Goal: Task Accomplishment & Management: Use online tool/utility

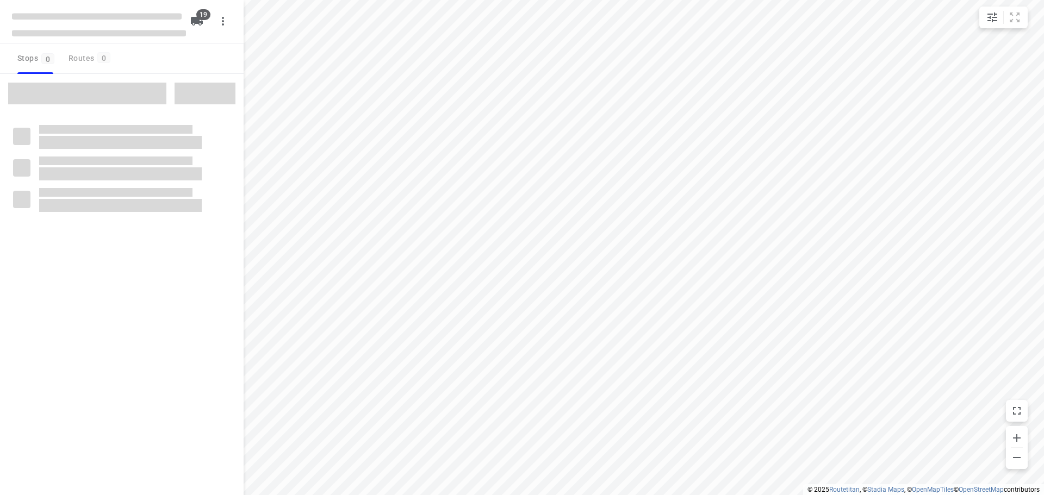
checkbox input "true"
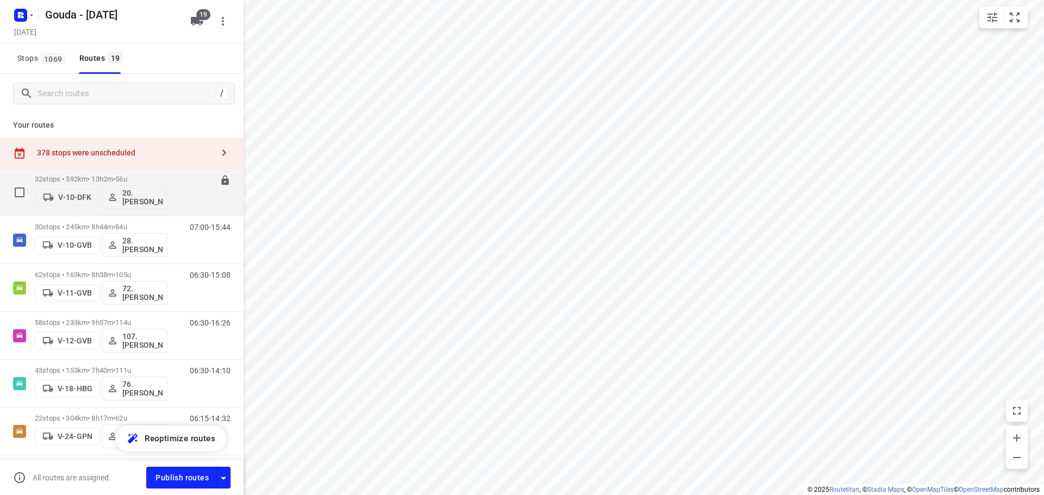
click at [164, 176] on p "32 stops • 592km • 13h2m • 56u" at bounding box center [101, 179] width 133 height 8
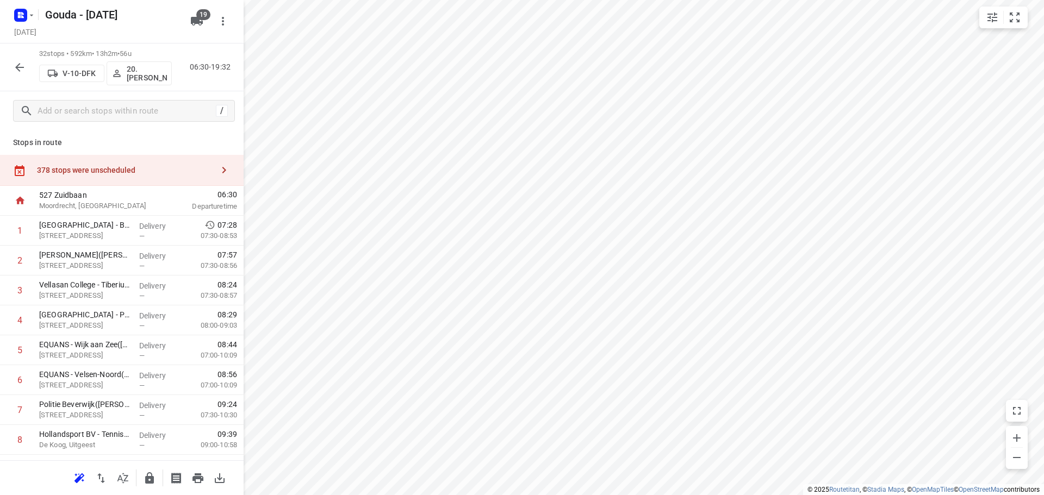
scroll to position [742, 0]
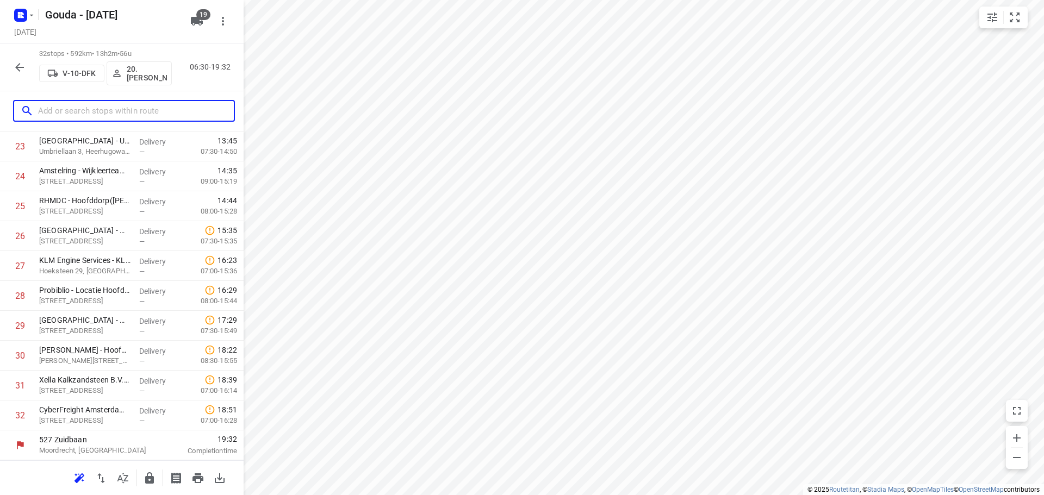
click at [88, 116] on input "text" at bounding box center [136, 111] width 196 height 17
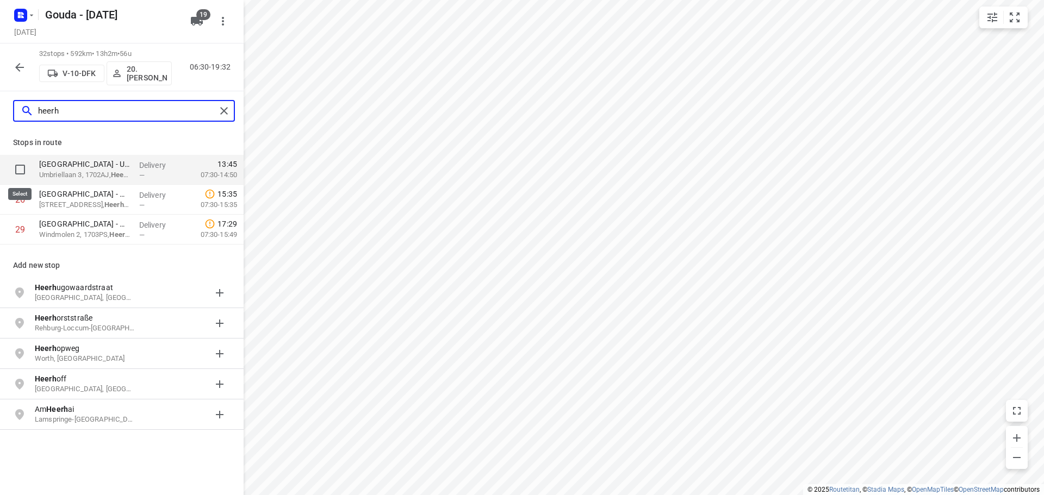
type input "heerh"
click at [17, 169] on input "checkbox" at bounding box center [20, 170] width 22 height 22
checkbox input "true"
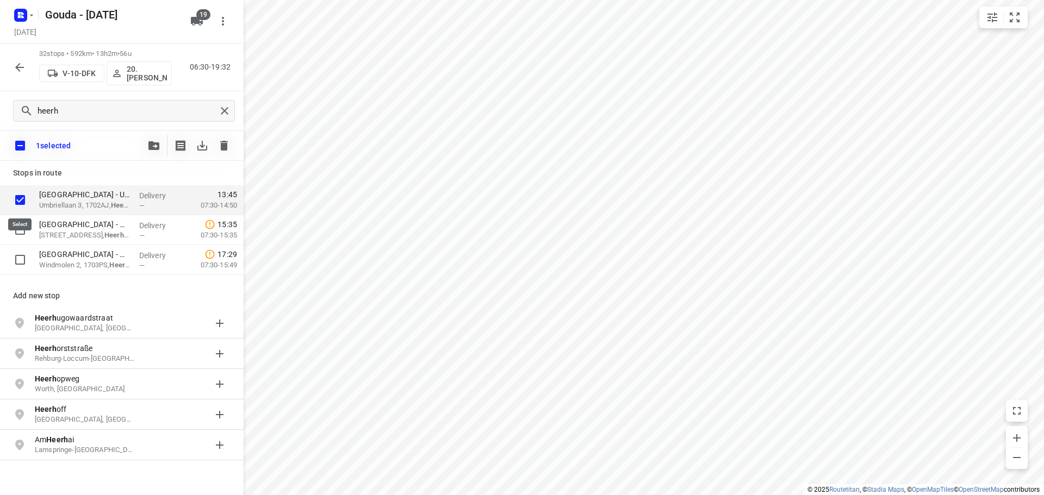
click at [16, 194] on input "checkbox" at bounding box center [20, 200] width 22 height 22
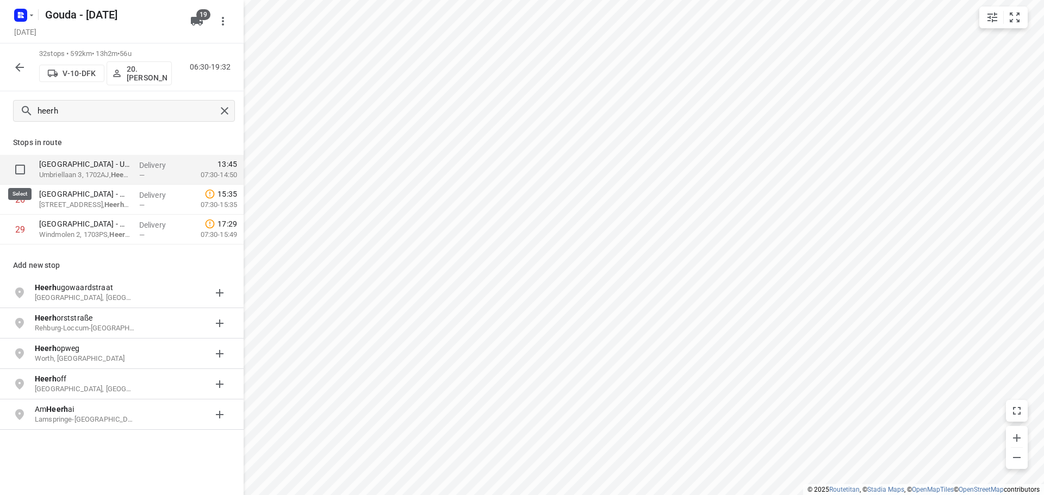
click at [26, 169] on input "checkbox" at bounding box center [20, 170] width 22 height 22
checkbox input "true"
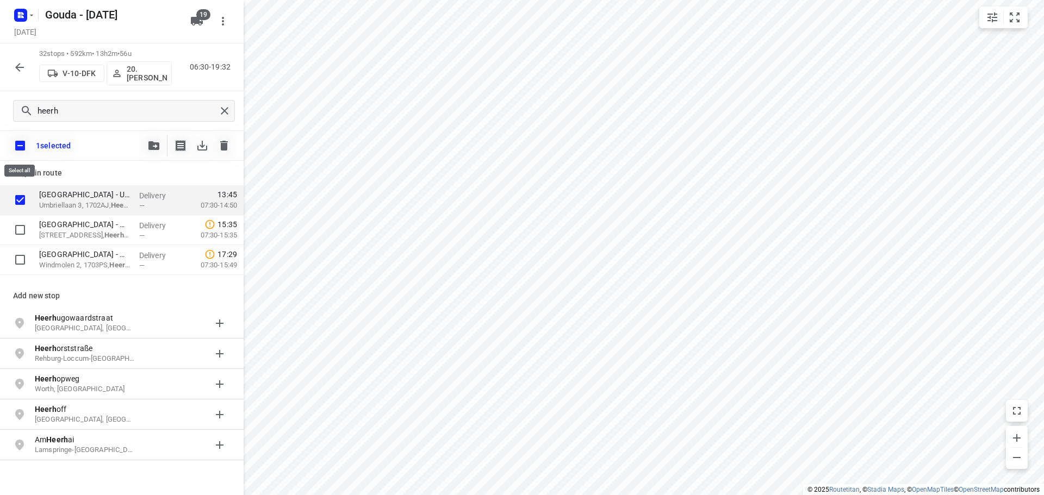
click at [20, 147] on input "checkbox" at bounding box center [20, 145] width 23 height 23
checkbox input "false"
checkbox input "true"
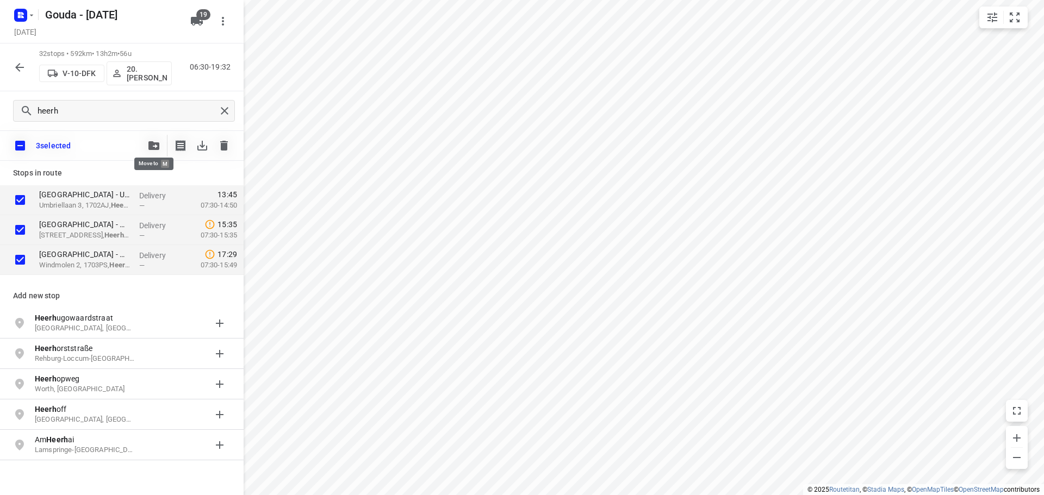
click at [149, 146] on icon "button" at bounding box center [153, 145] width 11 height 9
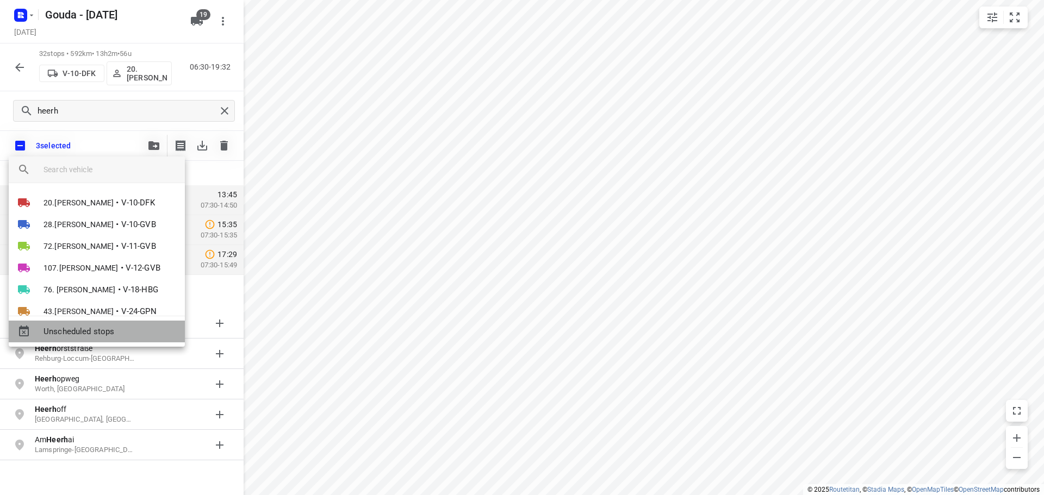
click at [98, 332] on span "Unscheduled stops" at bounding box center [109, 332] width 133 height 13
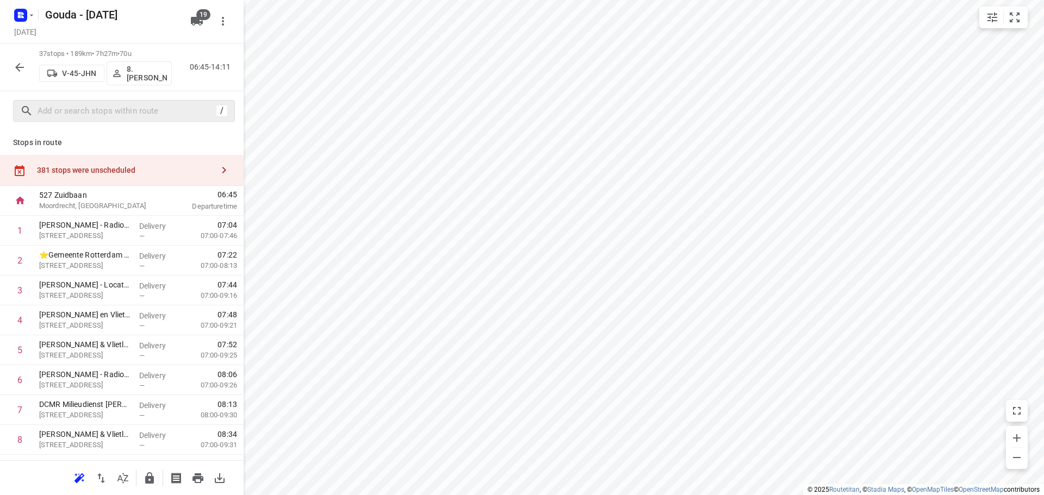
click at [217, 169] on icon "button" at bounding box center [223, 170] width 13 height 13
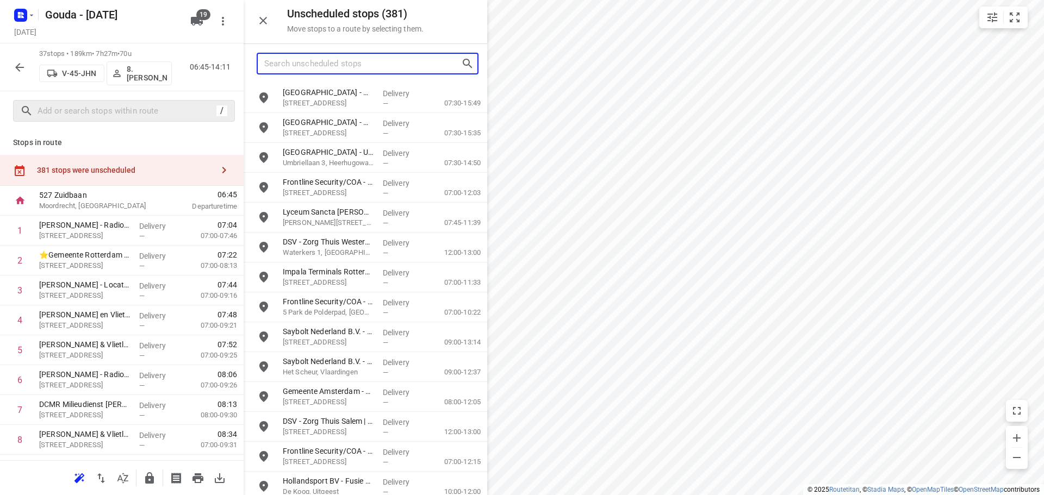
click at [322, 66] on input "Search unscheduled stops" at bounding box center [362, 63] width 197 height 17
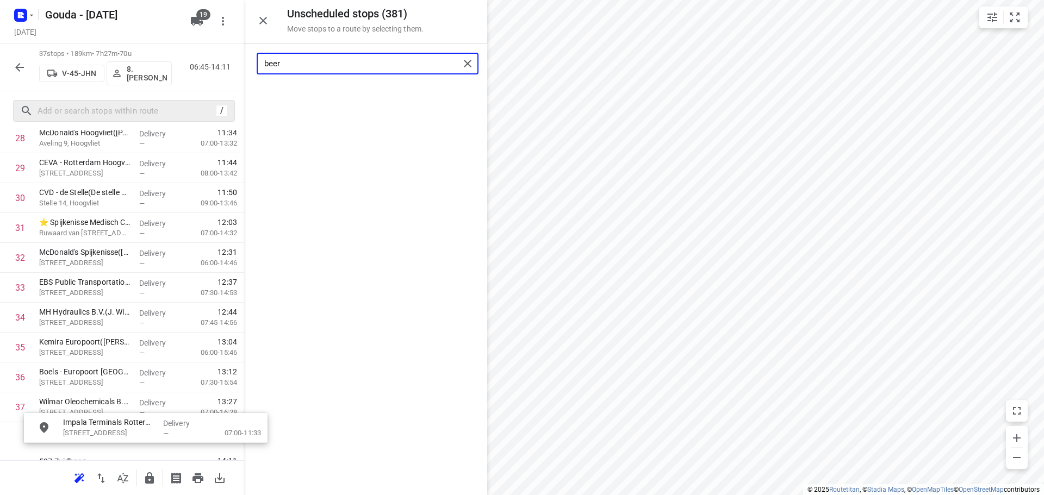
scroll to position [929, 0]
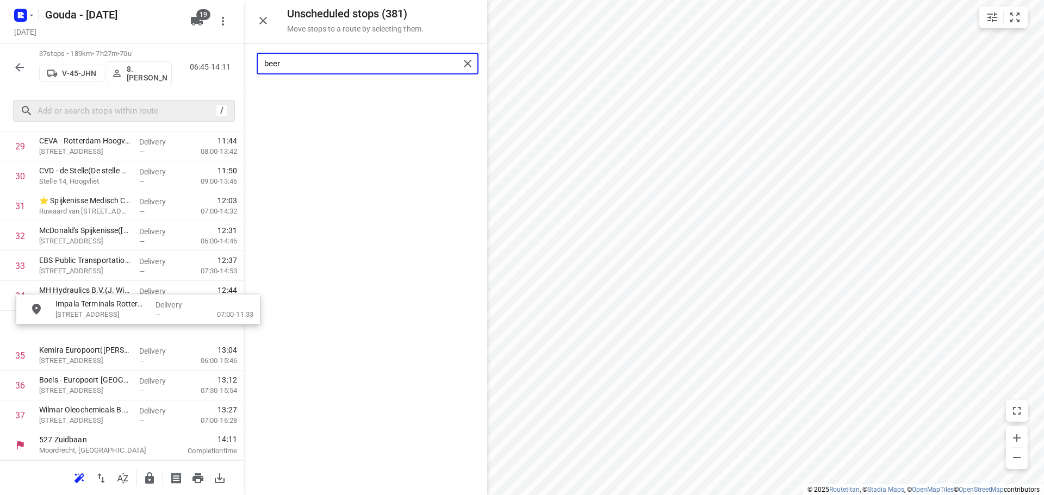
drag, startPoint x: 333, startPoint y: 102, endPoint x: 105, endPoint y: 314, distance: 310.8
click at [327, 66] on input "beer" at bounding box center [361, 63] width 195 height 17
type input "n"
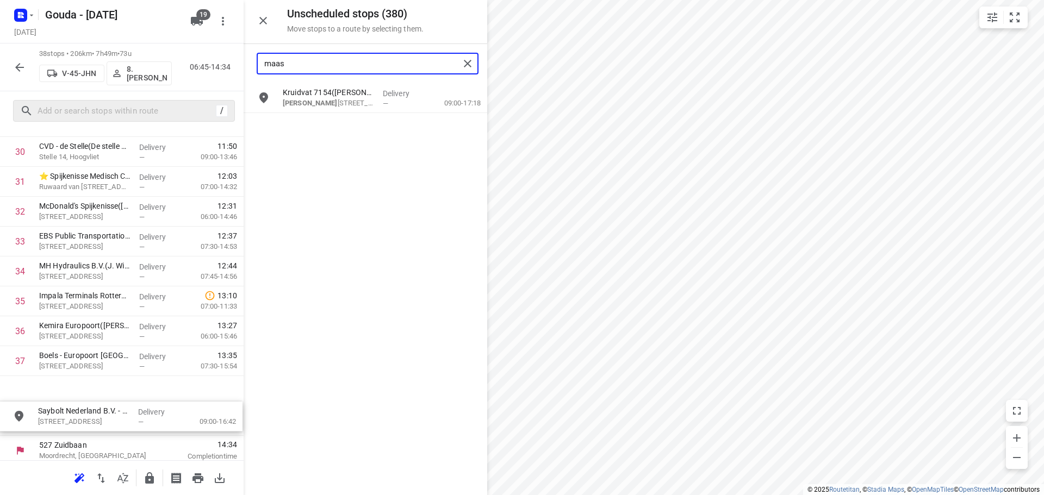
scroll to position [959, 0]
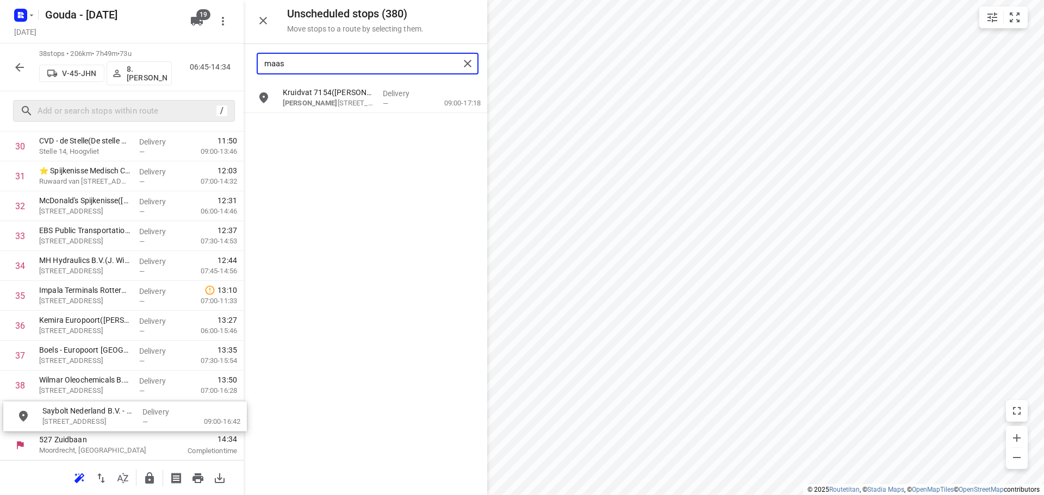
drag, startPoint x: 317, startPoint y: 102, endPoint x: 74, endPoint y: 420, distance: 400.2
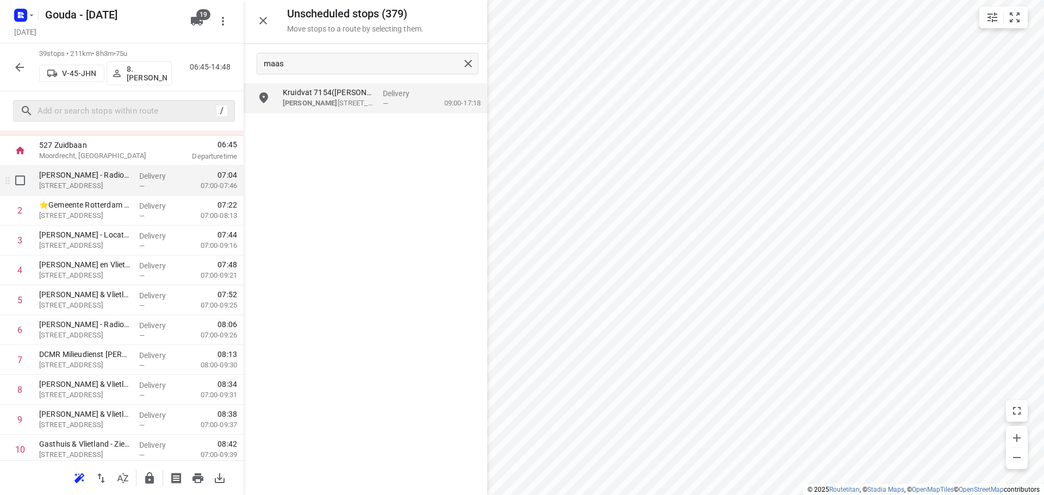
scroll to position [0, 0]
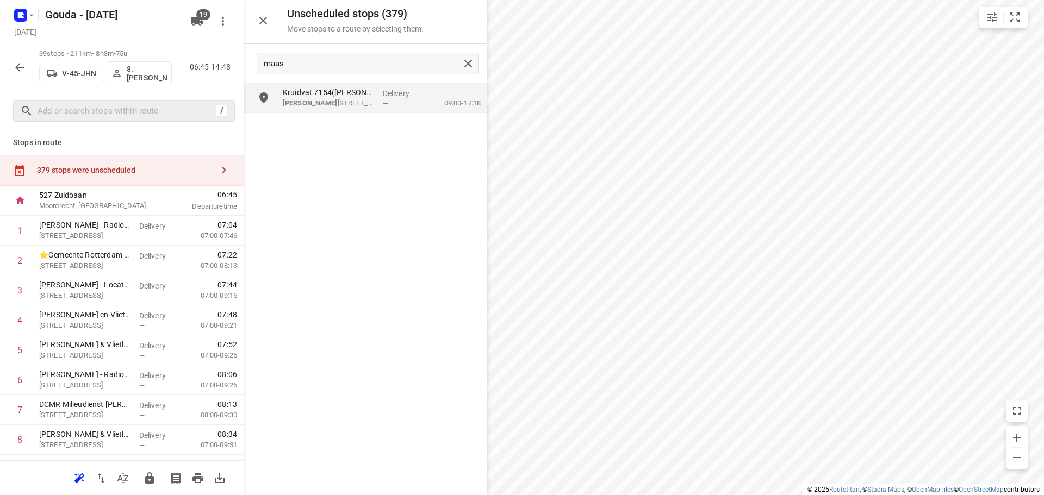
click at [28, 70] on button "button" at bounding box center [20, 68] width 22 height 22
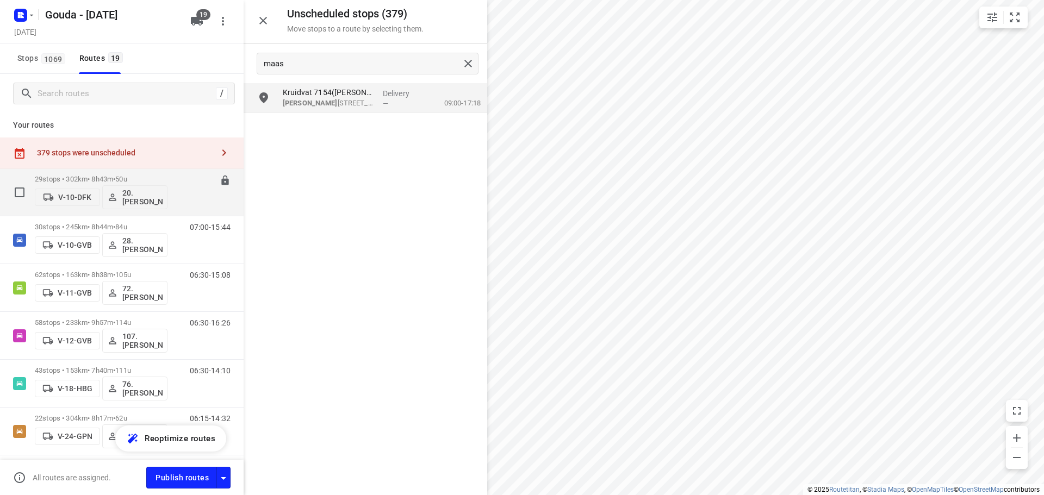
click at [107, 173] on div "29 stops • 302km • 8h43m • 50u V-10-DFK 20.Lisanne Pouw" at bounding box center [101, 192] width 133 height 45
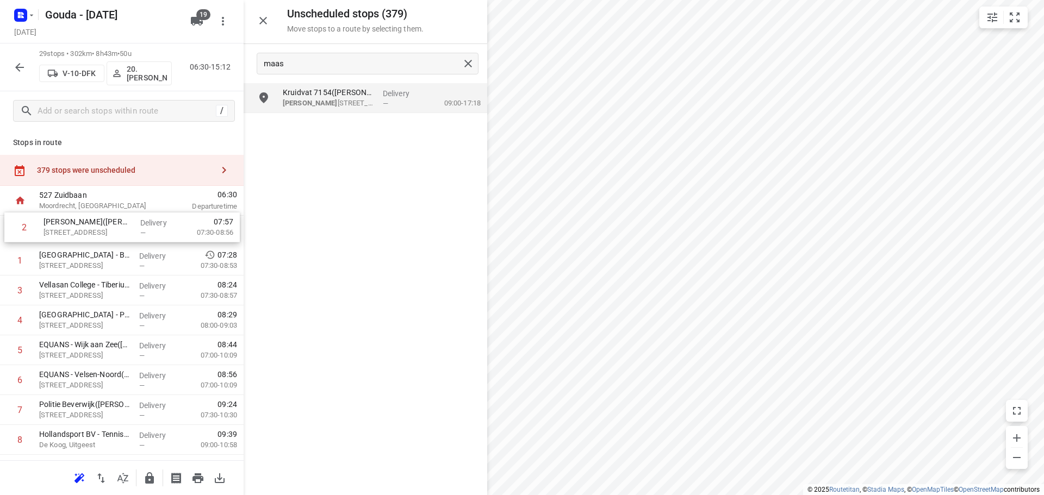
drag, startPoint x: 84, startPoint y: 261, endPoint x: 90, endPoint y: 232, distance: 29.4
drag, startPoint x: 96, startPoint y: 233, endPoint x: 104, endPoint y: 321, distance: 88.9
drag, startPoint x: 100, startPoint y: 326, endPoint x: 105, endPoint y: 228, distance: 98.0
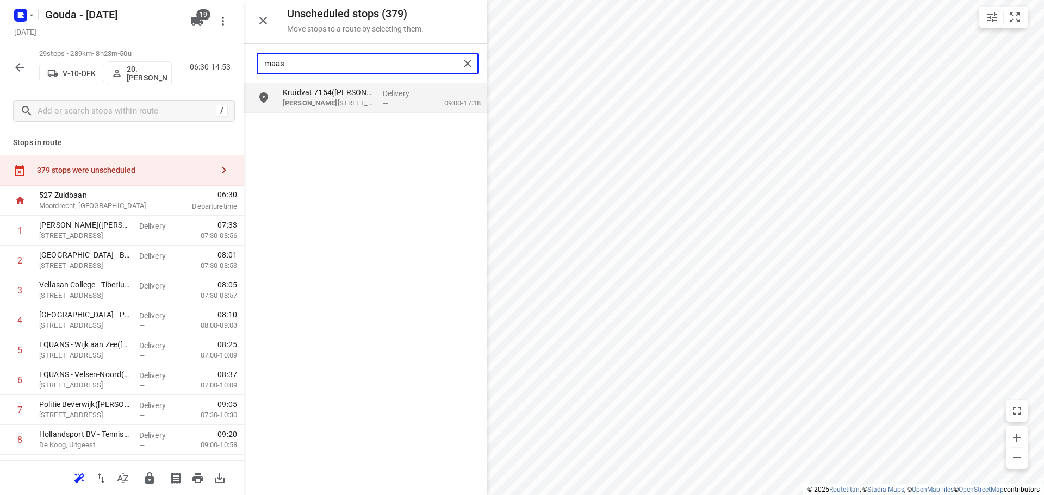
click at [341, 63] on input "maas" at bounding box center [361, 63] width 195 height 17
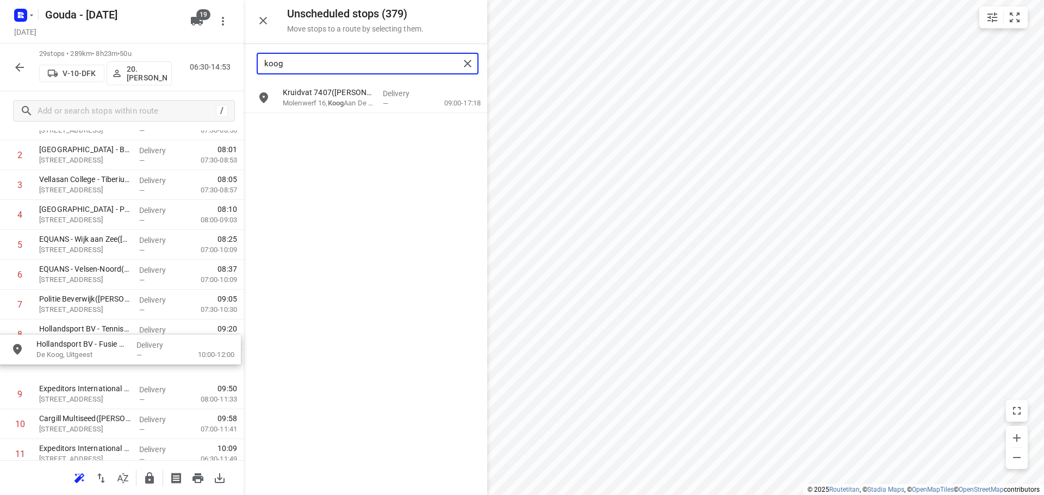
scroll to position [105, 0]
drag, startPoint x: 330, startPoint y: 96, endPoint x: 88, endPoint y: 332, distance: 338.3
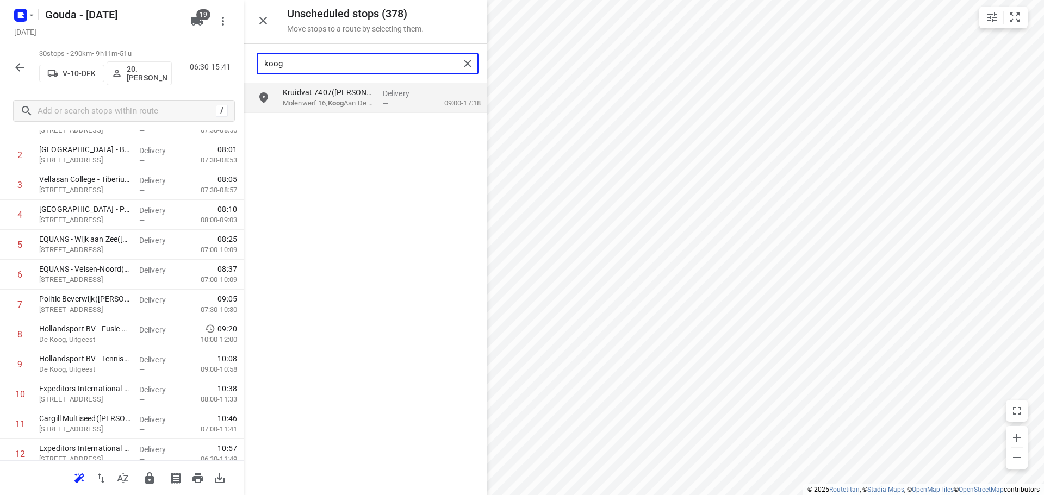
click at [335, 68] on input "koog" at bounding box center [361, 63] width 195 height 17
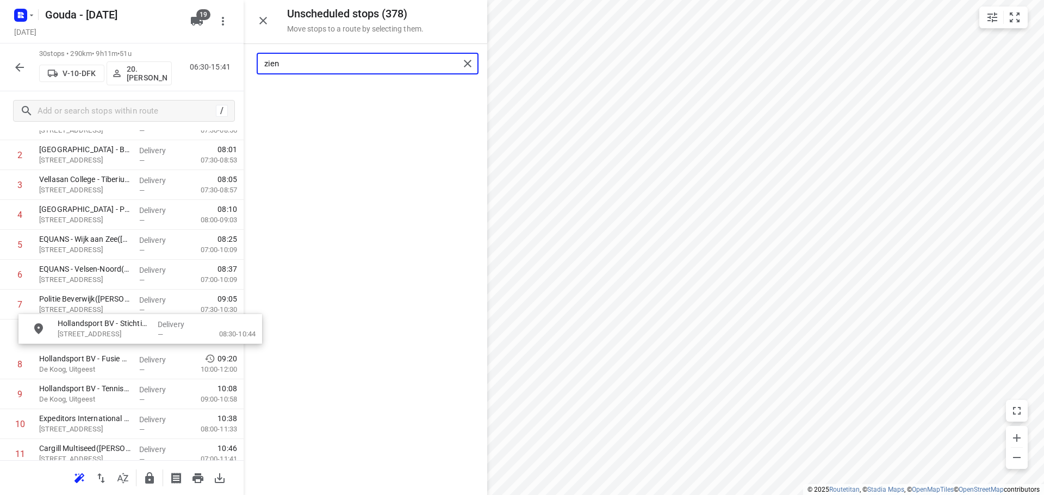
drag, startPoint x: 327, startPoint y: 100, endPoint x: 98, endPoint y: 337, distance: 329.1
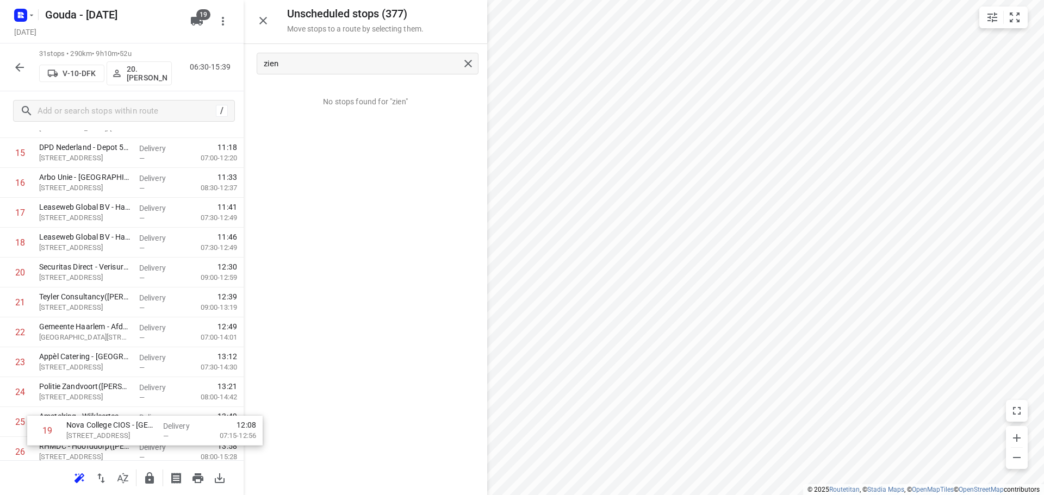
scroll to position [590, 0]
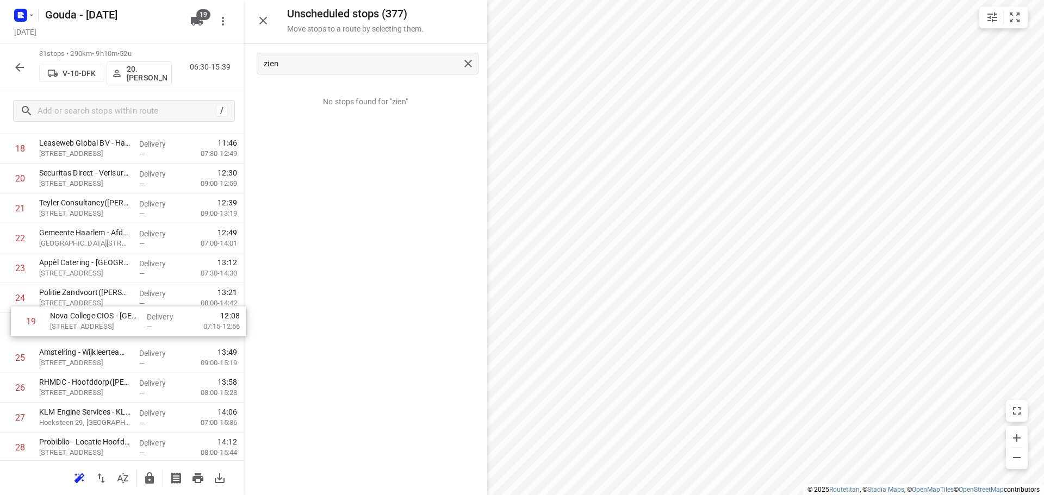
drag, startPoint x: 81, startPoint y: 338, endPoint x: 95, endPoint y: 323, distance: 20.4
click at [95, 323] on div "1 CEVA - Zaandam(Richard Melchers) Ringweg 334, Zaandam Delivery — 07:33 07:30-…" at bounding box center [122, 88] width 244 height 927
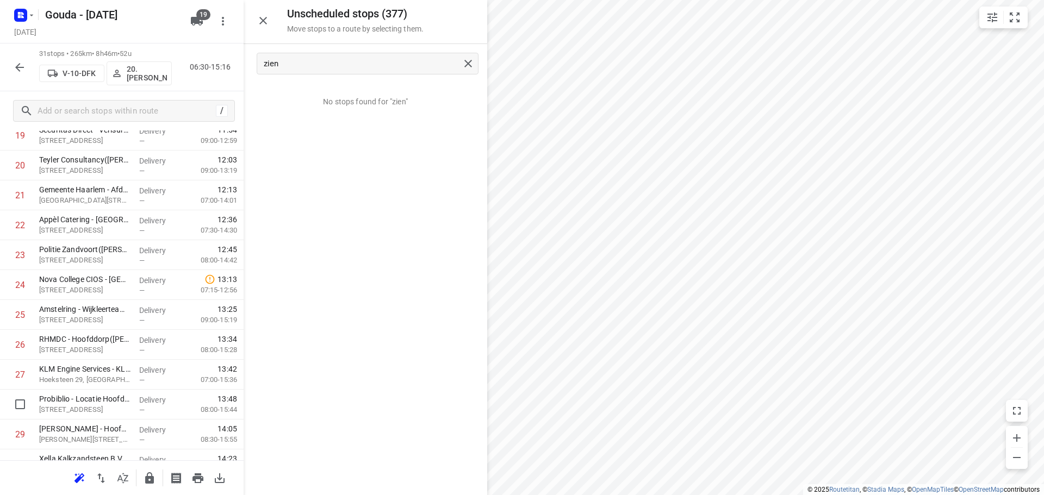
scroll to position [645, 0]
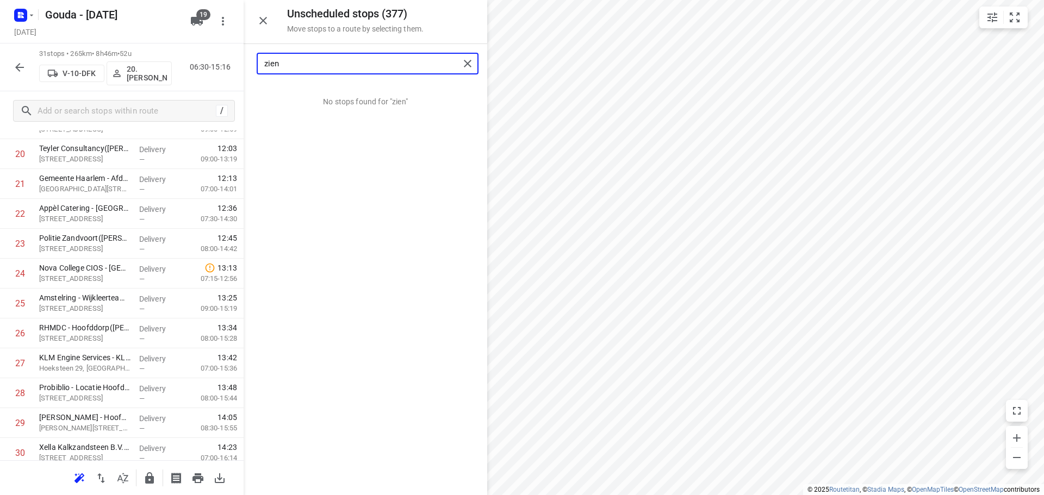
click at [333, 62] on input "zien" at bounding box center [361, 63] width 195 height 17
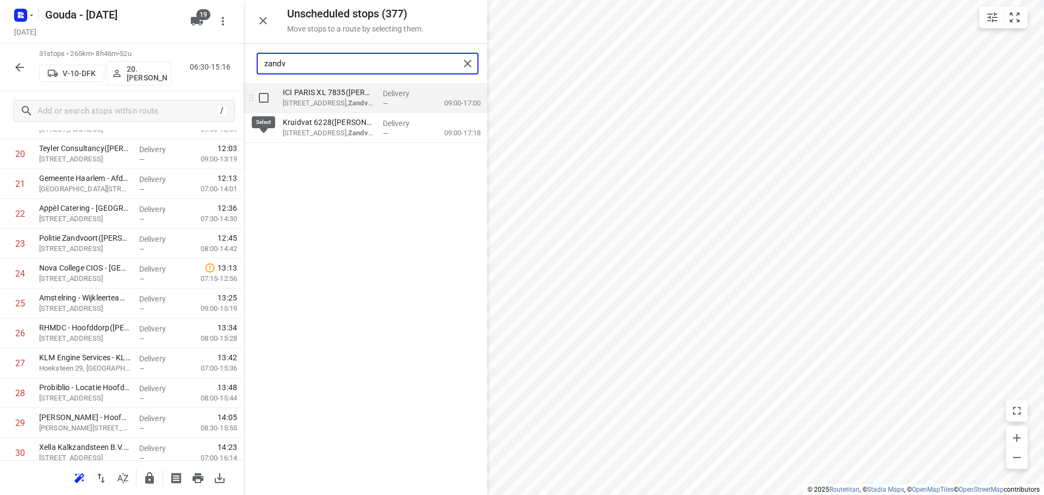
type input "zandv"
click at [263, 101] on input "grid" at bounding box center [264, 98] width 22 height 22
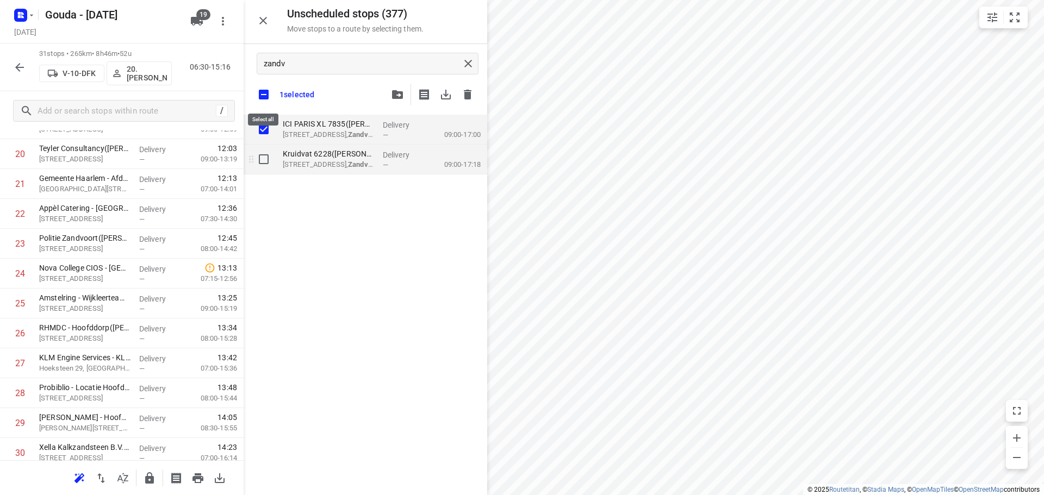
checkbox input "true"
click at [263, 160] on input "grid" at bounding box center [264, 159] width 22 height 22
checkbox input "true"
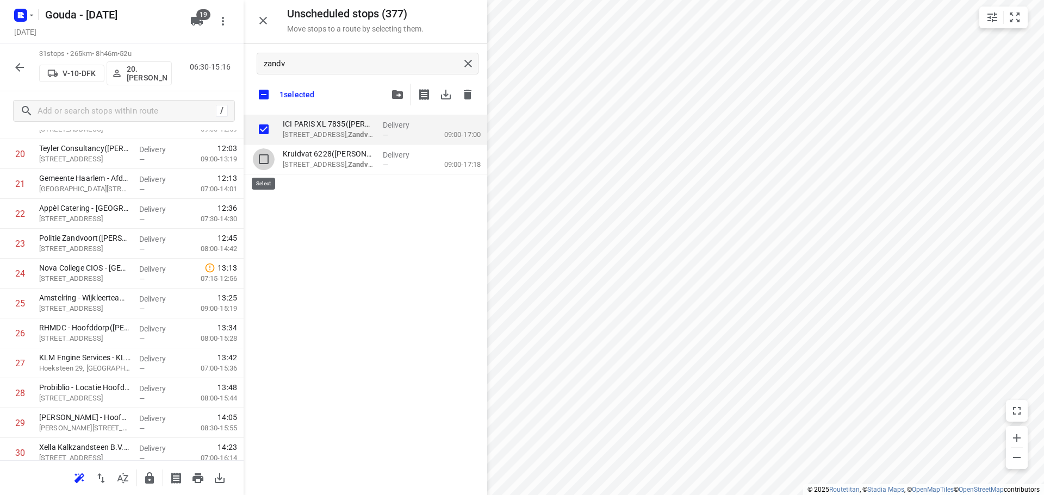
checkbox input "true"
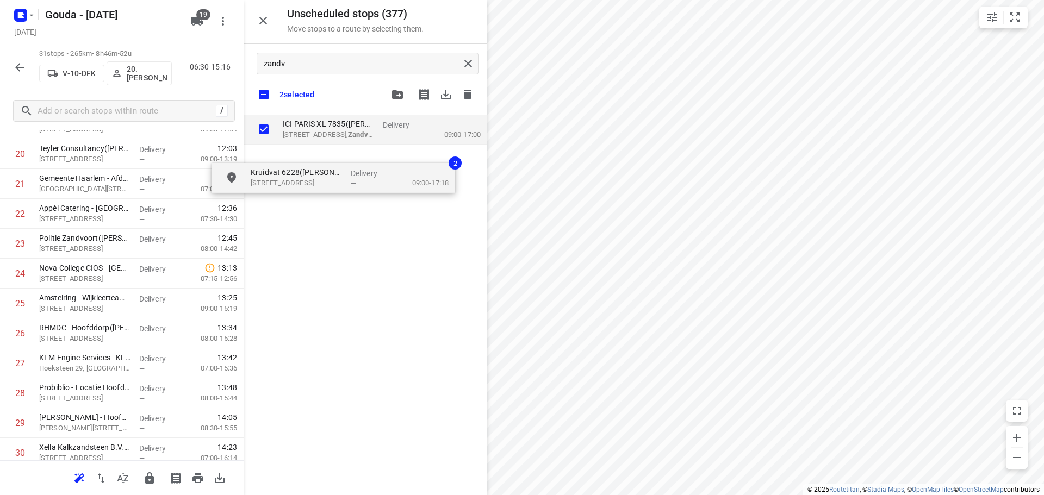
checkbox input "true"
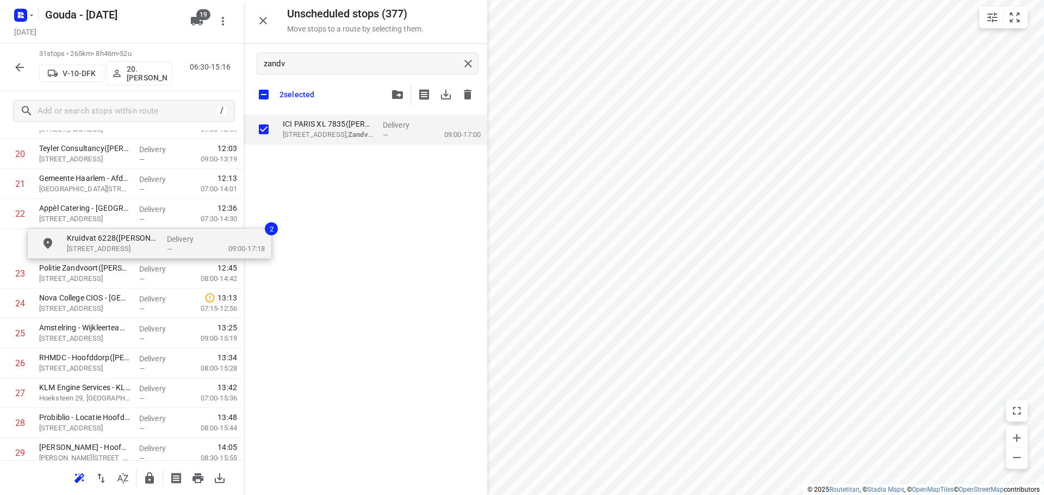
drag, startPoint x: 319, startPoint y: 157, endPoint x: 101, endPoint y: 241, distance: 234.4
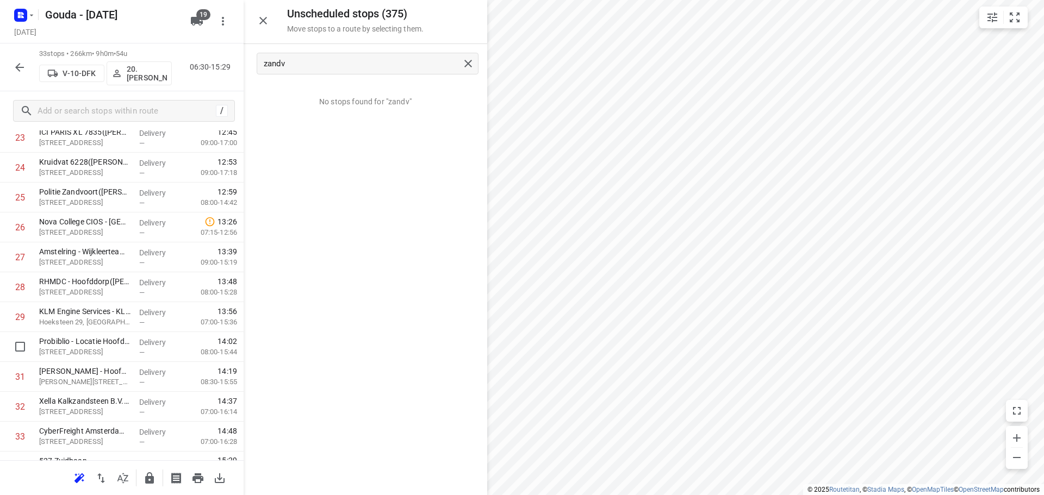
scroll to position [772, 0]
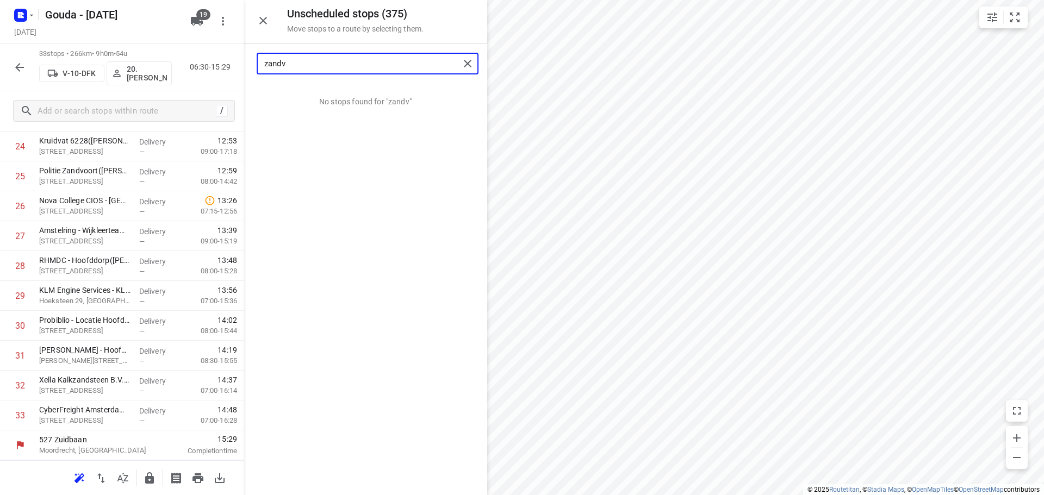
click at [340, 65] on input "zandv" at bounding box center [361, 63] width 195 height 17
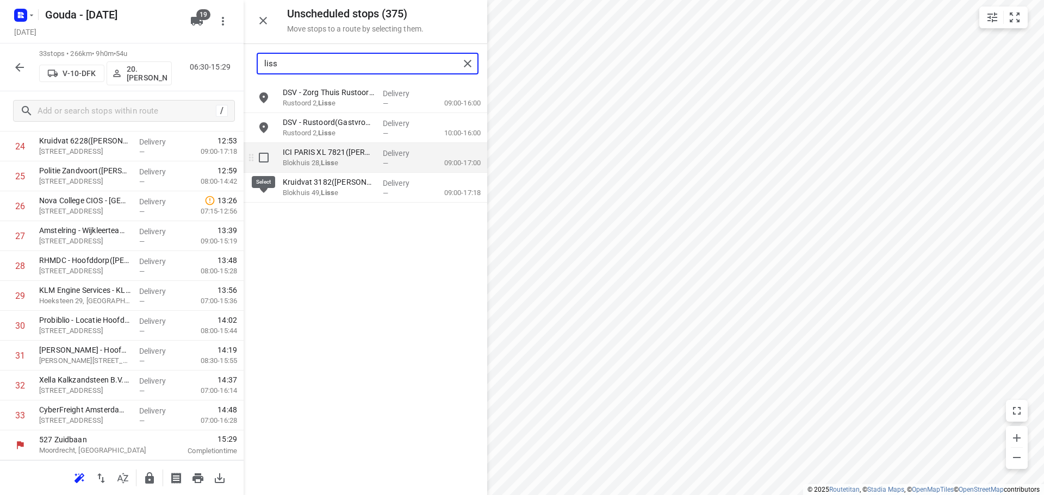
type input "liss"
click at [264, 160] on input "grid" at bounding box center [264, 158] width 22 height 22
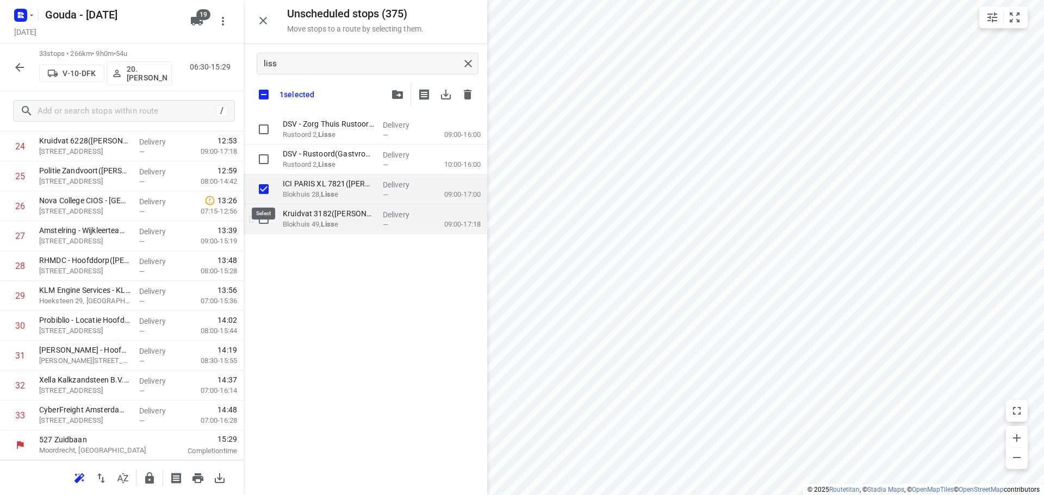
checkbox input "true"
click at [263, 217] on input "grid" at bounding box center [264, 219] width 22 height 22
checkbox input "true"
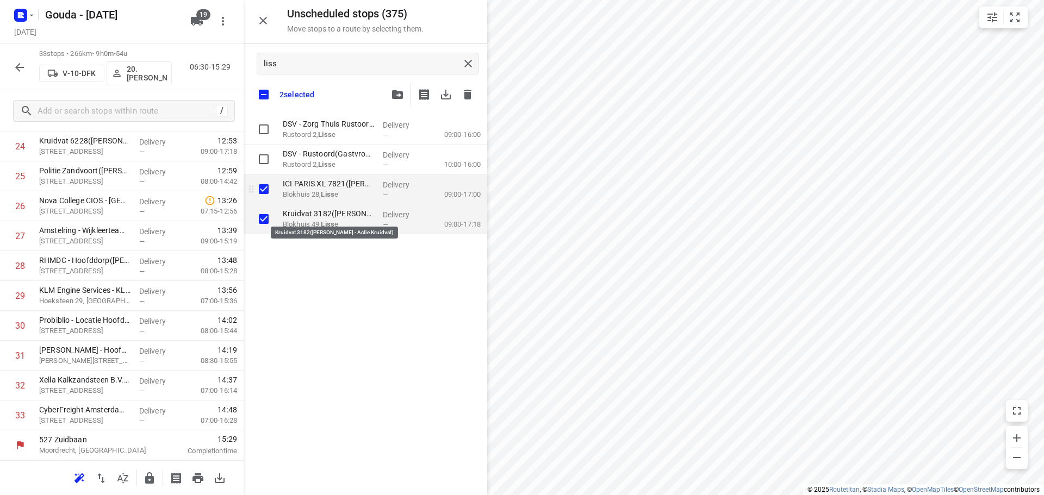
checkbox input "true"
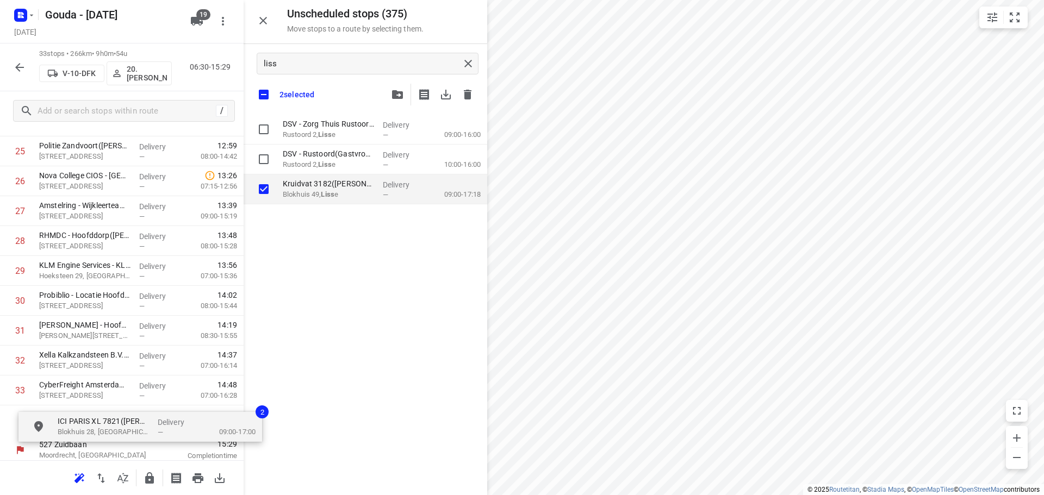
scroll to position [809, 0]
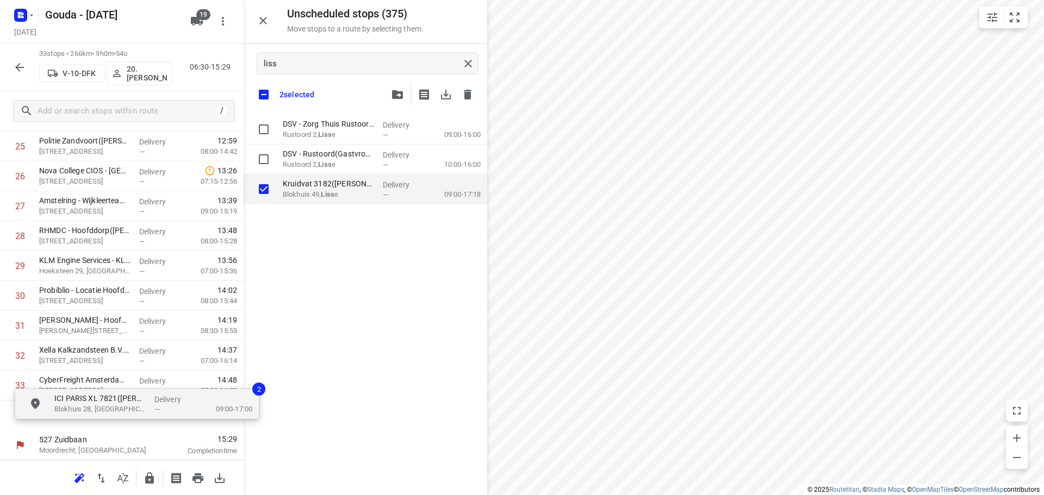
drag, startPoint x: 322, startPoint y: 194, endPoint x: 92, endPoint y: 412, distance: 317.2
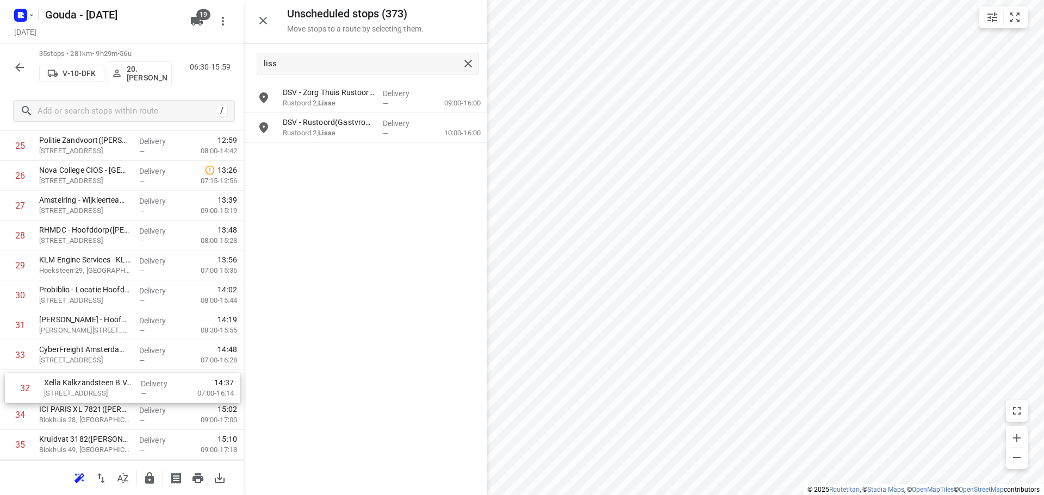
scroll to position [807, 0]
drag, startPoint x: 73, startPoint y: 390, endPoint x: 80, endPoint y: 396, distance: 9.4
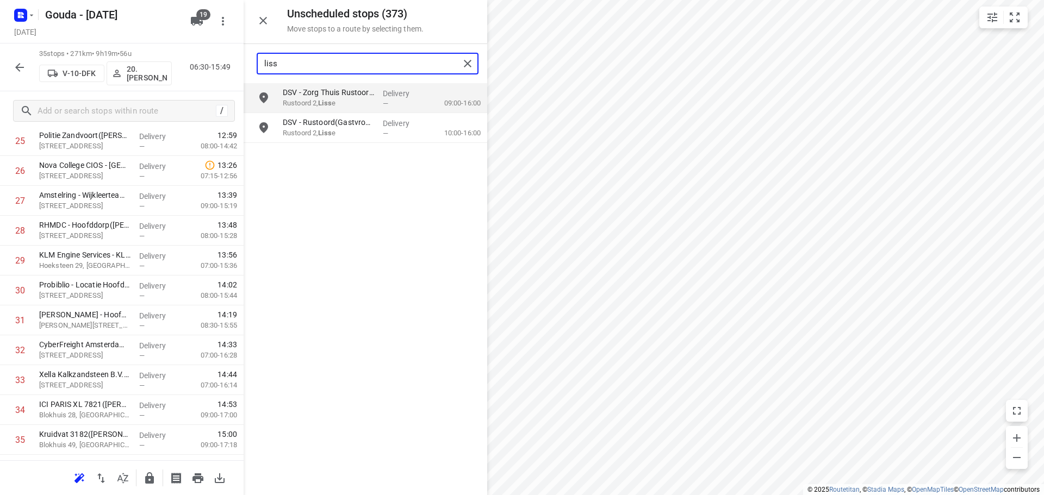
click at [327, 66] on input "liss" at bounding box center [361, 63] width 195 height 17
click at [328, 66] on input "liss" at bounding box center [361, 63] width 195 height 17
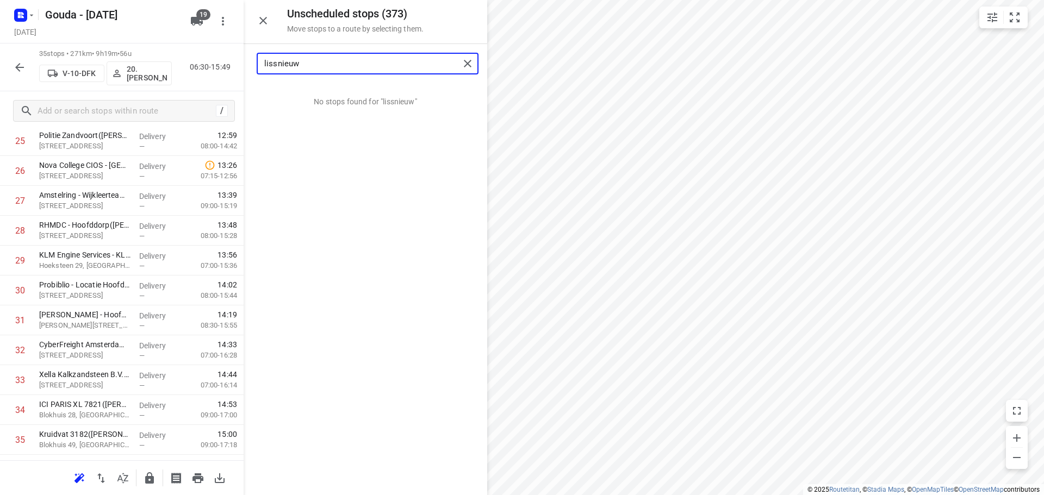
drag, startPoint x: 328, startPoint y: 66, endPoint x: 202, endPoint y: 70, distance: 126.2
click at [203, 70] on div "Unscheduled stops ( 373 ) Move stops to a route by selecting them. lissnieuw No…" at bounding box center [122, 247] width 244 height 495
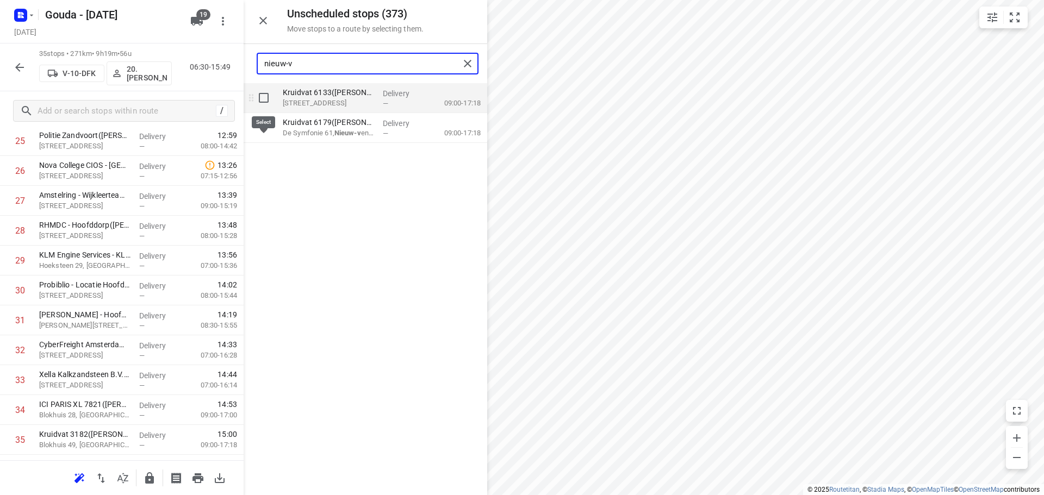
type input "nieuw-v"
click at [265, 102] on input "grid" at bounding box center [264, 98] width 22 height 22
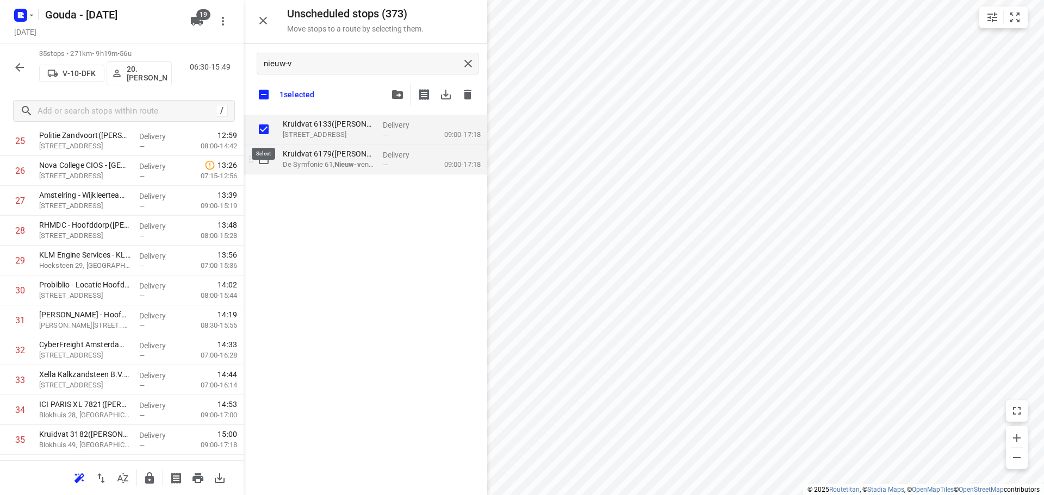
checkbox input "true"
click at [262, 154] on input "grid" at bounding box center [264, 159] width 22 height 22
checkbox input "true"
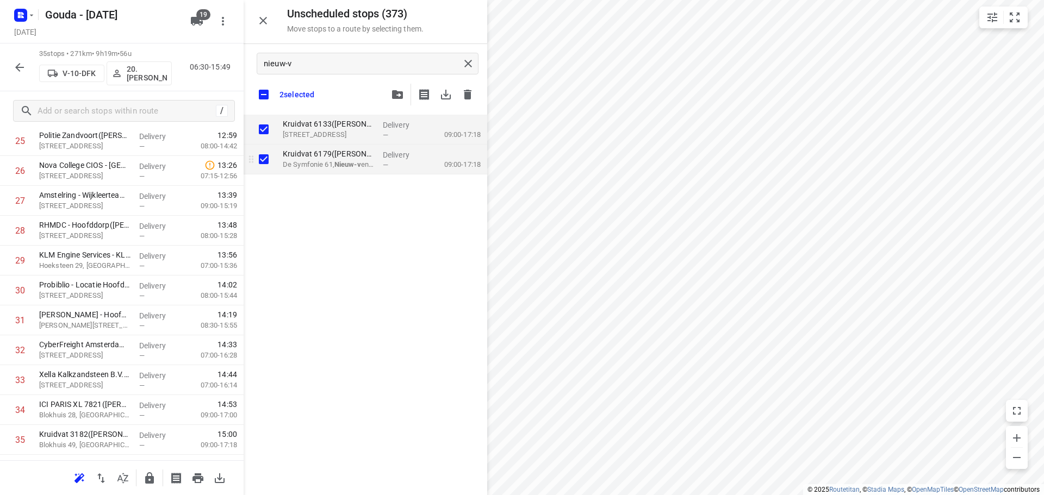
checkbox input "true"
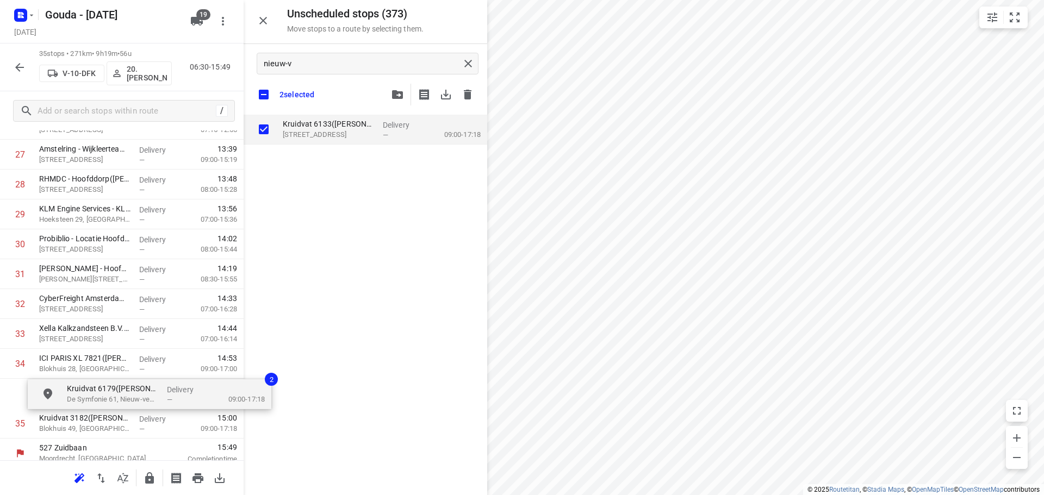
scroll to position [865, 0]
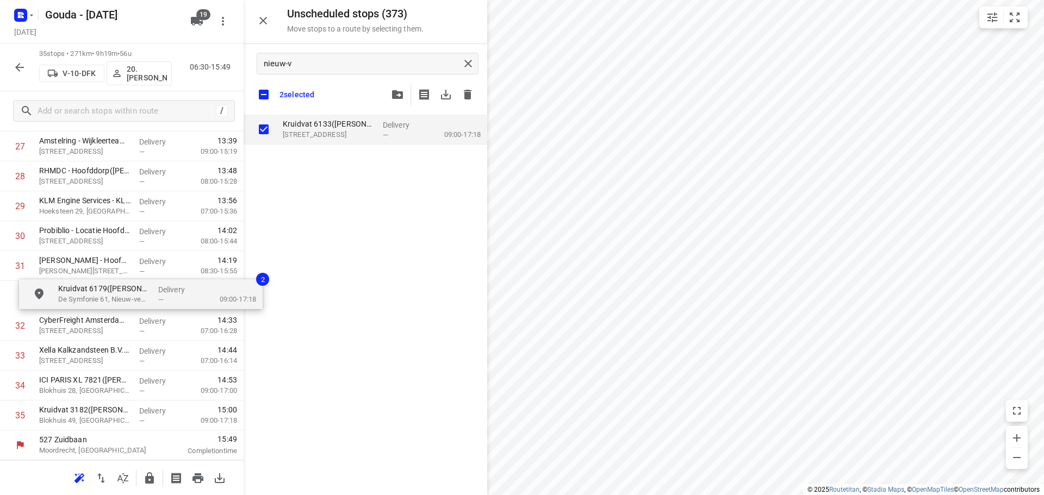
drag, startPoint x: 348, startPoint y: 162, endPoint x: 119, endPoint y: 301, distance: 267.6
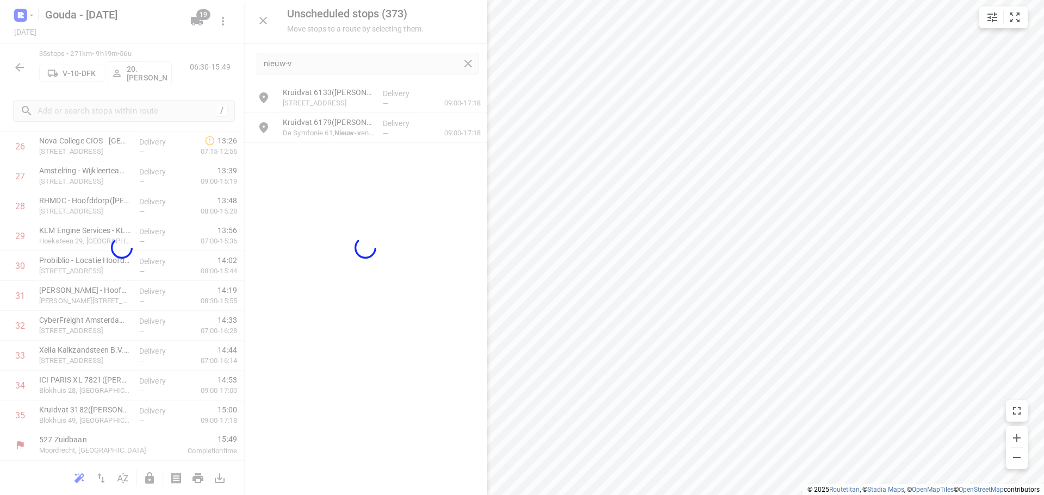
scroll to position [832, 0]
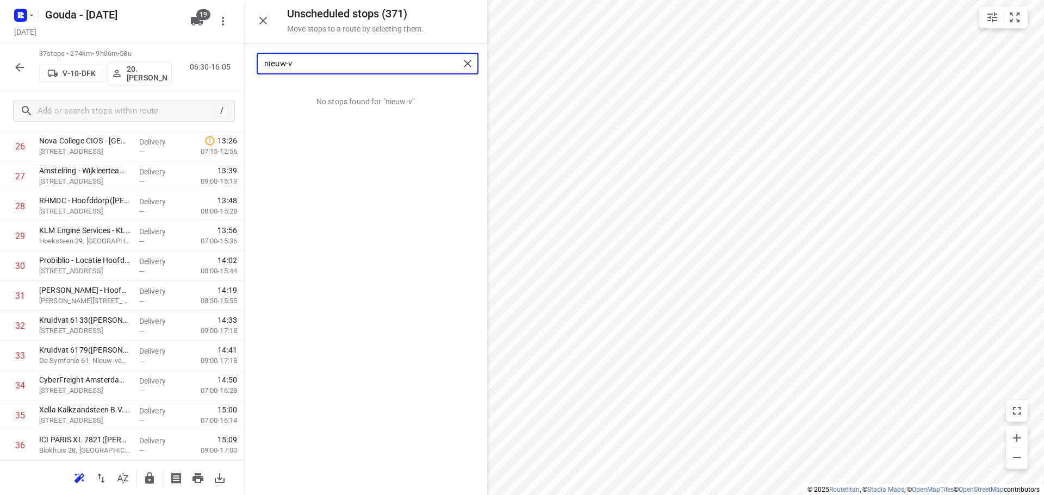
click at [336, 67] on input "nieuw-v" at bounding box center [361, 63] width 195 height 17
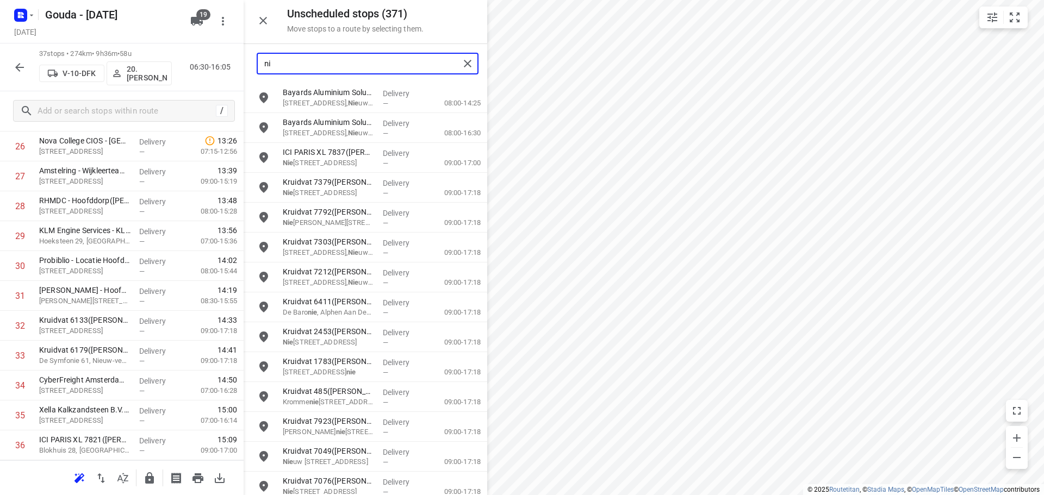
type input "n"
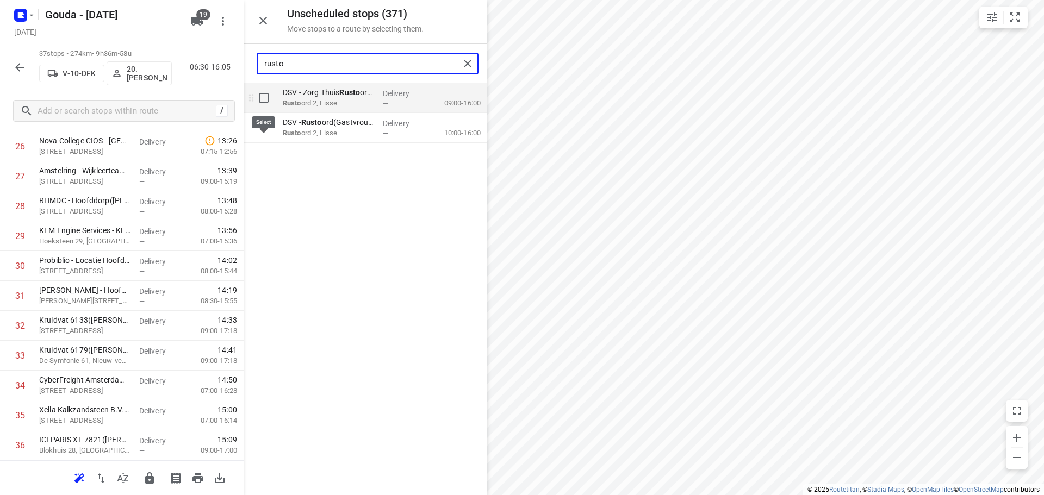
type input "rusto"
click at [259, 98] on input "grid" at bounding box center [264, 98] width 22 height 22
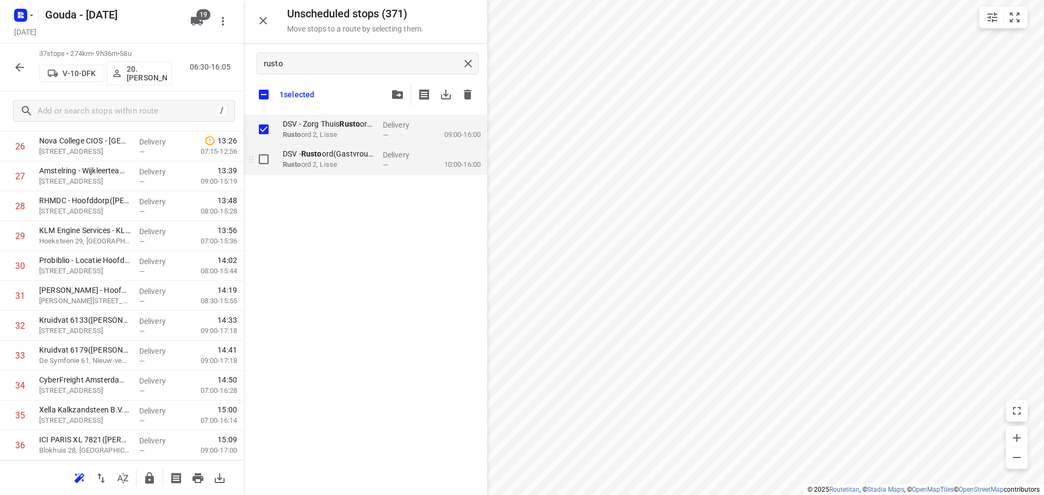
checkbox input "true"
click at [261, 159] on input "grid" at bounding box center [264, 159] width 22 height 22
checkbox input "true"
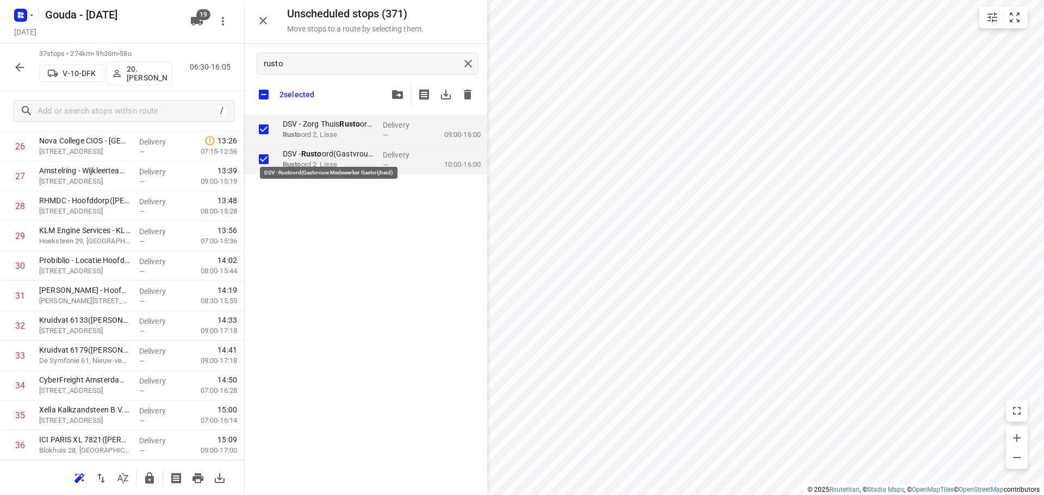
checkbox input "true"
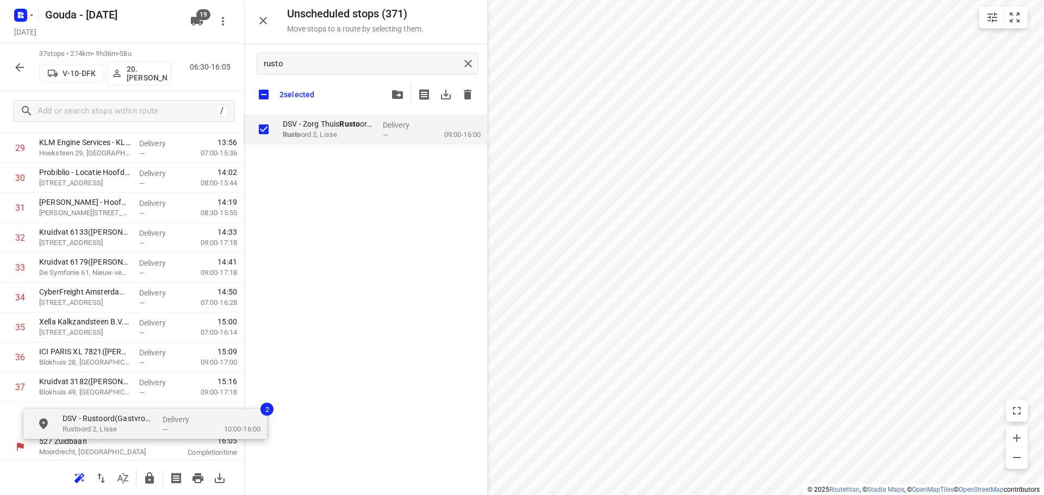
scroll to position [929, 0]
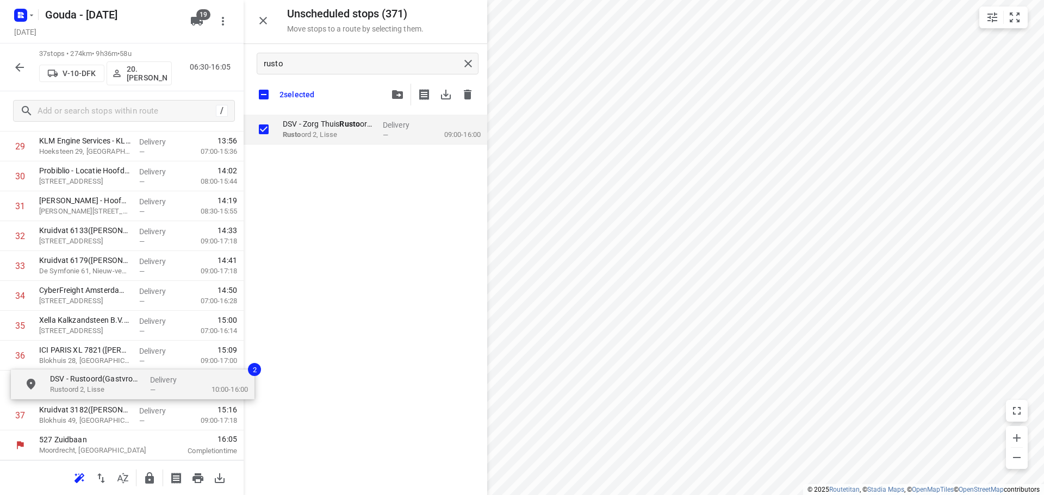
drag, startPoint x: 319, startPoint y: 150, endPoint x: 86, endPoint y: 376, distance: 324.1
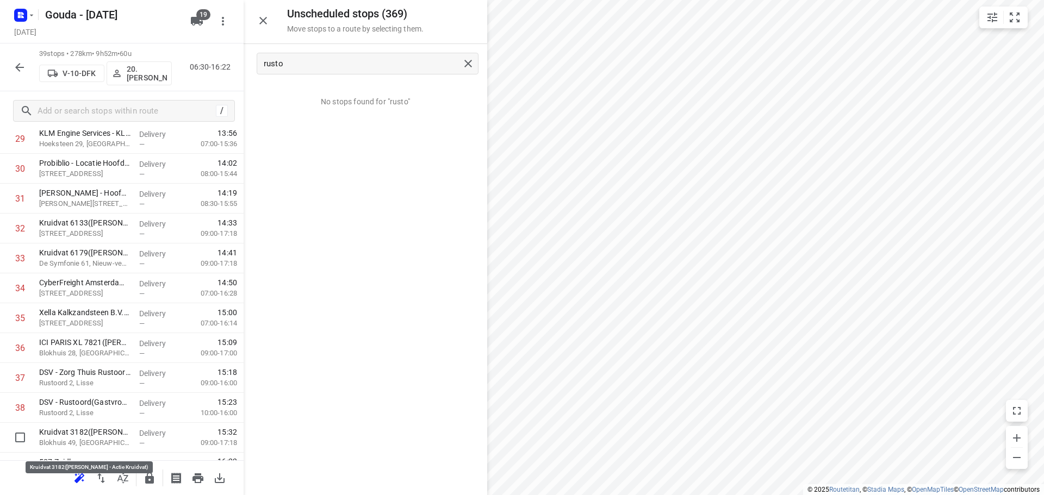
scroll to position [951, 0]
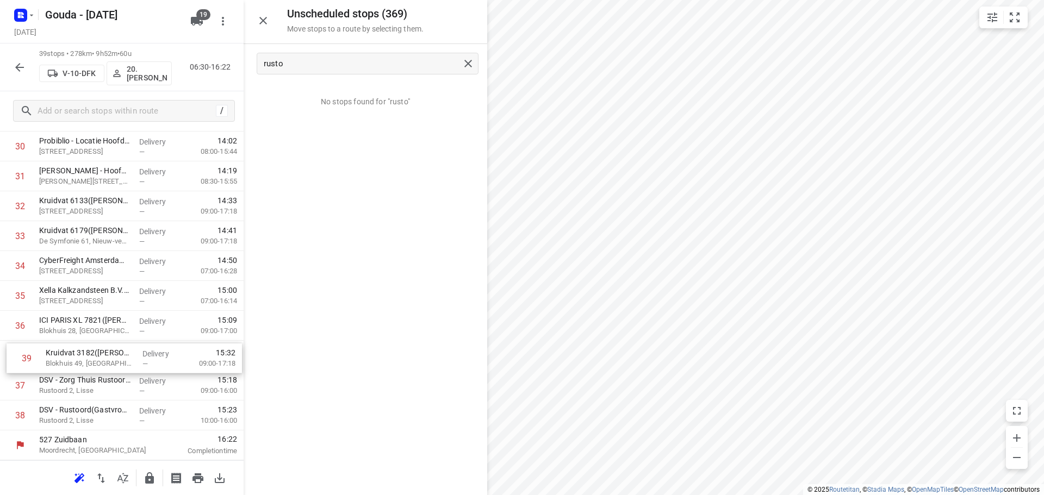
drag, startPoint x: 74, startPoint y: 420, endPoint x: 81, endPoint y: 360, distance: 60.7
click at [325, 53] on div "rusto" at bounding box center [368, 64] width 222 height 22
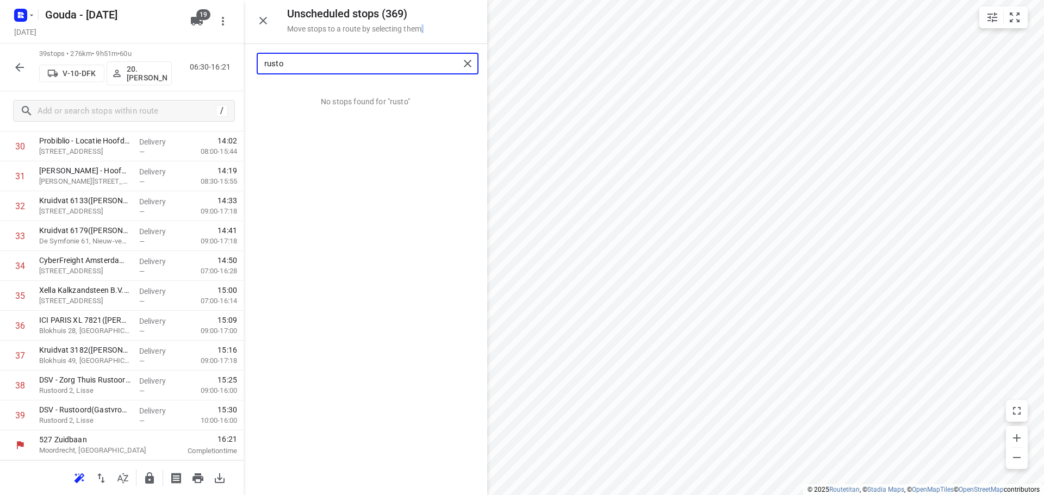
click at [319, 70] on input "rusto" at bounding box center [361, 63] width 195 height 17
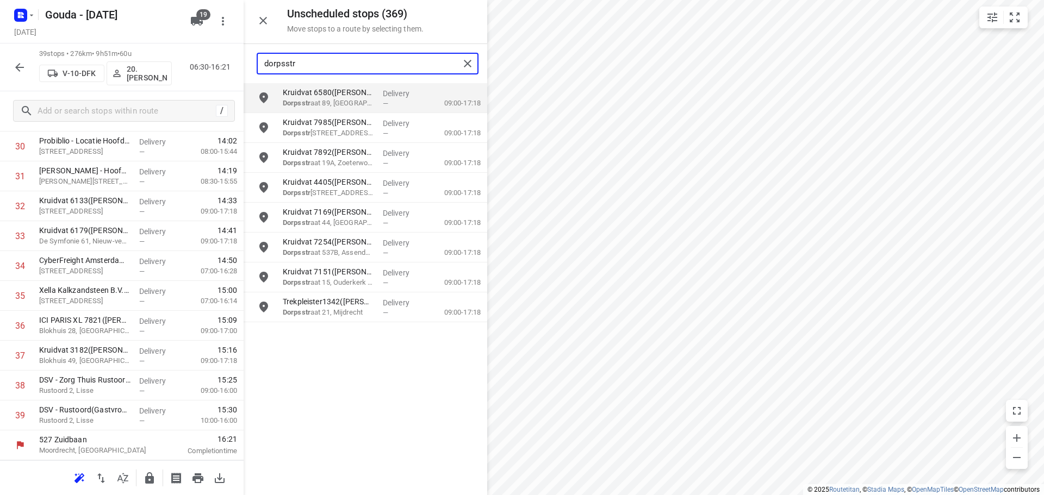
drag, startPoint x: 346, startPoint y: 58, endPoint x: 220, endPoint y: 45, distance: 127.3
click at [226, 51] on div "Unscheduled stops ( 369 ) Move stops to a route by selecting them. dorpsstr Kru…" at bounding box center [122, 247] width 244 height 495
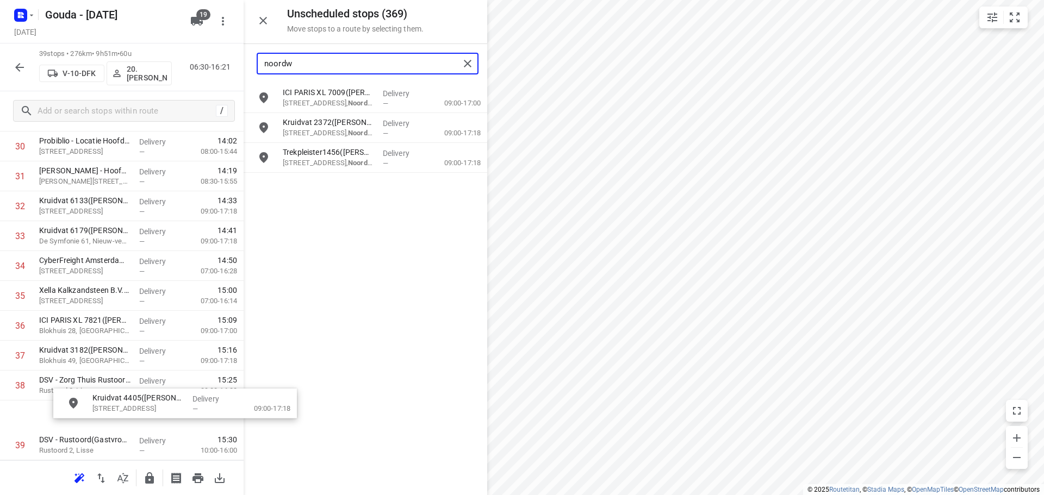
scroll to position [989, 0]
drag, startPoint x: 336, startPoint y: 130, endPoint x: 105, endPoint y: 409, distance: 362.1
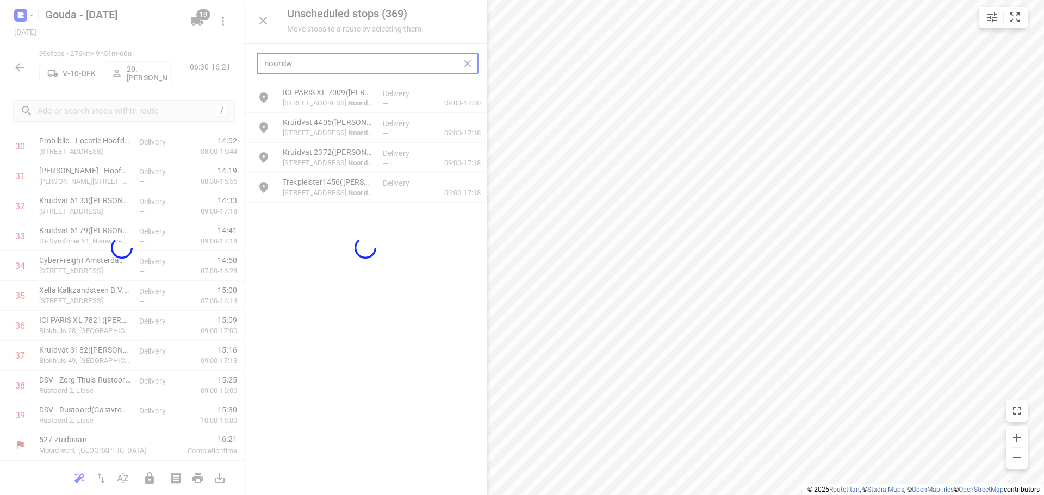
scroll to position [951, 0]
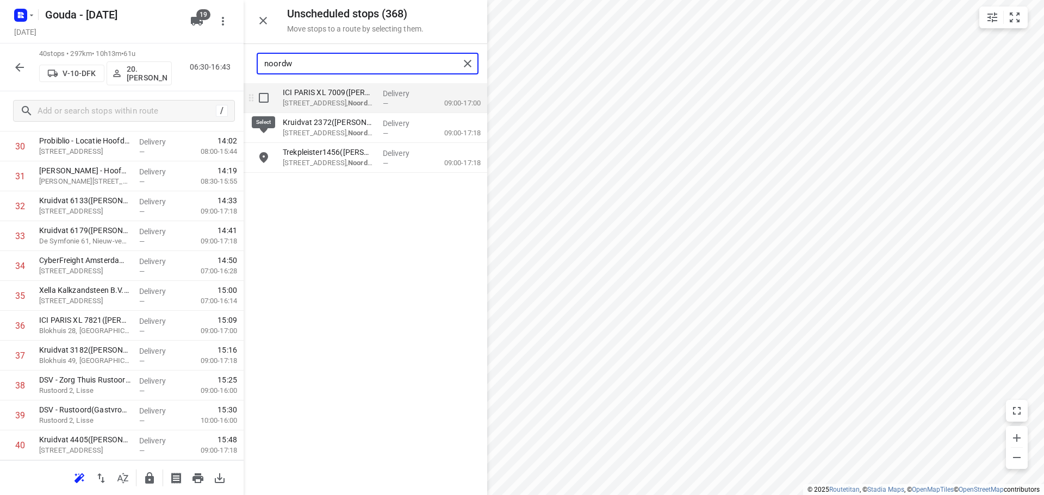
type input "noordw"
click at [266, 96] on input "grid" at bounding box center [264, 98] width 22 height 22
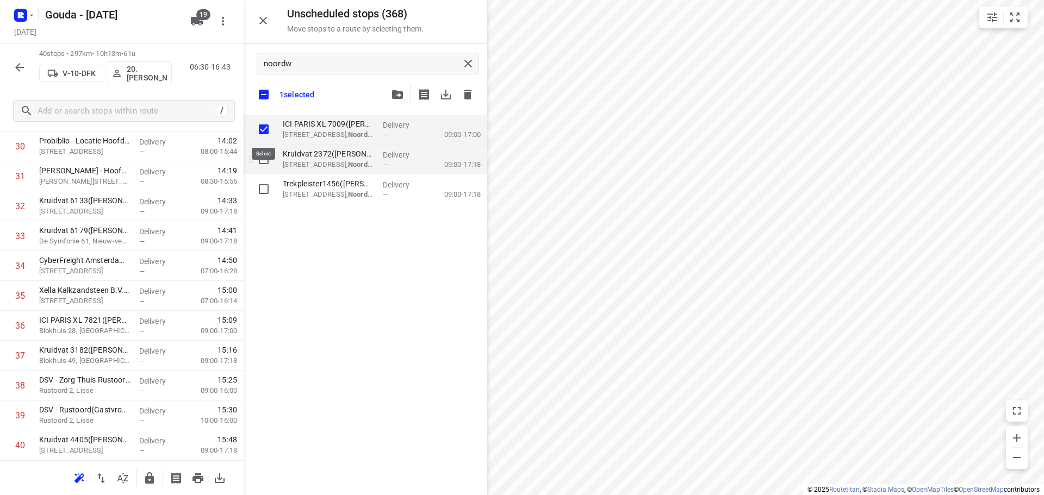
checkbox input "true"
click at [269, 155] on input "grid" at bounding box center [264, 159] width 22 height 22
checkbox input "true"
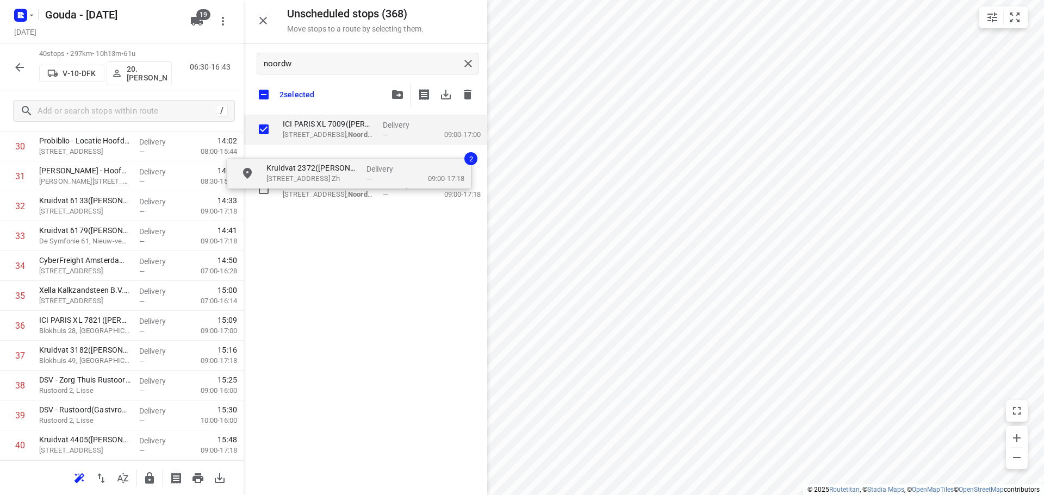
checkbox input "true"
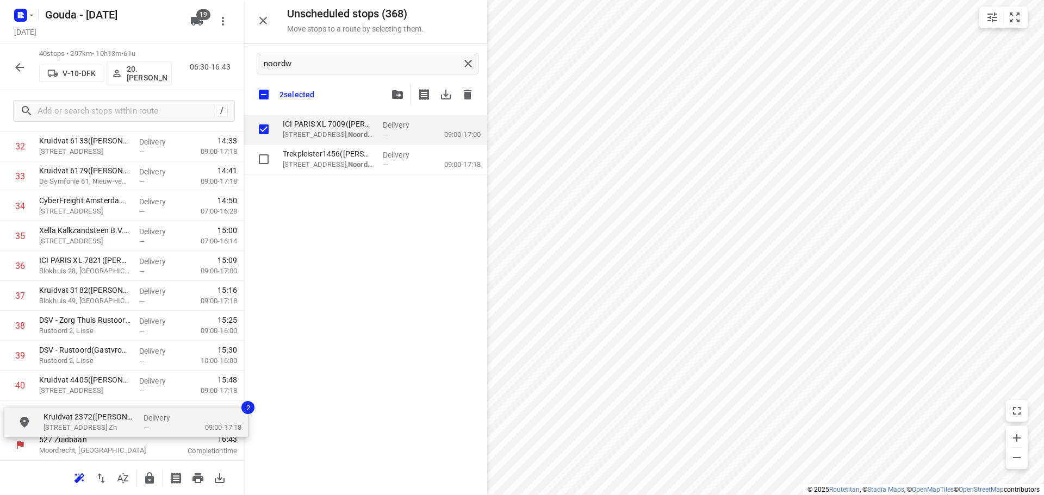
drag, startPoint x: 315, startPoint y: 159, endPoint x: 72, endPoint y: 426, distance: 360.6
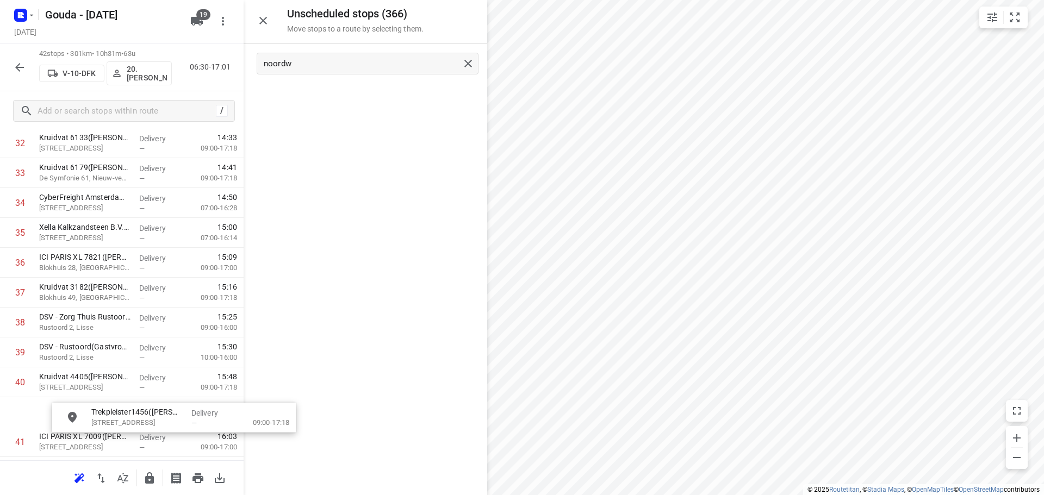
scroll to position [1079, 1]
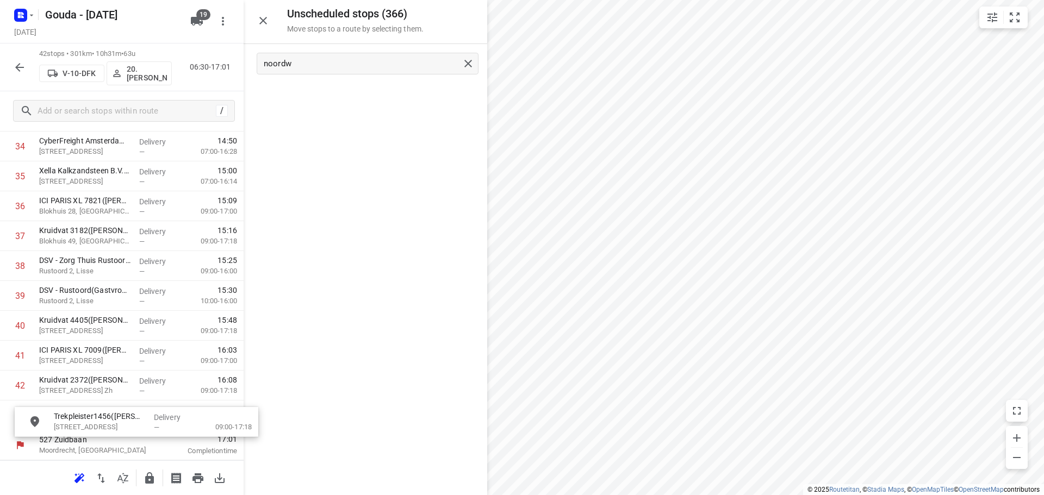
drag, startPoint x: 326, startPoint y: 99, endPoint x: 91, endPoint y: 426, distance: 402.0
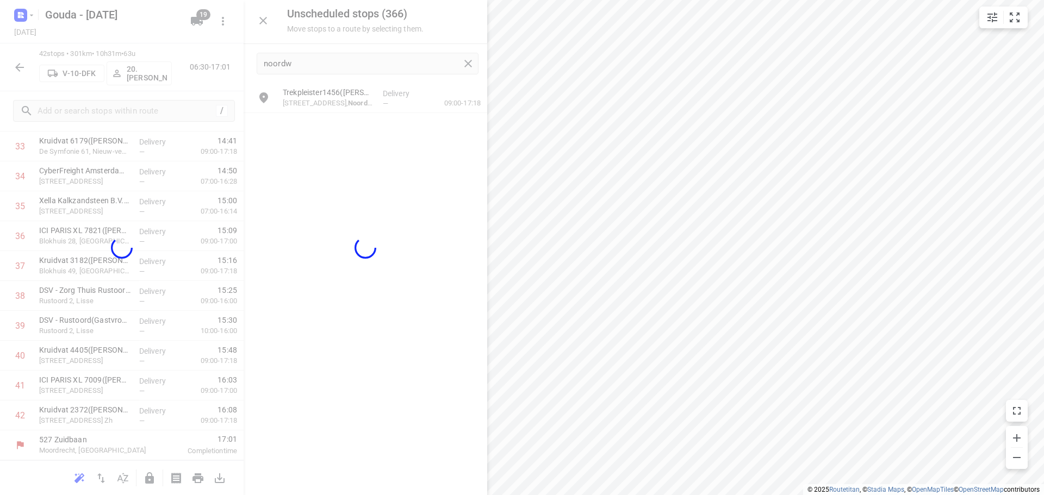
scroll to position [1041, 0]
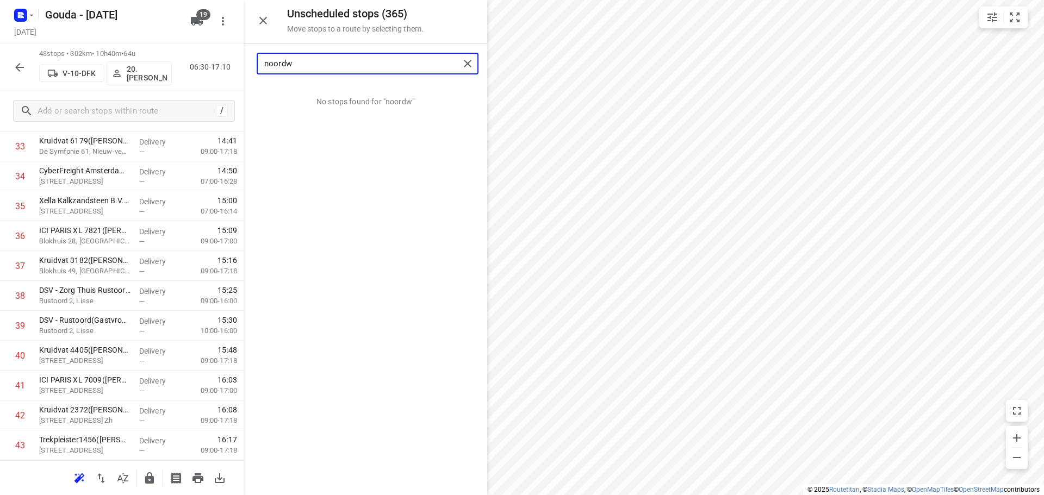
click at [310, 57] on input "noordw" at bounding box center [361, 63] width 195 height 17
drag, startPoint x: 332, startPoint y: 98, endPoint x: 99, endPoint y: 416, distance: 394.5
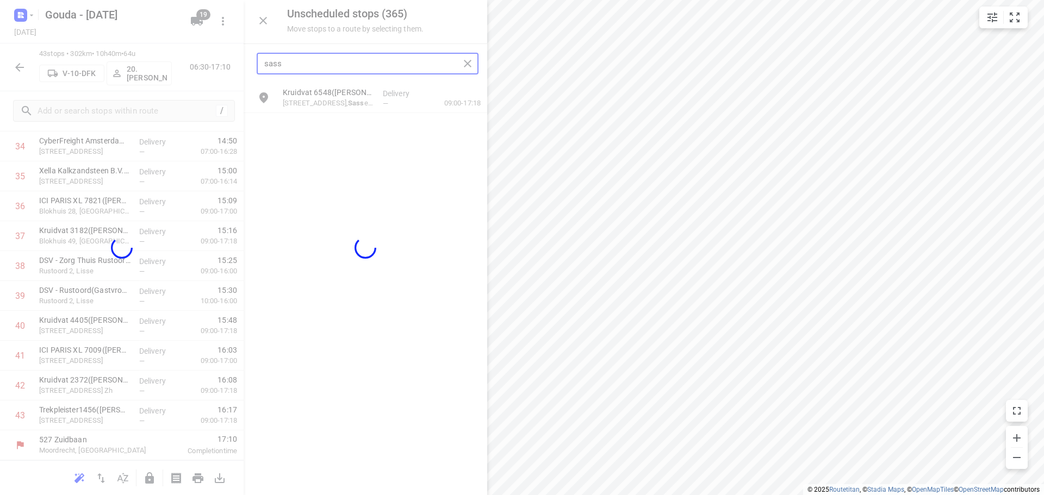
scroll to position [1071, 0]
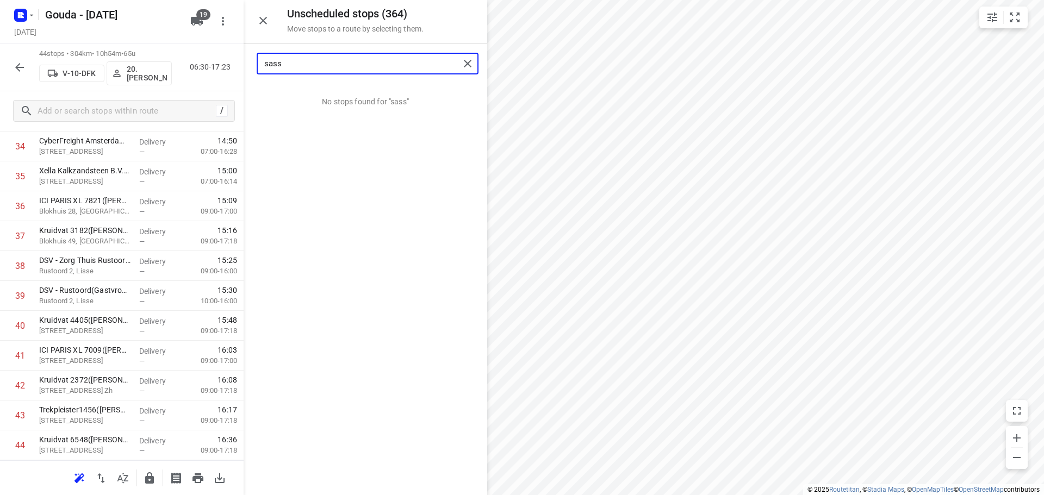
click at [403, 65] on input "sass" at bounding box center [361, 63] width 195 height 17
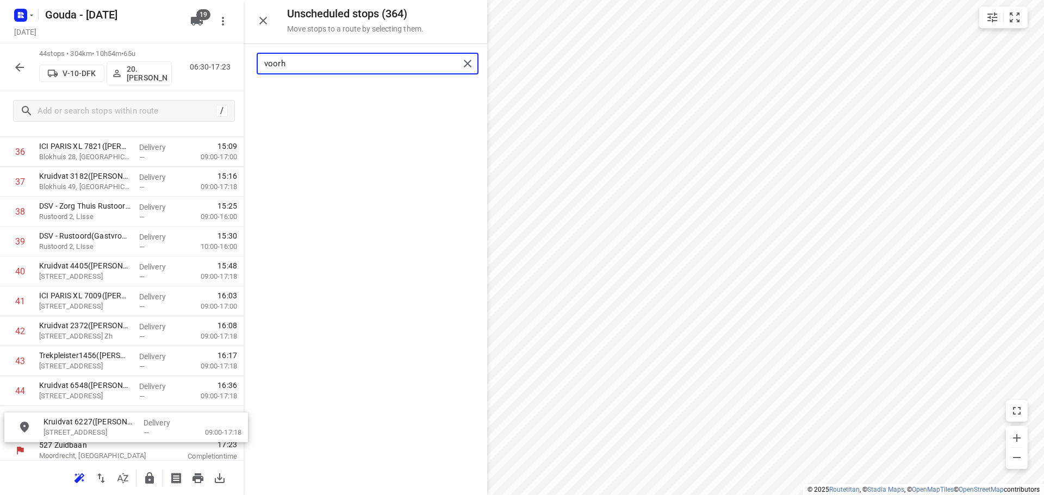
scroll to position [1138, 0]
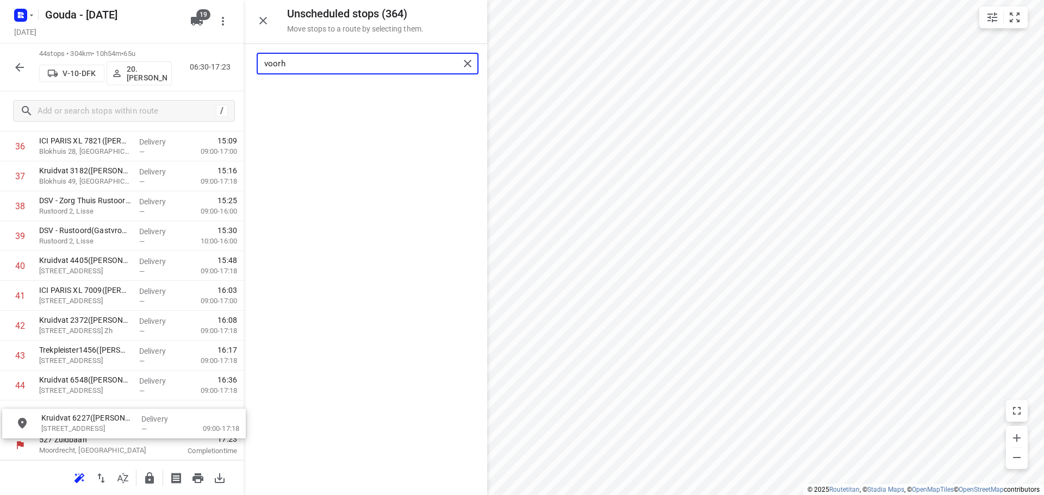
drag, startPoint x: 347, startPoint y: 106, endPoint x: 103, endPoint y: 432, distance: 406.9
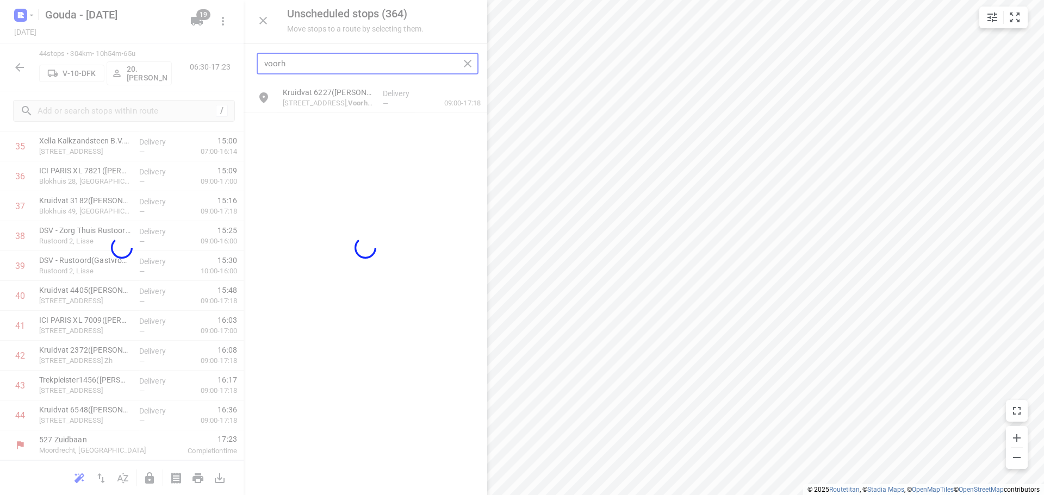
scroll to position [1101, 0]
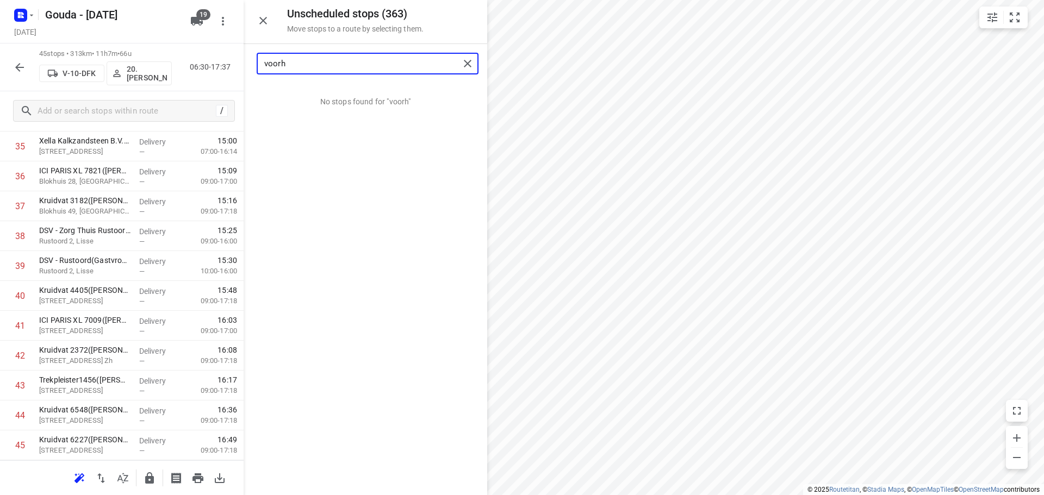
type input "voorh"
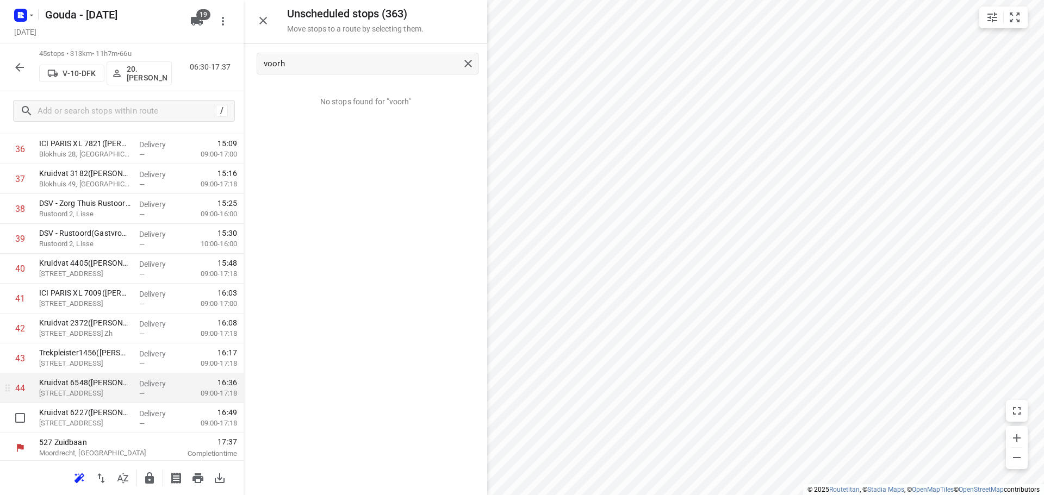
scroll to position [1131, 0]
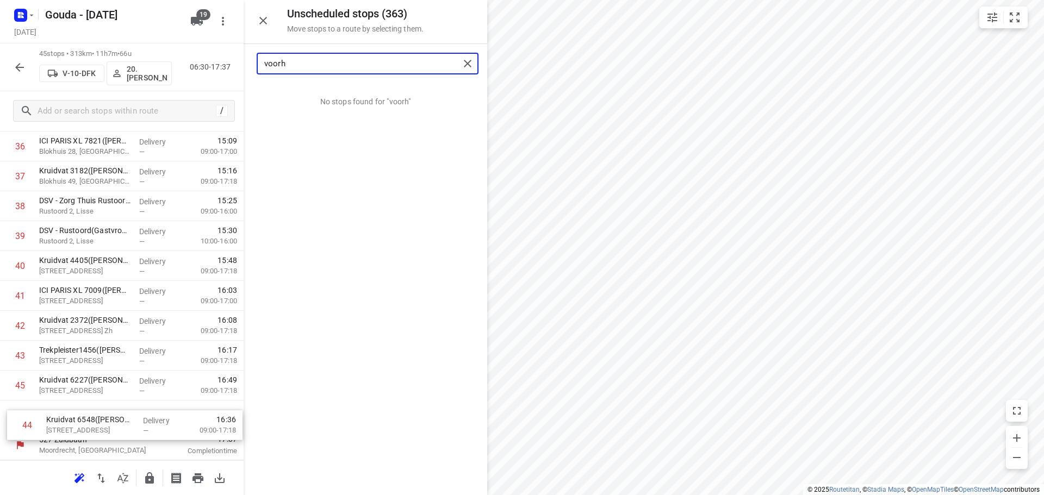
drag, startPoint x: 79, startPoint y: 390, endPoint x: 90, endPoint y: 429, distance: 40.1
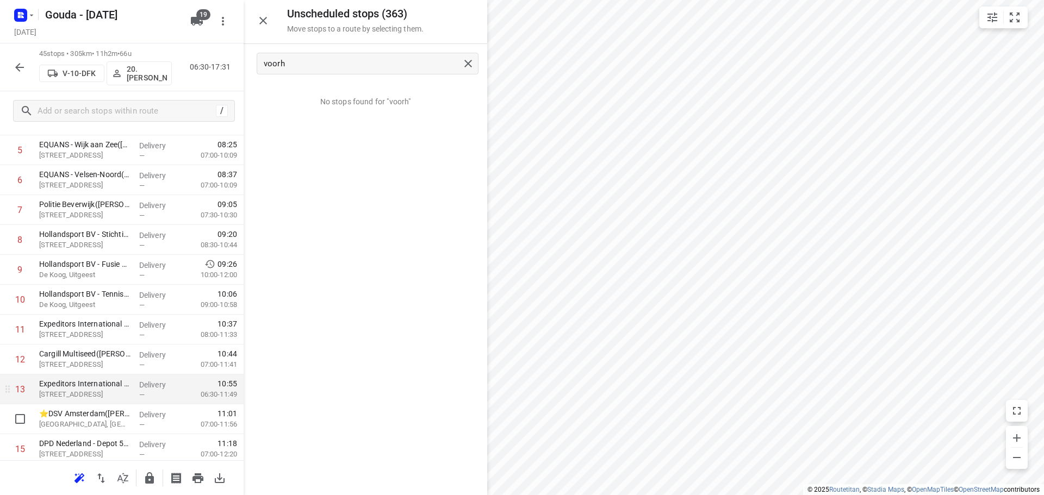
scroll to position [261, 0]
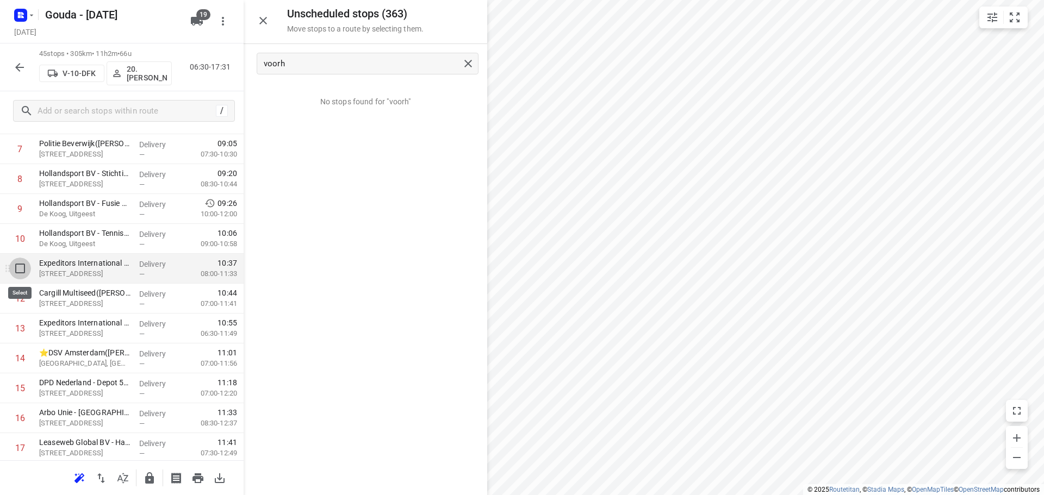
click at [19, 267] on input "checkbox" at bounding box center [20, 269] width 22 height 22
checkbox input "true"
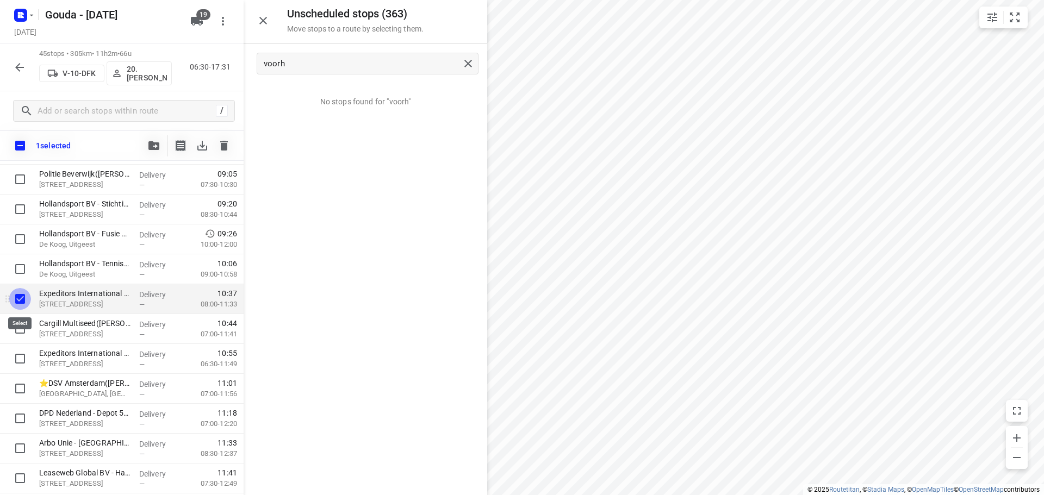
click at [20, 300] on input "checkbox" at bounding box center [20, 299] width 22 height 22
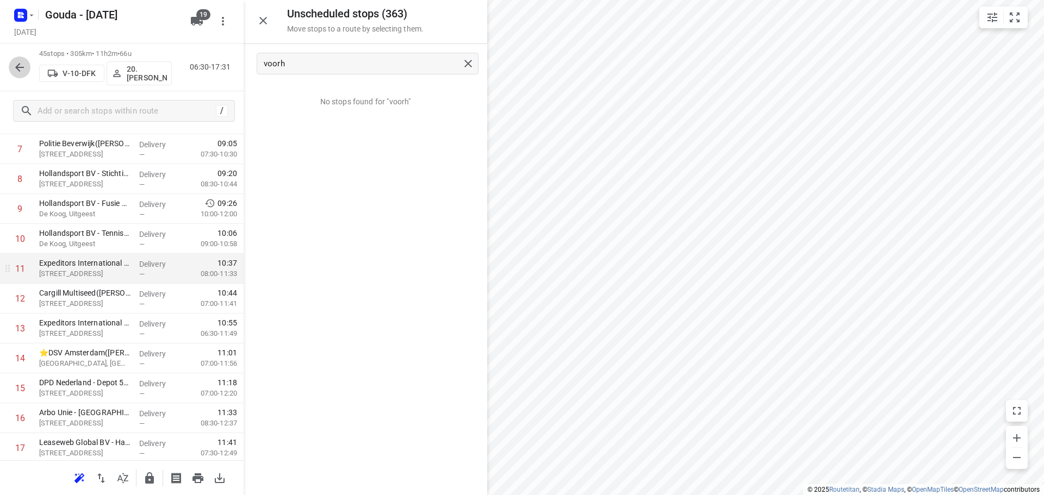
click at [21, 69] on icon "button" at bounding box center [19, 67] width 13 height 13
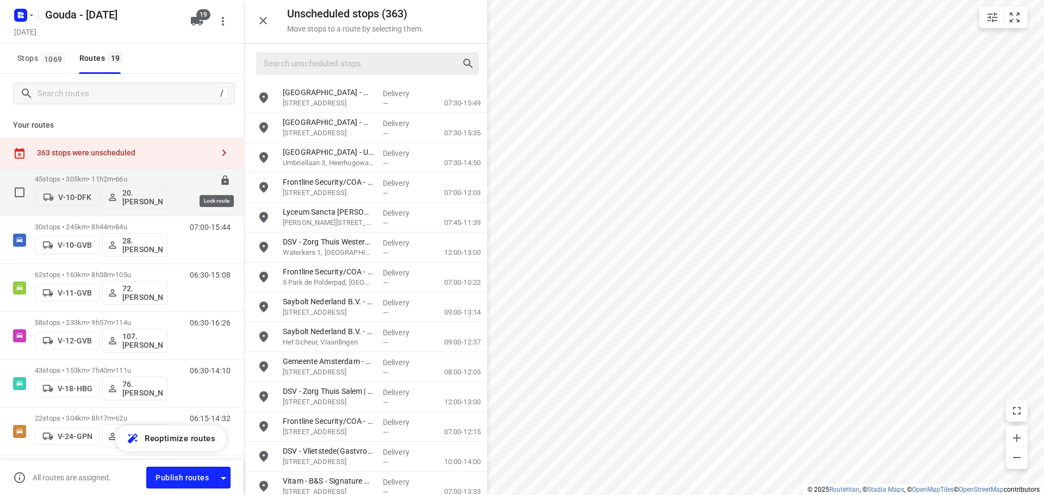
click at [220, 178] on icon at bounding box center [225, 180] width 11 height 11
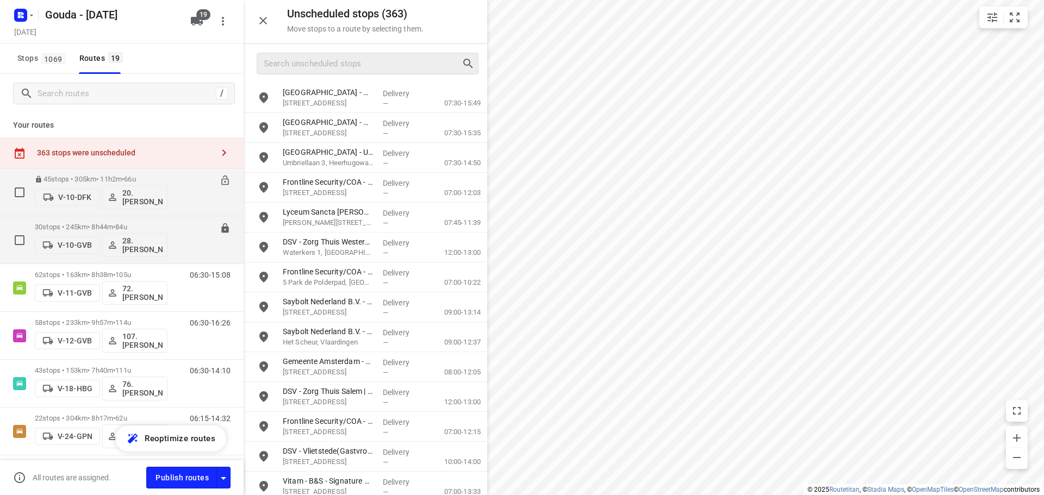
click at [98, 221] on div "30 stops • 245km • 8h44m • 84u V-10-GVB 28.Tomas Vukovic" at bounding box center [101, 239] width 133 height 45
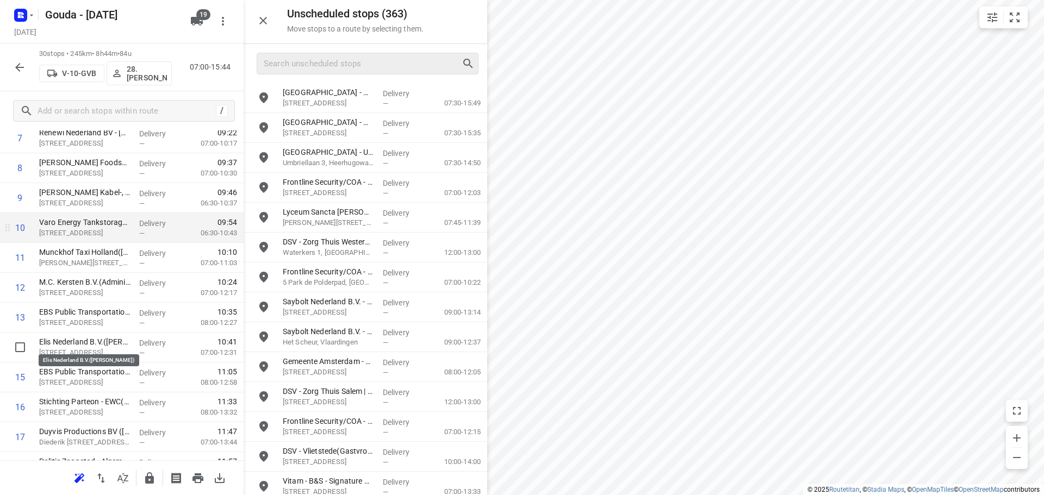
scroll to position [435, 0]
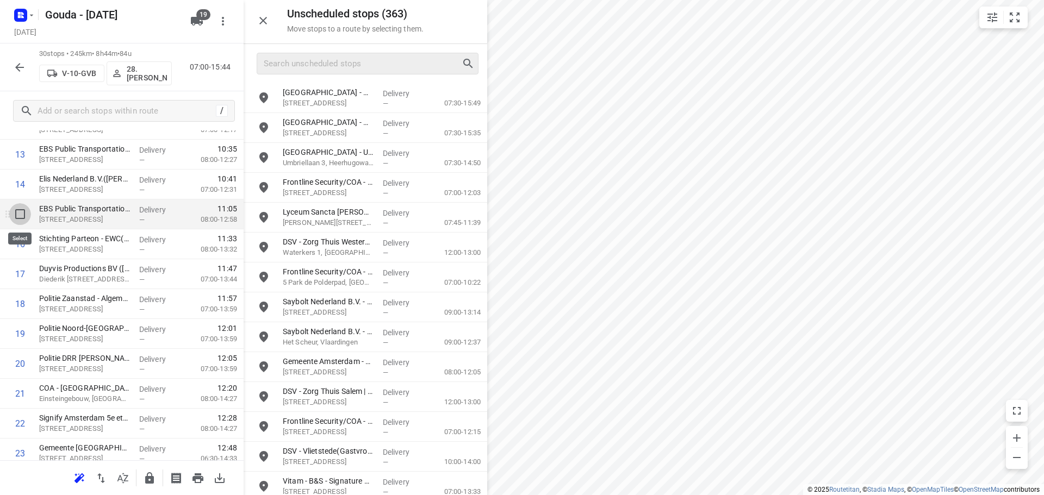
click at [20, 214] on input "checkbox" at bounding box center [20, 214] width 22 height 22
checkbox input "true"
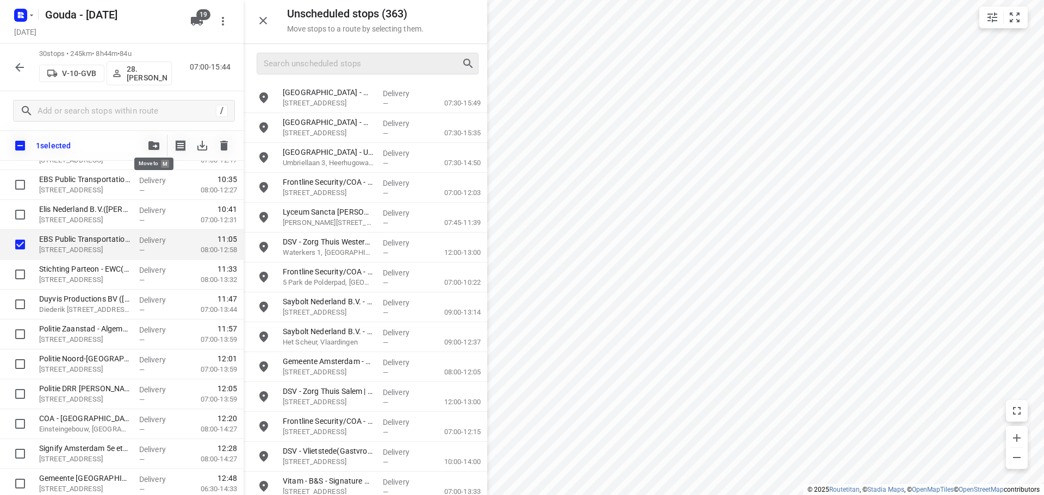
click at [156, 144] on icon "button" at bounding box center [153, 145] width 11 height 9
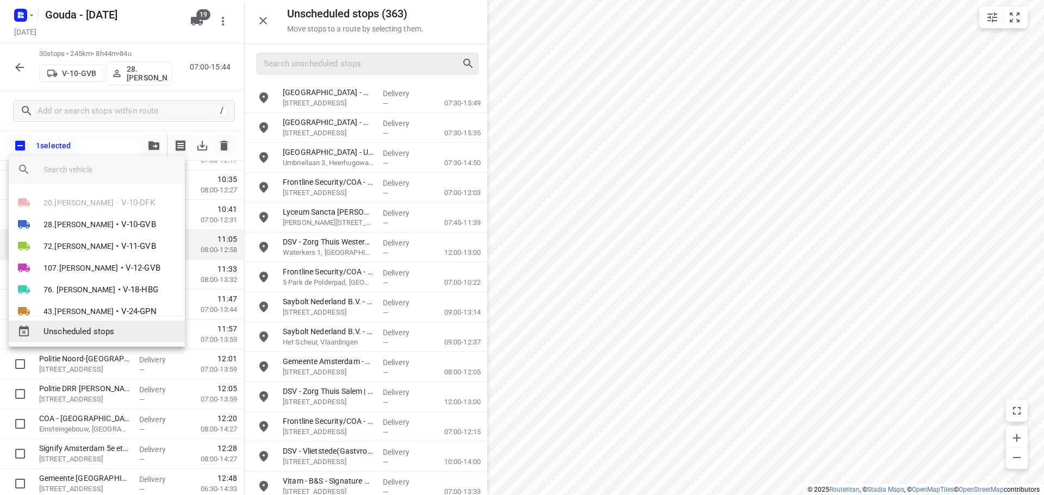
click at [109, 328] on span "Unscheduled stops" at bounding box center [109, 332] width 133 height 13
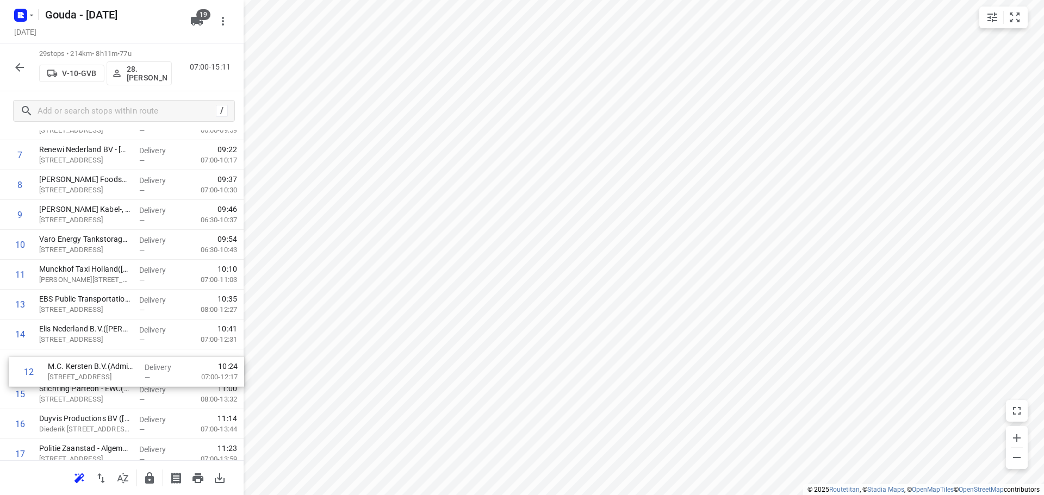
scroll to position [255, 0]
drag, startPoint x: 73, startPoint y: 389, endPoint x: 86, endPoint y: 351, distance: 40.1
click at [86, 351] on div "1 Vitam - Anker Amsterdam Spirits(Celine Treffers) Slego 2, Amsterdam Delivery …" at bounding box center [122, 393] width 244 height 867
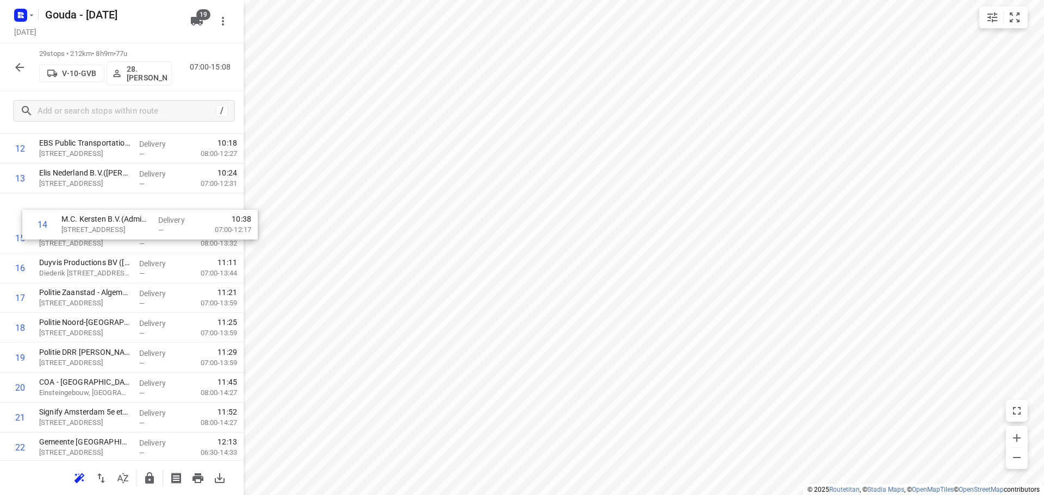
scroll to position [409, 0]
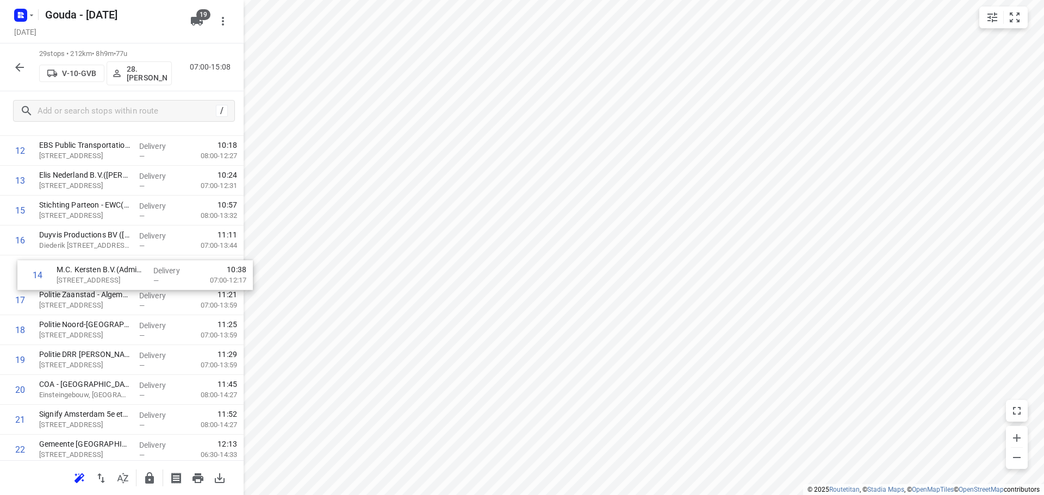
drag, startPoint x: 72, startPoint y: 204, endPoint x: 91, endPoint y: 279, distance: 77.4
click at [91, 279] on div "1 Vitam - Anker Amsterdam Spirits(Celine Treffers) Slego 2, Amsterdam Delivery …" at bounding box center [122, 240] width 244 height 867
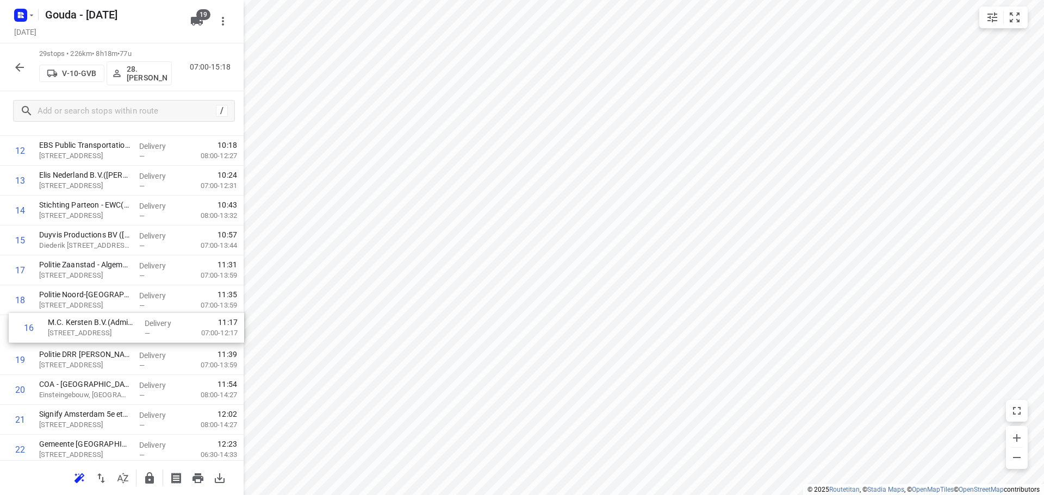
drag, startPoint x: 108, startPoint y: 271, endPoint x: 116, endPoint y: 334, distance: 63.1
click at [116, 334] on div "1 Vitam - Anker Amsterdam Spirits(Celine Treffers) Slego 2, Amsterdam Delivery …" at bounding box center [122, 240] width 244 height 867
drag, startPoint x: 110, startPoint y: 363, endPoint x: 117, endPoint y: 295, distance: 68.3
click at [117, 295] on div "1 Vitam - Anker Amsterdam Spirits(Celine Treffers) Slego 2, Amsterdam Delivery …" at bounding box center [122, 240] width 244 height 867
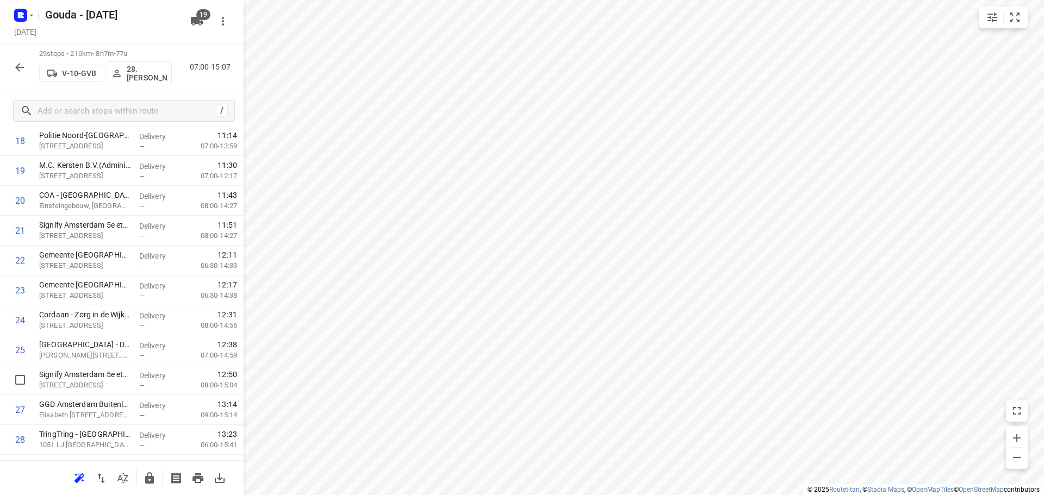
scroll to position [600, 0]
drag, startPoint x: 73, startPoint y: 383, endPoint x: 107, endPoint y: 252, distance: 135.1
click at [107, 252] on div "1 Vitam - Anker Amsterdam Spirits(Celine Treffers) Slego 2, Amsterdam Delivery …" at bounding box center [122, 49] width 244 height 867
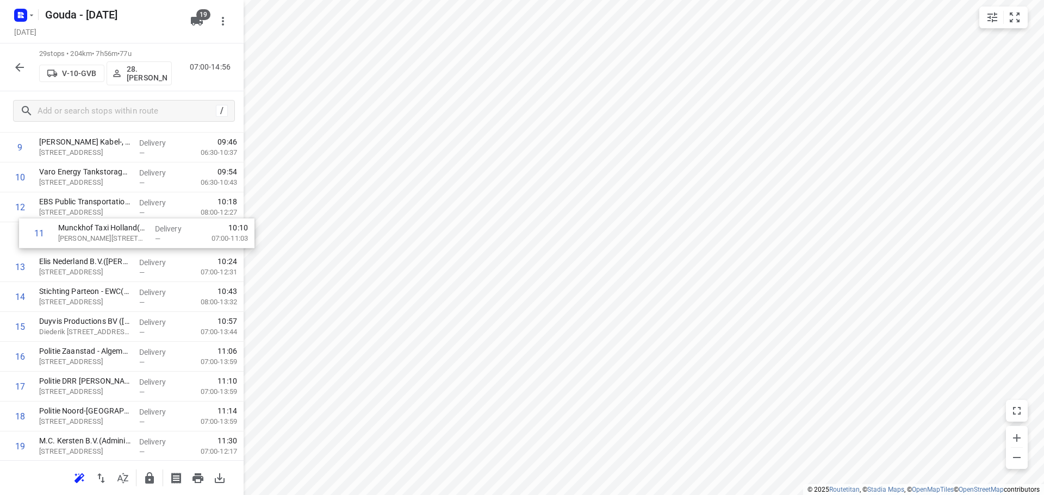
scroll to position [322, 0]
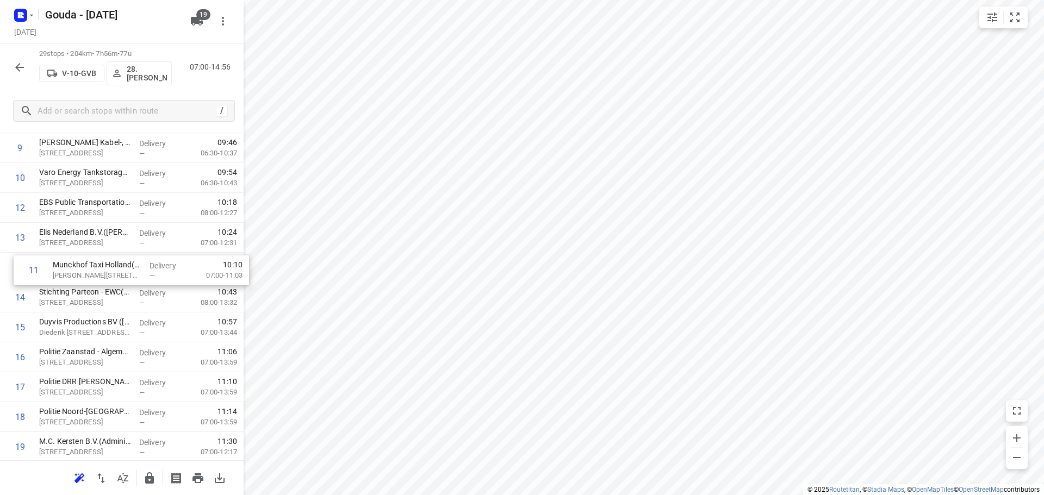
drag, startPoint x: 77, startPoint y: 202, endPoint x: 96, endPoint y: 271, distance: 72.0
click at [96, 271] on div "1 Vitam - Anker Amsterdam Spirits(Celine Treffers) Slego 2, Amsterdam Delivery …" at bounding box center [122, 327] width 244 height 867
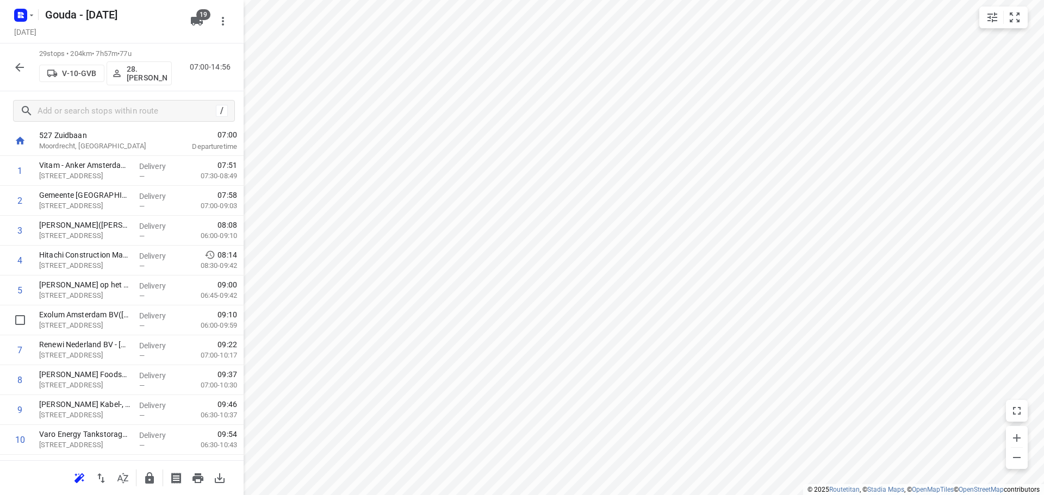
scroll to position [0, 0]
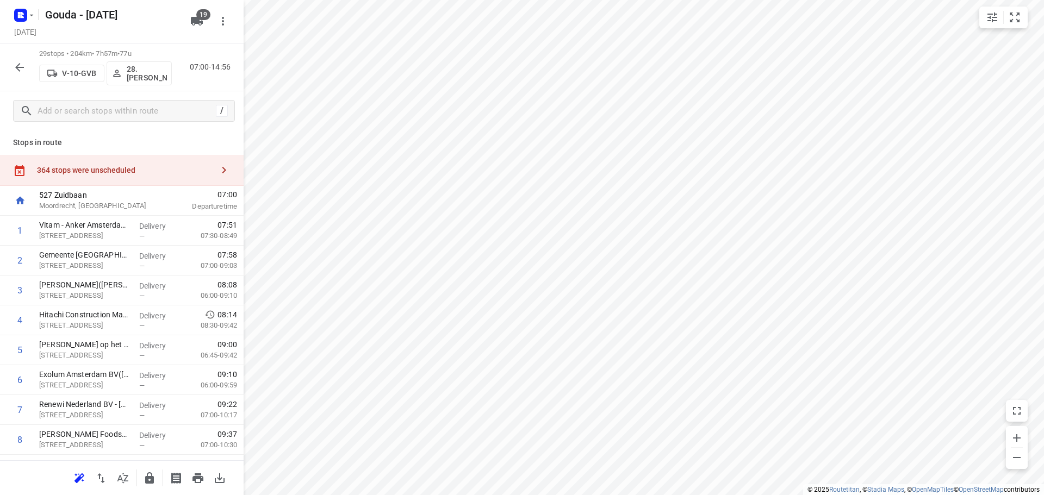
click at [217, 169] on icon "button" at bounding box center [223, 170] width 13 height 13
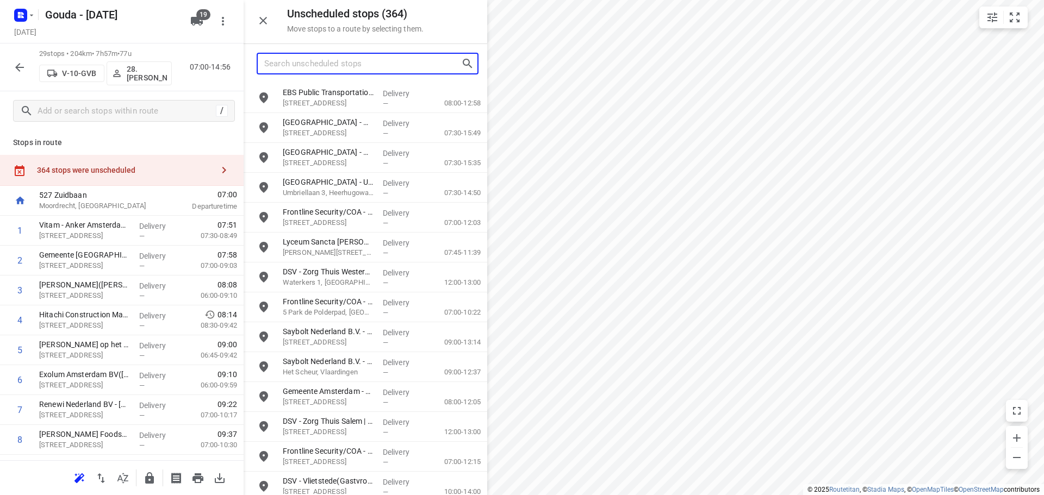
click at [339, 61] on input "Search unscheduled stops" at bounding box center [362, 63] width 197 height 17
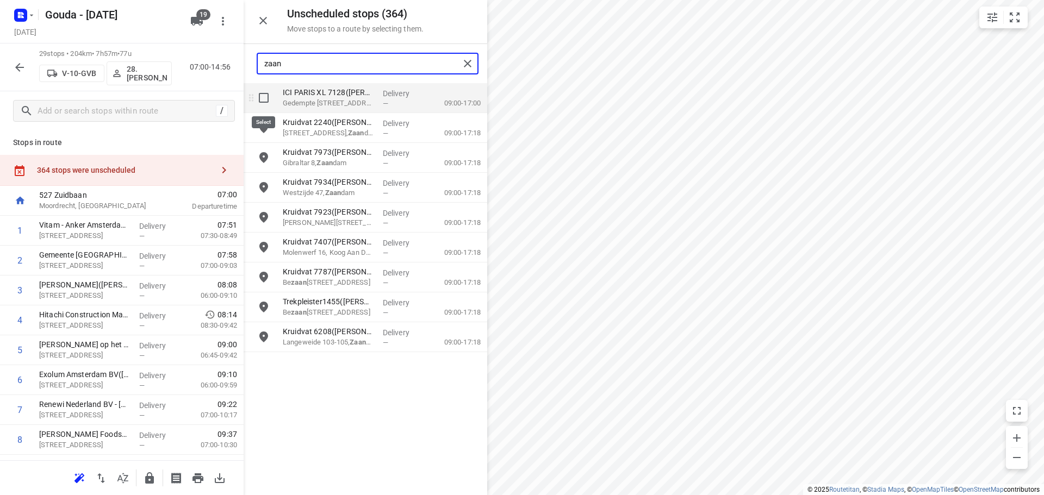
type input "zaan"
click at [263, 104] on input "grid" at bounding box center [264, 98] width 22 height 22
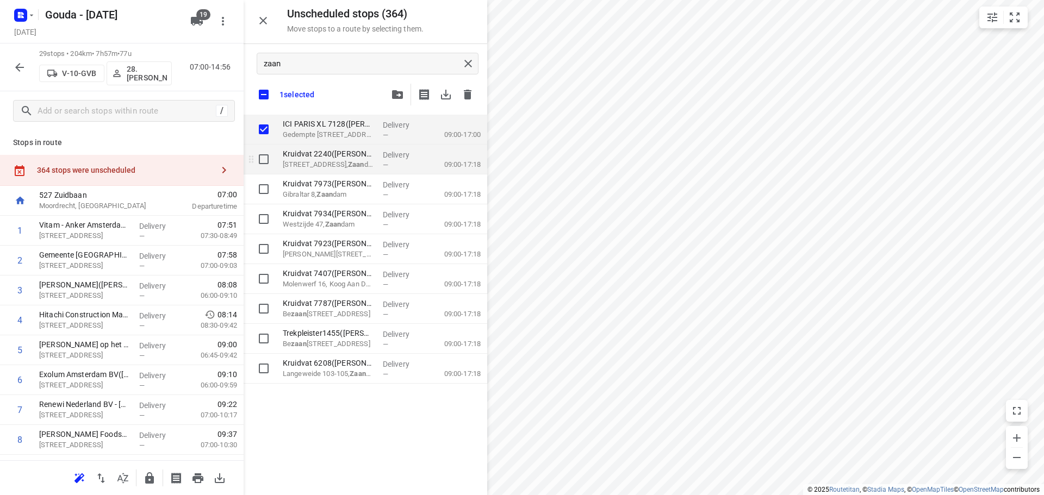
checkbox input "true"
click at [263, 165] on input "grid" at bounding box center [264, 159] width 22 height 22
checkbox input "true"
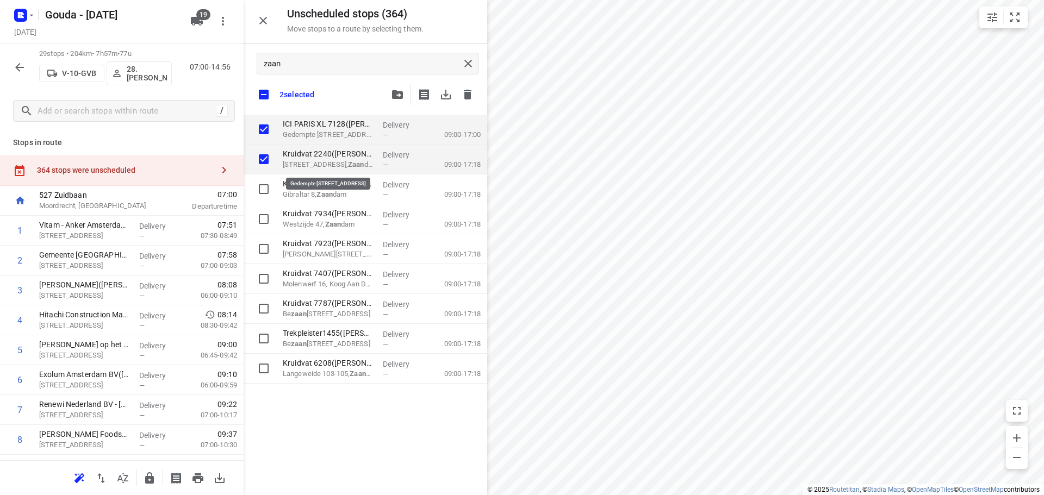
checkbox input "true"
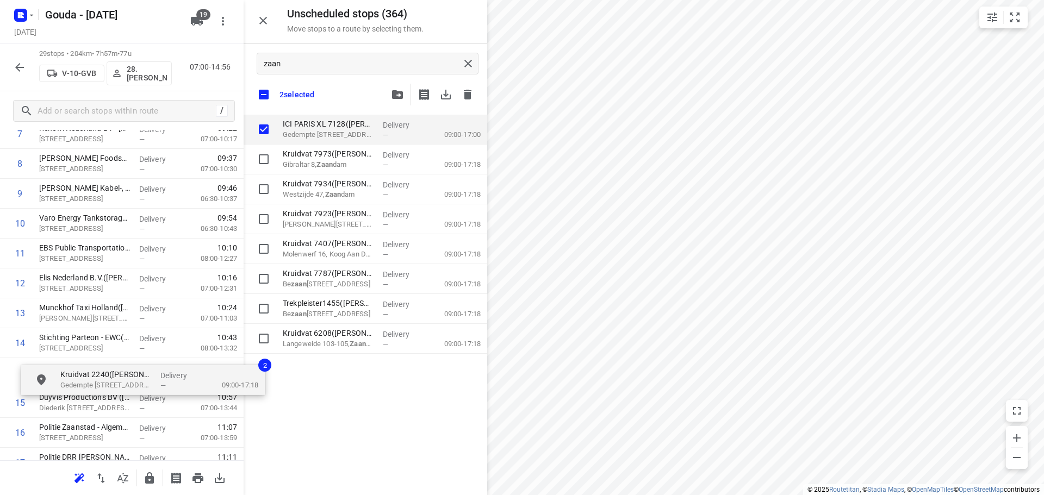
scroll to position [278, 0]
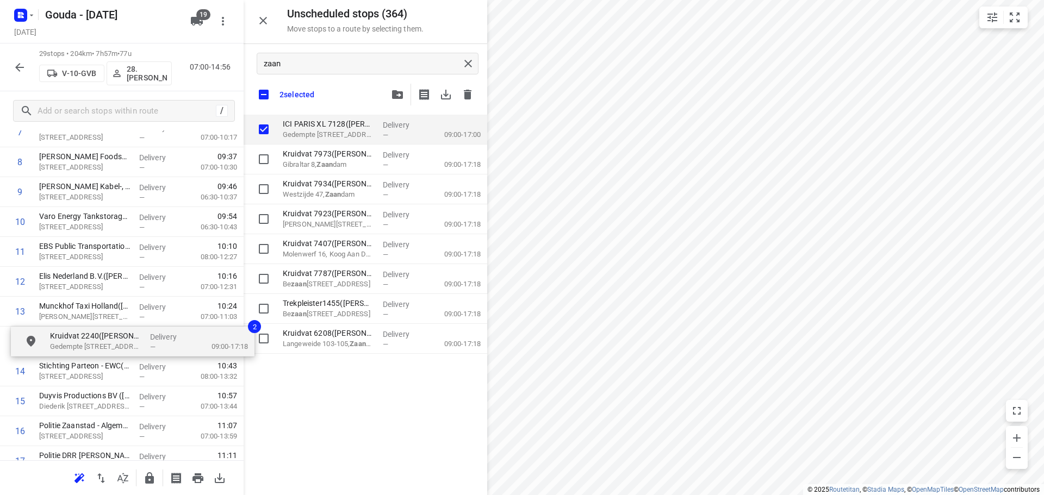
drag, startPoint x: 332, startPoint y: 167, endPoint x: 94, endPoint y: 354, distance: 302.3
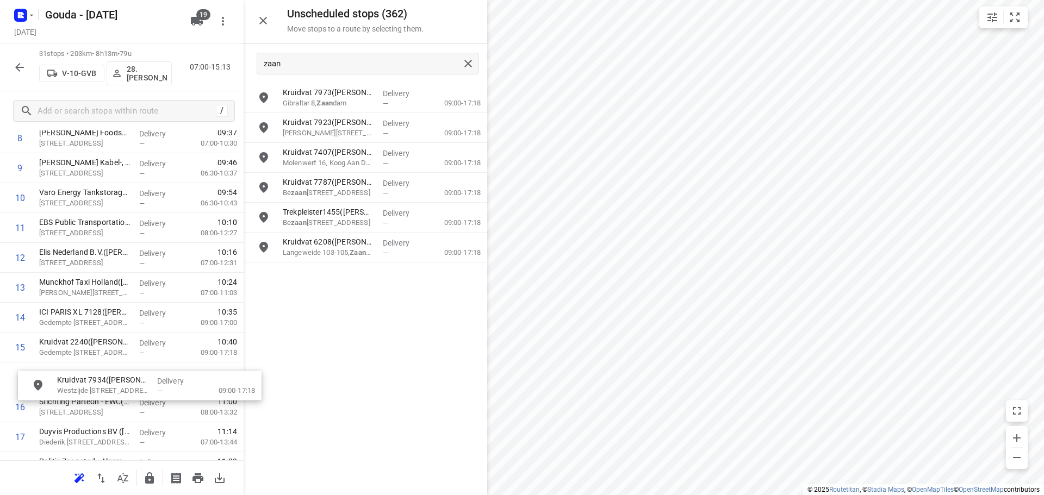
scroll to position [304, 0]
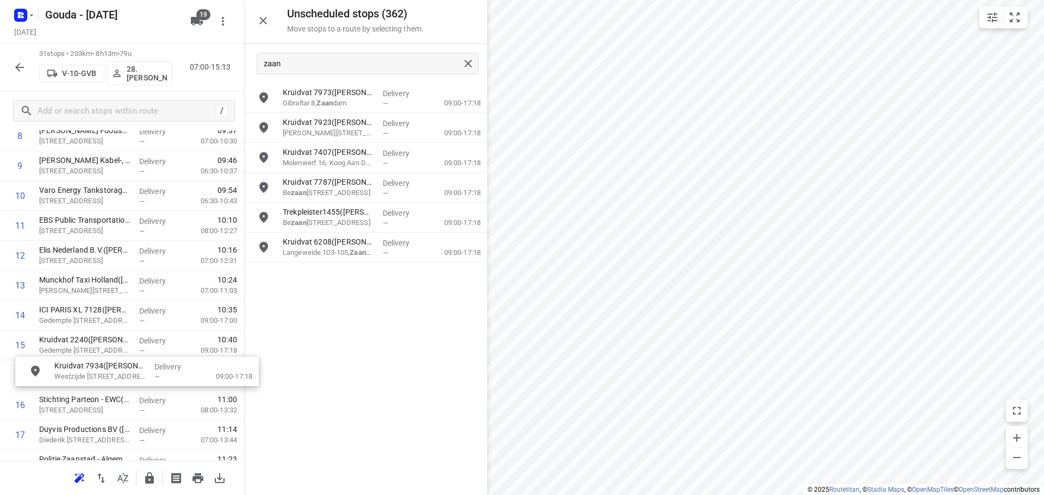
drag, startPoint x: 318, startPoint y: 134, endPoint x: 90, endPoint y: 380, distance: 335.8
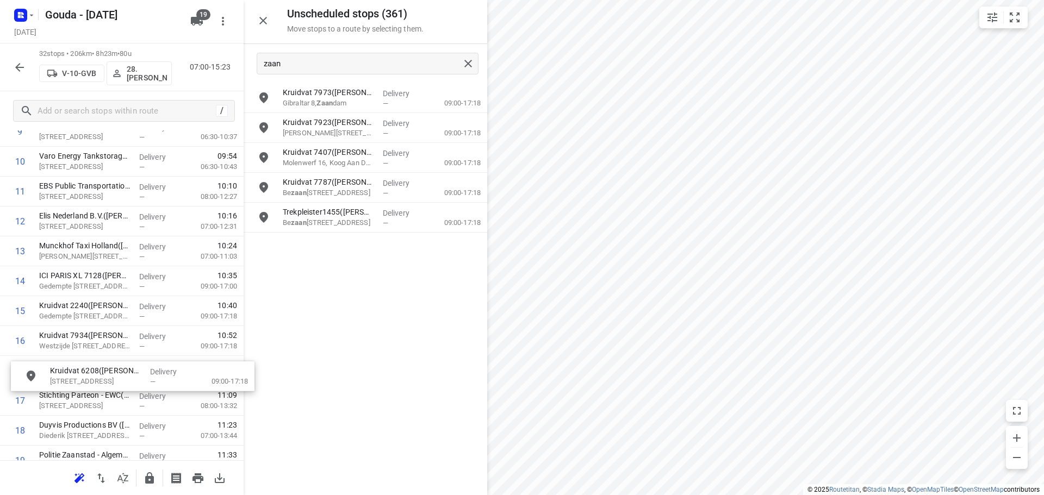
scroll to position [343, 0]
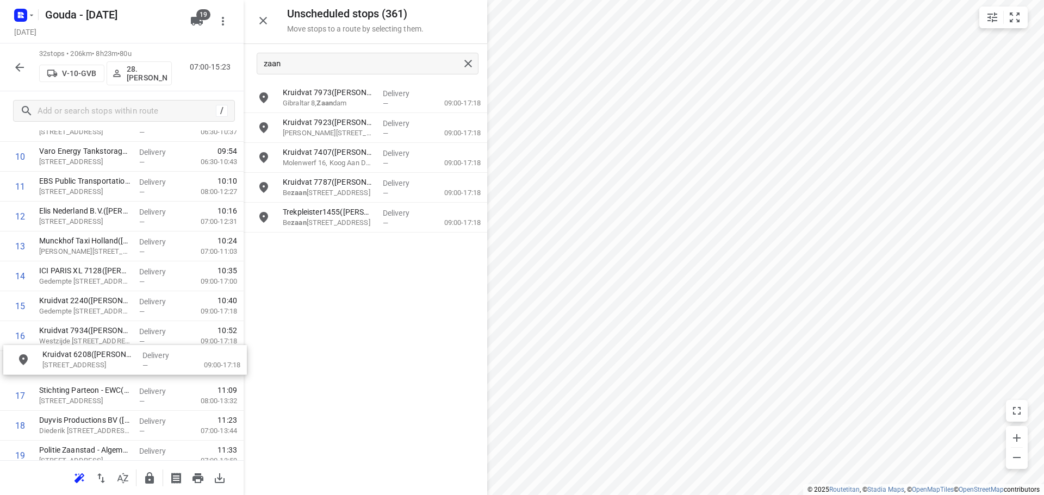
drag, startPoint x: 322, startPoint y: 254, endPoint x: 79, endPoint y: 369, distance: 268.5
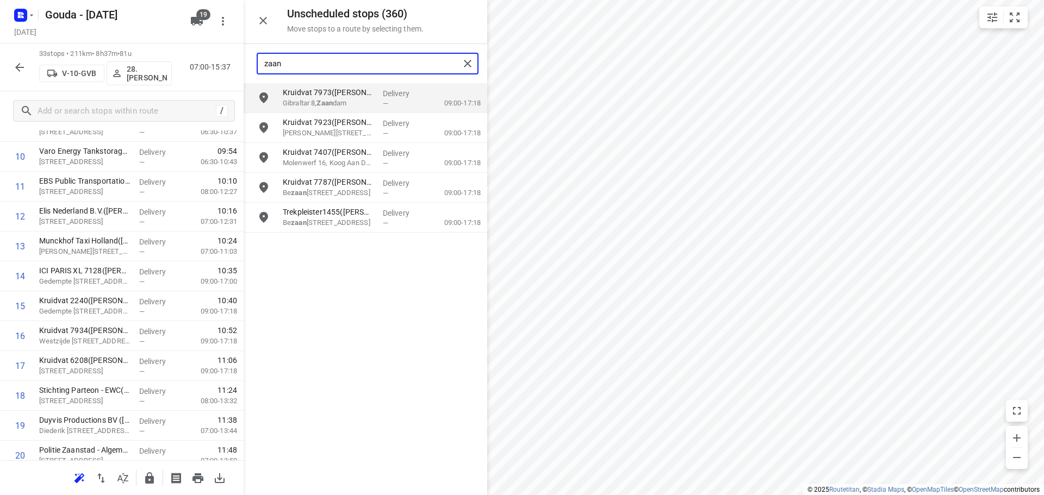
click at [361, 67] on input "zaan" at bounding box center [361, 63] width 195 height 17
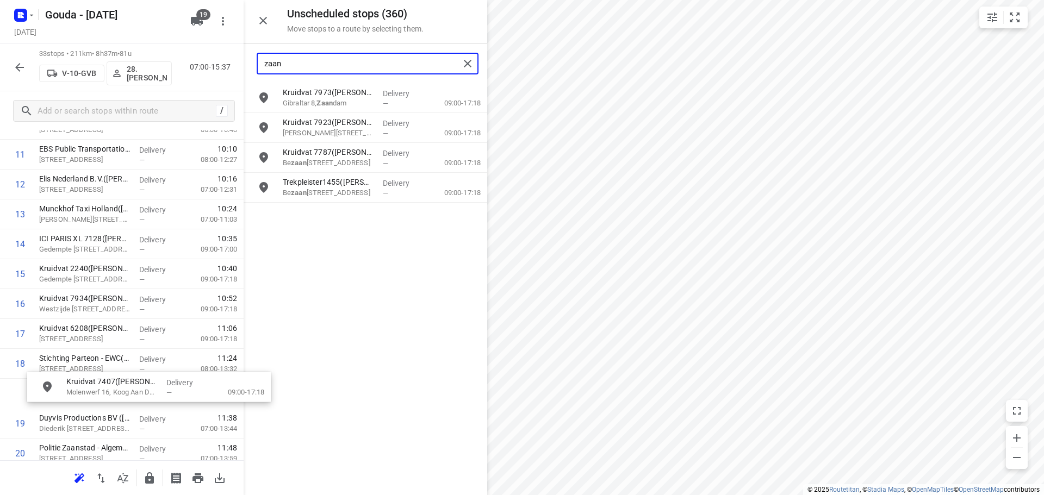
scroll to position [376, 0]
drag, startPoint x: 319, startPoint y: 165, endPoint x: 87, endPoint y: 366, distance: 306.7
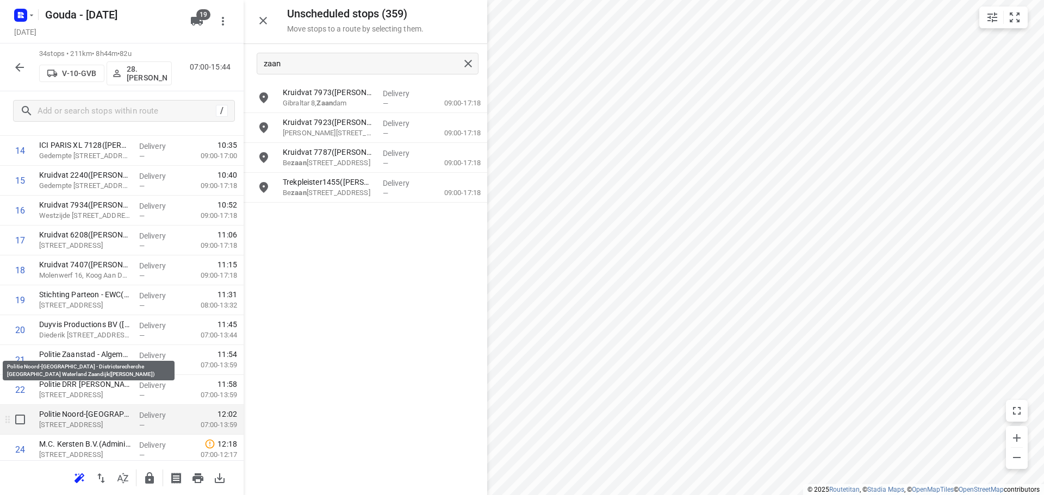
scroll to position [539, 0]
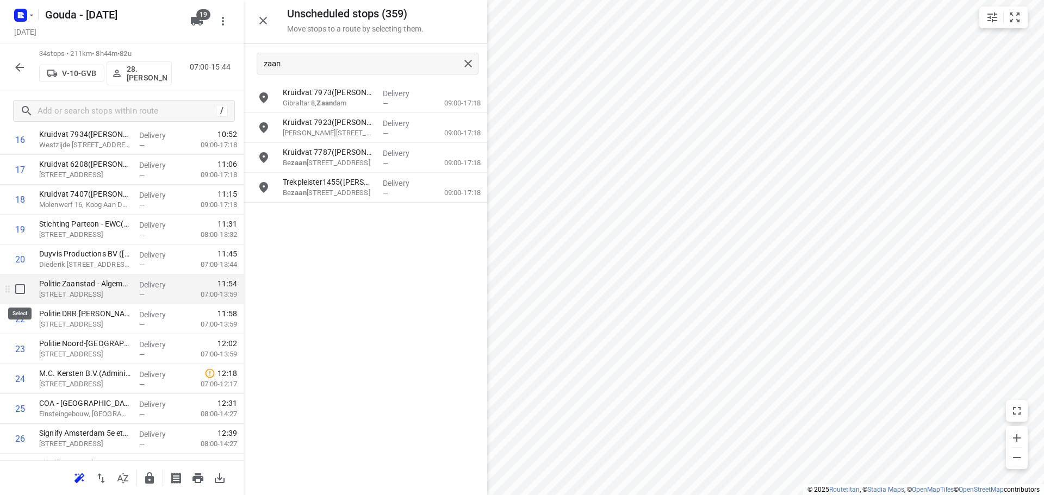
click at [22, 289] on input "checkbox" at bounding box center [20, 289] width 22 height 22
checkbox input "true"
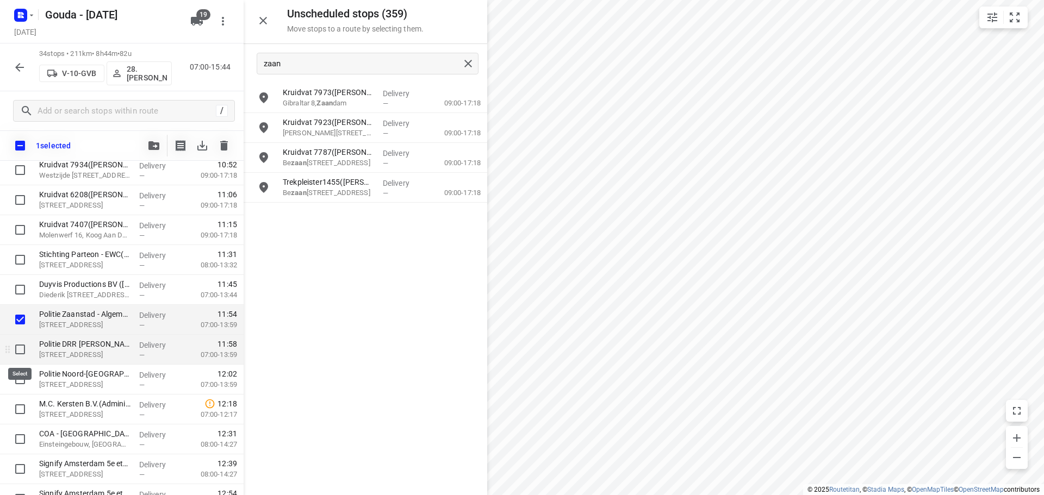
click at [20, 350] on input "checkbox" at bounding box center [20, 350] width 22 height 22
checkbox input "true"
click at [16, 379] on input "checkbox" at bounding box center [20, 380] width 22 height 22
checkbox input "true"
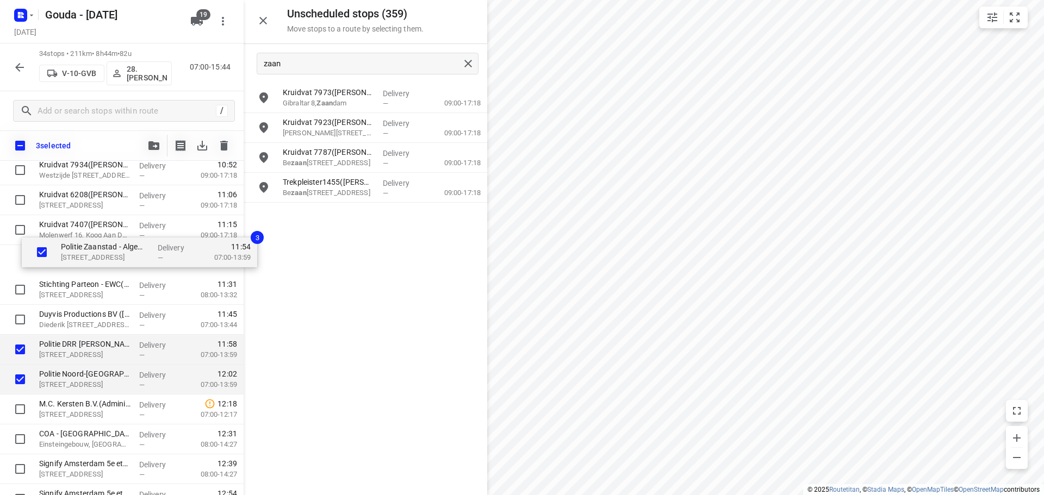
drag, startPoint x: 79, startPoint y: 320, endPoint x: 104, endPoint y: 253, distance: 71.4
click at [104, 253] on div "Vitam - Anker Amsterdam Spirits(Celine Treffers) Slego 2, Amsterdam Delivery — …" at bounding box center [122, 215] width 244 height 1017
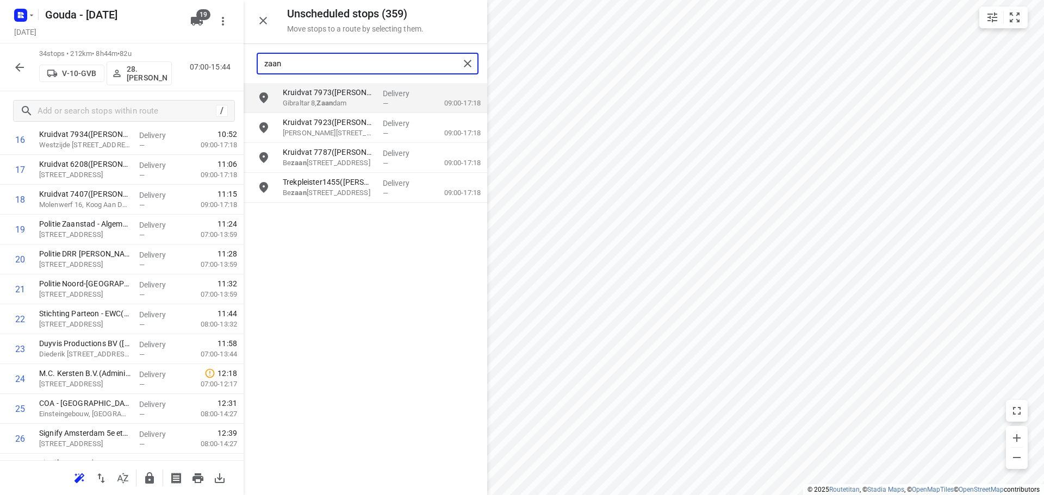
click at [335, 63] on input "zaan" at bounding box center [361, 63] width 195 height 17
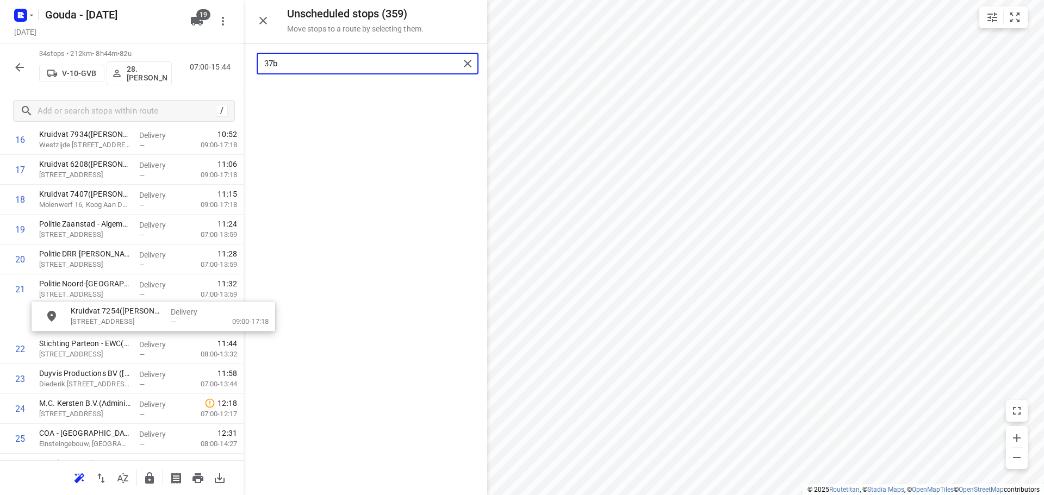
drag, startPoint x: 329, startPoint y: 102, endPoint x: 116, endPoint y: 324, distance: 307.2
click at [348, 59] on input "37b" at bounding box center [361, 63] width 195 height 17
drag, startPoint x: 332, startPoint y: 92, endPoint x: 97, endPoint y: 342, distance: 343.0
click at [306, 61] on input "kaa" at bounding box center [361, 63] width 195 height 17
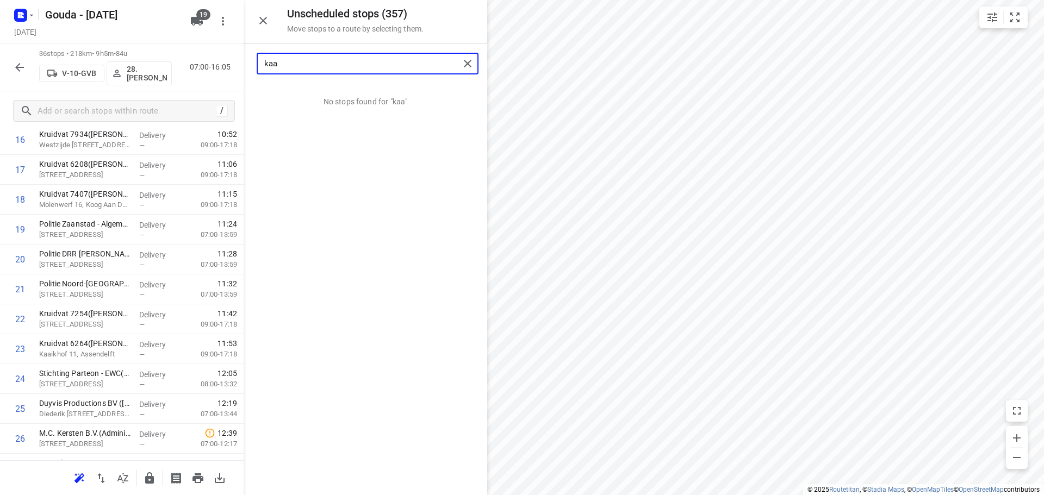
click at [306, 61] on input "kaa" at bounding box center [361, 63] width 195 height 17
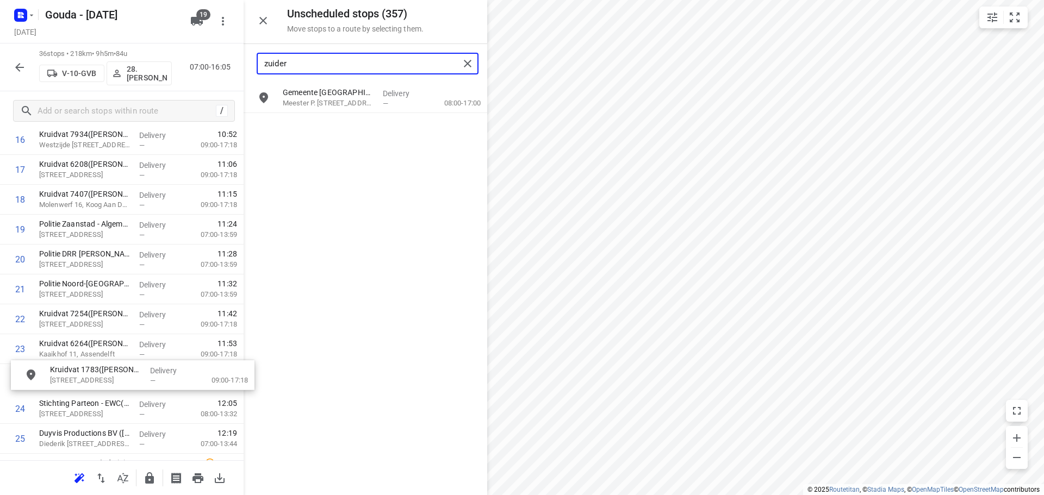
drag, startPoint x: 326, startPoint y: 131, endPoint x: 90, endPoint y: 382, distance: 344.6
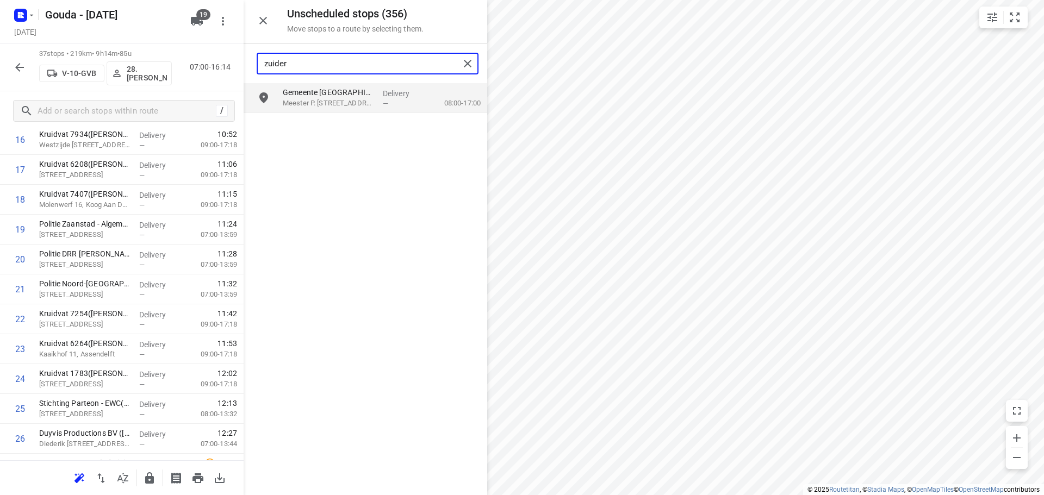
click at [289, 60] on input "zuider" at bounding box center [361, 63] width 195 height 17
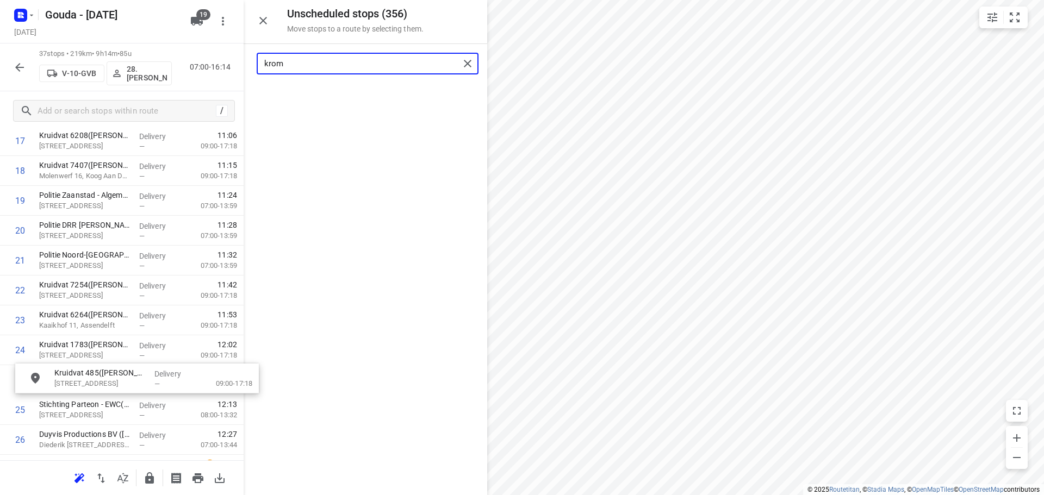
scroll to position [569, 0]
drag, startPoint x: 323, startPoint y: 107, endPoint x: 92, endPoint y: 389, distance: 364.3
click at [298, 65] on input "krom" at bounding box center [361, 63] width 195 height 17
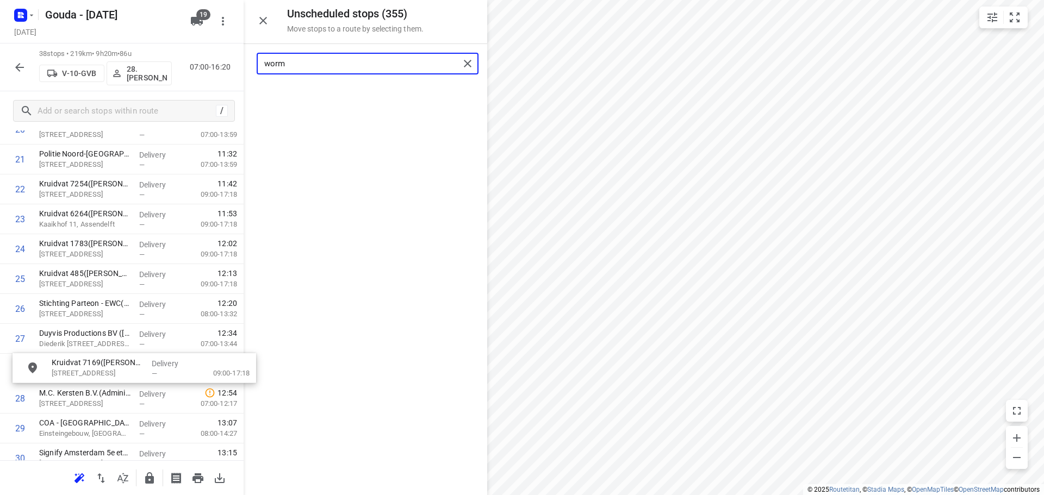
scroll to position [671, 0]
drag, startPoint x: 314, startPoint y: 97, endPoint x: 83, endPoint y: 339, distance: 334.9
click at [304, 61] on input "worm" at bounding box center [361, 63] width 195 height 17
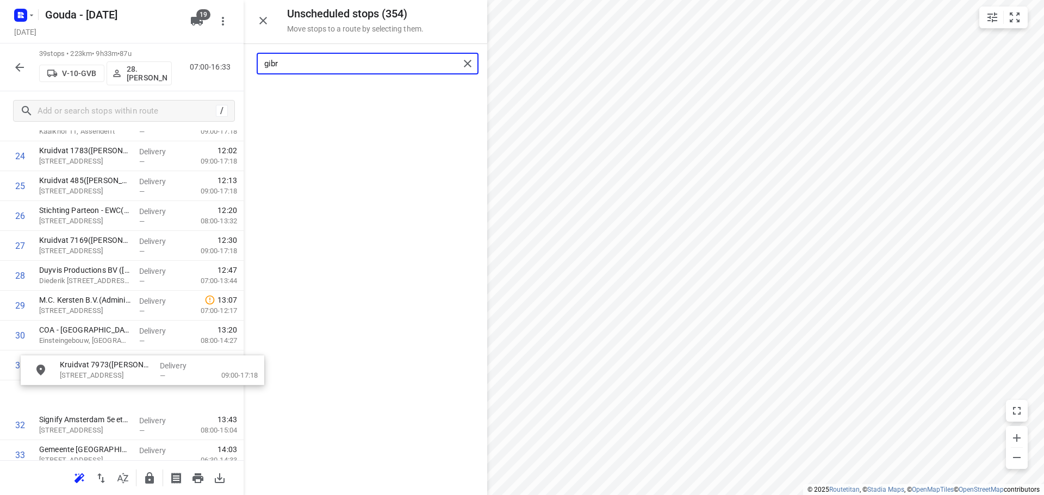
scroll to position [775, 0]
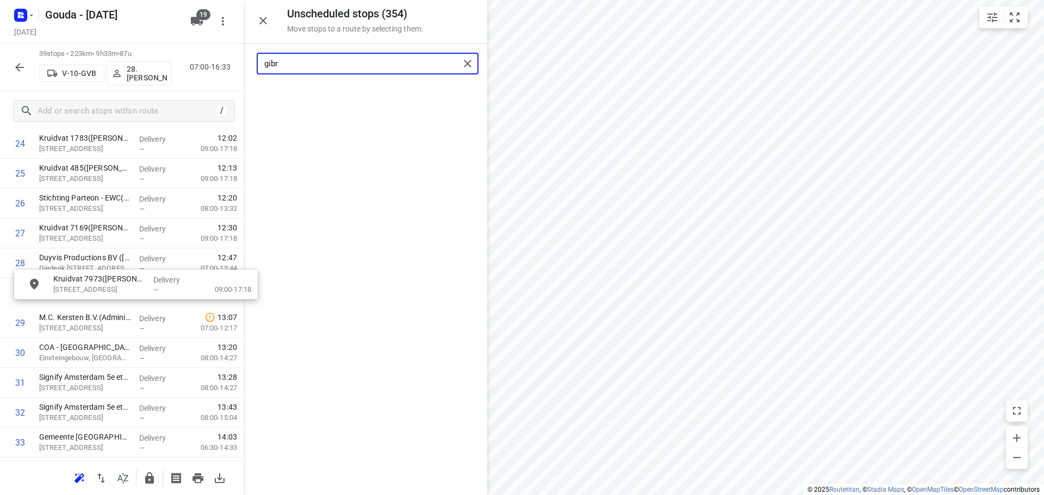
drag, startPoint x: 319, startPoint y: 94, endPoint x: 90, endPoint y: 284, distance: 297.6
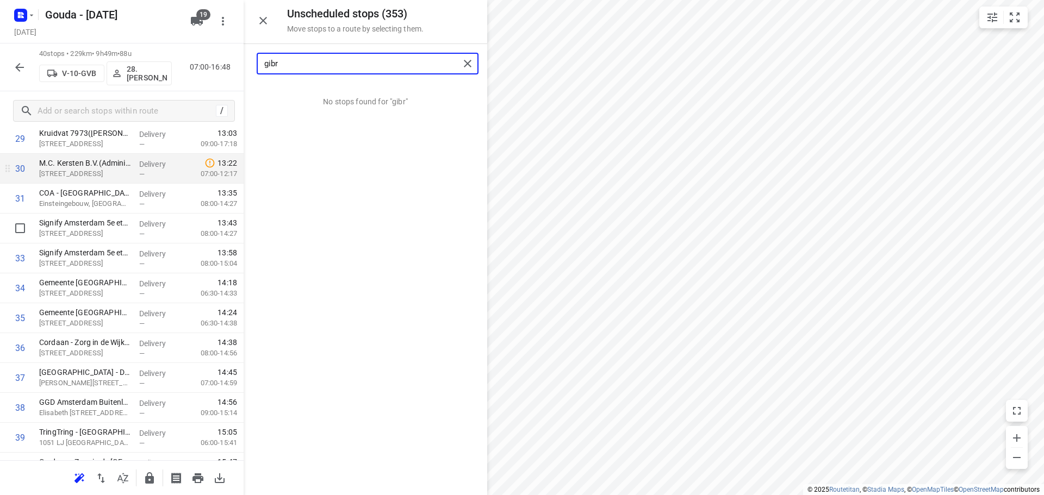
scroll to position [981, 0]
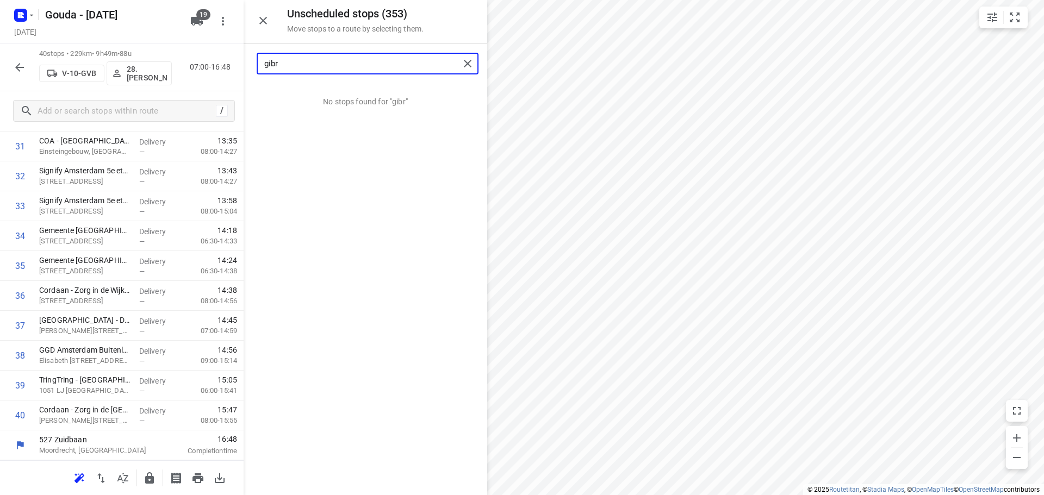
click at [311, 56] on input "gibr" at bounding box center [361, 63] width 195 height 17
click at [313, 65] on input "gibr" at bounding box center [361, 63] width 195 height 17
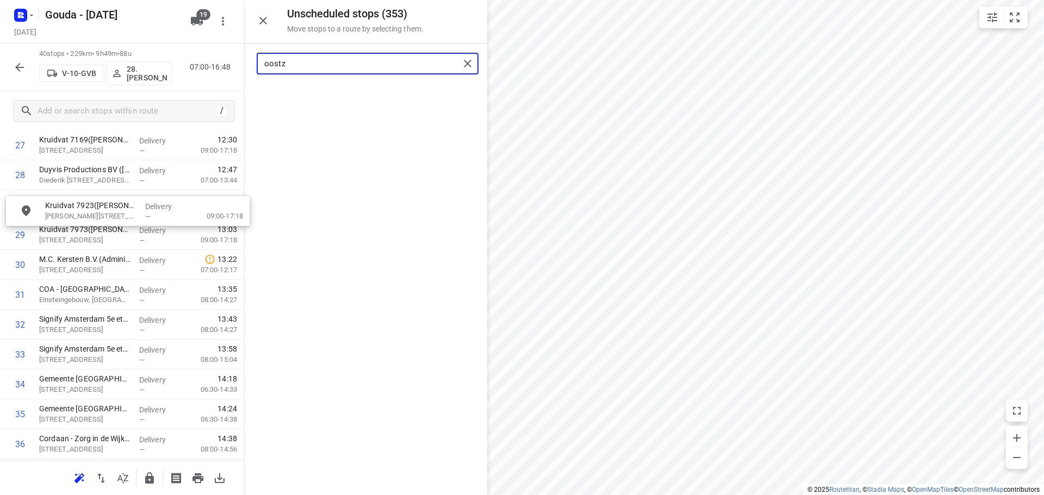
scroll to position [861, 0]
drag, startPoint x: 317, startPoint y: 102, endPoint x: 79, endPoint y: 240, distance: 275.2
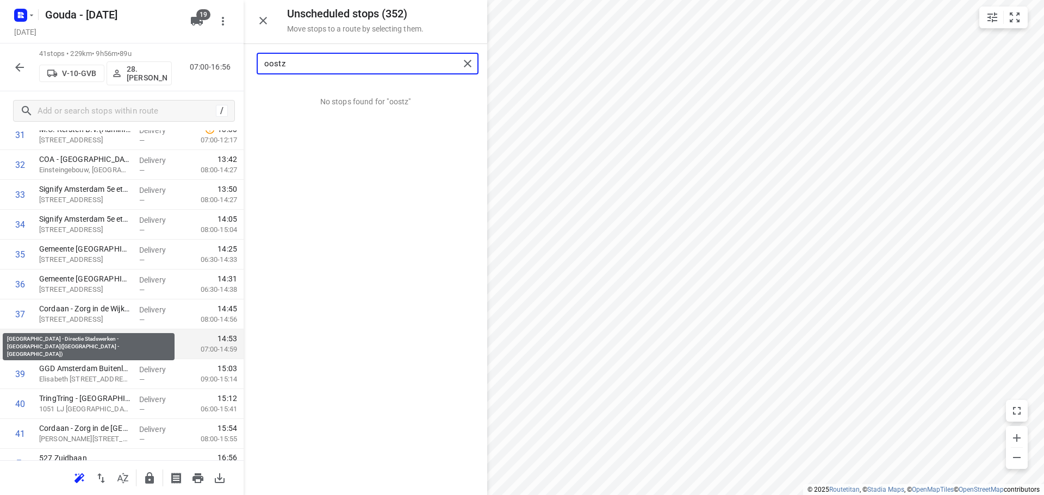
scroll to position [1011, 0]
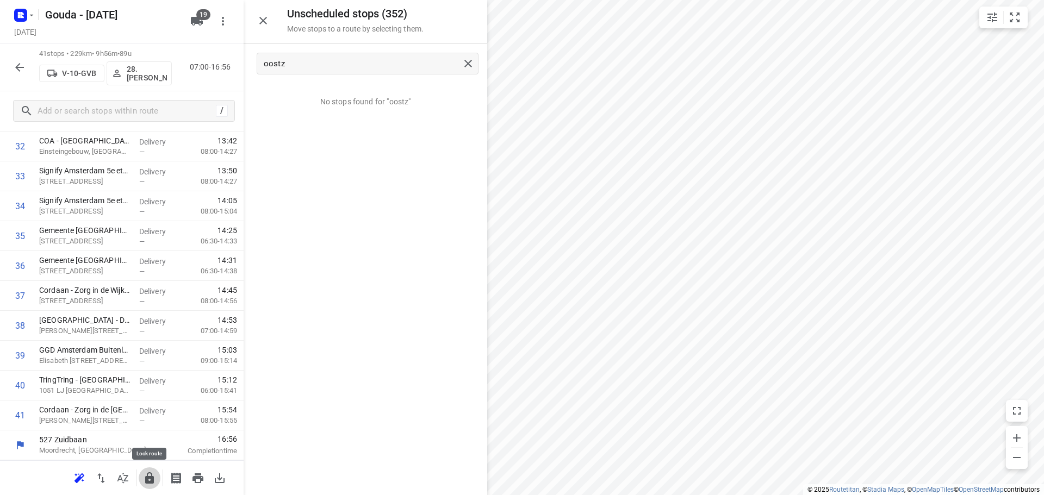
click at [149, 475] on icon "button" at bounding box center [149, 478] width 13 height 13
click at [375, 70] on input "oostz" at bounding box center [361, 63] width 195 height 17
click at [19, 63] on icon "button" at bounding box center [19, 67] width 13 height 13
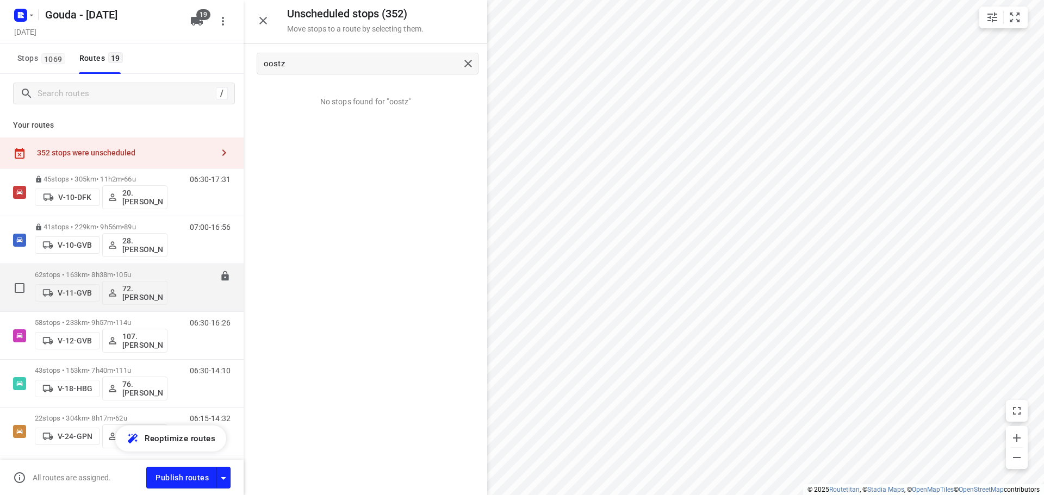
click at [91, 273] on p "62 stops • 163km • 8h38m • 105u" at bounding box center [101, 275] width 133 height 8
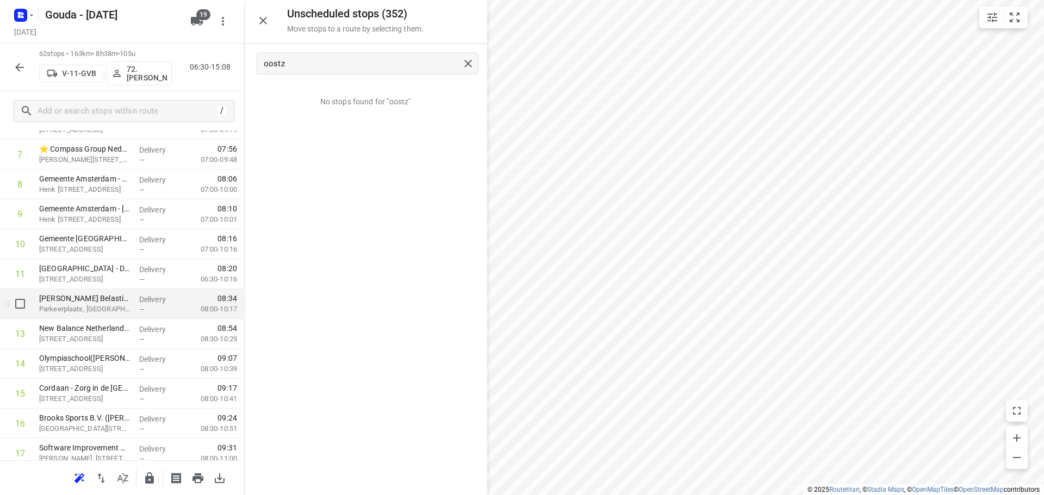
scroll to position [272, 0]
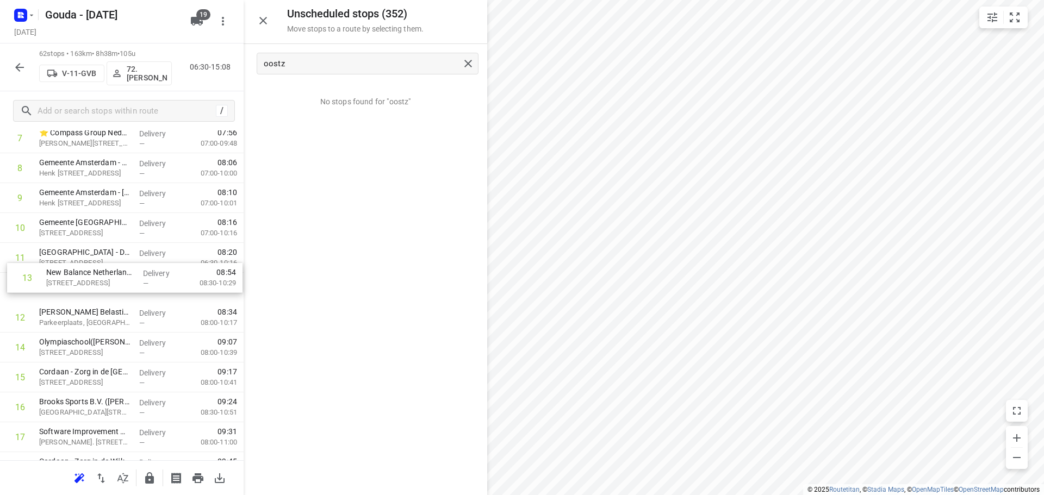
drag, startPoint x: 77, startPoint y: 321, endPoint x: 86, endPoint y: 278, distance: 44.5
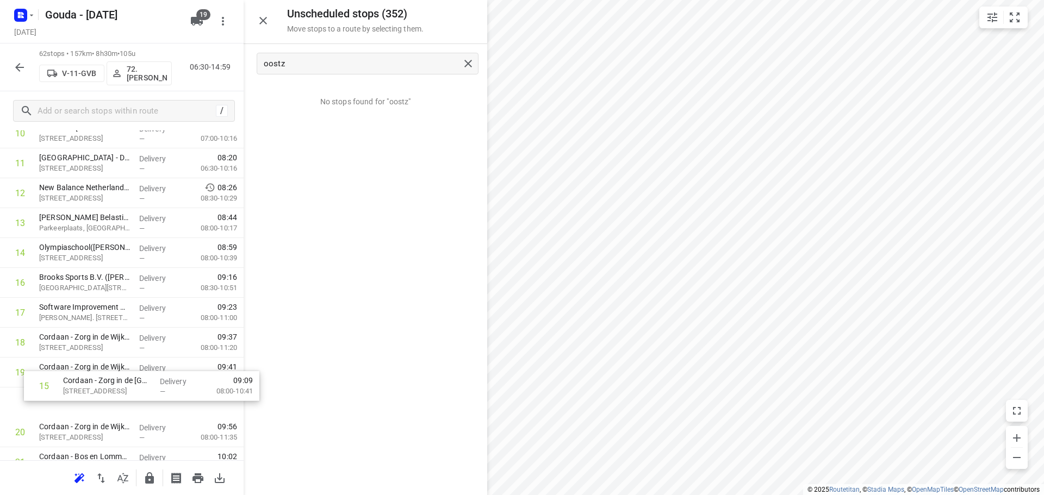
scroll to position [370, 0]
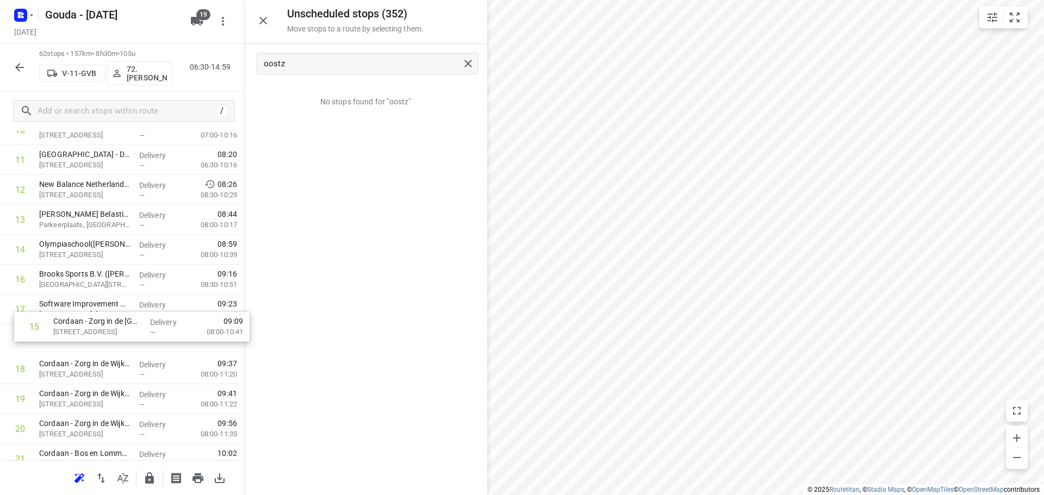
drag, startPoint x: 67, startPoint y: 379, endPoint x: 84, endPoint y: 327, distance: 55.0
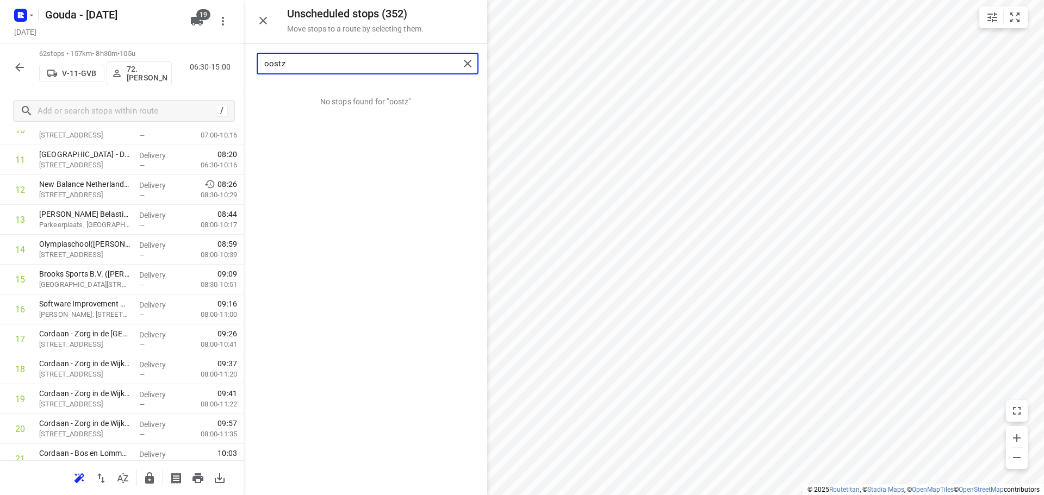
click at [317, 70] on input "oostz" at bounding box center [361, 63] width 195 height 17
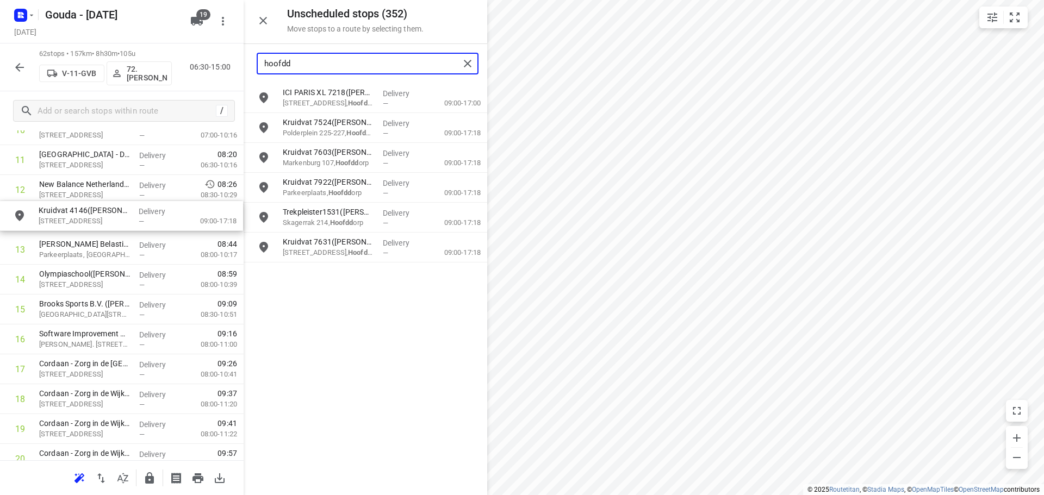
drag, startPoint x: 334, startPoint y: 210, endPoint x: 87, endPoint y: 208, distance: 246.8
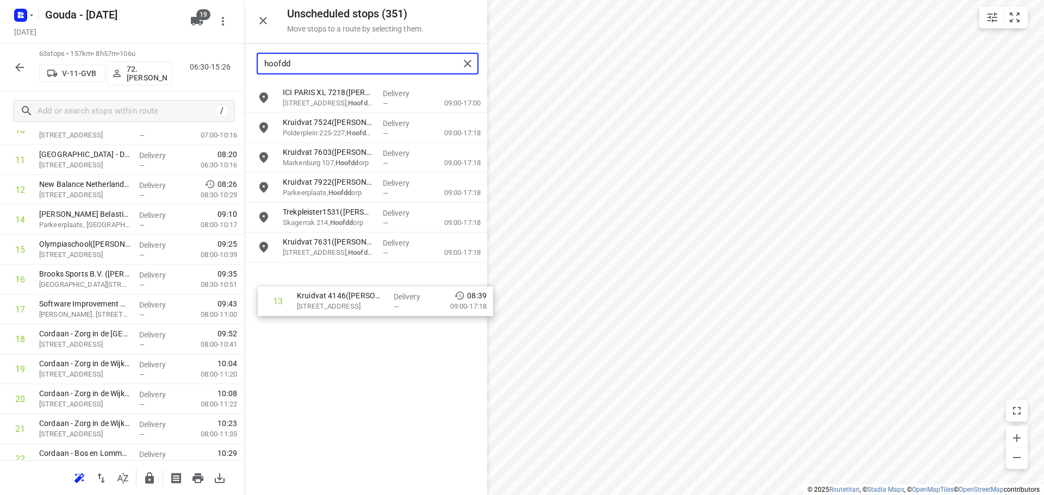
drag, startPoint x: 178, startPoint y: 234, endPoint x: 322, endPoint y: 305, distance: 160.7
click at [244, 305] on div "Unscheduled stops ( 351 ) Move stops to a route by selecting them. hoofdd ICI P…" at bounding box center [122, 247] width 244 height 495
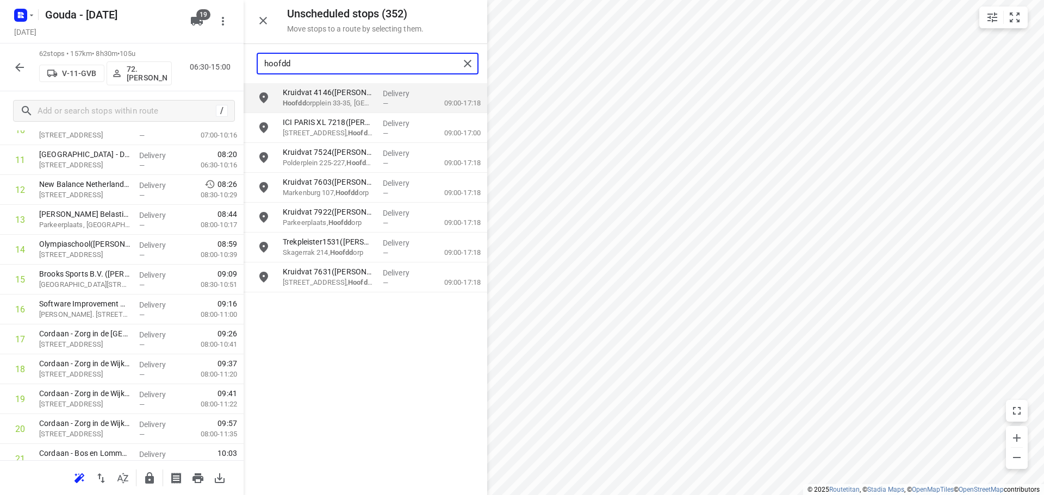
click at [313, 61] on input "hoofdd" at bounding box center [361, 63] width 195 height 17
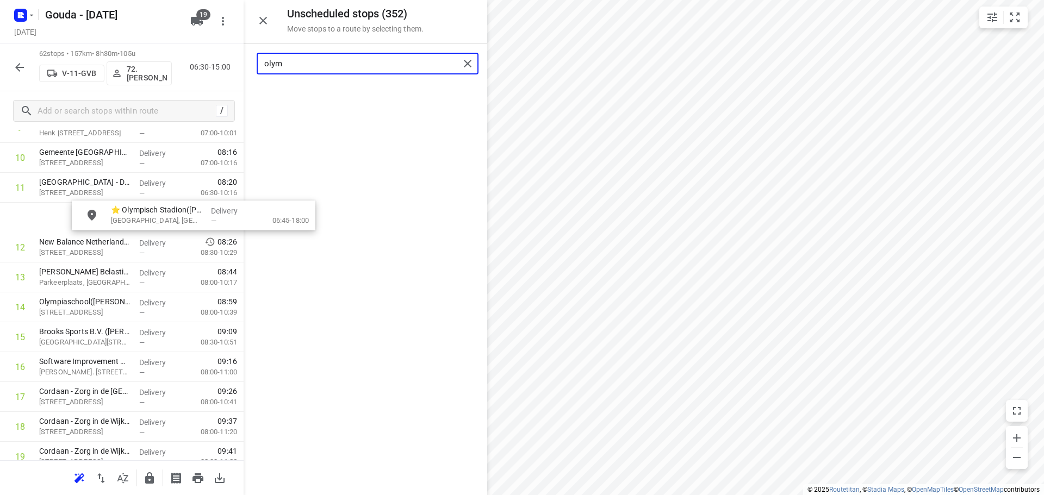
scroll to position [341, 0]
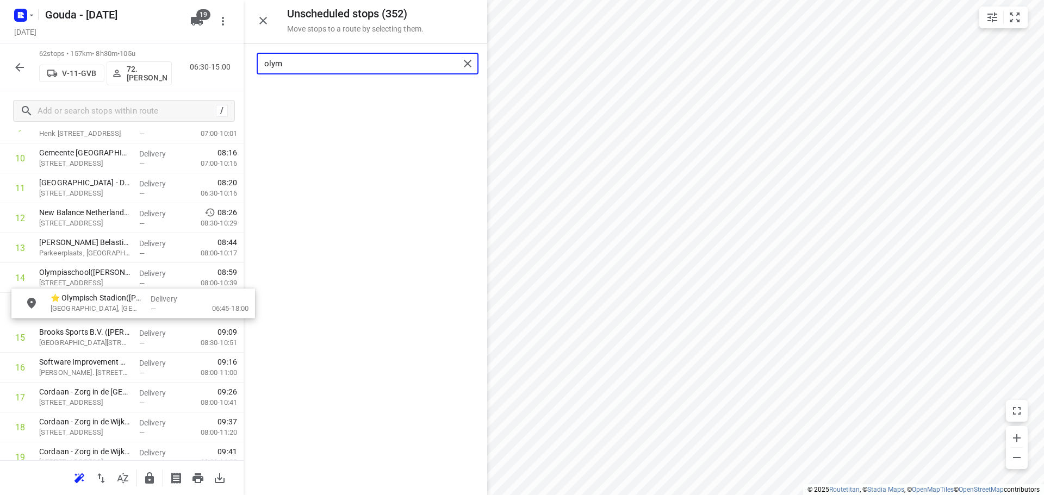
drag, startPoint x: 319, startPoint y: 97, endPoint x: 84, endPoint y: 302, distance: 312.0
click at [340, 63] on input "olym" at bounding box center [361, 63] width 195 height 17
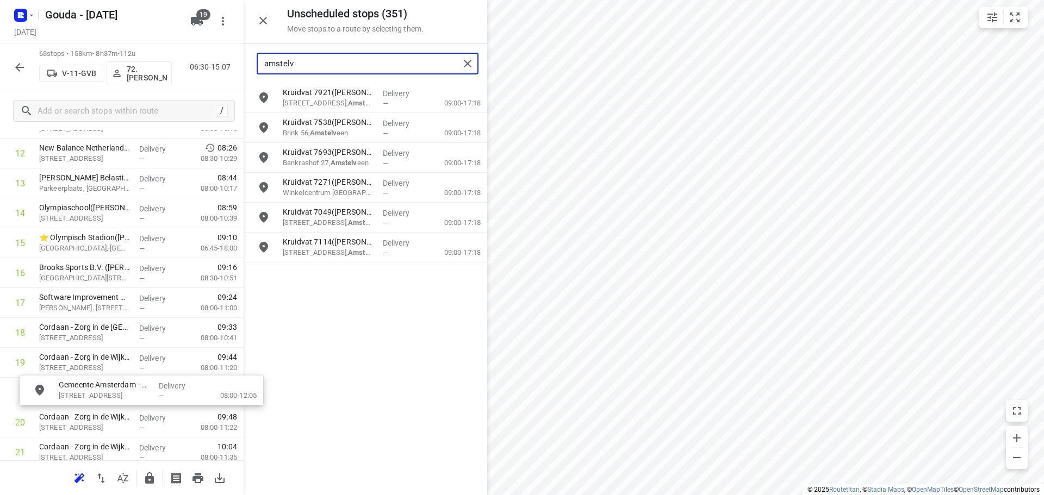
scroll to position [408, 0]
drag, startPoint x: 335, startPoint y: 105, endPoint x: 96, endPoint y: 370, distance: 357.2
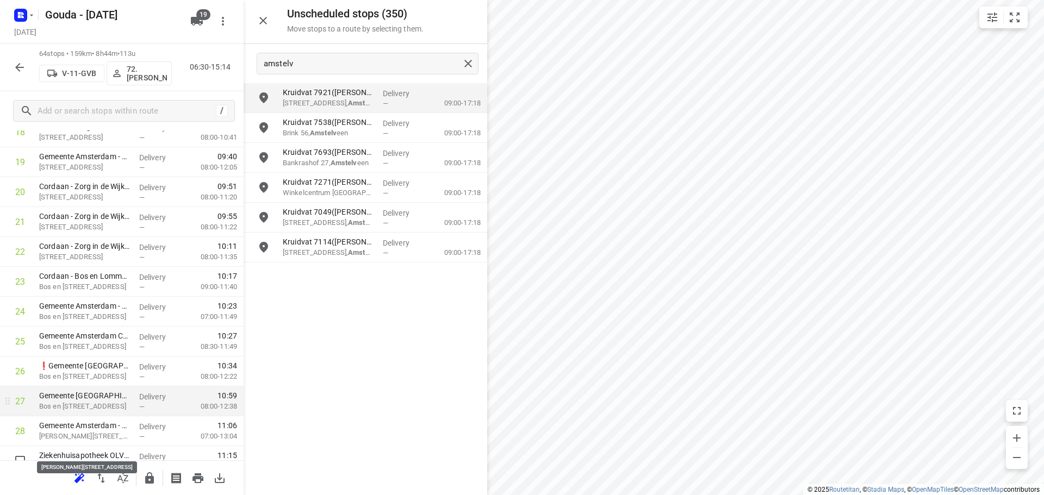
scroll to position [625, 0]
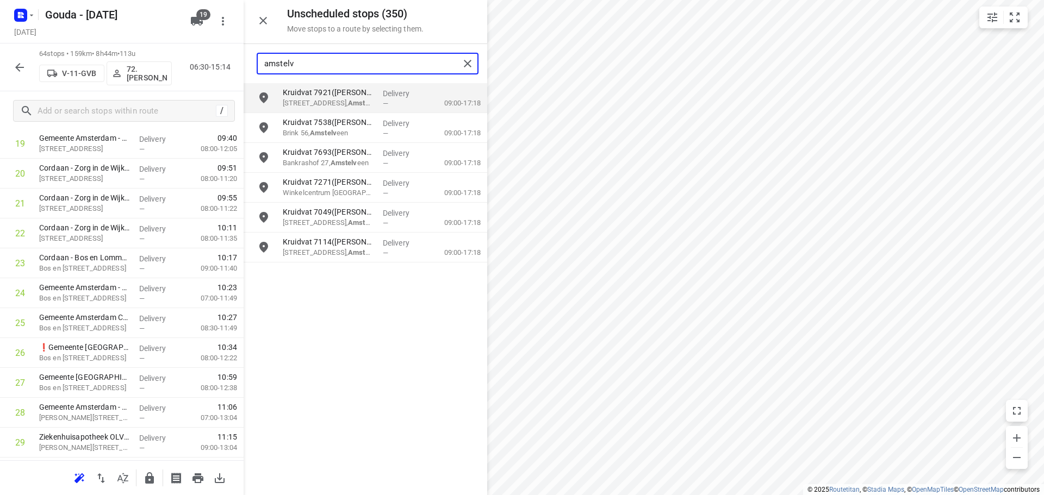
click at [330, 57] on input "amstelv" at bounding box center [361, 63] width 195 height 17
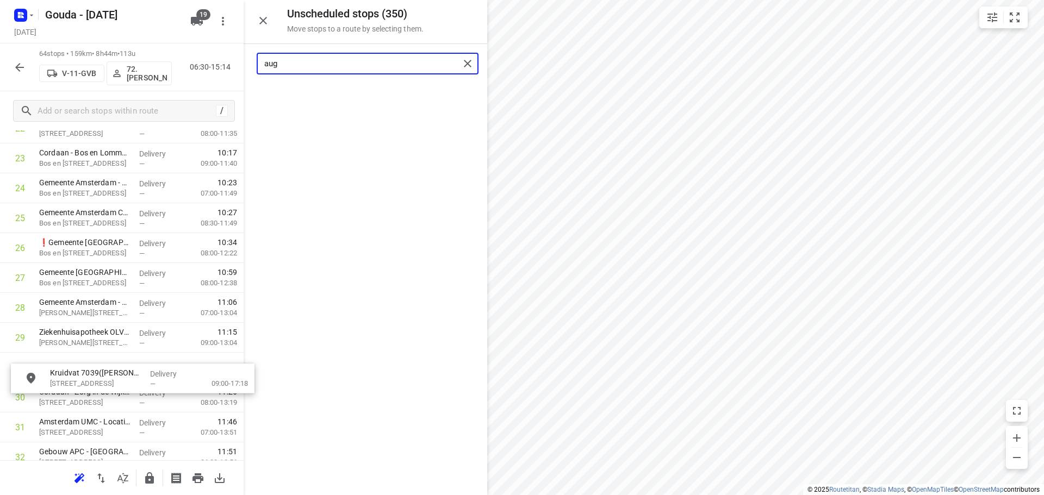
scroll to position [736, 0]
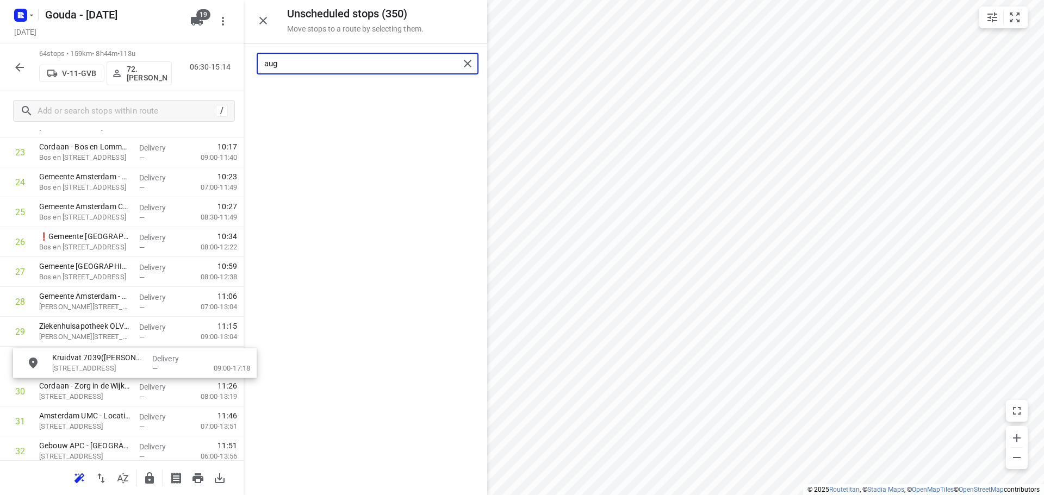
drag, startPoint x: 342, startPoint y: 99, endPoint x: 109, endPoint y: 367, distance: 356.0
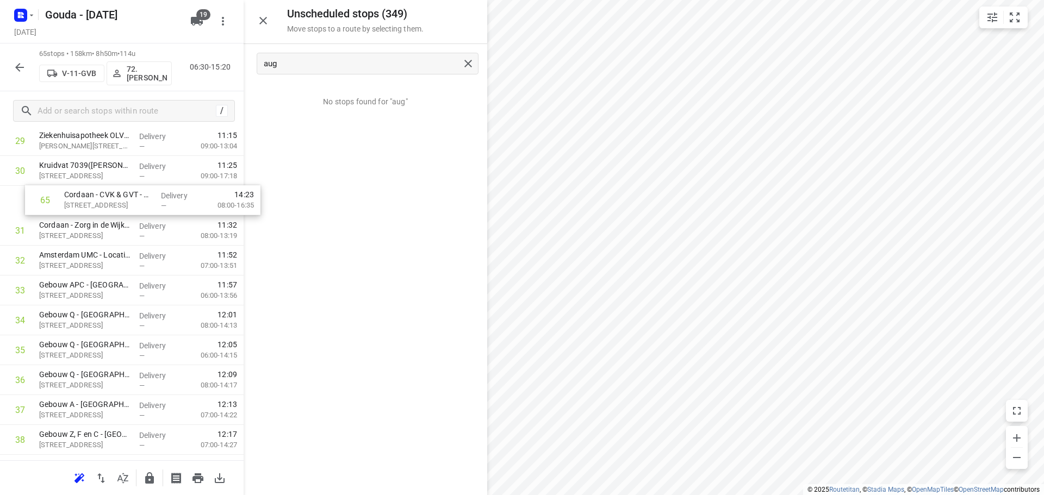
scroll to position [925, 0]
drag, startPoint x: 84, startPoint y: 423, endPoint x: 99, endPoint y: 236, distance: 187.6
click at [99, 236] on div "1 Antoni van Leeuwenhoek Ziekenhuis - Spoed CRU(Daniella van Gullik) Plesmanlaa…" at bounding box center [122, 262] width 244 height 1943
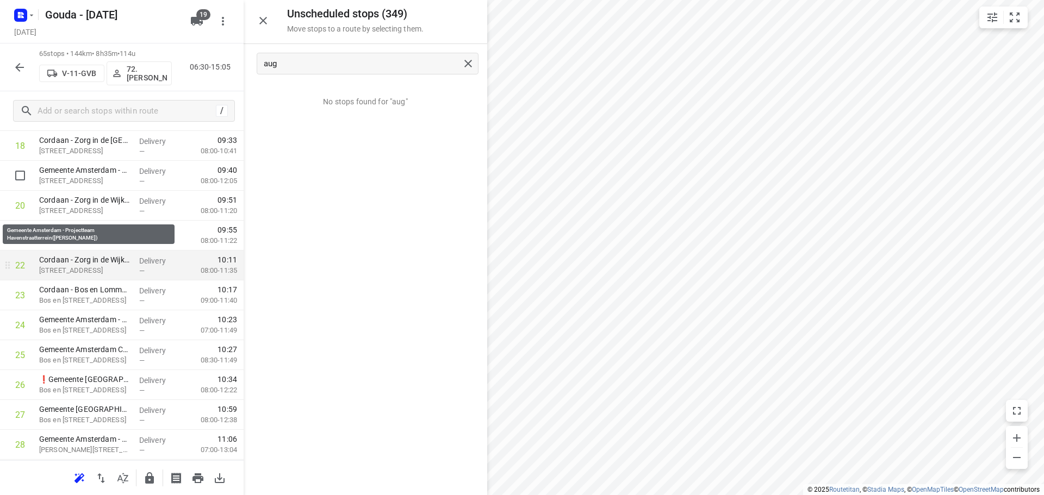
scroll to position [533, 0]
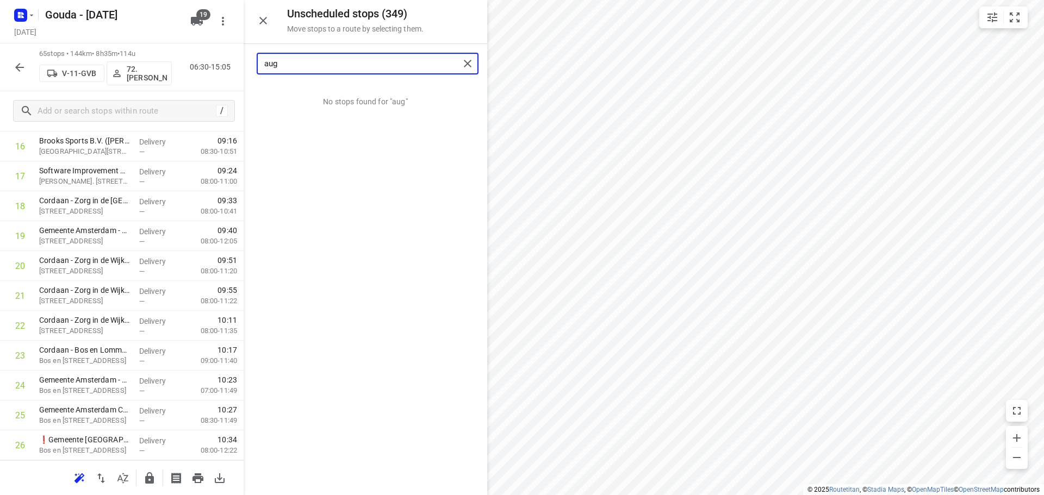
click at [375, 71] on input "aug" at bounding box center [361, 63] width 195 height 17
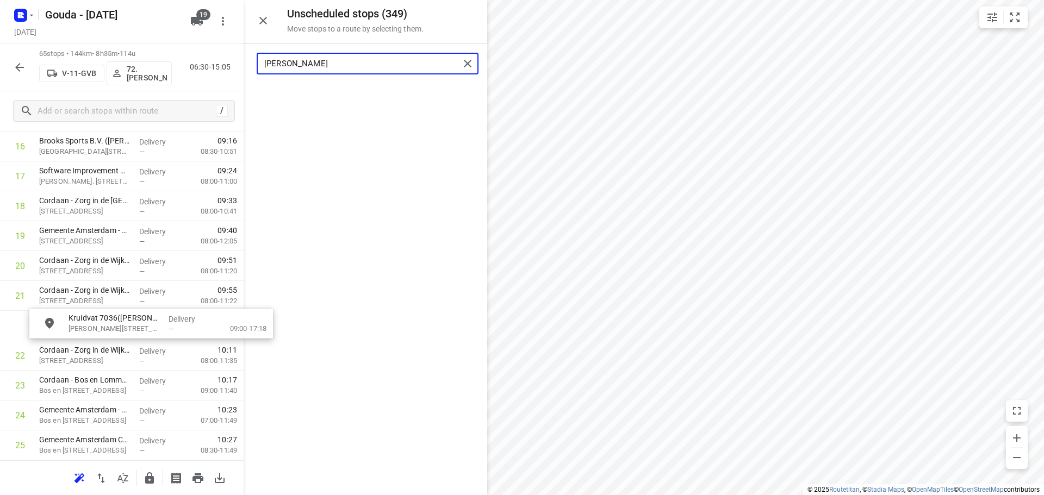
drag, startPoint x: 317, startPoint y: 94, endPoint x: 101, endPoint y: 323, distance: 315.7
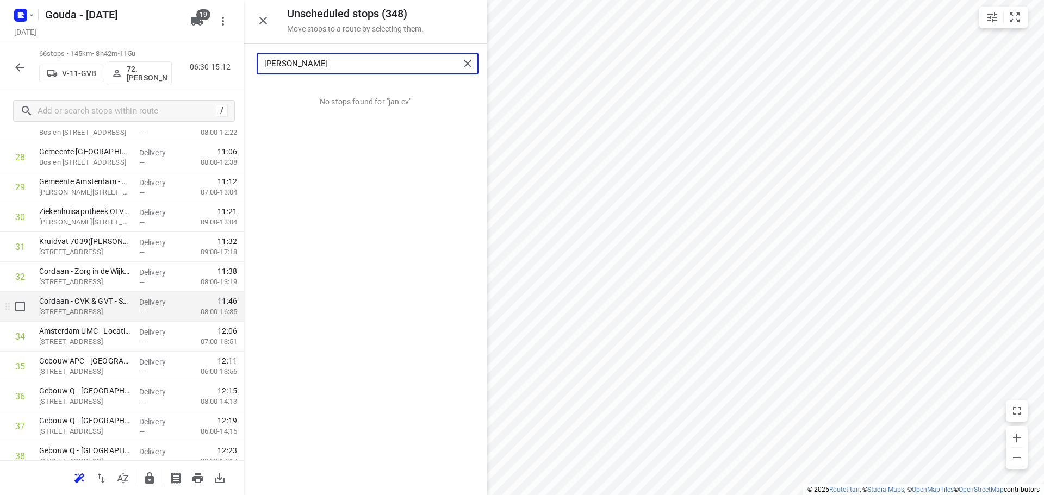
scroll to position [913, 0]
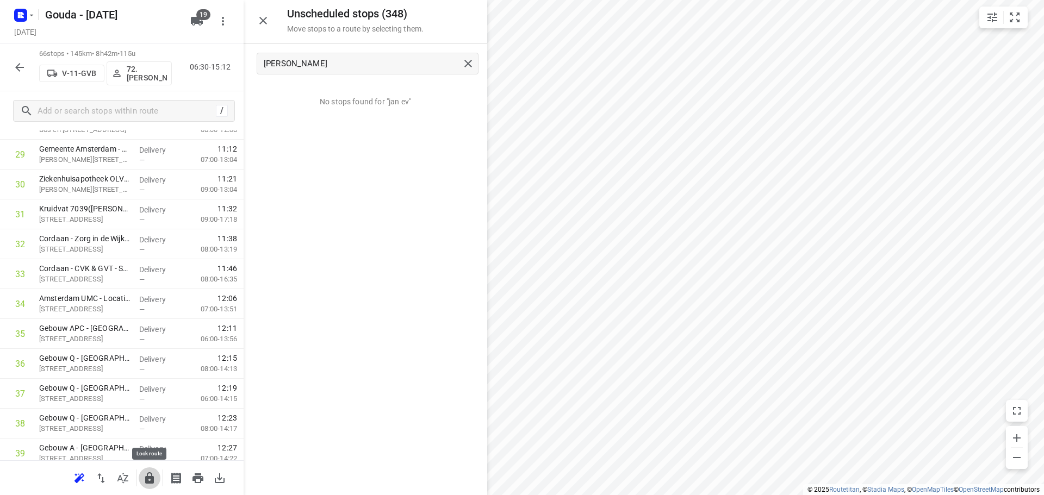
click at [143, 473] on icon "button" at bounding box center [149, 478] width 13 height 13
click at [26, 64] on icon "button" at bounding box center [19, 67] width 13 height 13
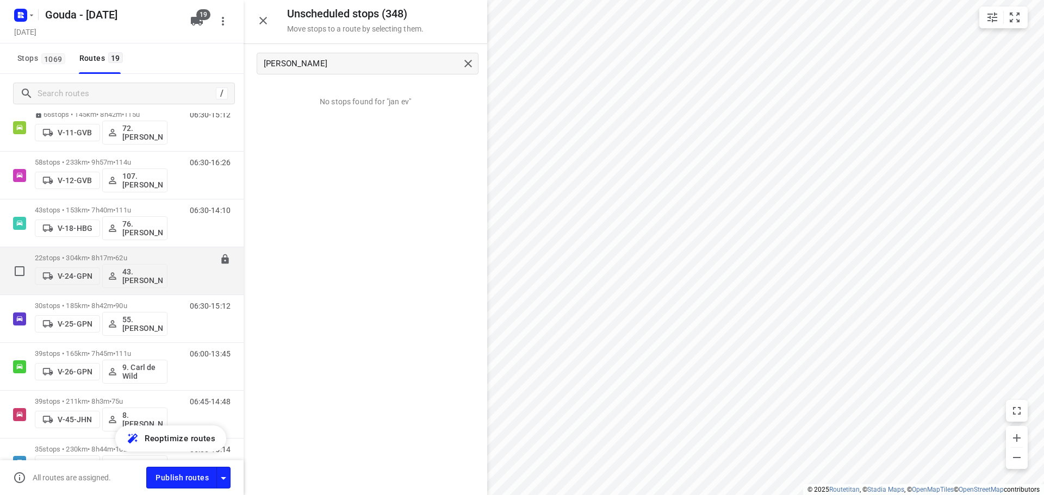
scroll to position [163, 0]
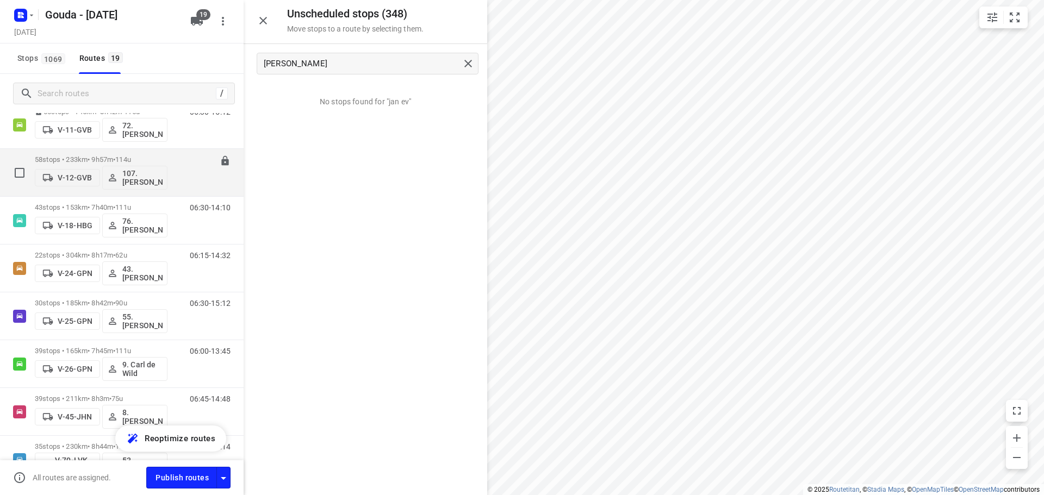
click at [100, 153] on div "58 stops • 233km • 9h57m • 114u V-12-GVB 107.Femke Bogaards" at bounding box center [101, 172] width 133 height 45
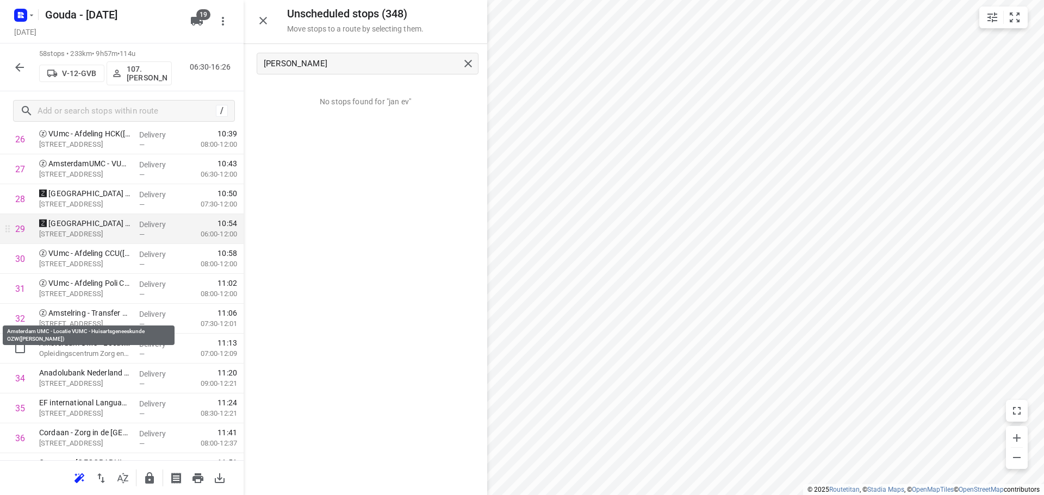
scroll to position [870, 0]
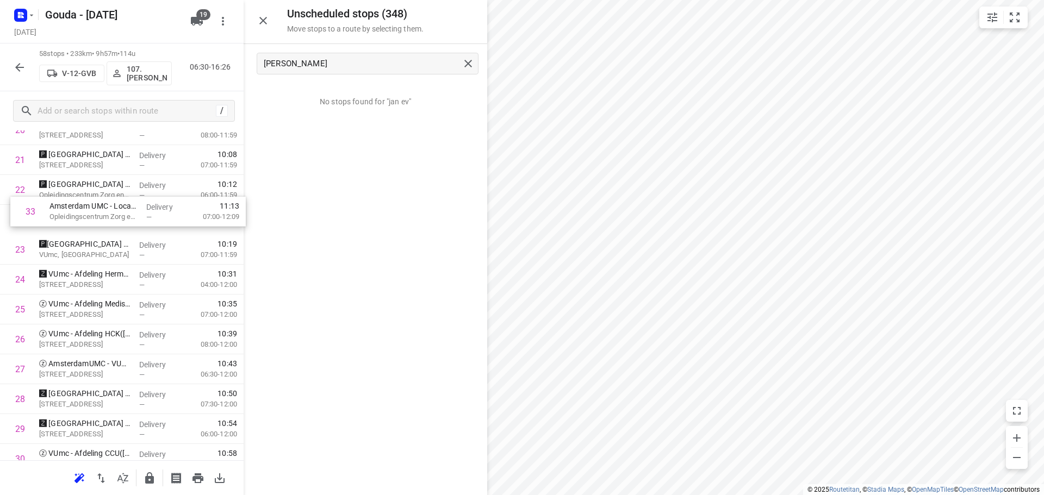
drag, startPoint x: 69, startPoint y: 325, endPoint x: 83, endPoint y: 219, distance: 106.9
click at [83, 219] on div "1 ⭐DLA Piper(Margaux Perry) Strawinskylaan 6, Amsterdam Delivery — 07:21 07:00-…" at bounding box center [122, 414] width 244 height 1734
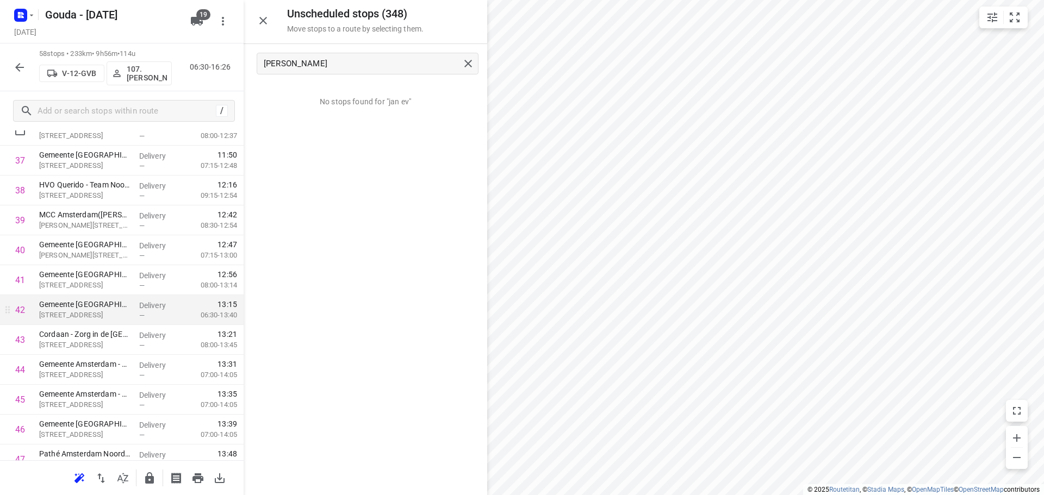
scroll to position [1049, 0]
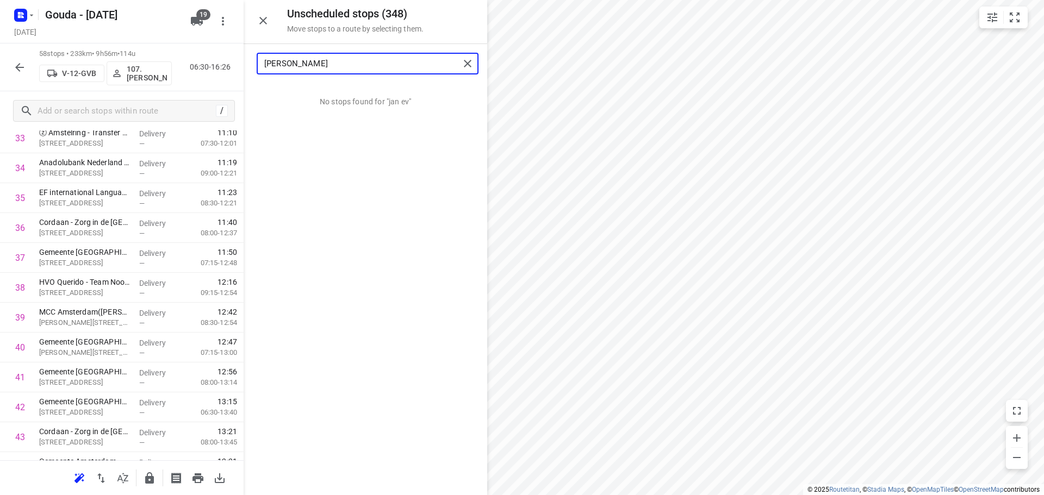
click at [296, 68] on input "jan ev" at bounding box center [361, 63] width 195 height 17
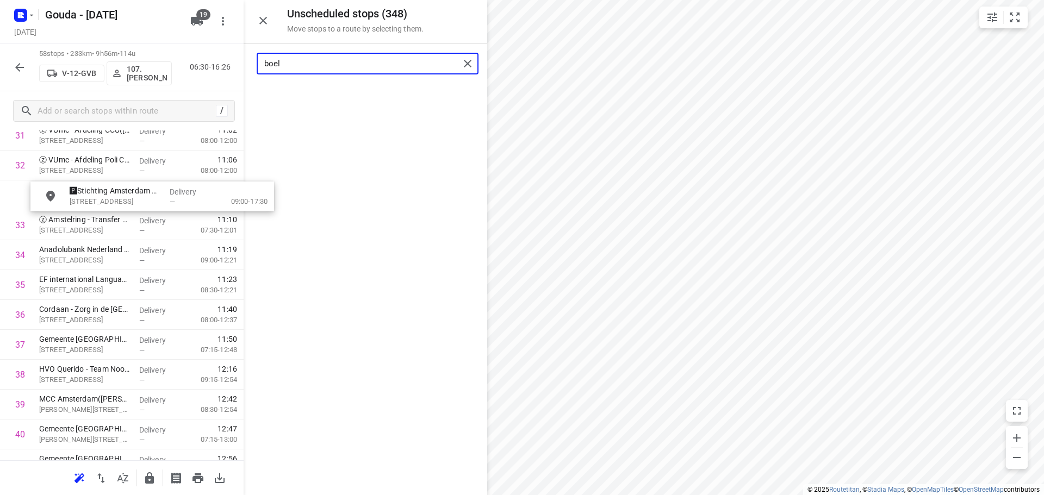
scroll to position [989, 4]
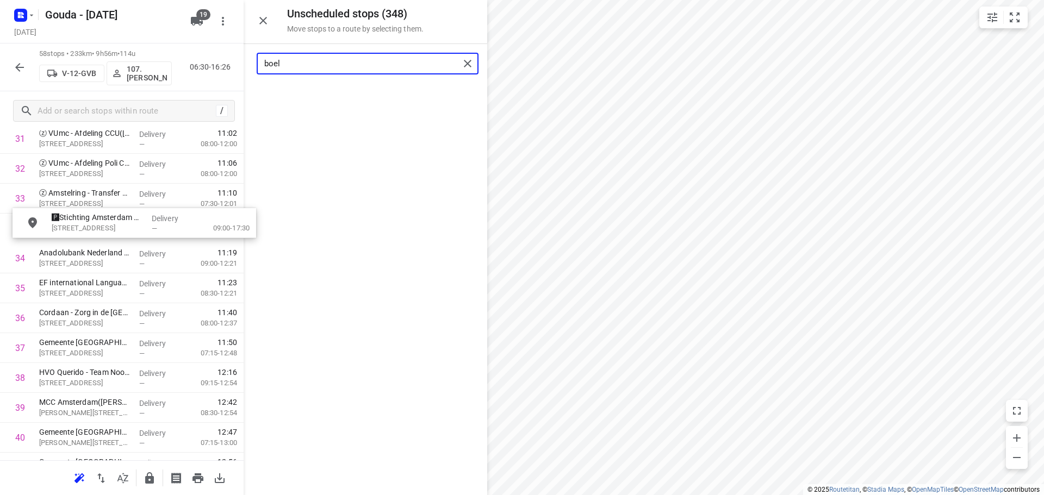
drag, startPoint x: 316, startPoint y: 96, endPoint x: 84, endPoint y: 230, distance: 268.2
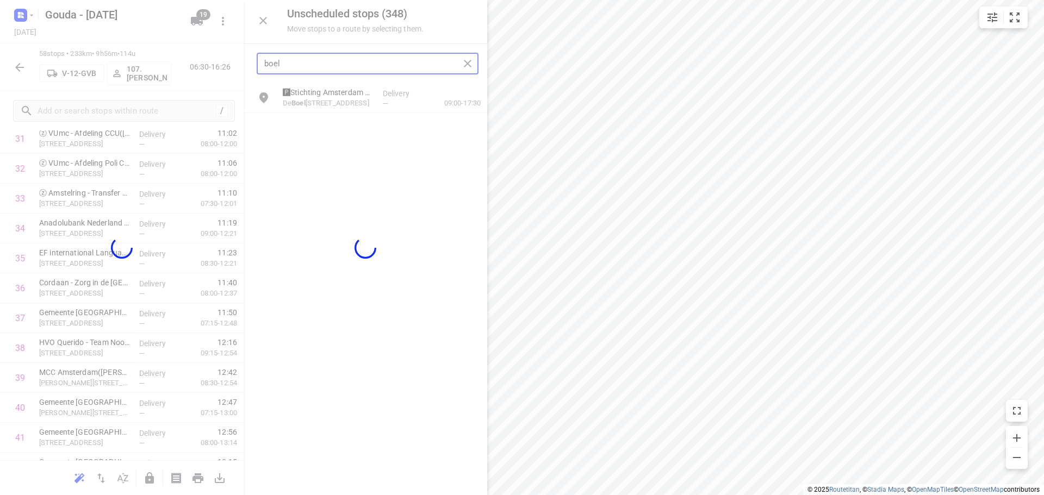
scroll to position [989, 0]
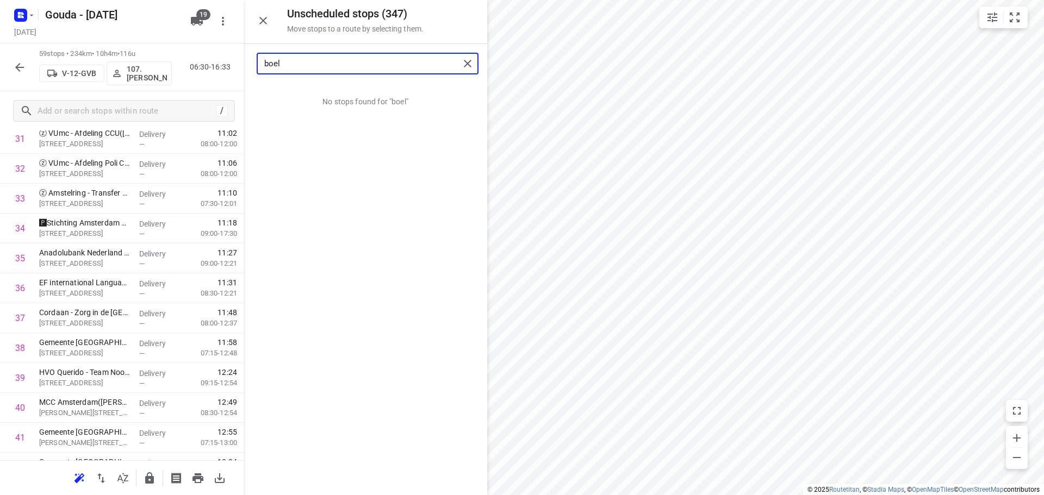
click at [360, 56] on input "boel" at bounding box center [361, 63] width 195 height 17
drag, startPoint x: 332, startPoint y: 101, endPoint x: 90, endPoint y: 354, distance: 350.3
click at [355, 58] on input "buite" at bounding box center [361, 63] width 195 height 17
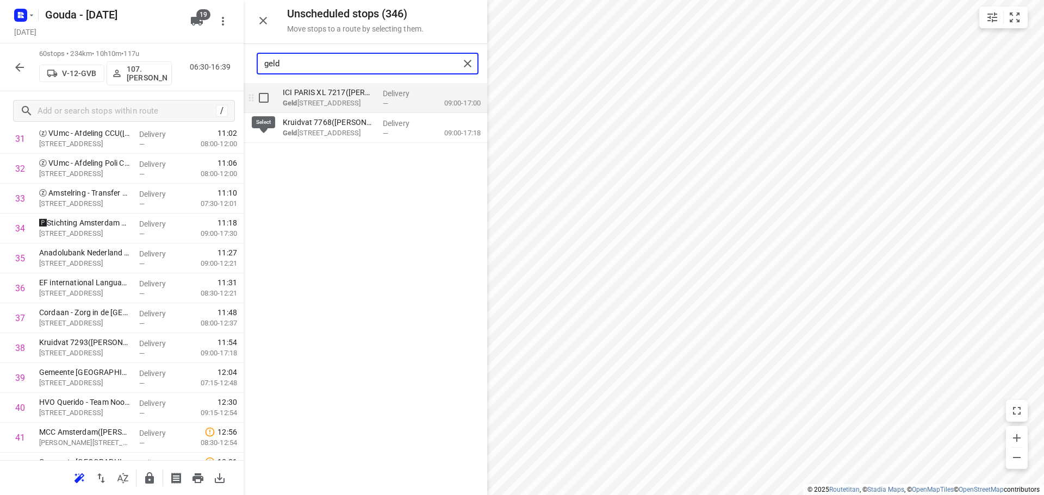
type input "geld"
click at [263, 93] on input "grid" at bounding box center [264, 98] width 22 height 22
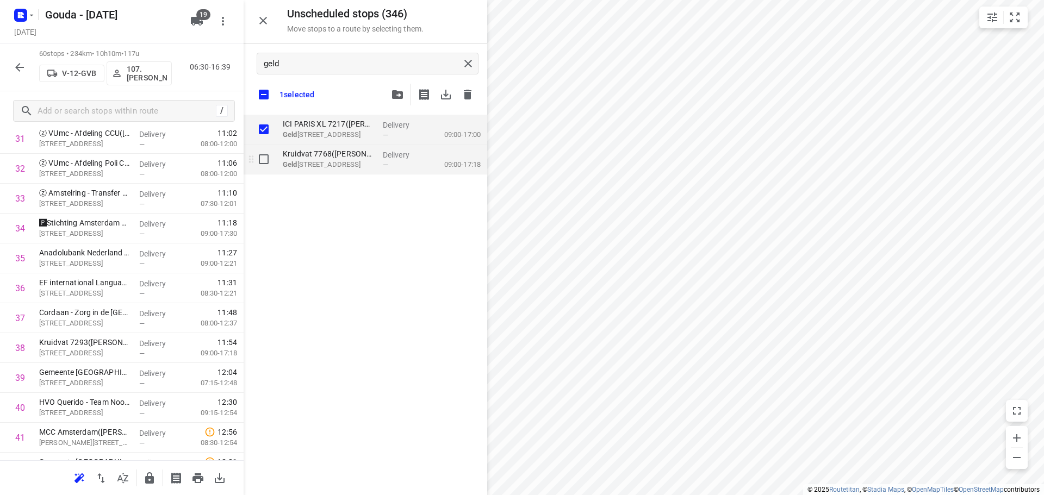
checkbox input "true"
click at [263, 155] on input "grid" at bounding box center [264, 159] width 22 height 22
checkbox input "true"
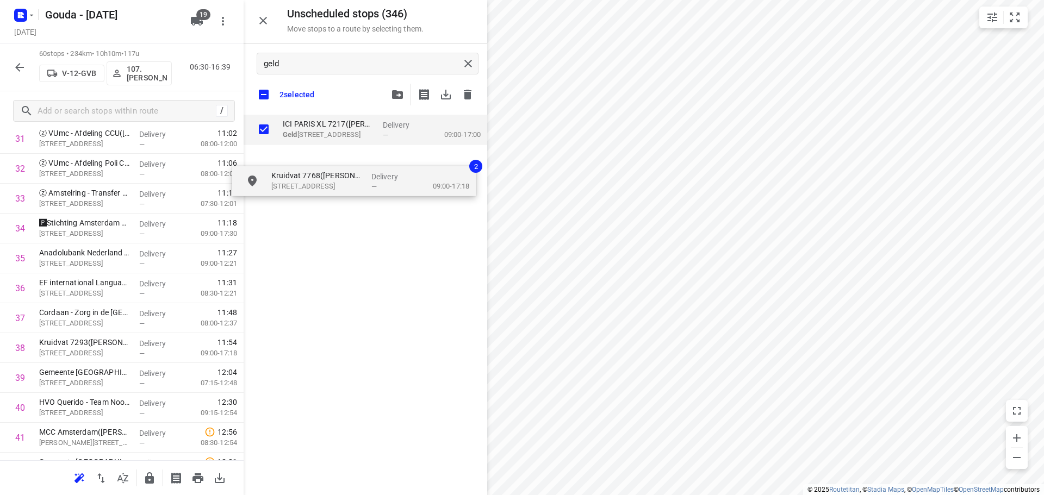
checkbox input "true"
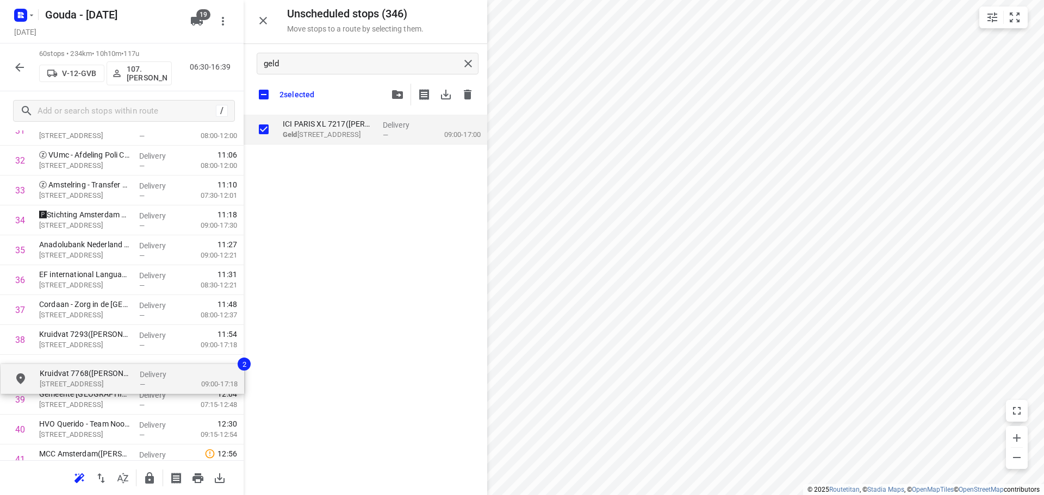
scroll to position [1004, 0]
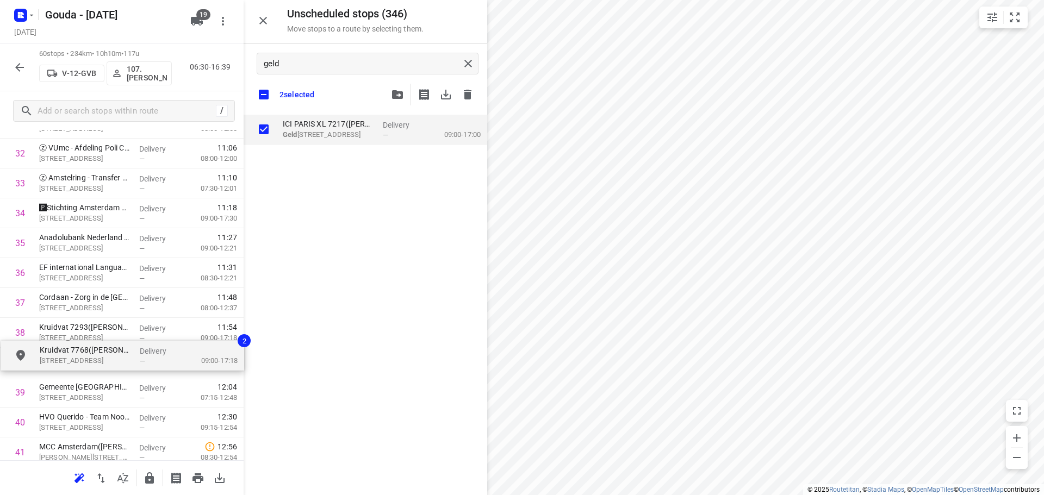
drag, startPoint x: 332, startPoint y: 164, endPoint x: 88, endPoint y: 365, distance: 316.3
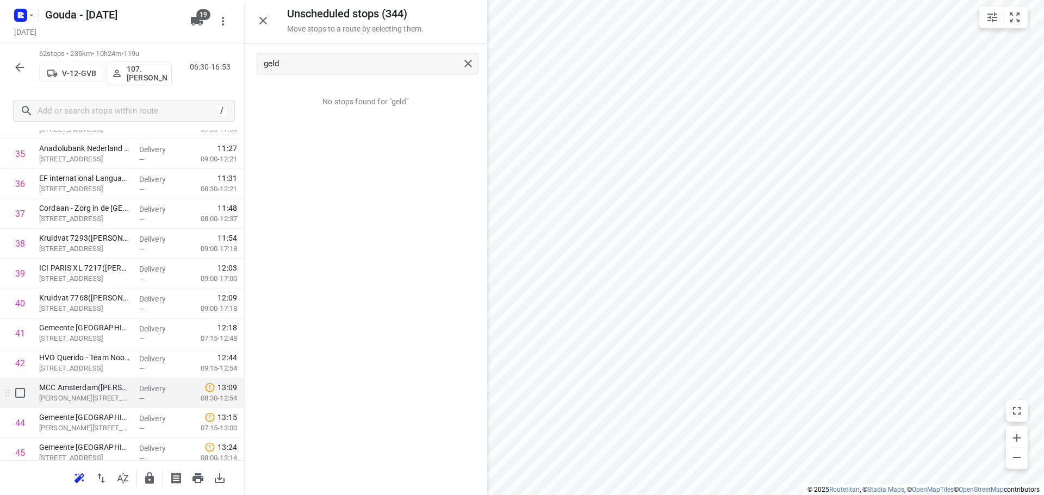
scroll to position [1167, 0]
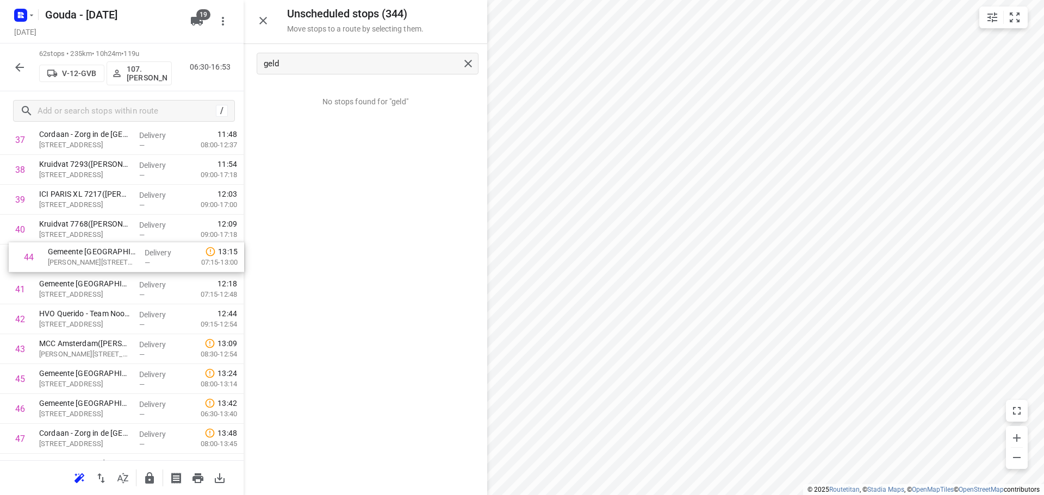
drag, startPoint x: 54, startPoint y: 351, endPoint x: 66, endPoint y: 259, distance: 92.7
drag, startPoint x: 76, startPoint y: 347, endPoint x: 85, endPoint y: 277, distance: 70.8
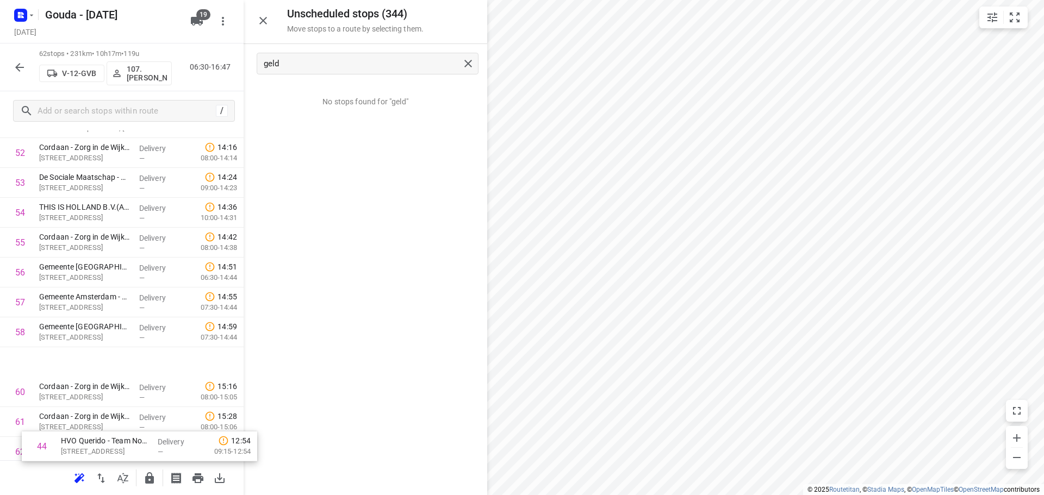
scroll to position [1639, 0]
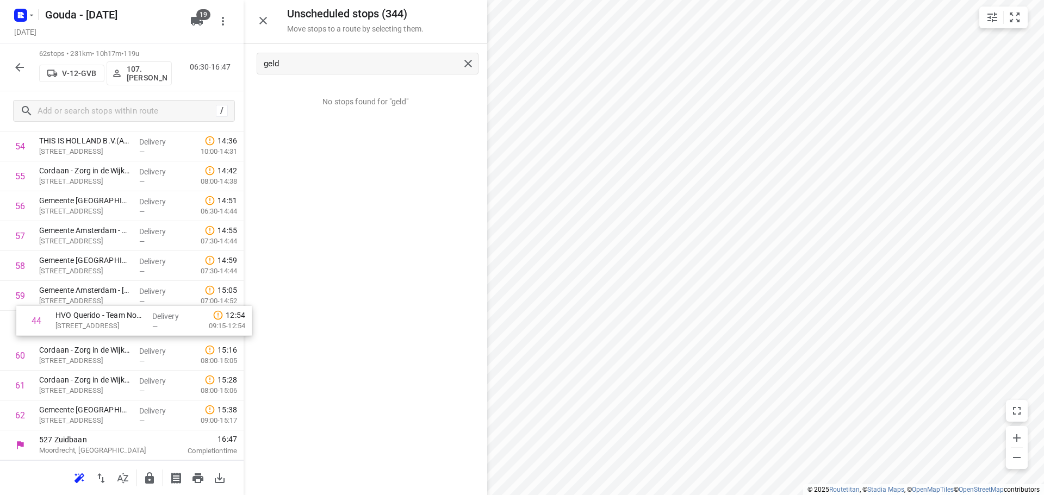
drag, startPoint x: 98, startPoint y: 355, endPoint x: 118, endPoint y: 327, distance: 34.4
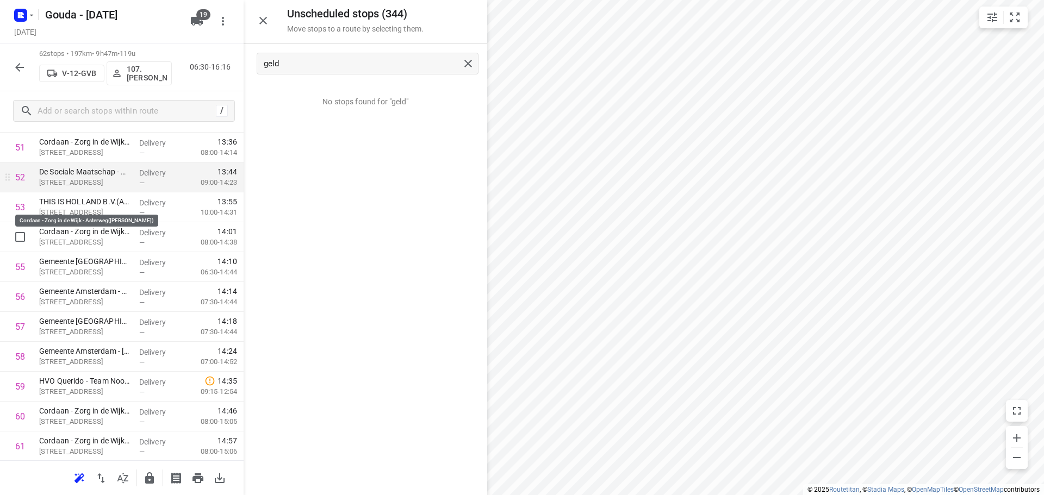
scroll to position [1530, 0]
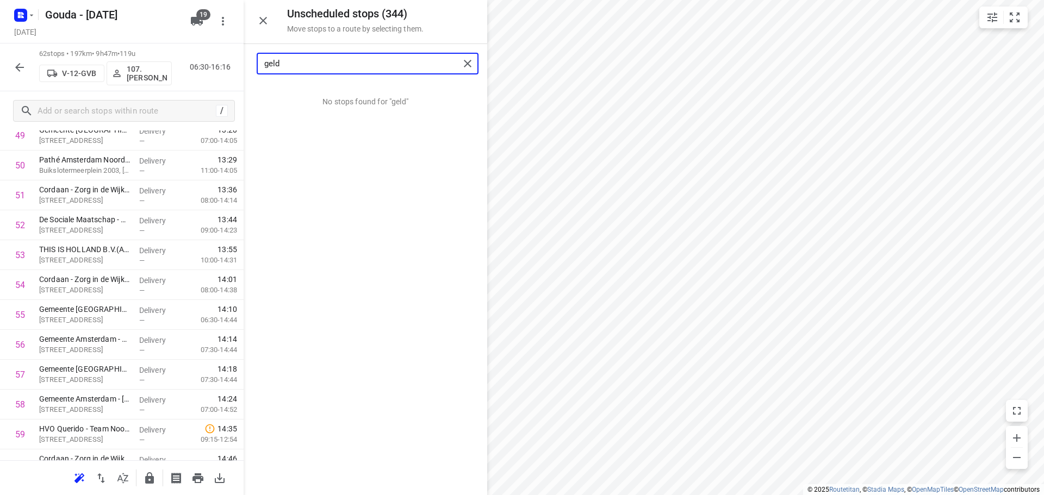
click at [375, 60] on input "geld" at bounding box center [361, 63] width 195 height 17
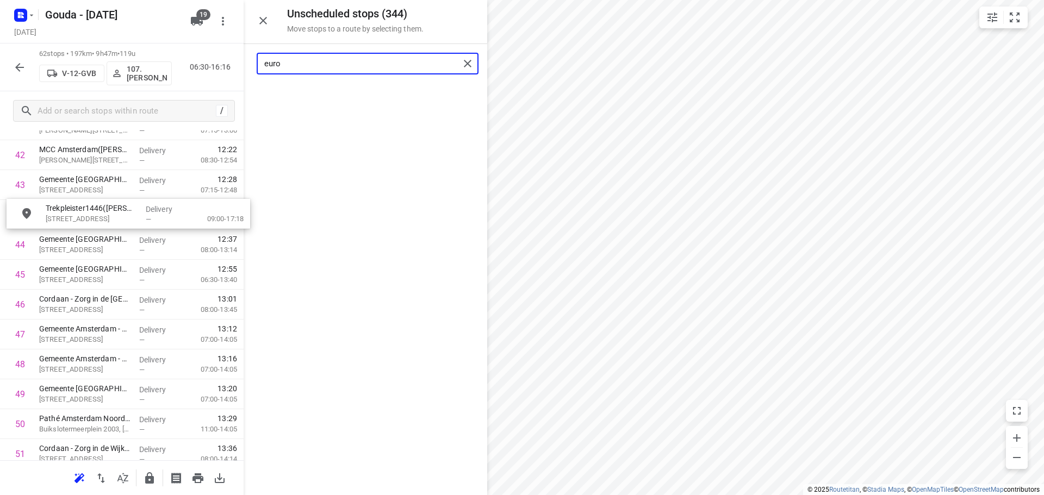
scroll to position [1300, 0]
drag, startPoint x: 349, startPoint y: 101, endPoint x: 110, endPoint y: 220, distance: 266.7
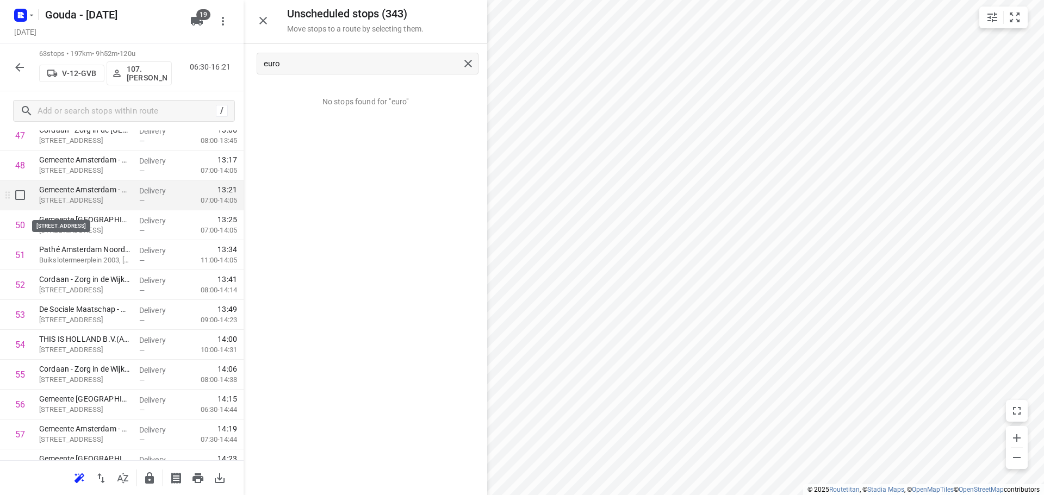
scroll to position [1463, 0]
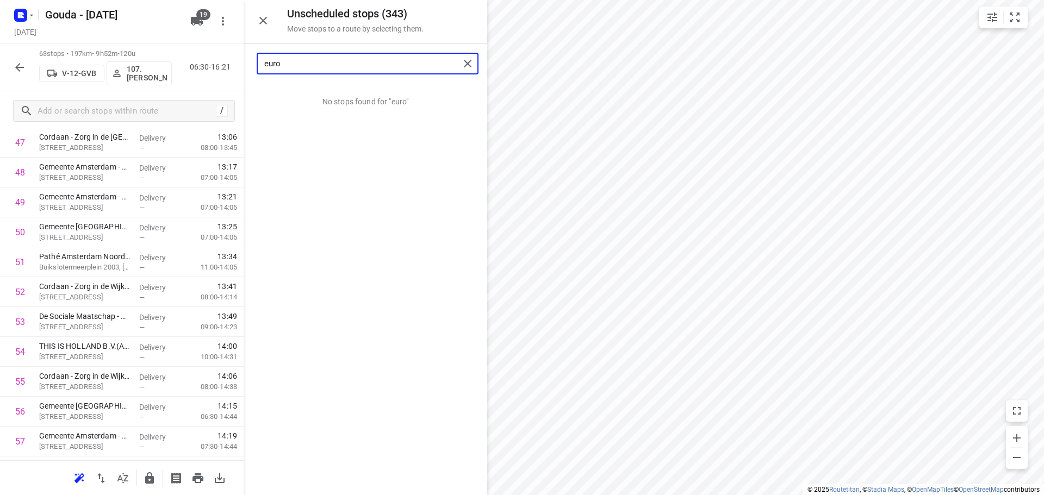
click at [366, 56] on input "euro" at bounding box center [361, 63] width 195 height 17
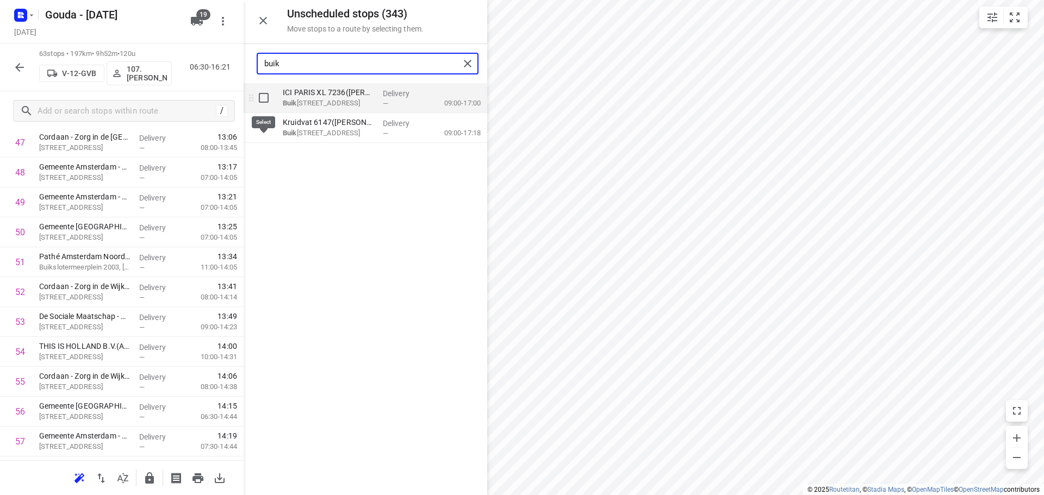
type input "buik"
drag, startPoint x: 263, startPoint y: 98, endPoint x: 265, endPoint y: 116, distance: 17.5
click at [262, 99] on input "grid" at bounding box center [264, 98] width 22 height 22
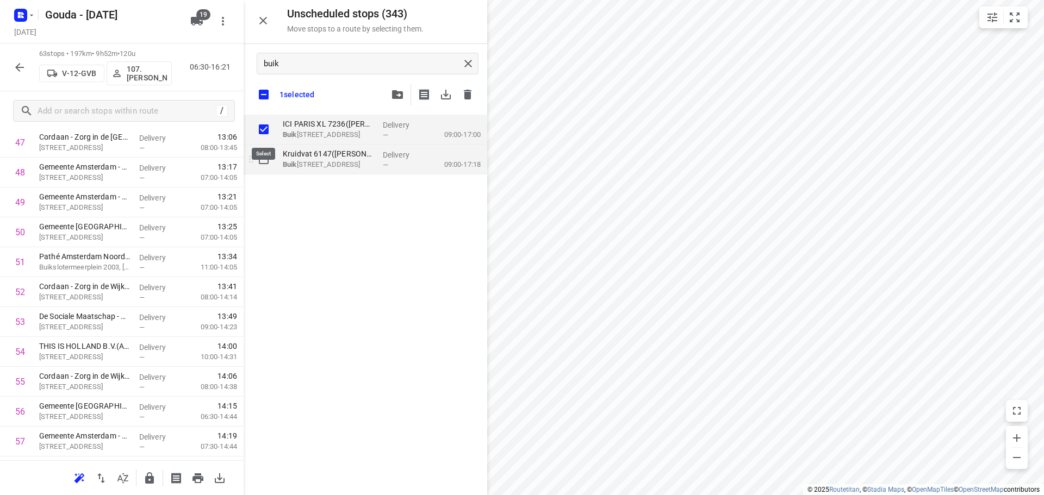
checkbox input "true"
click at [269, 160] on input "grid" at bounding box center [264, 159] width 22 height 22
checkbox input "true"
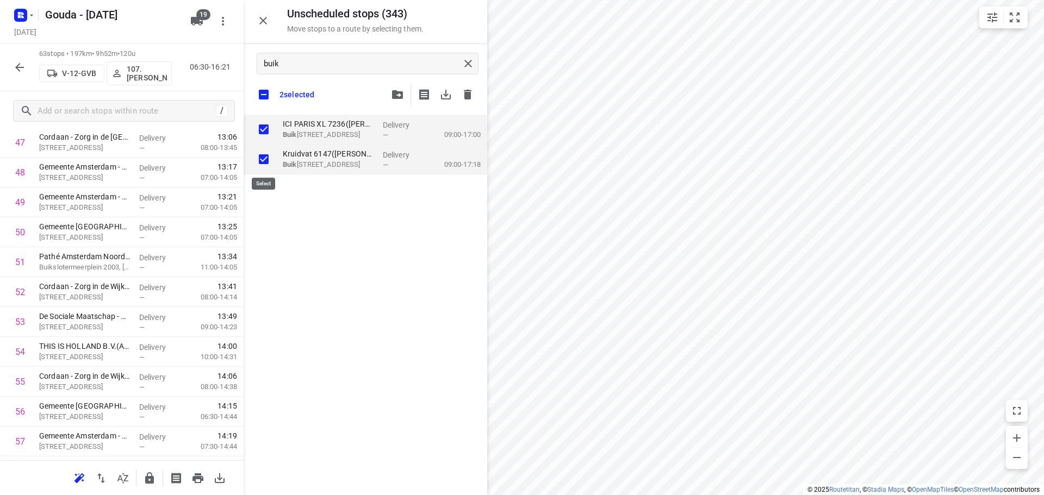
checkbox input "true"
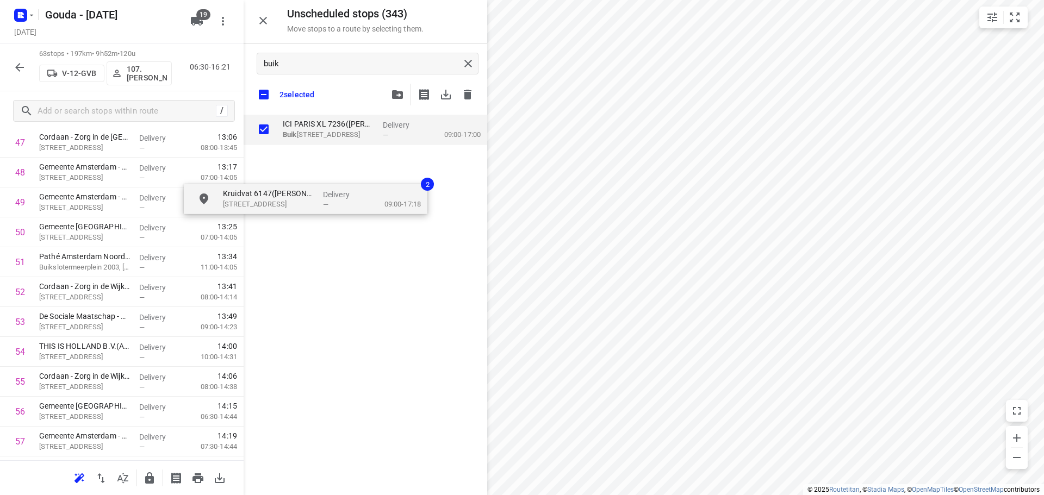
checkbox input "true"
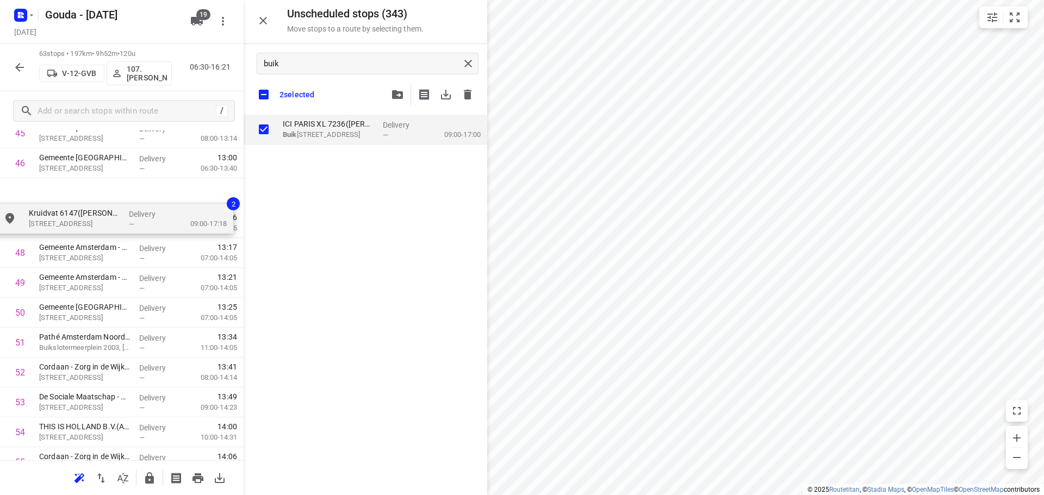
scroll to position [1401, 0]
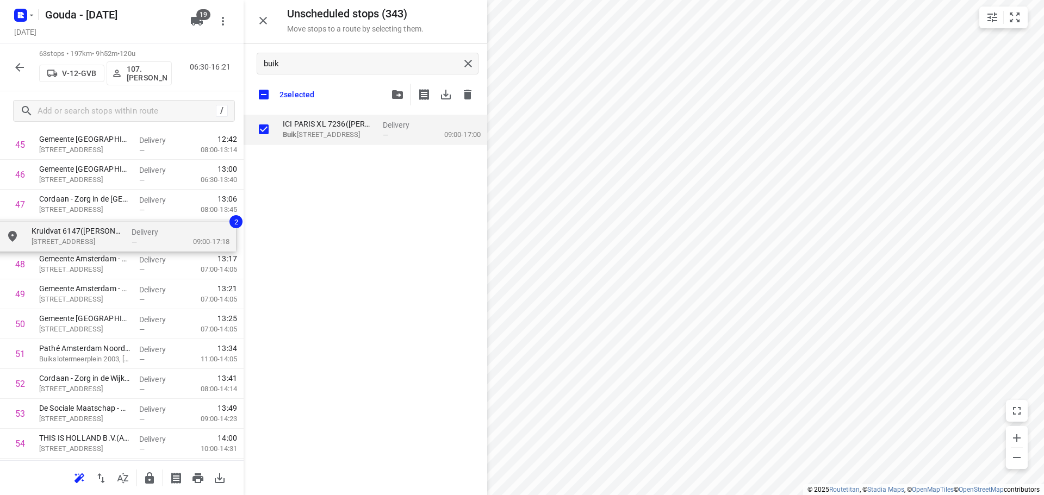
drag, startPoint x: 379, startPoint y: 153, endPoint x: 119, endPoint y: 233, distance: 272.5
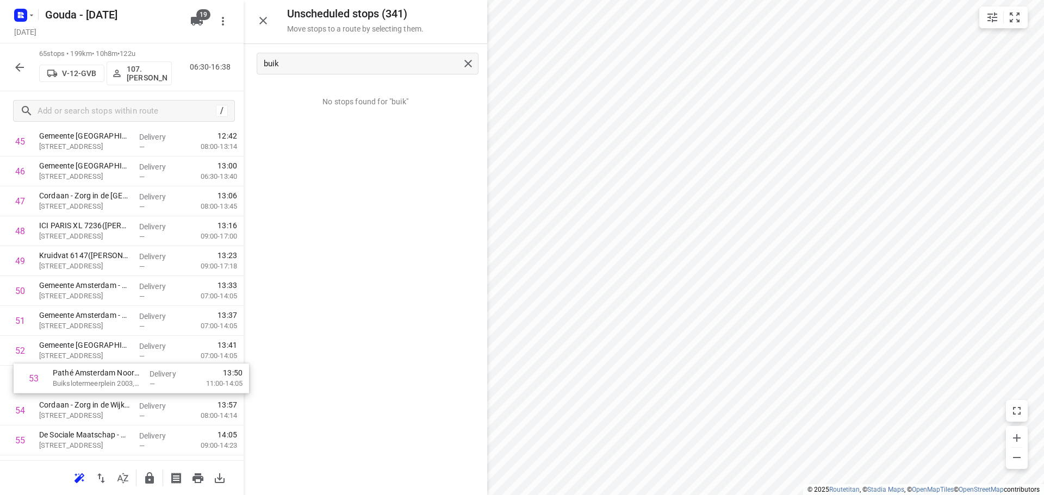
scroll to position [1405, 0]
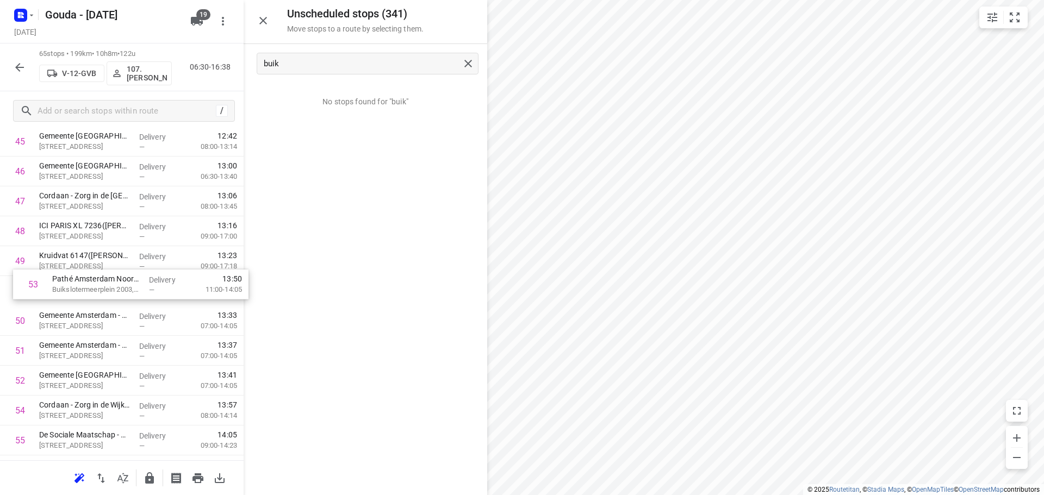
drag, startPoint x: 61, startPoint y: 393, endPoint x: 77, endPoint y: 293, distance: 101.3
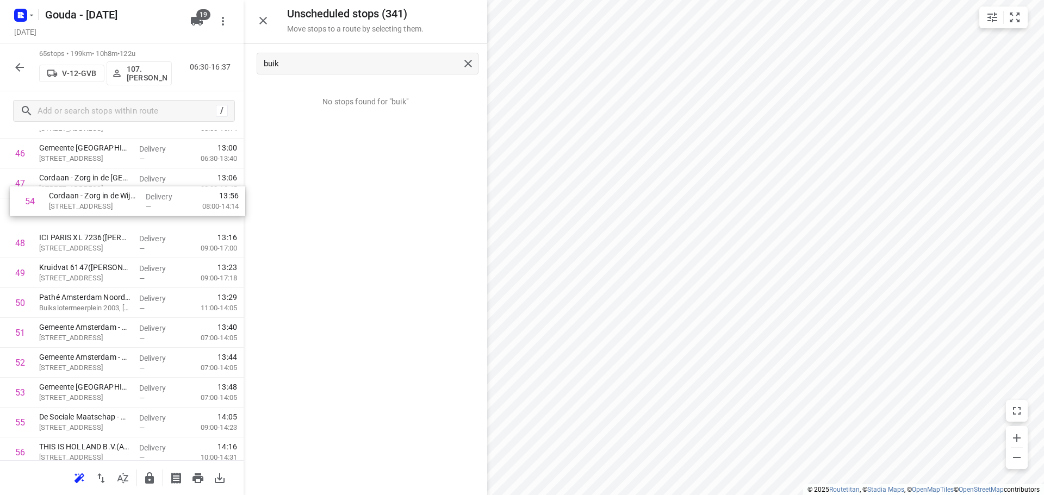
scroll to position [1417, 0]
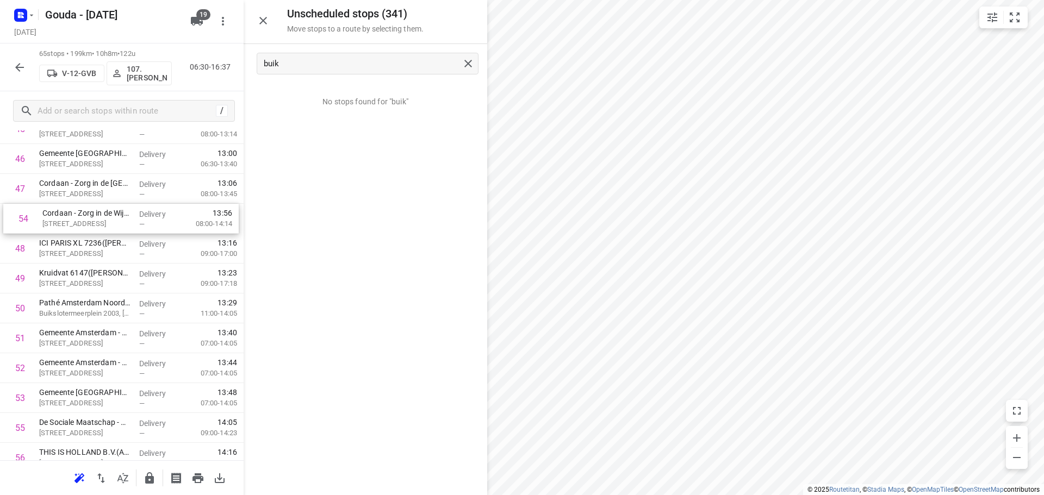
drag, startPoint x: 54, startPoint y: 414, endPoint x: 60, endPoint y: 221, distance: 193.1
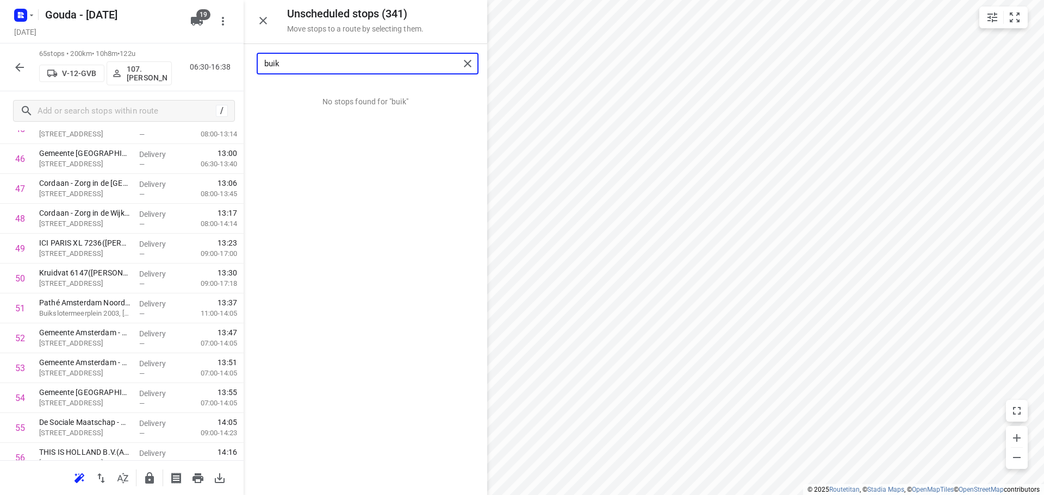
click at [294, 65] on input "buik" at bounding box center [361, 63] width 195 height 17
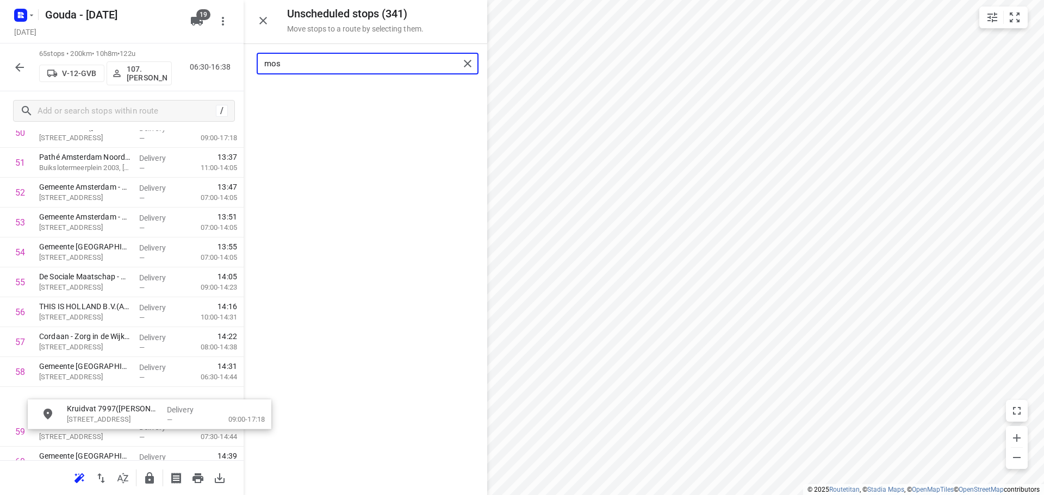
scroll to position [1563, 0]
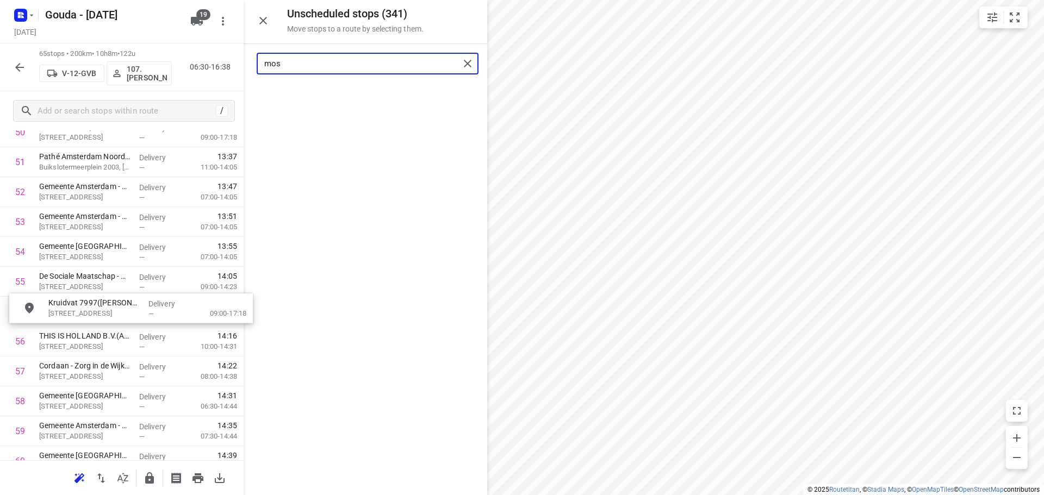
drag, startPoint x: 332, startPoint y: 103, endPoint x: 97, endPoint y: 316, distance: 317.1
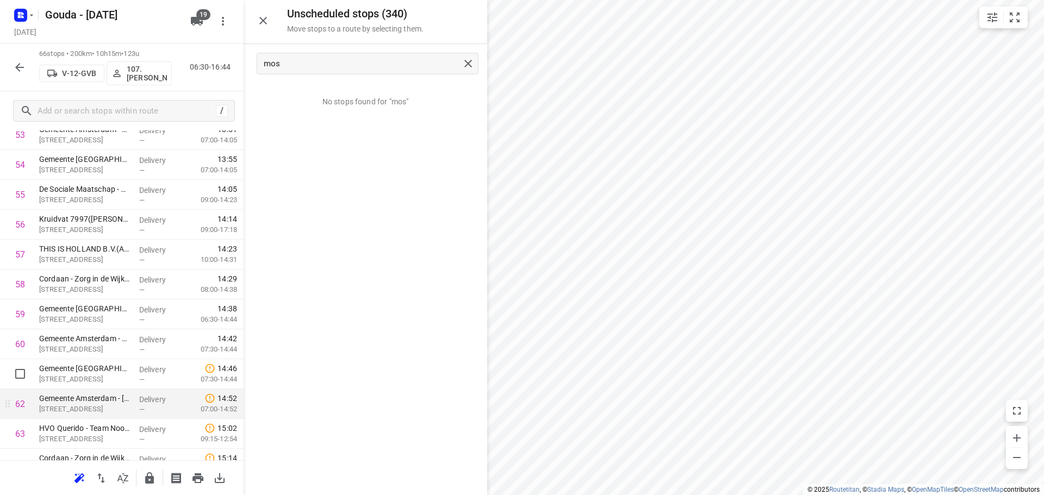
scroll to position [1759, 0]
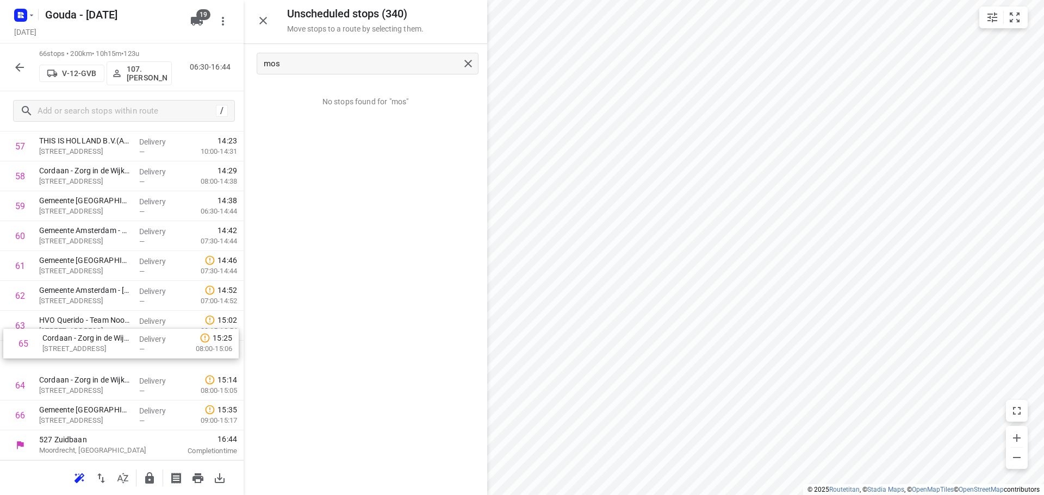
drag, startPoint x: 71, startPoint y: 395, endPoint x: 78, endPoint y: 352, distance: 43.5
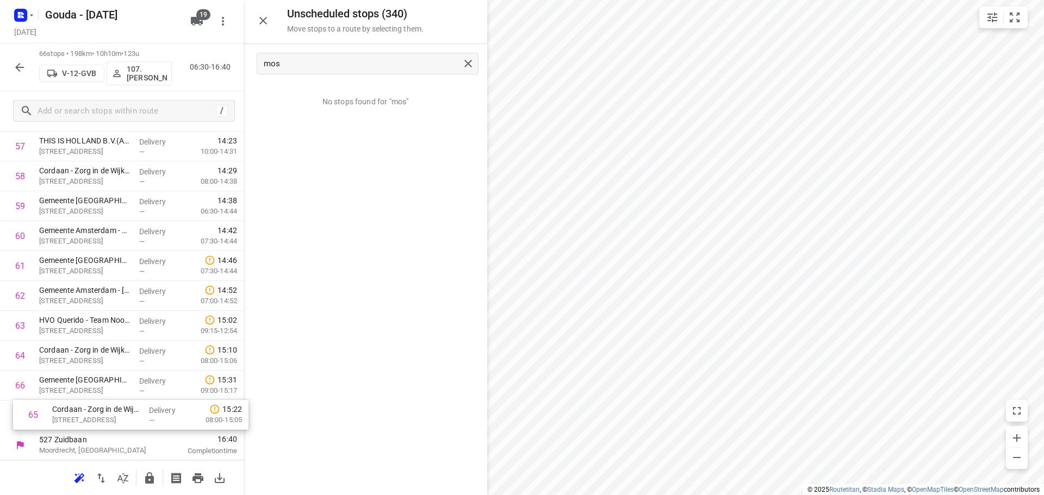
drag, startPoint x: 77, startPoint y: 387, endPoint x: 93, endPoint y: 423, distance: 39.9
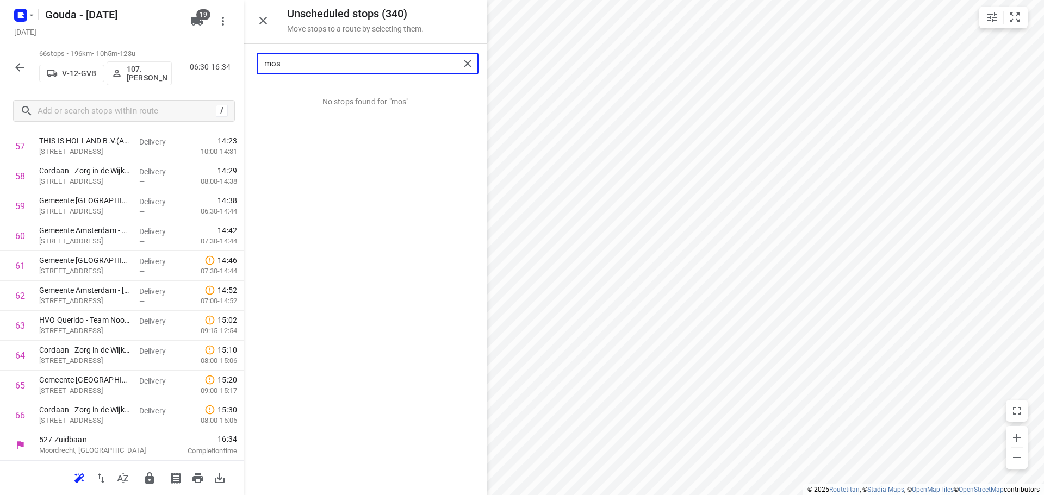
click at [292, 58] on input "mos" at bounding box center [361, 63] width 195 height 17
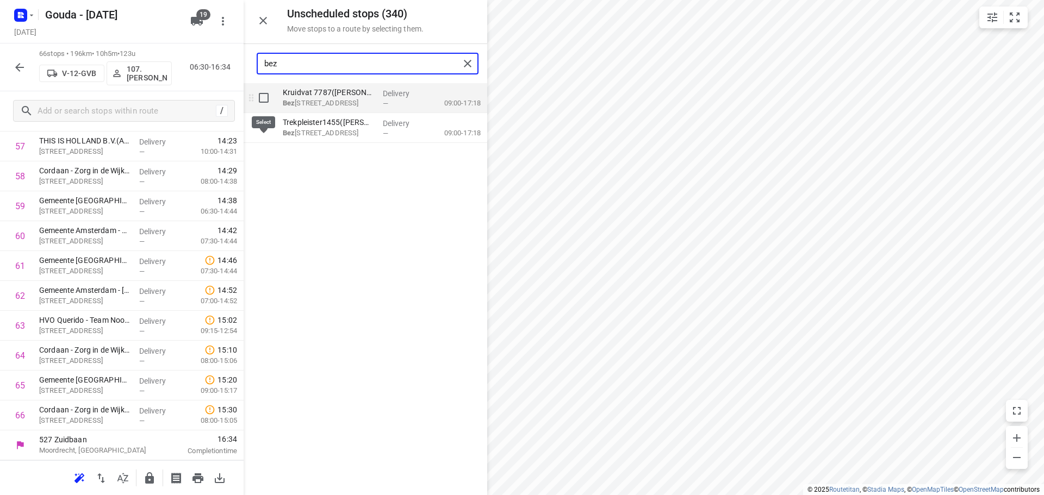
type input "bez"
click at [260, 102] on input "grid" at bounding box center [264, 98] width 22 height 22
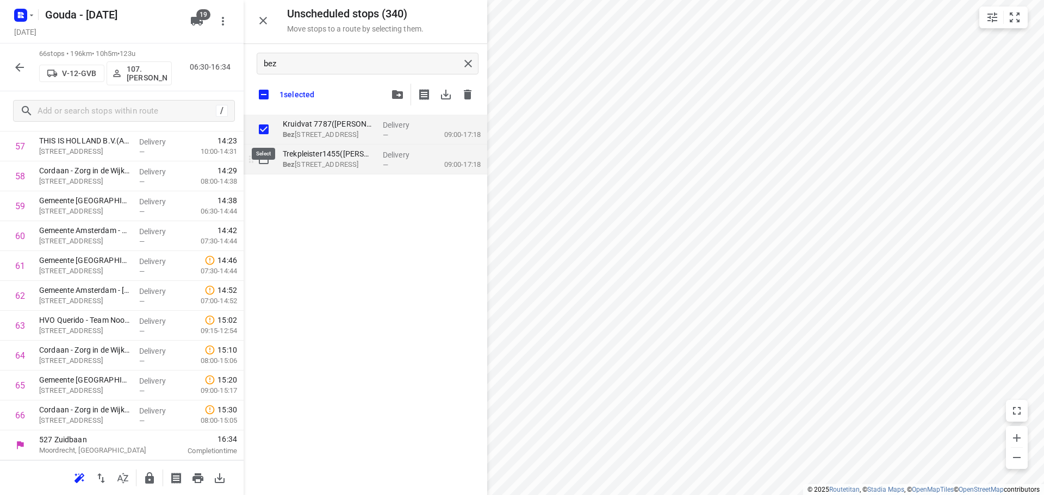
checkbox input "true"
click at [266, 149] on input "grid" at bounding box center [264, 159] width 22 height 22
checkbox input "true"
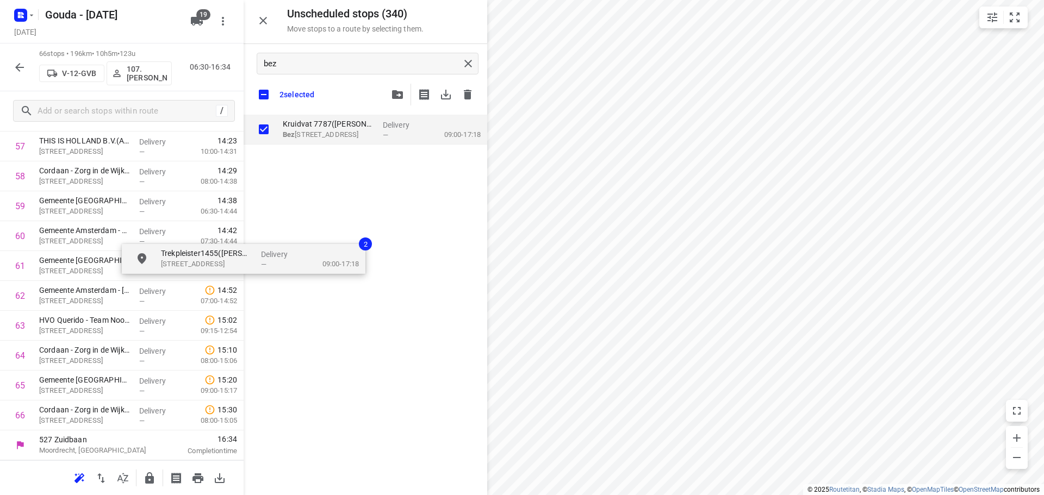
checkbox input "true"
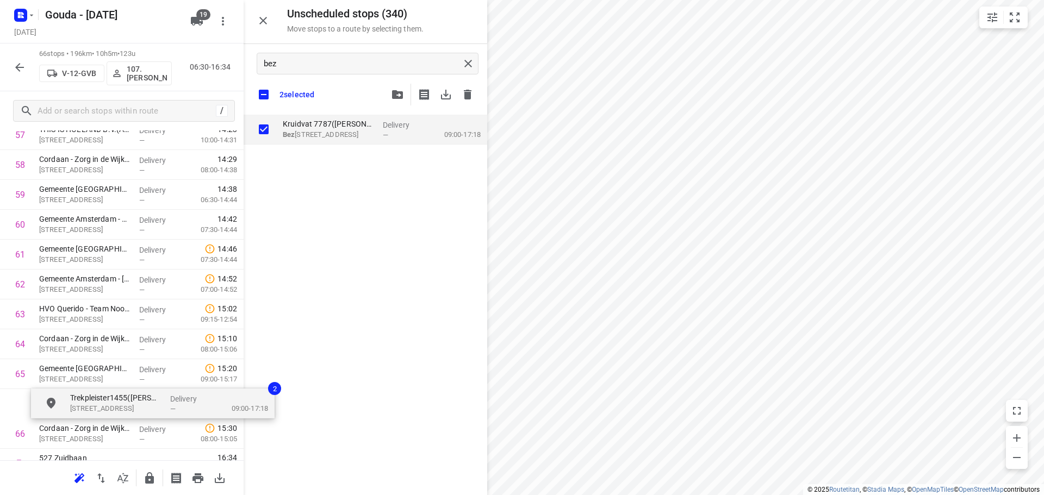
scroll to position [1790, 0]
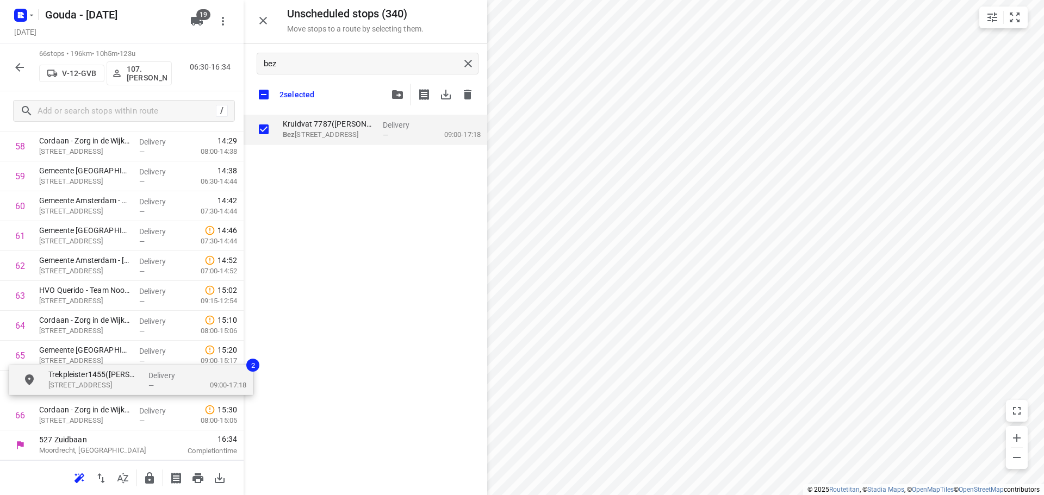
drag, startPoint x: 318, startPoint y: 164, endPoint x: 80, endPoint y: 388, distance: 326.5
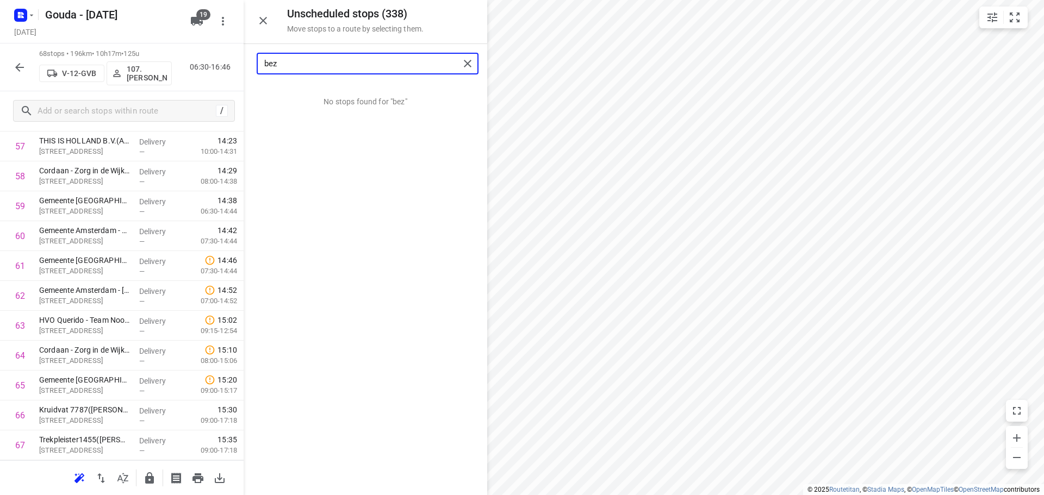
click at [376, 58] on input "bez" at bounding box center [361, 63] width 195 height 17
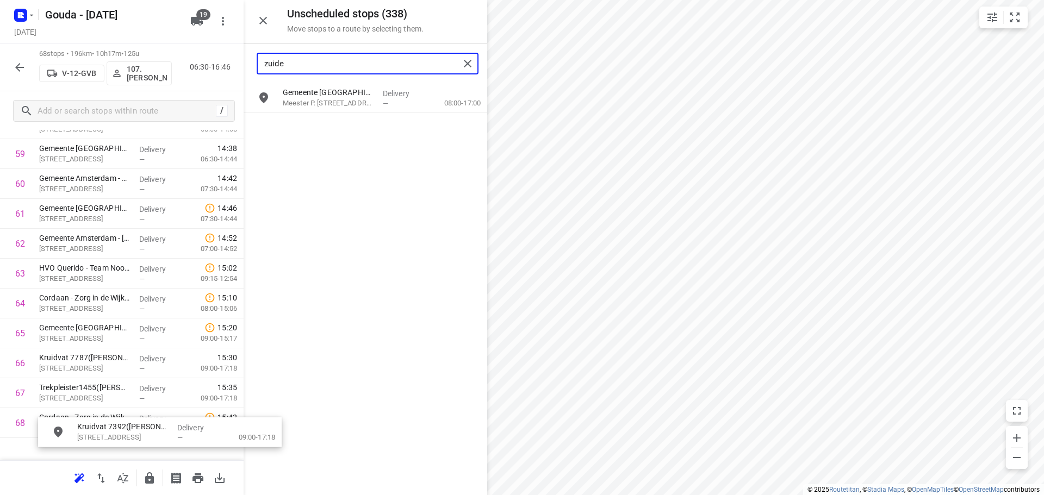
scroll to position [1856, 0]
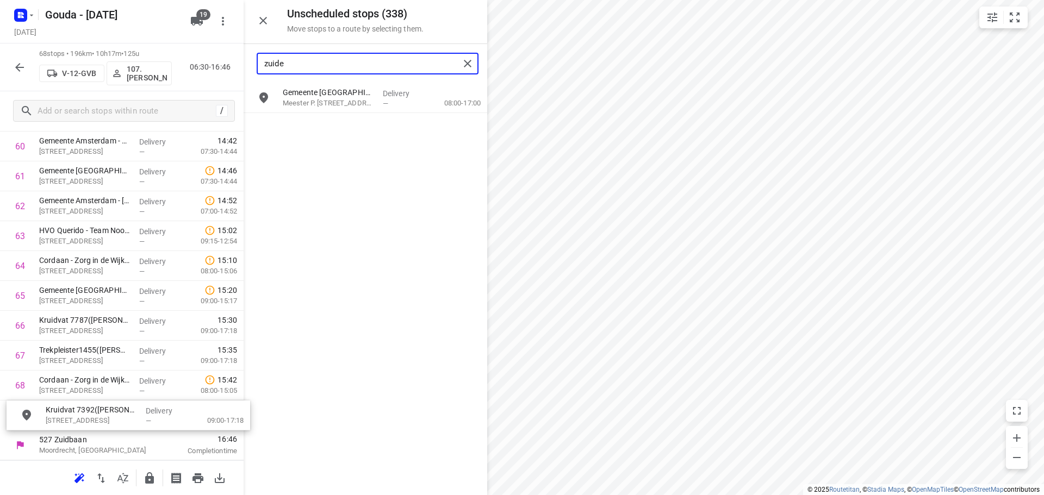
drag, startPoint x: 331, startPoint y: 138, endPoint x: 88, endPoint y: 423, distance: 374.8
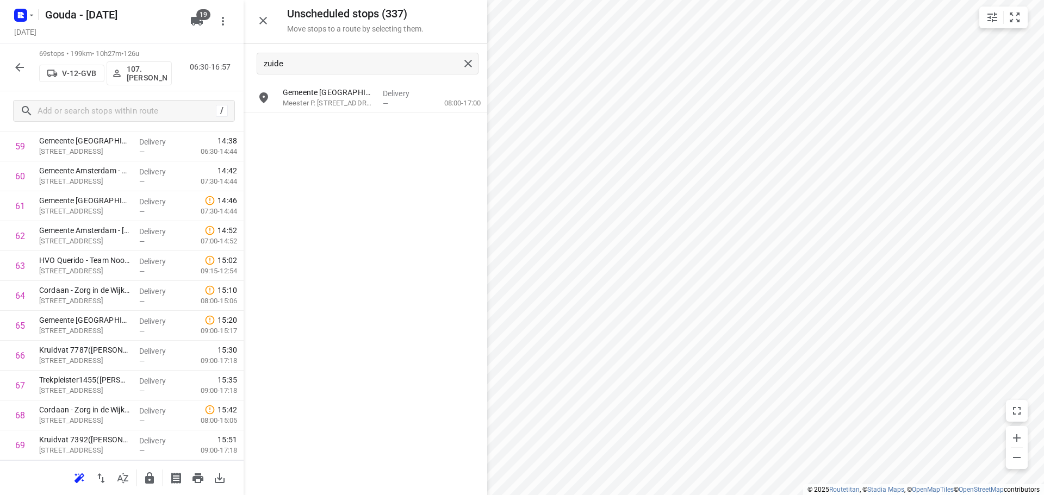
scroll to position [1011, 0]
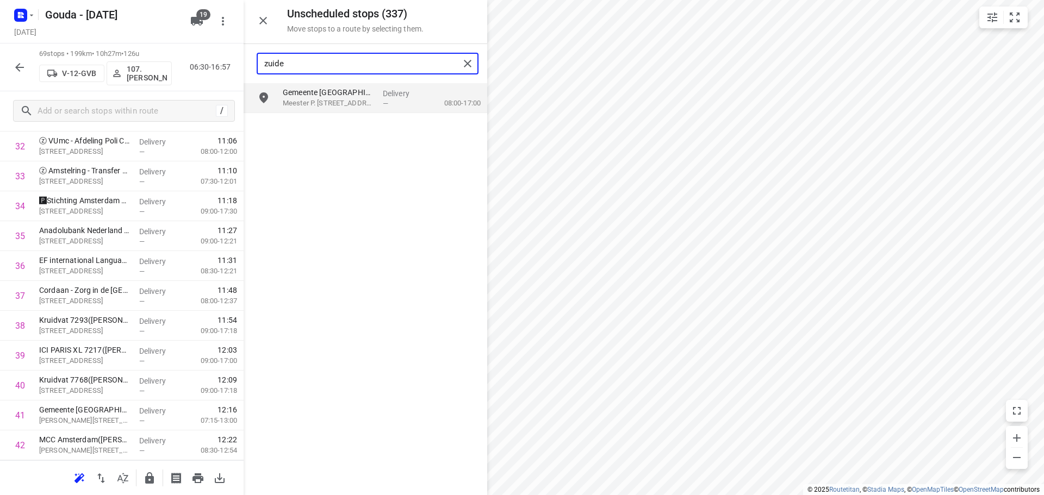
click at [351, 64] on input "zuide" at bounding box center [361, 63] width 195 height 17
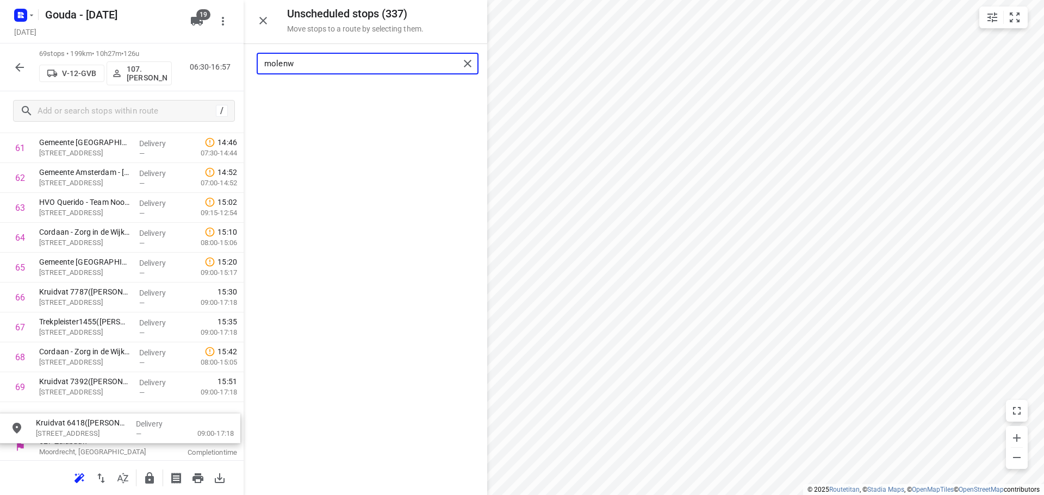
scroll to position [1886, 0]
drag, startPoint x: 342, startPoint y: 103, endPoint x: 95, endPoint y: 425, distance: 406.2
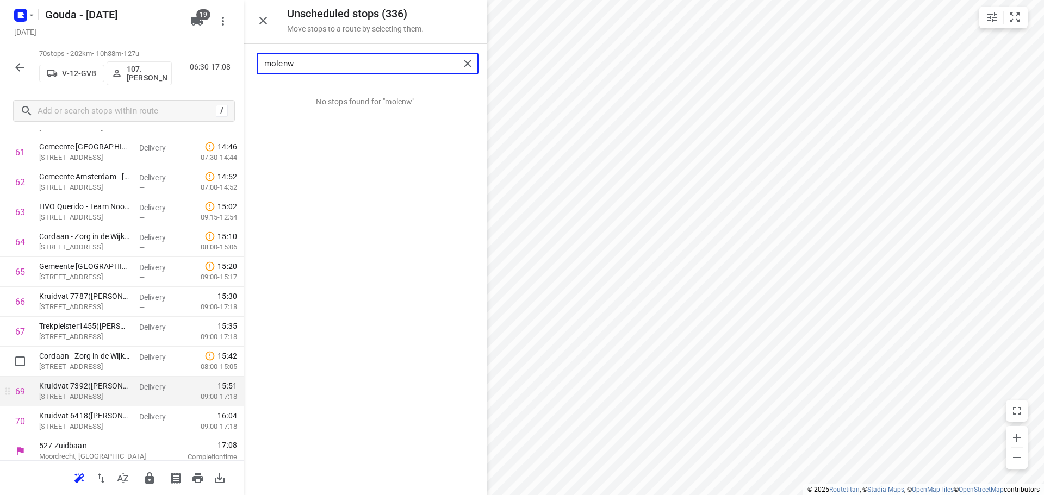
scroll to position [1878, 0]
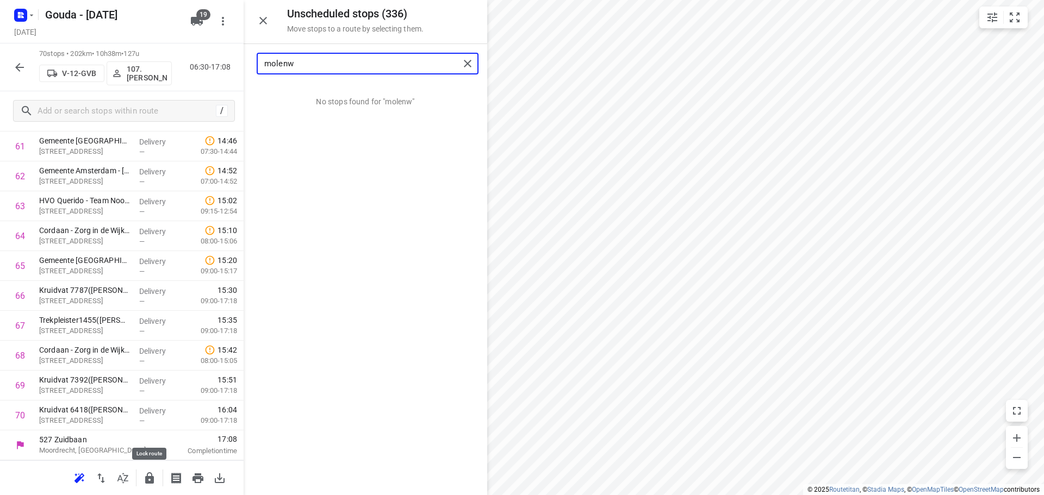
type input "molenw"
click at [147, 476] on icon "button" at bounding box center [149, 477] width 9 height 11
click at [22, 65] on icon "button" at bounding box center [19, 67] width 13 height 13
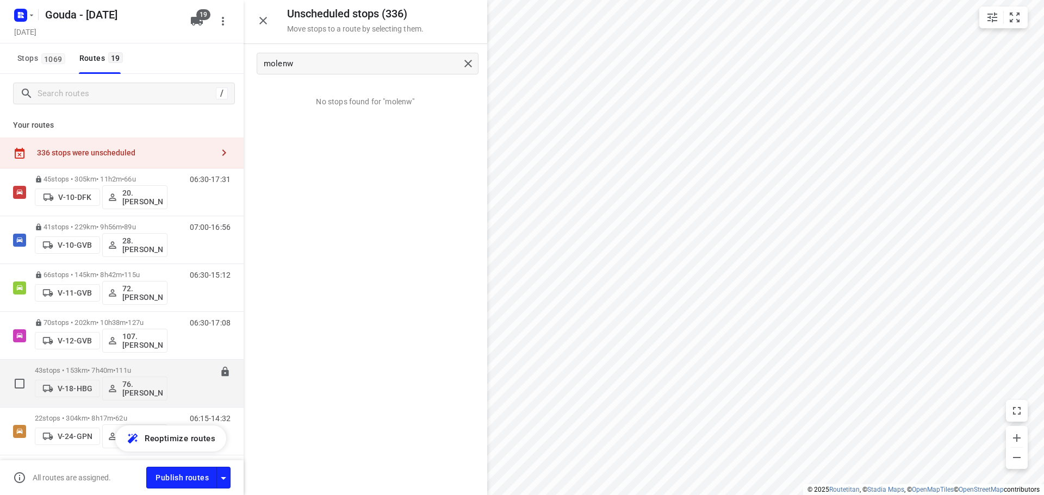
click at [86, 367] on p "43 stops • 153km • 7h40m • 111u" at bounding box center [101, 370] width 133 height 8
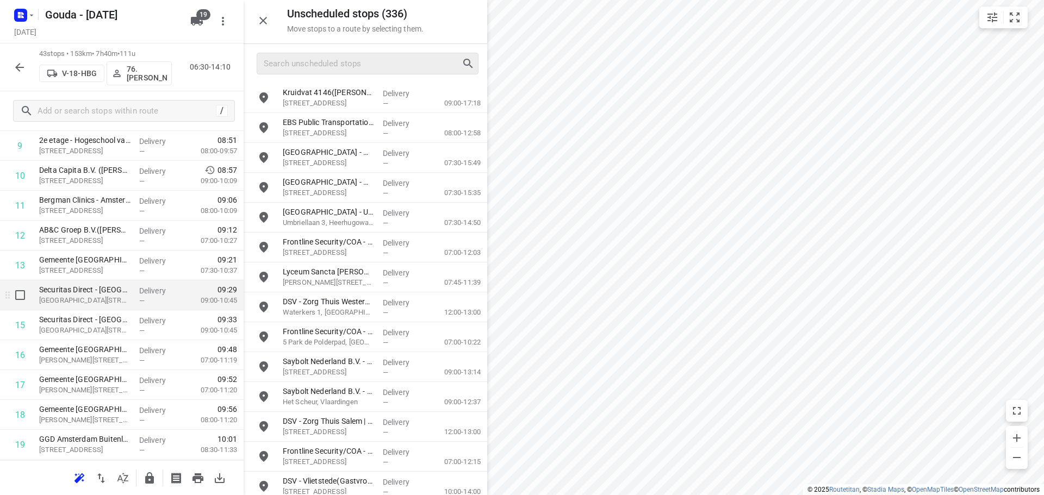
scroll to position [326, 0]
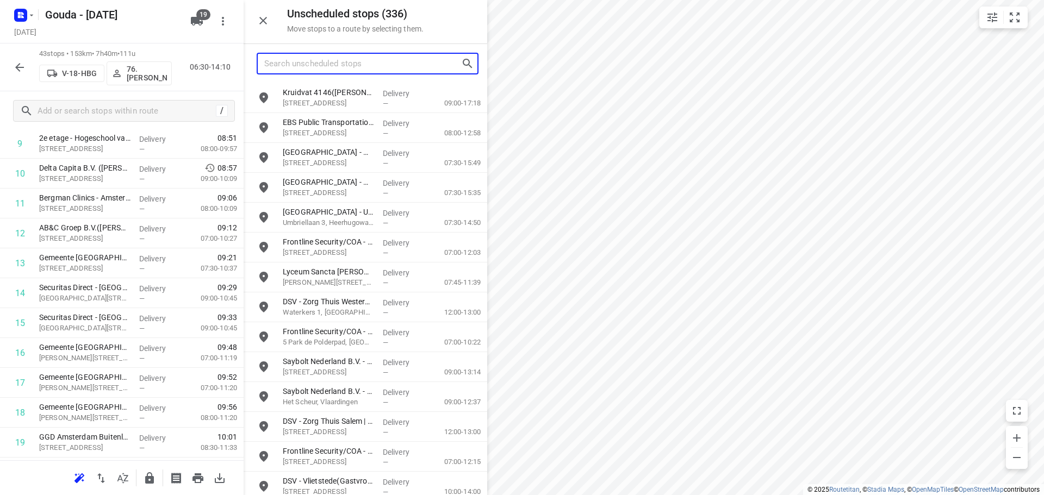
click at [347, 69] on input "Search unscheduled stops" at bounding box center [362, 63] width 197 height 17
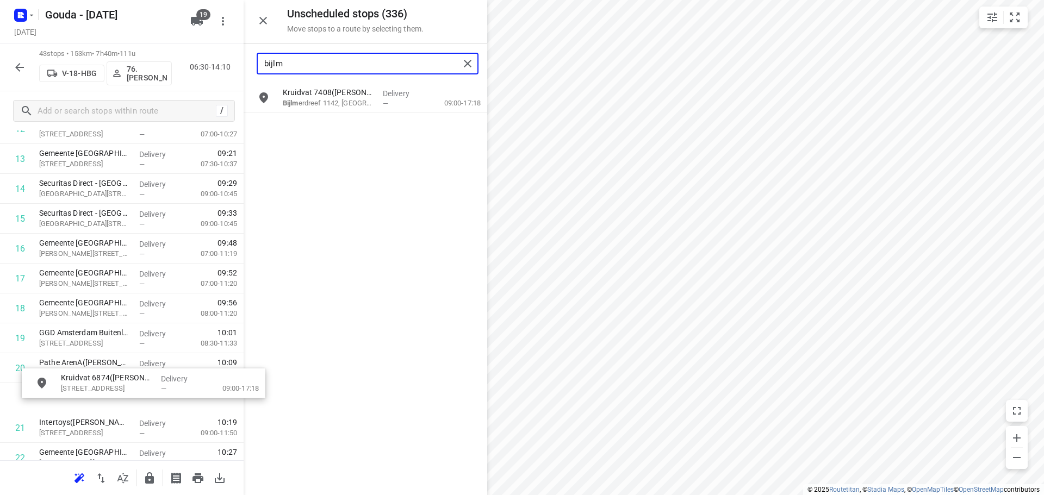
scroll to position [434, 0]
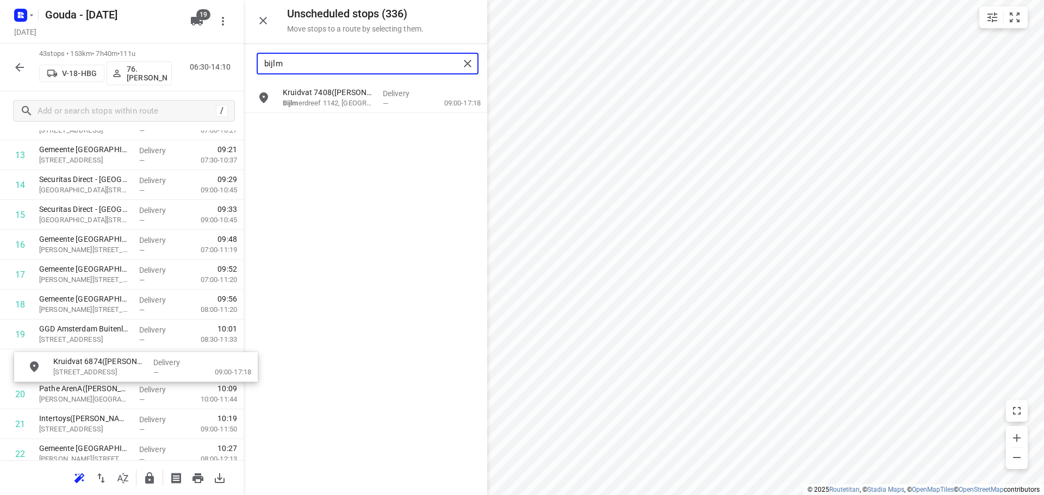
drag, startPoint x: 326, startPoint y: 134, endPoint x: 94, endPoint y: 375, distance: 334.5
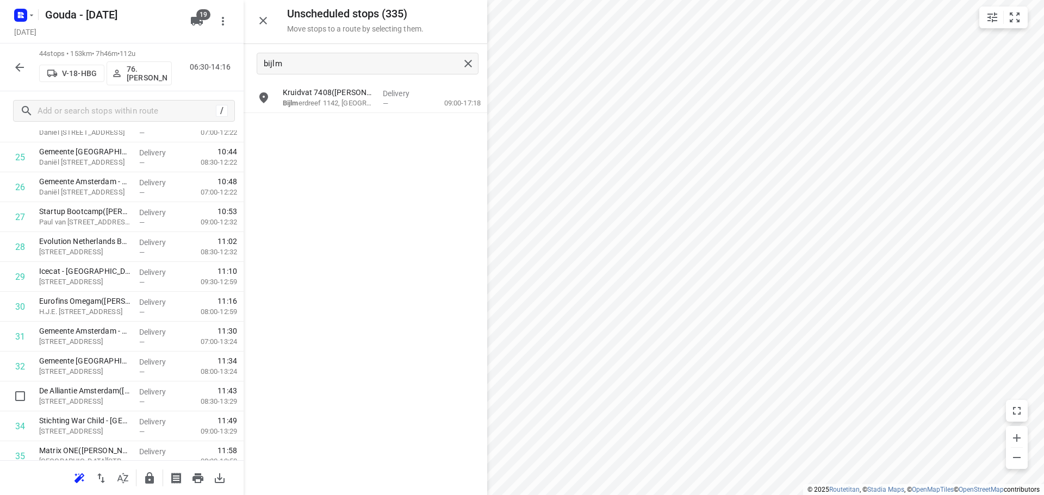
scroll to position [978, 0]
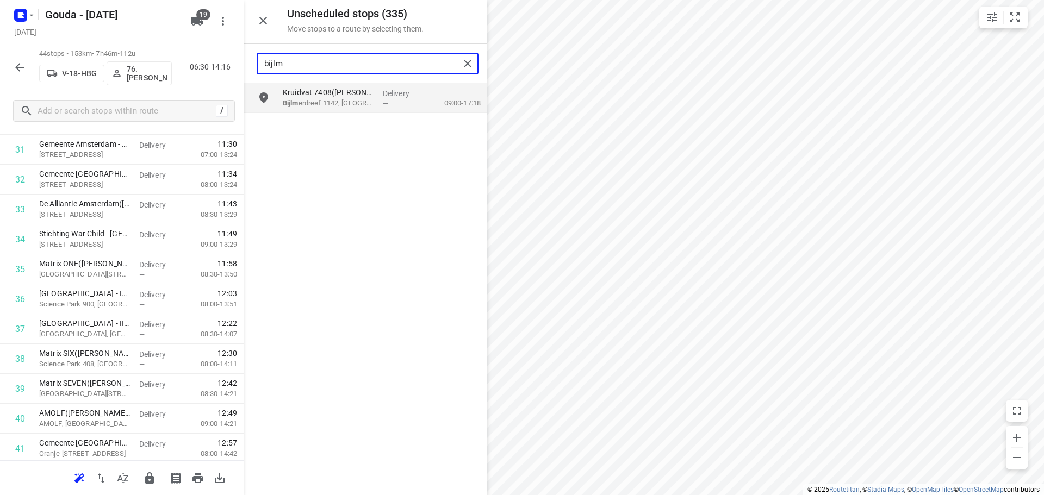
click at [375, 69] on input "bijlm" at bounding box center [361, 63] width 195 height 17
click at [339, 64] on input "hem" at bounding box center [361, 63] width 195 height 17
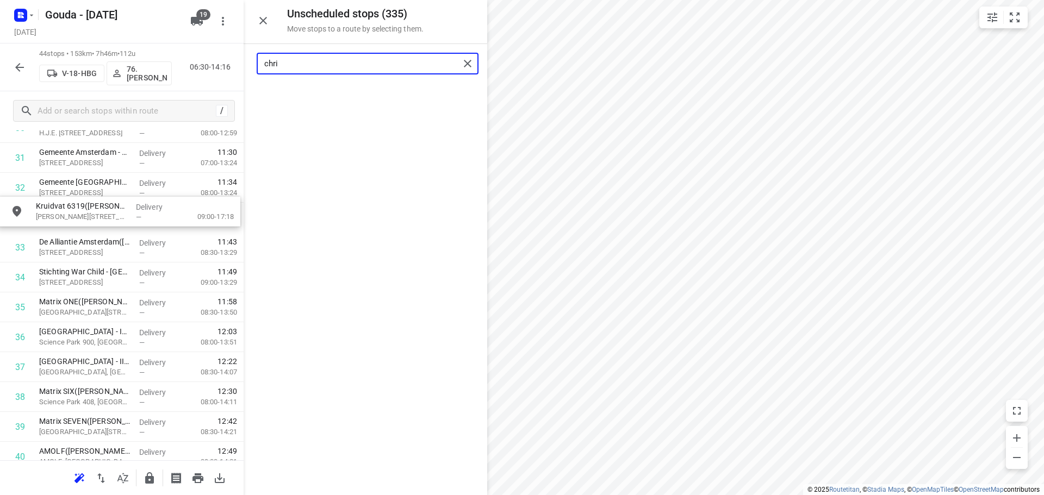
scroll to position [968, 0]
drag, startPoint x: 346, startPoint y: 95, endPoint x: 95, endPoint y: 217, distance: 280.1
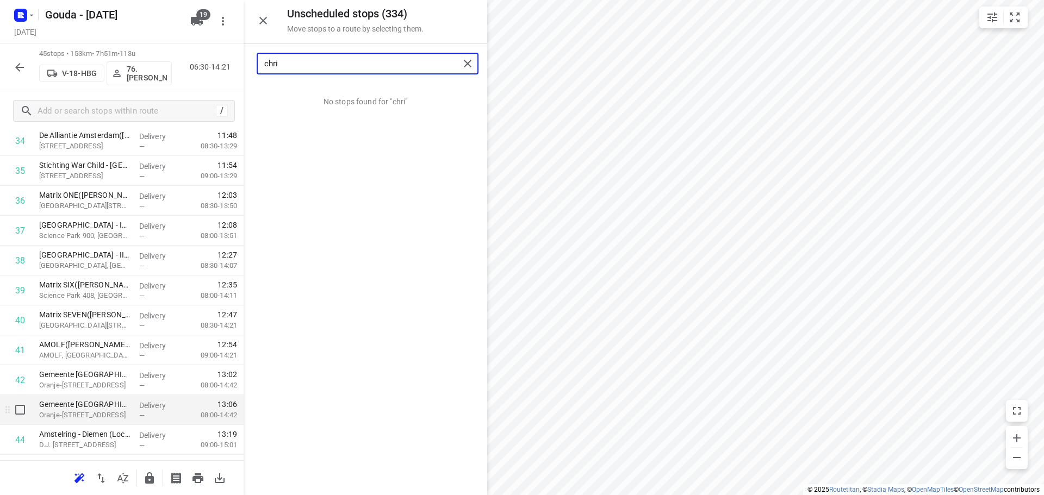
scroll to position [1131, 0]
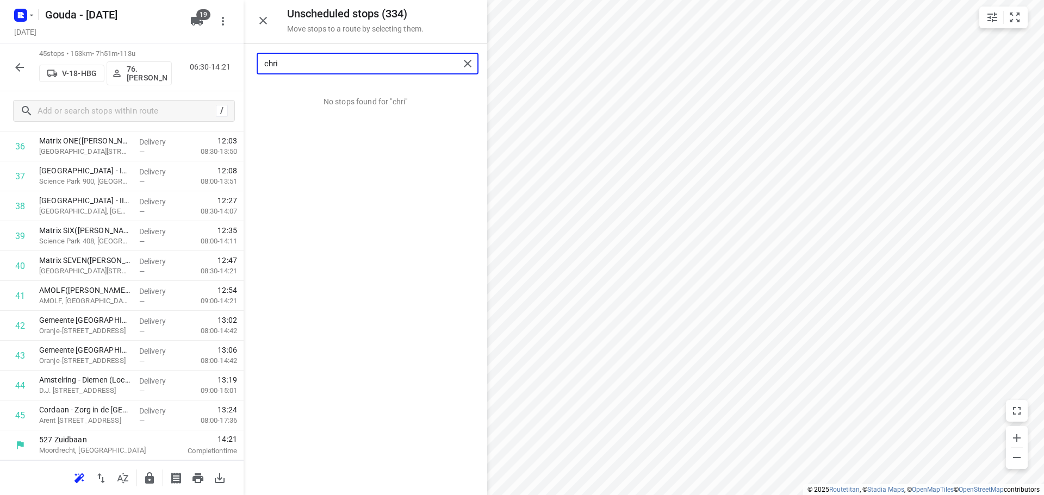
click at [295, 61] on input "chri" at bounding box center [361, 63] width 195 height 17
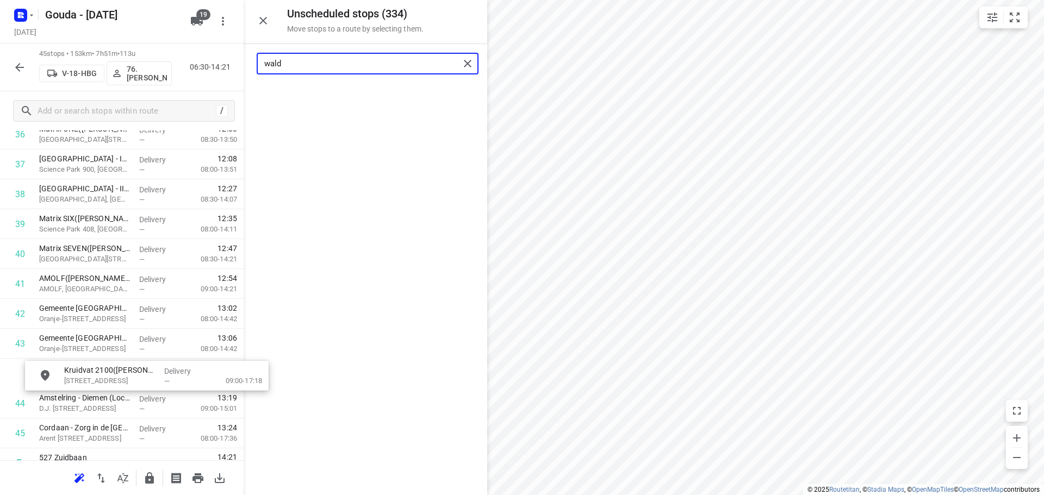
scroll to position [1144, 0]
drag, startPoint x: 350, startPoint y: 97, endPoint x: 115, endPoint y: 370, distance: 359.7
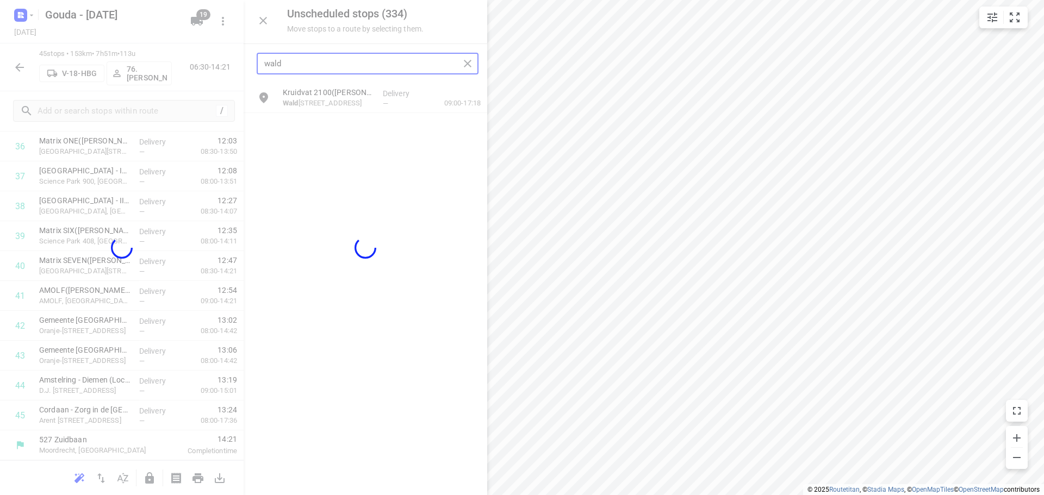
scroll to position [1131, 0]
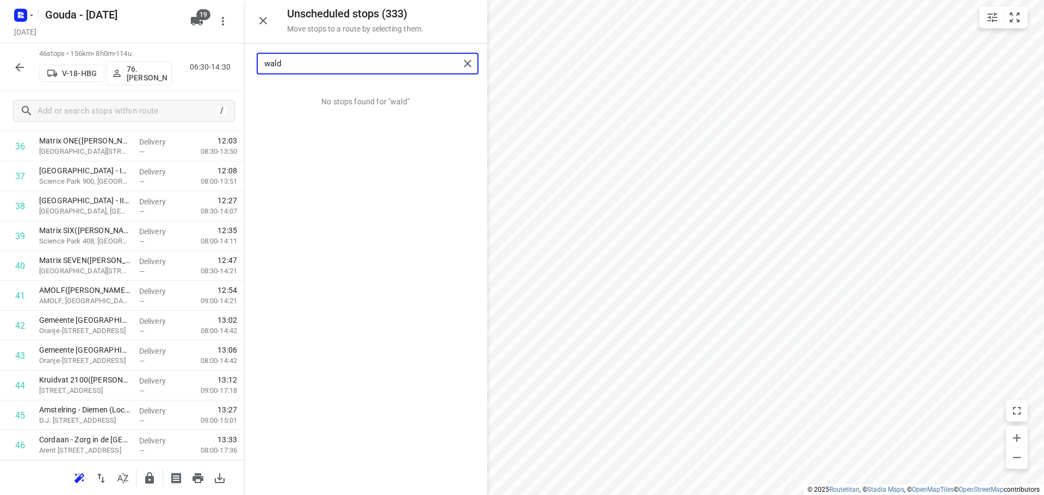
click at [303, 62] on input "wald" at bounding box center [361, 63] width 195 height 17
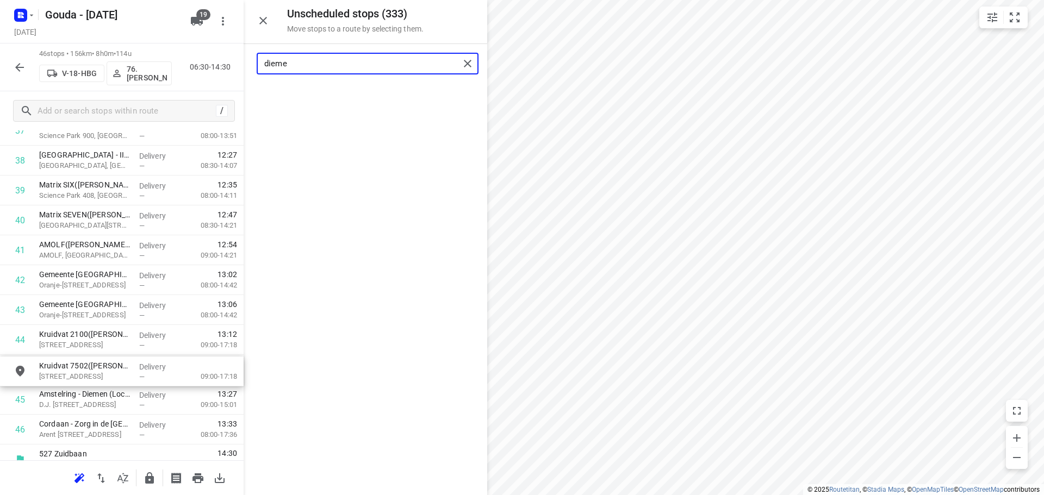
drag, startPoint x: 314, startPoint y: 94, endPoint x: 70, endPoint y: 370, distance: 368.1
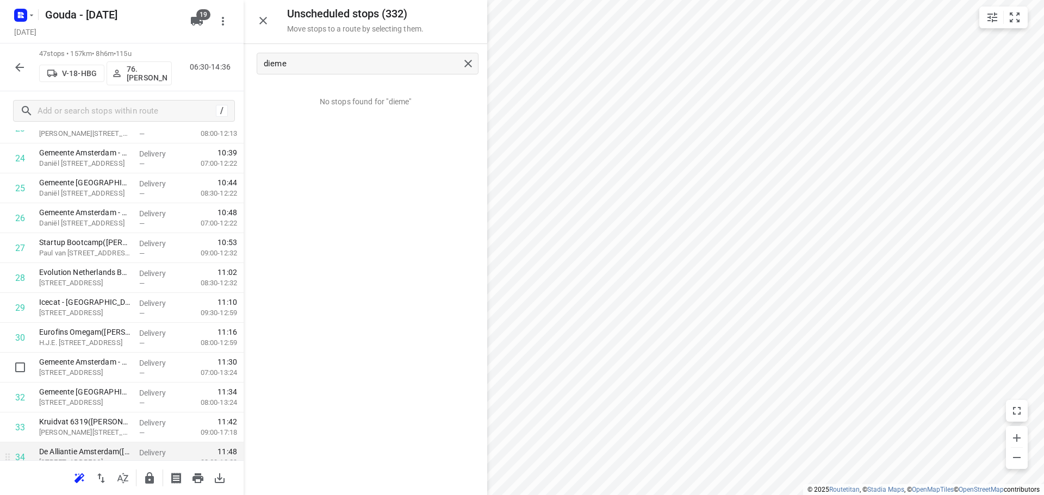
scroll to position [810, 0]
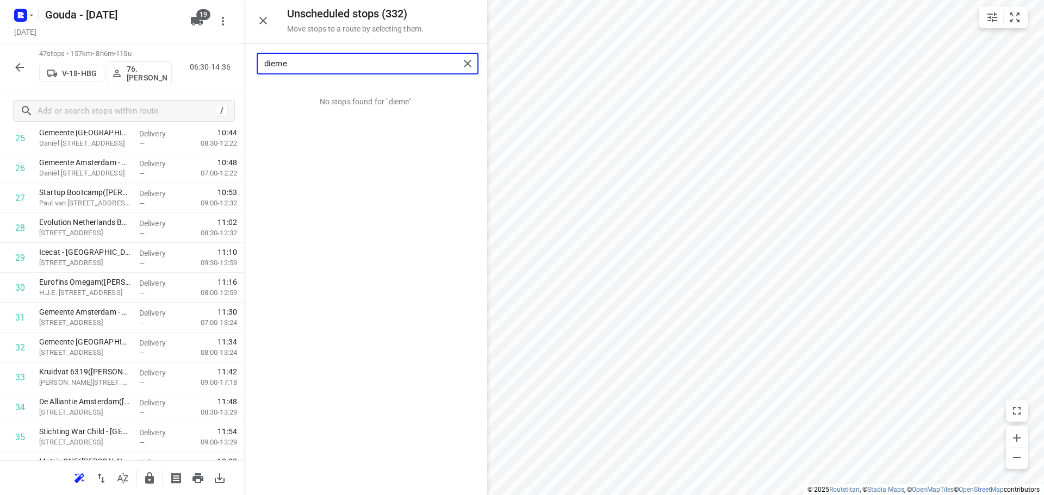
click at [348, 64] on input "dieme" at bounding box center [361, 63] width 195 height 17
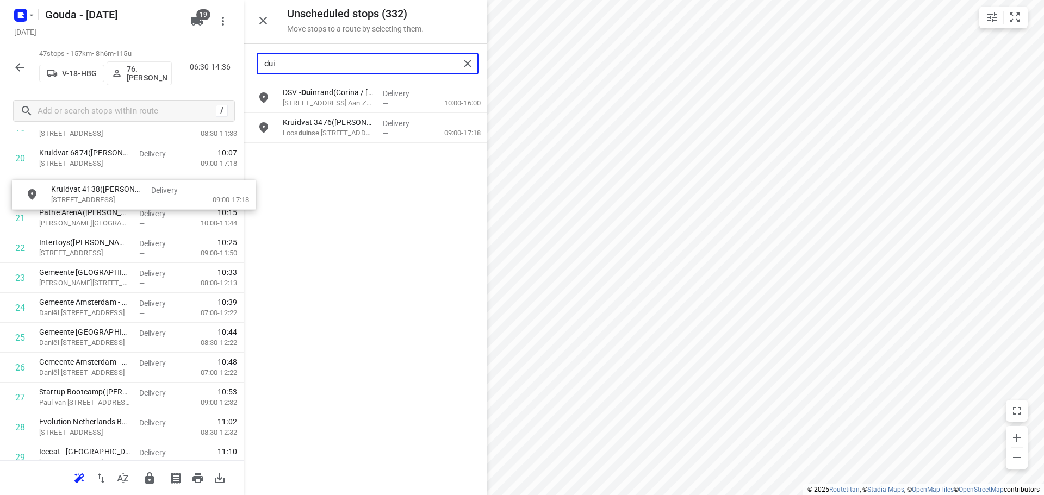
scroll to position [637, 0]
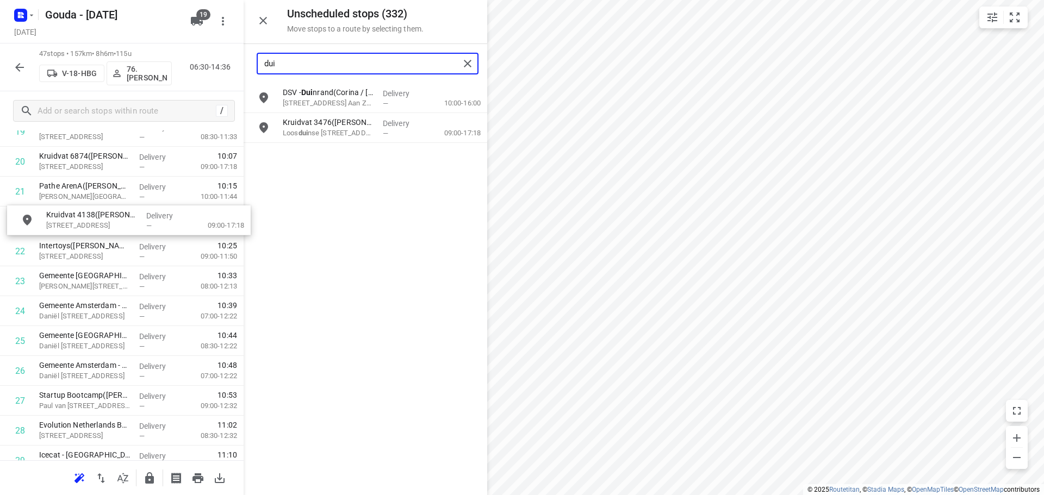
drag, startPoint x: 345, startPoint y: 126, endPoint x: 109, endPoint y: 222, distance: 255.1
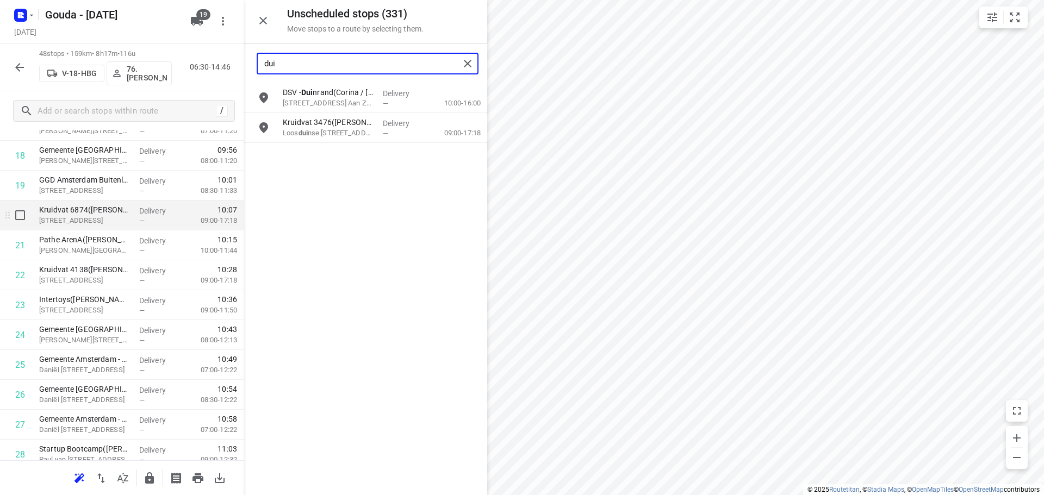
scroll to position [528, 0]
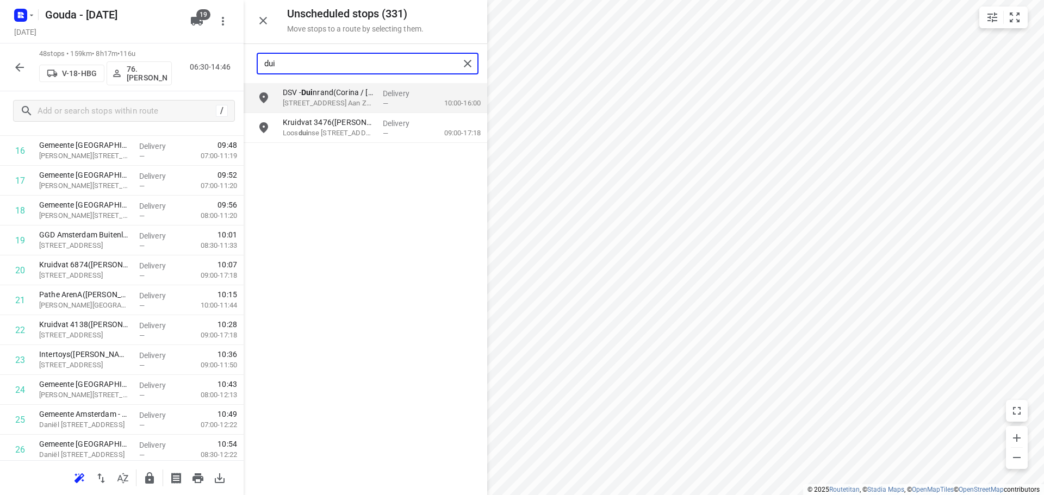
click at [365, 64] on input "dui" at bounding box center [361, 63] width 195 height 17
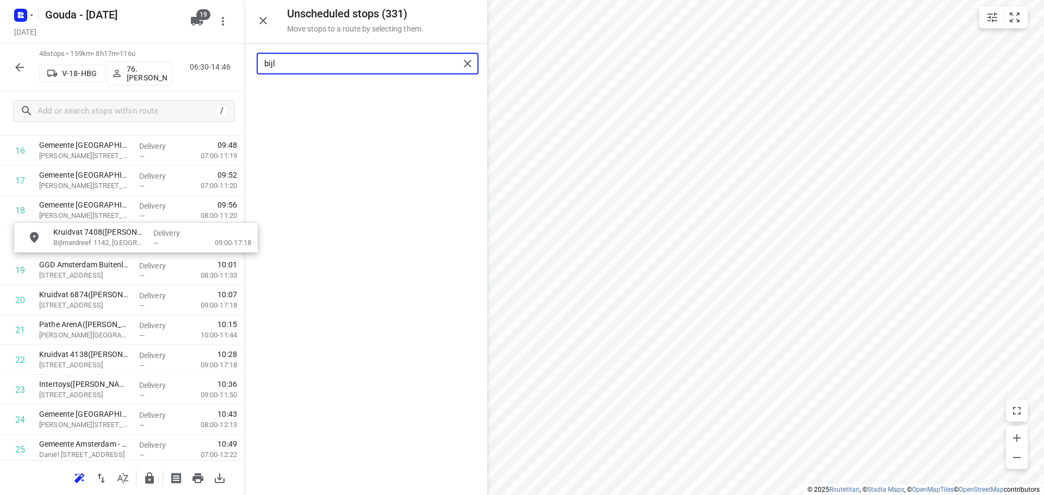
drag, startPoint x: 317, startPoint y: 111, endPoint x: 96, endPoint y: 235, distance: 253.3
click at [386, 63] on input "bijl" at bounding box center [361, 63] width 195 height 17
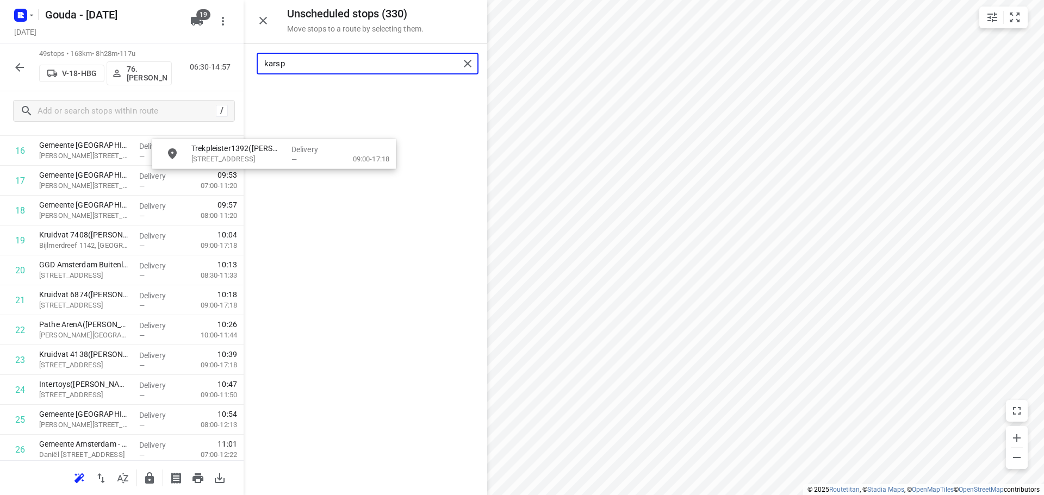
scroll to position [524, 0]
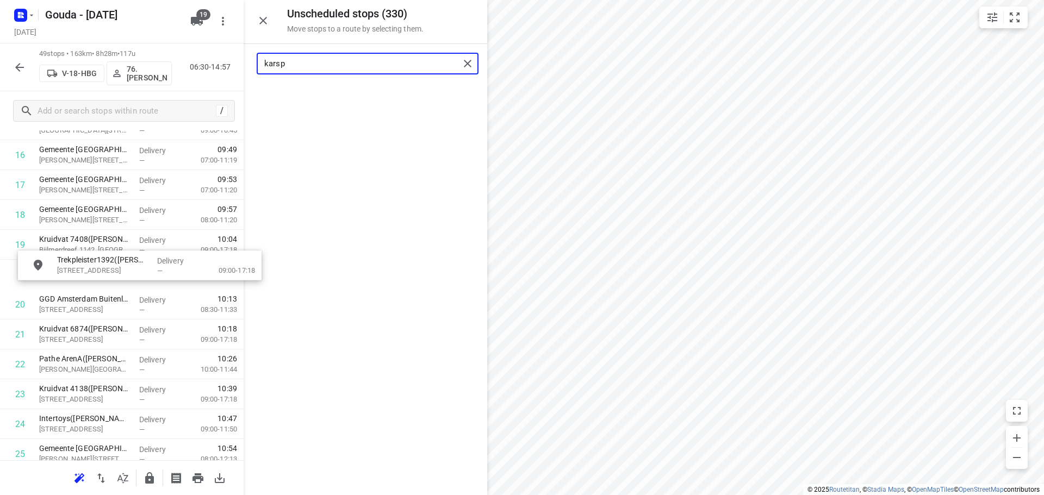
drag, startPoint x: 369, startPoint y: 93, endPoint x: 137, endPoint y: 264, distance: 288.1
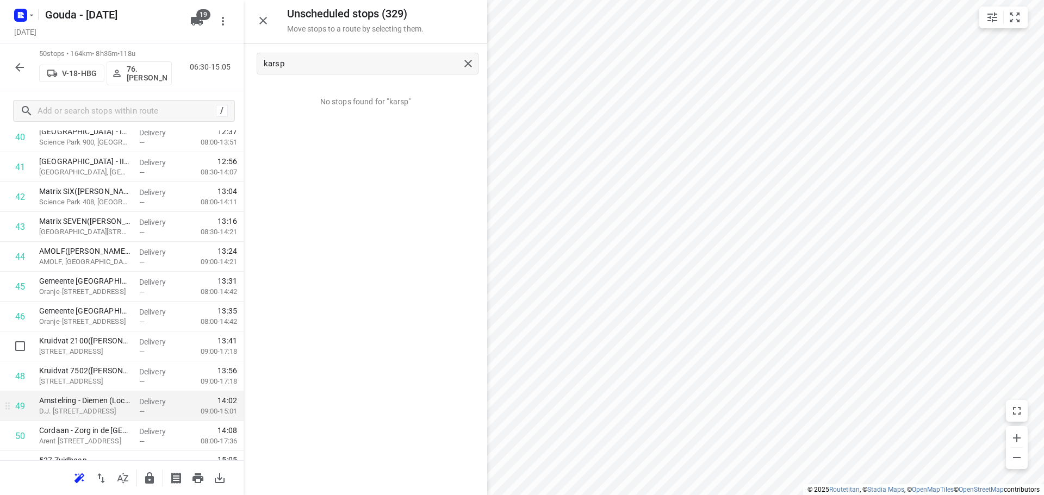
scroll to position [1280, 0]
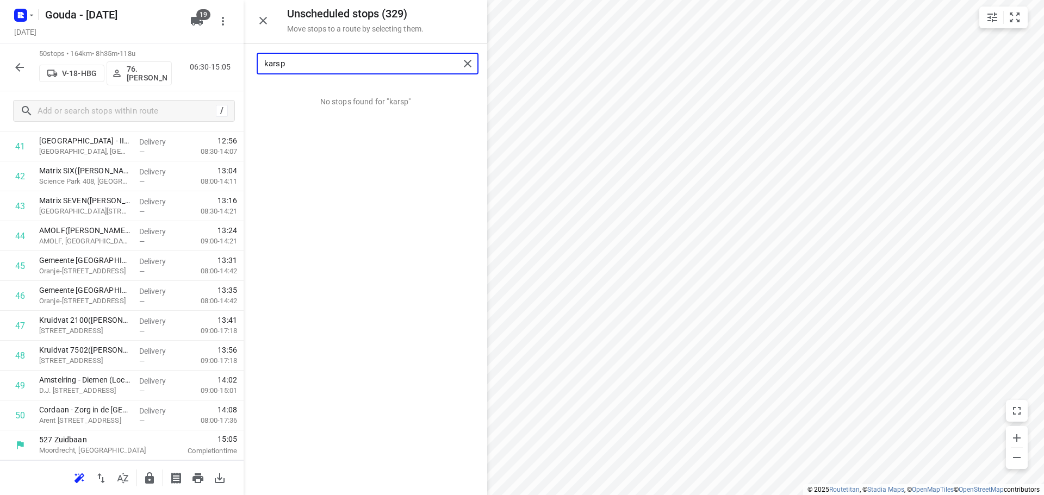
click at [340, 65] on input "karsp" at bounding box center [361, 63] width 195 height 17
click at [340, 66] on input "karsp" at bounding box center [361, 63] width 195 height 17
type input "k"
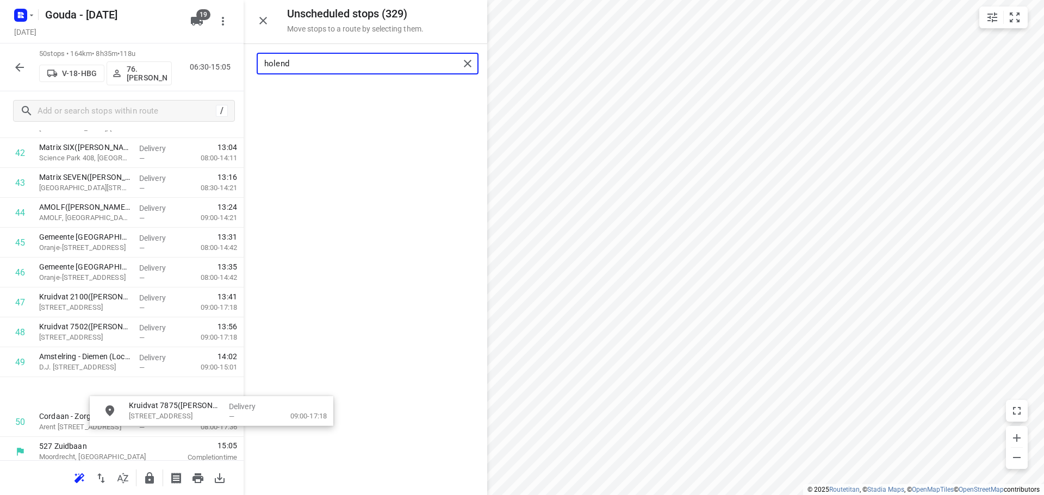
scroll to position [1318, 0]
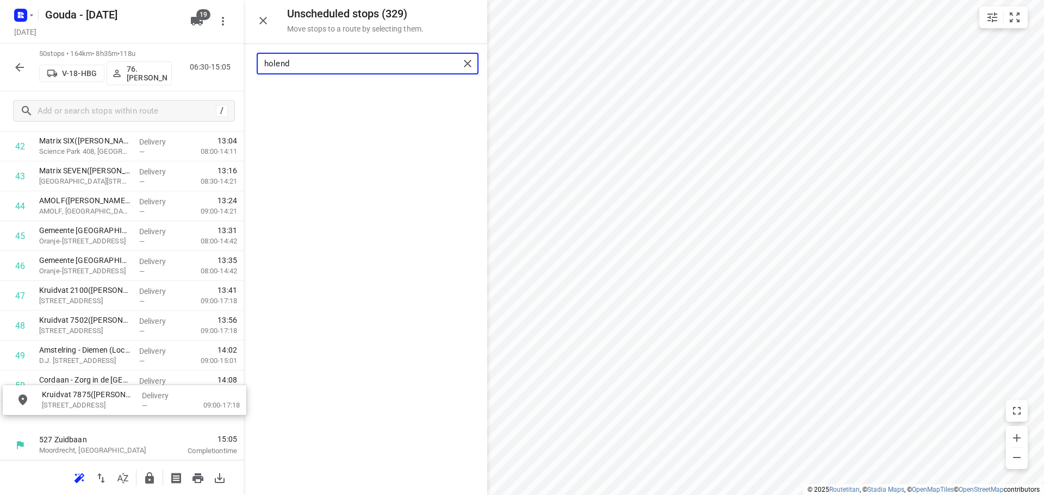
drag, startPoint x: 320, startPoint y: 105, endPoint x: 68, endPoint y: 419, distance: 402.2
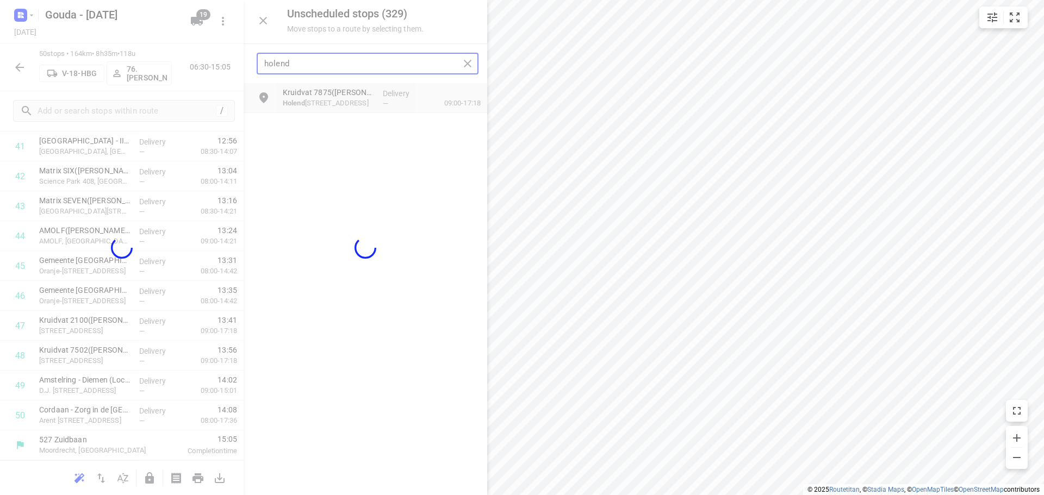
scroll to position [1280, 0]
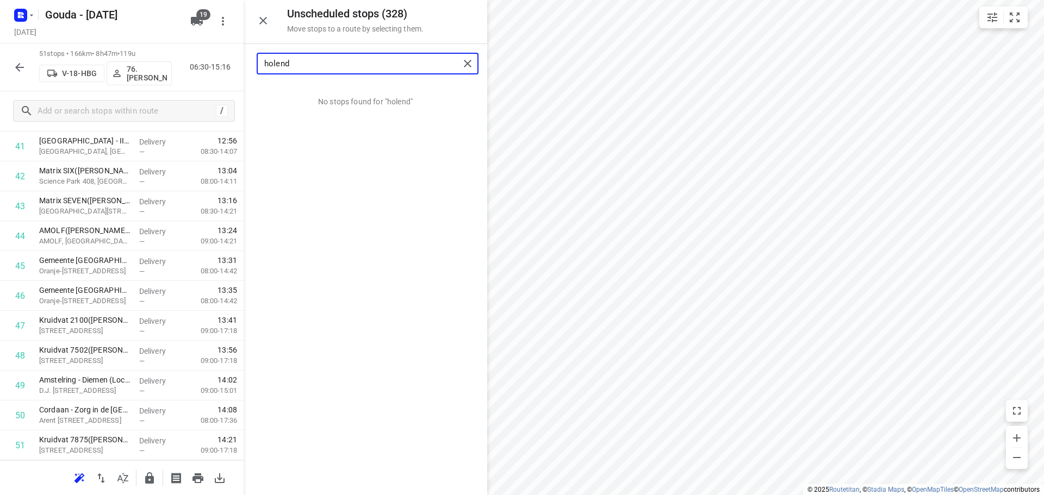
click at [377, 67] on input "holend" at bounding box center [361, 63] width 195 height 17
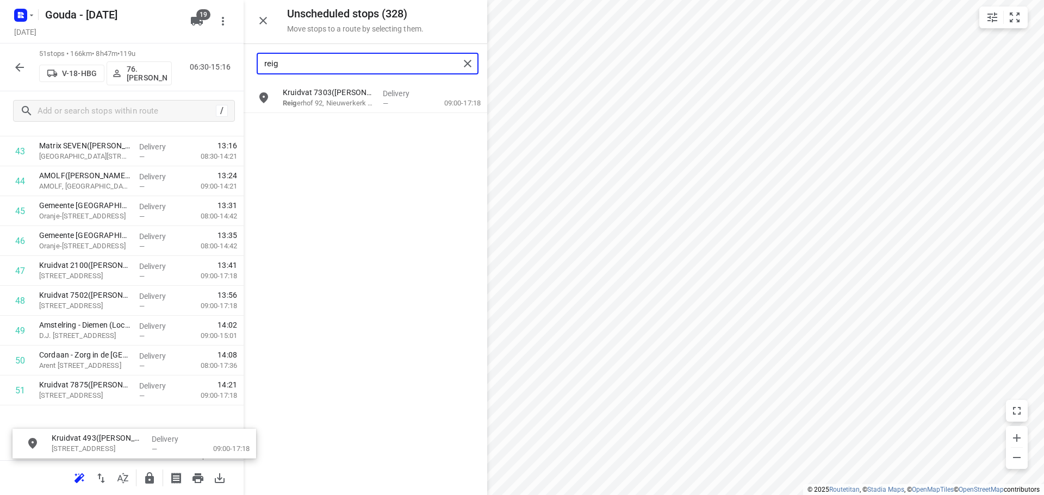
scroll to position [1348, 0]
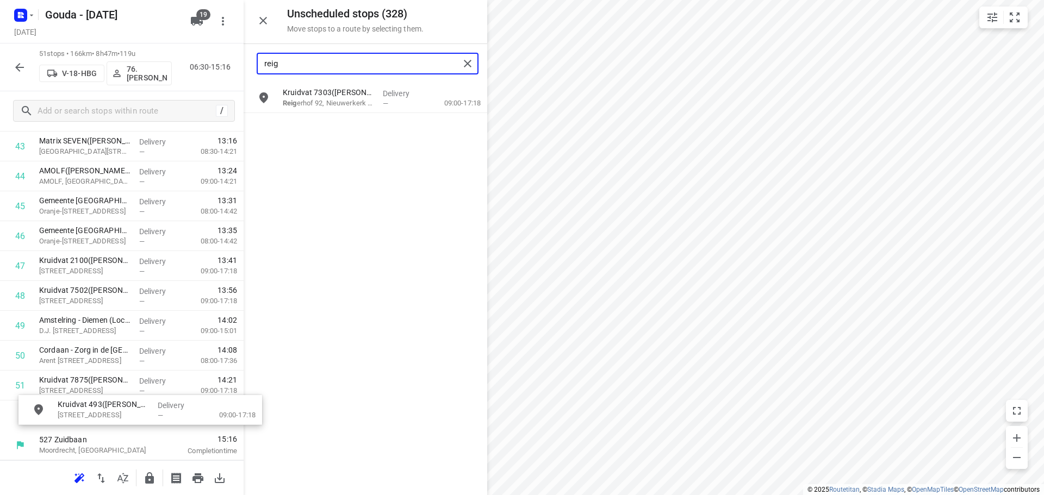
drag, startPoint x: 325, startPoint y: 135, endPoint x: 99, endPoint y: 420, distance: 363.4
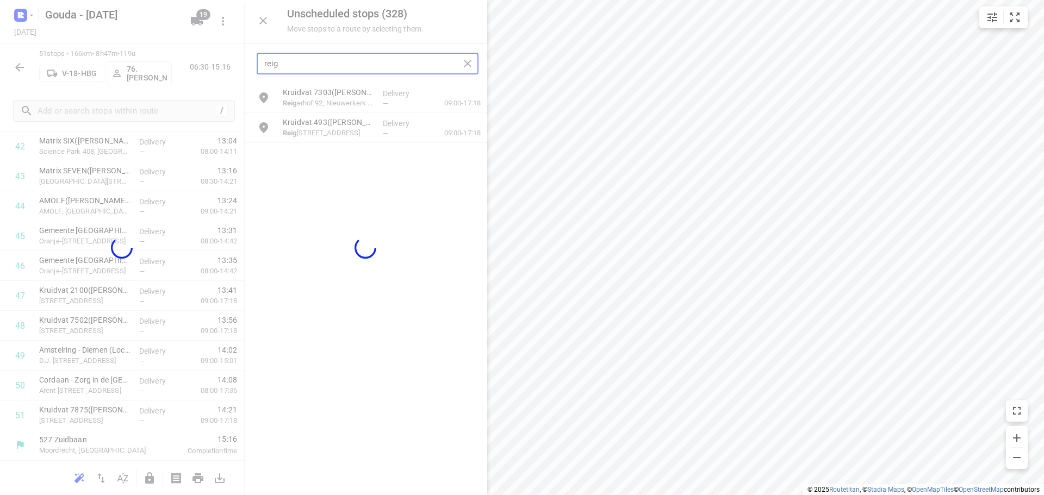
scroll to position [1310, 0]
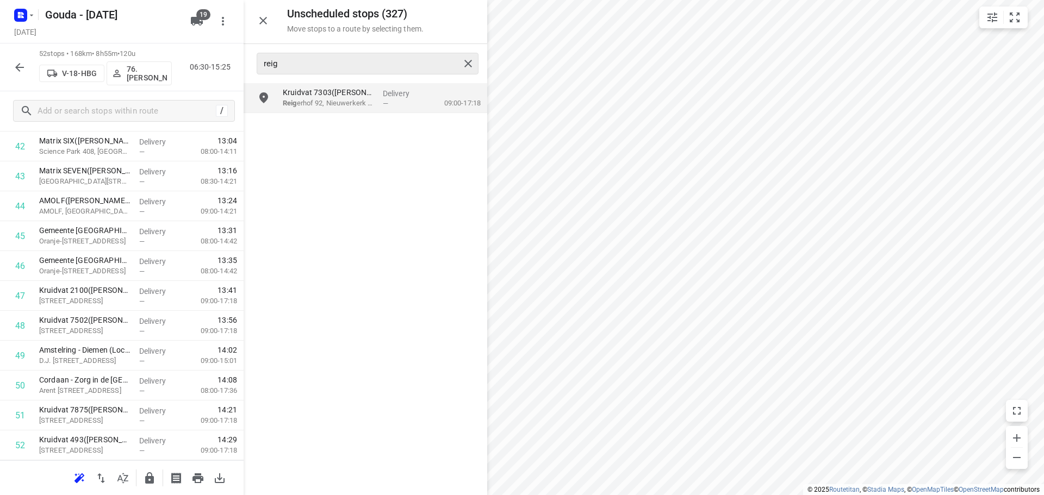
click at [373, 73] on div "reig" at bounding box center [368, 64] width 222 height 22
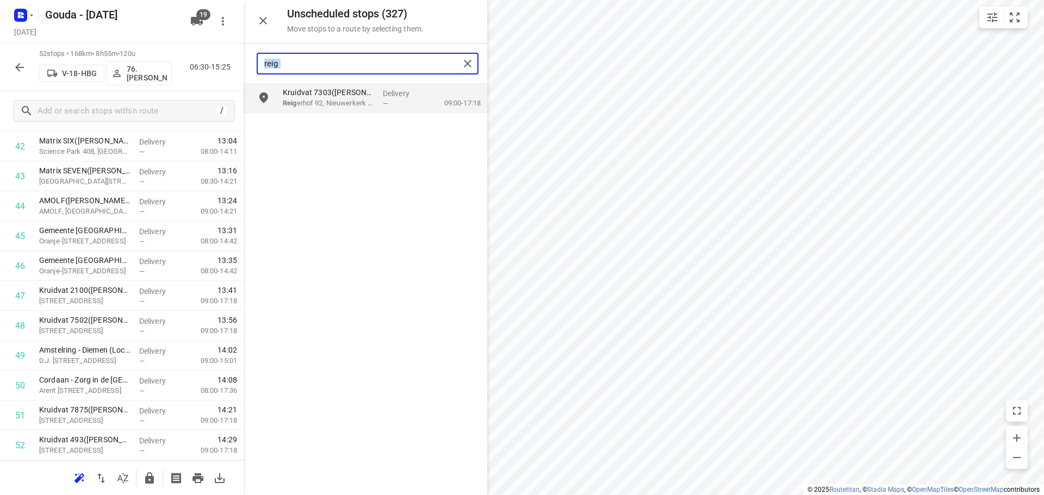
click at [347, 65] on input "reig" at bounding box center [361, 63] width 195 height 17
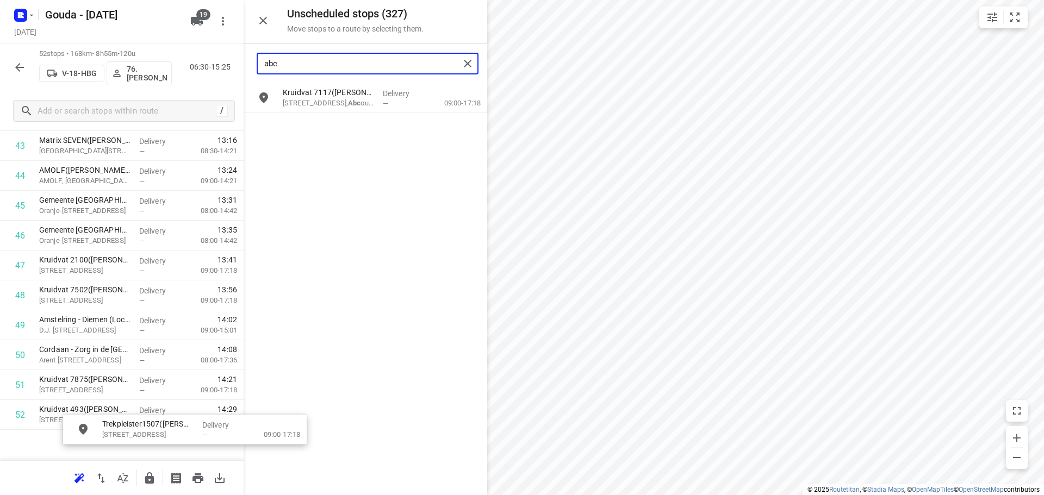
scroll to position [1377, 5]
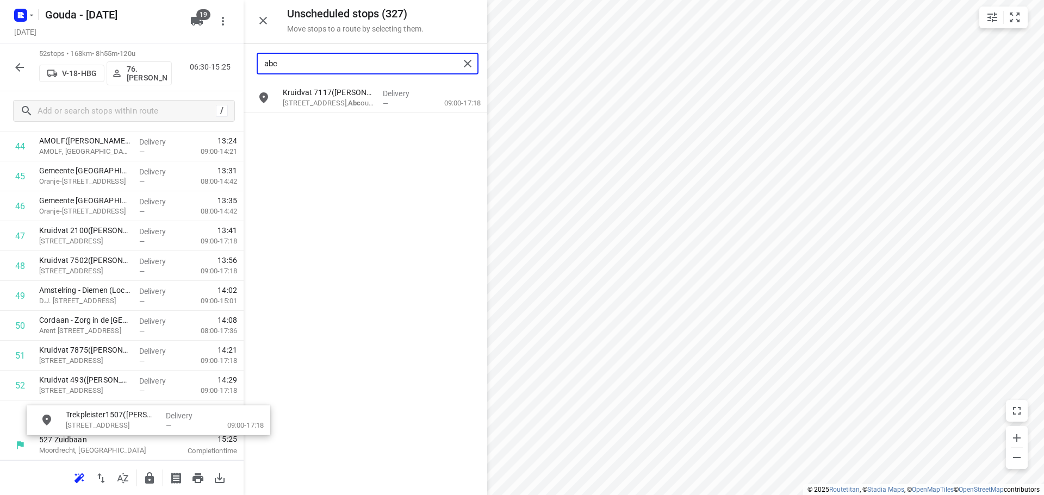
drag, startPoint x: 318, startPoint y: 133, endPoint x: 98, endPoint y: 426, distance: 366.1
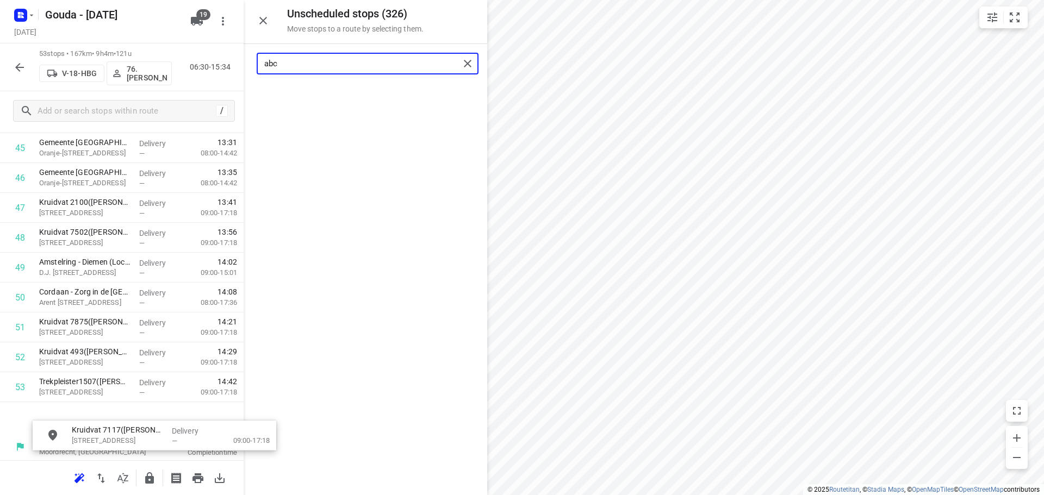
scroll to position [1407, 0]
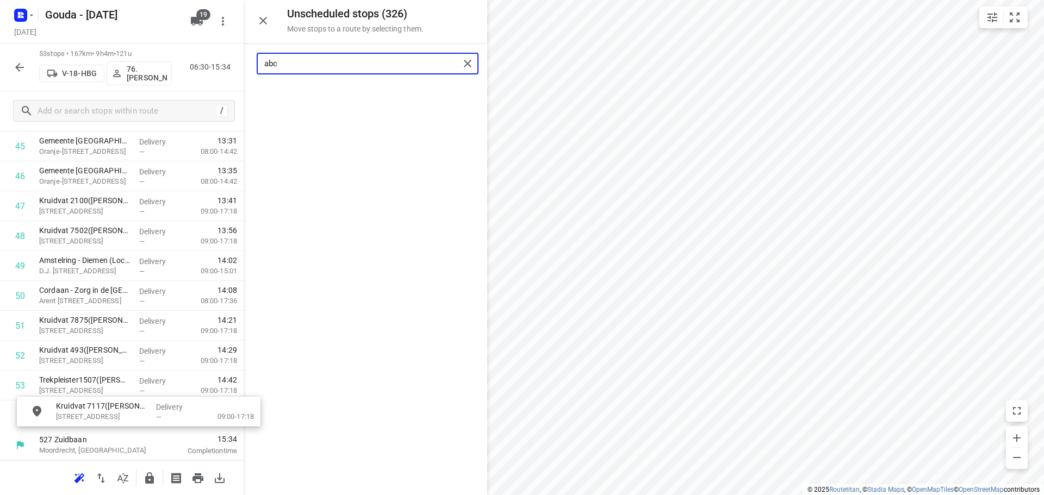
drag, startPoint x: 325, startPoint y: 102, endPoint x: 98, endPoint y: 423, distance: 393.2
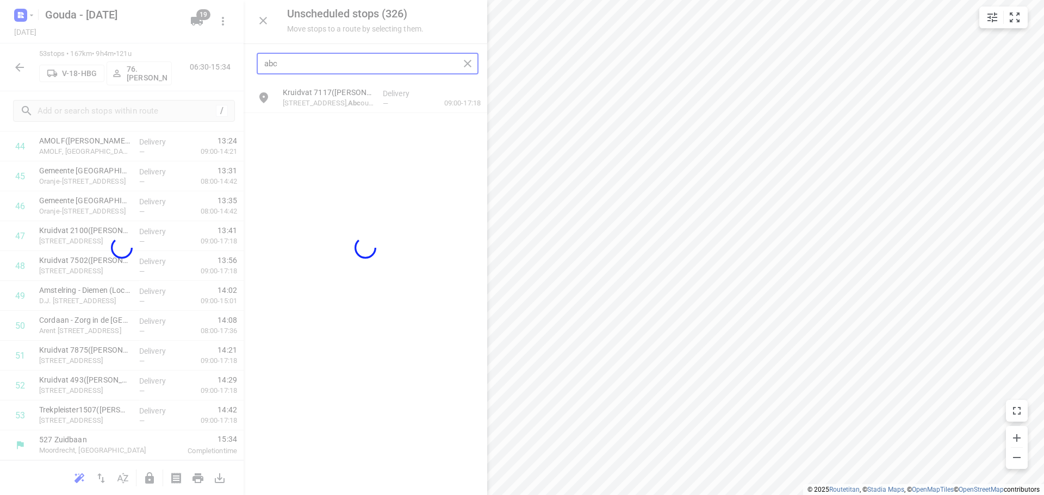
scroll to position [1370, 0]
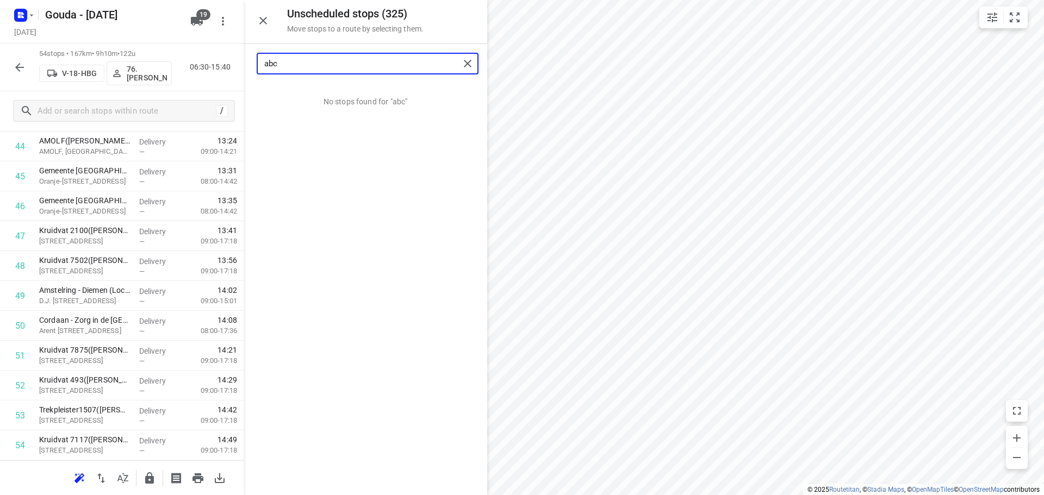
type input "abc"
click at [148, 472] on icon "button" at bounding box center [149, 478] width 13 height 13
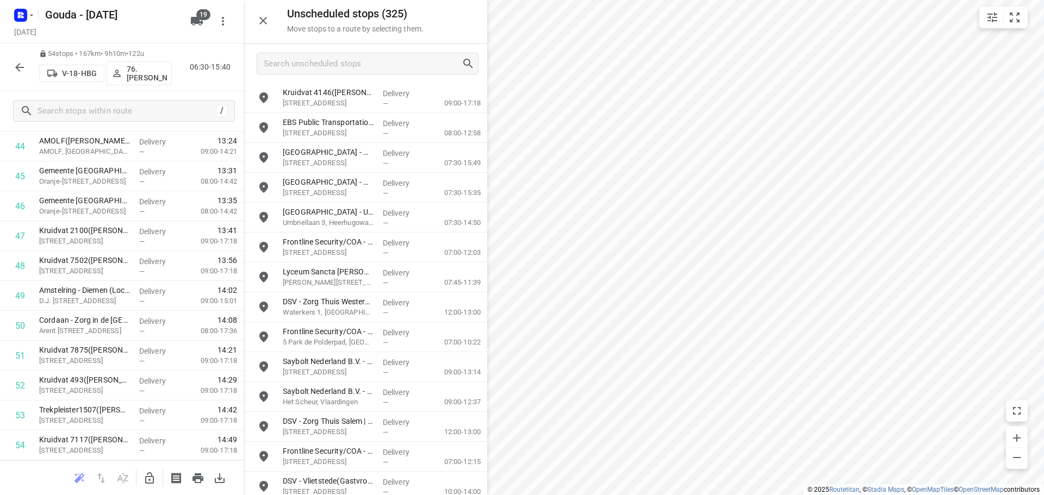
click at [18, 63] on icon "button" at bounding box center [19, 67] width 13 height 13
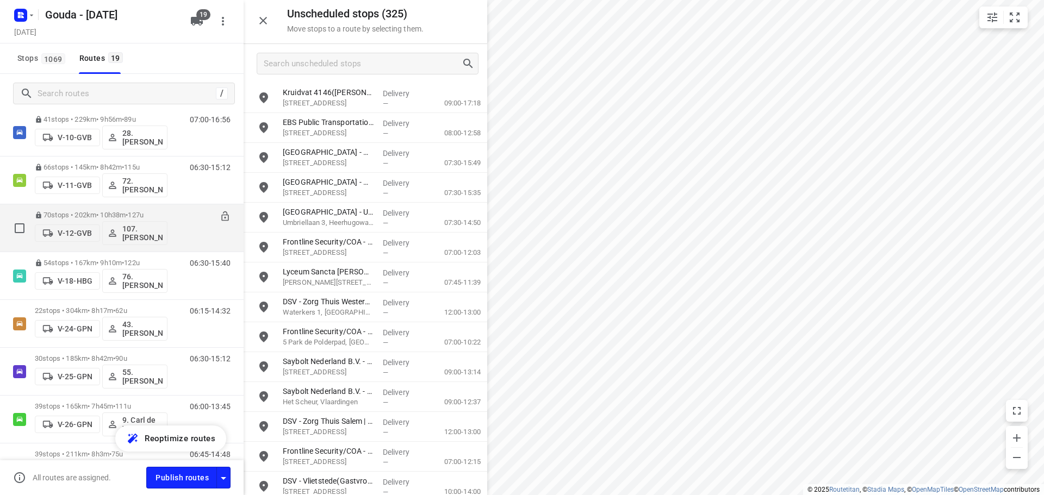
scroll to position [109, 0]
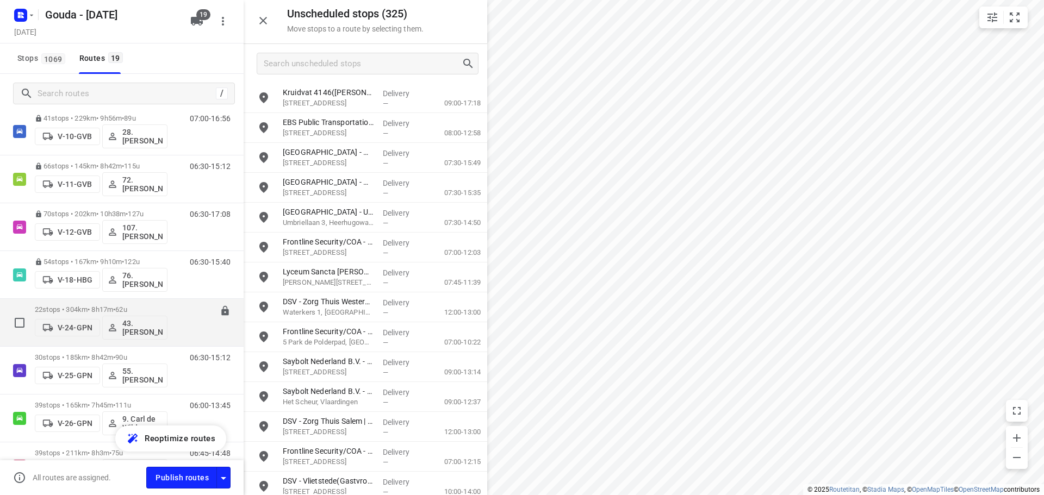
click at [105, 306] on p "22 stops • 304km • 8h17m • 62u" at bounding box center [101, 310] width 133 height 8
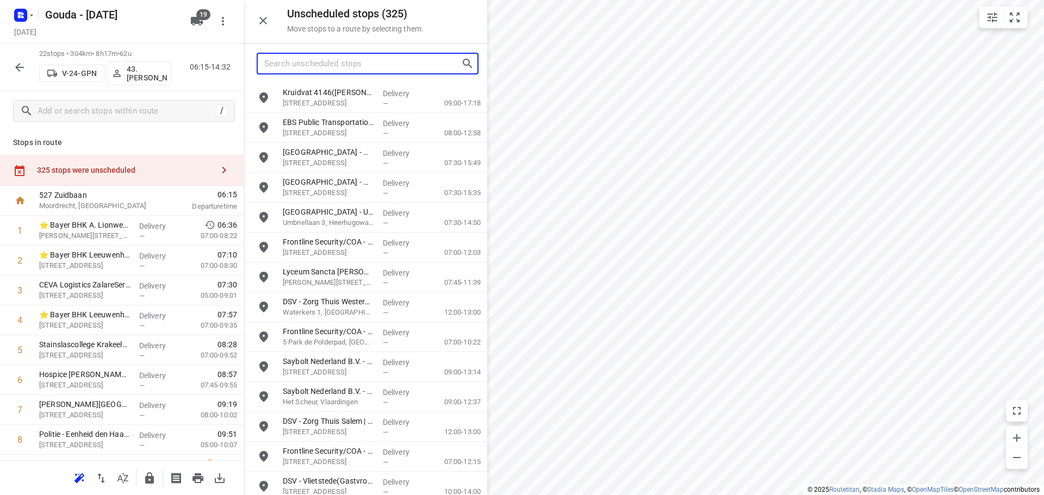
click at [331, 63] on input "Search unscheduled stops" at bounding box center [362, 63] width 197 height 17
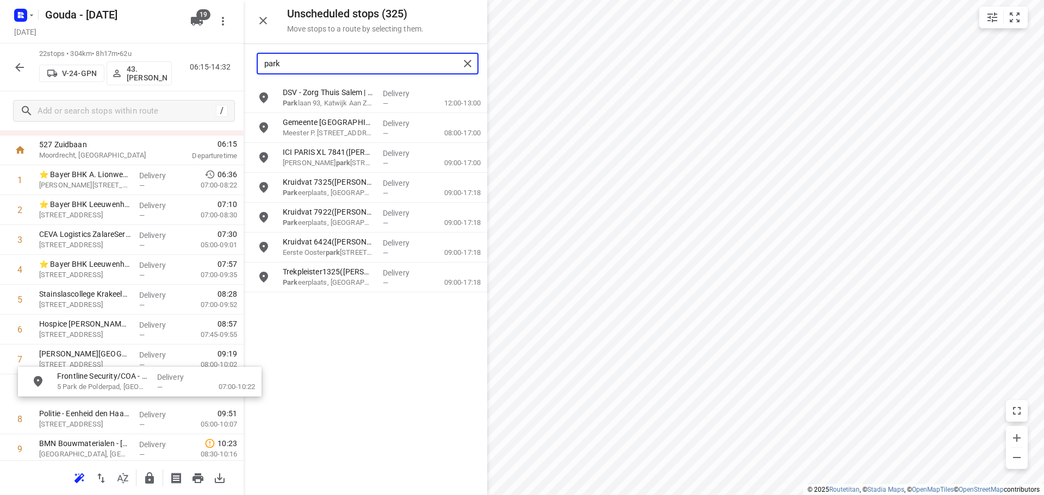
scroll to position [51, 0]
drag, startPoint x: 332, startPoint y: 96, endPoint x: 101, endPoint y: 360, distance: 350.6
click at [319, 63] on input "park" at bounding box center [361, 63] width 195 height 17
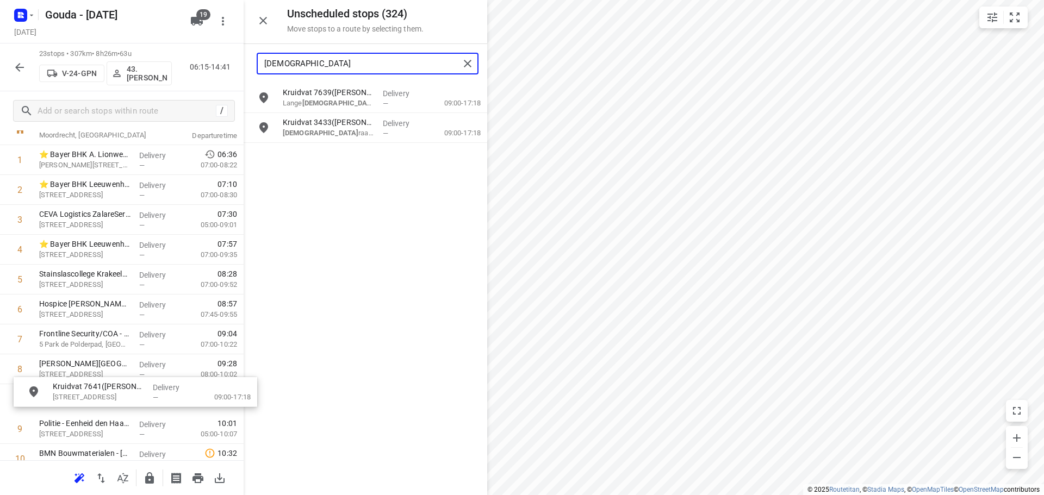
scroll to position [71, 0]
drag, startPoint x: 325, startPoint y: 132, endPoint x: 89, endPoint y: 366, distance: 332.5
click at [324, 63] on input "kerkst" at bounding box center [361, 63] width 195 height 17
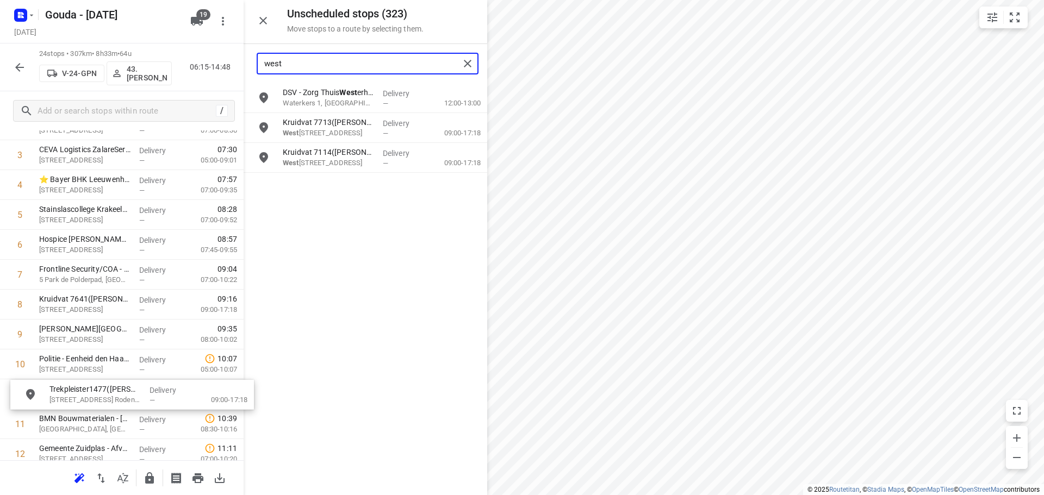
scroll to position [135, 0]
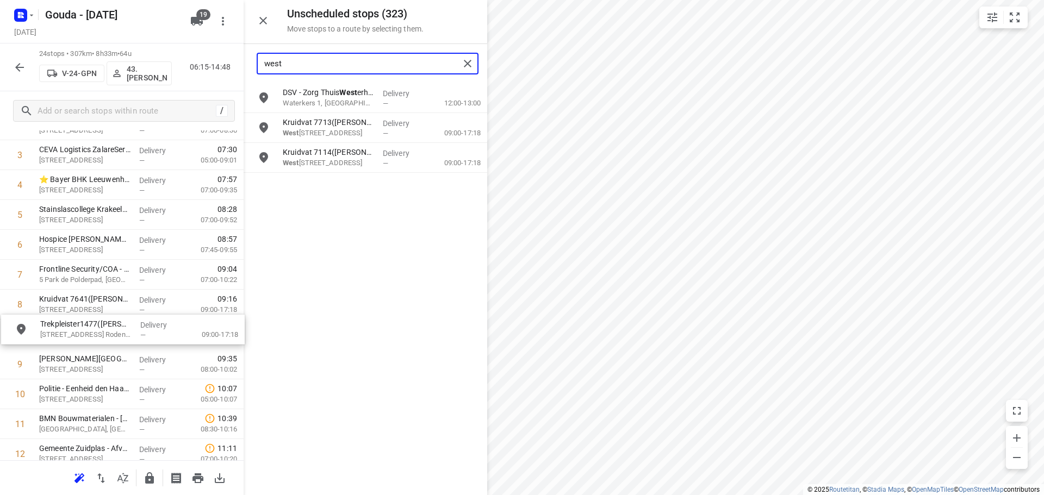
drag, startPoint x: 325, startPoint y: 164, endPoint x: 78, endPoint y: 336, distance: 301.4
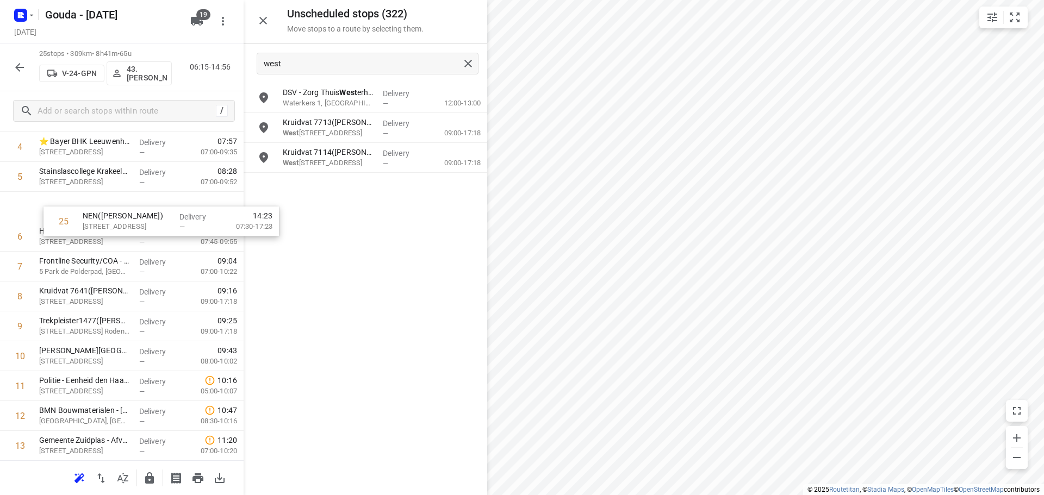
scroll to position [149, 0]
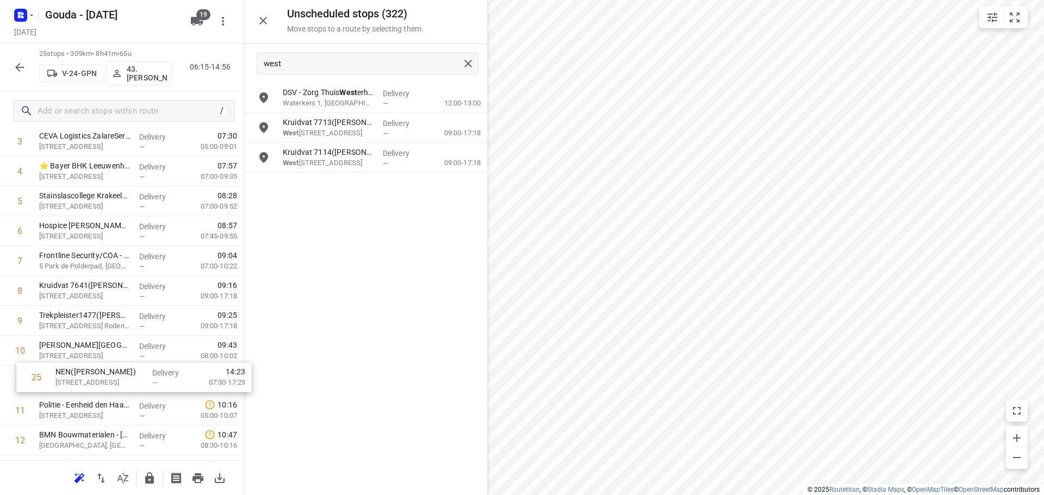
drag, startPoint x: 79, startPoint y: 419, endPoint x: 100, endPoint y: 381, distance: 43.3
click at [100, 381] on div "1 ⭐ Bayer BHK A. Lionweg Productie(Franca Bok) Anthony Lionweg 36, Bergschenhoe…" at bounding box center [122, 440] width 244 height 747
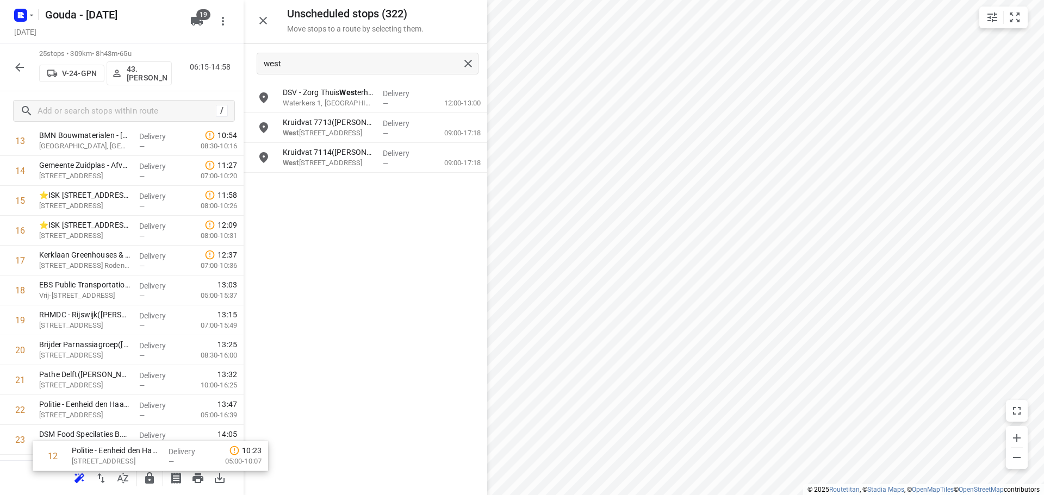
scroll to position [533, 0]
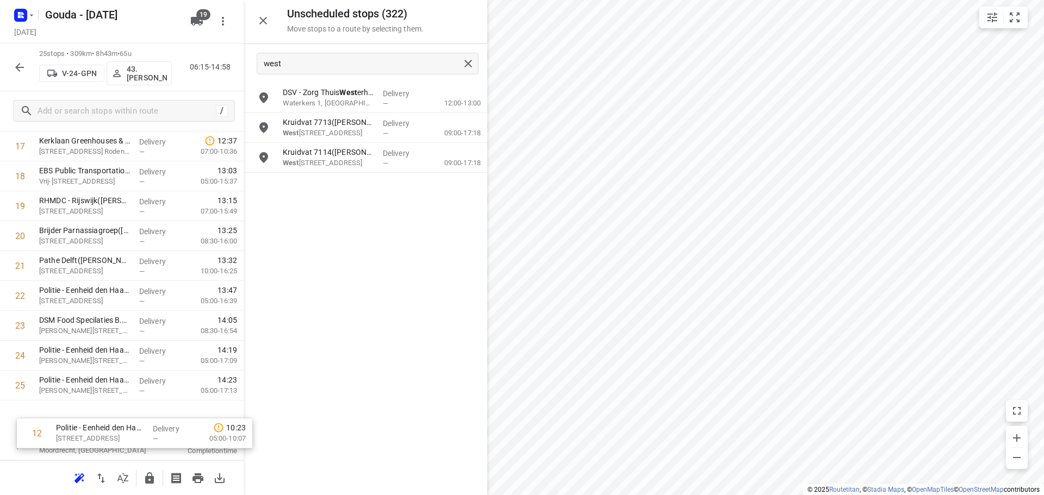
drag, startPoint x: 66, startPoint y: 297, endPoint x: 75, endPoint y: 412, distance: 115.6
click at [75, 412] on div "1 ⭐ Bayer BHK A. Lionweg Productie(Franca Bok) Anthony Lionweg 36, Bergschenhoe…" at bounding box center [122, 56] width 244 height 747
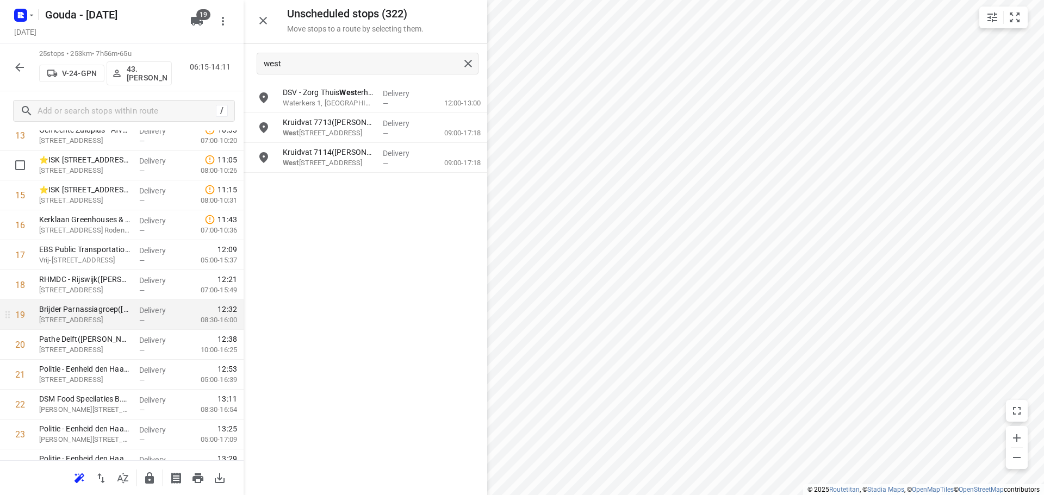
scroll to position [261, 0]
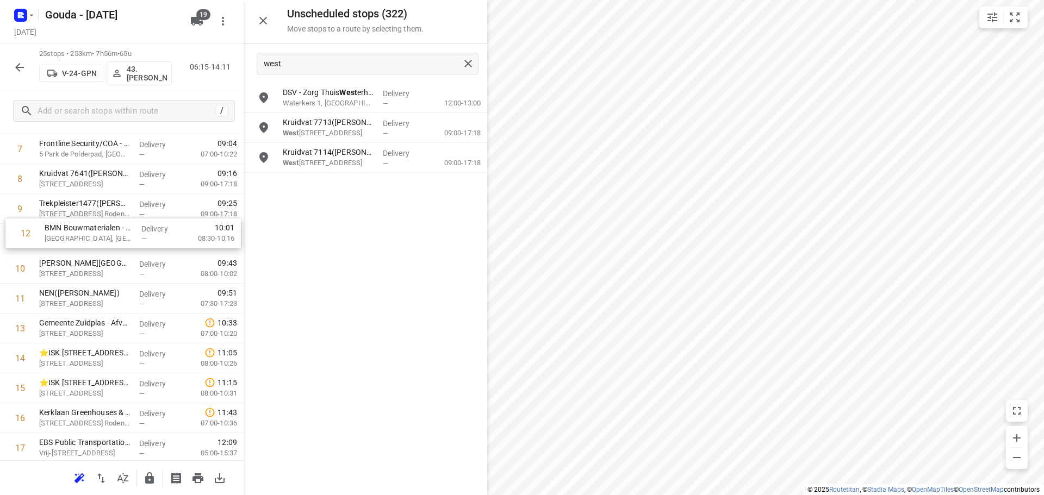
drag, startPoint x: 75, startPoint y: 305, endPoint x: 83, endPoint y: 239, distance: 66.8
click at [83, 239] on div "1 ⭐ Bayer BHK A. Lionweg Productie(Franca Bok) Anthony Lionweg 36, Bergschenhoe…" at bounding box center [122, 328] width 244 height 747
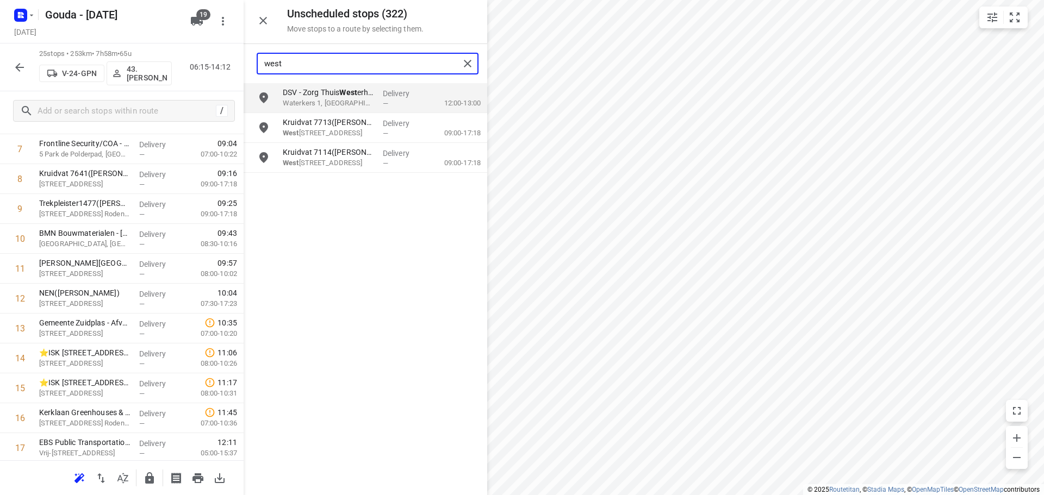
click at [346, 67] on input "west" at bounding box center [361, 63] width 195 height 17
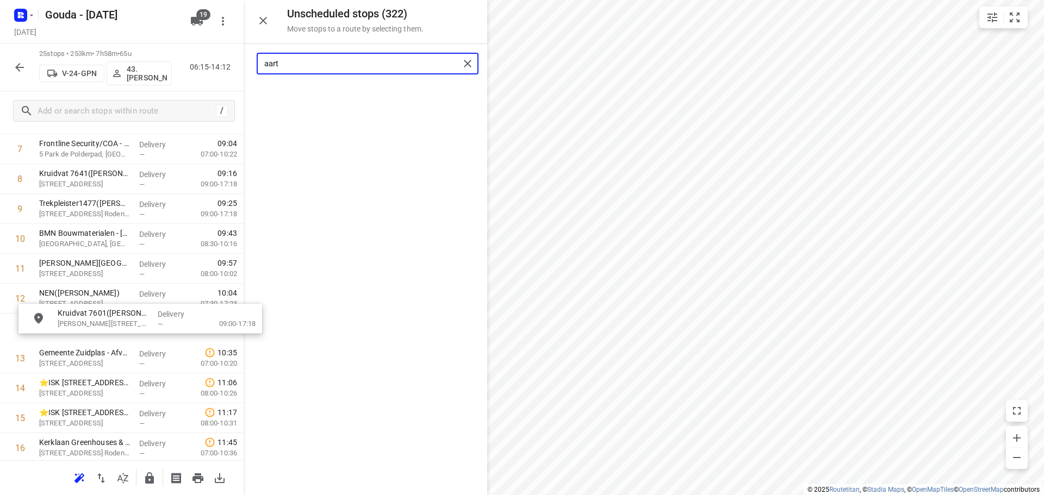
drag, startPoint x: 328, startPoint y: 99, endPoint x: 98, endPoint y: 326, distance: 323.3
type input "aart"
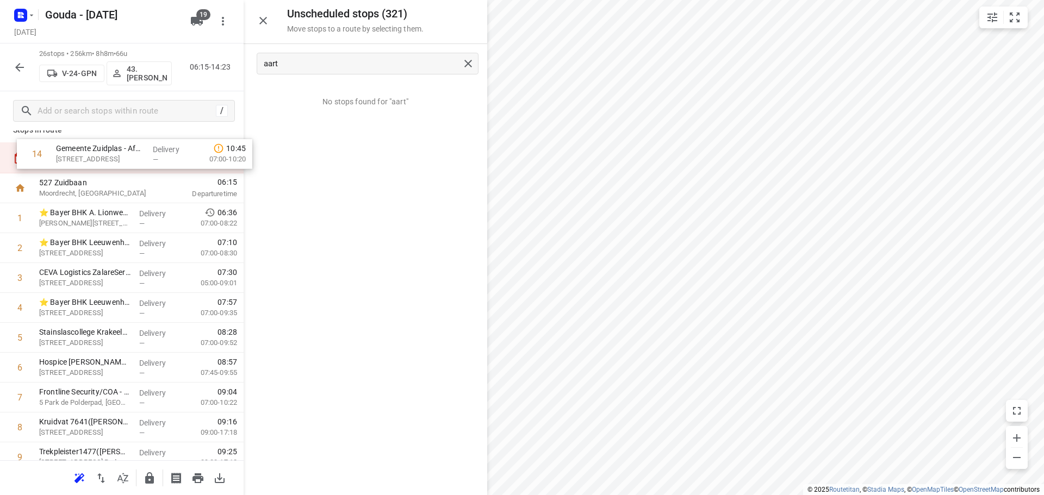
scroll to position [0, 0]
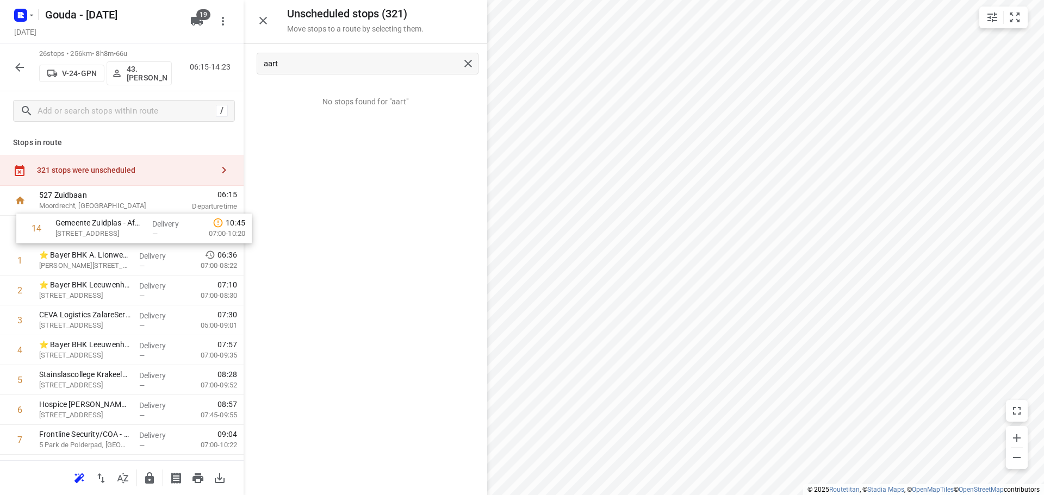
drag, startPoint x: 97, startPoint y: 357, endPoint x: 115, endPoint y: 224, distance: 133.8
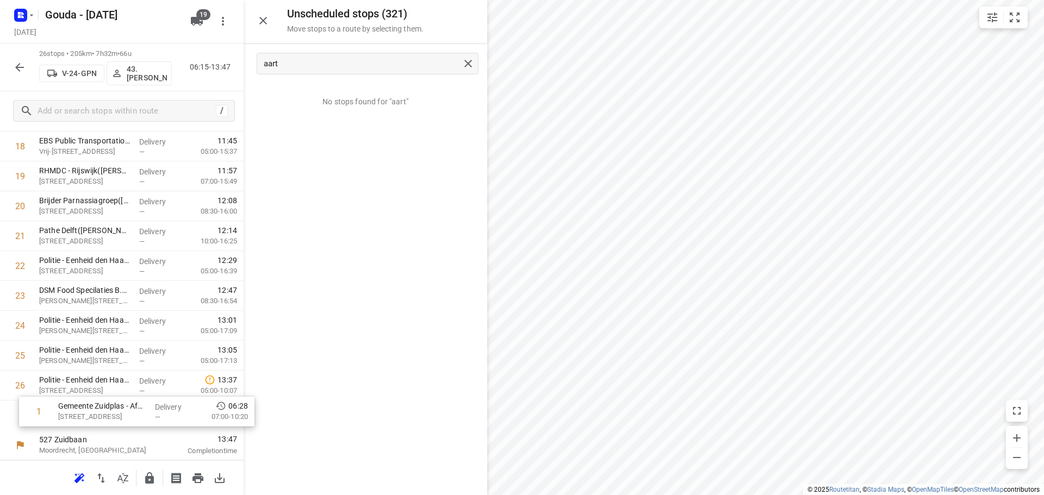
scroll to position [563, 0]
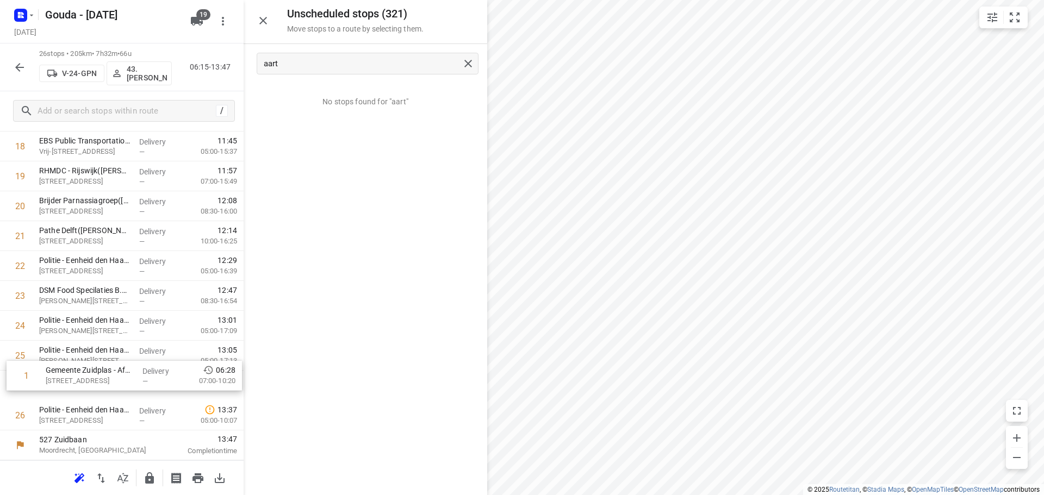
drag, startPoint x: 107, startPoint y: 231, endPoint x: 116, endPoint y: 376, distance: 145.5
click at [116, 376] on div "1 Gemeente Zuidplas - Afvalbrengstation(Charlene Ritfeld) Zuidplasweg 14B, Zeve…" at bounding box center [122, 41] width 244 height 777
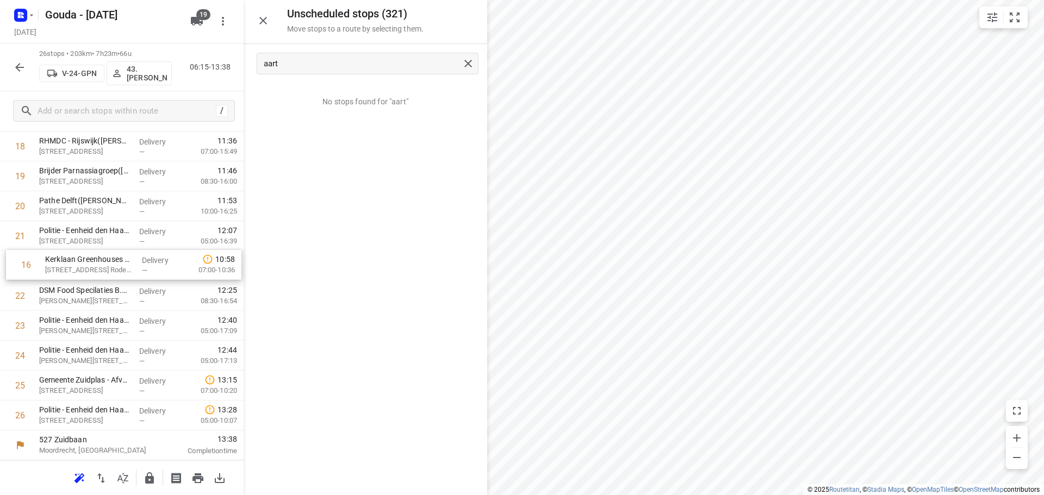
drag, startPoint x: 92, startPoint y: 390, endPoint x: 98, endPoint y: 270, distance: 119.7
click at [98, 270] on div "1 ⭐ Bayer BHK A. Lionweg Productie(Franca Bok) Anthony Lionweg 36, Bergschenhoe…" at bounding box center [122, 41] width 244 height 777
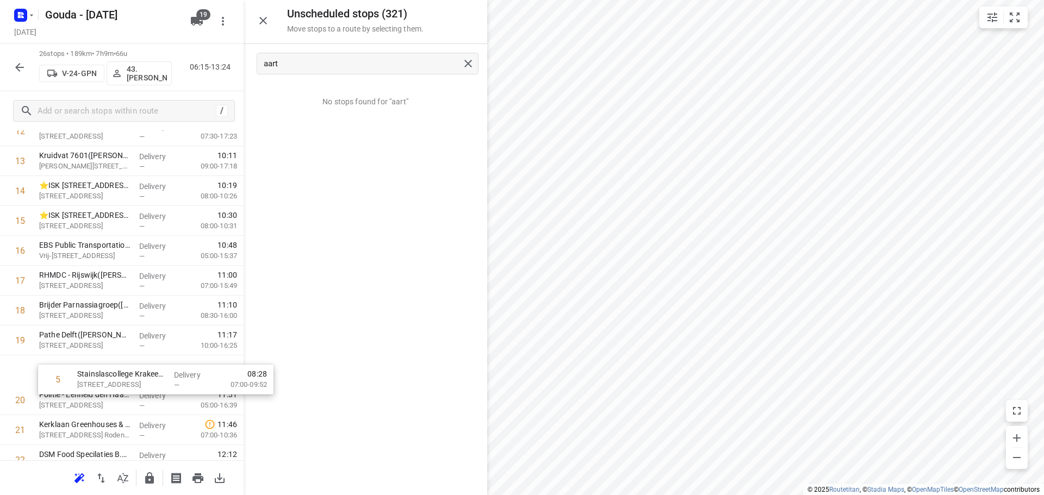
scroll to position [398, 0]
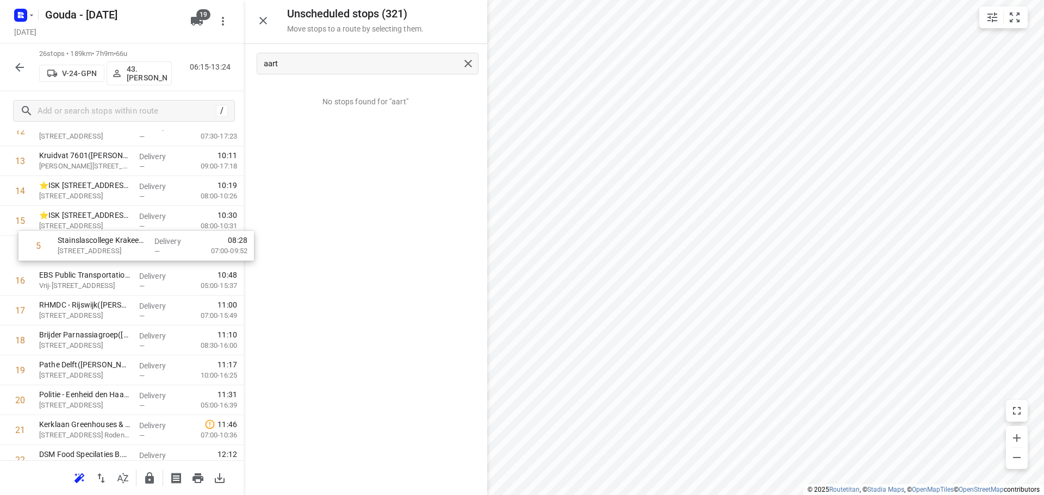
drag, startPoint x: 79, startPoint y: 226, endPoint x: 102, endPoint y: 250, distance: 33.1
click at [102, 250] on div "1 ⭐ Bayer BHK A. Lionweg Productie(Franca Bok) Anthony Lionweg 36, Bergschenhoe…" at bounding box center [122, 205] width 244 height 777
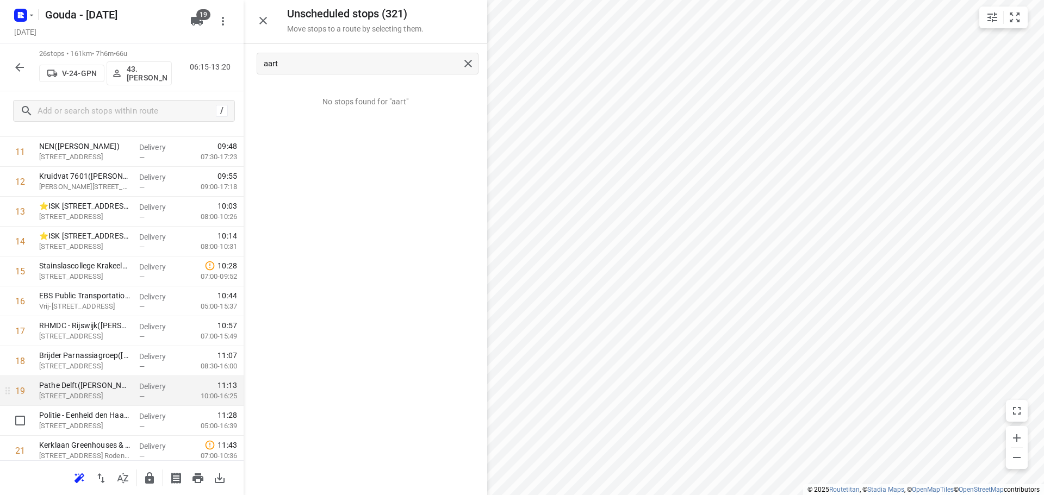
scroll to position [507, 0]
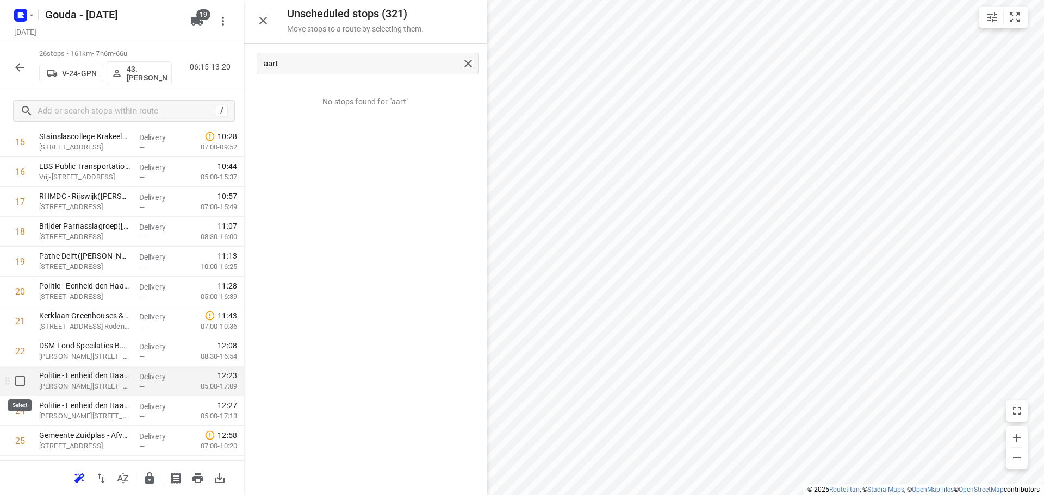
click at [19, 382] on input "checkbox" at bounding box center [20, 381] width 22 height 22
checkbox input "true"
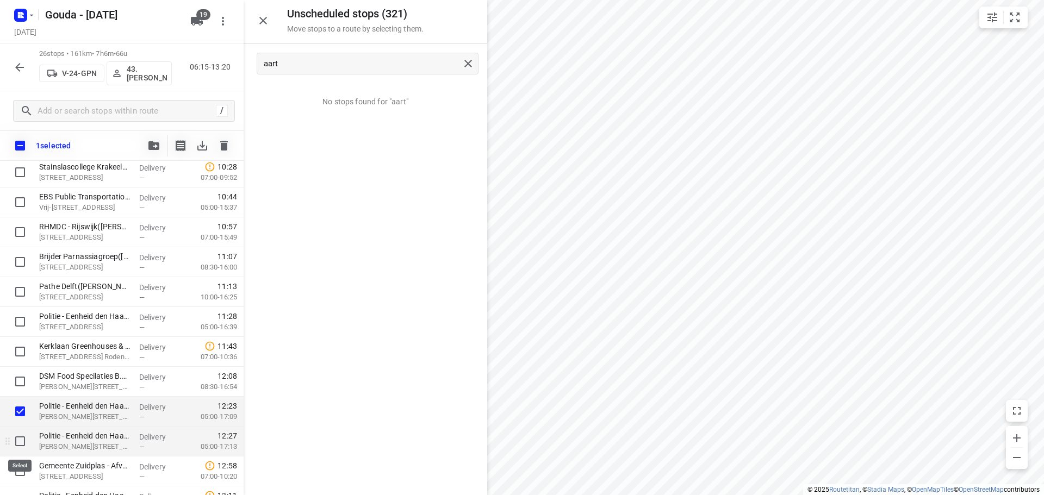
click at [20, 441] on input "checkbox" at bounding box center [20, 442] width 22 height 22
checkbox input "true"
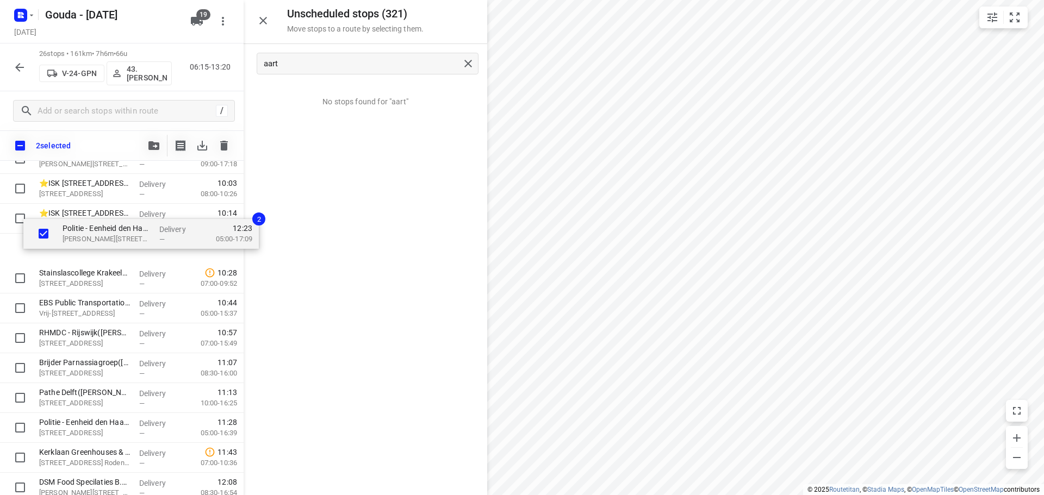
scroll to position [428, 0]
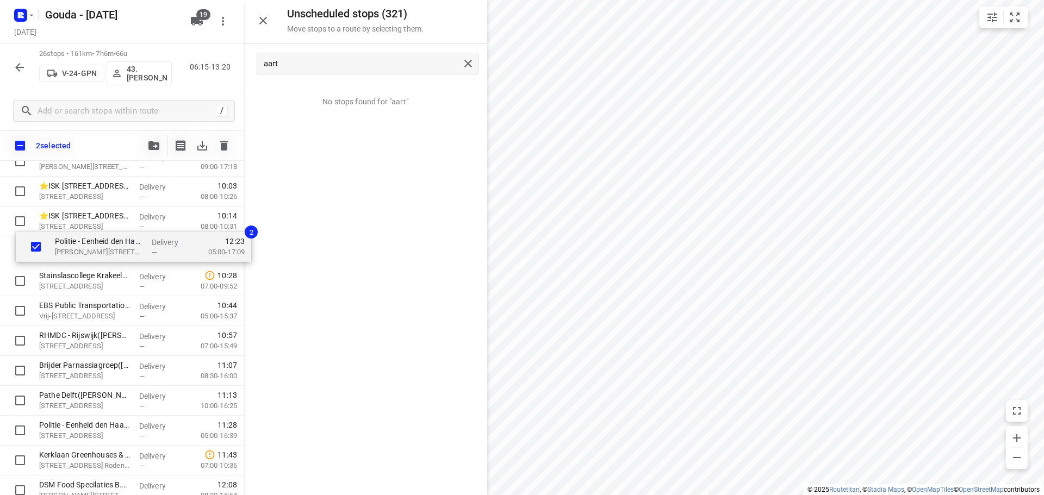
drag, startPoint x: 66, startPoint y: 420, endPoint x: 86, endPoint y: 253, distance: 168.1
click at [86, 253] on div "⭐ Bayer BHK A. Lionweg Productie(Franca Bok) Anthony Lionweg 36, Bergschenhoek …" at bounding box center [122, 206] width 244 height 777
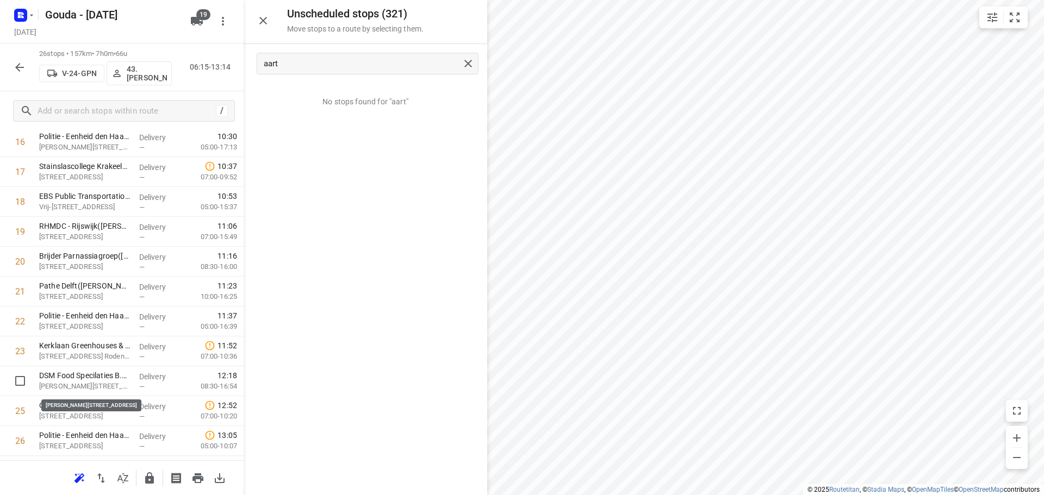
scroll to position [540, 0]
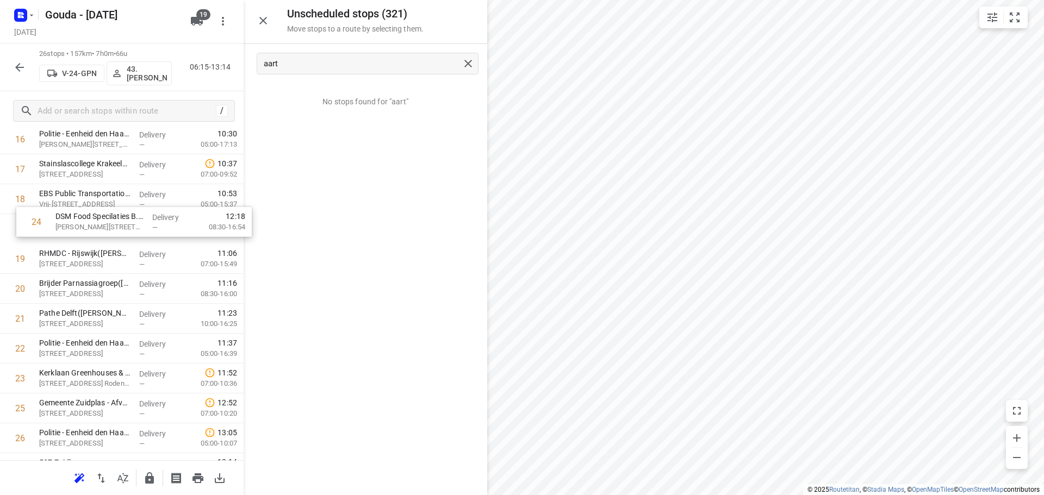
drag, startPoint x: 64, startPoint y: 384, endPoint x: 84, endPoint y: 225, distance: 160.5
click at [84, 225] on div "1 ⭐ Bayer BHK A. Lionweg Productie([PERSON_NAME]) [PERSON_NAME][STREET_ADDRESS]…" at bounding box center [122, 64] width 244 height 777
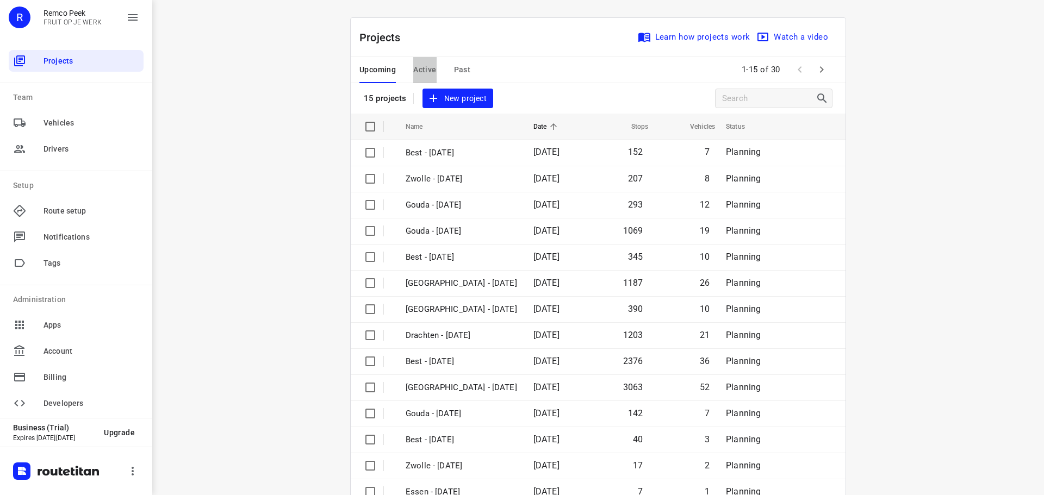
click at [421, 64] on span "Active" at bounding box center [424, 70] width 23 height 14
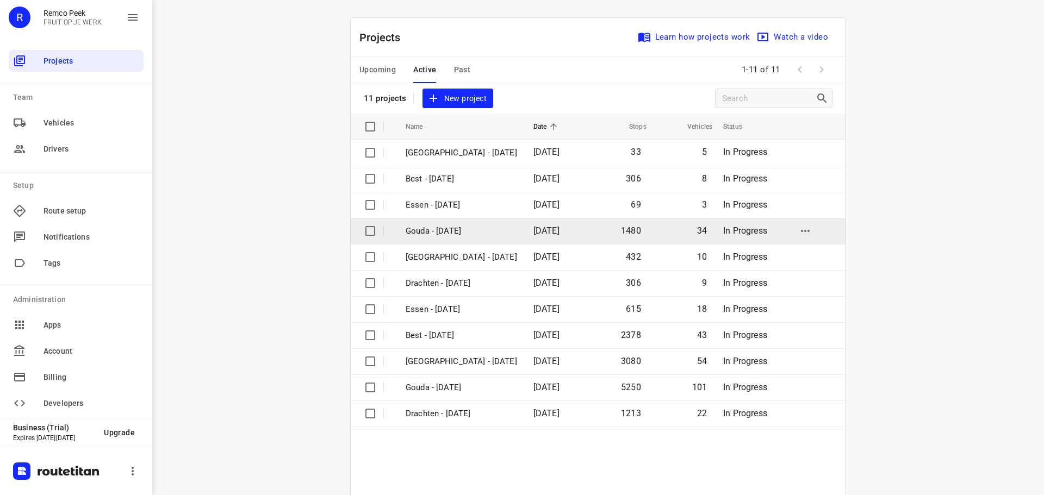
click at [447, 228] on p "Gouda - [DATE]" at bounding box center [461, 231] width 111 height 13
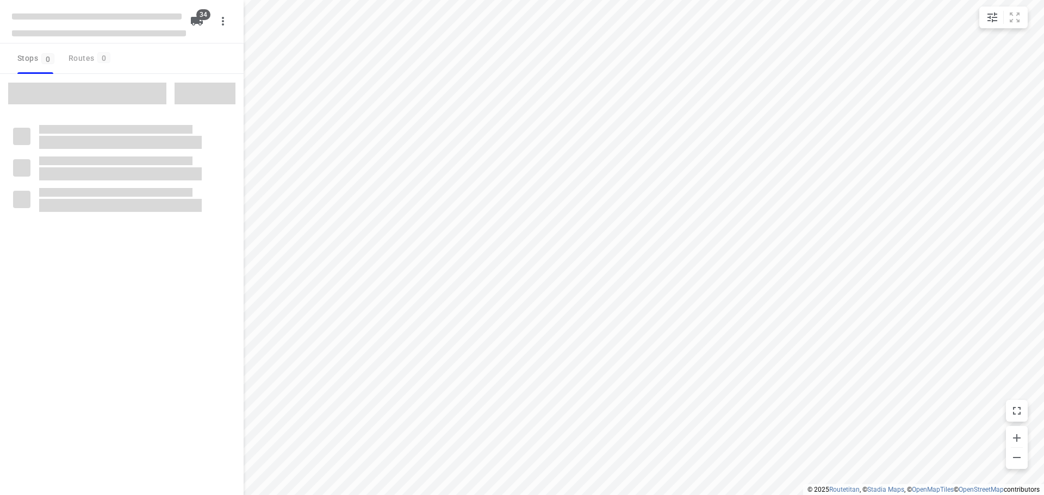
checkbox input "true"
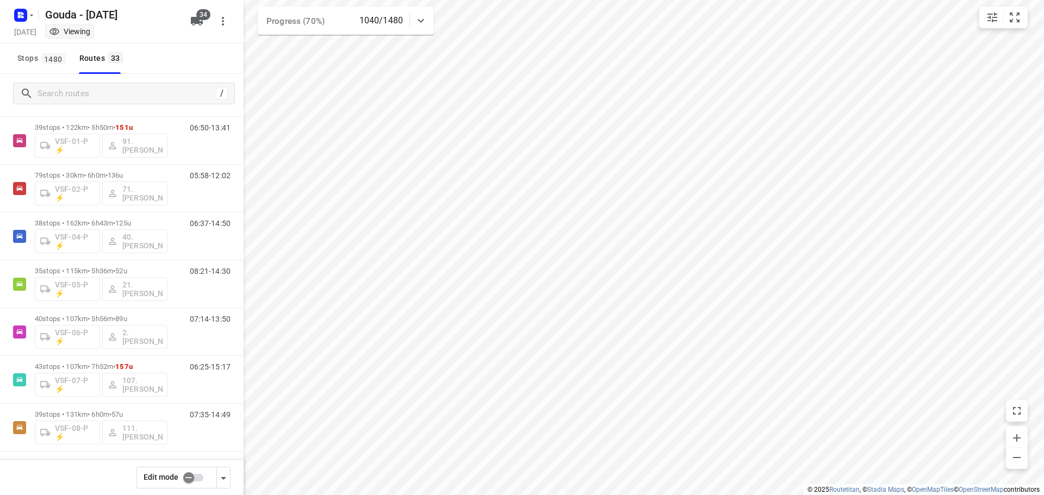
scroll to position [1267, 0]
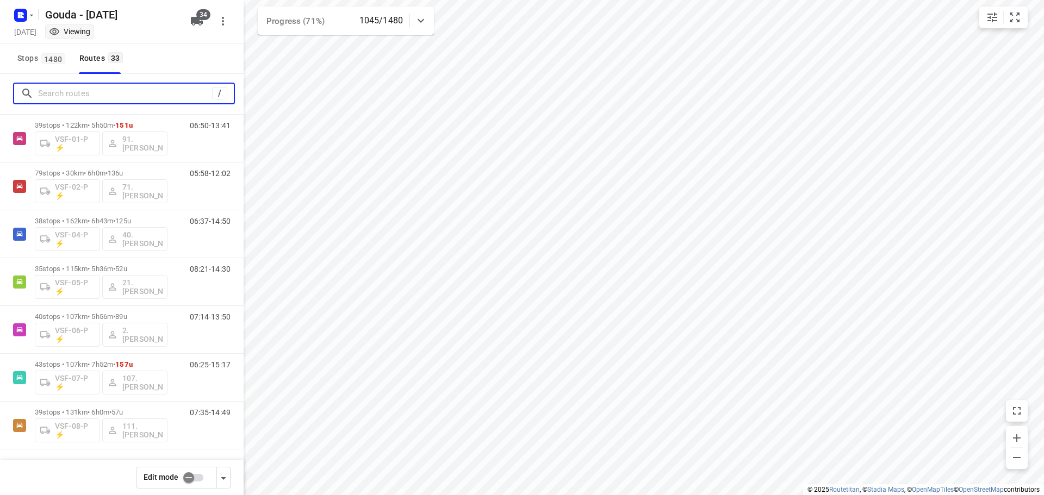
click at [67, 85] on input "Search routes" at bounding box center [125, 93] width 174 height 17
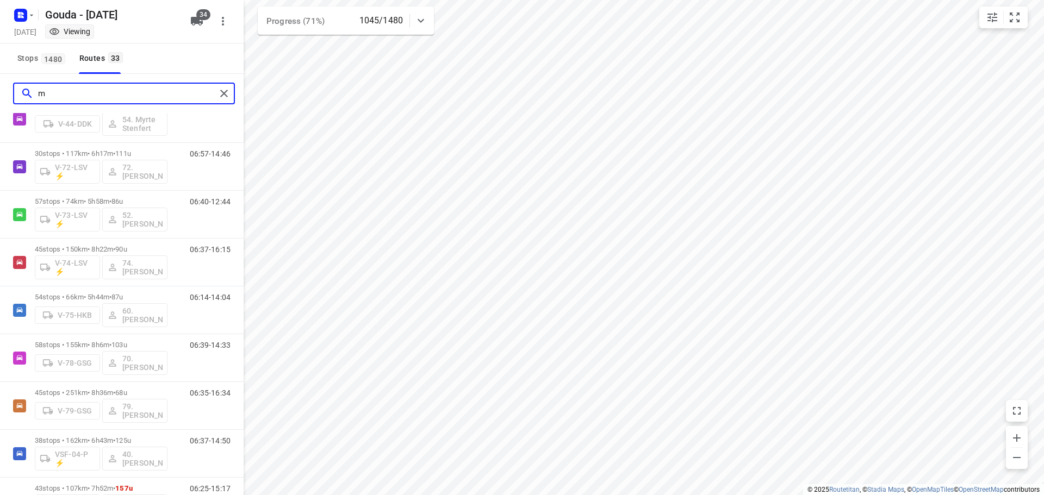
scroll to position [0, 0]
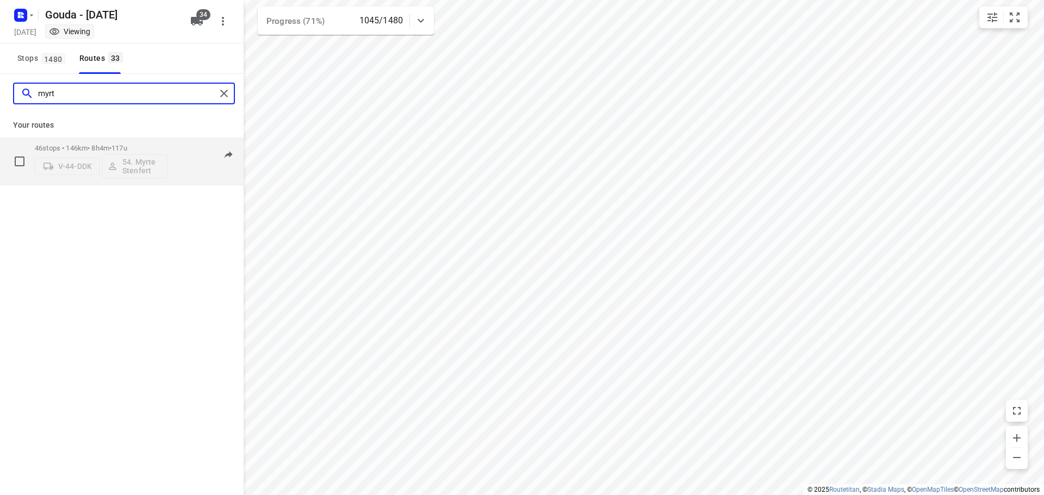
type input "myrt"
click at [123, 149] on span "117u" at bounding box center [119, 148] width 16 height 8
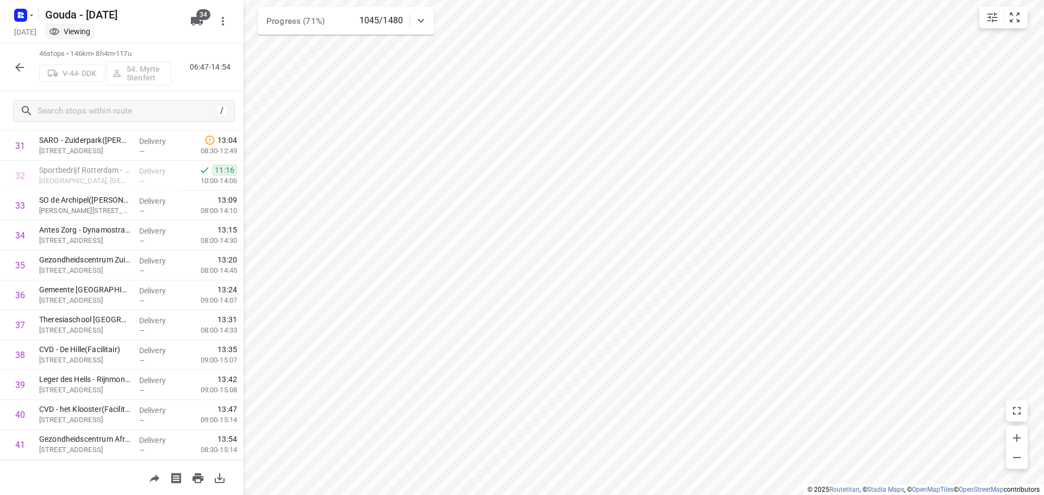
scroll to position [1130, 0]
click at [22, 63] on icon "button" at bounding box center [19, 67] width 13 height 13
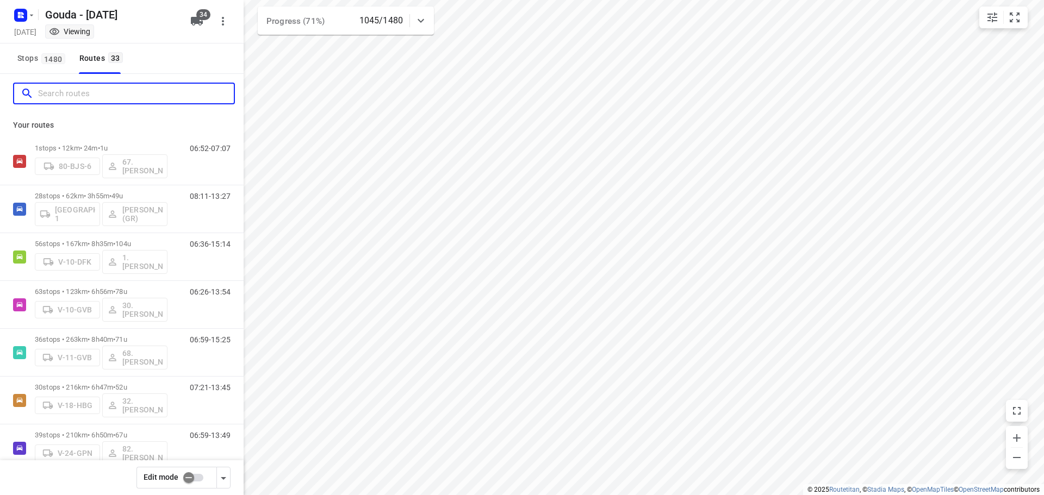
click at [68, 91] on input "Search routes" at bounding box center [136, 93] width 196 height 17
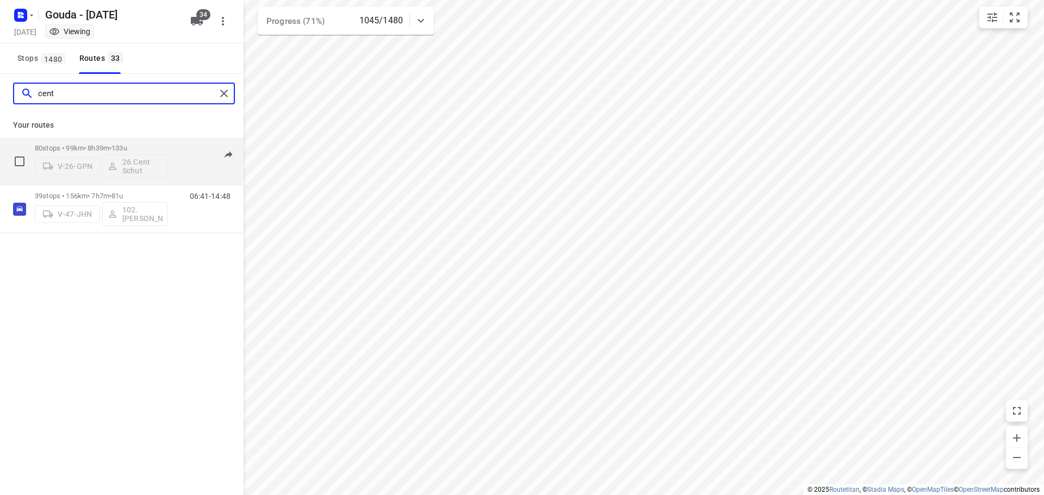
type input "cent"
click at [110, 138] on div "80 stops • 99km • 8h39m • 133u V-26-GPN 26.Cent Schut 07:07-16:36" at bounding box center [122, 162] width 244 height 48
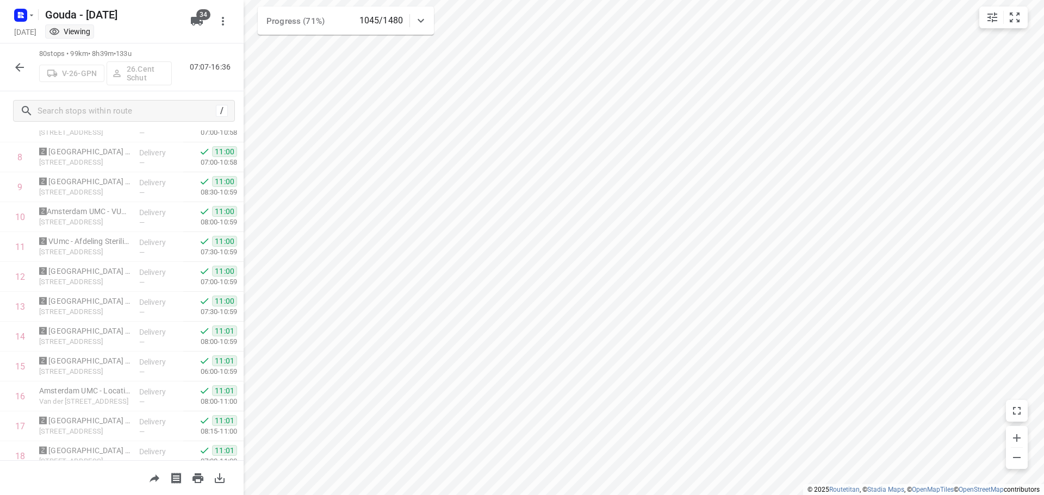
scroll to position [0, 0]
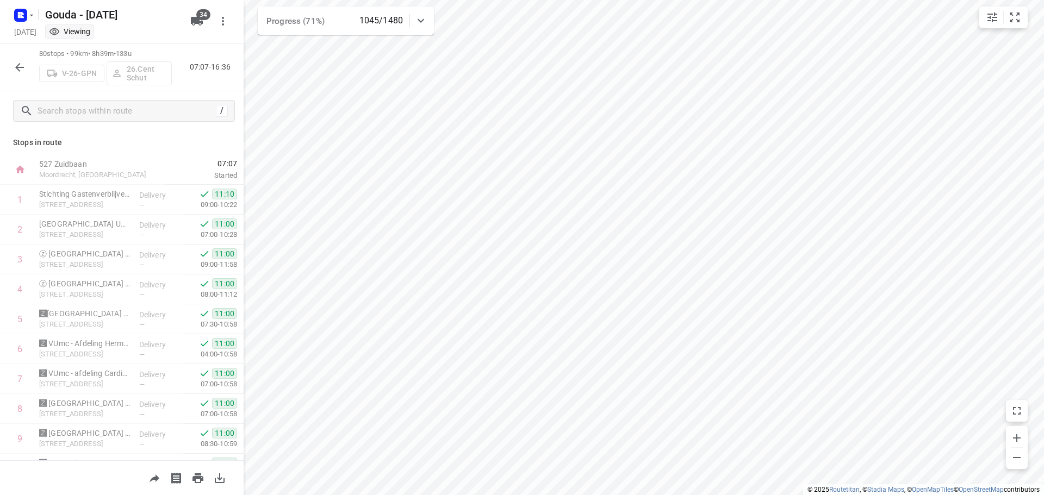
click at [15, 63] on icon "button" at bounding box center [19, 67] width 13 height 13
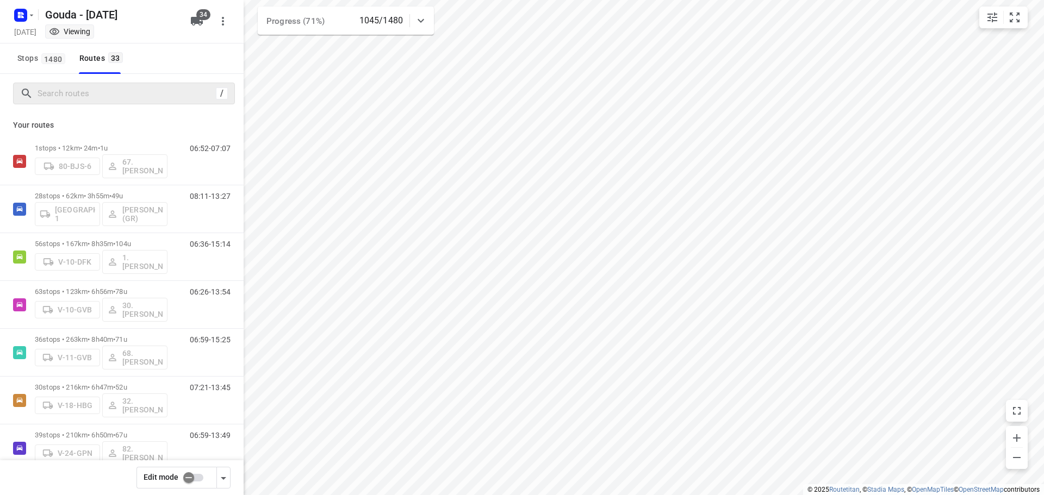
click at [74, 102] on div "/" at bounding box center [124, 94] width 222 height 22
click at [72, 91] on input "Search routes" at bounding box center [136, 93] width 196 height 17
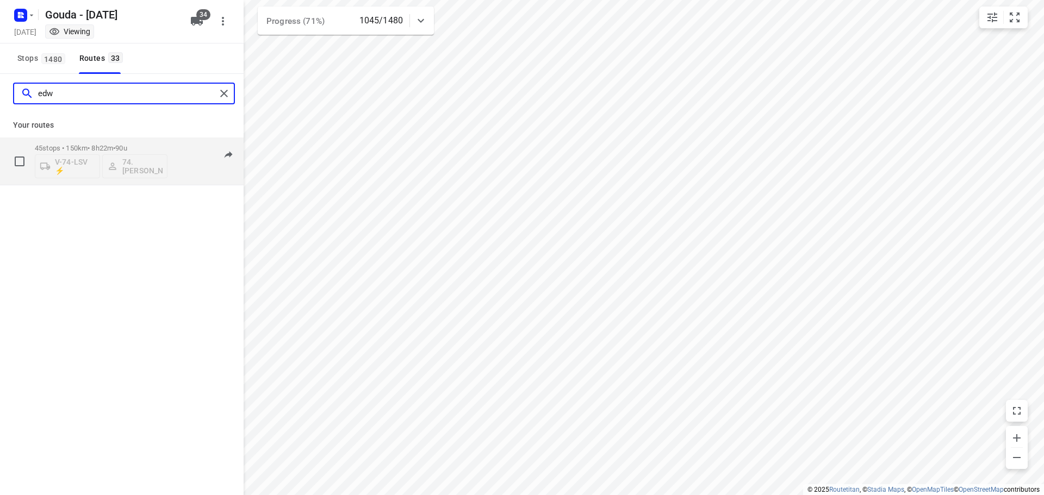
type input "edw"
click at [98, 144] on p "45 stops • 150km • 8h22m • 90u" at bounding box center [101, 148] width 133 height 8
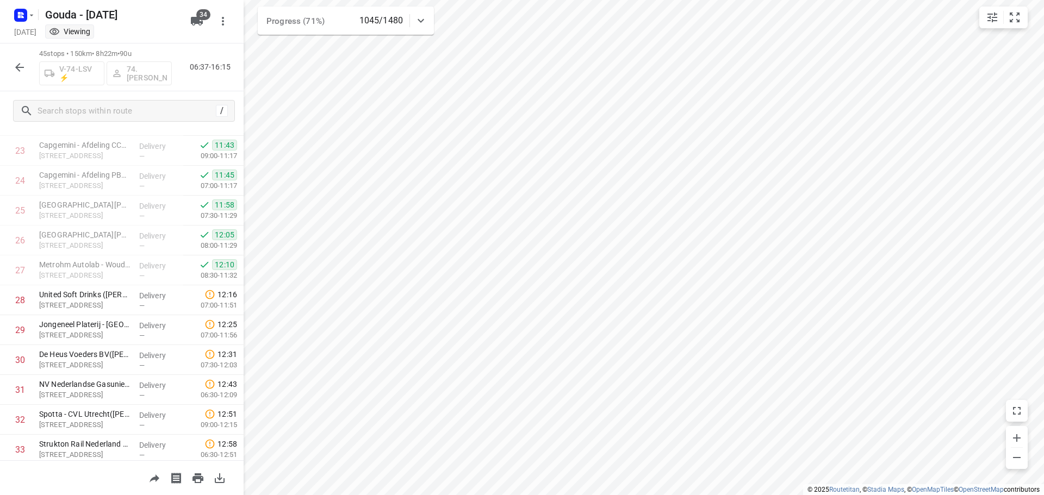
scroll to position [610, 0]
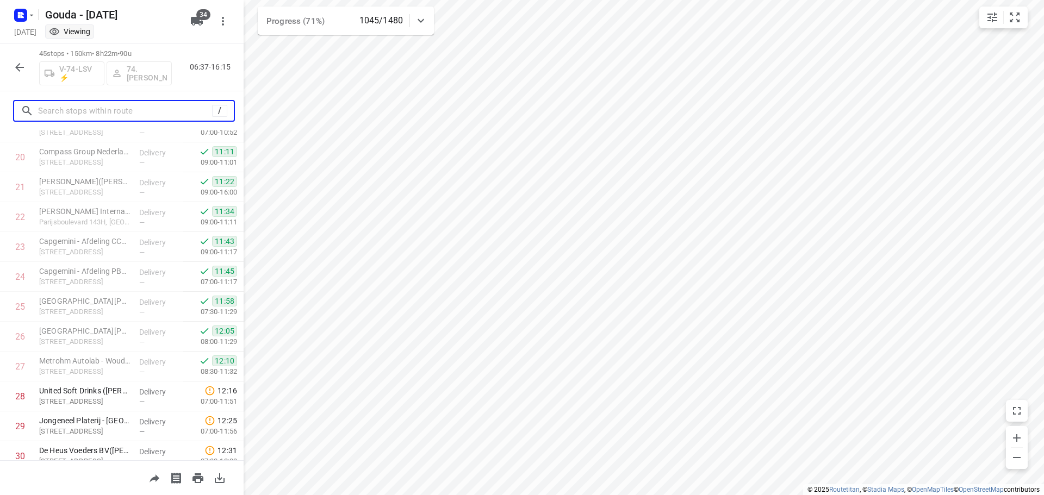
click at [91, 113] on input "text" at bounding box center [125, 111] width 174 height 17
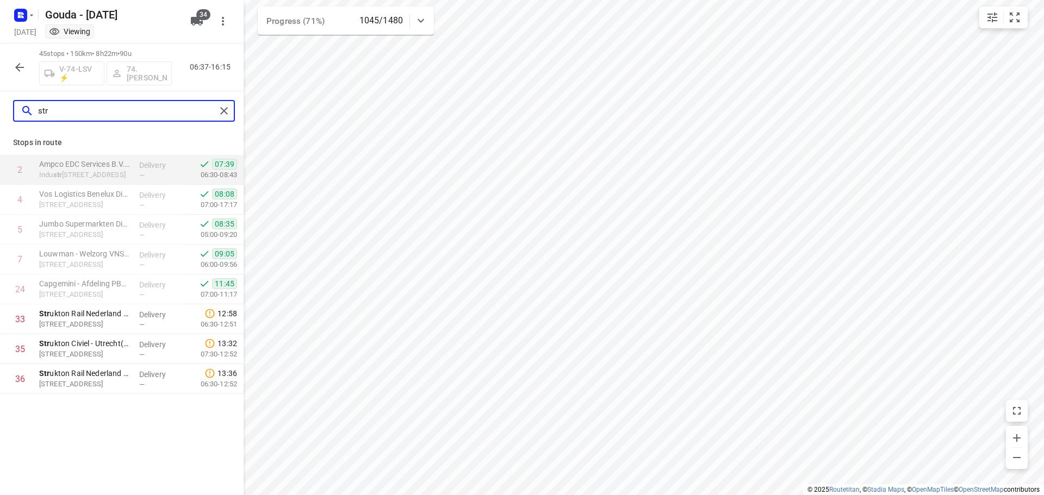
scroll to position [0, 0]
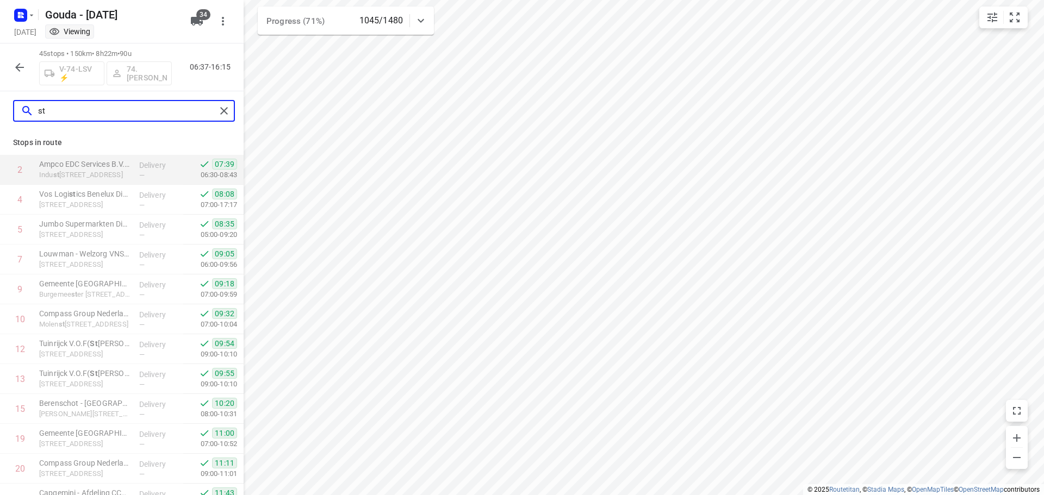
type input "s"
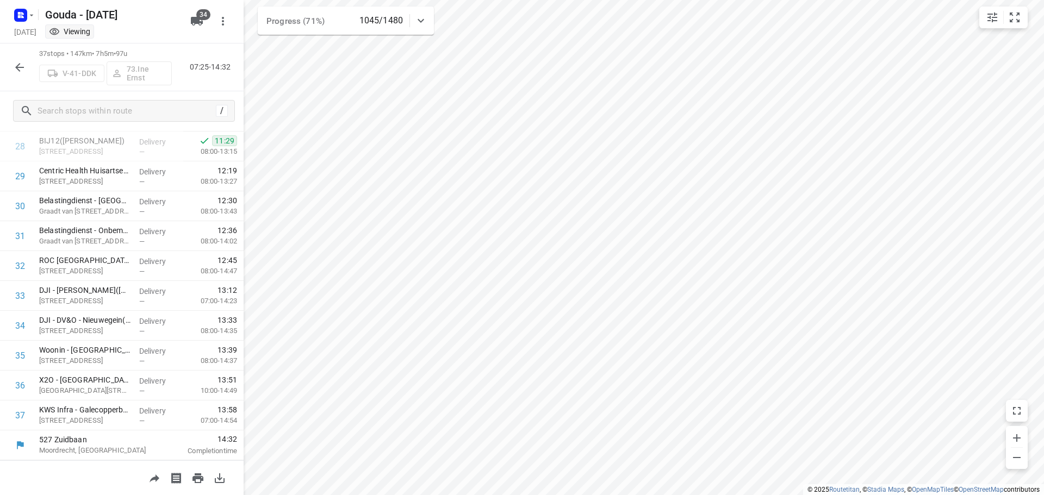
scroll to position [861, 0]
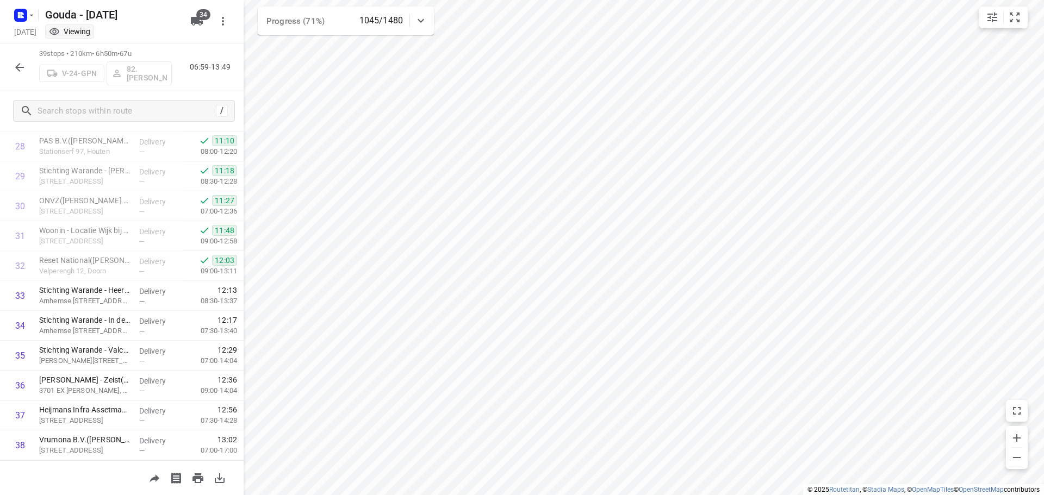
click at [14, 66] on icon "button" at bounding box center [19, 67] width 13 height 13
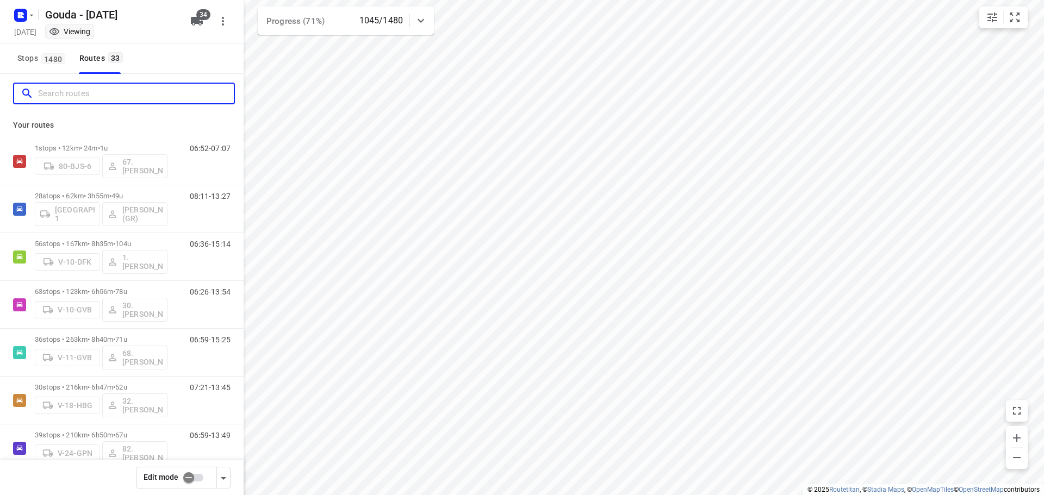
click at [63, 88] on input "Search routes" at bounding box center [136, 93] width 196 height 17
type input "m"
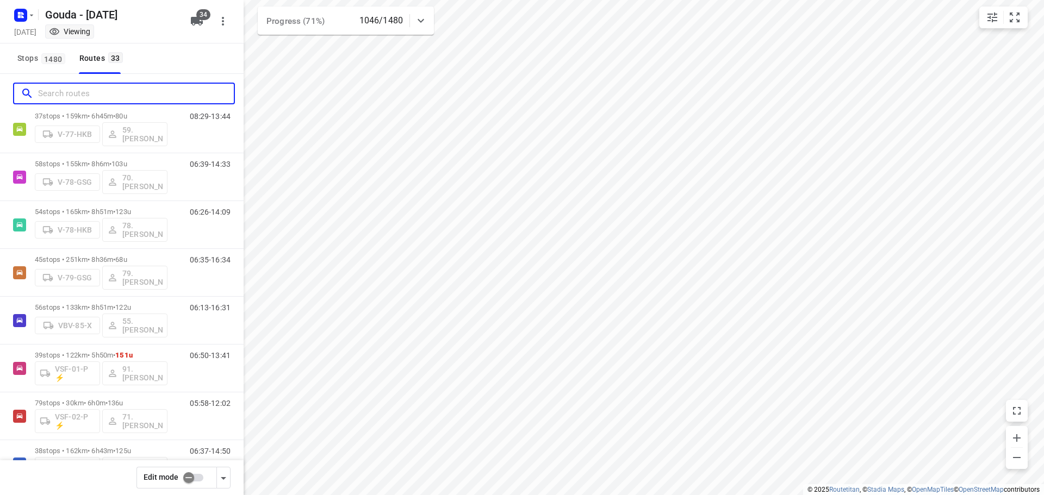
scroll to position [1079, 0]
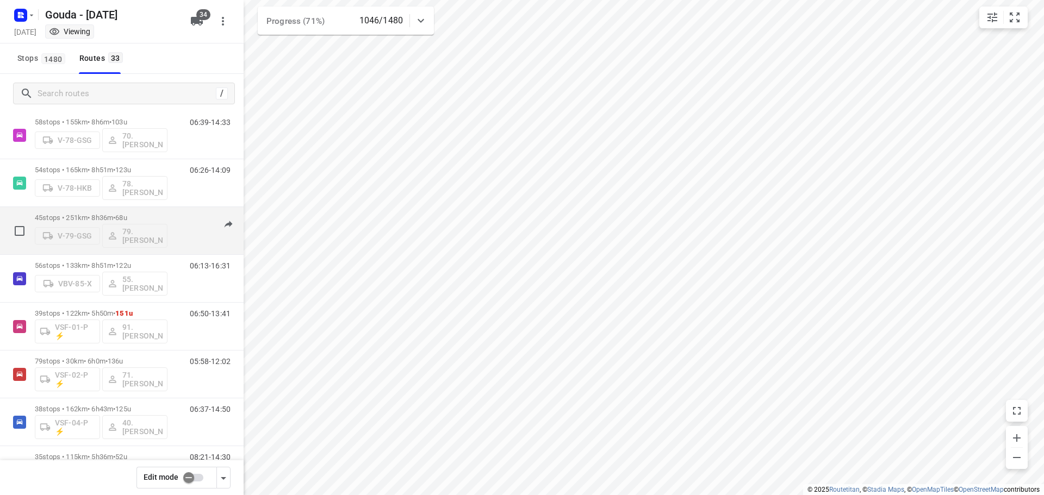
click at [182, 238] on div "06:35-16:34" at bounding box center [203, 234] width 54 height 40
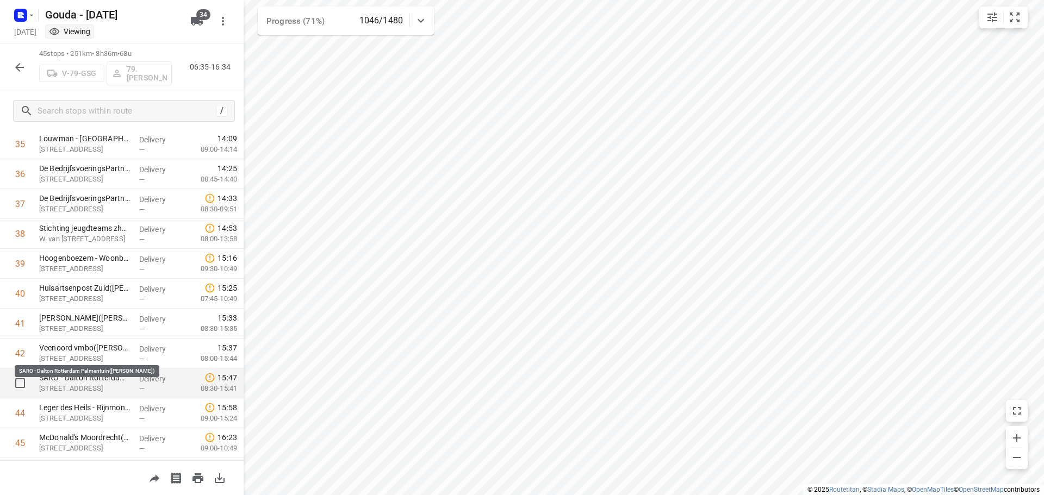
scroll to position [1100, 0]
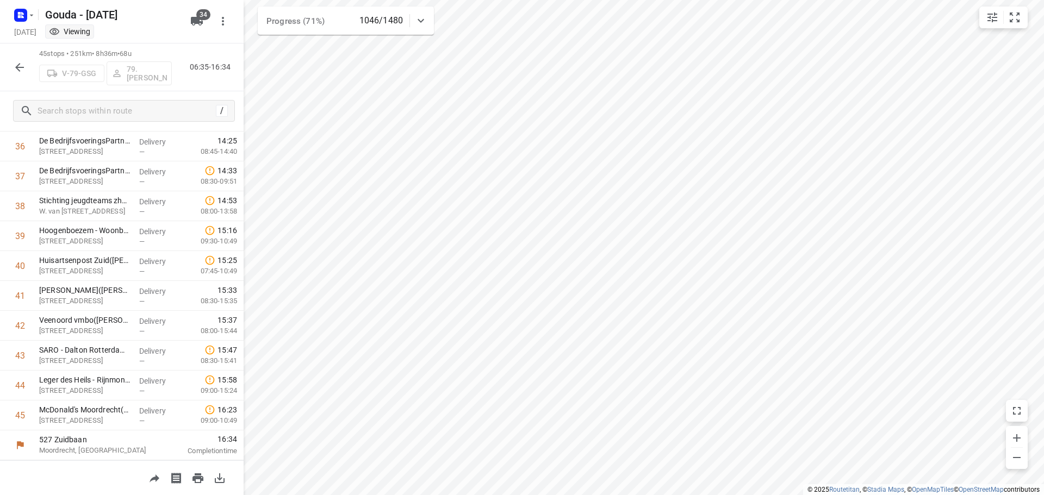
click at [19, 66] on icon "button" at bounding box center [19, 67] width 13 height 13
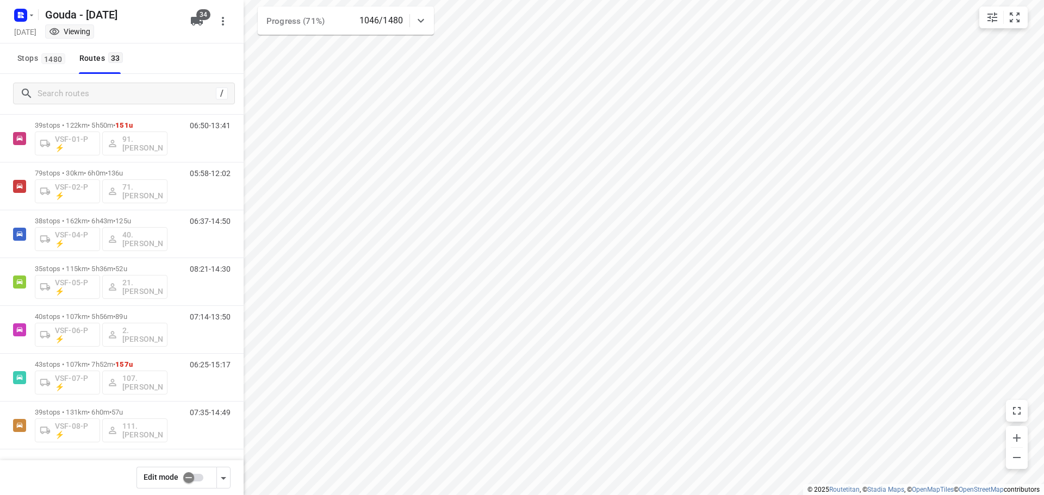
scroll to position [1215, 0]
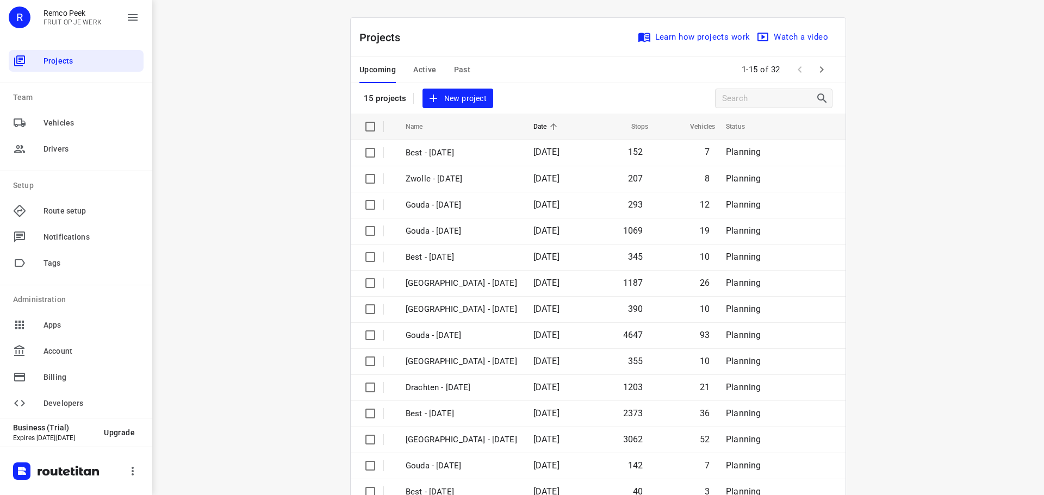
click at [423, 67] on span "Active" at bounding box center [424, 70] width 23 height 14
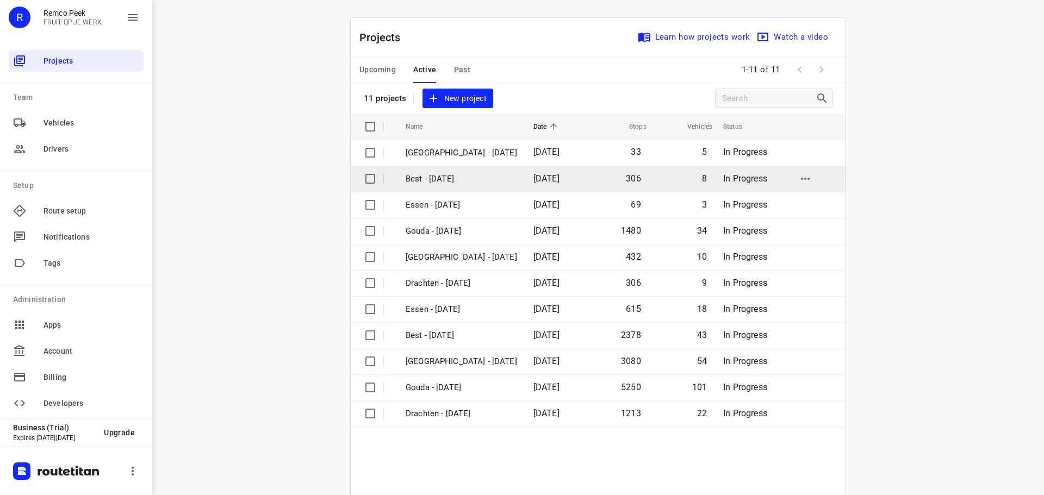
click at [437, 180] on p "Best - [DATE]" at bounding box center [461, 179] width 111 height 13
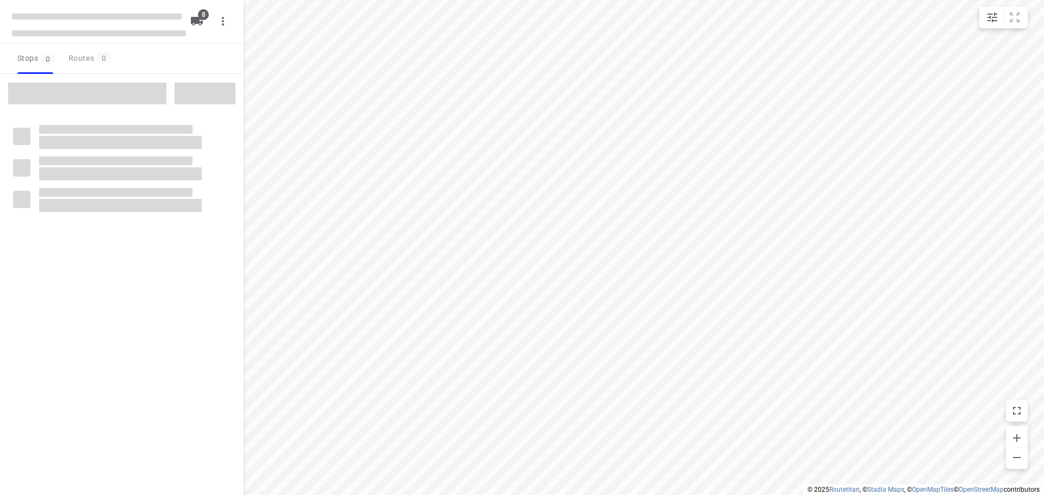
checkbox input "true"
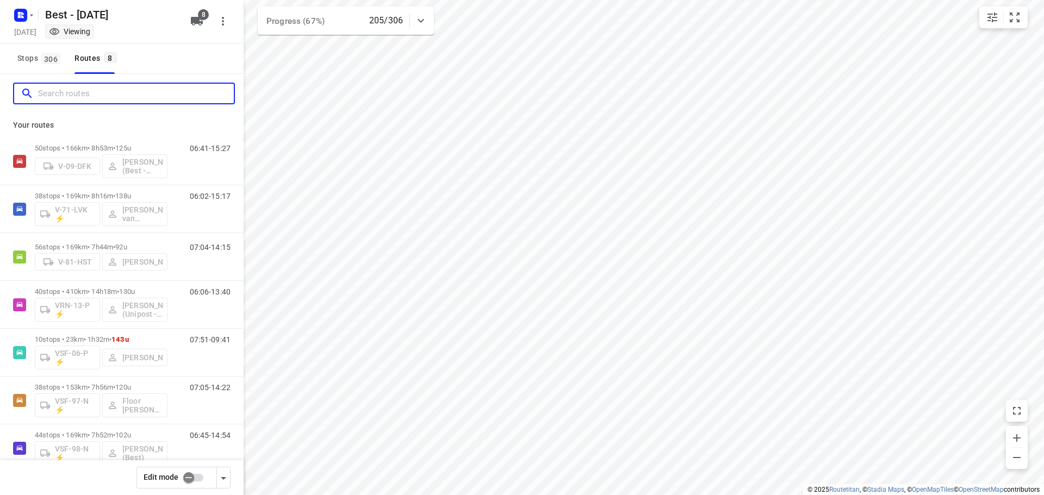
click at [101, 97] on input "Search routes" at bounding box center [136, 93] width 196 height 17
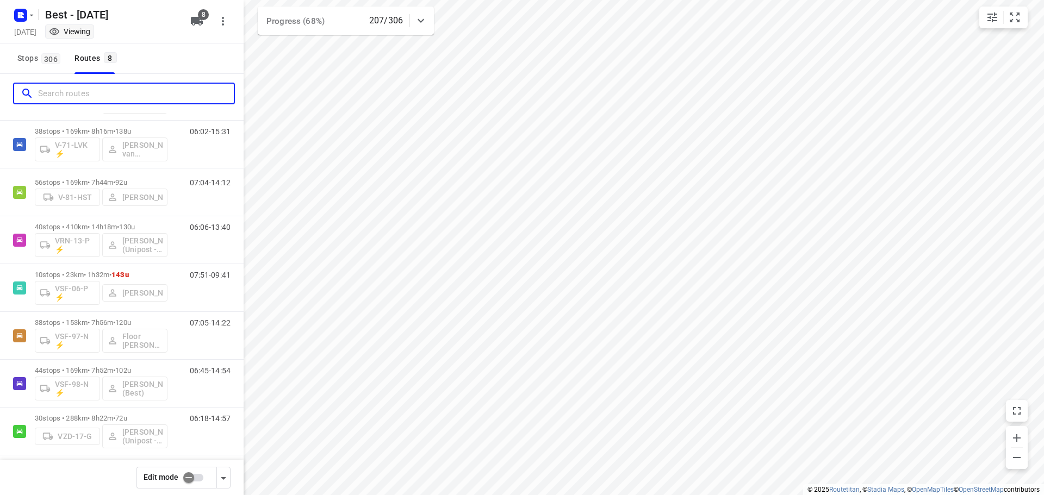
scroll to position [71, 0]
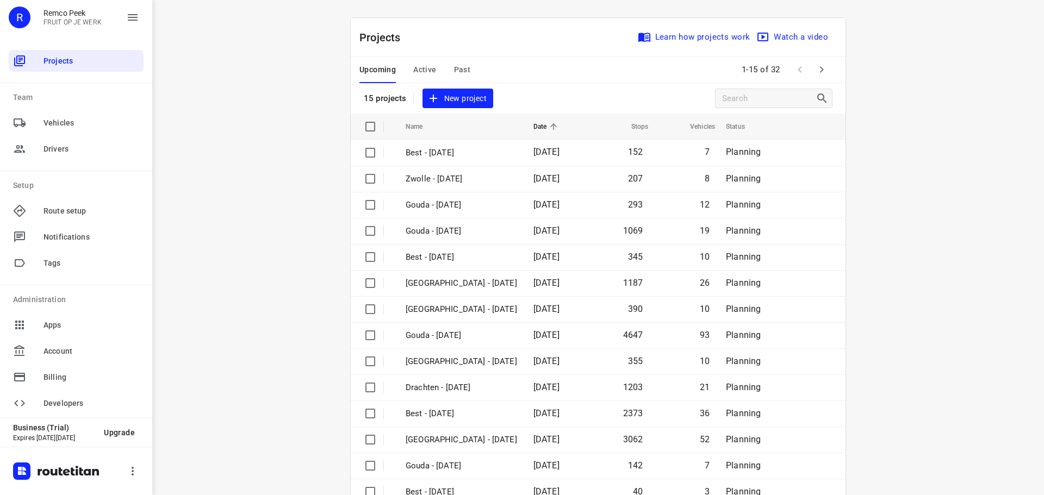
click at [426, 69] on span "Active" at bounding box center [424, 70] width 23 height 14
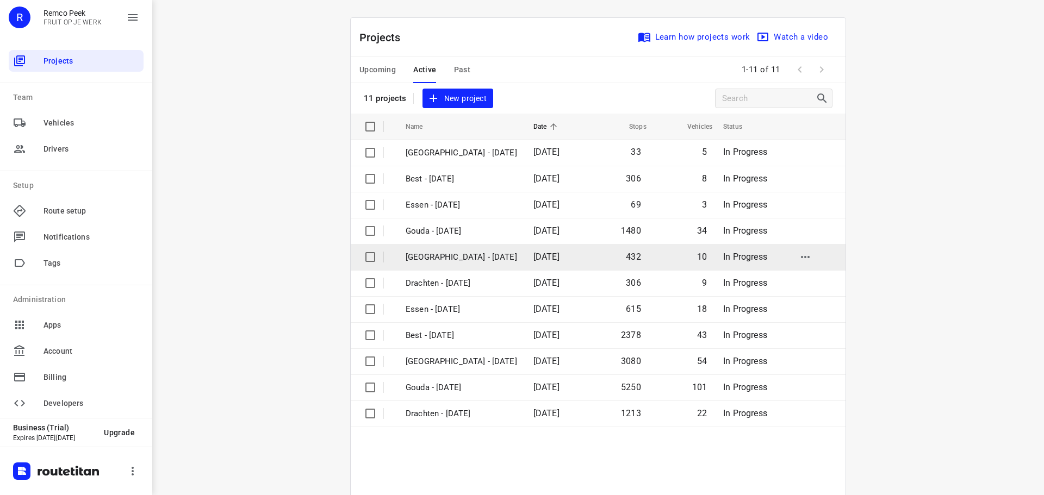
click at [450, 258] on p "[GEOGRAPHIC_DATA] - [DATE]" at bounding box center [461, 257] width 111 height 13
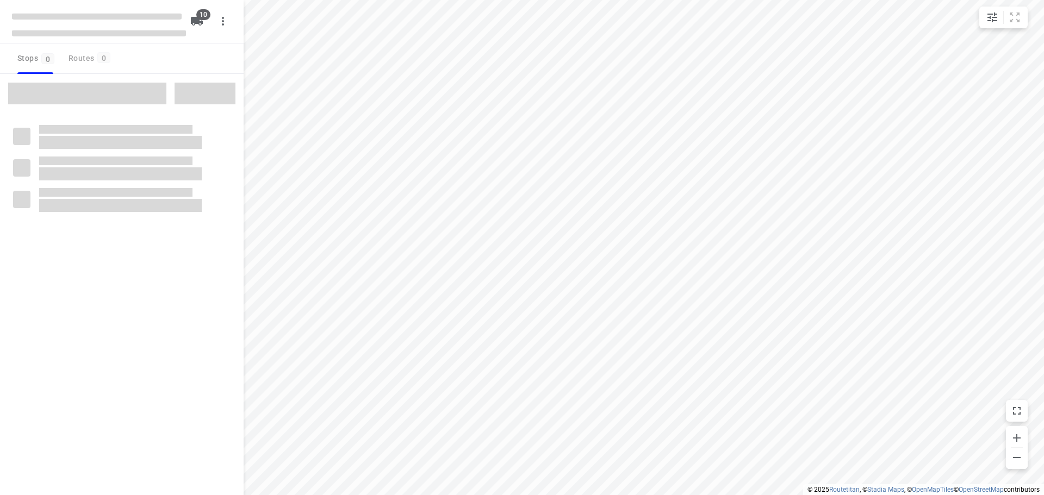
checkbox input "true"
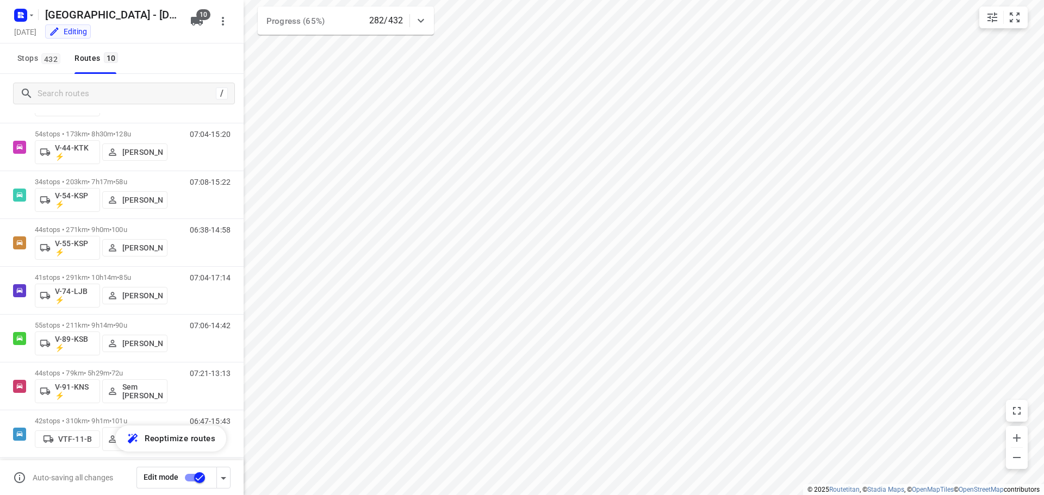
scroll to position [166, 0]
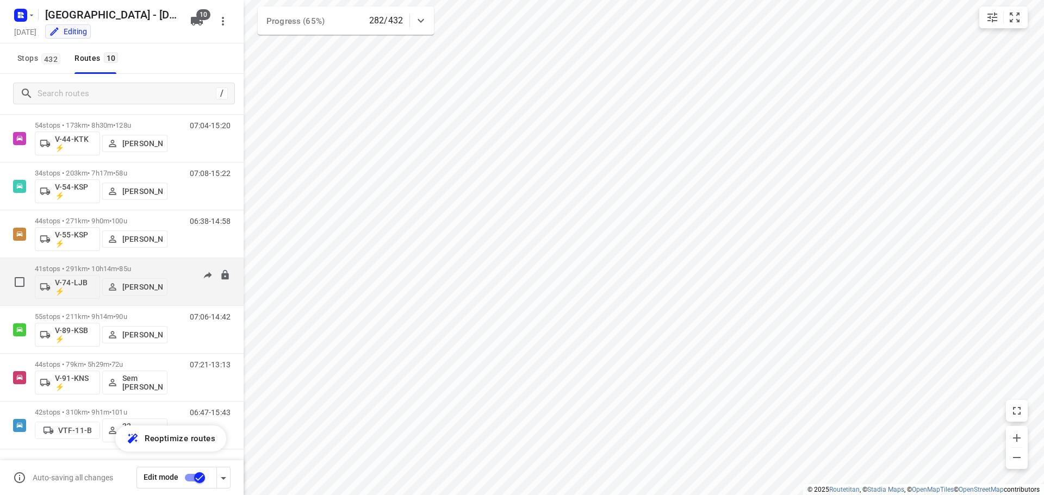
click at [185, 286] on div "07:04-17:14" at bounding box center [203, 285] width 54 height 40
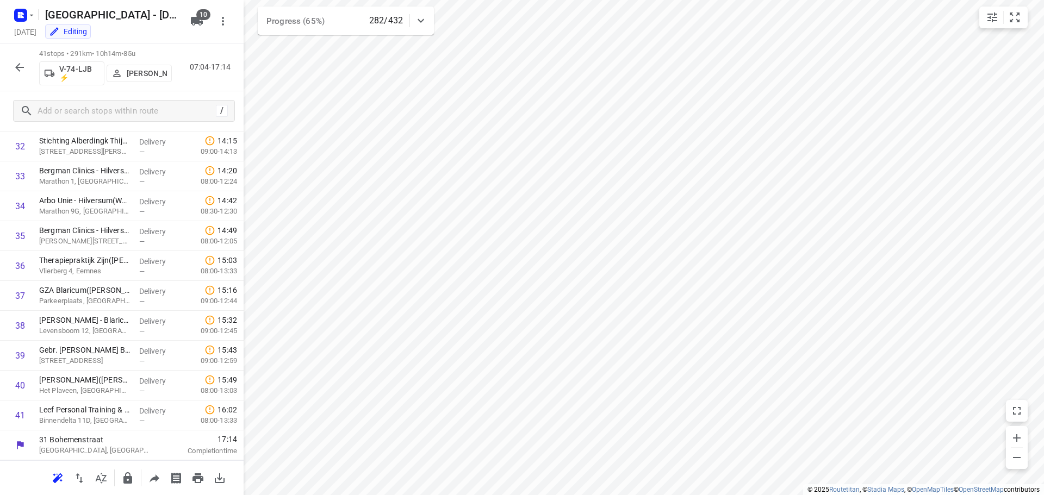
scroll to position [600, 0]
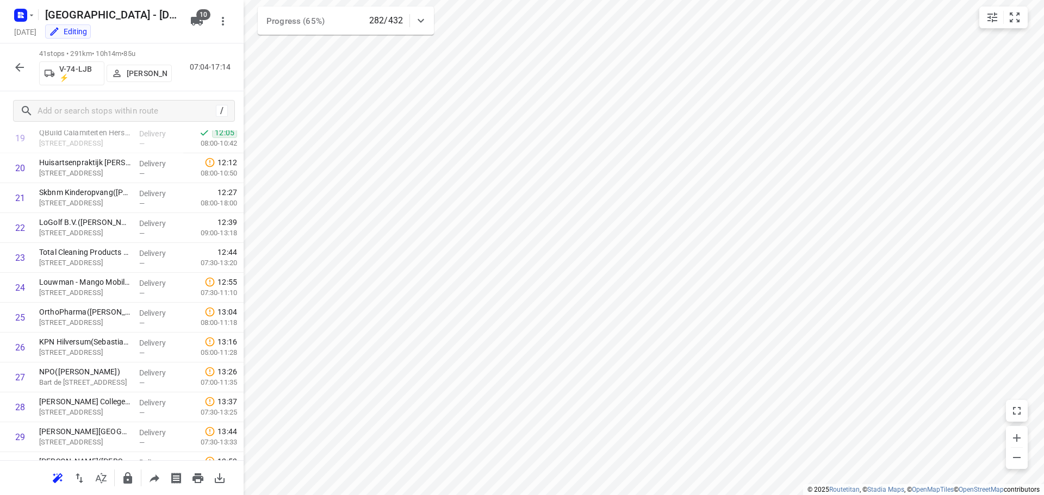
click at [9, 73] on div "41 stops • 291km • 10h14m • 85u V-74-LJB ⚡ Siemen Hiemstra 07:04-17:14" at bounding box center [122, 67] width 244 height 48
click at [15, 71] on icon "button" at bounding box center [19, 67] width 13 height 13
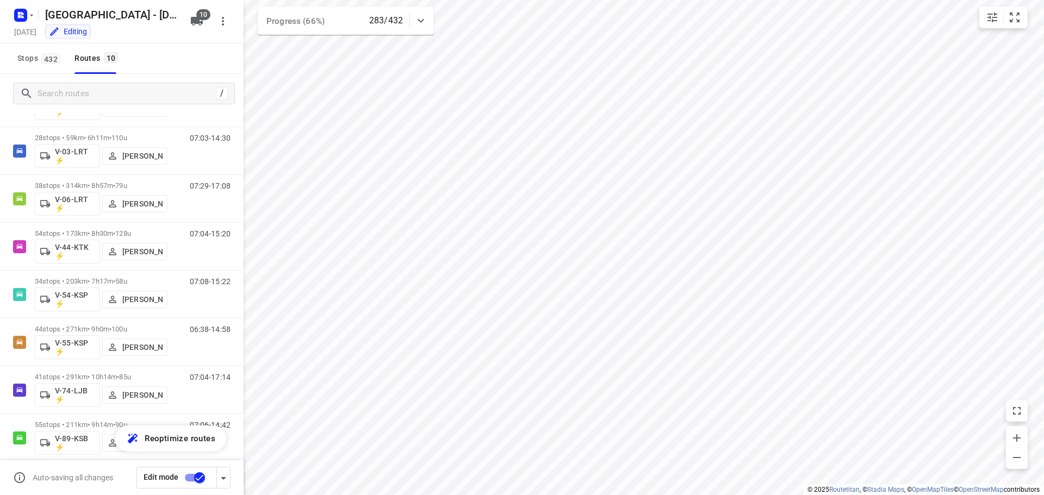
scroll to position [56, 0]
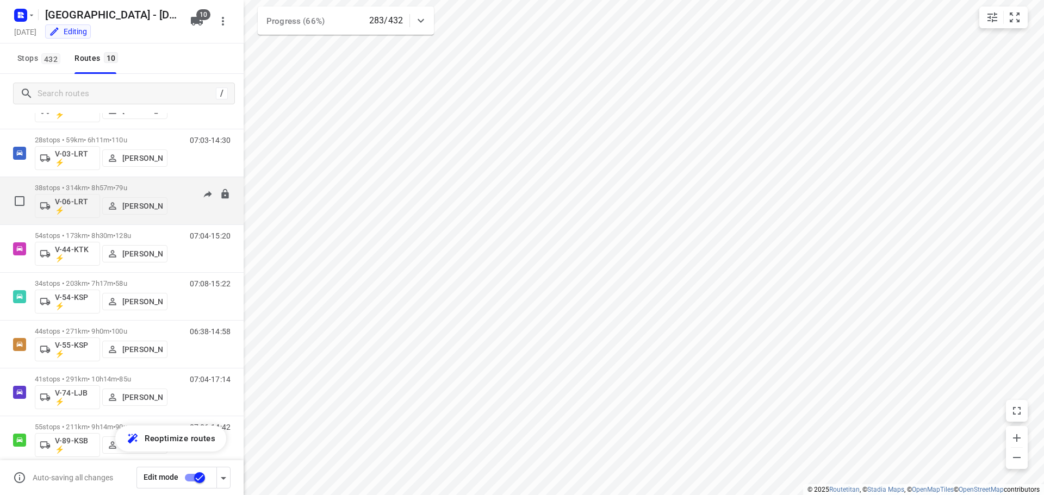
click at [180, 204] on div "07:29-17:08" at bounding box center [203, 204] width 54 height 40
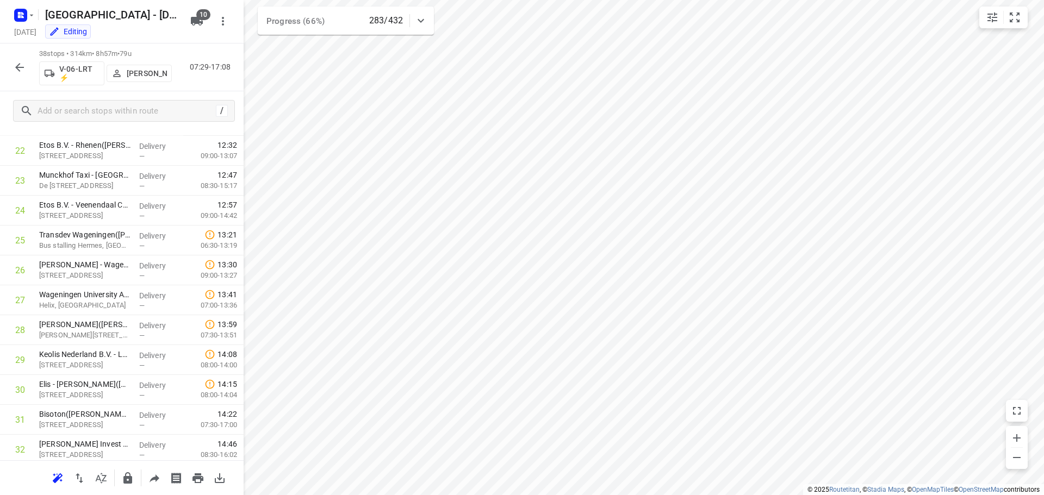
scroll to position [890, 0]
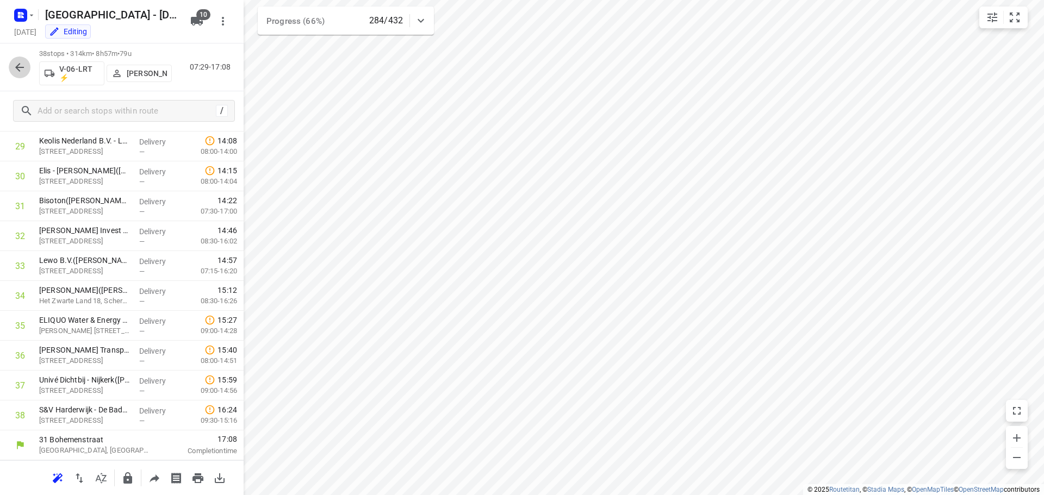
click at [22, 70] on icon "button" at bounding box center [19, 67] width 13 height 13
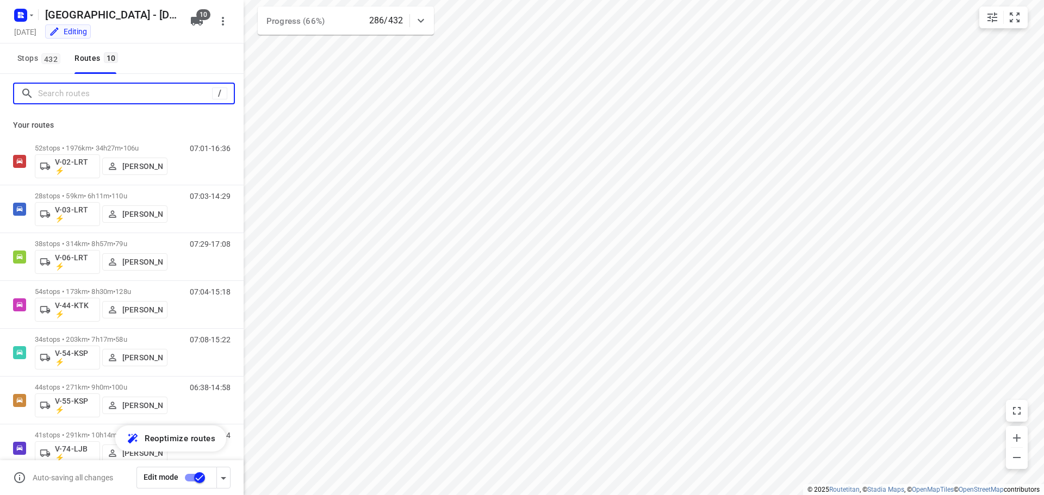
click at [122, 94] on input "Search routes" at bounding box center [125, 93] width 174 height 17
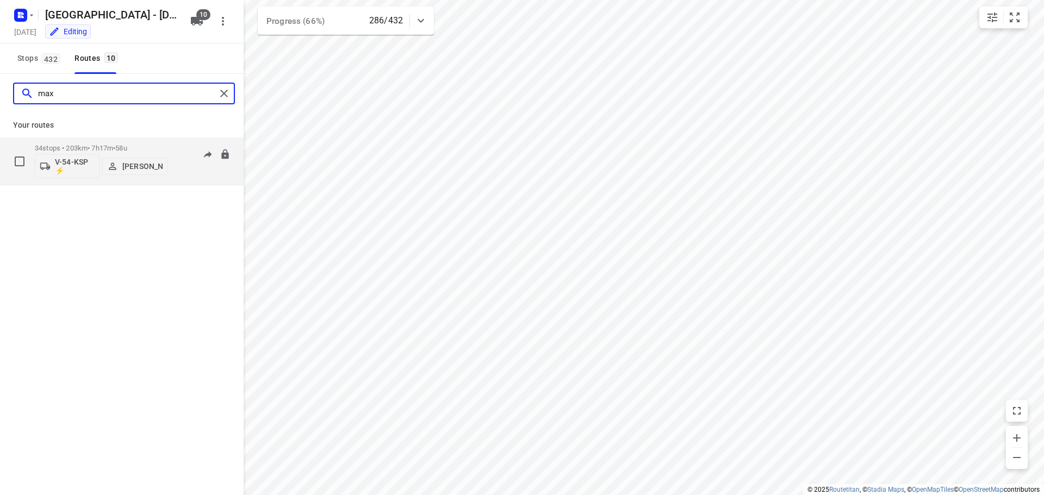
type input "max"
click at [111, 144] on div "34 stops • 203km • 7h17m • 58u V-54-KSP ⚡ Max Neppelenbroek" at bounding box center [101, 161] width 133 height 45
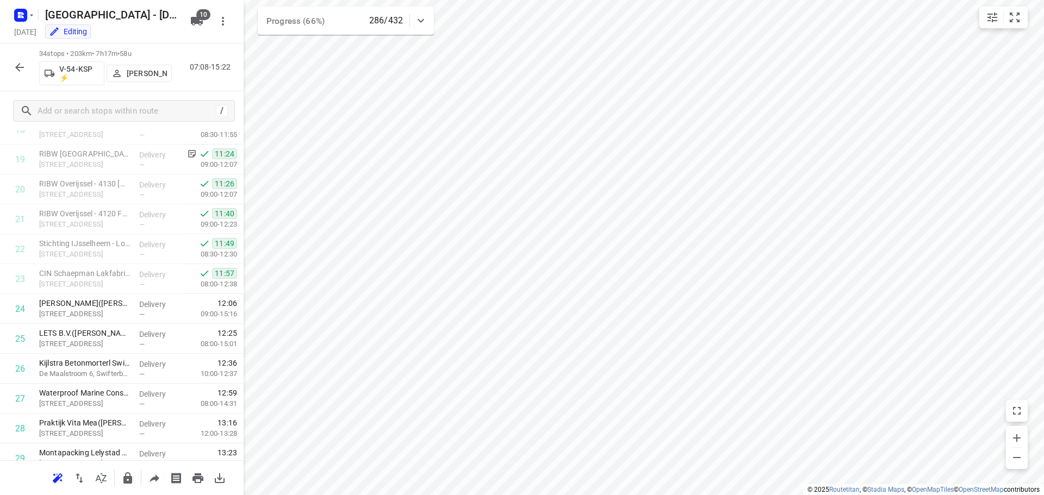
scroll to position [771, 0]
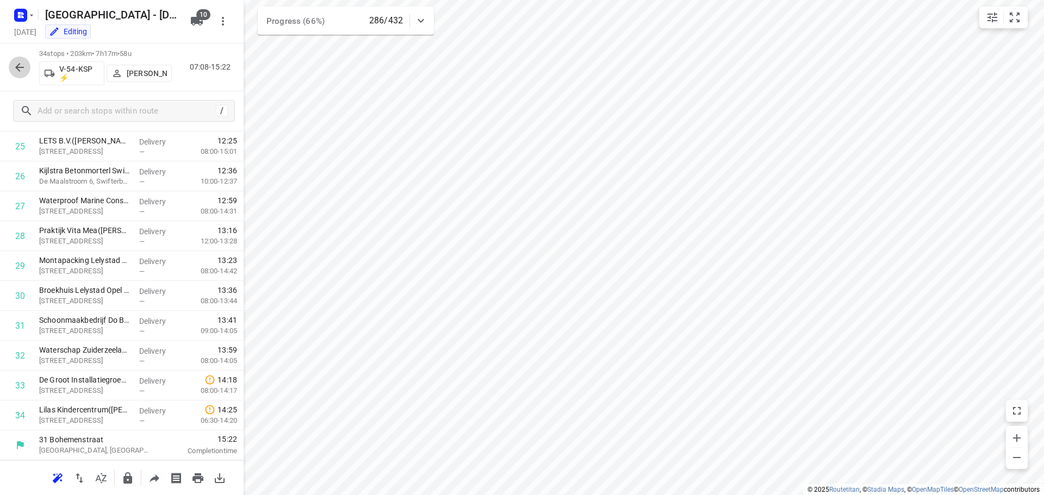
click at [13, 64] on icon "button" at bounding box center [19, 67] width 13 height 13
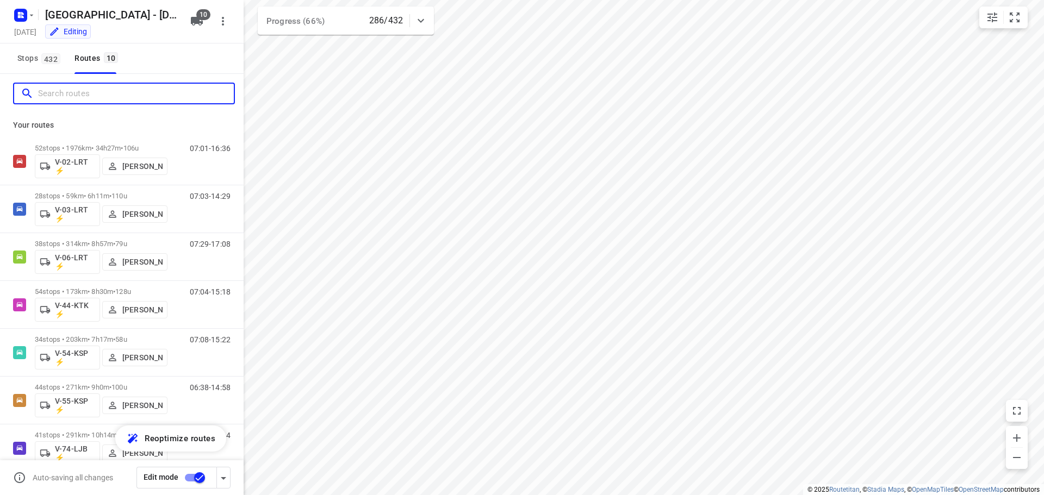
click at [111, 90] on input "Search routes" at bounding box center [136, 93] width 196 height 17
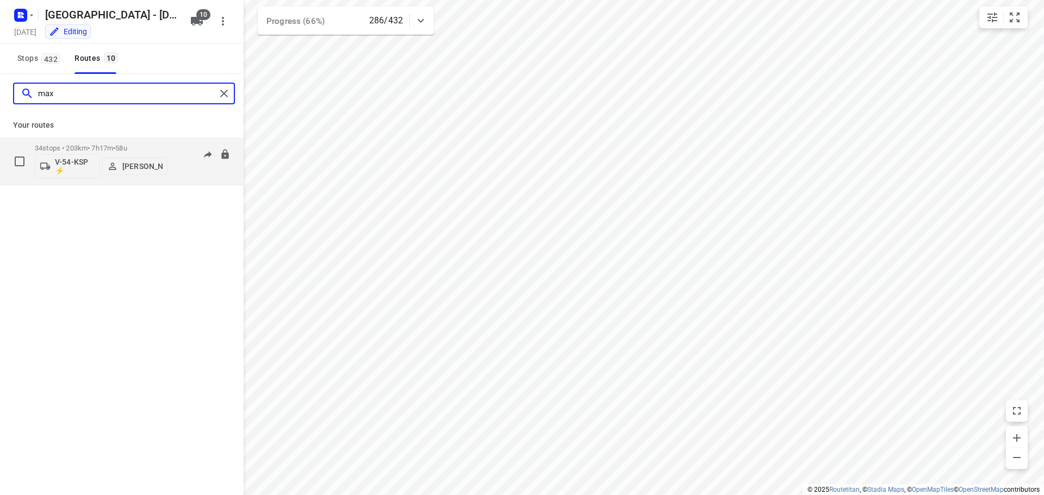
type input "max"
click at [115, 148] on span "•" at bounding box center [114, 148] width 2 height 8
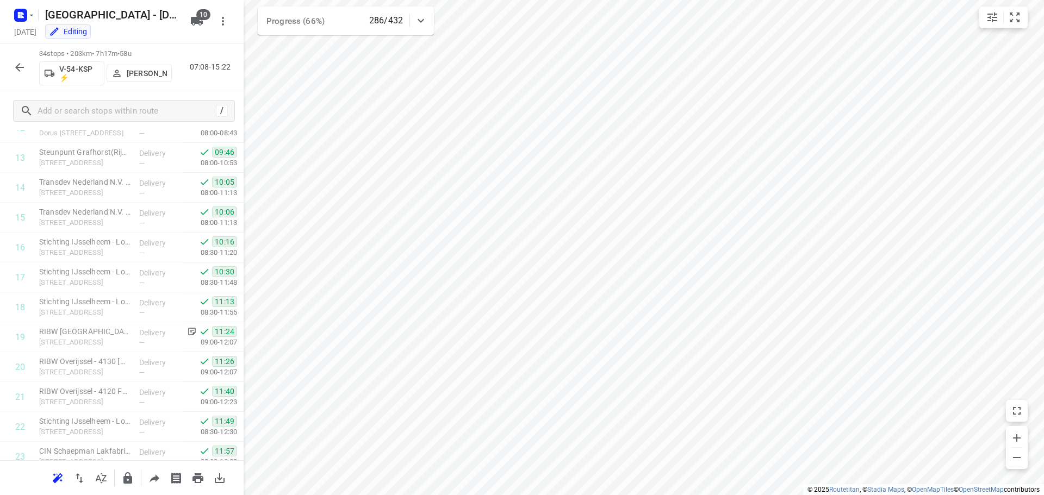
scroll to position [226, 0]
click at [15, 63] on icon "button" at bounding box center [19, 67] width 13 height 13
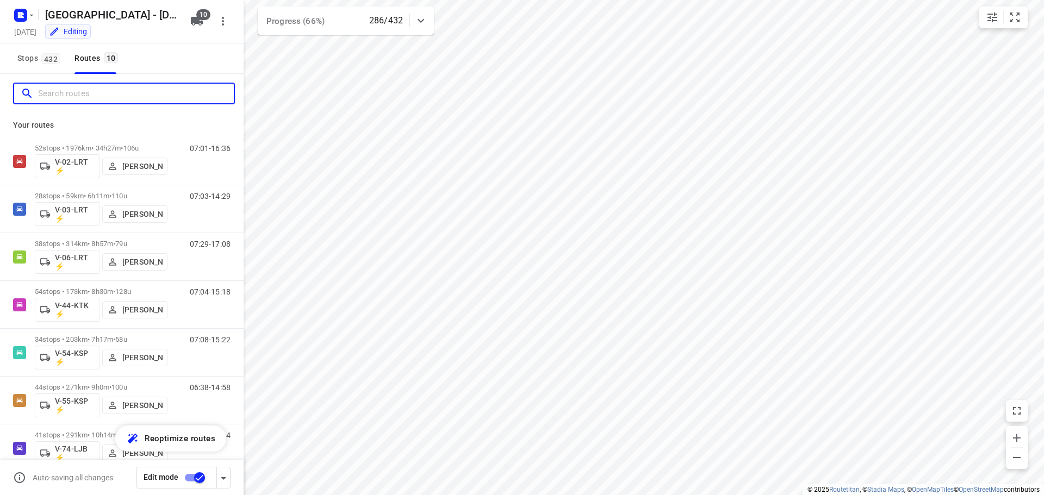
click at [85, 91] on input "Search routes" at bounding box center [136, 93] width 196 height 17
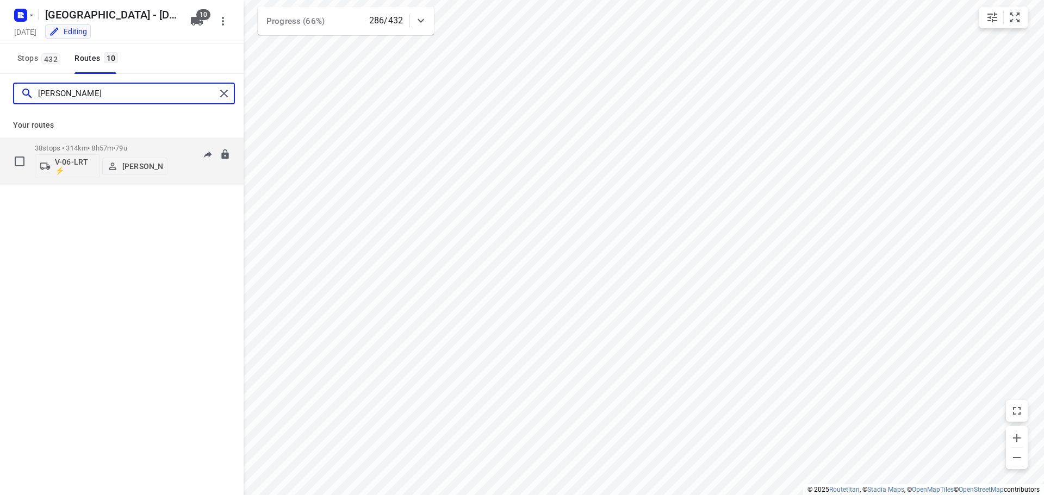
type input "thom"
click at [127, 149] on span "79u" at bounding box center [120, 148] width 11 height 8
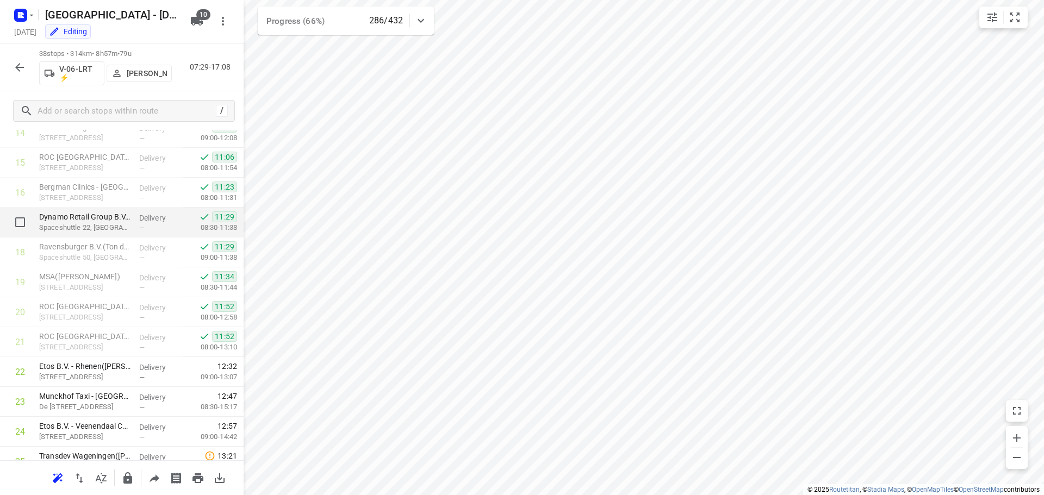
scroll to position [564, 0]
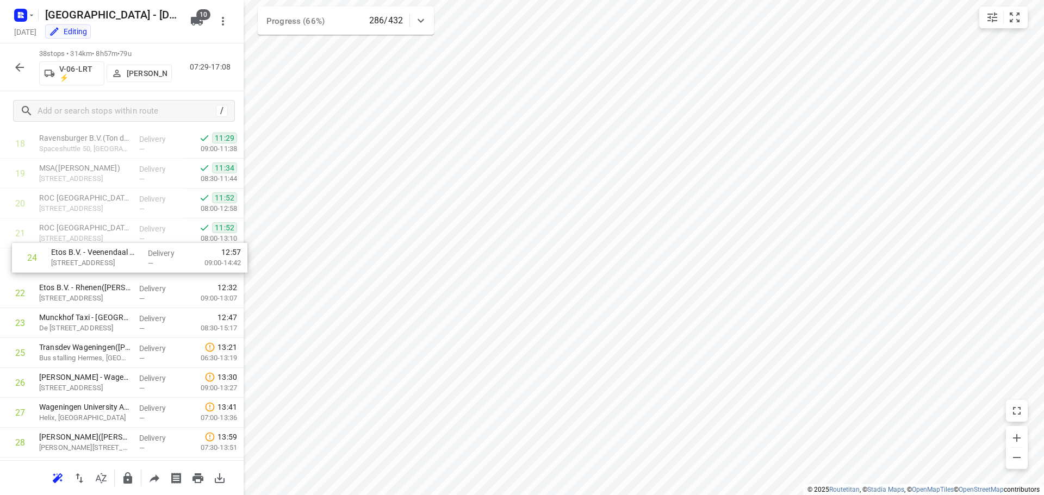
drag, startPoint x: 82, startPoint y: 328, endPoint x: 96, endPoint y: 260, distance: 69.4
click at [96, 260] on div "1 EBS Public Transportation - Locatie Harderwijk(Ron van Haasteren) Van Leeuwen…" at bounding box center [122, 189] width 244 height 1136
drag, startPoint x: 80, startPoint y: 314, endPoint x: 81, endPoint y: 289, distance: 25.0
click at [81, 289] on div "1 EBS Public Transportation - Locatie Harderwijk(Ron van Haasteren) Van Leeuwen…" at bounding box center [122, 189] width 244 height 1136
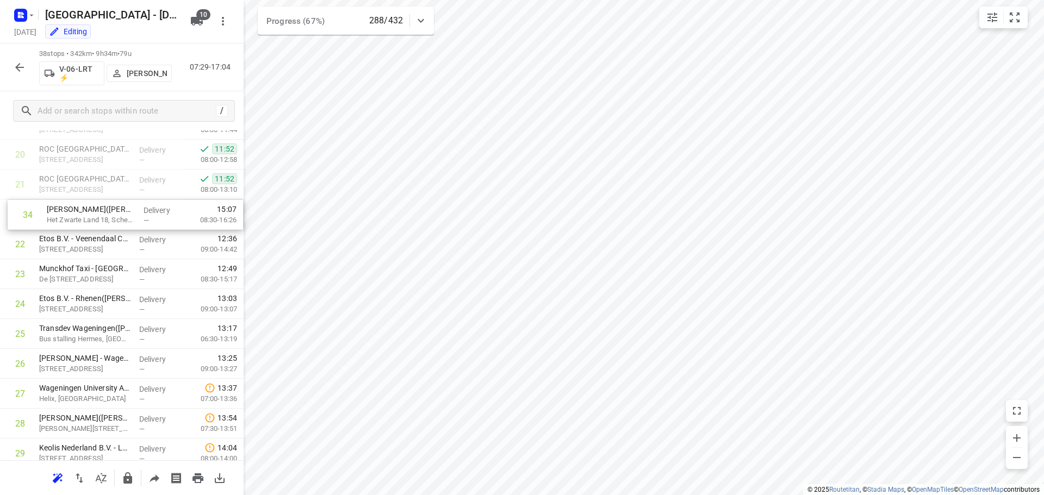
scroll to position [613, 0]
drag, startPoint x: 67, startPoint y: 303, endPoint x: 79, endPoint y: 223, distance: 80.3
click at [79, 223] on div "1 EBS Public Transportation - Locatie Harderwijk(Ron van Haasteren) Van Leeuwen…" at bounding box center [122, 140] width 244 height 1136
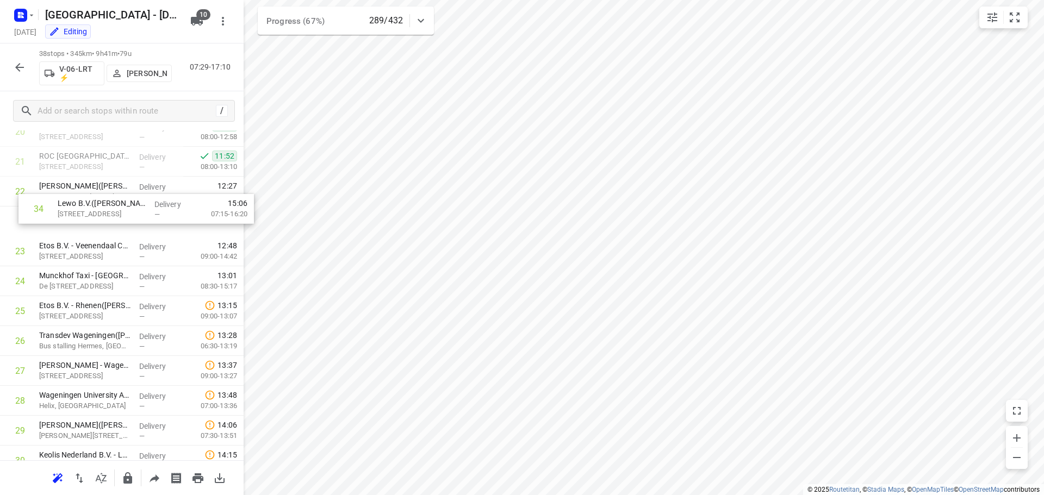
scroll to position [636, 0]
drag, startPoint x: 59, startPoint y: 311, endPoint x: 78, endPoint y: 225, distance: 88.5
click at [78, 225] on div "1 EBS Public Transportation - Locatie Harderwijk(Ron van Haasteren) Van Leeuwen…" at bounding box center [122, 117] width 244 height 1136
drag, startPoint x: 73, startPoint y: 301, endPoint x: 70, endPoint y: 227, distance: 74.5
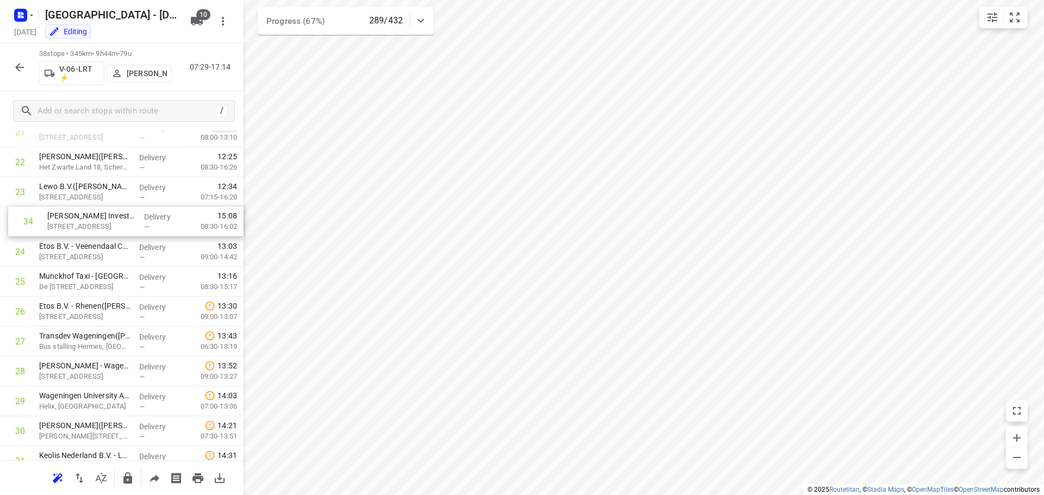
click at [70, 227] on div "1 EBS Public Transportation - Locatie Harderwijk(Ron van Haasteren) Van Leeuwen…" at bounding box center [122, 87] width 244 height 1136
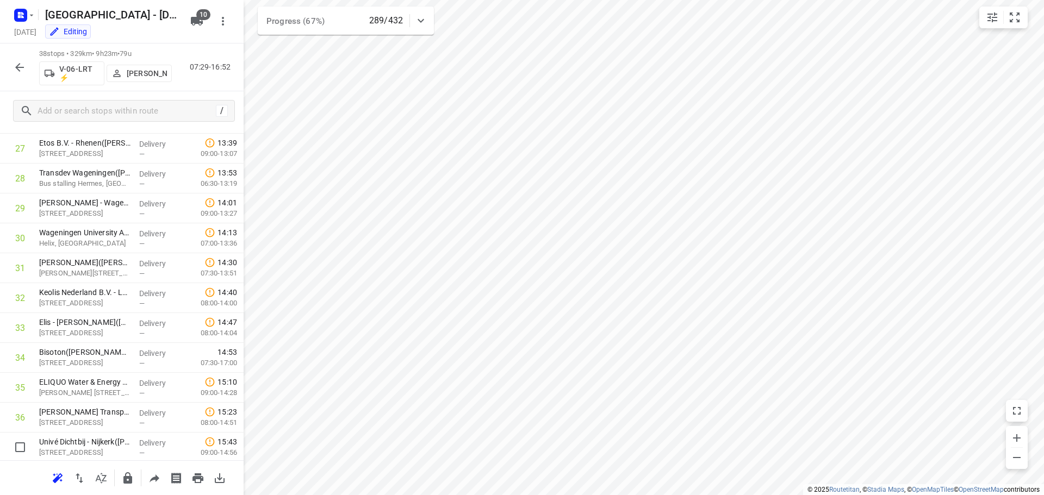
scroll to position [890, 0]
click at [22, 66] on icon "button" at bounding box center [19, 67] width 13 height 13
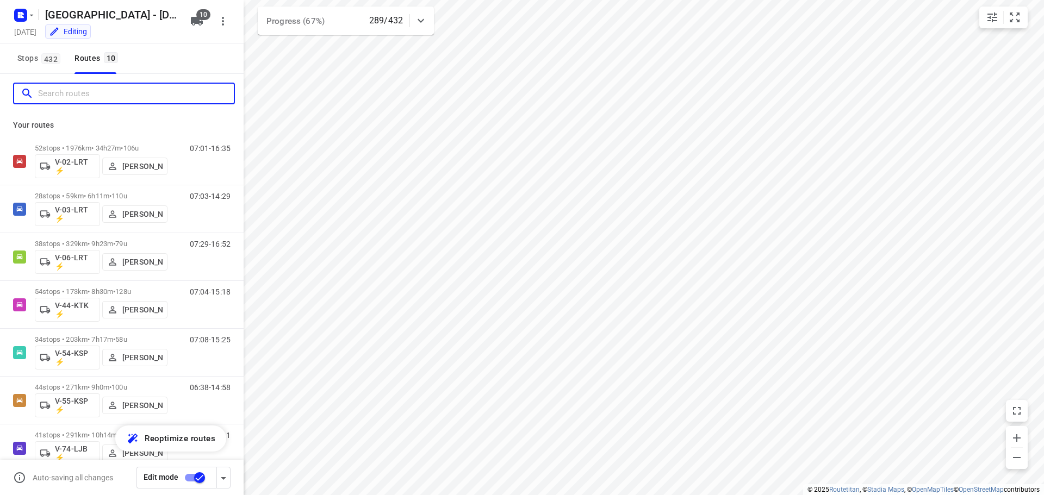
click at [101, 88] on input "Search routes" at bounding box center [136, 93] width 196 height 17
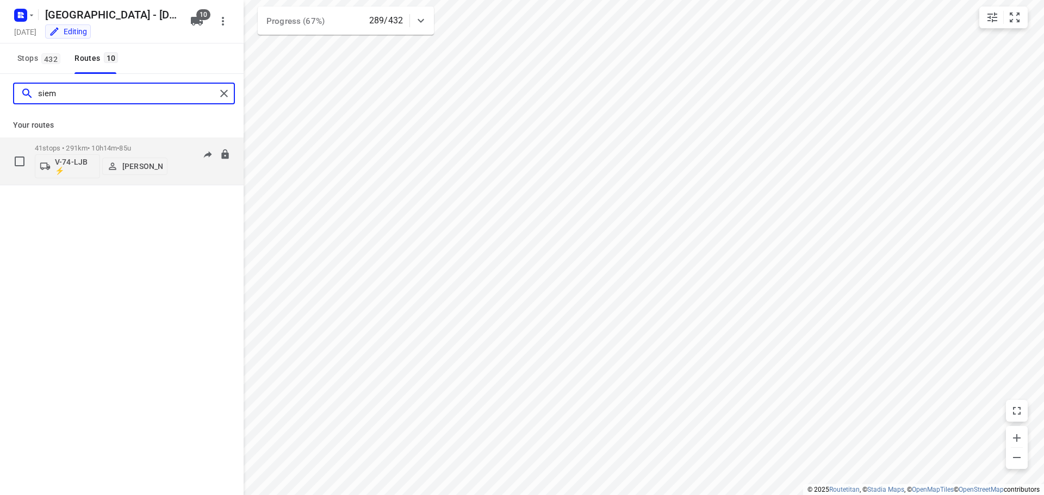
type input "siem"
click at [108, 145] on p "41 stops • 291km • 10h14m • 85u" at bounding box center [101, 148] width 133 height 8
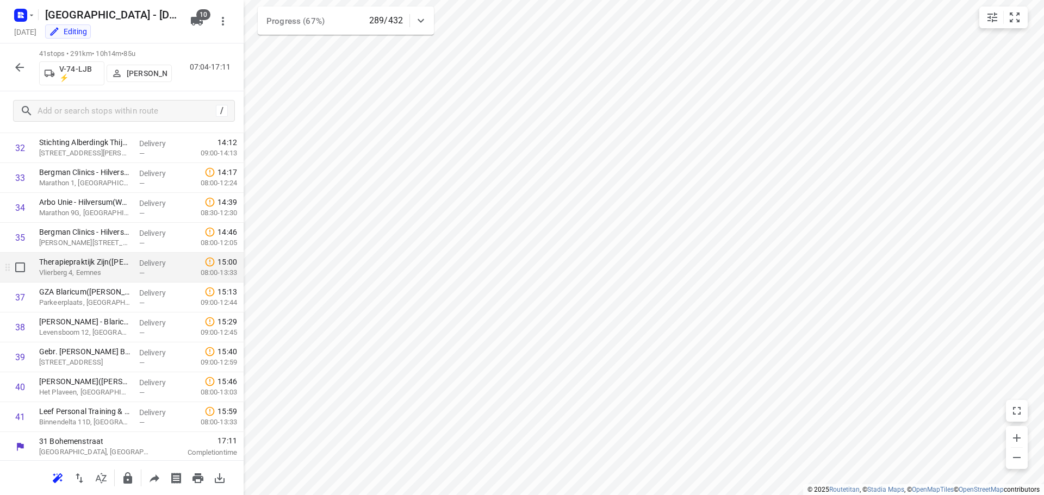
scroll to position [980, 0]
click at [21, 67] on icon "button" at bounding box center [19, 67] width 9 height 9
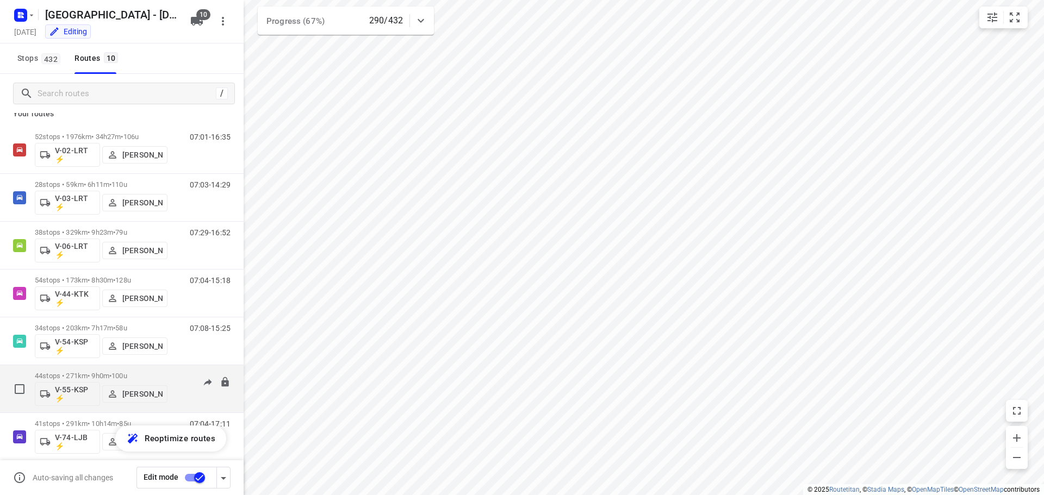
scroll to position [3, 0]
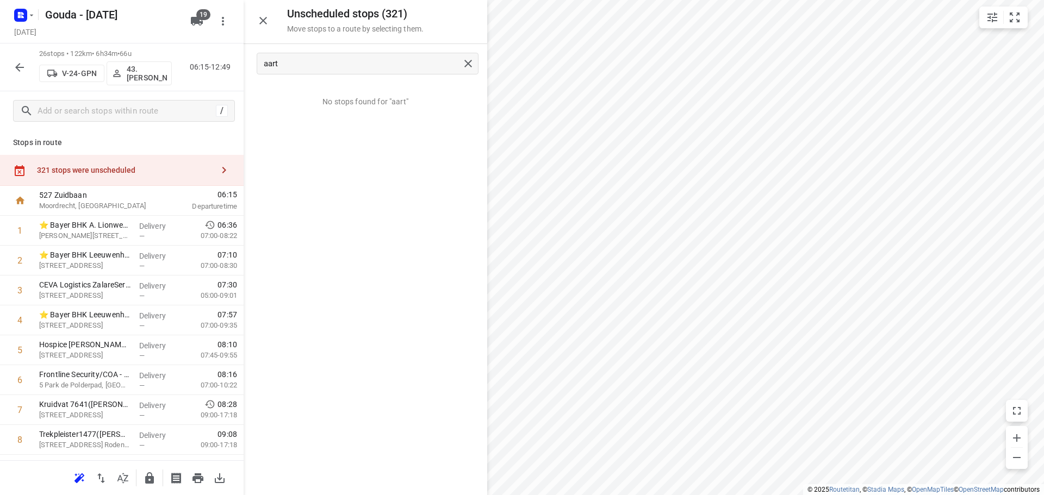
scroll to position [540, 0]
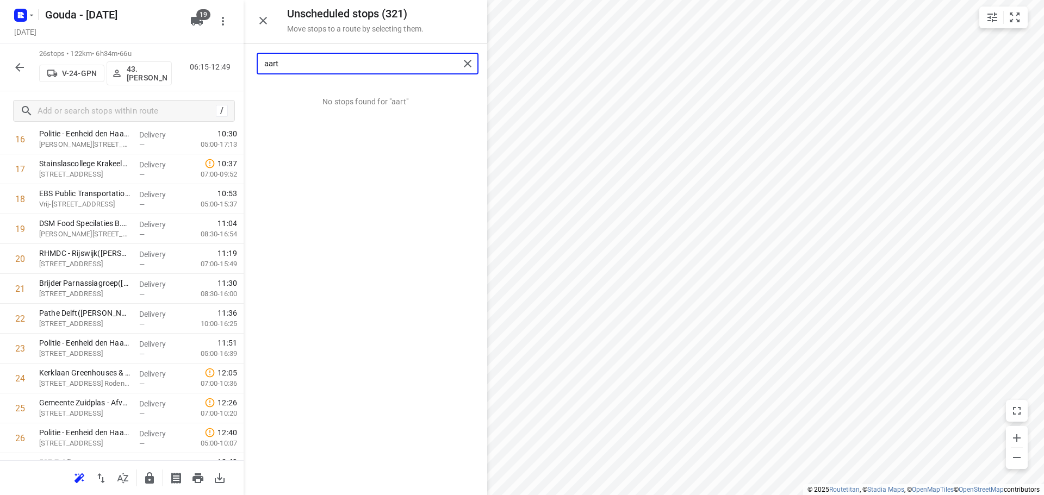
click at [293, 65] on input "aart" at bounding box center [361, 63] width 195 height 17
drag, startPoint x: 311, startPoint y: 95, endPoint x: 76, endPoint y: 261, distance: 288.4
click at [371, 65] on input "porse" at bounding box center [361, 63] width 195 height 17
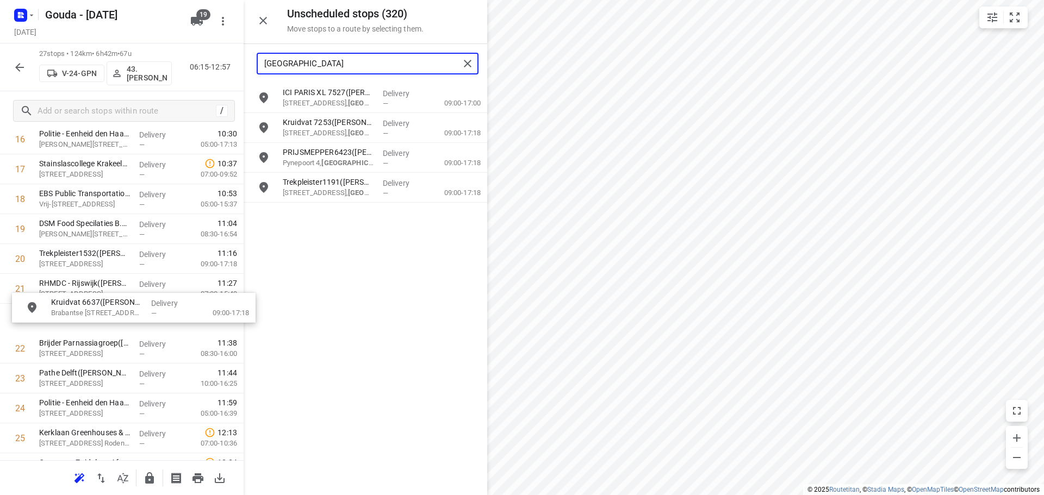
drag, startPoint x: 344, startPoint y: 165, endPoint x: 109, endPoint y: 315, distance: 279.1
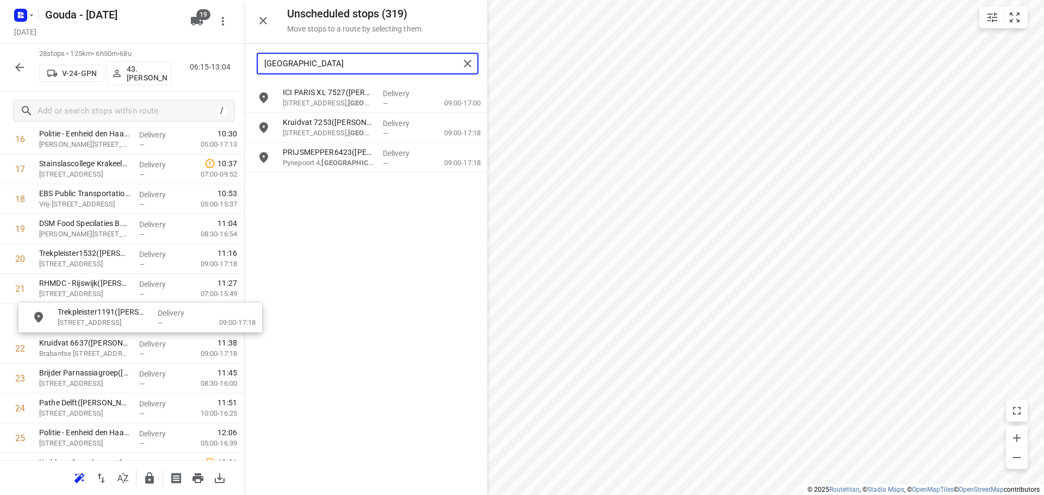
drag, startPoint x: 322, startPoint y: 192, endPoint x: 94, endPoint y: 326, distance: 264.6
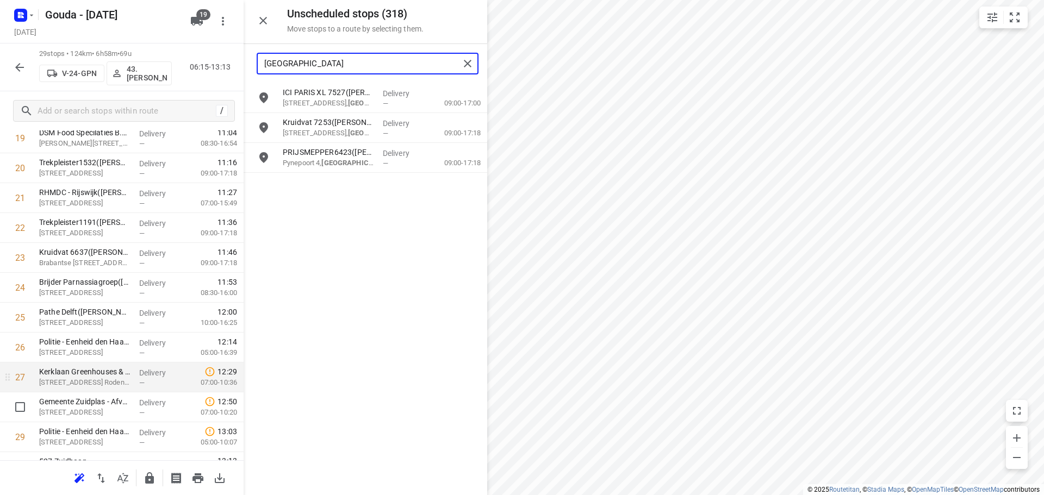
scroll to position [649, 0]
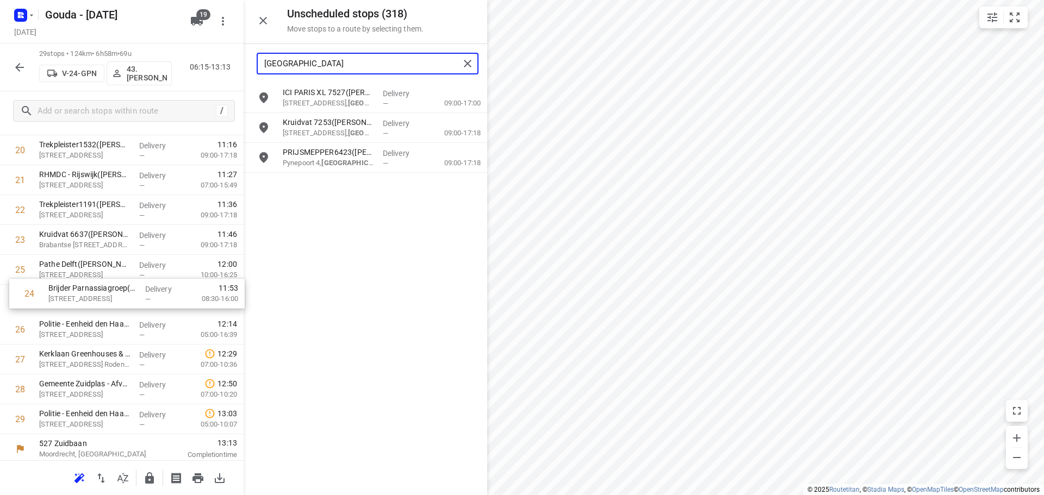
drag, startPoint x: 70, startPoint y: 273, endPoint x: 82, endPoint y: 299, distance: 28.2
click at [82, 299] on div "1 ⭐ Bayer BHK A. Lionweg Productie([PERSON_NAME]) [PERSON_NAME][STREET_ADDRESS]…" at bounding box center [122, 0] width 244 height 867
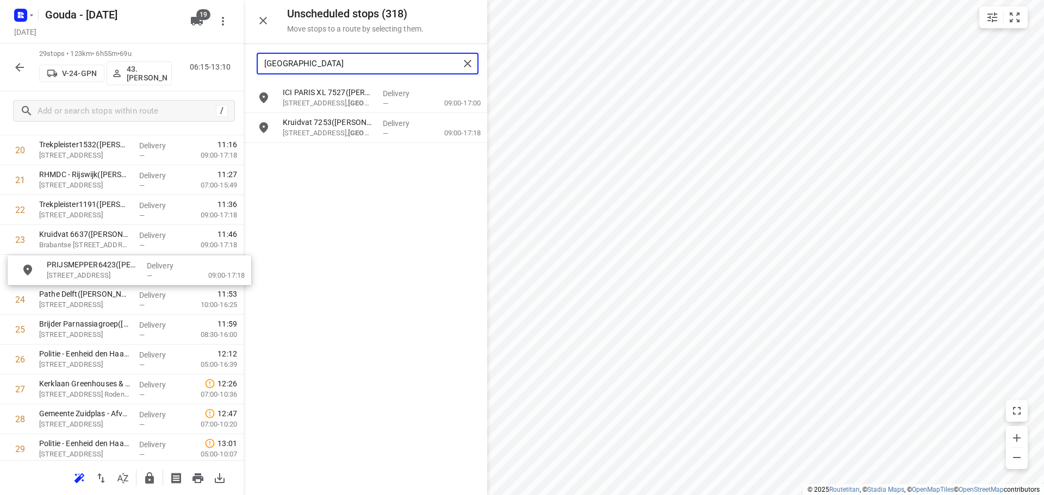
drag, startPoint x: 316, startPoint y: 164, endPoint x: 76, endPoint y: 278, distance: 265.8
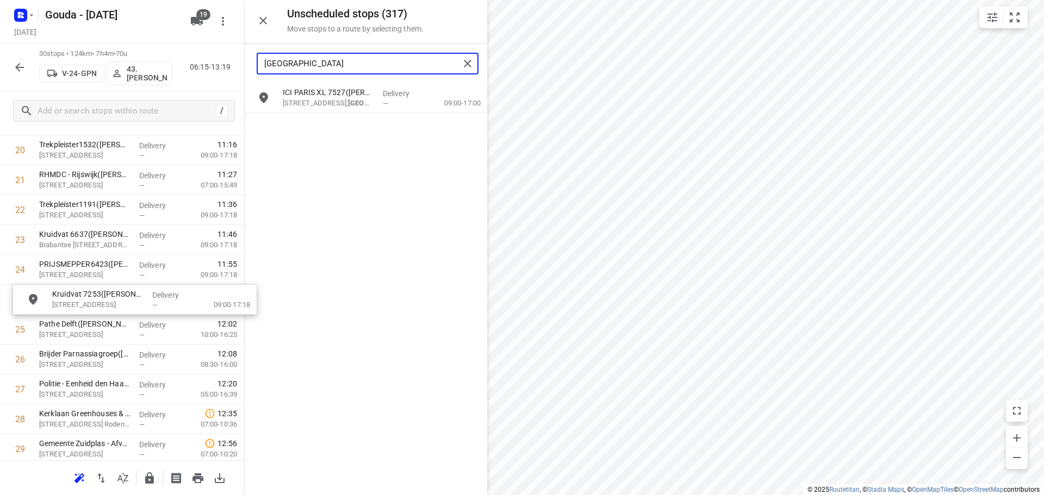
drag, startPoint x: 318, startPoint y: 129, endPoint x: 85, endPoint y: 304, distance: 290.8
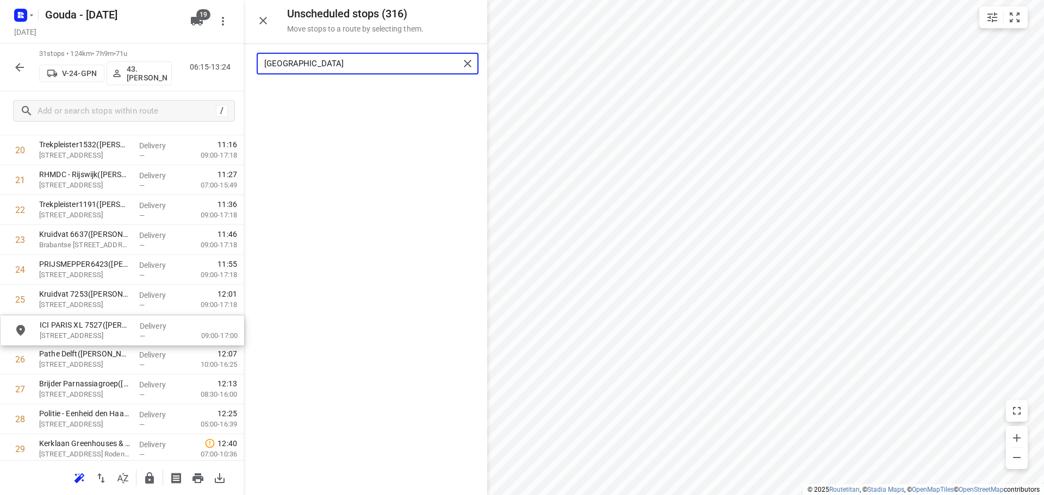
drag, startPoint x: 315, startPoint y: 121, endPoint x: 71, endPoint y: 338, distance: 326.1
click at [345, 59] on input "[GEOGRAPHIC_DATA]" at bounding box center [361, 63] width 195 height 17
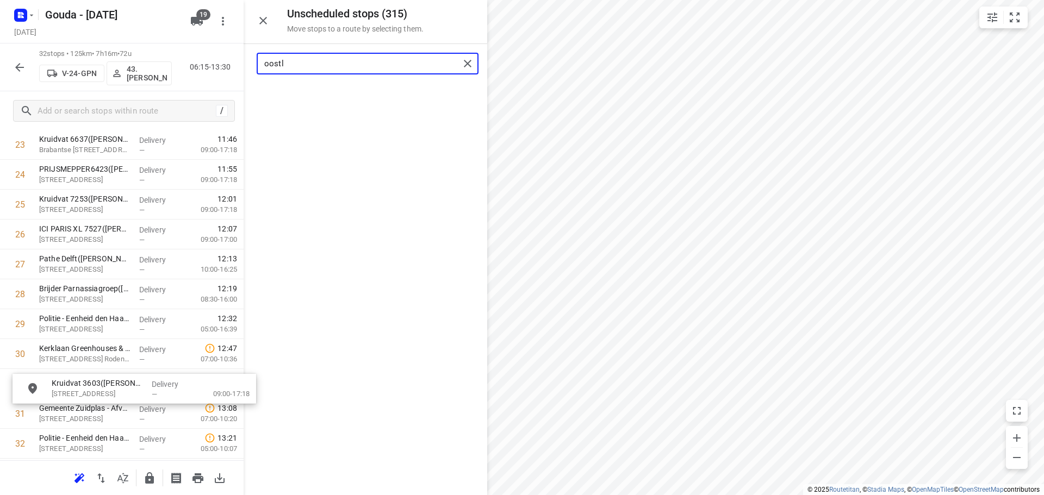
scroll to position [744, 0]
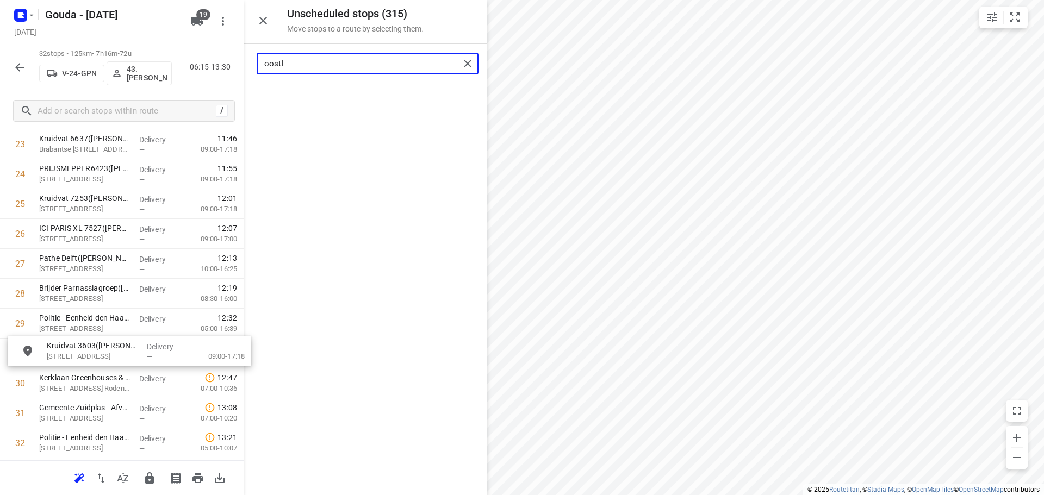
drag, startPoint x: 345, startPoint y: 99, endPoint x: 108, endPoint y: 355, distance: 348.5
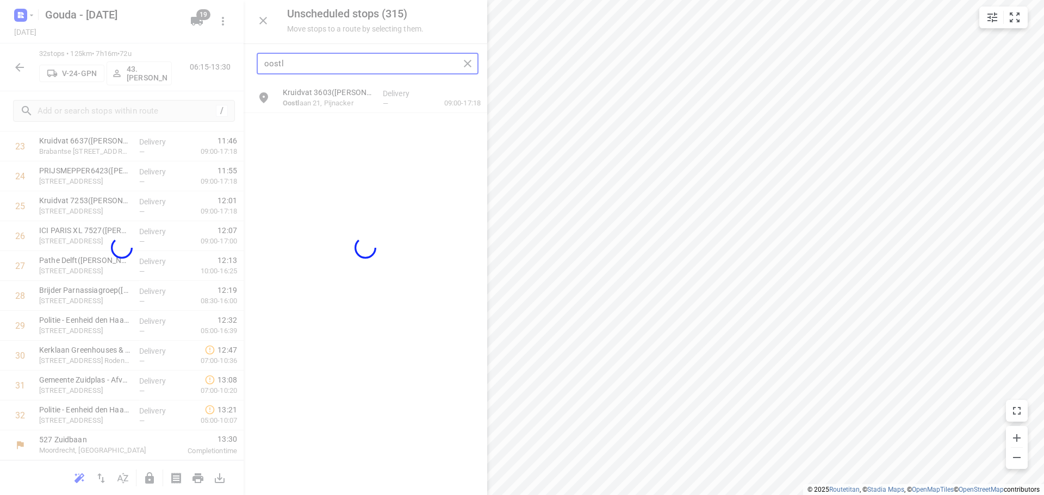
scroll to position [742, 0]
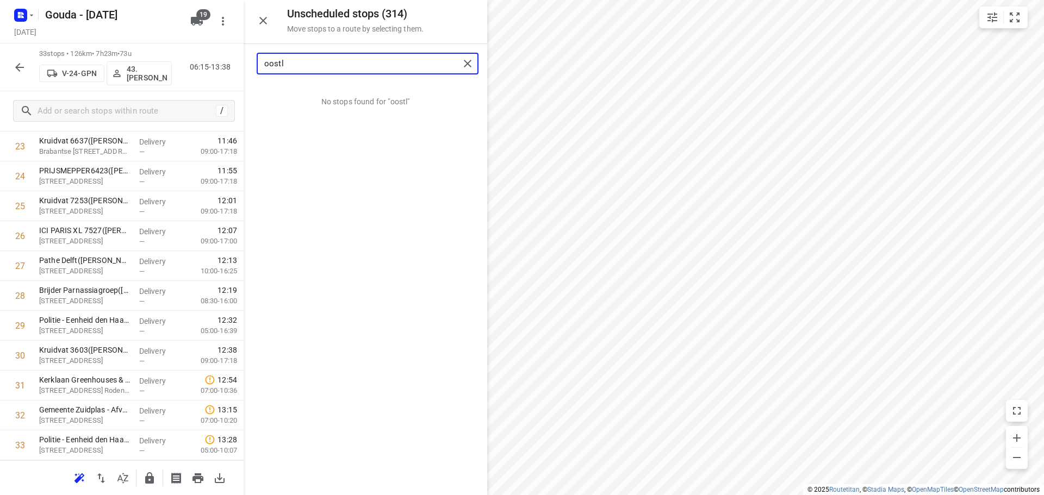
click at [383, 64] on input "oostl" at bounding box center [361, 63] width 195 height 17
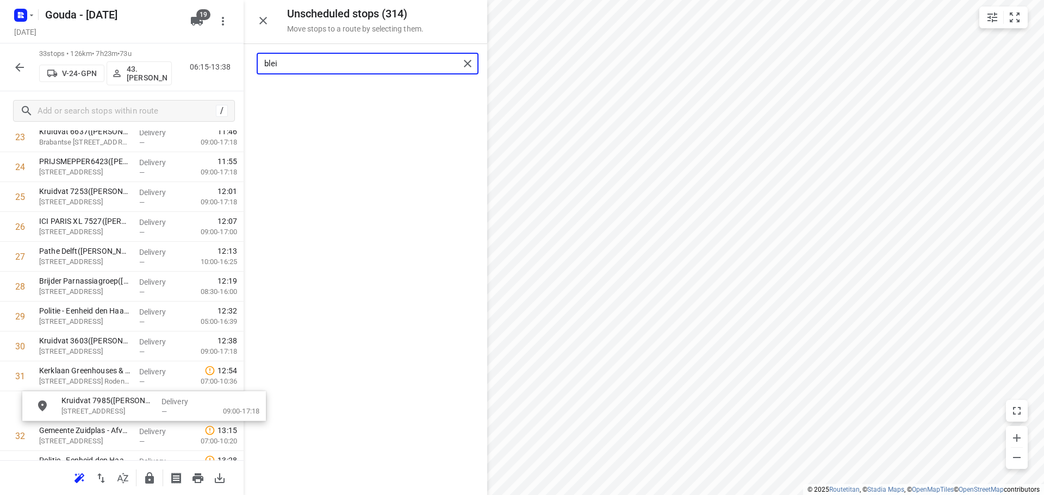
scroll to position [803, 0]
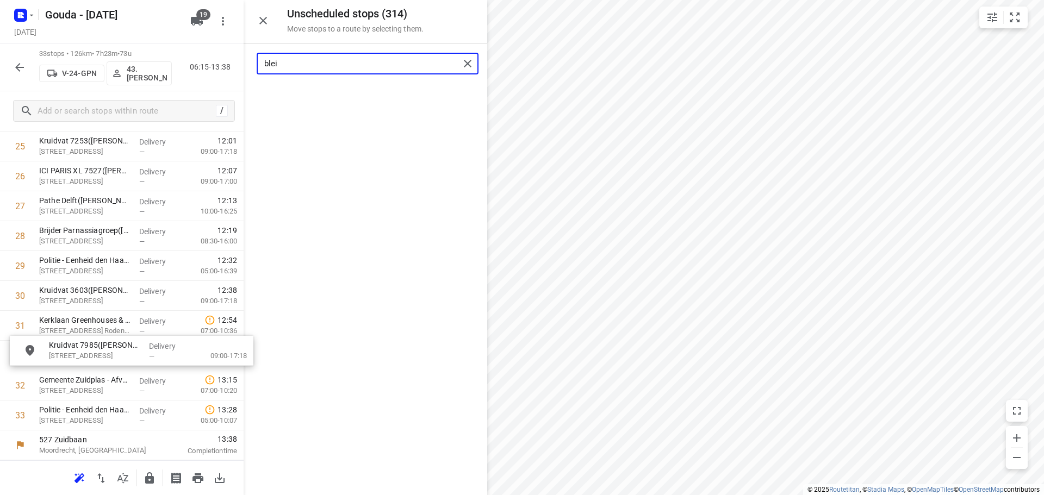
drag, startPoint x: 368, startPoint y: 91, endPoint x: 131, endPoint y: 347, distance: 348.9
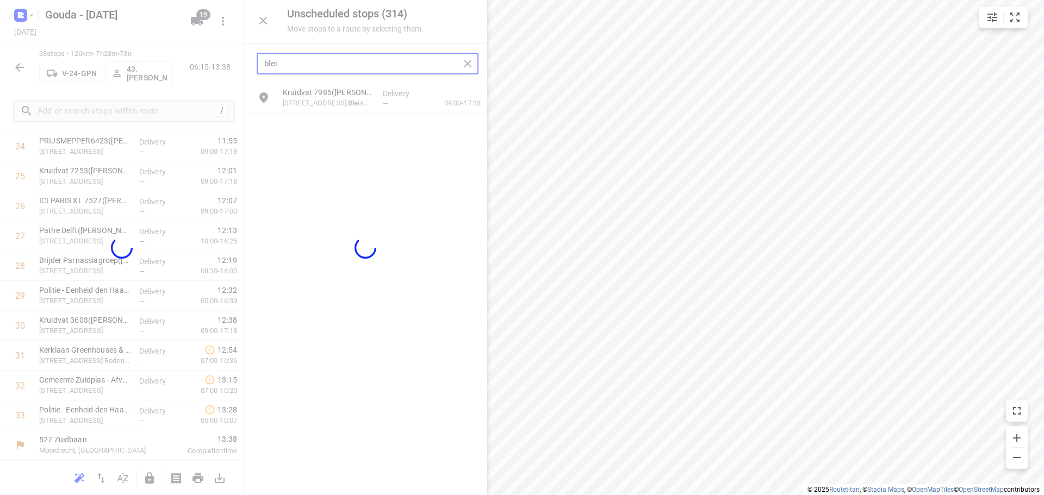
scroll to position [772, 0]
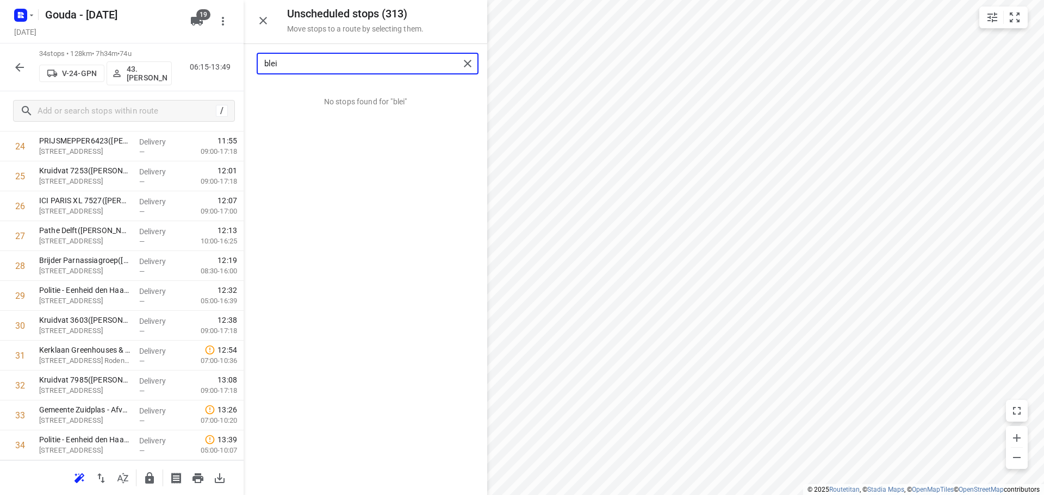
click at [298, 65] on input "blei" at bounding box center [361, 63] width 195 height 17
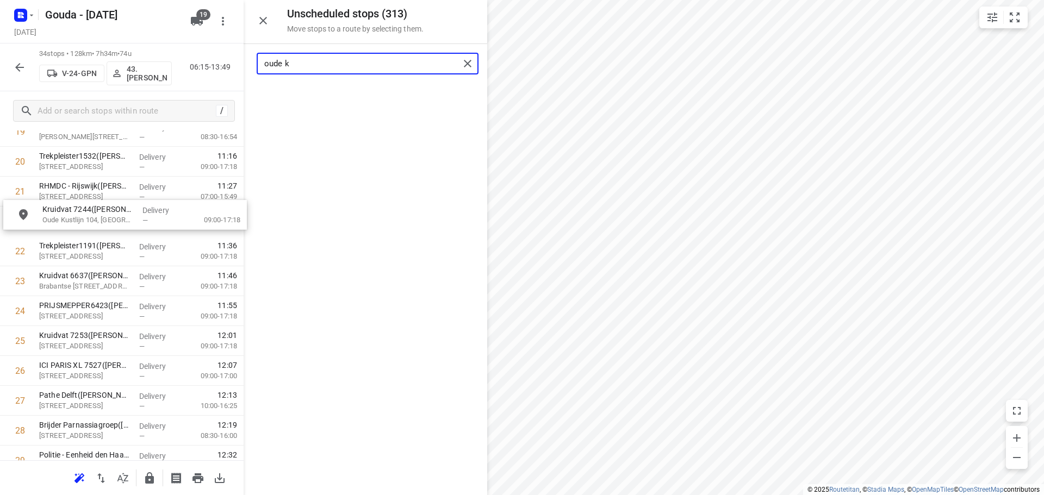
scroll to position [637, 0]
drag, startPoint x: 309, startPoint y: 84, endPoint x: 66, endPoint y: 212, distance: 274.5
click at [349, 63] on input "oude k" at bounding box center [361, 63] width 195 height 17
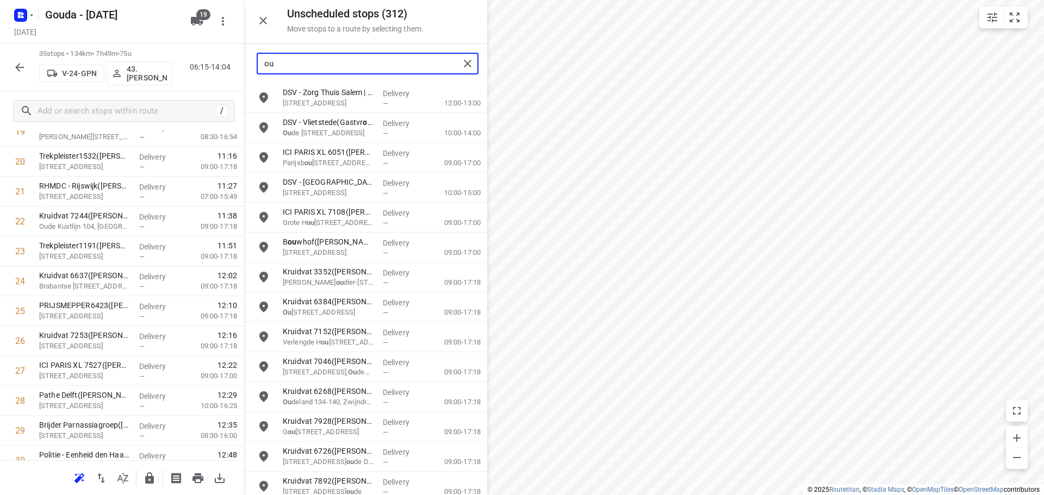
type input "o"
type input "k"
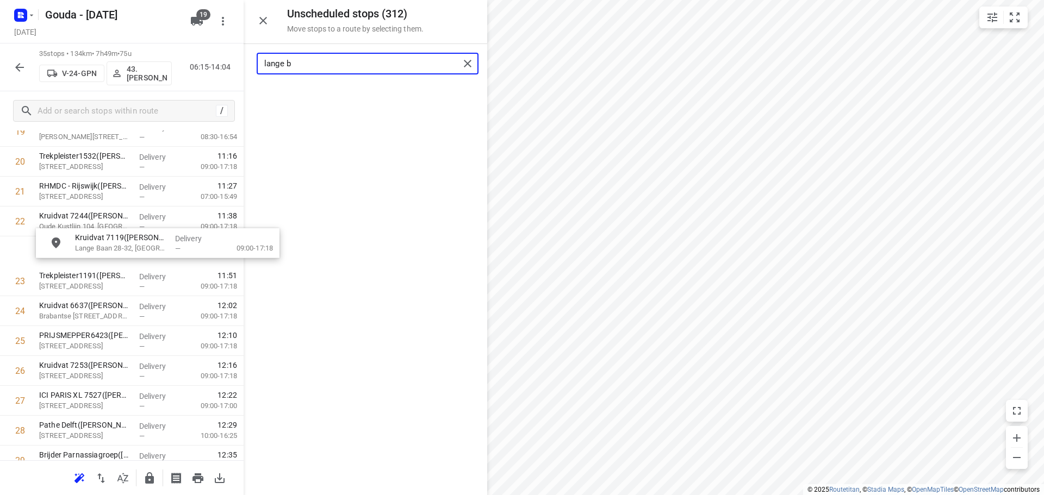
drag, startPoint x: 343, startPoint y: 93, endPoint x: 130, endPoint y: 242, distance: 260.3
type input "lange b"
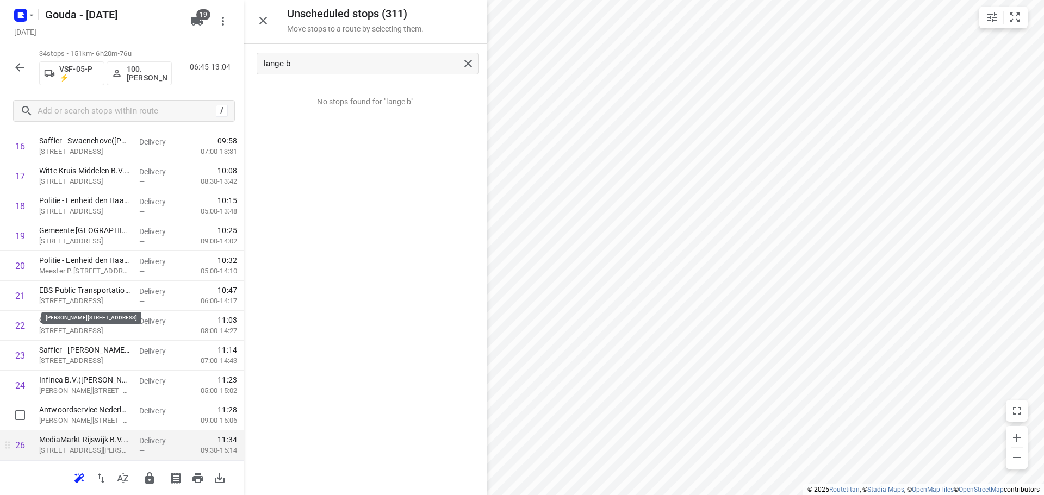
scroll to position [802, 0]
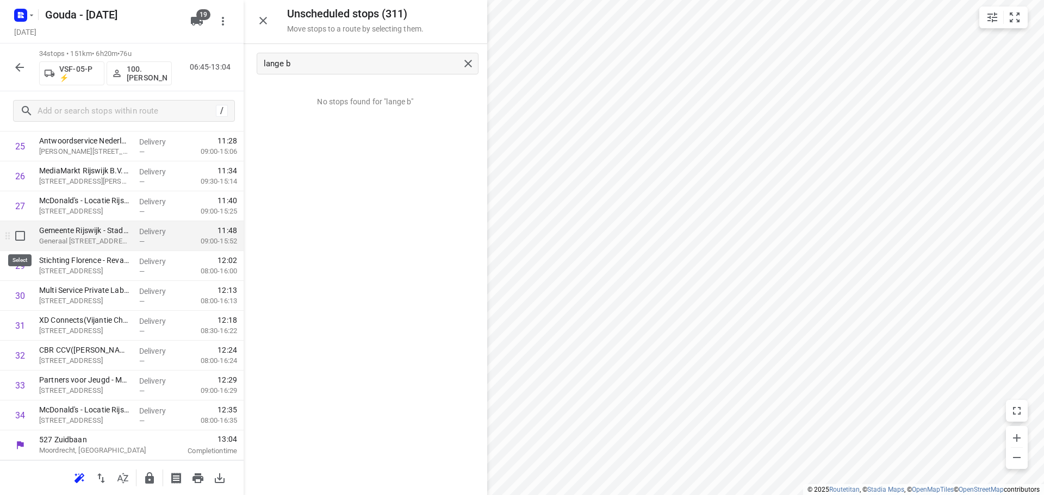
click at [20, 234] on input "checkbox" at bounding box center [20, 236] width 22 height 22
checkbox input "true"
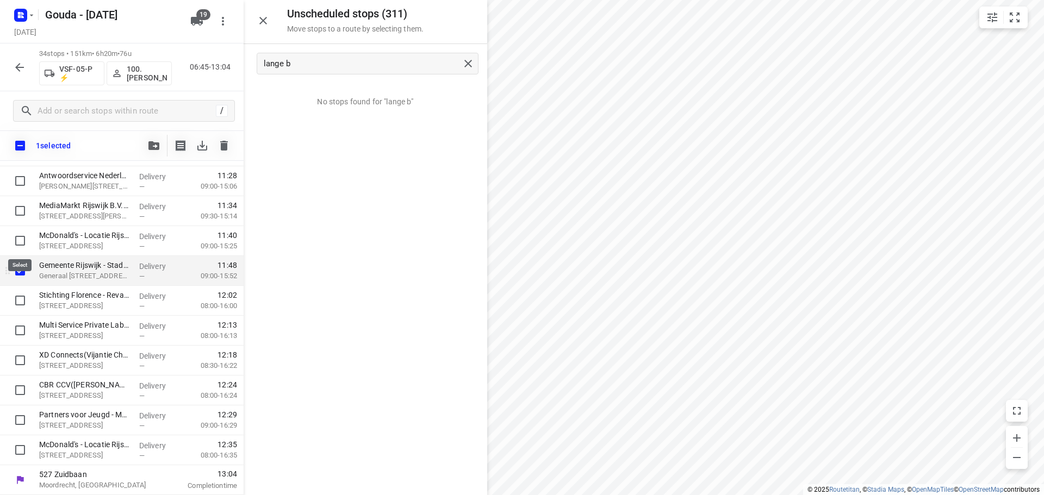
scroll to position [797, 0]
drag, startPoint x: 22, startPoint y: 292, endPoint x: 21, endPoint y: 298, distance: 5.5
click at [22, 294] on input "checkbox" at bounding box center [20, 301] width 22 height 22
checkbox input "true"
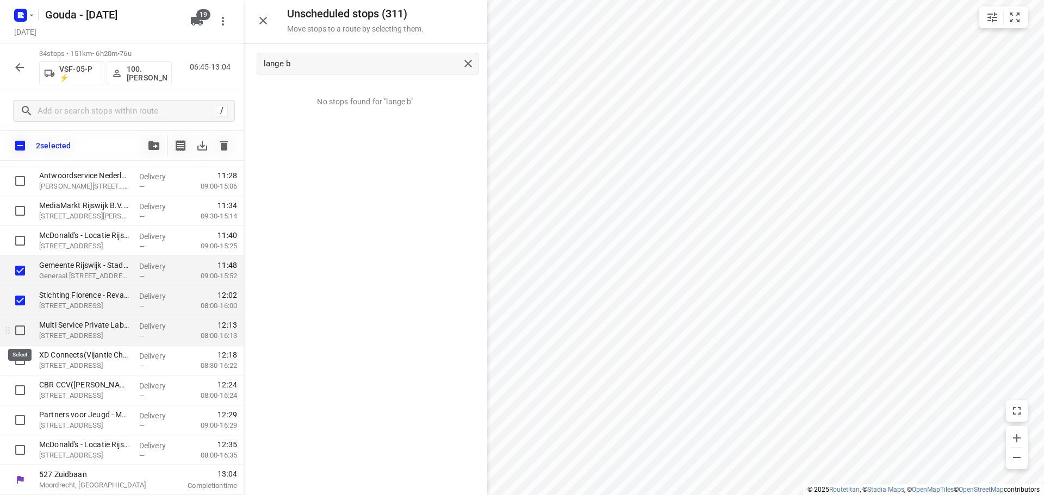
click at [15, 331] on input "checkbox" at bounding box center [20, 331] width 22 height 22
checkbox input "true"
click at [18, 354] on input "checkbox" at bounding box center [20, 361] width 22 height 22
checkbox input "true"
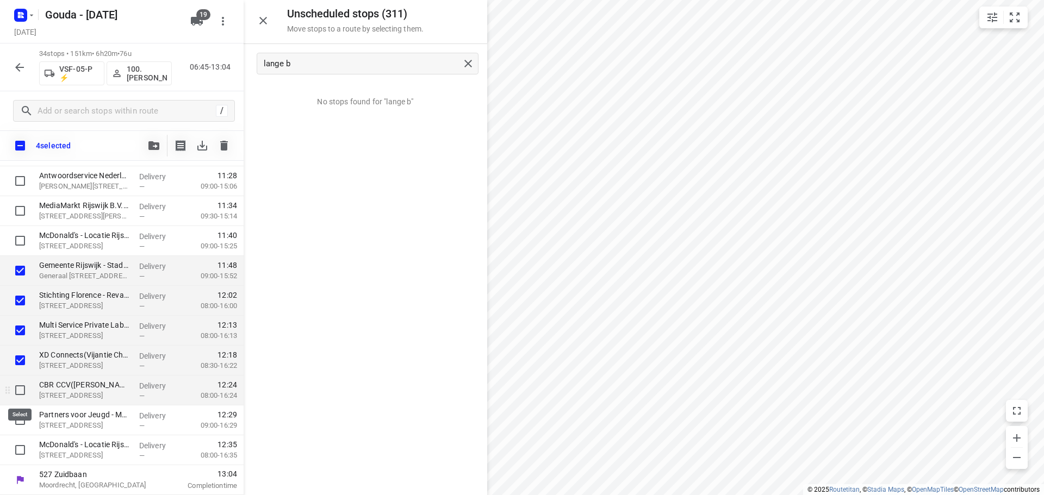
click at [17, 393] on input "checkbox" at bounding box center [20, 390] width 22 height 22
checkbox input "true"
drag, startPoint x: 17, startPoint y: 410, endPoint x: 21, endPoint y: 422, distance: 12.6
click at [17, 413] on input "checkbox" at bounding box center [20, 420] width 22 height 22
checkbox input "true"
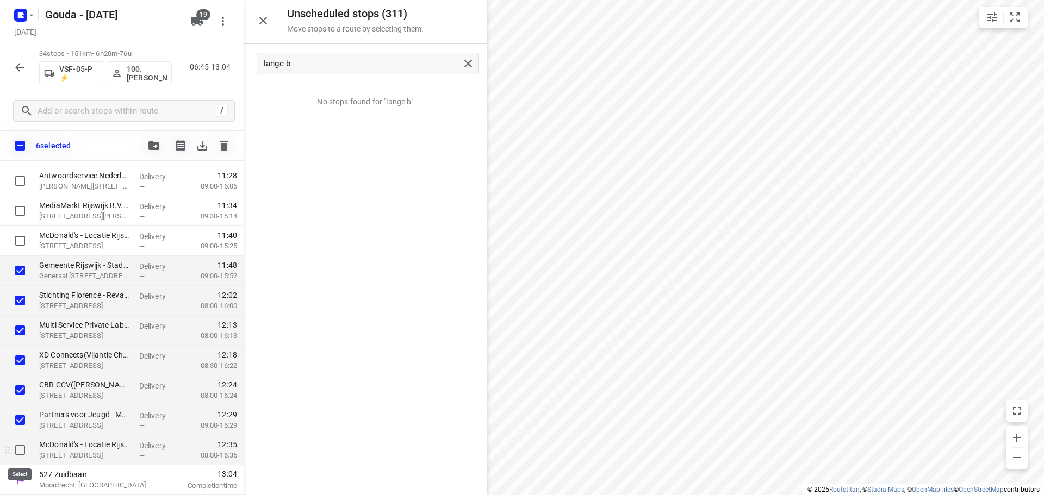
click at [20, 450] on input "checkbox" at bounding box center [20, 450] width 22 height 22
checkbox input "true"
click at [151, 146] on icon "button" at bounding box center [153, 145] width 11 height 9
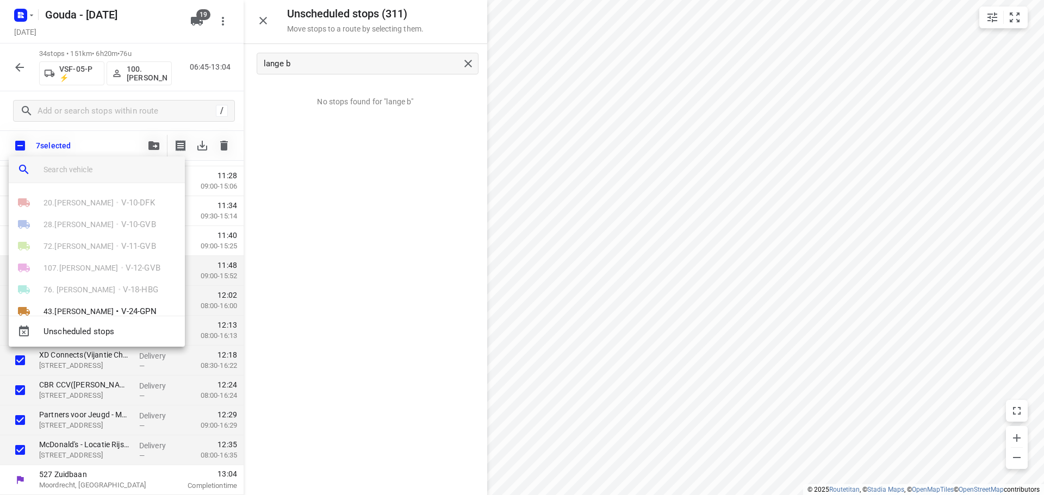
click at [121, 170] on input "search vehicle" at bounding box center [109, 169] width 133 height 16
click at [67, 311] on span "43.[PERSON_NAME]" at bounding box center [78, 311] width 70 height 11
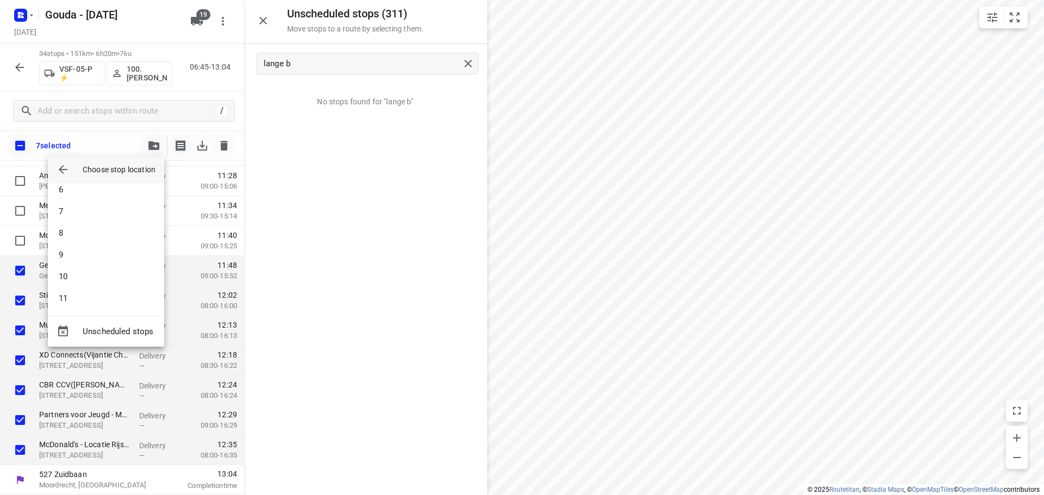
scroll to position [381, 0]
click at [79, 251] on li "21" at bounding box center [106, 253] width 116 height 22
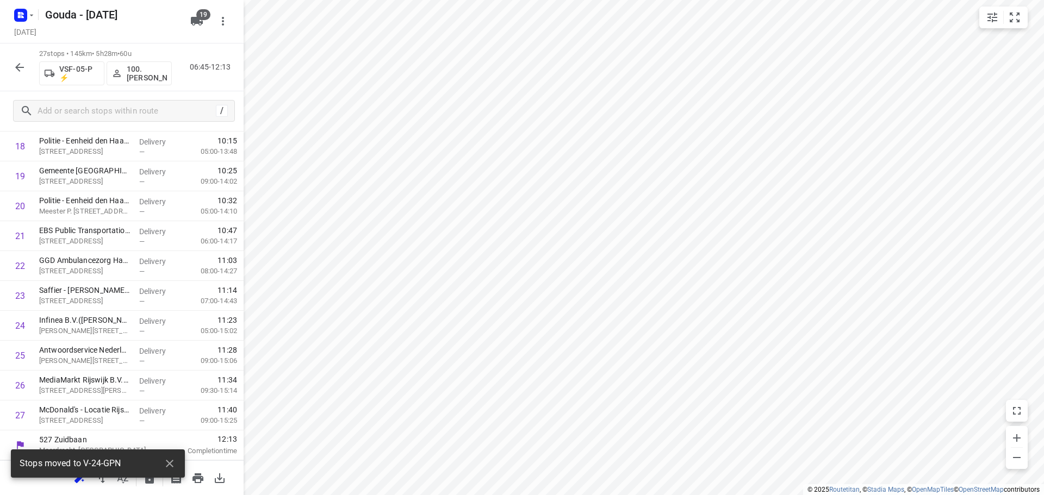
scroll to position [593, 0]
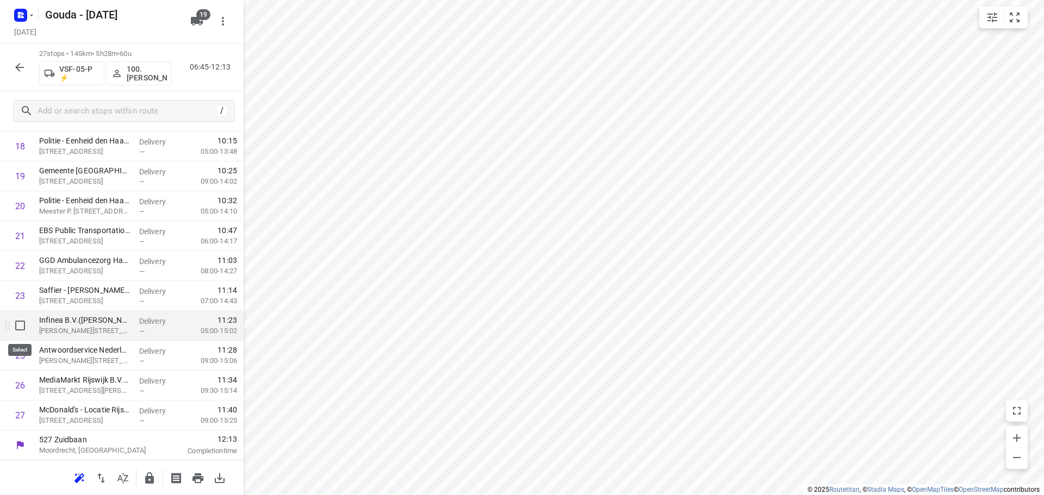
click at [21, 325] on input "checkbox" at bounding box center [20, 326] width 22 height 22
checkbox input "true"
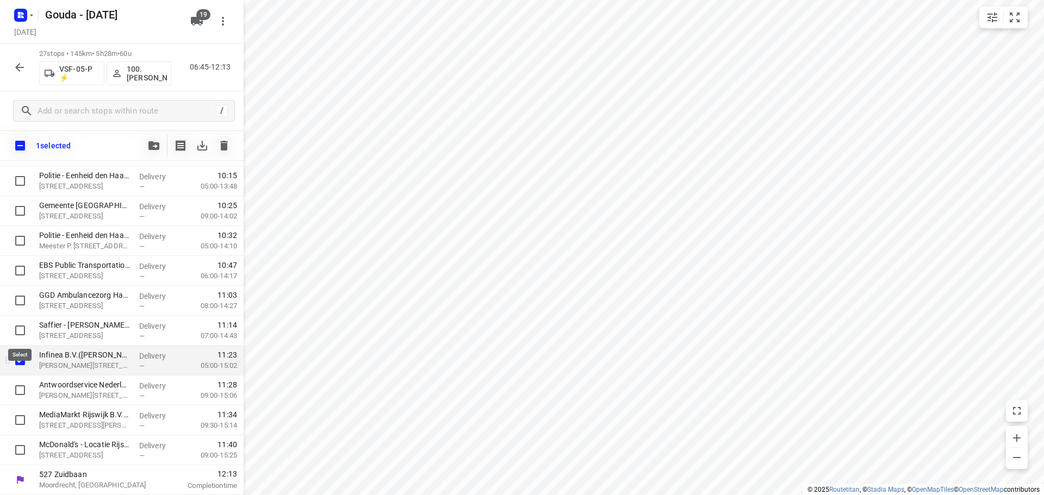
scroll to position [588, 0]
click at [22, 390] on input "checkbox" at bounding box center [20, 390] width 22 height 22
checkbox input "true"
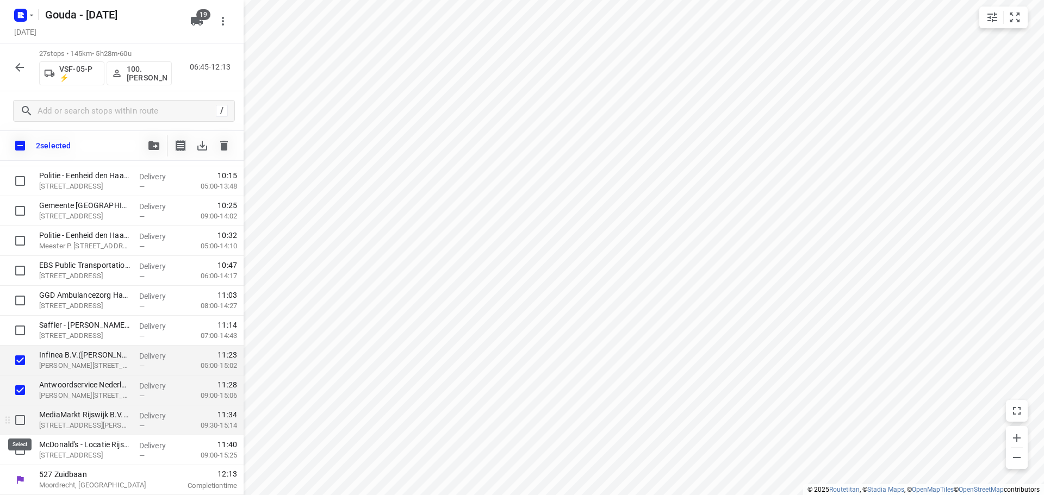
click at [20, 420] on input "checkbox" at bounding box center [20, 420] width 22 height 22
checkbox input "true"
click at [14, 441] on input "checkbox" at bounding box center [20, 450] width 22 height 22
checkbox input "true"
click at [150, 145] on icon "button" at bounding box center [153, 145] width 11 height 9
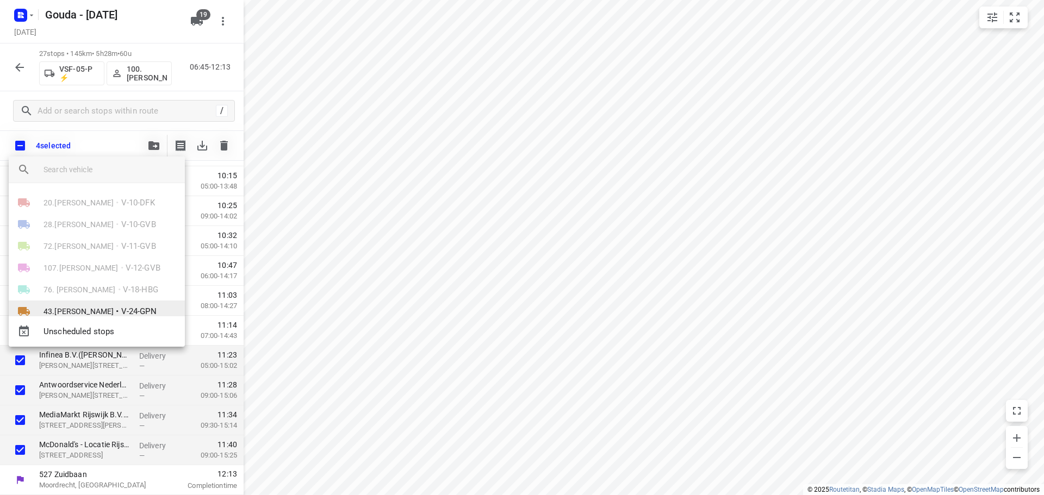
click at [98, 307] on span "43.[PERSON_NAME]" at bounding box center [78, 311] width 70 height 11
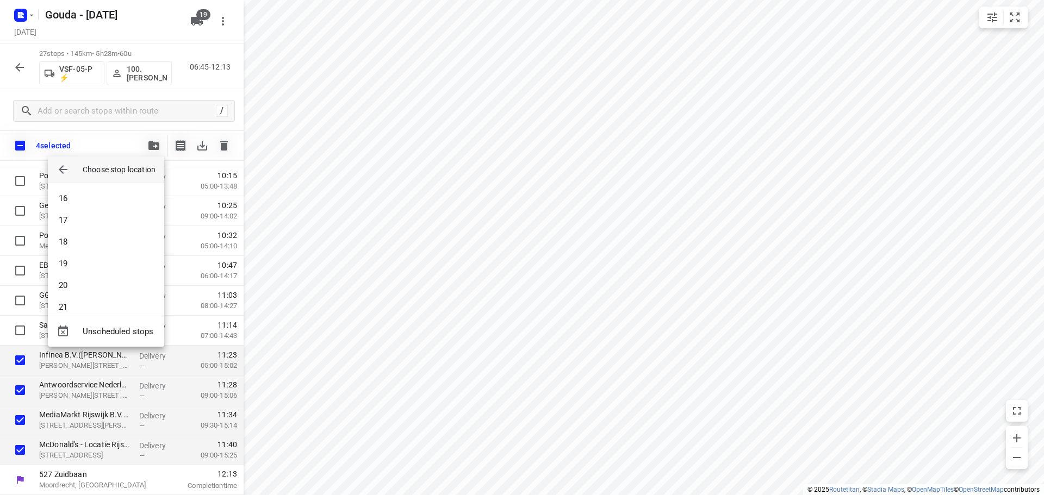
scroll to position [381, 0]
click at [84, 251] on li "21" at bounding box center [106, 253] width 116 height 22
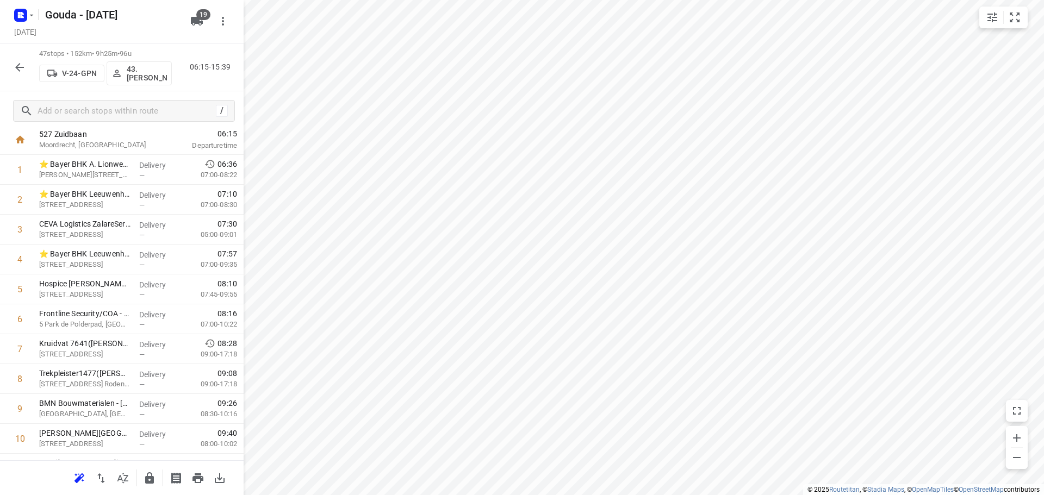
scroll to position [0, 0]
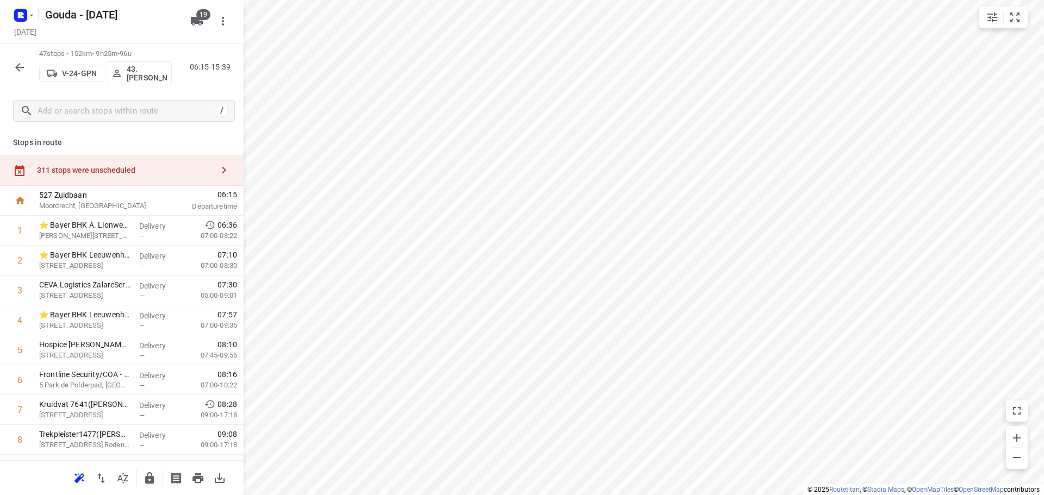
click at [217, 167] on icon "button" at bounding box center [223, 170] width 13 height 13
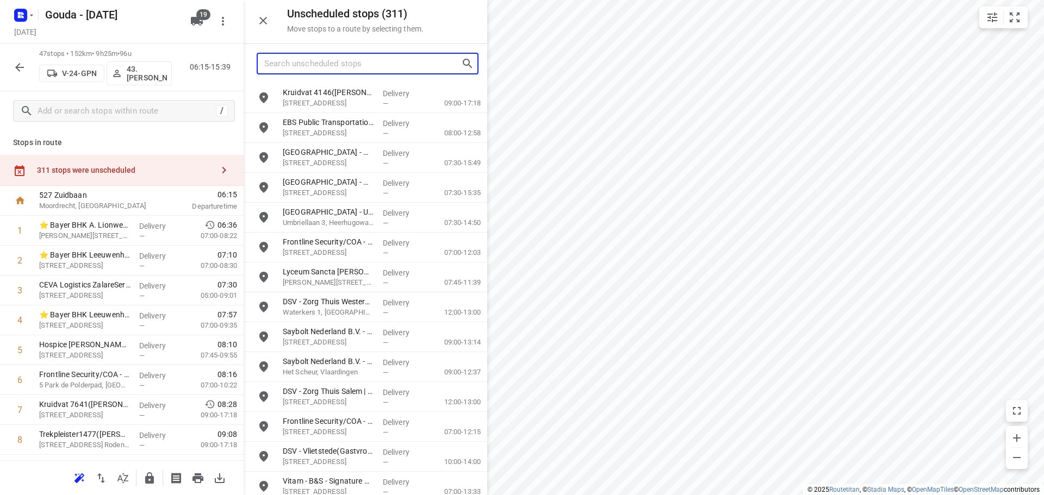
click at [344, 64] on input "Search unscheduled stops" at bounding box center [362, 63] width 197 height 17
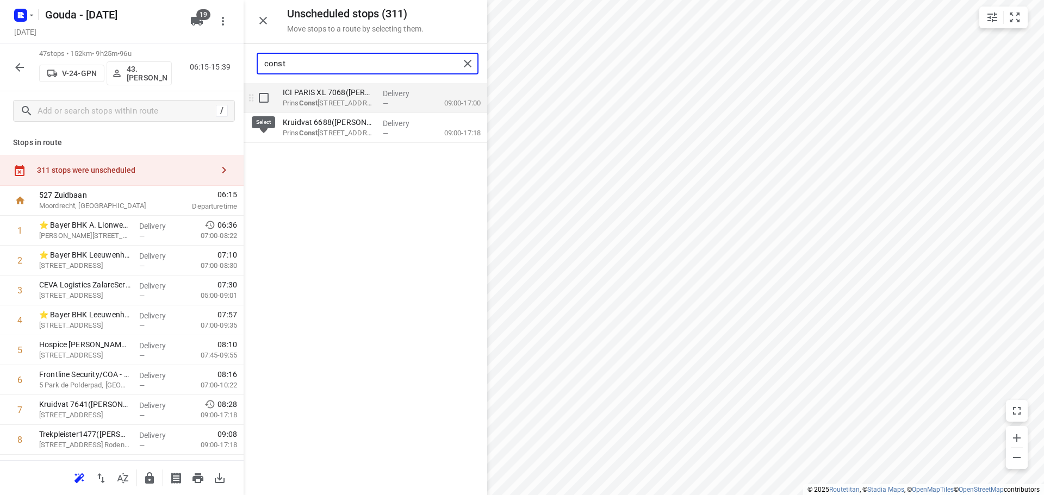
type input "const"
click at [264, 98] on input "grid" at bounding box center [264, 98] width 22 height 22
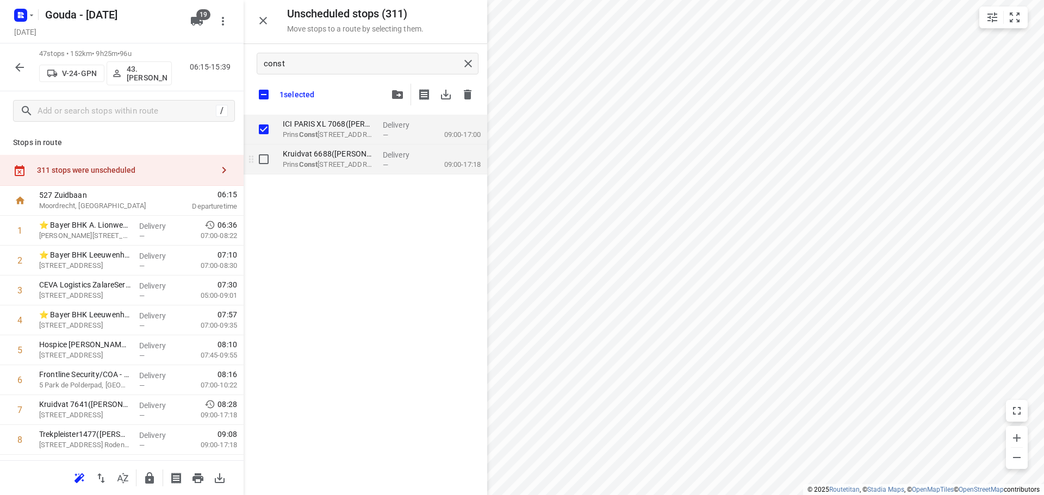
checkbox input "true"
click at [265, 156] on input "grid" at bounding box center [264, 159] width 22 height 22
checkbox input "true"
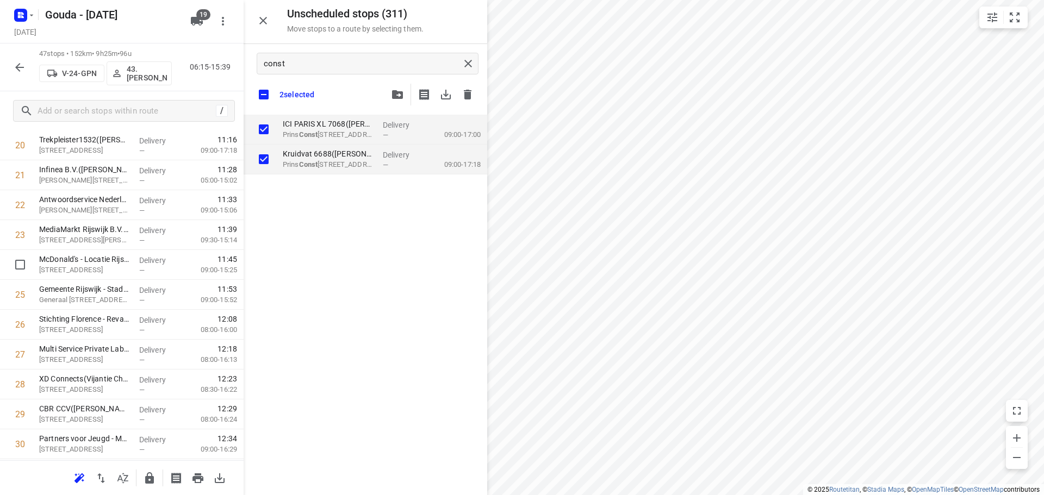
scroll to position [652, 0]
checkbox input "true"
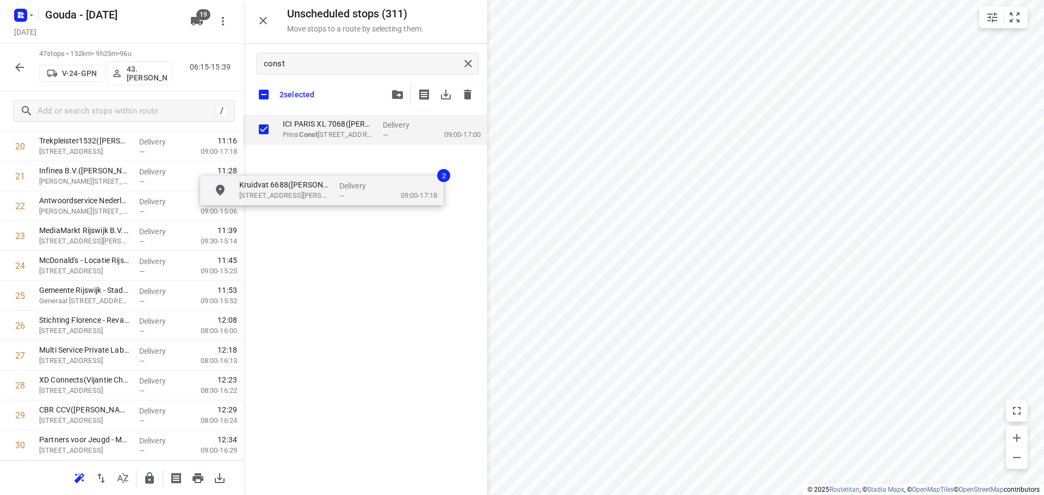
checkbox input "true"
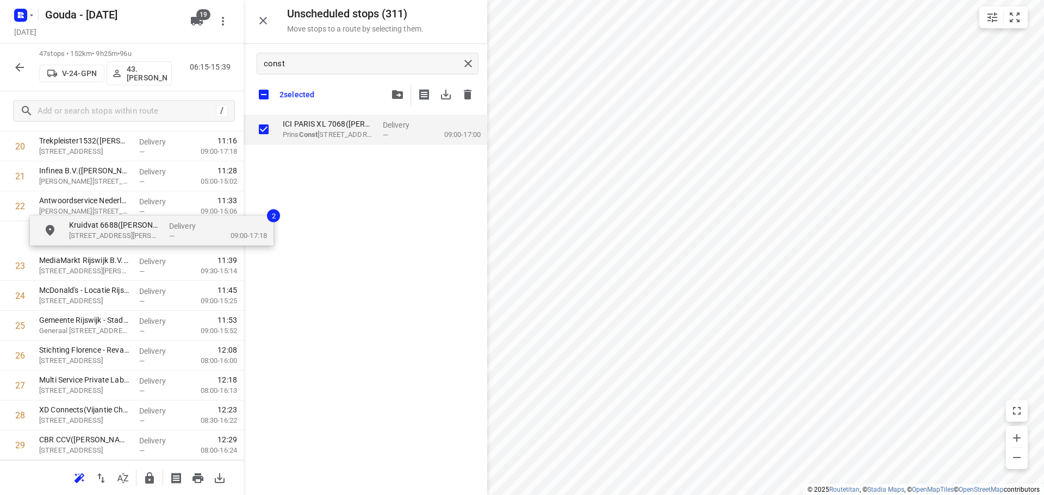
drag, startPoint x: 317, startPoint y: 158, endPoint x: 104, endPoint y: 232, distance: 226.1
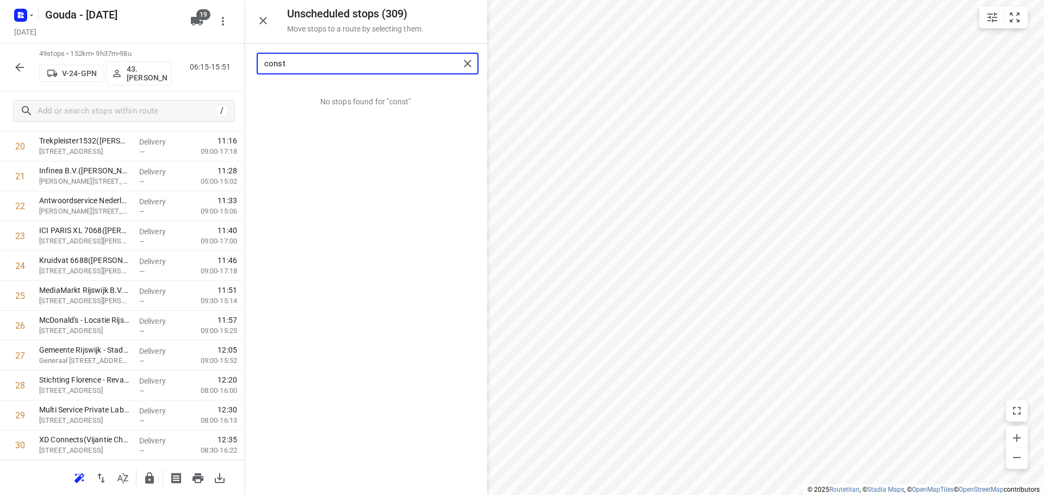
click at [354, 61] on input "const" at bounding box center [361, 63] width 195 height 17
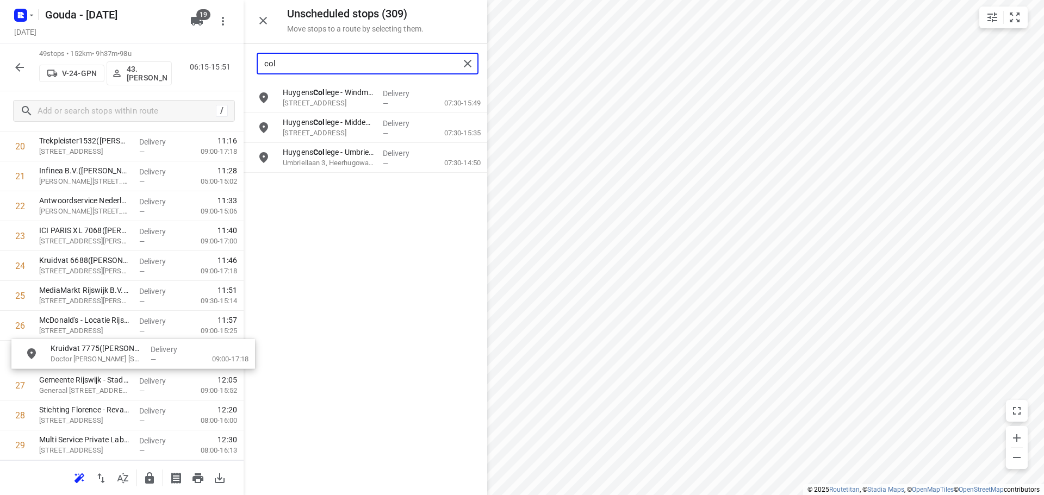
drag, startPoint x: 321, startPoint y: 192, endPoint x: 84, endPoint y: 361, distance: 291.0
type input "col"
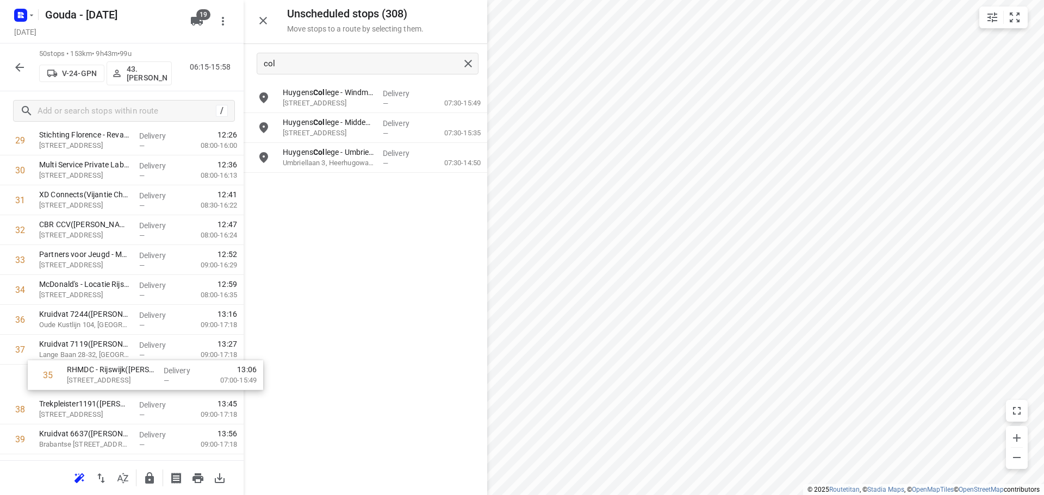
scroll to position [930, 0]
drag, startPoint x: 70, startPoint y: 326, endPoint x: 92, endPoint y: 371, distance: 50.3
click at [92, 371] on div "1 ⭐ Bayer BHK A. Lionweg Productie([PERSON_NAME]) [PERSON_NAME][STREET_ADDRESS]…" at bounding box center [122, 33] width 244 height 1495
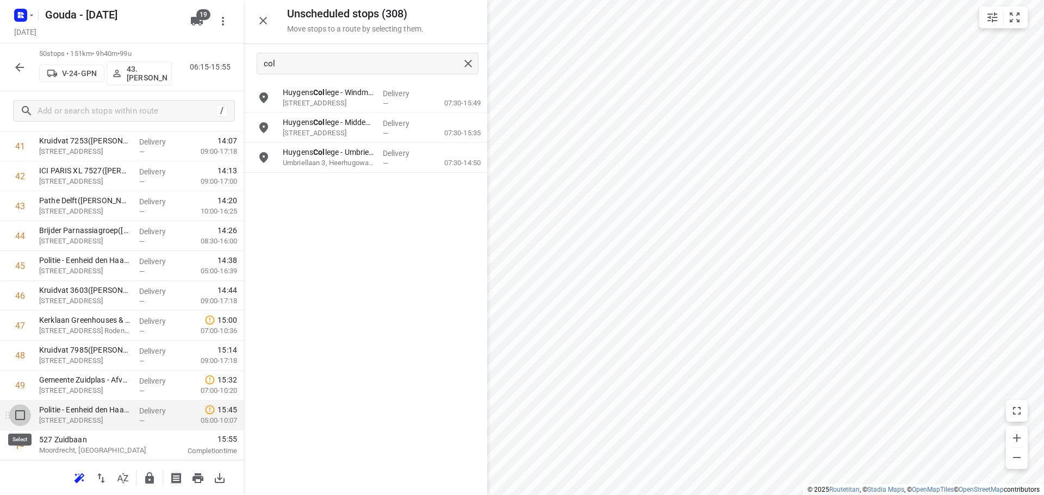
click at [22, 415] on input "checkbox" at bounding box center [20, 415] width 22 height 22
checkbox input "true"
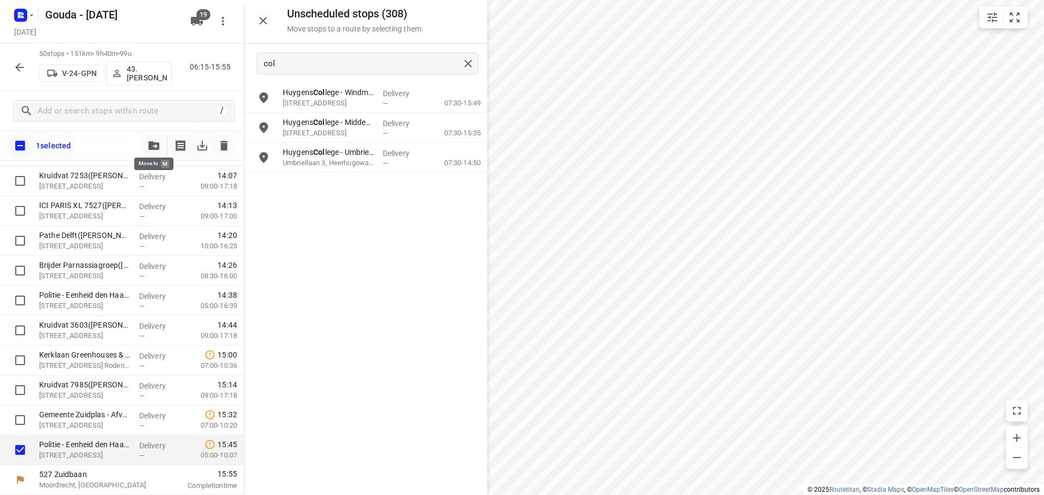
click at [153, 149] on icon "button" at bounding box center [153, 145] width 11 height 9
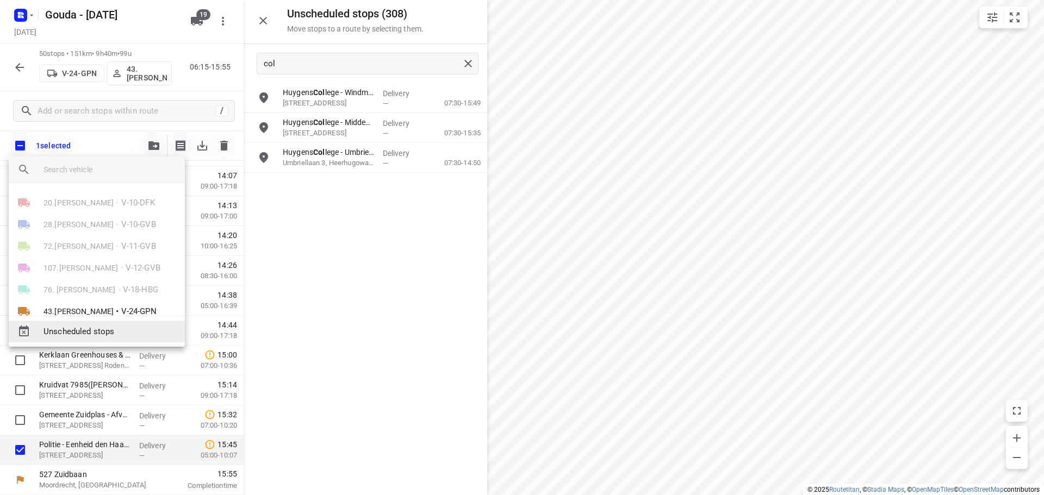
click at [99, 332] on span "Unscheduled stops" at bounding box center [109, 332] width 133 height 13
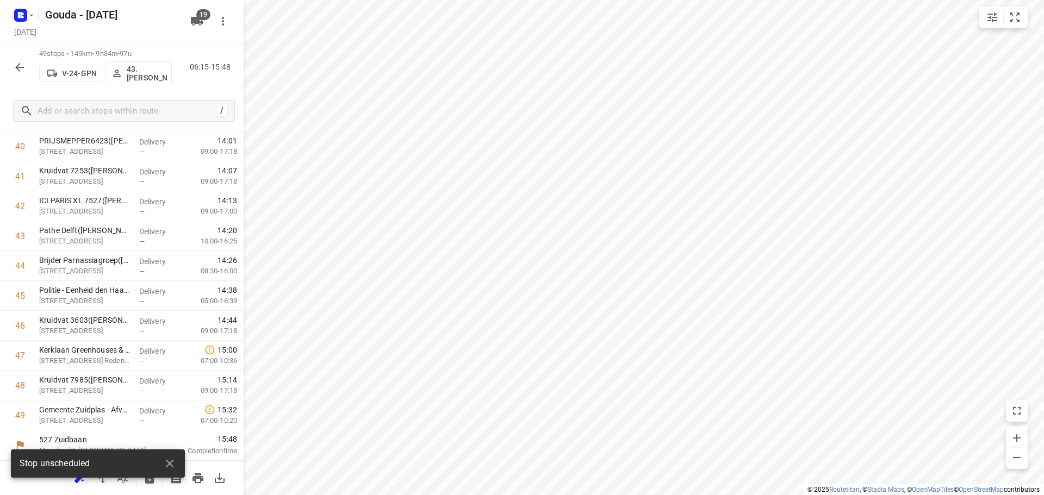
scroll to position [1250, 0]
click at [24, 67] on icon "button" at bounding box center [19, 67] width 9 height 9
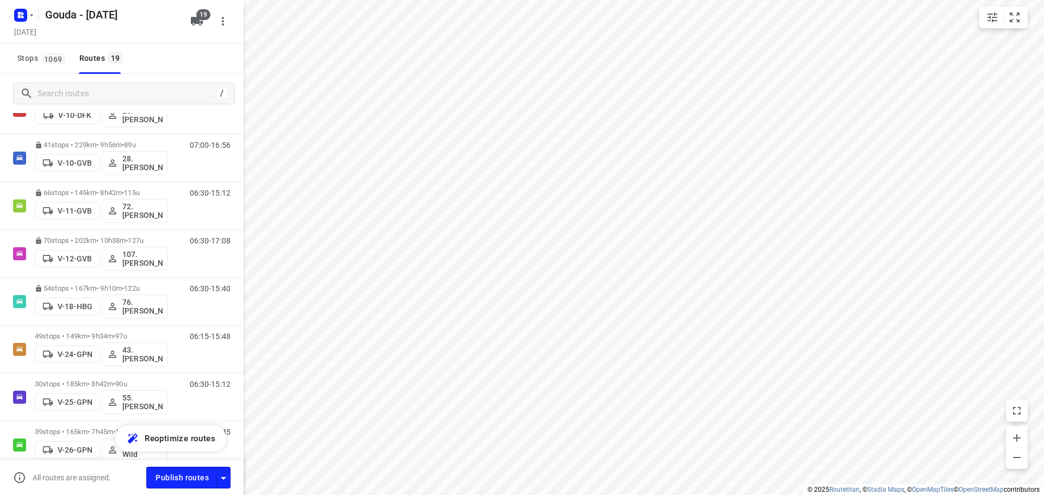
scroll to position [217, 0]
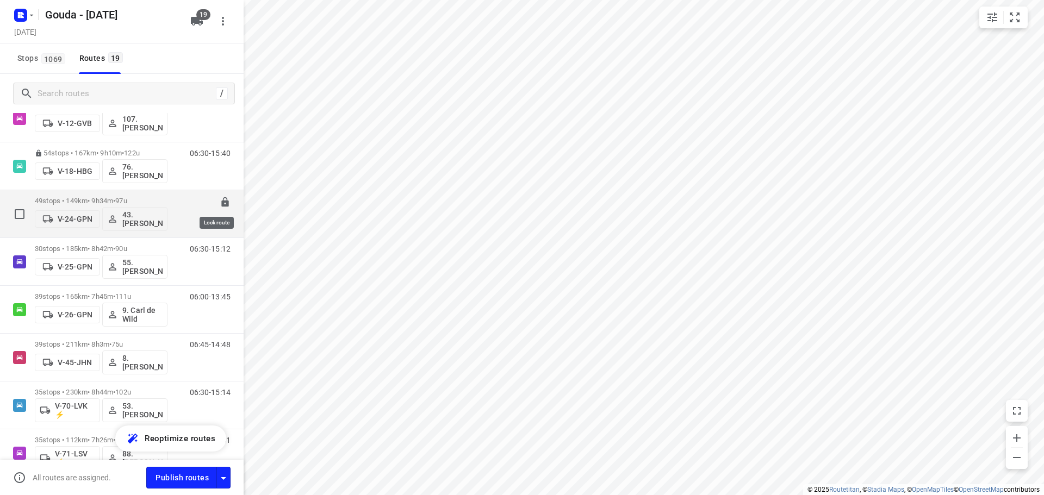
click at [221, 201] on icon at bounding box center [224, 202] width 7 height 10
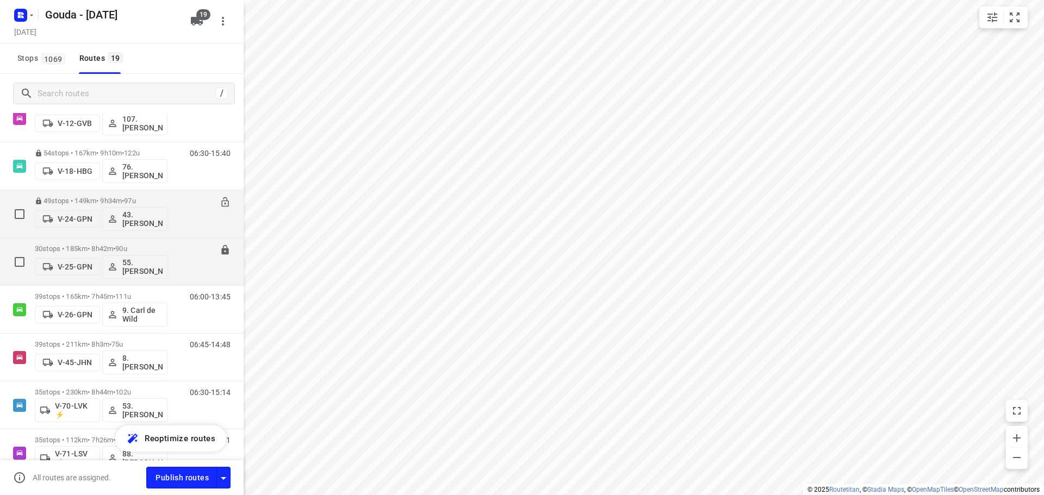
click at [113, 246] on p "30 stops • 185km • 8h42m • 90u" at bounding box center [101, 249] width 133 height 8
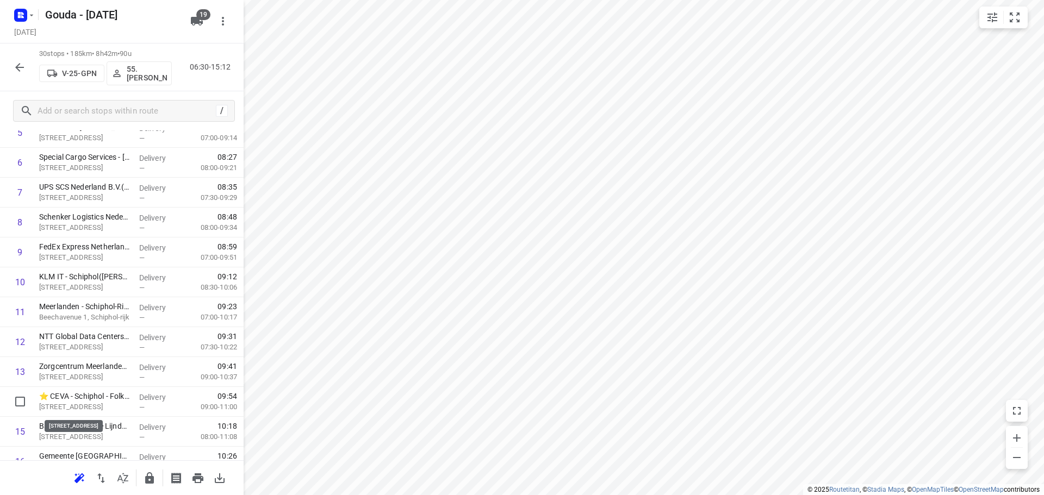
scroll to position [219, 0]
drag, startPoint x: 90, startPoint y: 405, endPoint x: 101, endPoint y: 269, distance: 136.9
click at [101, 269] on div "1 ⭐Samsung Electronics Benelux B.V.([PERSON_NAME]) Avioport, Schiphol Delivery …" at bounding box center [122, 445] width 244 height 897
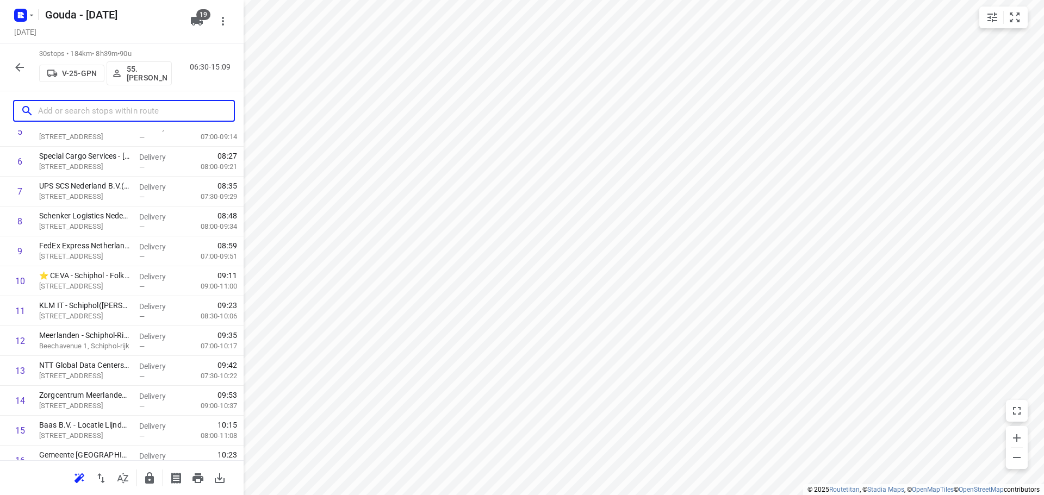
click at [116, 111] on input "text" at bounding box center [136, 111] width 196 height 17
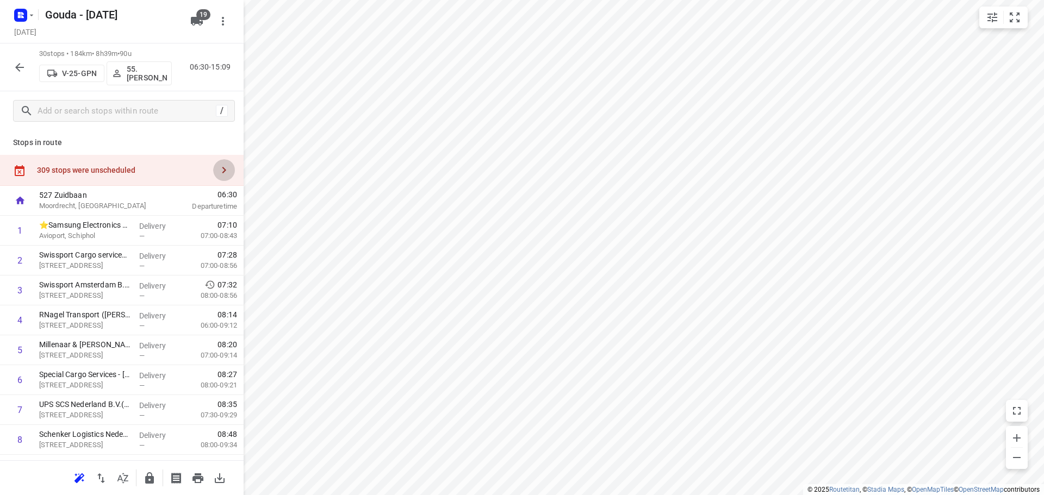
click at [218, 169] on icon "button" at bounding box center [223, 170] width 13 height 13
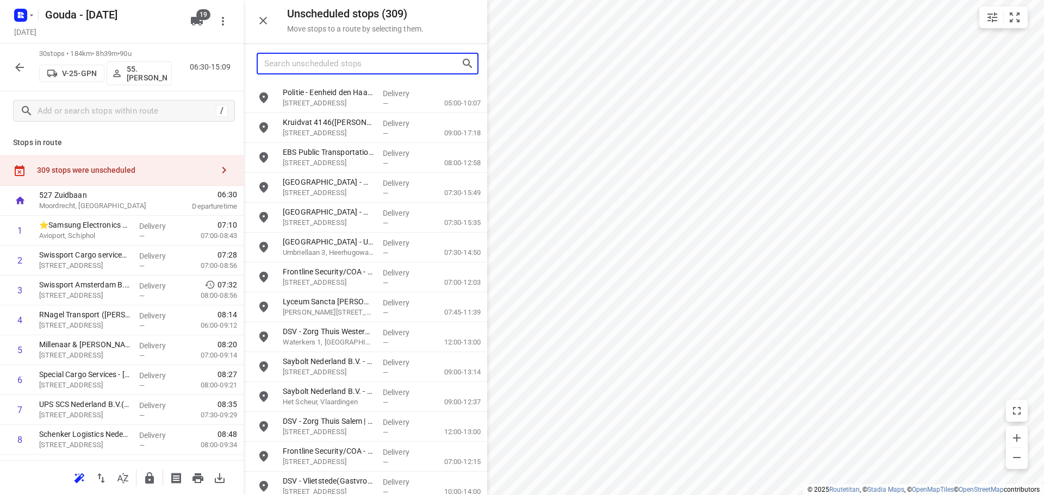
click at [310, 64] on input "Search unscheduled stops" at bounding box center [362, 63] width 197 height 17
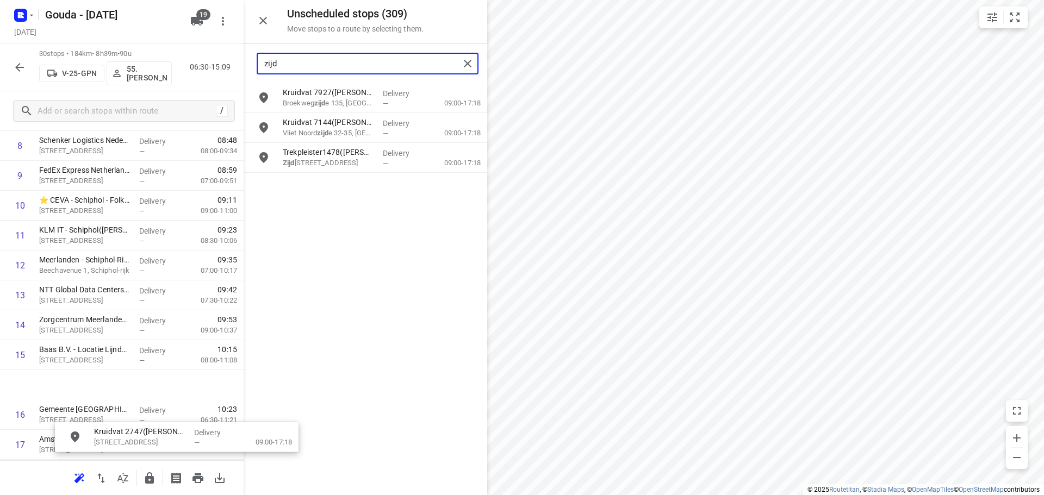
scroll to position [295, 0]
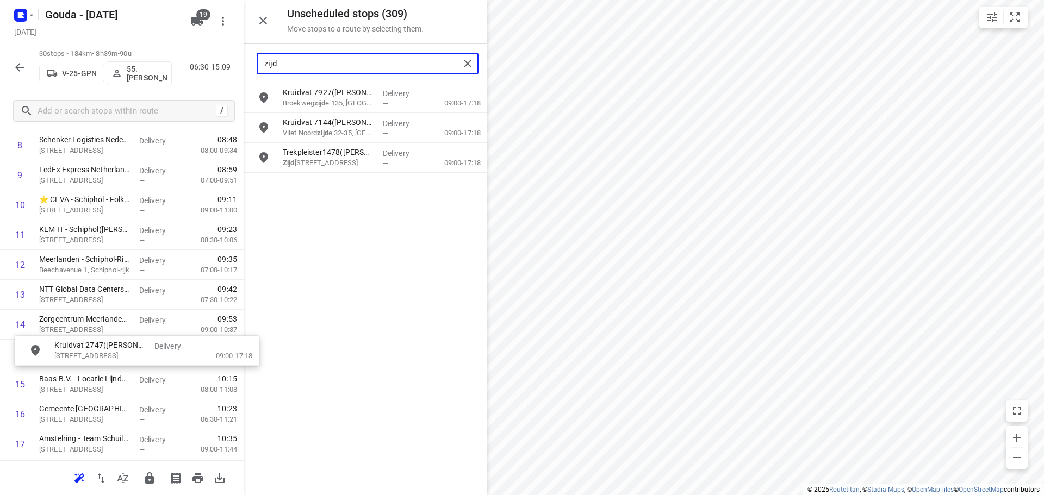
drag, startPoint x: 333, startPoint y: 189, endPoint x: 98, endPoint y: 360, distance: 290.6
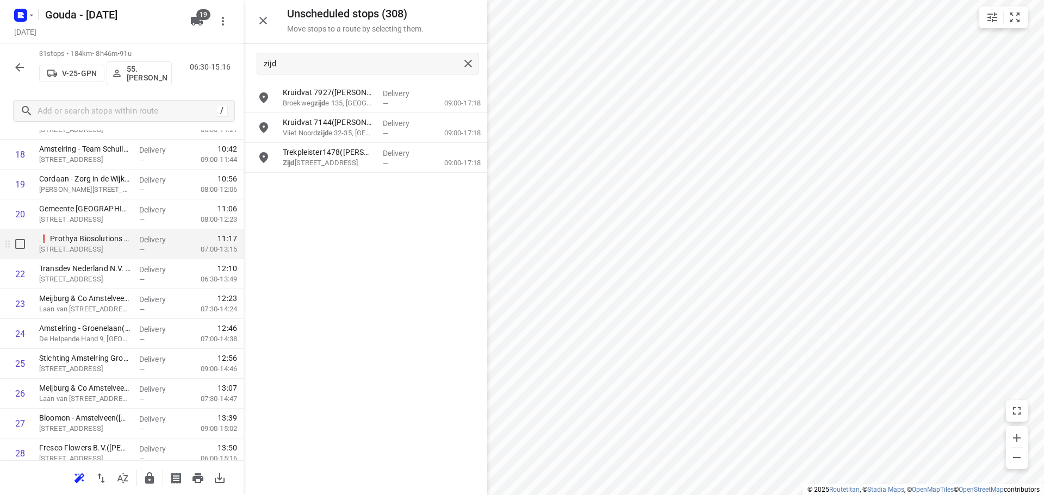
scroll to position [675, 0]
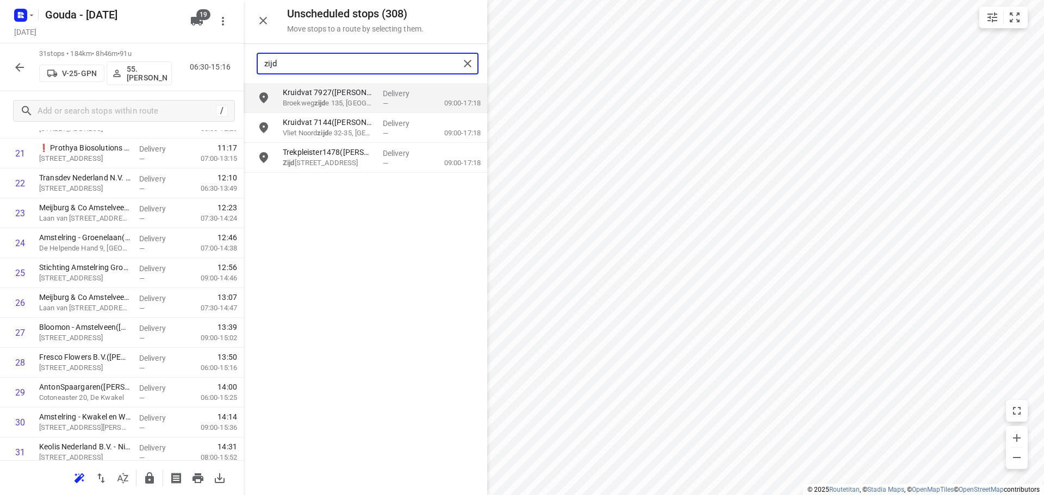
click at [318, 61] on input "zijd" at bounding box center [361, 63] width 195 height 17
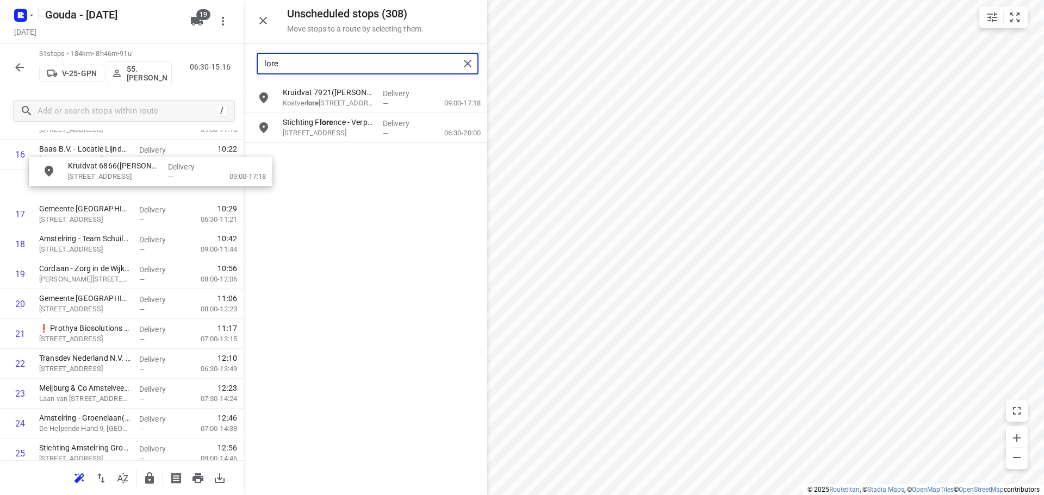
scroll to position [522, 0]
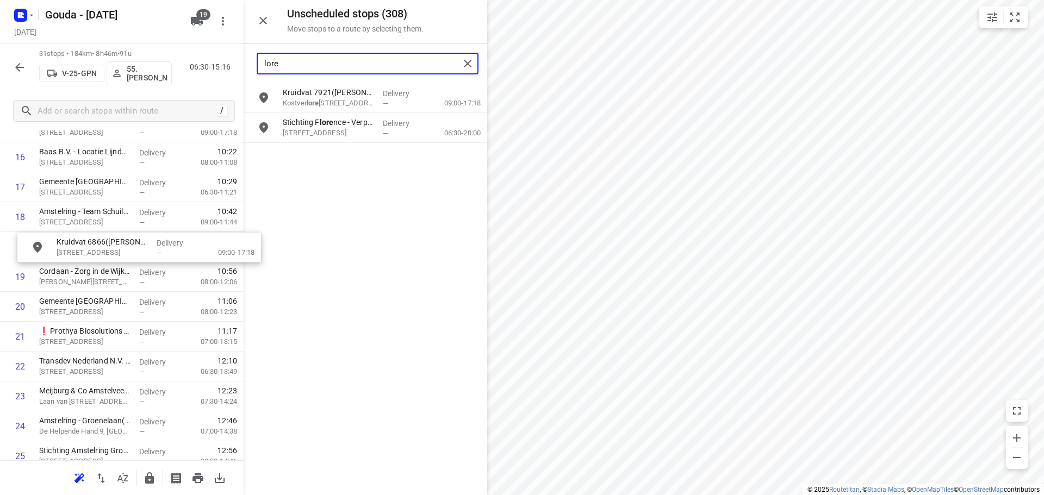
drag, startPoint x: 322, startPoint y: 107, endPoint x: 95, endPoint y: 261, distance: 274.3
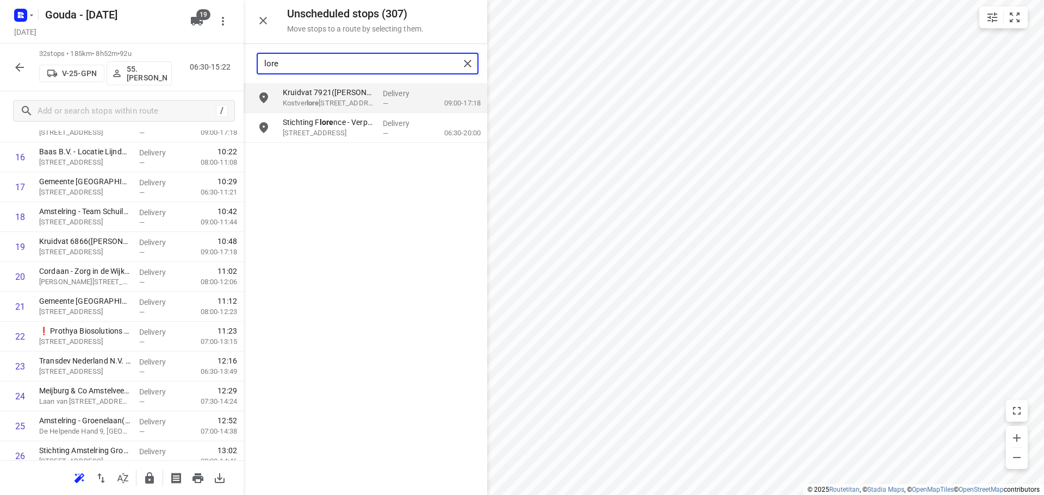
click at [369, 63] on input "lore" at bounding box center [361, 63] width 195 height 17
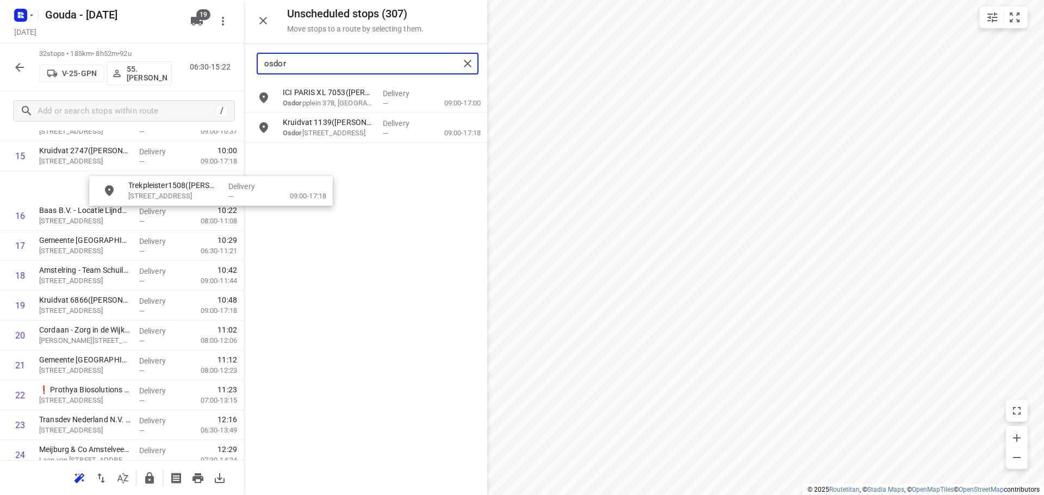
scroll to position [493, 0]
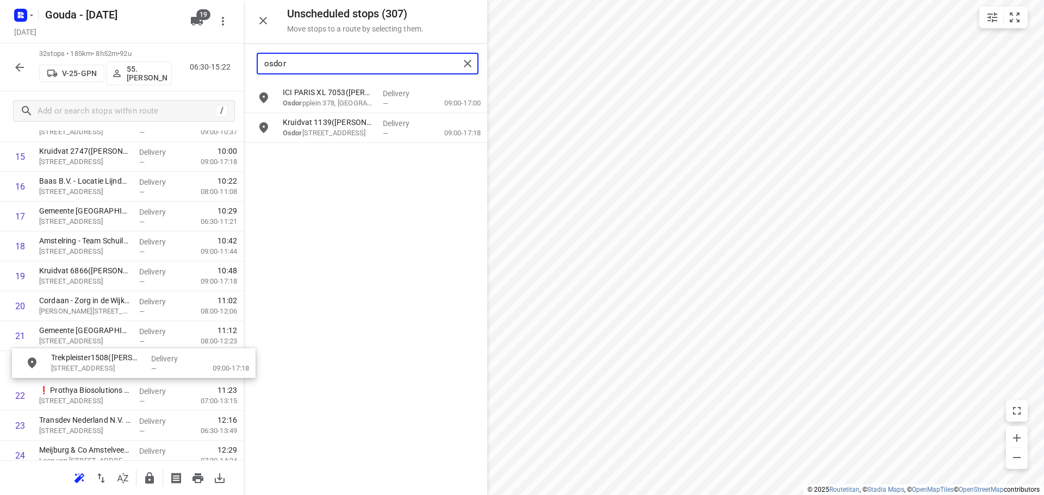
drag, startPoint x: 334, startPoint y: 138, endPoint x: 92, endPoint y: 373, distance: 337.1
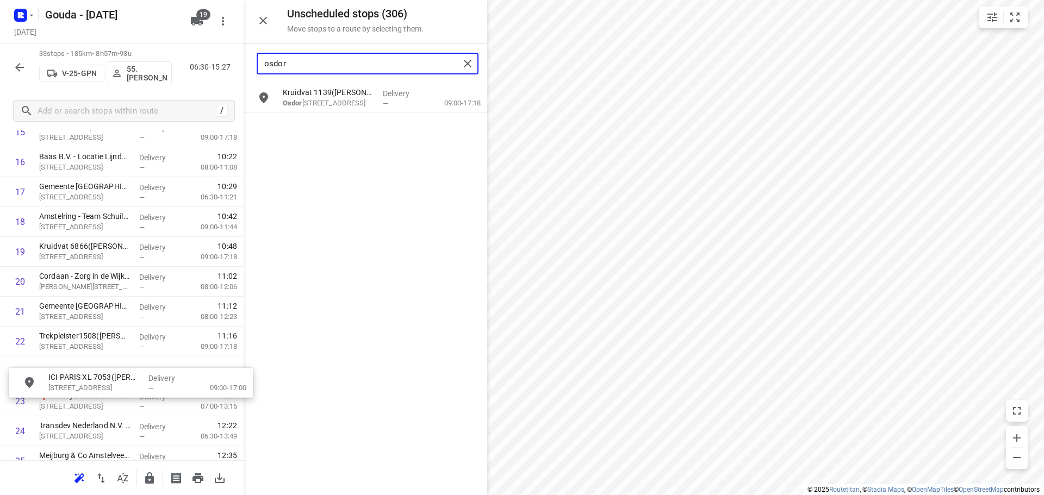
scroll to position [518, 0]
drag, startPoint x: 334, startPoint y: 99, endPoint x: 93, endPoint y: 377, distance: 368.0
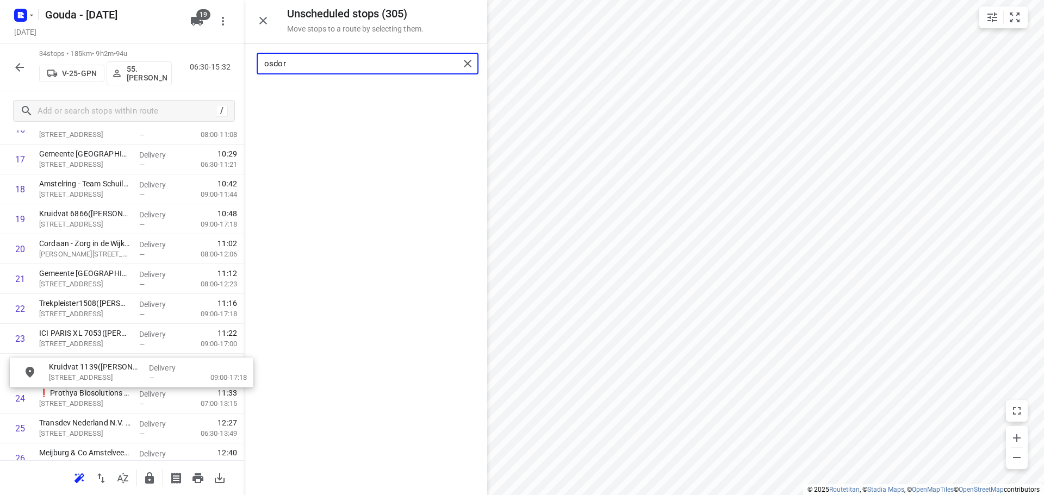
scroll to position [550, 0]
drag, startPoint x: 331, startPoint y: 102, endPoint x: 93, endPoint y: 371, distance: 358.9
drag, startPoint x: 70, startPoint y: 252, endPoint x: 76, endPoint y: 372, distance: 119.8
click at [76, 372] on div "1 ⭐Samsung Electronics Benelux B.V.([PERSON_NAME]) Avioport, Schiphol Delivery …" at bounding box center [122, 189] width 244 height 1046
click at [383, 68] on input "osdor" at bounding box center [361, 63] width 195 height 17
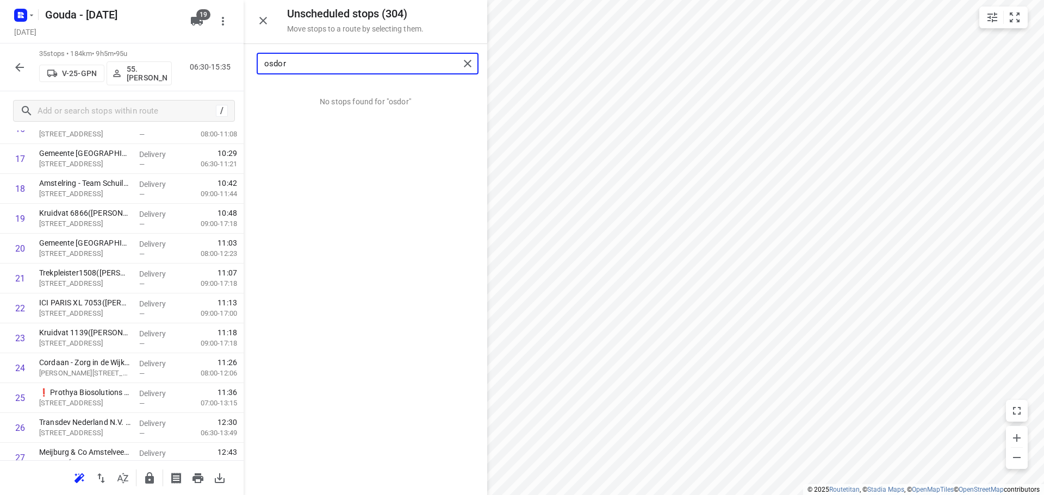
click at [383, 68] on input "osdor" at bounding box center [361, 63] width 195 height 17
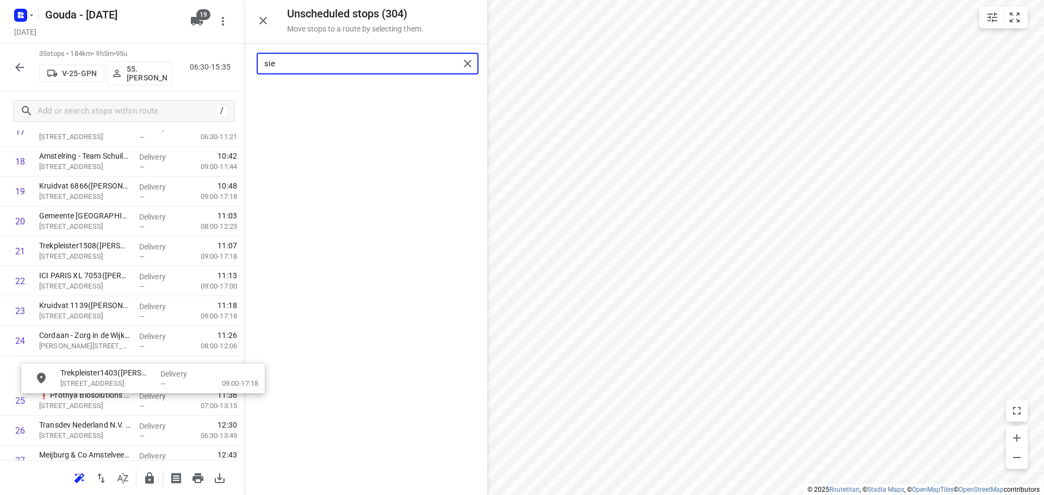
scroll to position [578, 0]
drag, startPoint x: 325, startPoint y: 102, endPoint x: 99, endPoint y: 378, distance: 356.6
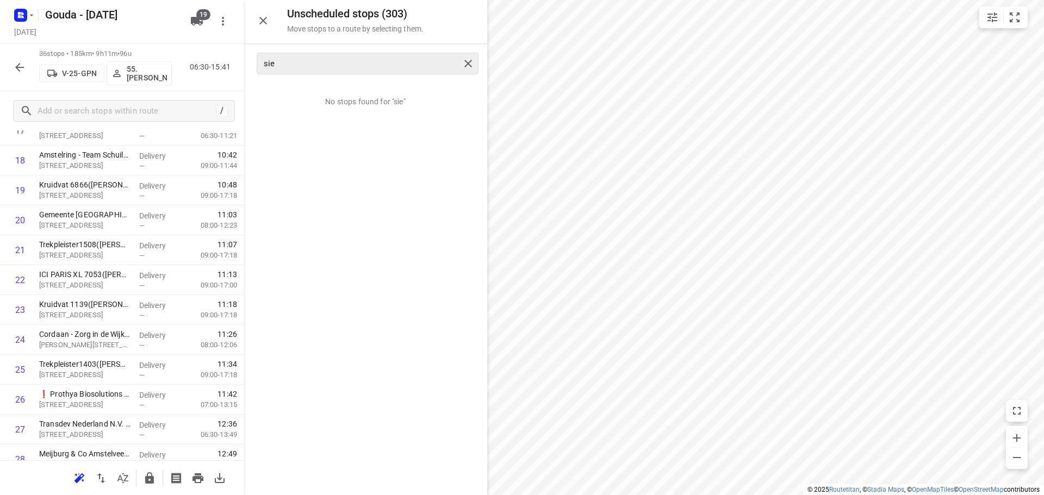
click at [324, 72] on div "sie" at bounding box center [368, 64] width 222 height 22
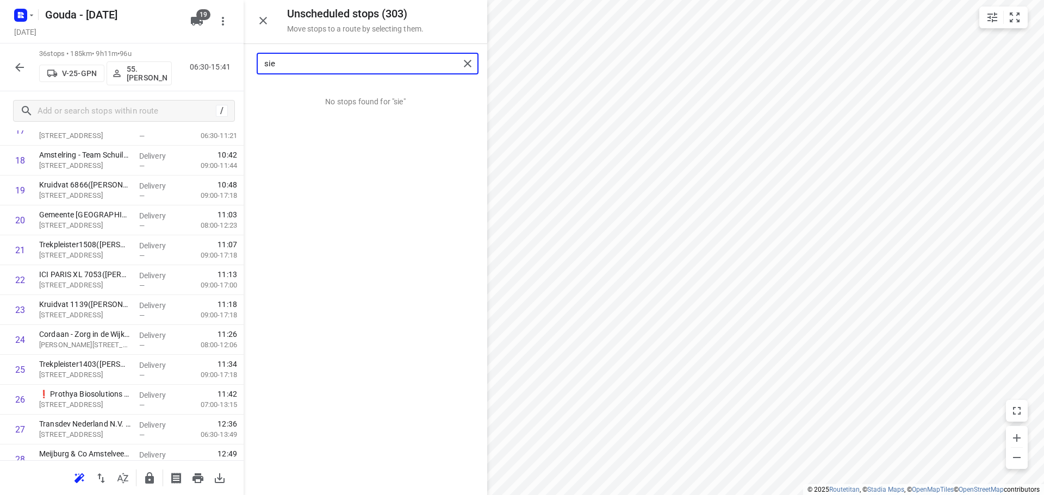
click at [321, 61] on input "sie" at bounding box center [361, 63] width 195 height 17
click at [320, 61] on input "sie" at bounding box center [361, 63] width 195 height 17
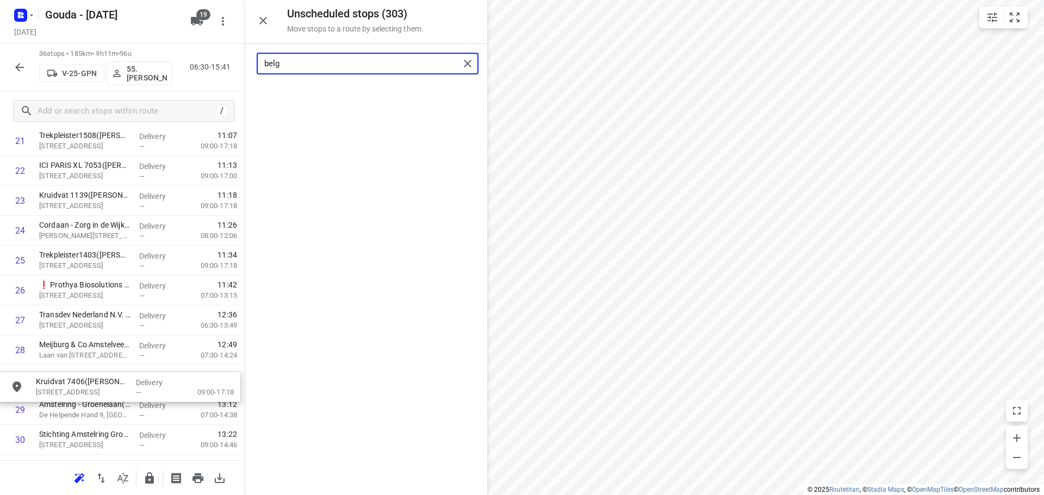
scroll to position [688, 0]
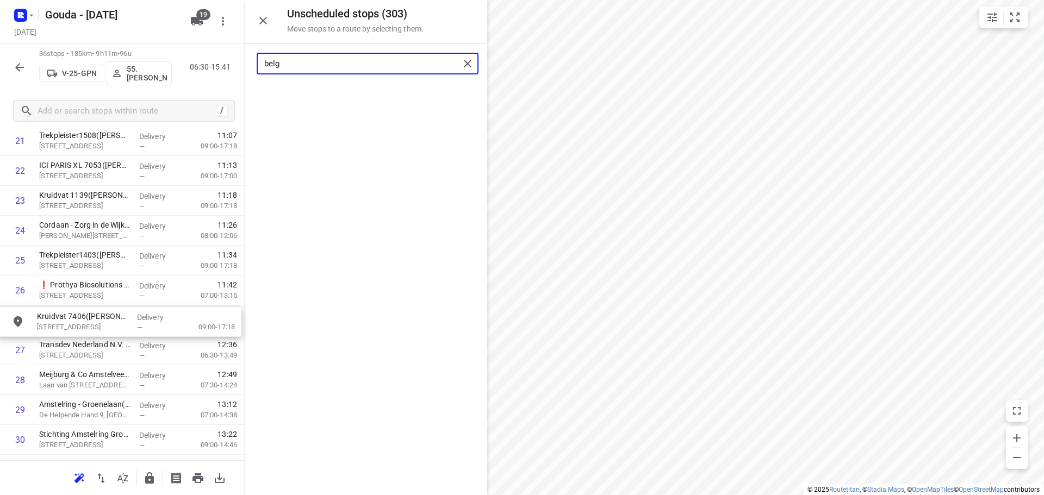
drag, startPoint x: 321, startPoint y: 91, endPoint x: 75, endPoint y: 314, distance: 331.7
click at [330, 66] on input "belg" at bounding box center [361, 63] width 195 height 17
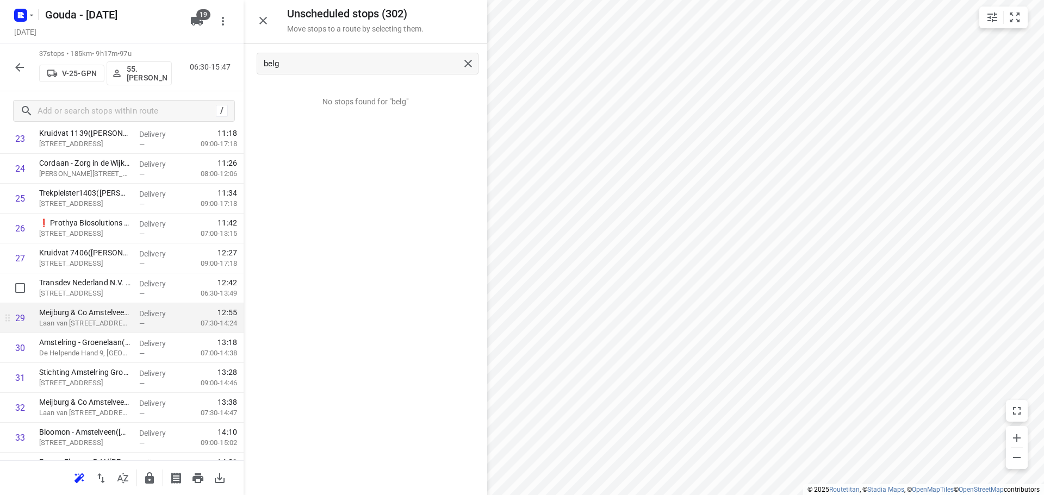
scroll to position [796, 0]
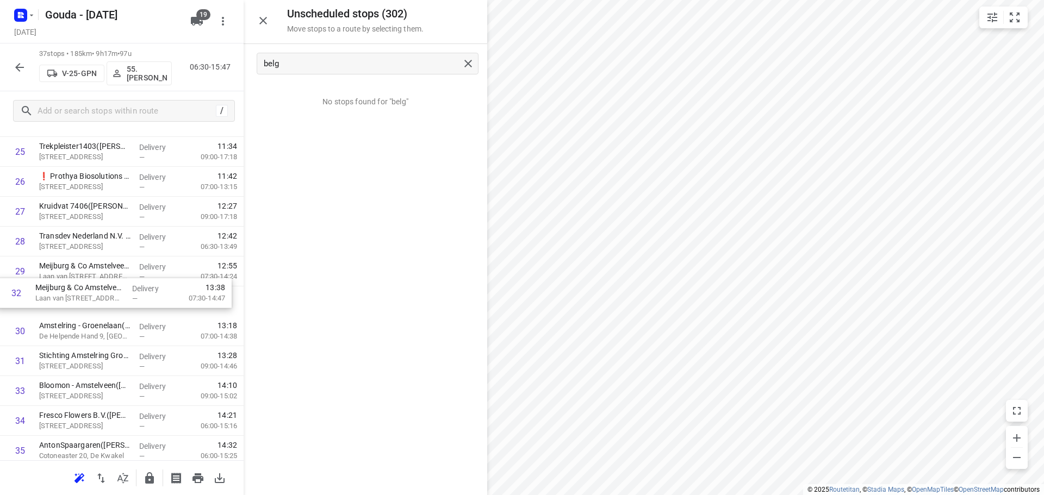
drag, startPoint x: 88, startPoint y: 363, endPoint x: 88, endPoint y: 292, distance: 71.2
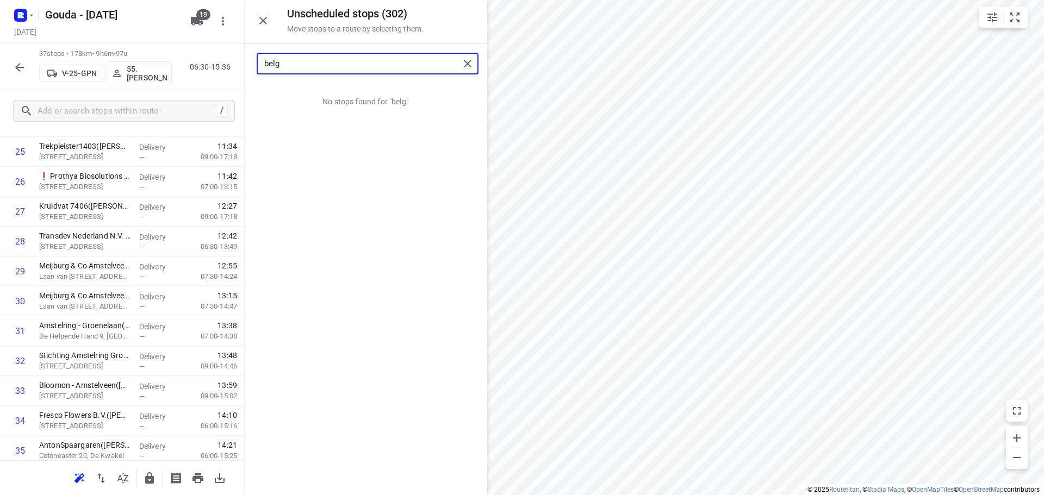
click at [292, 64] on input "belg" at bounding box center [361, 63] width 195 height 17
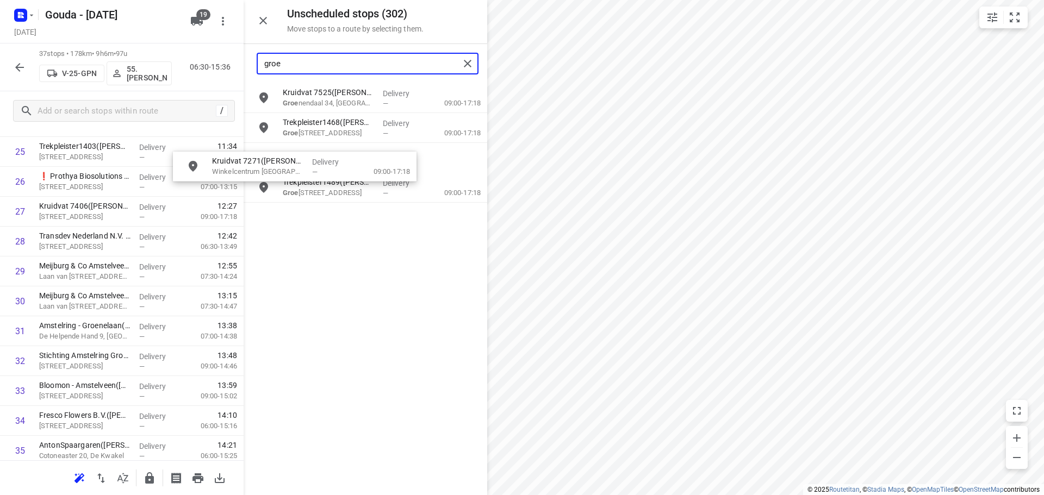
scroll to position [796, 0]
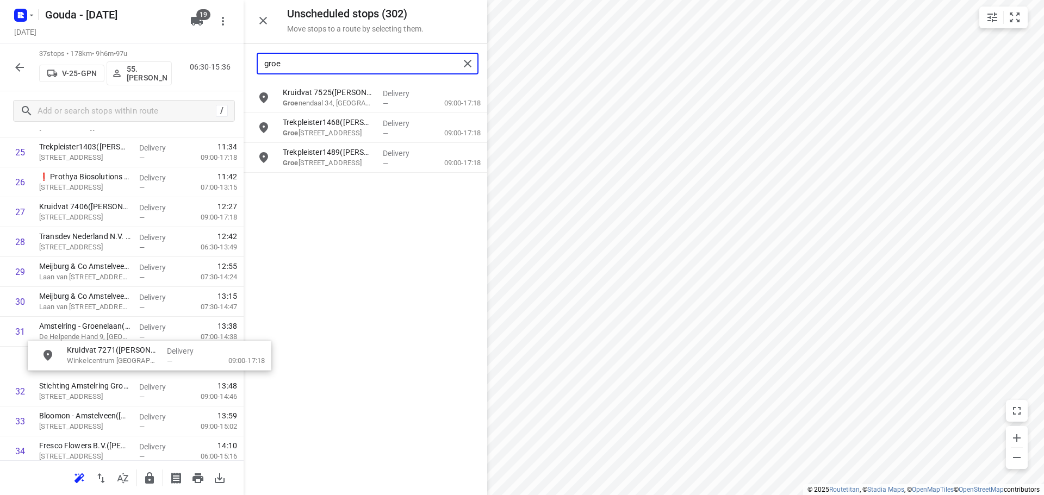
drag, startPoint x: 336, startPoint y: 132, endPoint x: 103, endPoint y: 360, distance: 325.6
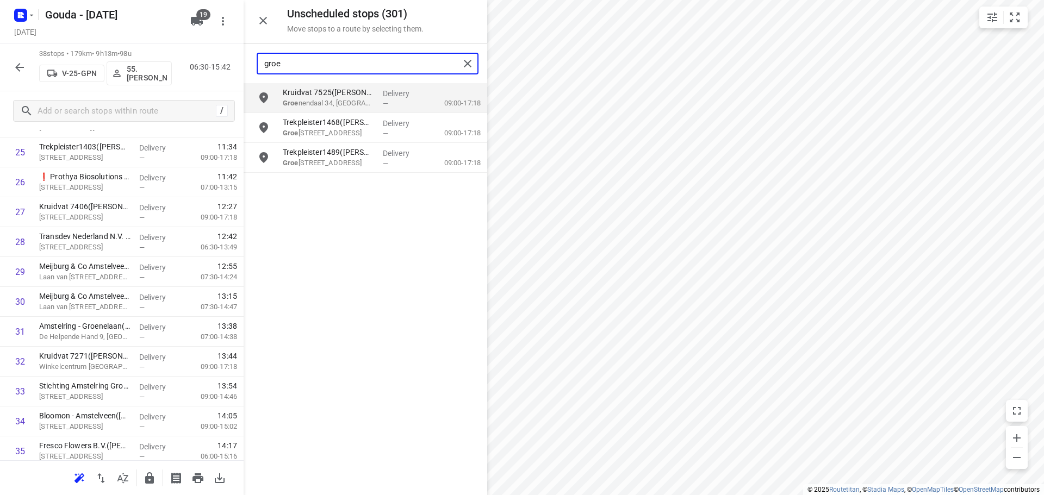
click at [321, 66] on input "groe" at bounding box center [361, 63] width 195 height 17
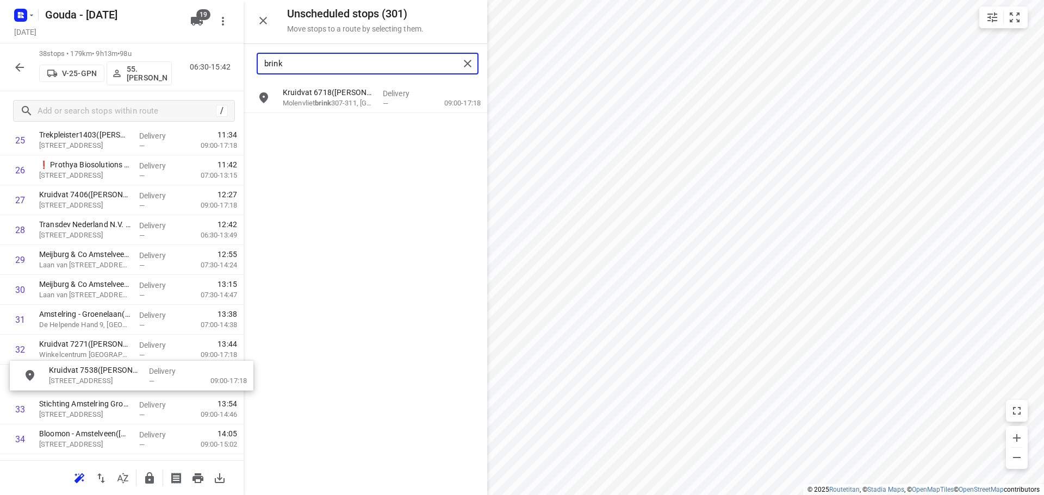
scroll to position [808, 0]
drag, startPoint x: 336, startPoint y: 134, endPoint x: 99, endPoint y: 382, distance: 342.6
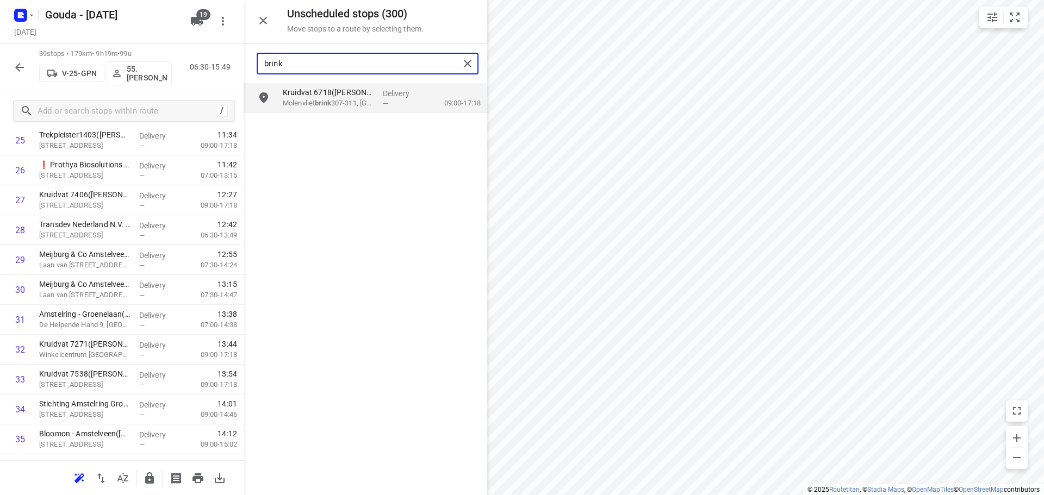
click at [357, 67] on input "brink" at bounding box center [361, 63] width 195 height 17
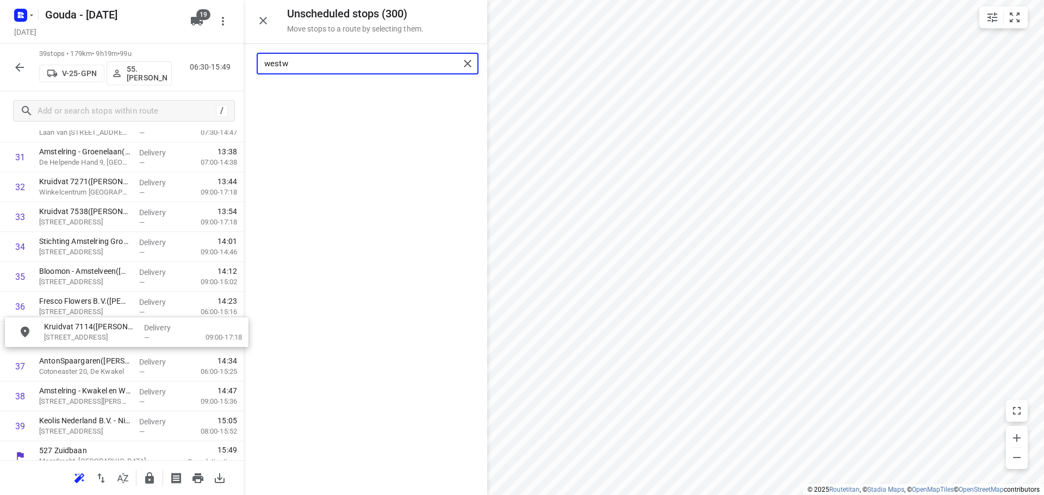
scroll to position [970, 0]
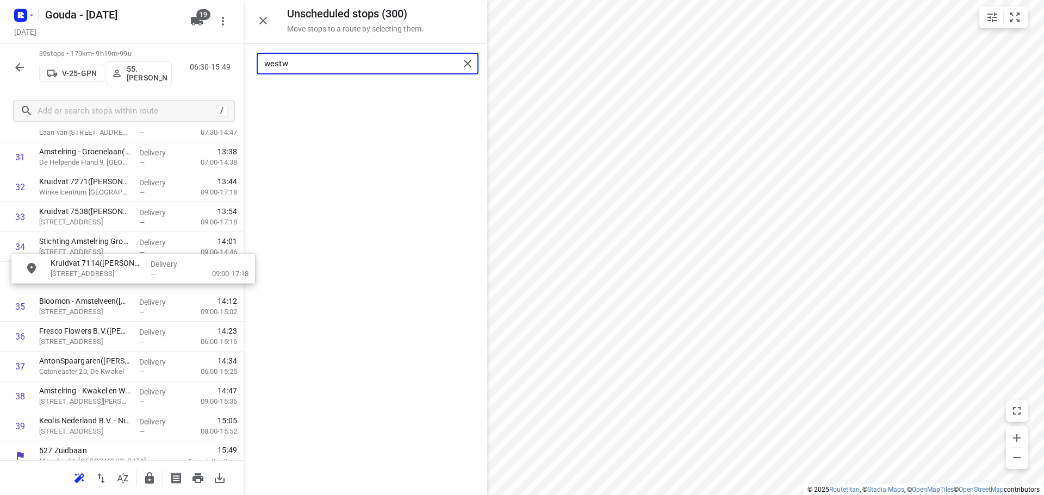
drag, startPoint x: 337, startPoint y: 101, endPoint x: 104, endPoint y: 274, distance: 290.6
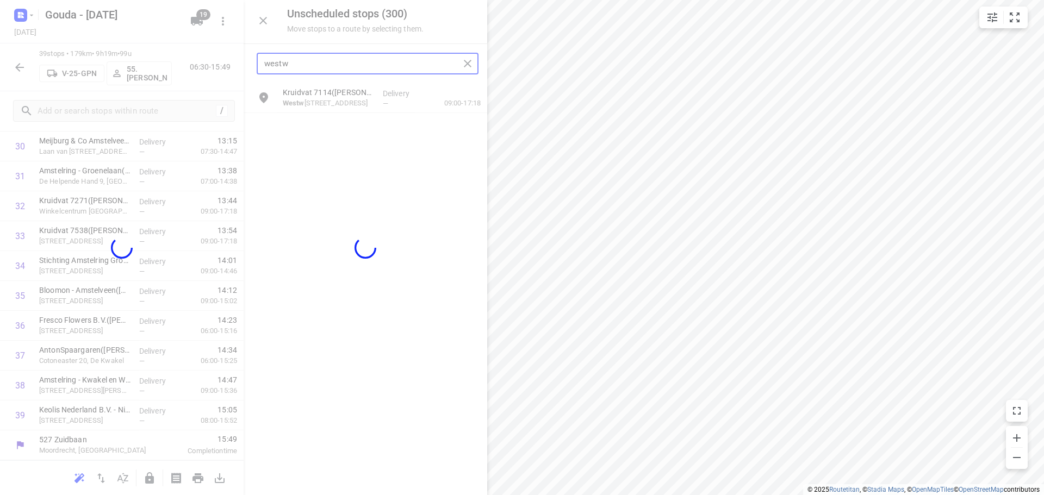
scroll to position [951, 0]
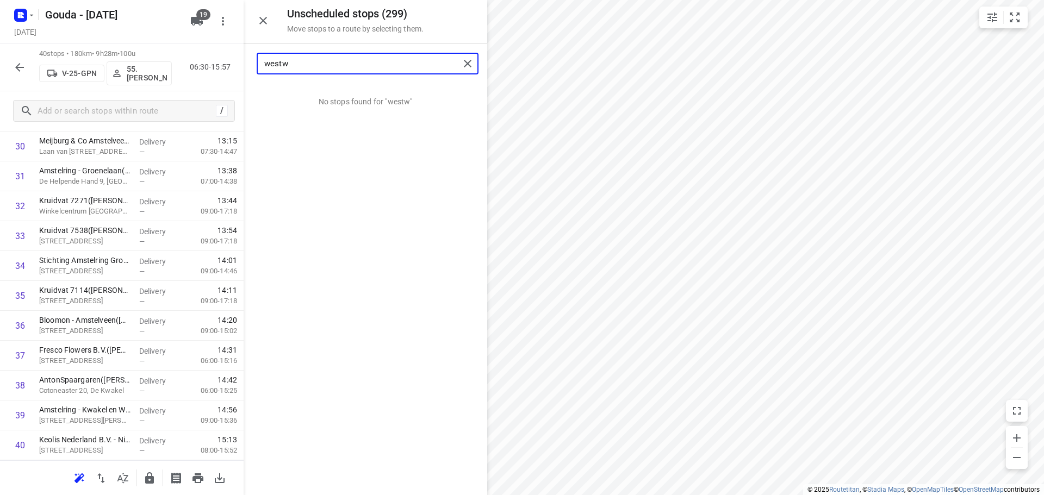
click at [391, 65] on input "westw" at bounding box center [361, 63] width 195 height 17
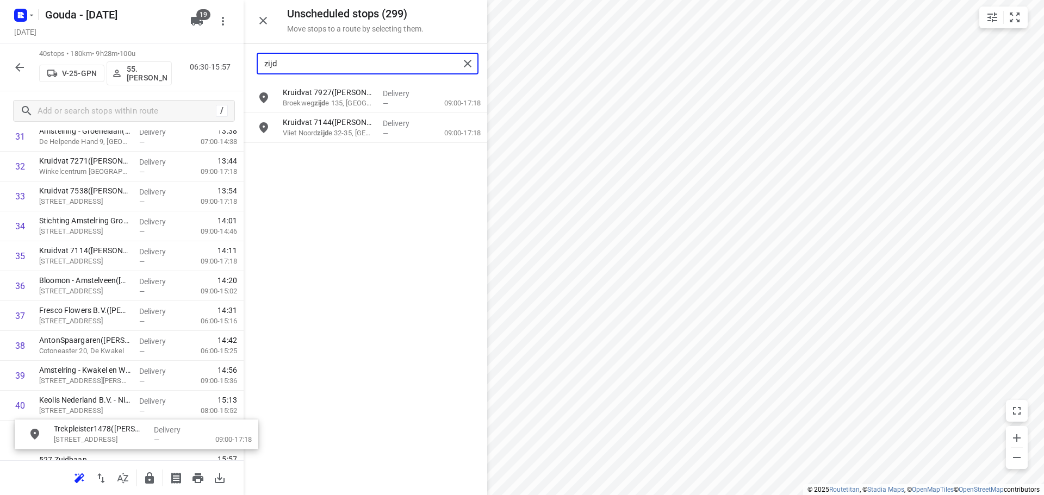
scroll to position [1019, 0]
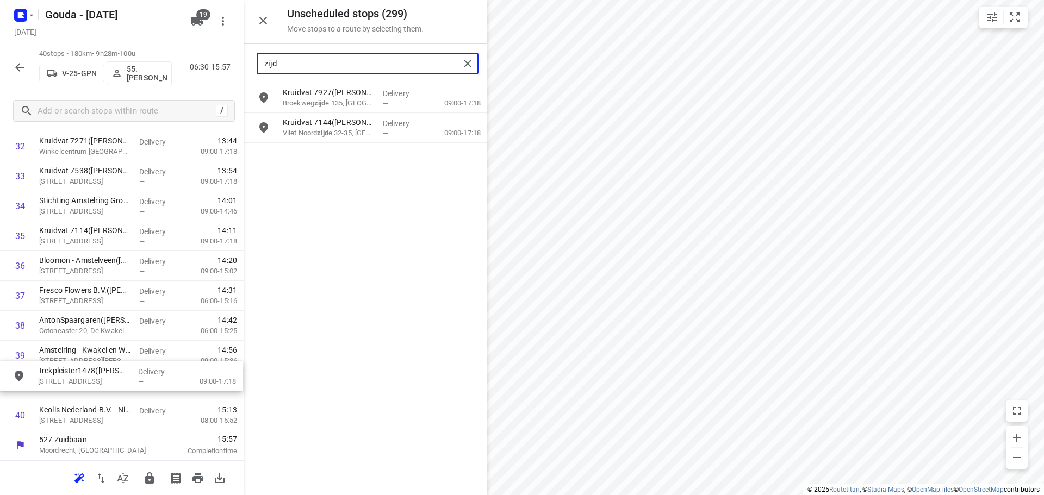
drag, startPoint x: 351, startPoint y: 160, endPoint x: 102, endPoint y: 378, distance: 330.1
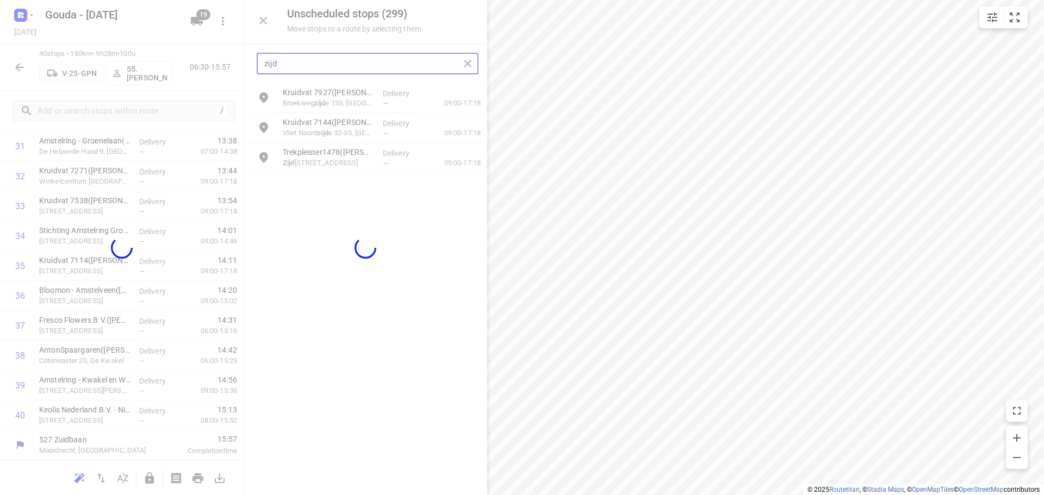
scroll to position [981, 0]
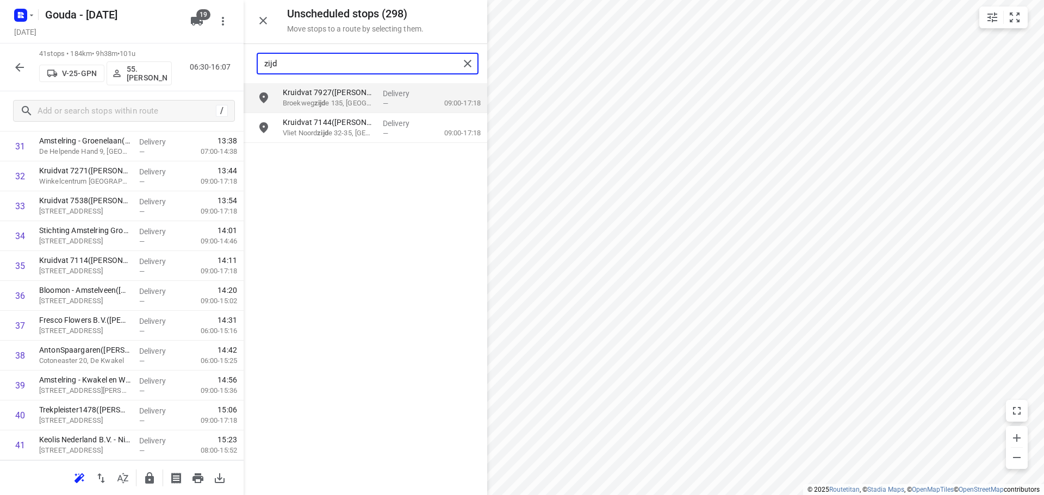
click at [400, 60] on input "zijd" at bounding box center [361, 63] width 195 height 17
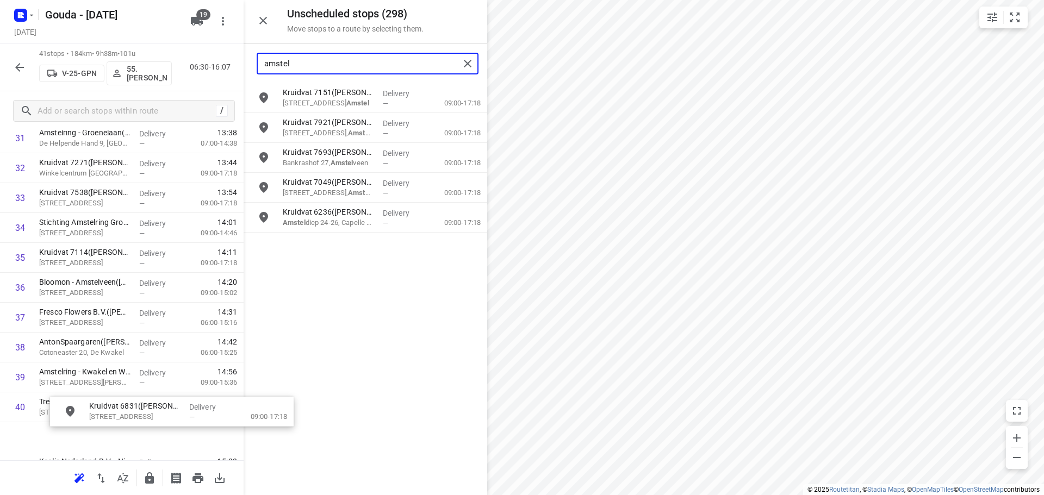
scroll to position [1049, 1]
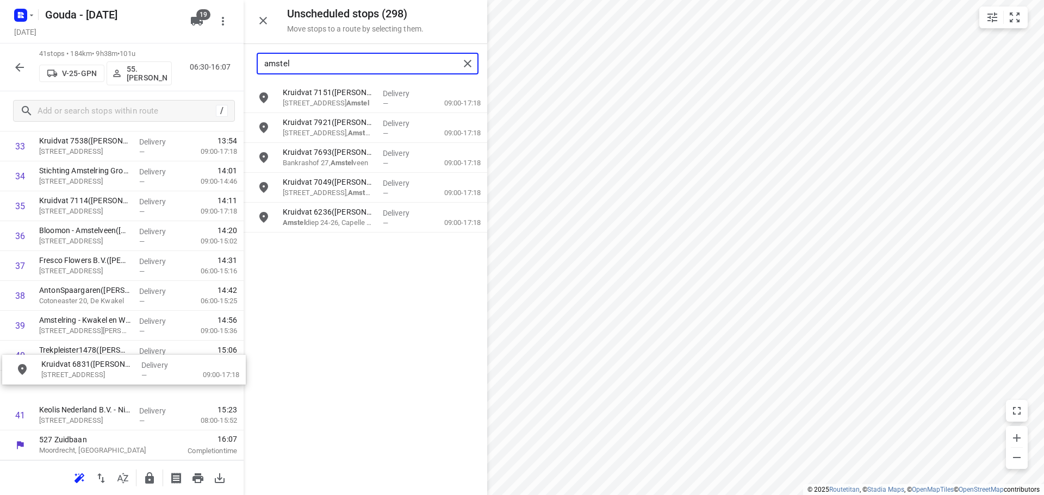
drag, startPoint x: 327, startPoint y: 99, endPoint x: 85, endPoint y: 374, distance: 366.3
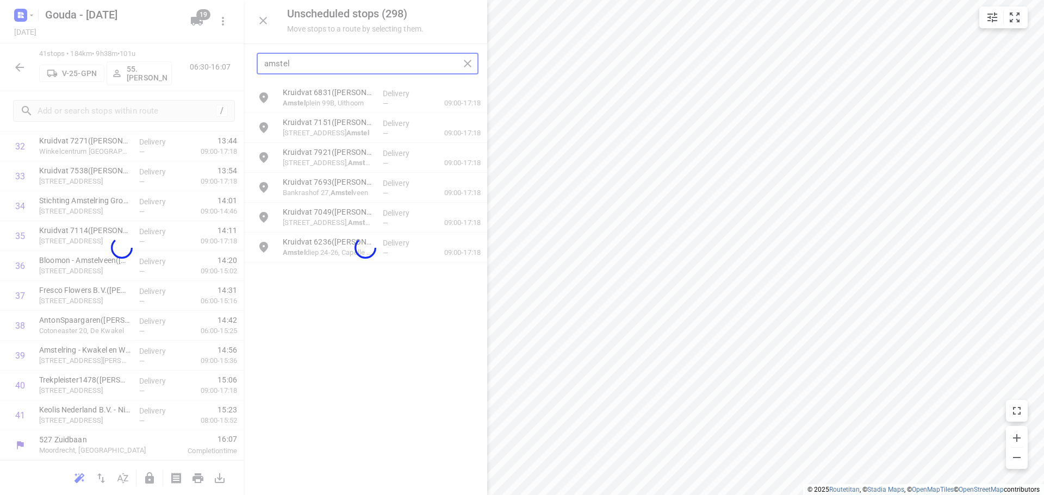
scroll to position [1011, 0]
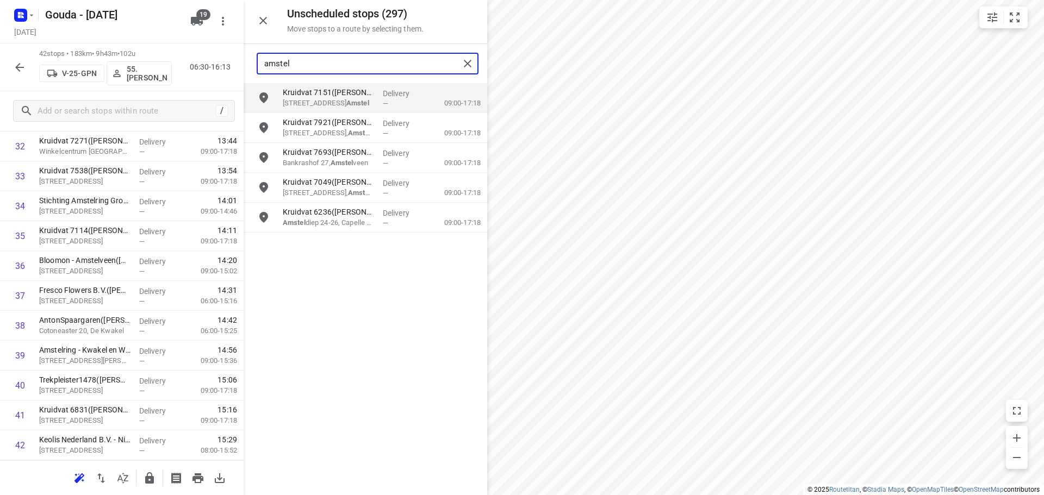
click at [353, 62] on input "amstel" at bounding box center [361, 63] width 195 height 17
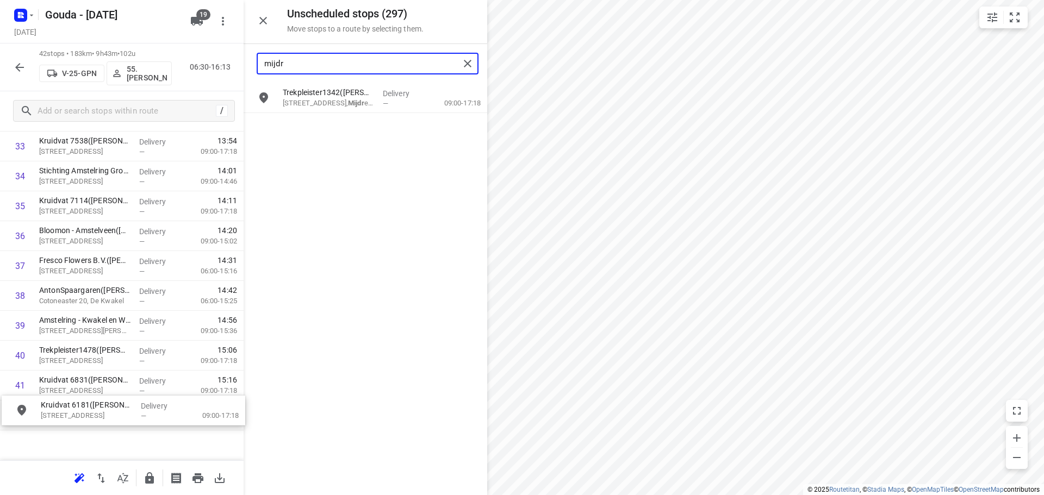
scroll to position [1073, 0]
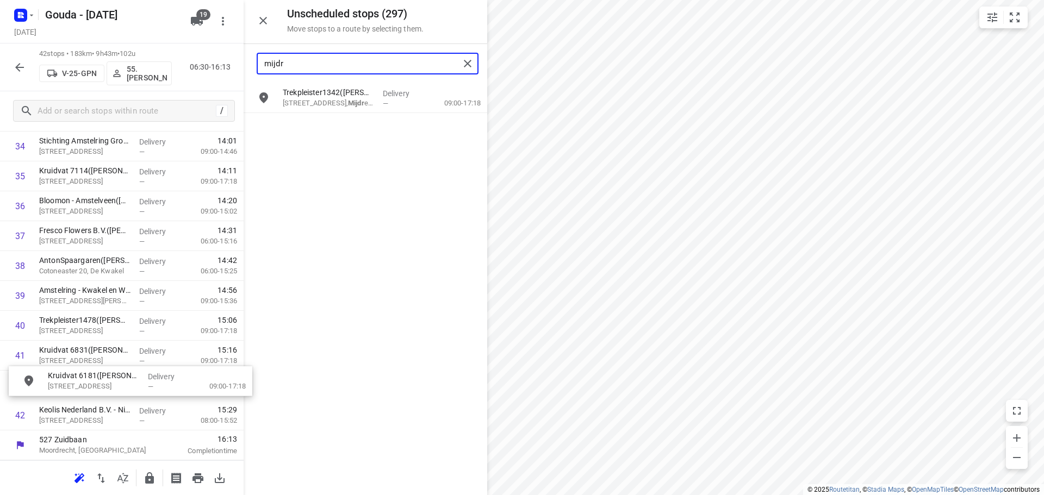
drag, startPoint x: 334, startPoint y: 95, endPoint x: 95, endPoint y: 381, distance: 372.4
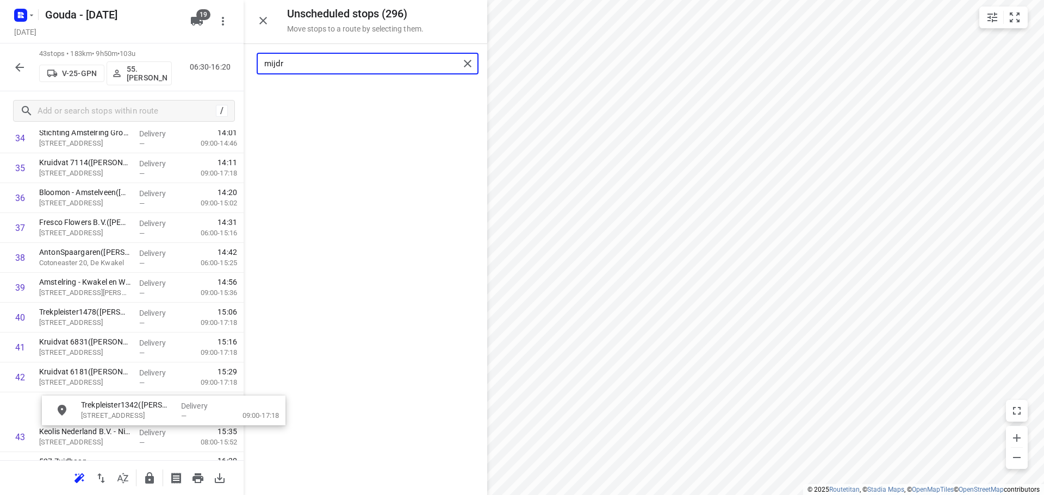
scroll to position [1105, 1]
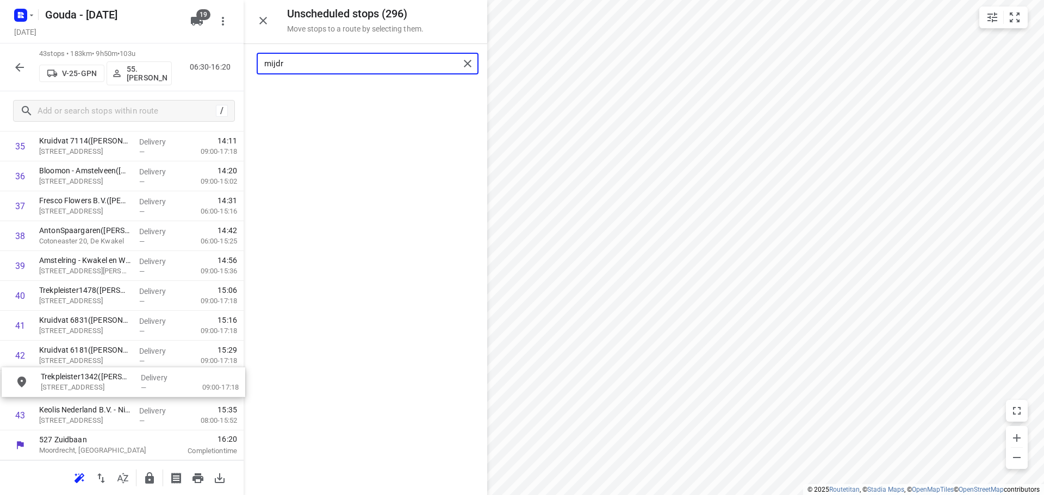
drag, startPoint x: 314, startPoint y: 89, endPoint x: 69, endPoint y: 377, distance: 377.5
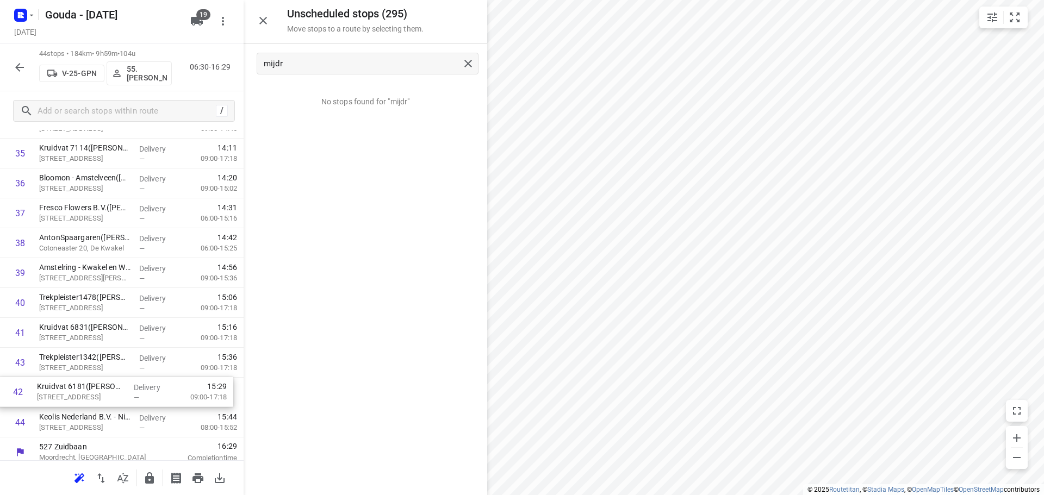
scroll to position [1101, 0]
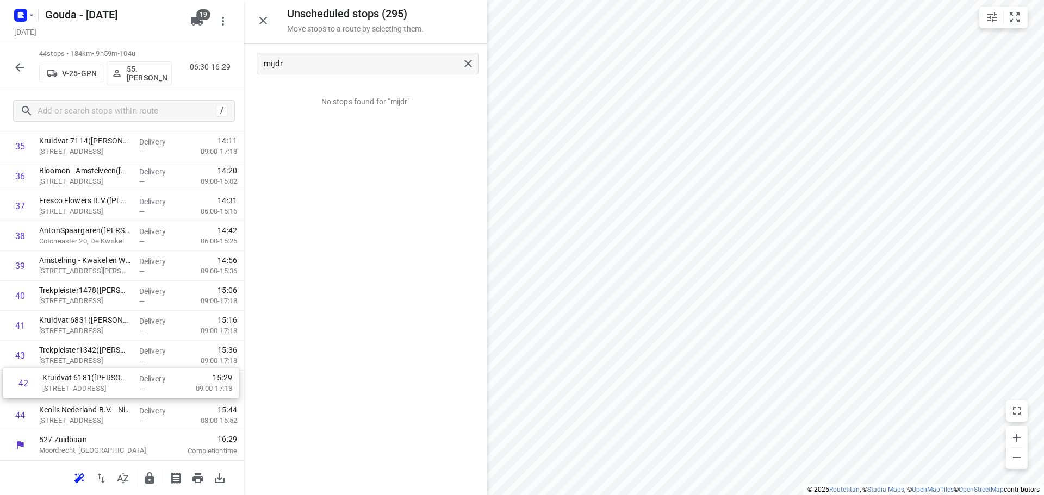
drag, startPoint x: 53, startPoint y: 387, endPoint x: 59, endPoint y: 386, distance: 6.0
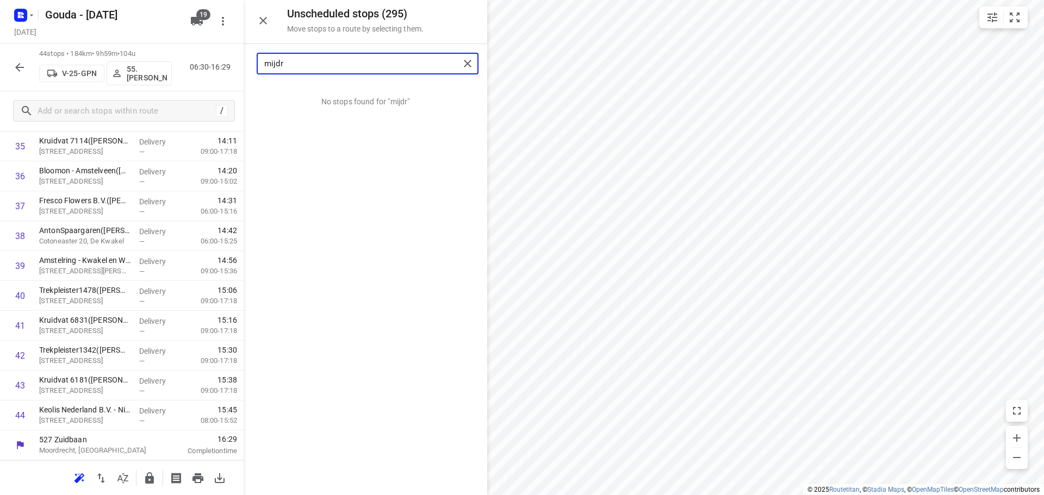
click at [356, 64] on input "mijdr" at bounding box center [361, 63] width 195 height 17
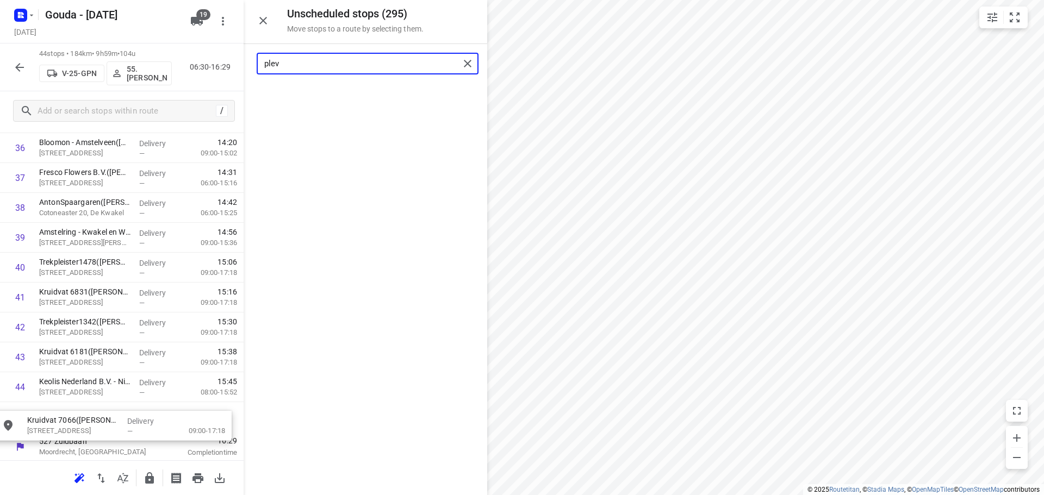
scroll to position [1137, 0]
drag, startPoint x: 360, startPoint y: 104, endPoint x: 112, endPoint y: 419, distance: 400.6
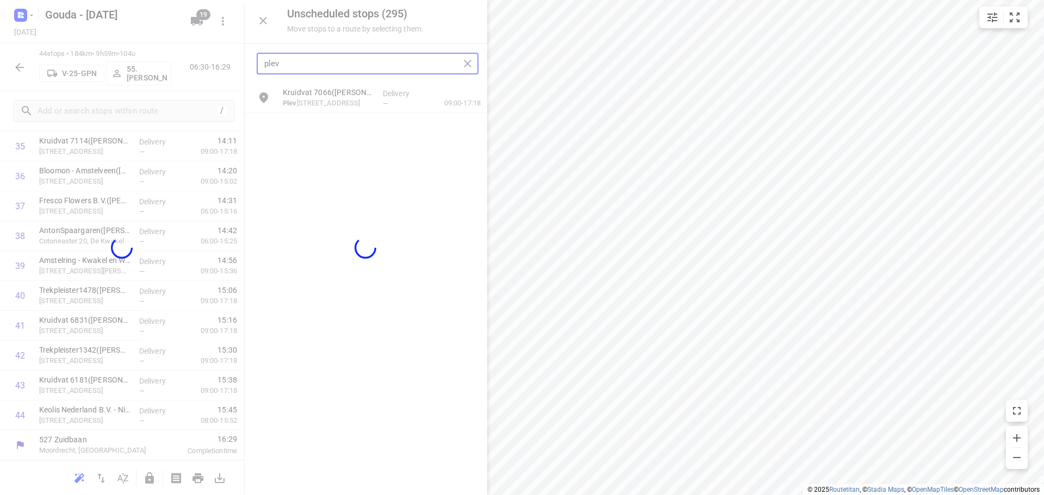
scroll to position [1101, 0]
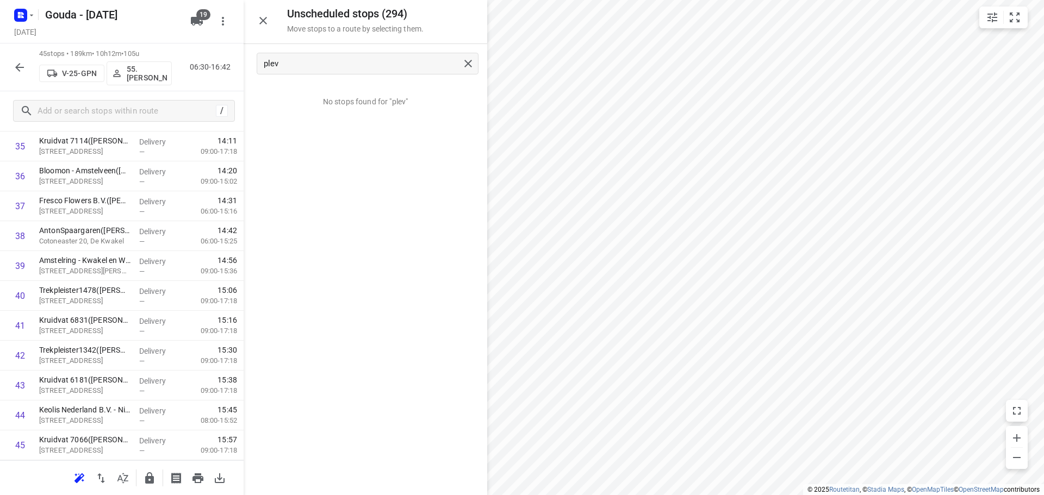
click at [148, 476] on icon "button" at bounding box center [149, 478] width 13 height 13
click at [15, 61] on icon "button" at bounding box center [19, 67] width 13 height 13
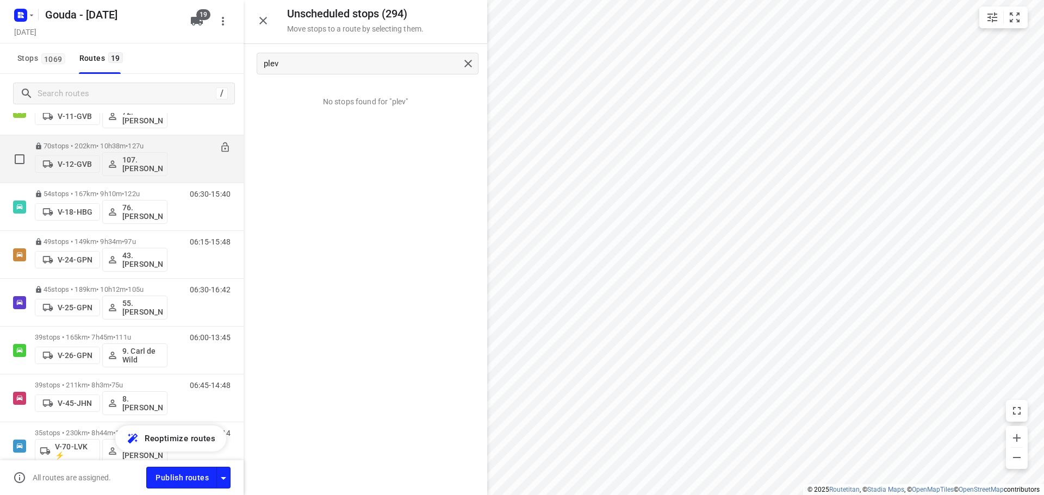
scroll to position [217, 0]
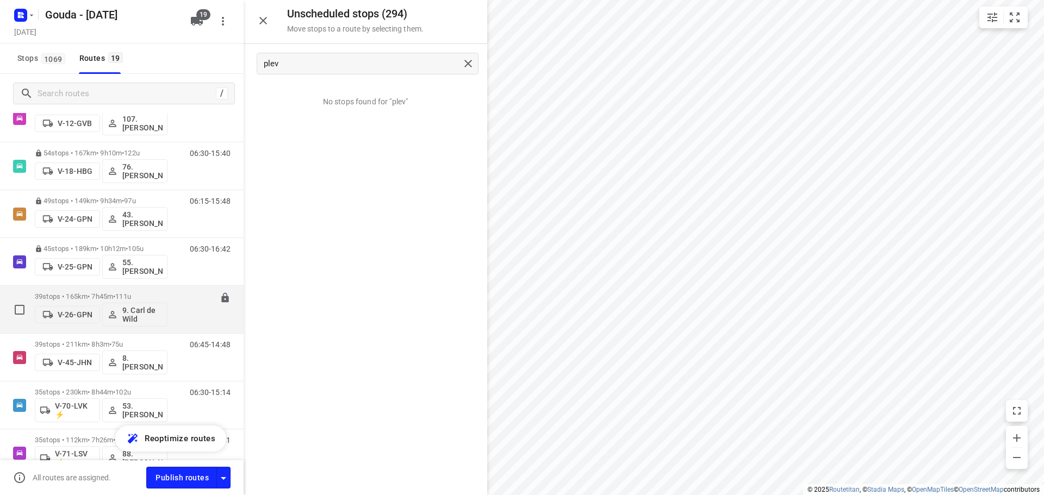
click at [96, 290] on div "39 stops • 165km • 7h45m • 111u V-26-GPN 9. Carl de Wild" at bounding box center [101, 309] width 133 height 45
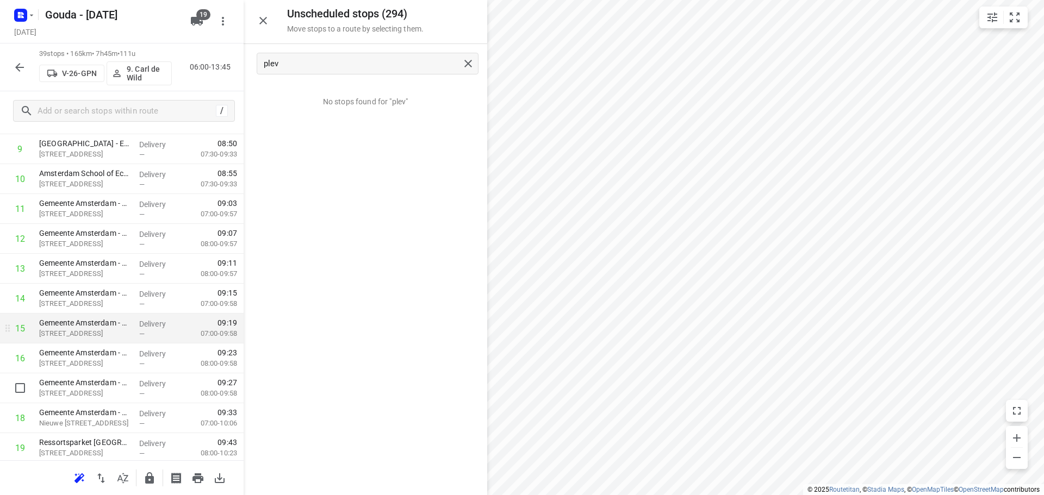
scroll to position [326, 0]
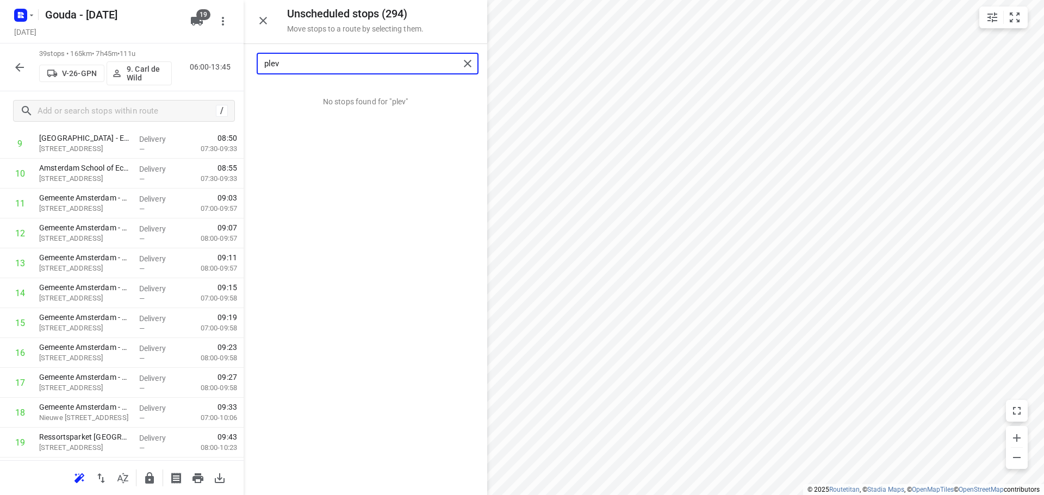
click at [323, 61] on input "plev" at bounding box center [361, 63] width 195 height 17
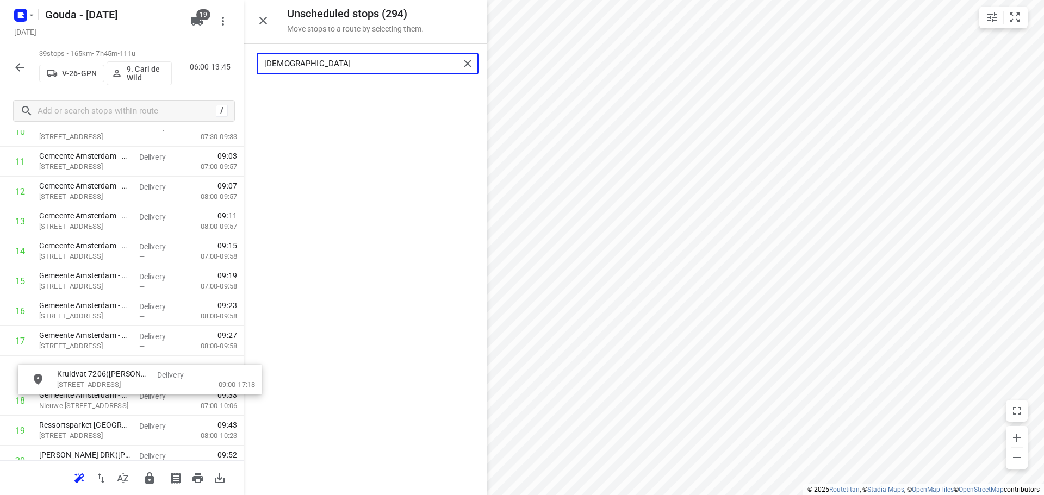
scroll to position [375, 0]
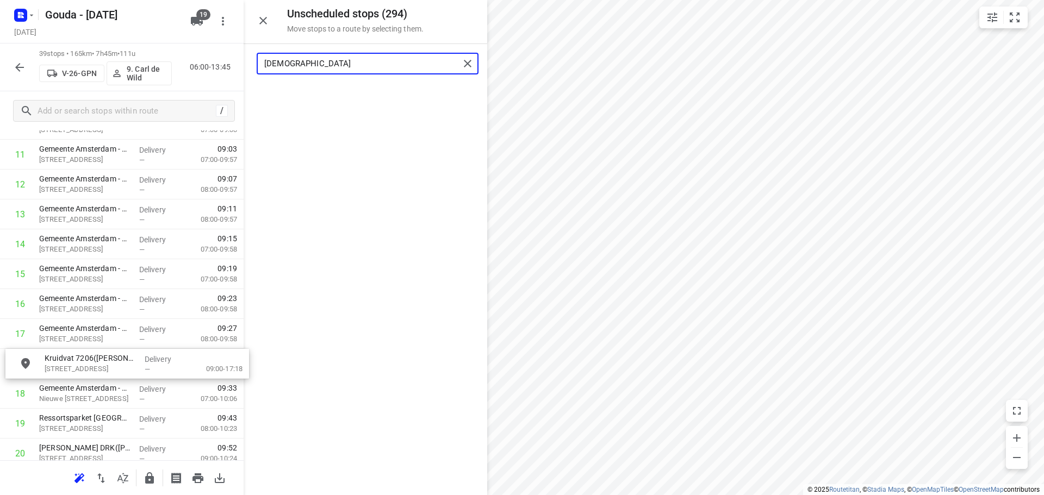
drag, startPoint x: 329, startPoint y: 99, endPoint x: 91, endPoint y: 369, distance: 360.5
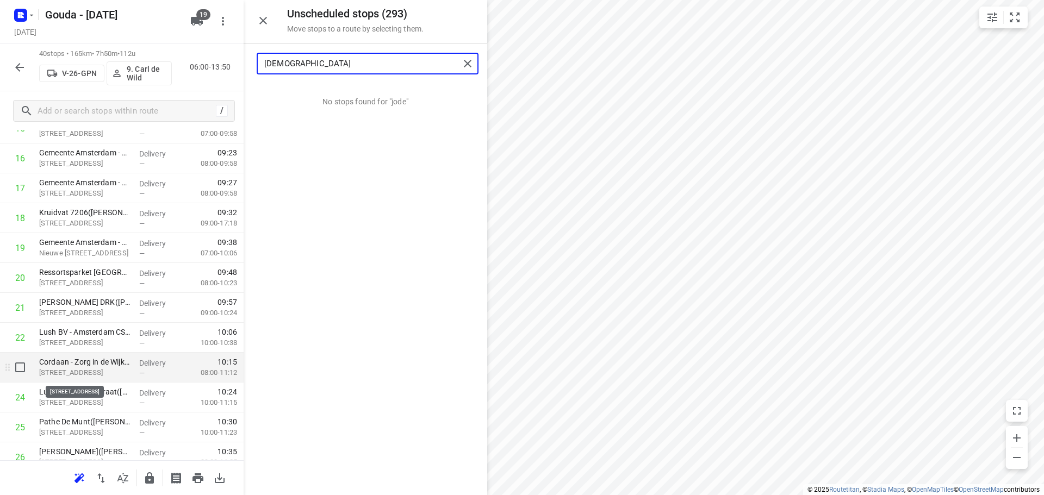
scroll to position [538, 0]
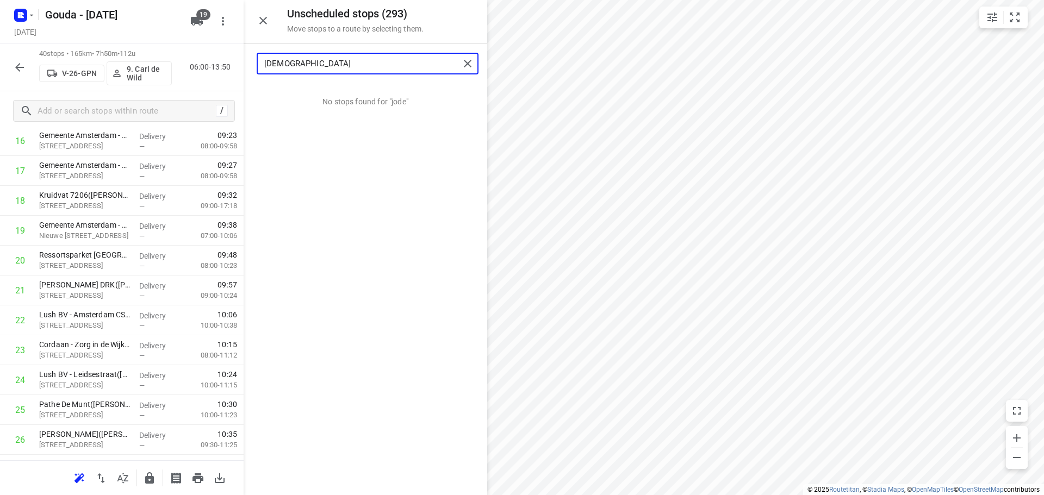
click at [323, 57] on input "[DEMOGRAPHIC_DATA]" at bounding box center [361, 63] width 195 height 17
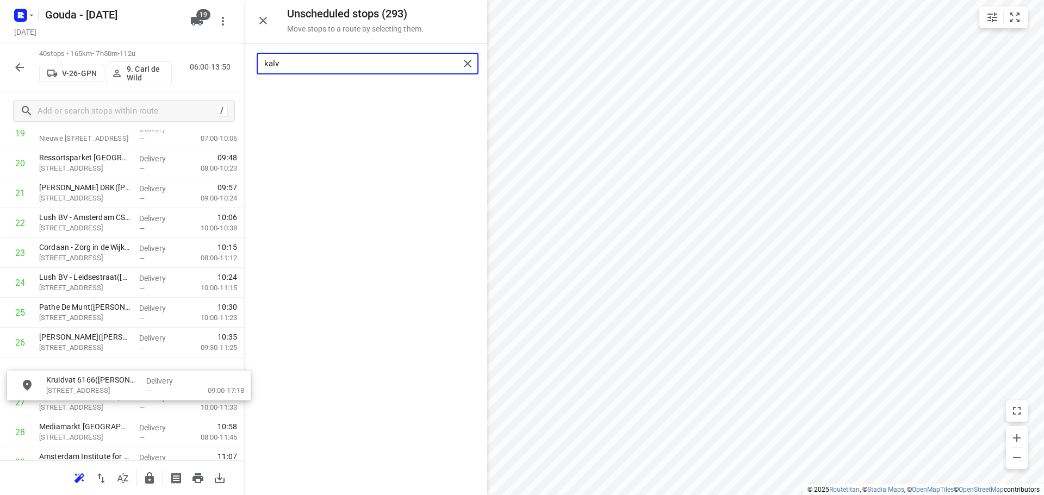
scroll to position [640, 0]
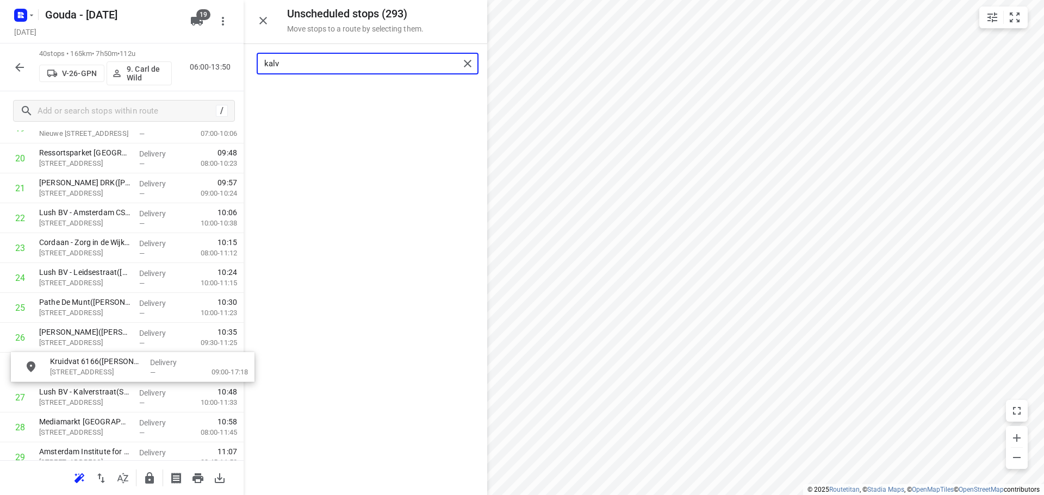
drag, startPoint x: 360, startPoint y: 104, endPoint x: 124, endPoint y: 377, distance: 361.1
click at [350, 64] on input "kalv" at bounding box center [361, 63] width 195 height 17
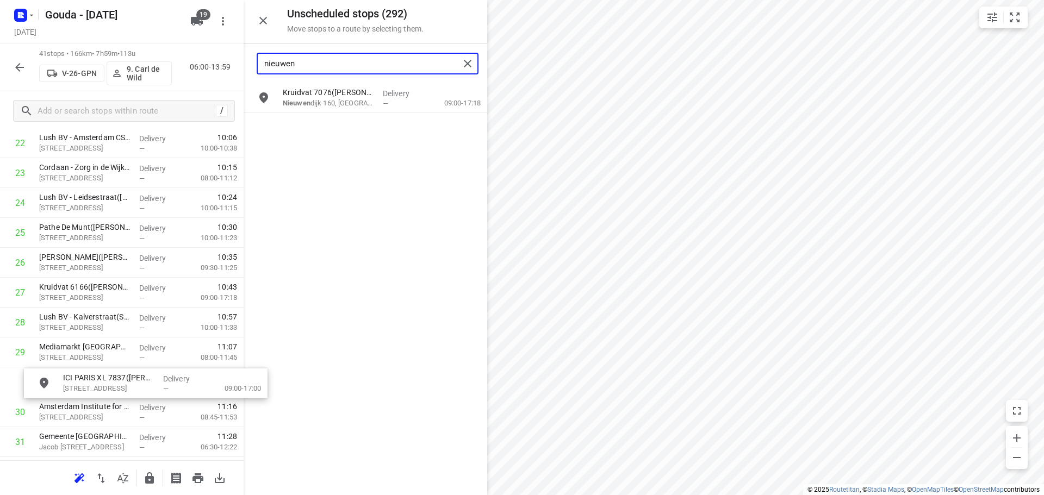
scroll to position [721, 8]
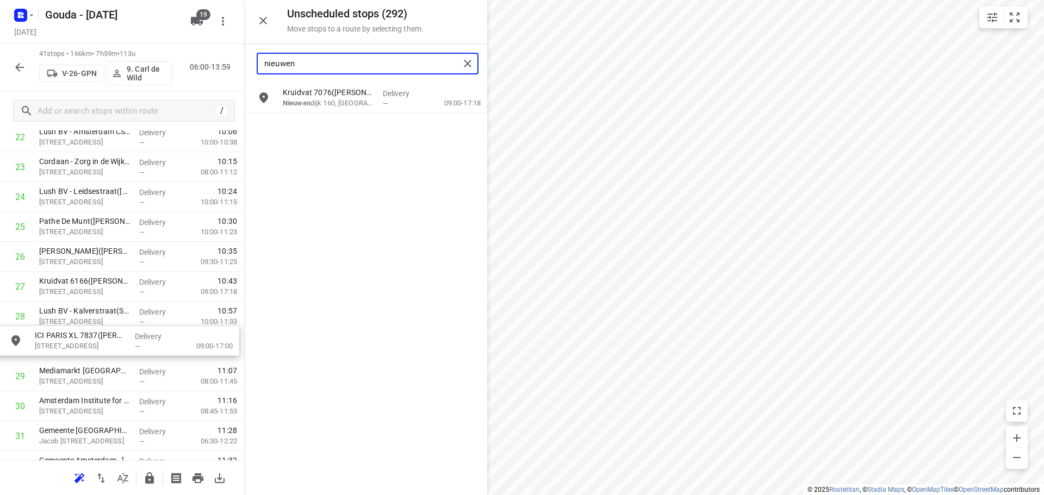
drag, startPoint x: 325, startPoint y: 96, endPoint x: 78, endPoint y: 340, distance: 347.1
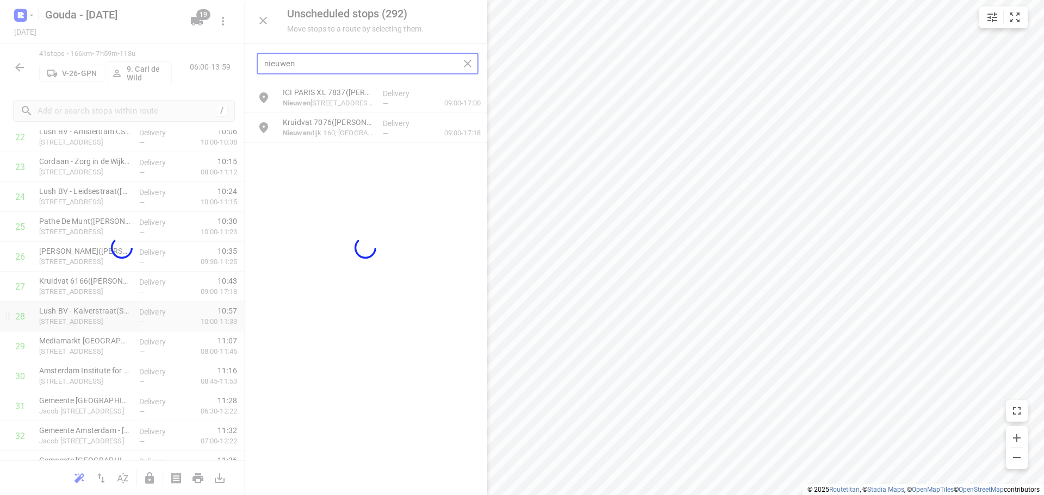
scroll to position [721, 0]
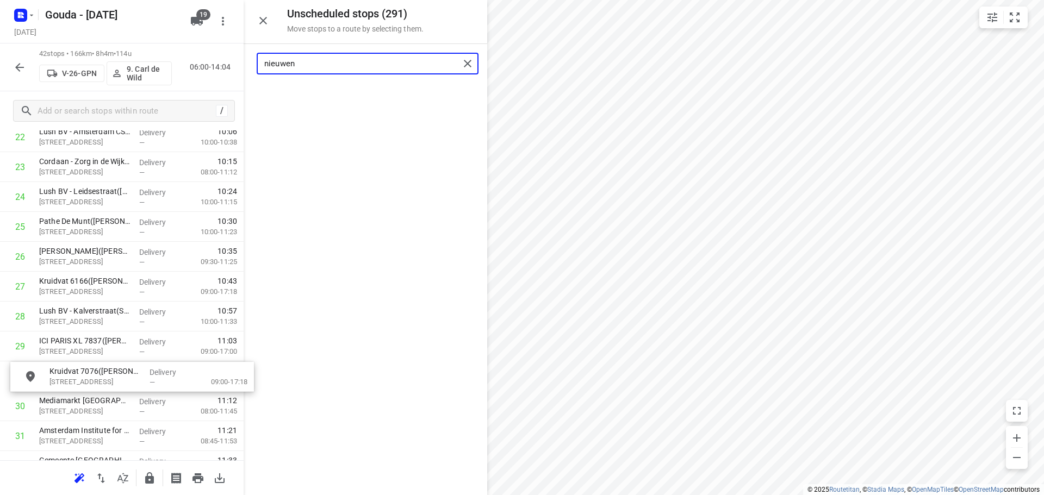
drag, startPoint x: 319, startPoint y: 101, endPoint x: 85, endPoint y: 383, distance: 366.7
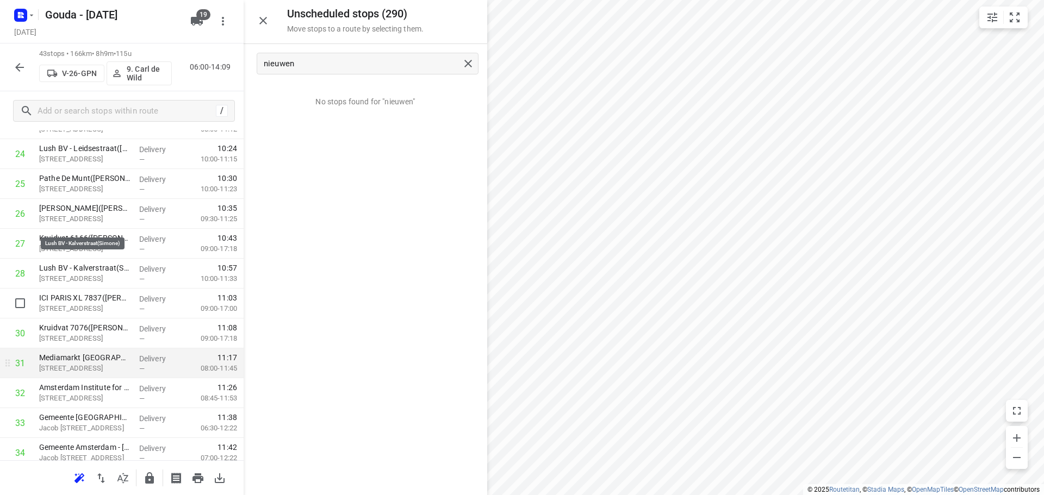
scroll to position [884, 0]
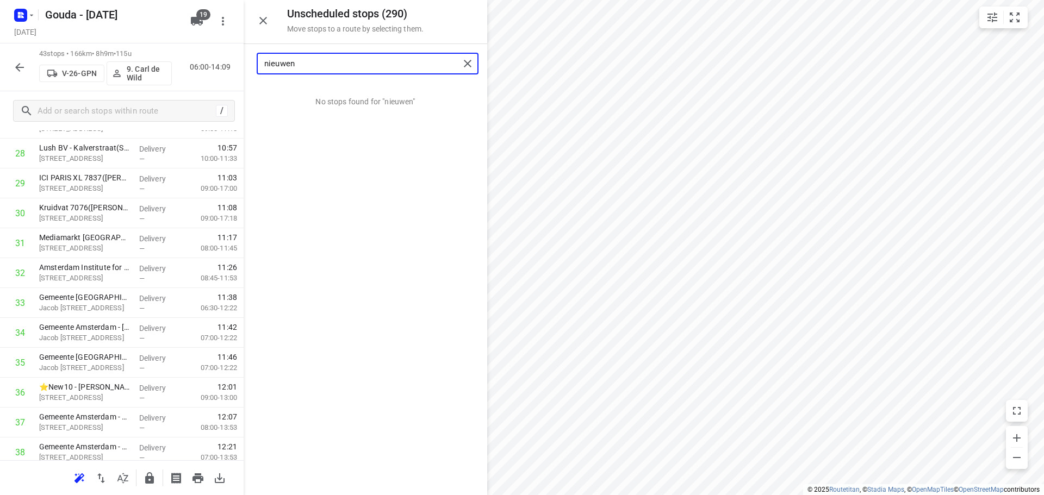
click at [335, 71] on input "nieuwen" at bounding box center [361, 63] width 195 height 17
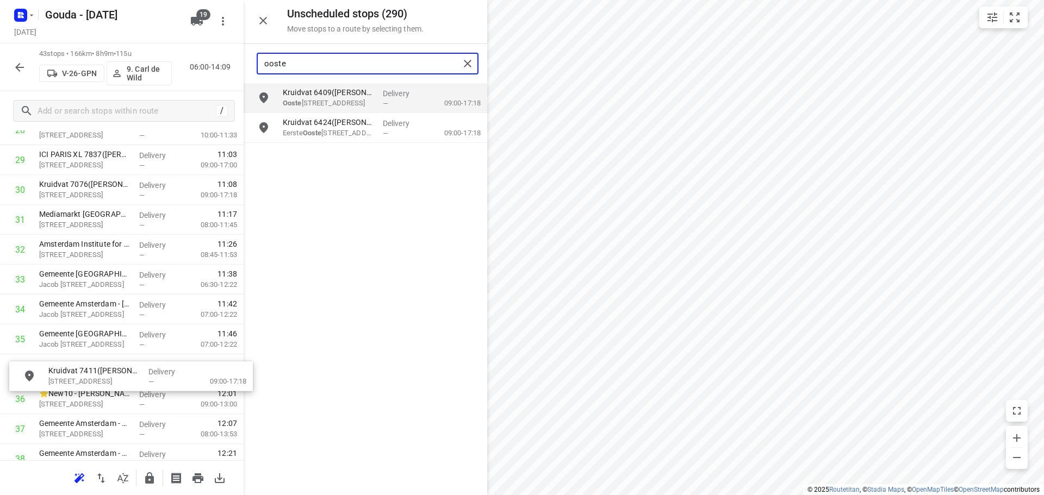
scroll to position [908, 0]
drag, startPoint x: 332, startPoint y: 166, endPoint x: 85, endPoint y: 378, distance: 325.0
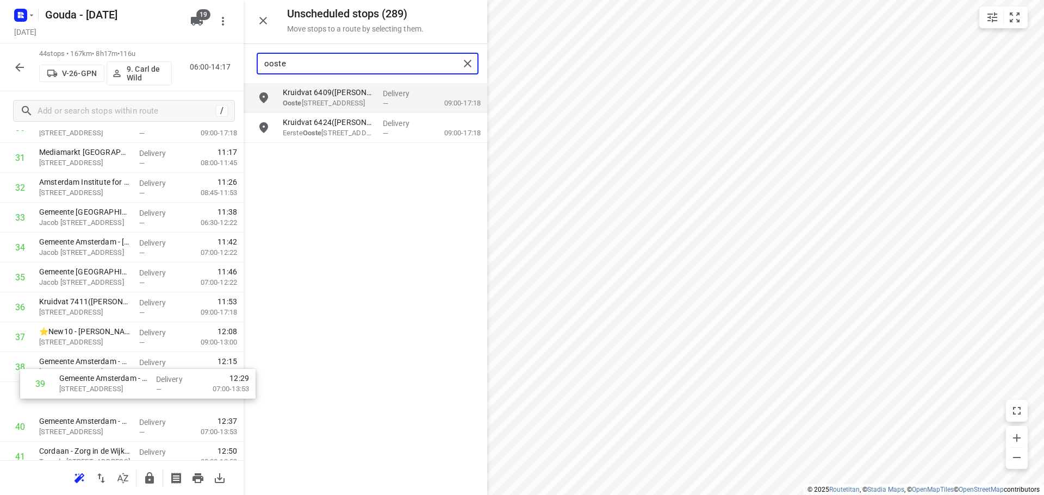
scroll to position [973, 0]
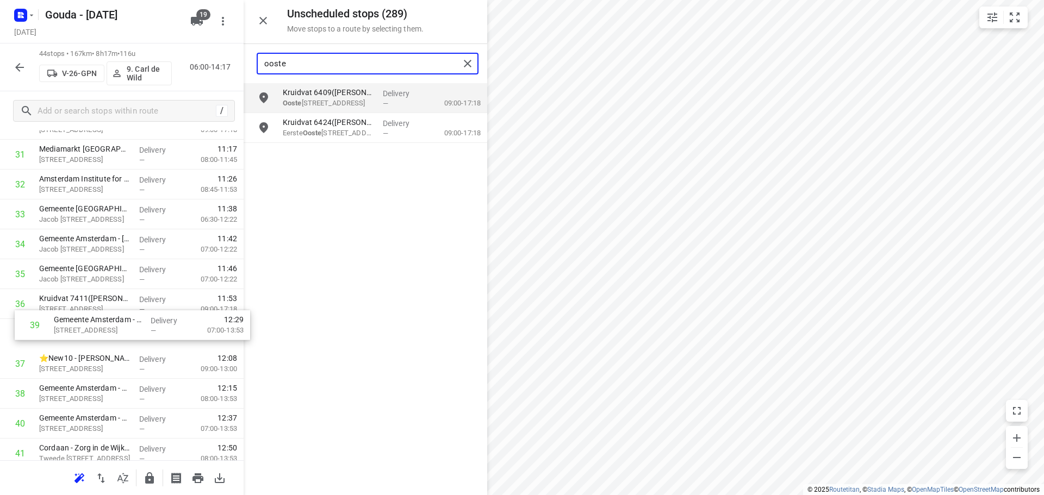
drag, startPoint x: 57, startPoint y: 412, endPoint x: 74, endPoint y: 328, distance: 86.1
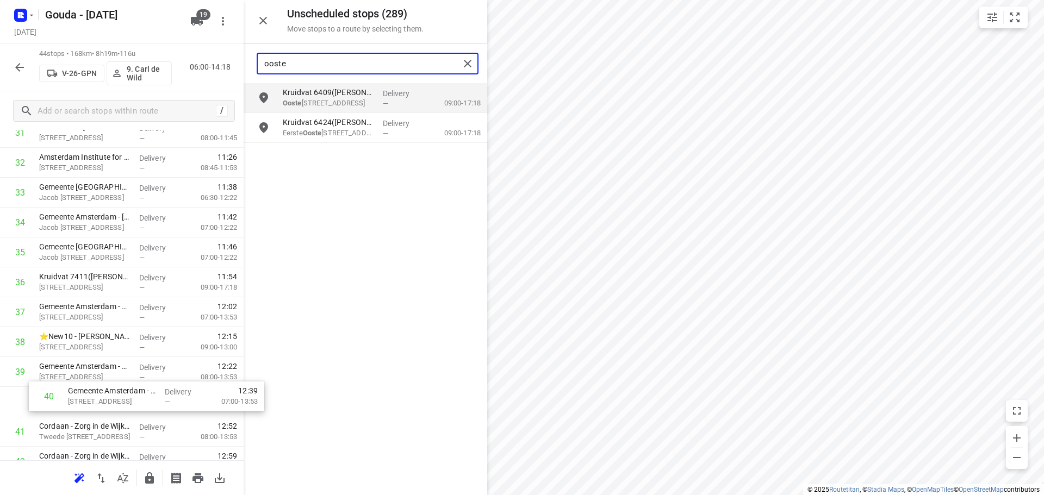
scroll to position [998, 0]
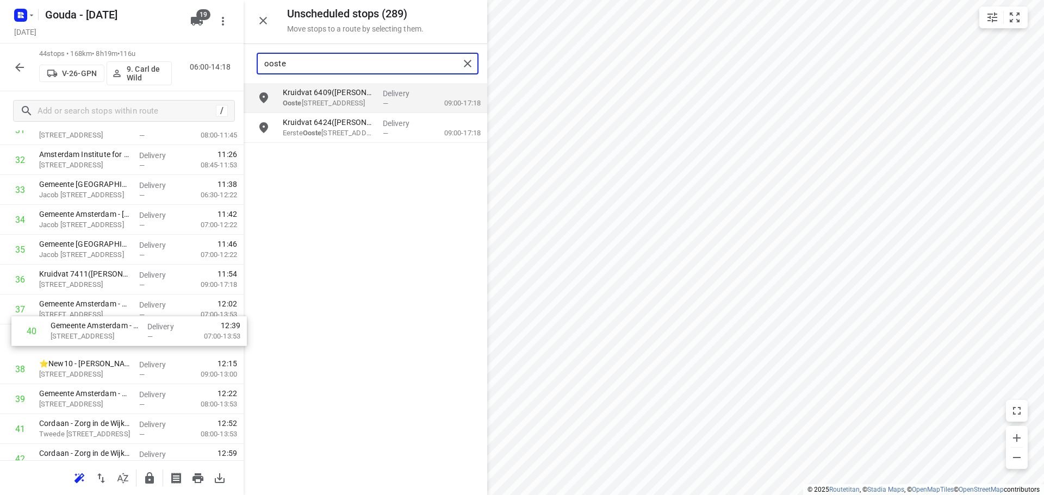
drag, startPoint x: 64, startPoint y: 423, endPoint x: 78, endPoint y: 332, distance: 92.9
click at [335, 63] on input "ooste" at bounding box center [361, 63] width 195 height 17
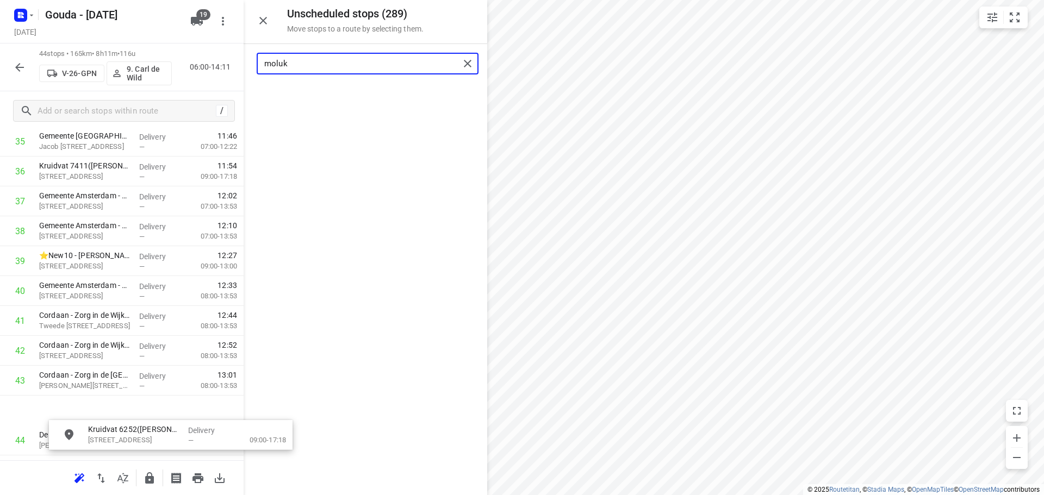
scroll to position [1139, 0]
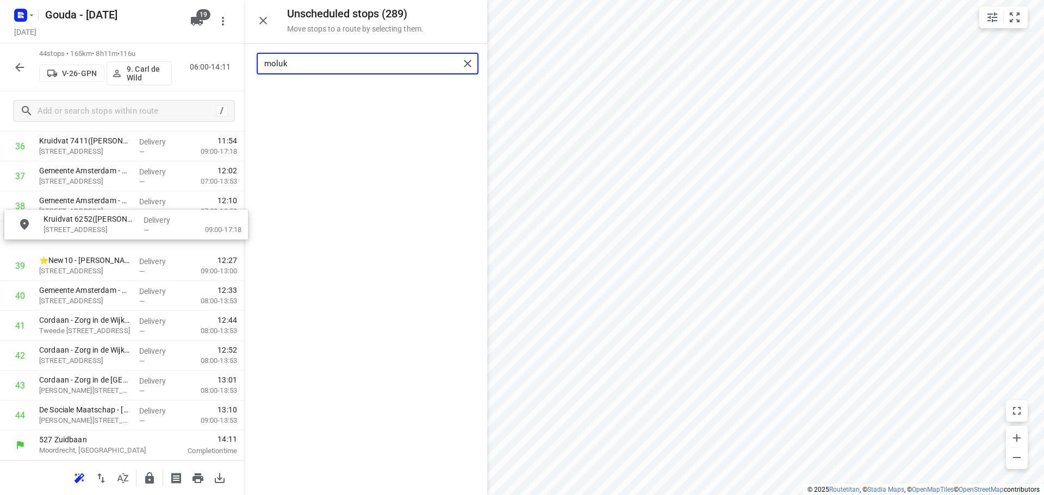
drag, startPoint x: 329, startPoint y: 101, endPoint x: 90, endPoint y: 230, distance: 272.2
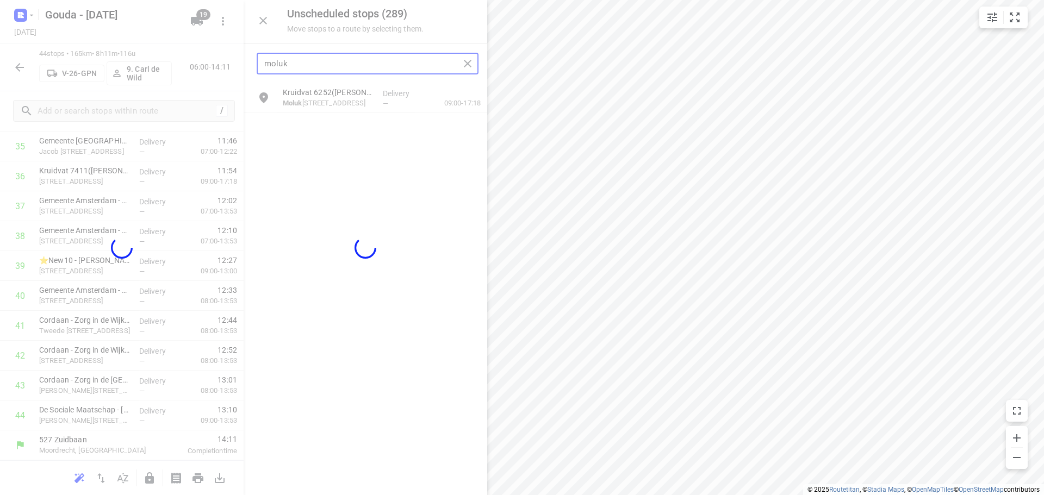
scroll to position [1101, 0]
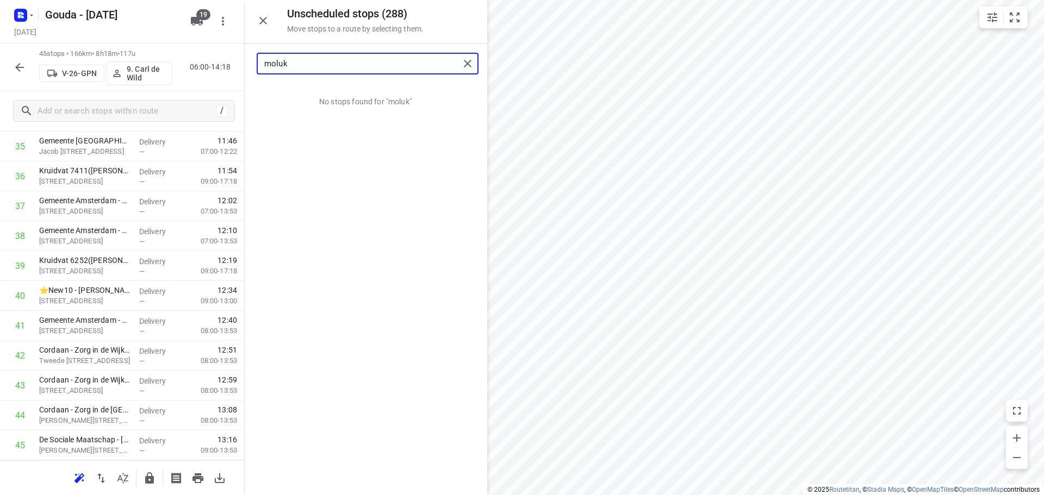
click at [322, 66] on input "moluk" at bounding box center [361, 63] width 195 height 17
drag, startPoint x: 326, startPoint y: 97, endPoint x: 351, endPoint y: 228, distance: 133.3
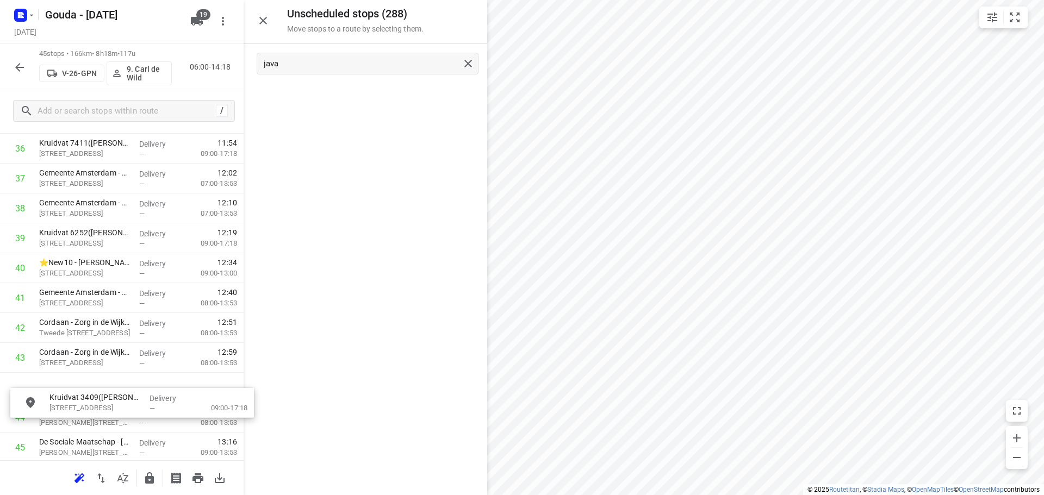
scroll to position [1129, 0]
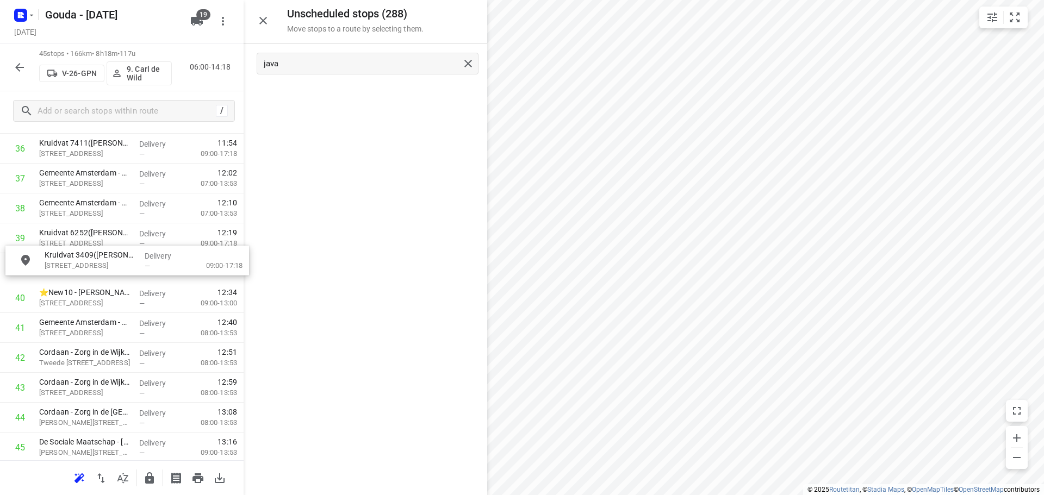
drag, startPoint x: 316, startPoint y: 101, endPoint x: 76, endPoint y: 273, distance: 296.1
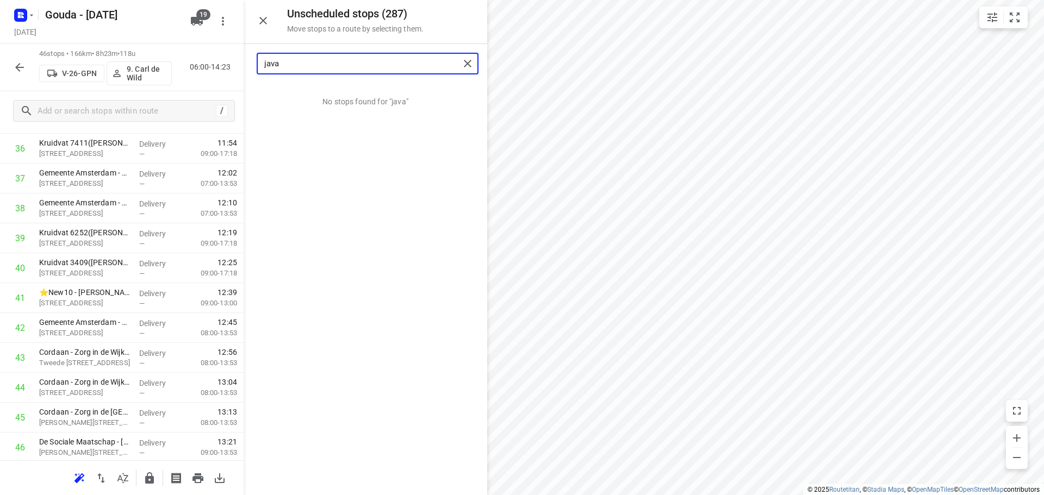
click at [380, 60] on input "java" at bounding box center [361, 63] width 195 height 17
drag, startPoint x: 350, startPoint y: 99, endPoint x: 99, endPoint y: 265, distance: 300.8
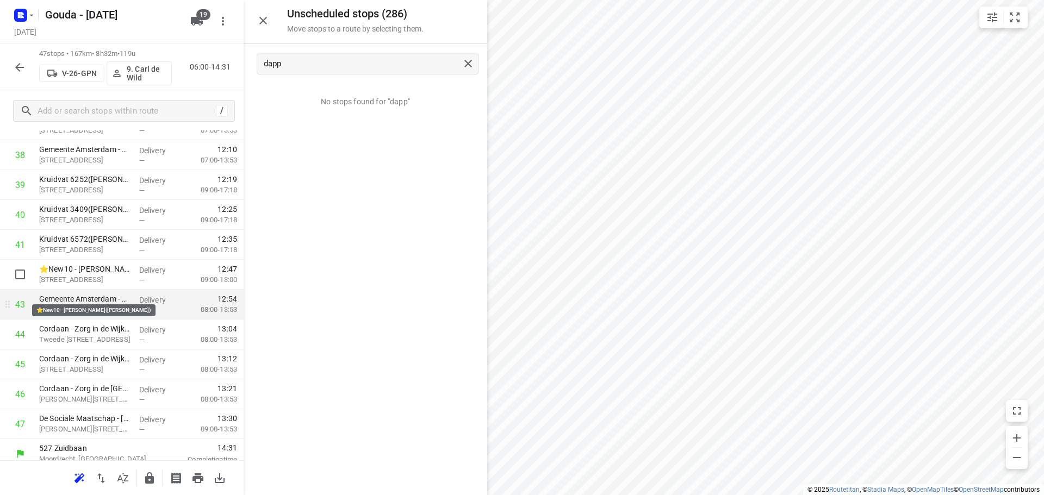
scroll to position [1190, 0]
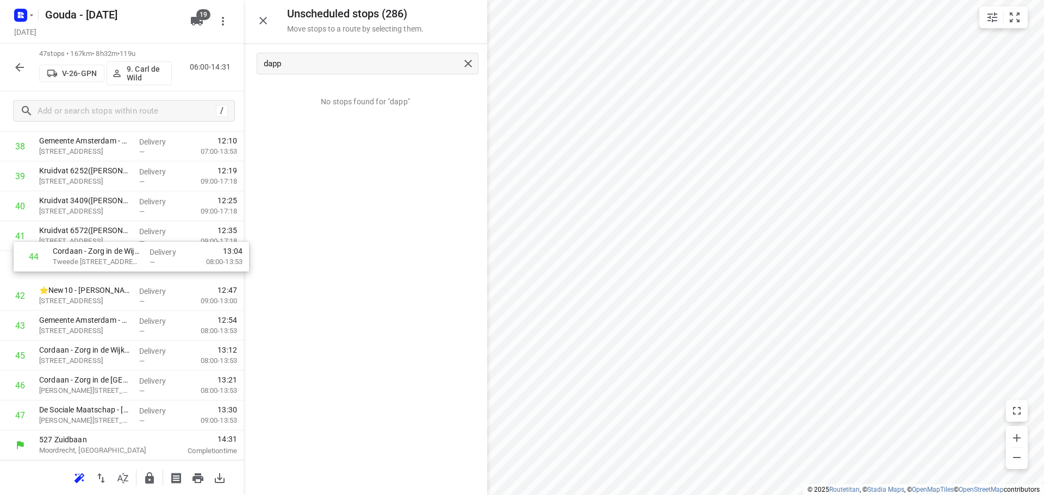
drag, startPoint x: 65, startPoint y: 329, endPoint x: 82, endPoint y: 259, distance: 72.6
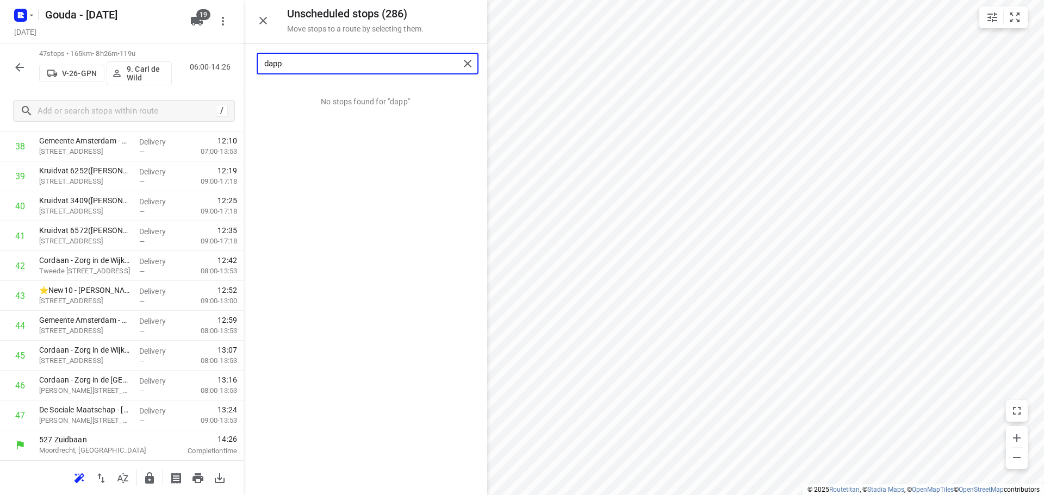
click at [302, 59] on input "dapp" at bounding box center [361, 63] width 195 height 17
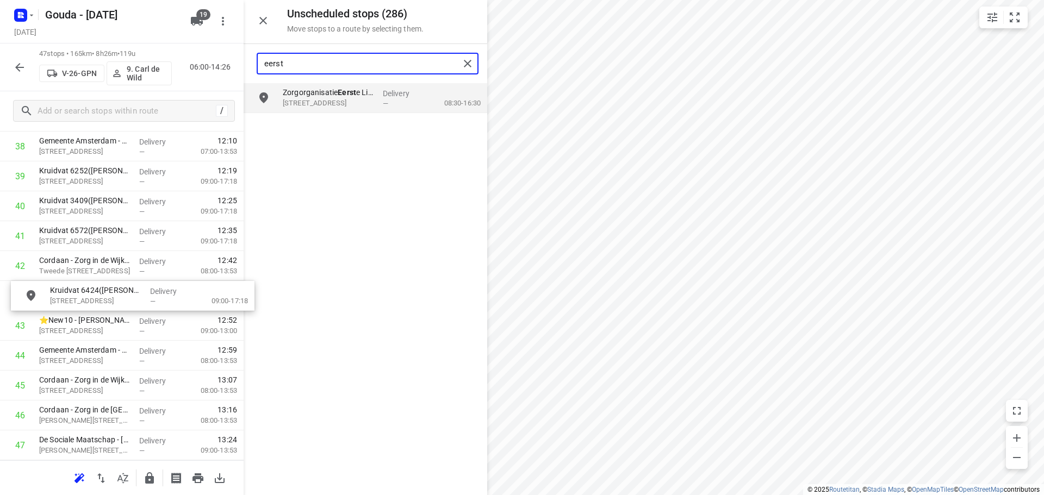
drag, startPoint x: 327, startPoint y: 135, endPoint x: 79, endPoint y: 314, distance: 305.7
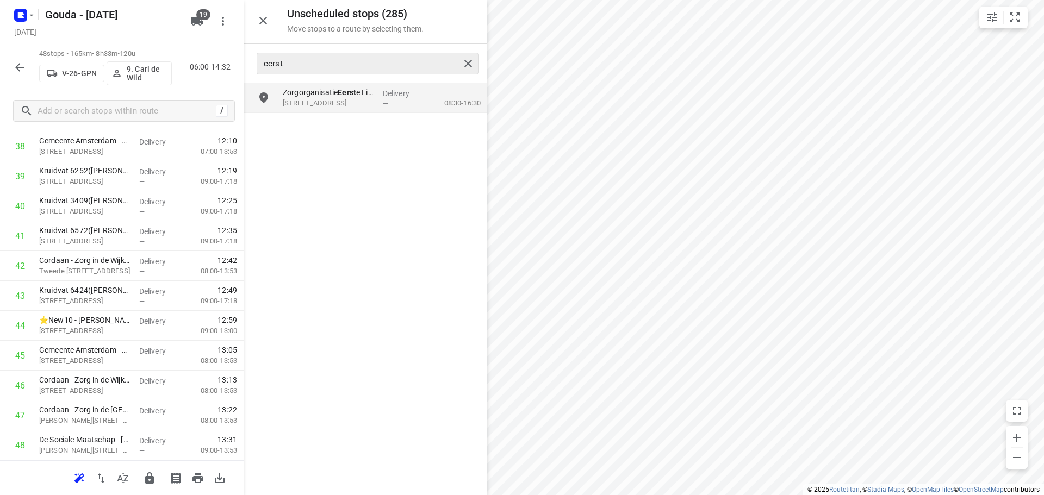
click at [322, 74] on div "eerst" at bounding box center [368, 64] width 222 height 22
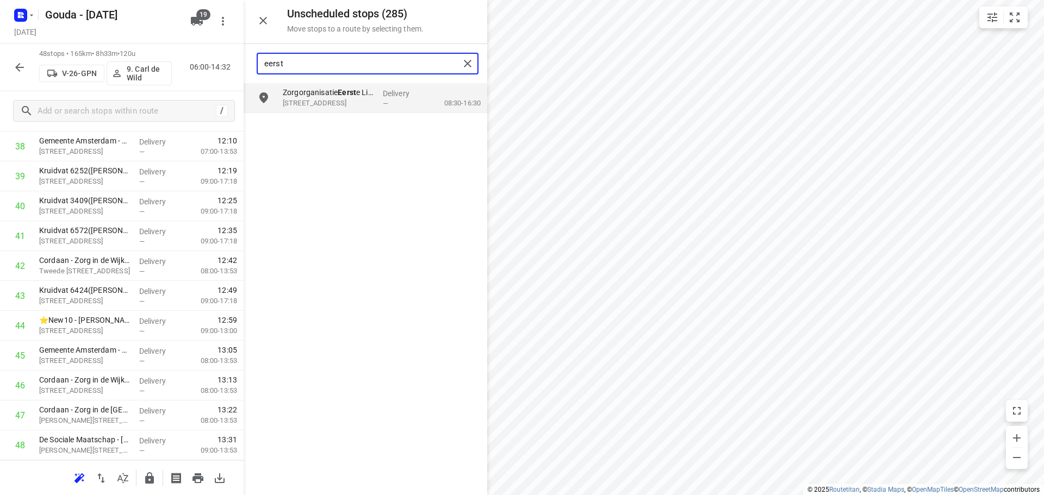
click at [320, 67] on input "eerst" at bounding box center [361, 63] width 195 height 17
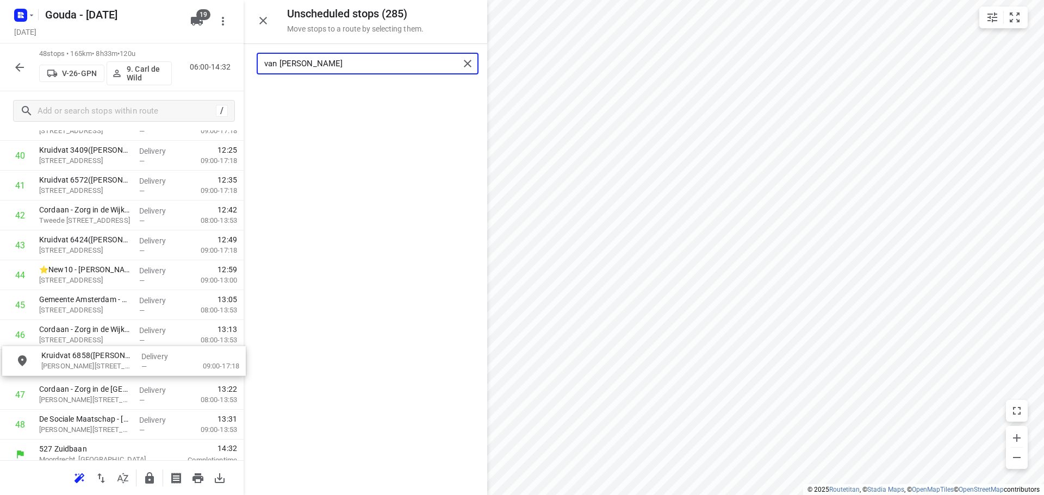
drag, startPoint x: 317, startPoint y: 95, endPoint x: 76, endPoint y: 359, distance: 357.8
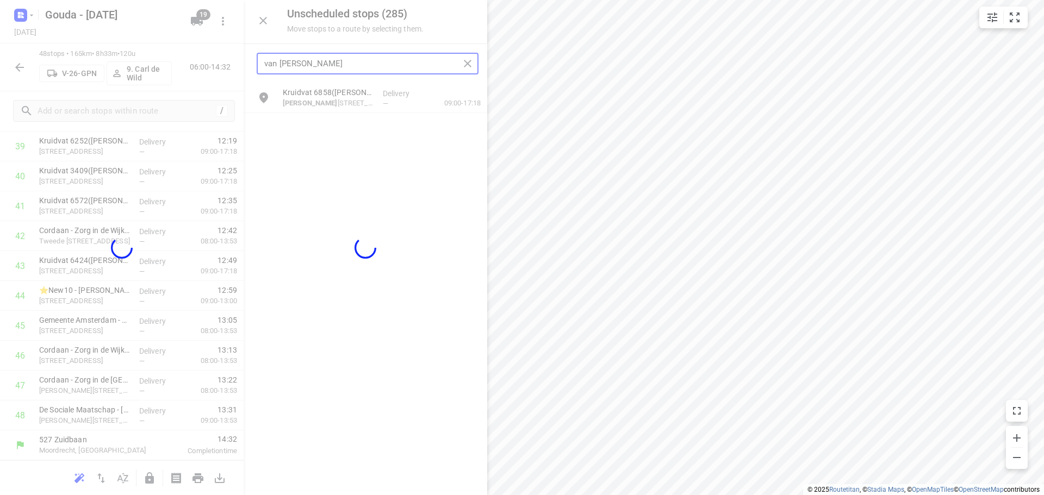
scroll to position [1220, 0]
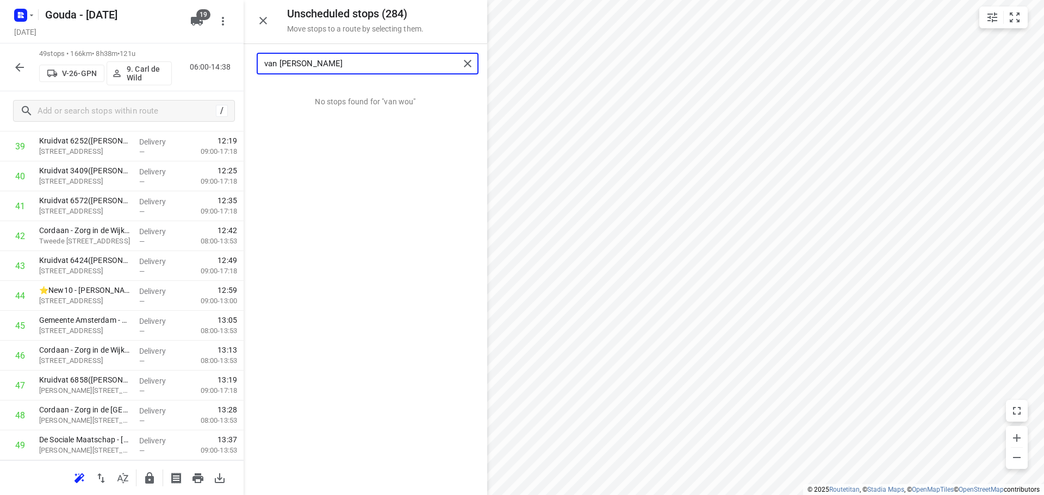
click at [321, 58] on input "van [PERSON_NAME]" at bounding box center [361, 63] width 195 height 17
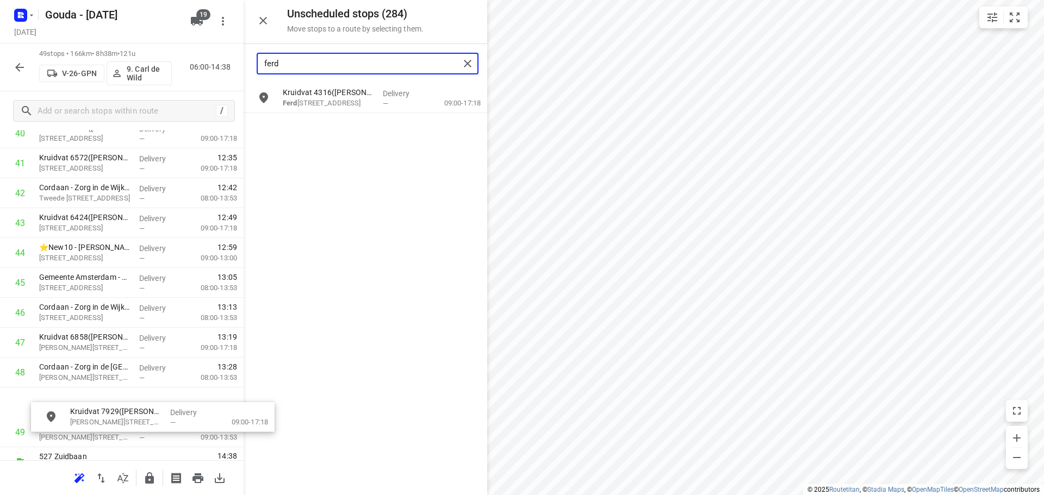
scroll to position [1281, 0]
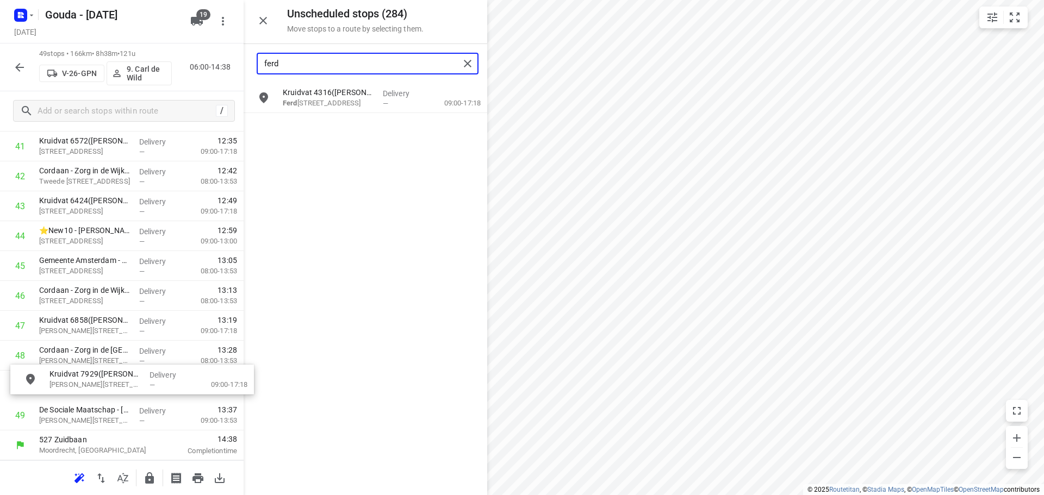
drag, startPoint x: 328, startPoint y: 97, endPoint x: 95, endPoint y: 382, distance: 368.1
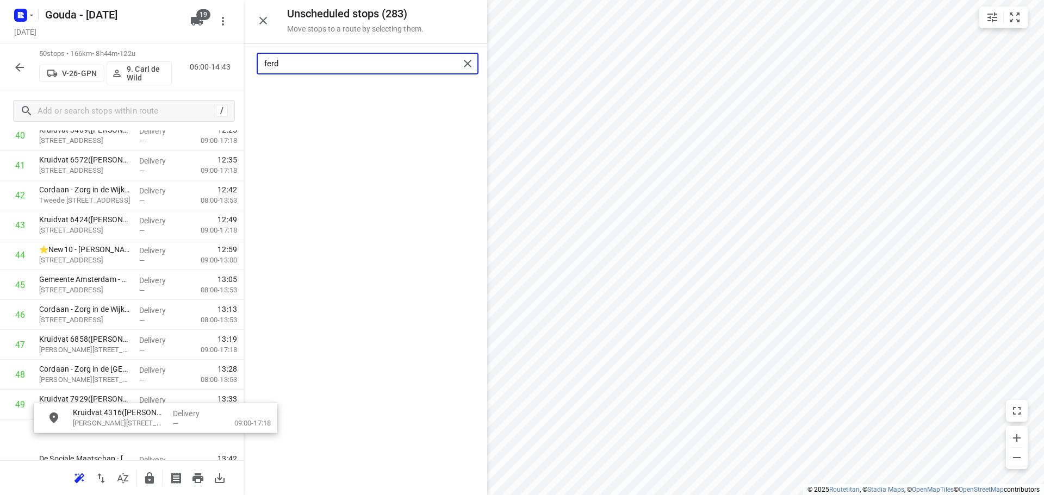
scroll to position [1312, 0]
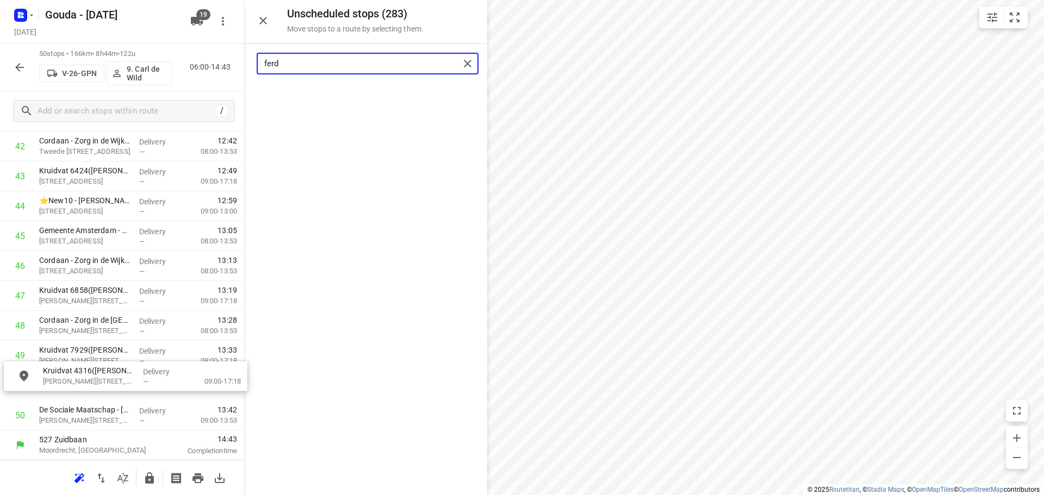
drag, startPoint x: 327, startPoint y: 119, endPoint x: 87, endPoint y: 387, distance: 359.5
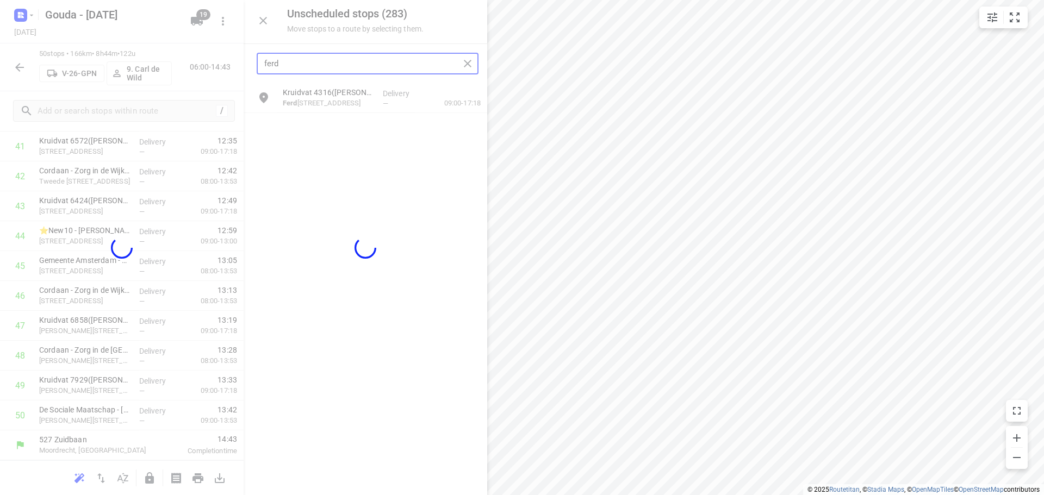
scroll to position [1280, 0]
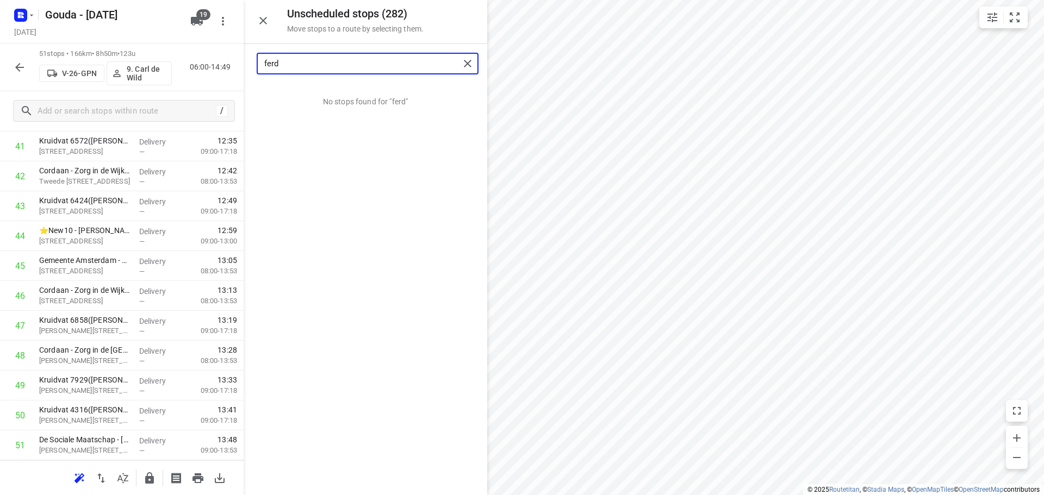
click at [363, 70] on input "ferd" at bounding box center [361, 63] width 195 height 17
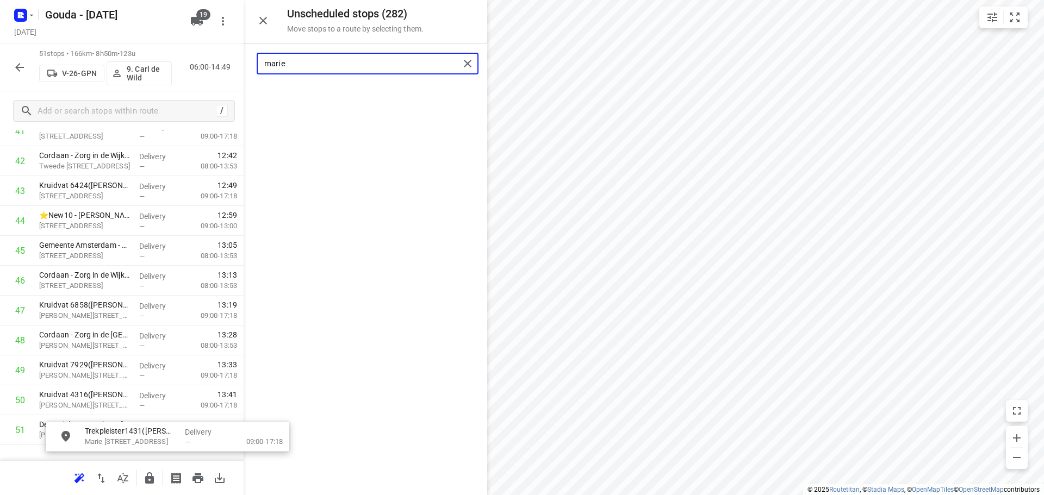
scroll to position [1348, 0]
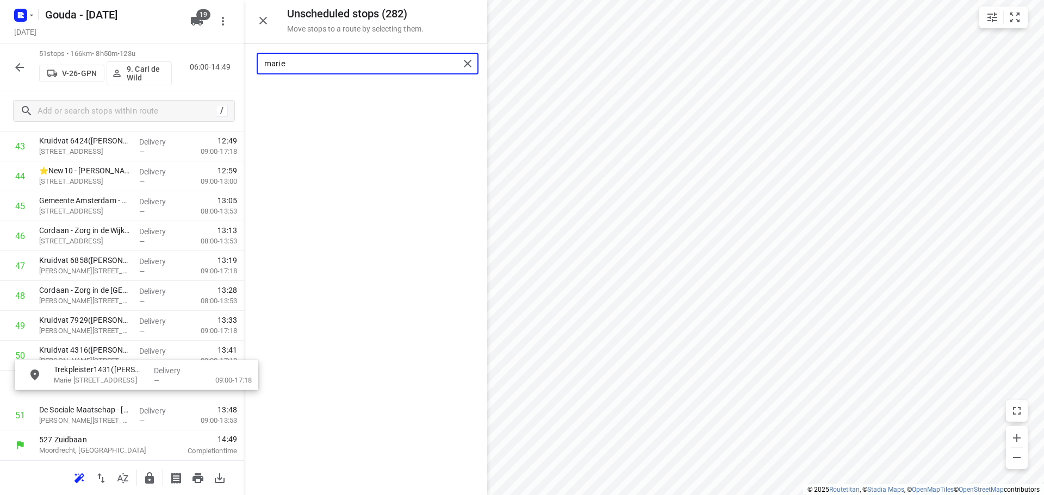
drag, startPoint x: 351, startPoint y: 94, endPoint x: 121, endPoint y: 375, distance: 362.7
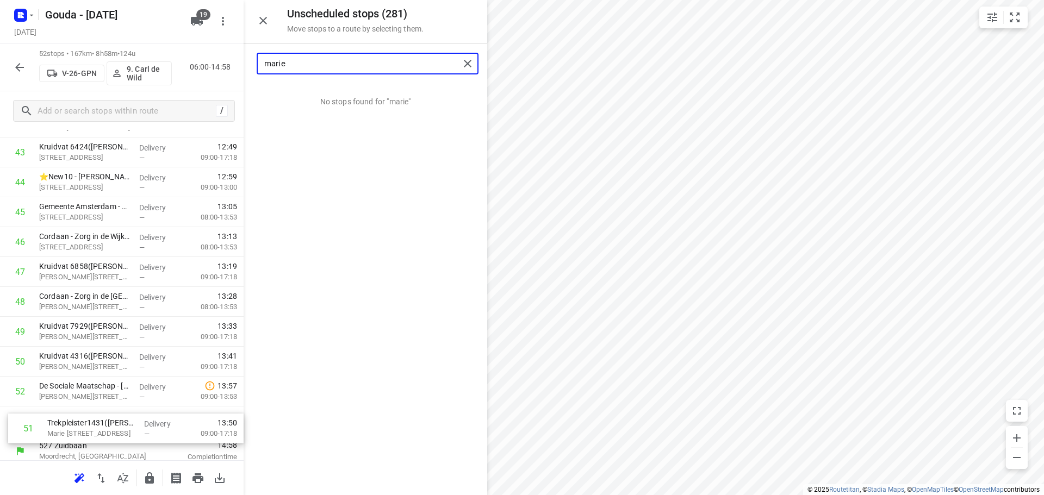
scroll to position [1340, 0]
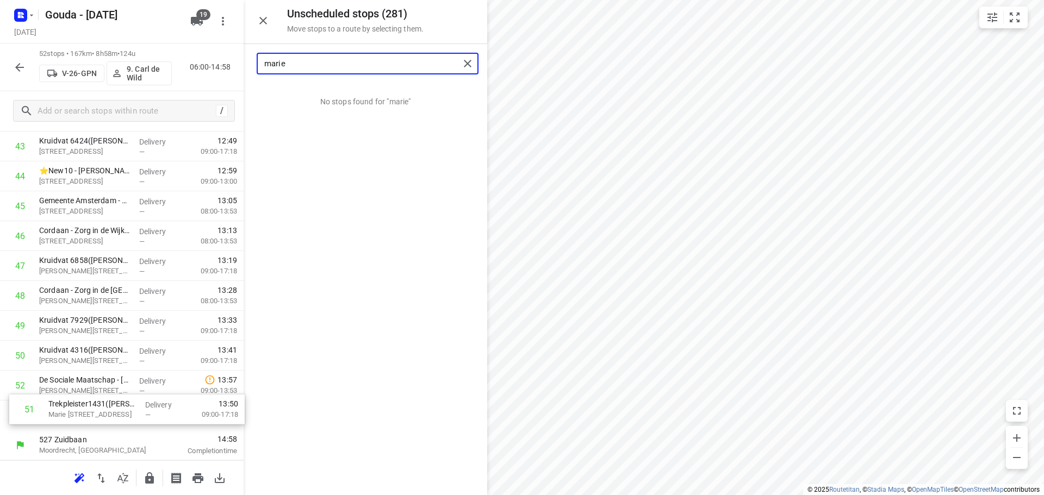
drag, startPoint x: 60, startPoint y: 420, endPoint x: 71, endPoint y: 416, distance: 11.7
click at [331, 60] on input "marie" at bounding box center [361, 63] width 195 height 17
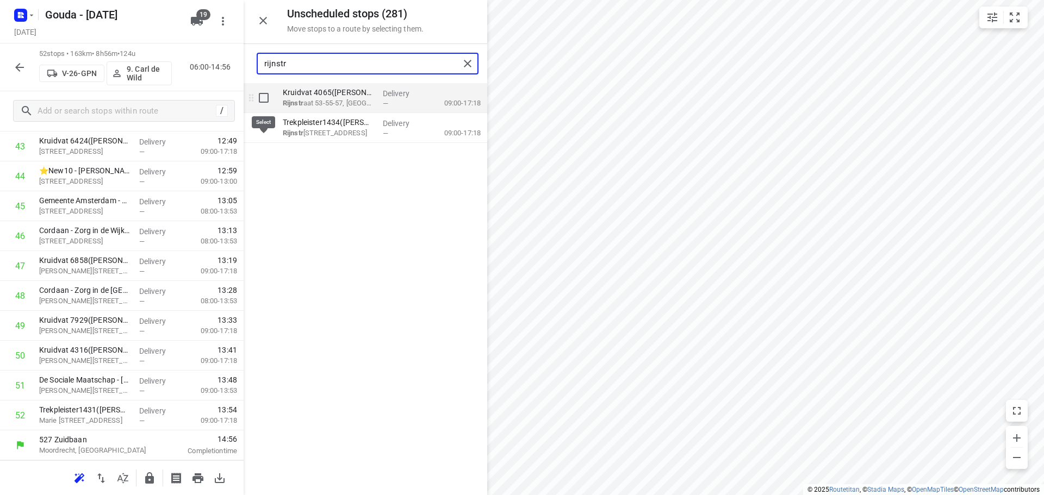
type input "rijnstr"
click at [264, 99] on input "grid" at bounding box center [264, 98] width 22 height 22
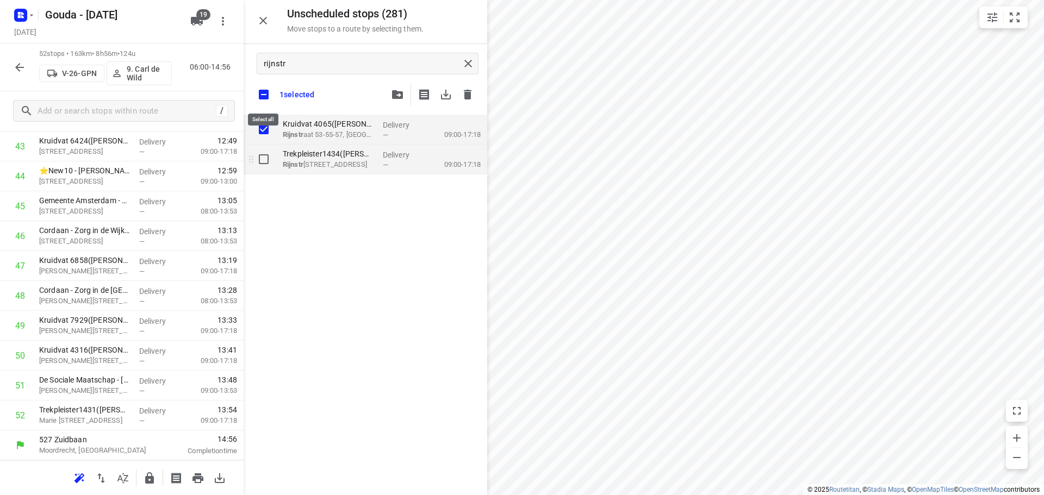
checkbox input "true"
click at [264, 157] on input "grid" at bounding box center [264, 159] width 22 height 22
checkbox input "true"
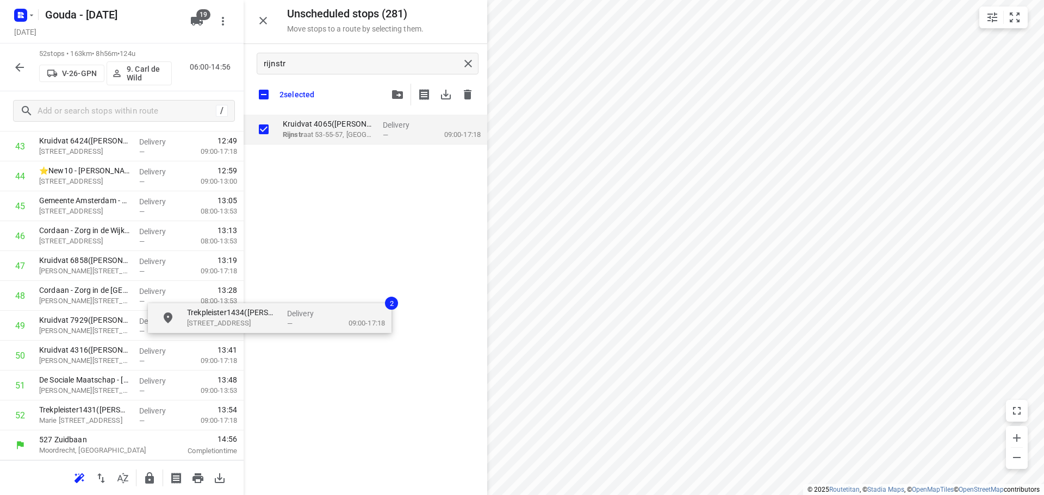
checkbox input "true"
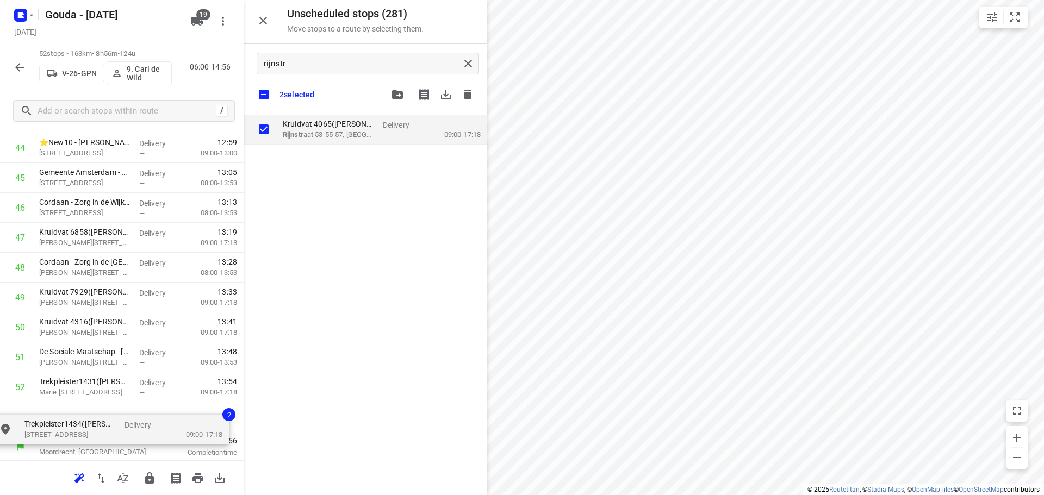
scroll to position [1377, 0]
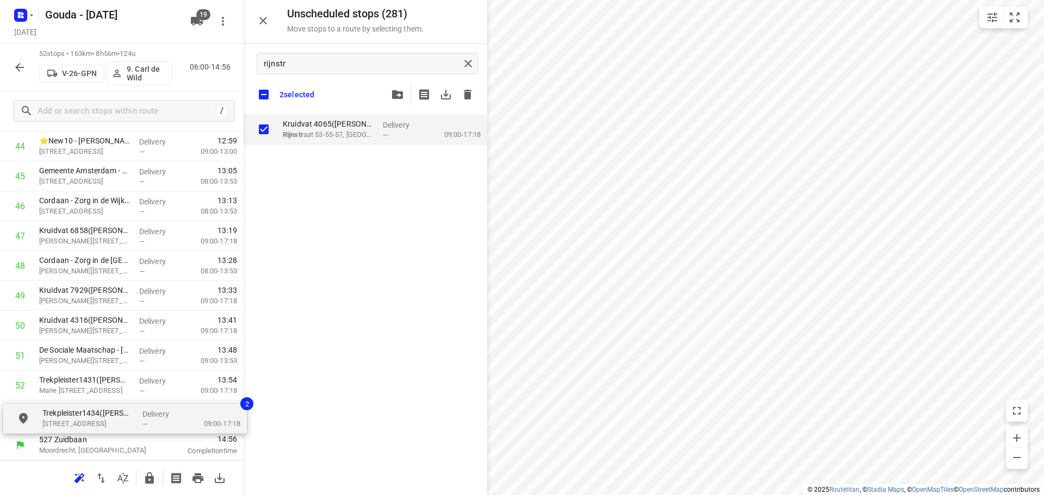
drag, startPoint x: 323, startPoint y: 167, endPoint x: 86, endPoint y: 426, distance: 351.3
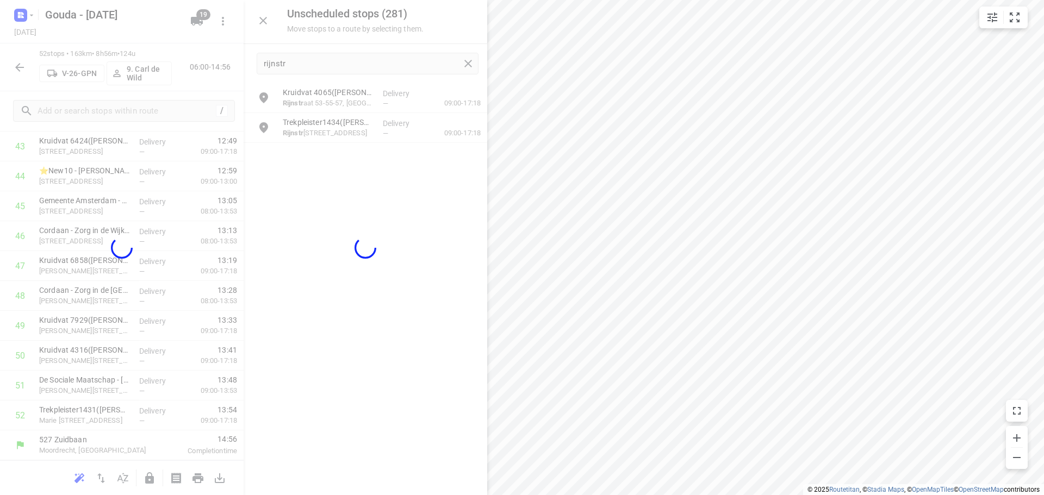
scroll to position [1340, 0]
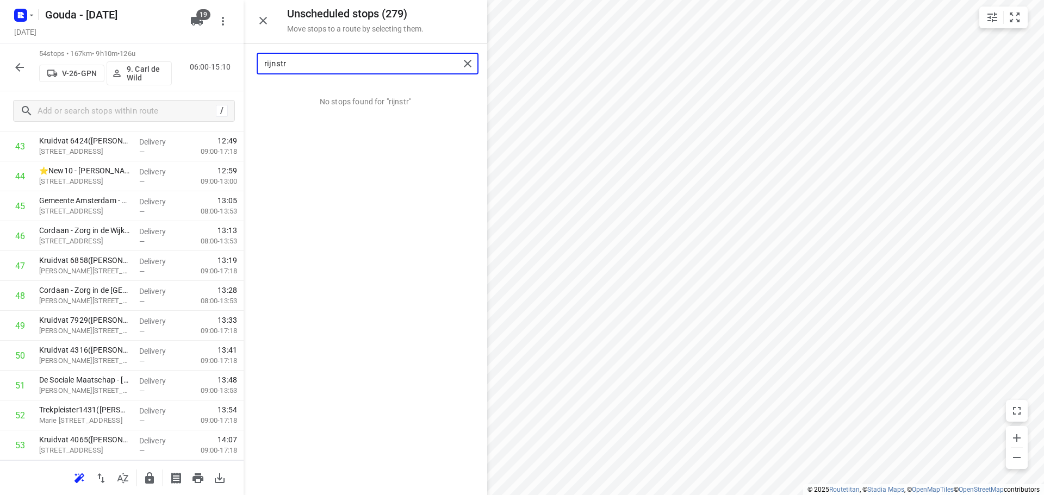
click at [324, 67] on input "rijnstr" at bounding box center [361, 63] width 195 height 17
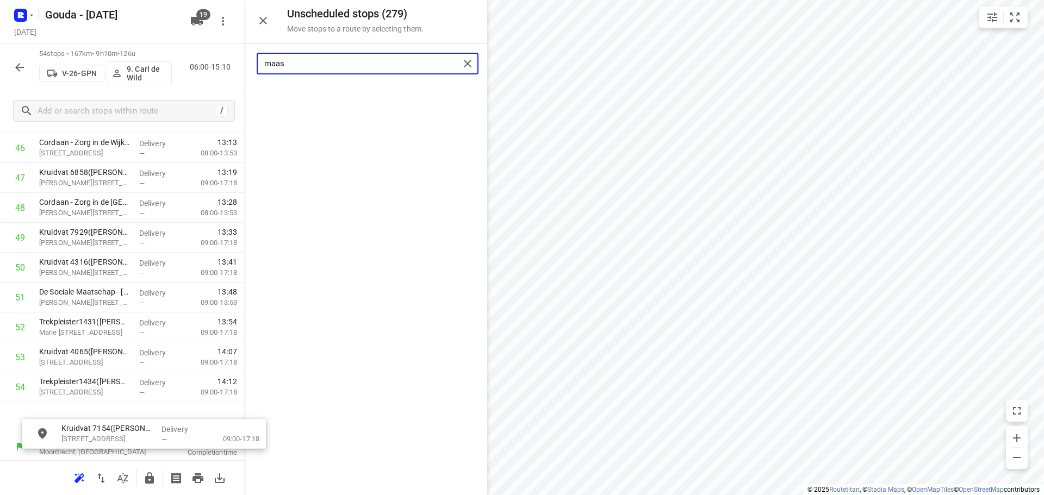
scroll to position [1437, 0]
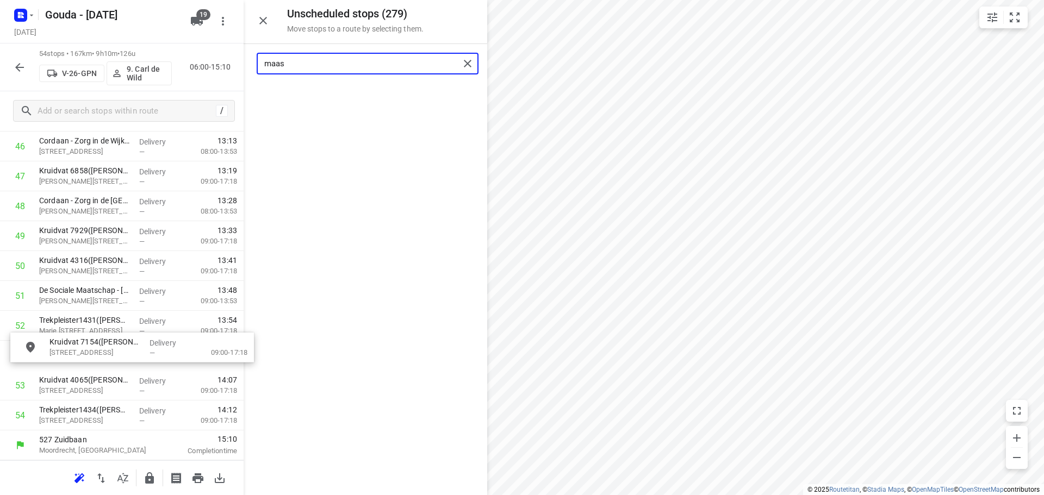
drag, startPoint x: 320, startPoint y: 108, endPoint x: 78, endPoint y: 370, distance: 356.6
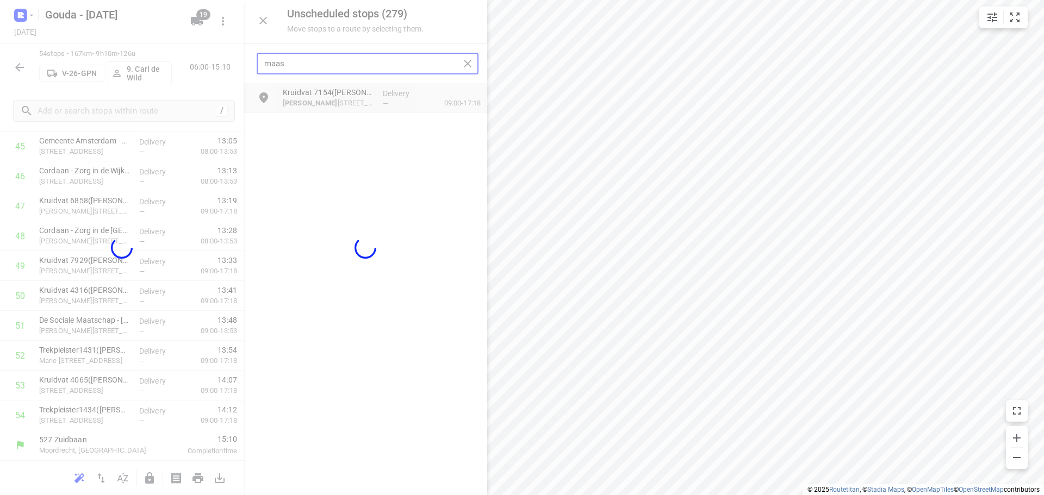
scroll to position [1400, 0]
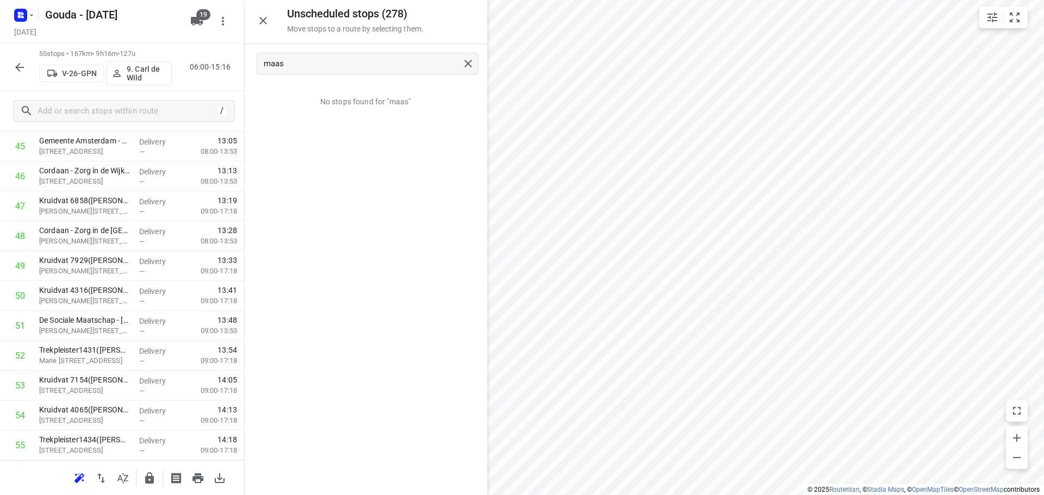
click at [151, 478] on icon "button" at bounding box center [149, 477] width 9 height 11
click at [148, 470] on button "button" at bounding box center [150, 478] width 22 height 22
click at [318, 51] on div "maas" at bounding box center [366, 63] width 244 height 39
click at [316, 61] on input "maas" at bounding box center [361, 63] width 195 height 17
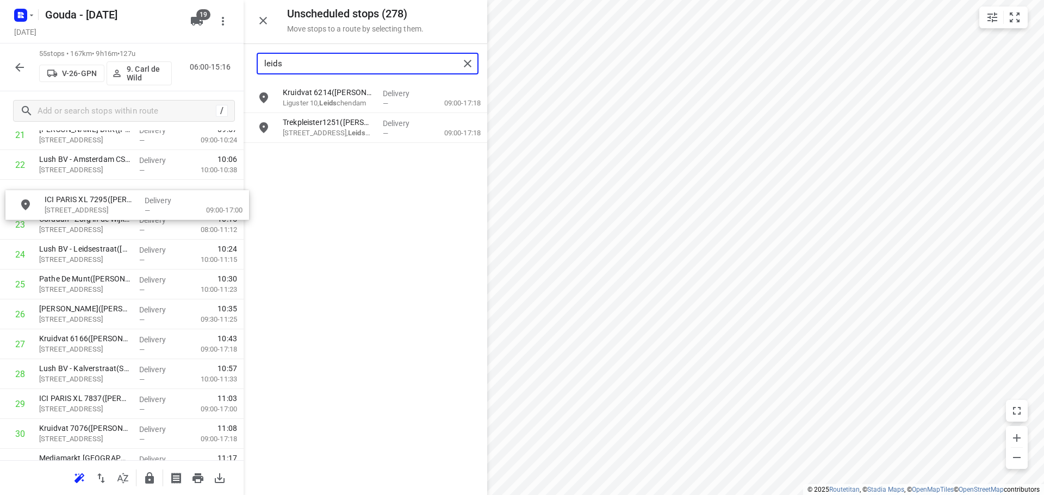
scroll to position [694, 6]
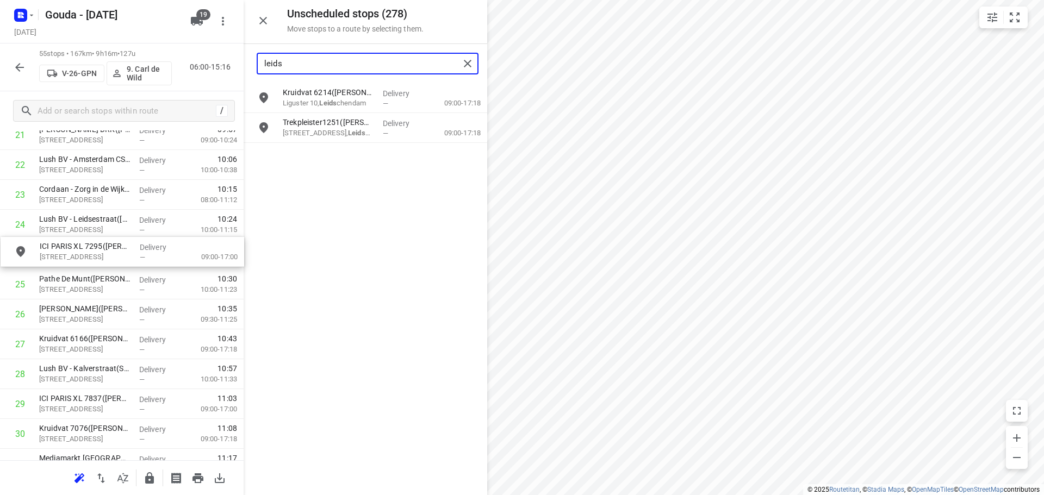
drag, startPoint x: 321, startPoint y: 91, endPoint x: 78, endPoint y: 248, distance: 289.1
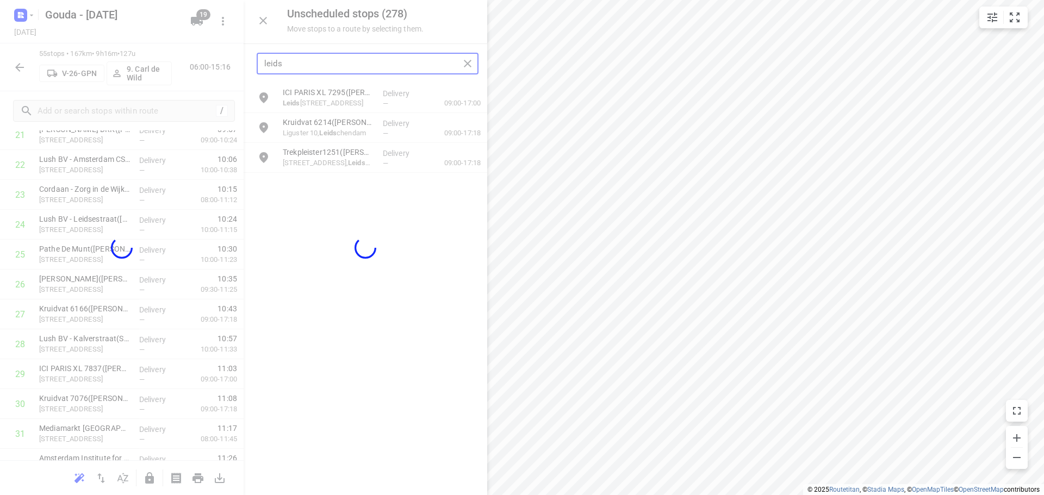
scroll to position [694, 0]
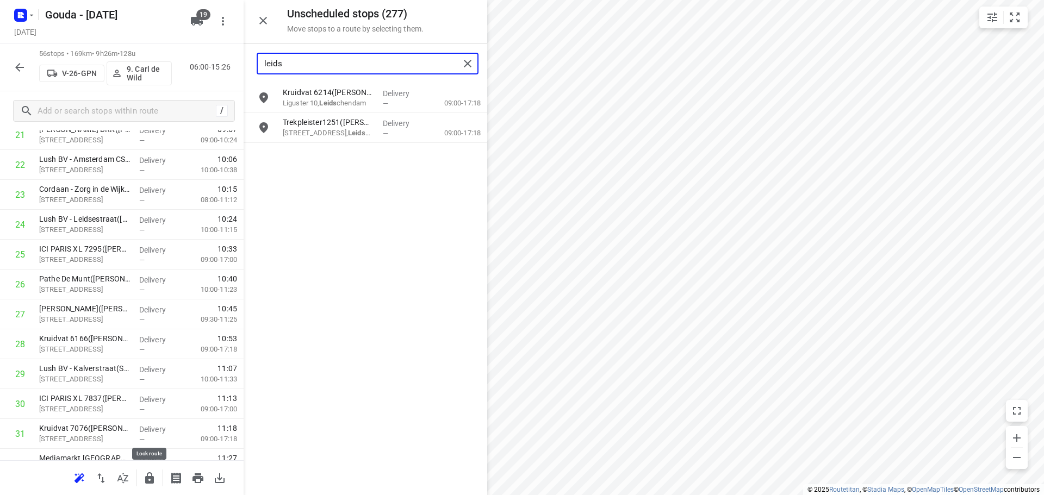
type input "leids"
click at [147, 475] on icon "button" at bounding box center [149, 477] width 9 height 11
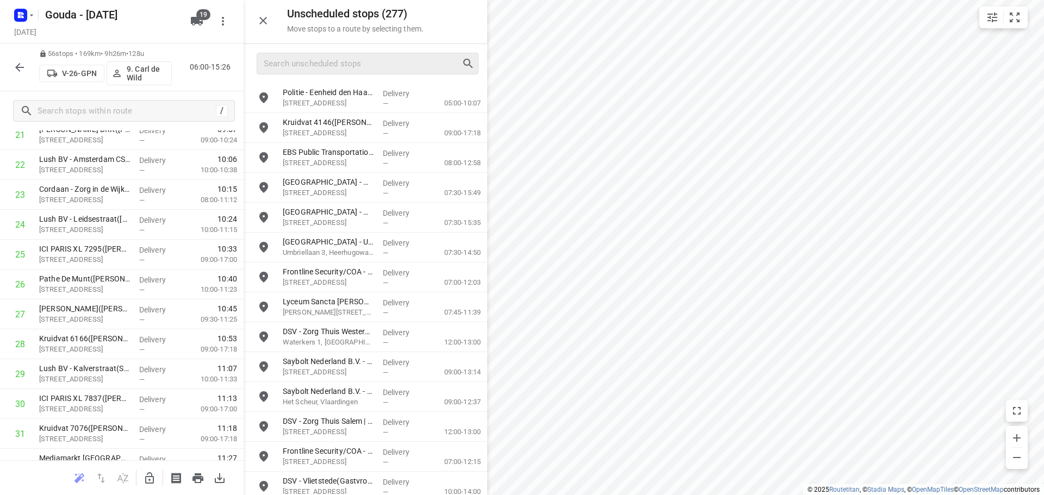
click at [18, 64] on icon "button" at bounding box center [19, 67] width 13 height 13
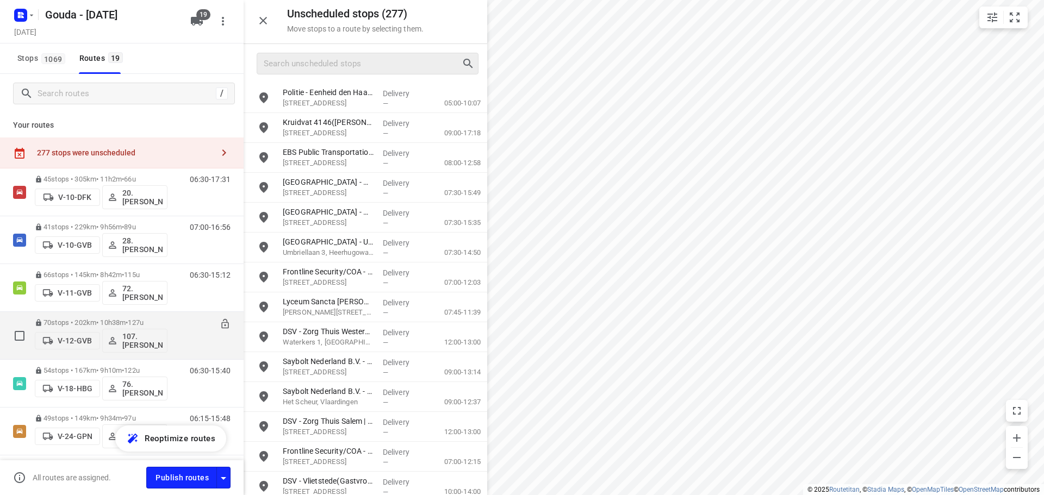
scroll to position [163, 0]
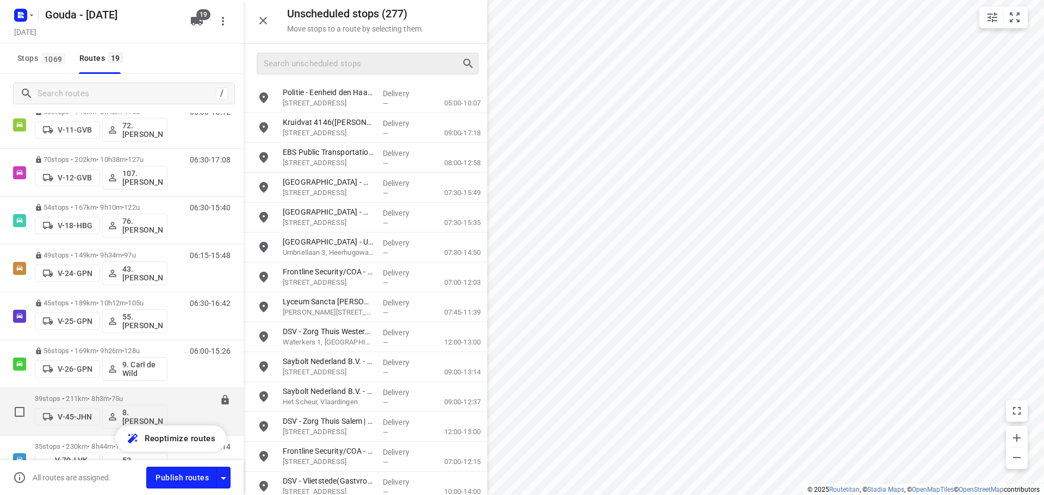
click at [78, 391] on div "39 stops • 211km • 8h3m • 75u V-45-JHN 8. [PERSON_NAME]" at bounding box center [101, 411] width 133 height 45
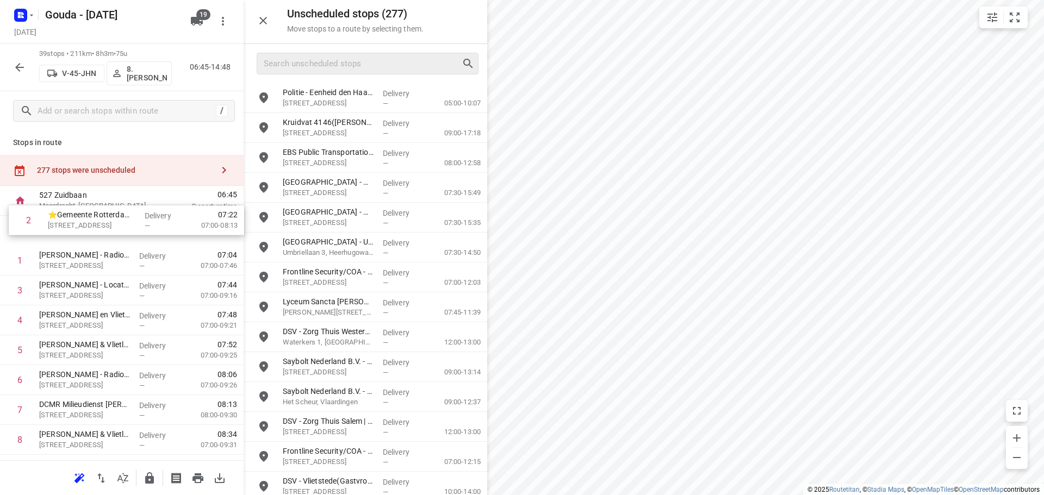
drag, startPoint x: 83, startPoint y: 266, endPoint x: 94, endPoint y: 222, distance: 45.5
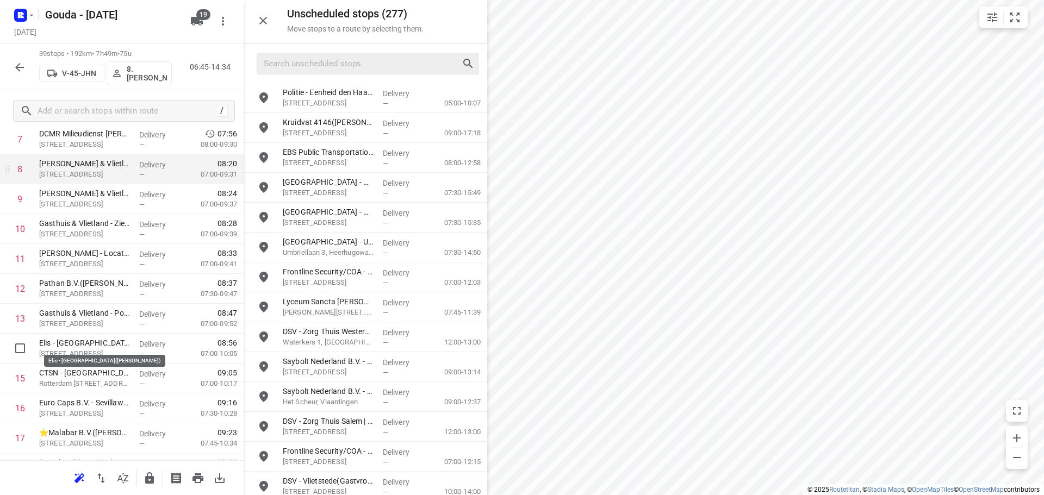
scroll to position [272, 0]
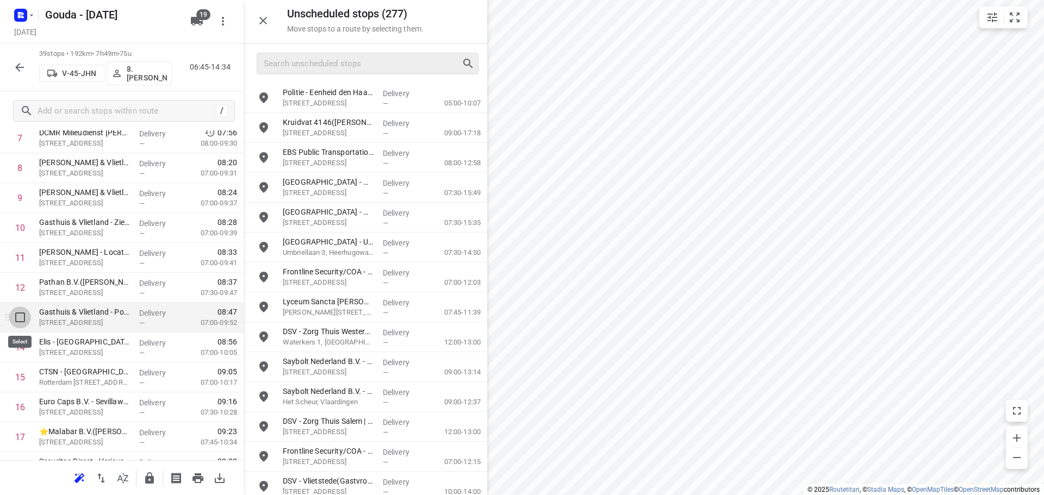
click at [18, 316] on input "checkbox" at bounding box center [20, 318] width 22 height 22
checkbox input "true"
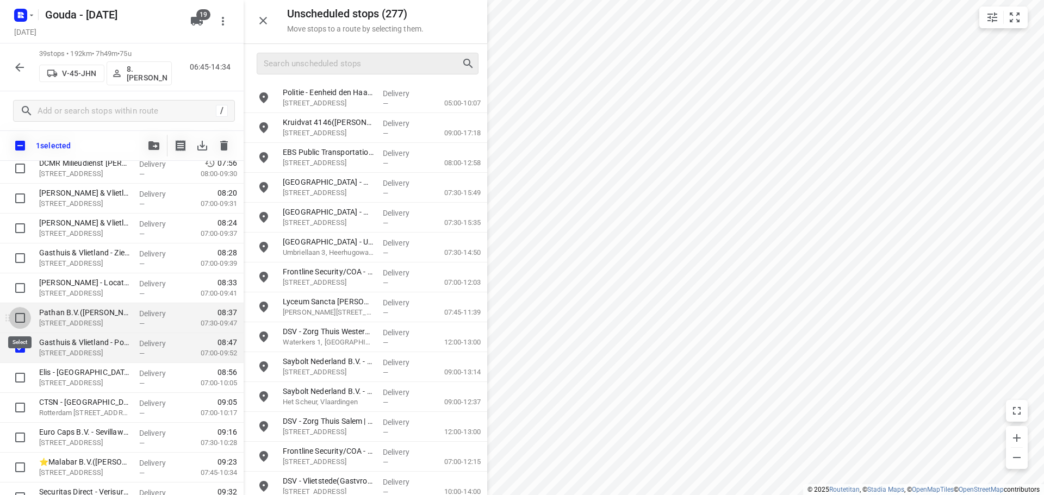
click at [19, 315] on input "checkbox" at bounding box center [20, 318] width 22 height 22
checkbox input "true"
click at [20, 290] on input "checkbox" at bounding box center [20, 288] width 22 height 22
checkbox input "true"
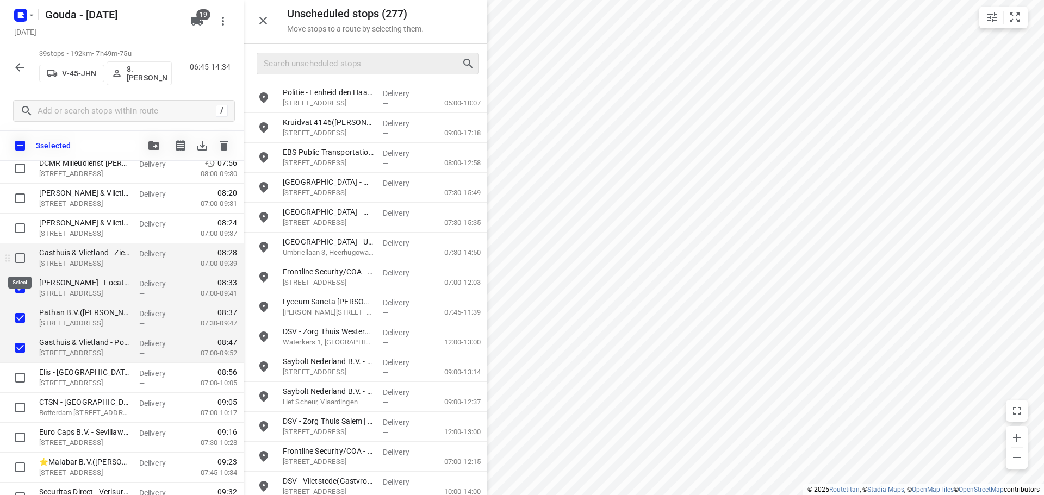
click at [19, 256] on input "checkbox" at bounding box center [20, 258] width 22 height 22
checkbox input "true"
click at [17, 228] on input "checkbox" at bounding box center [20, 228] width 22 height 22
checkbox input "true"
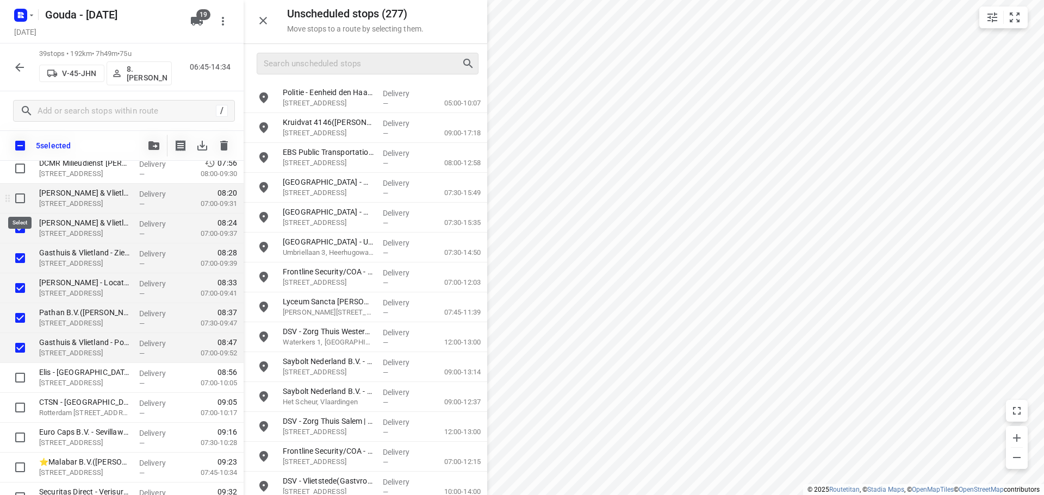
click at [17, 195] on input "checkbox" at bounding box center [20, 199] width 22 height 22
checkbox input "true"
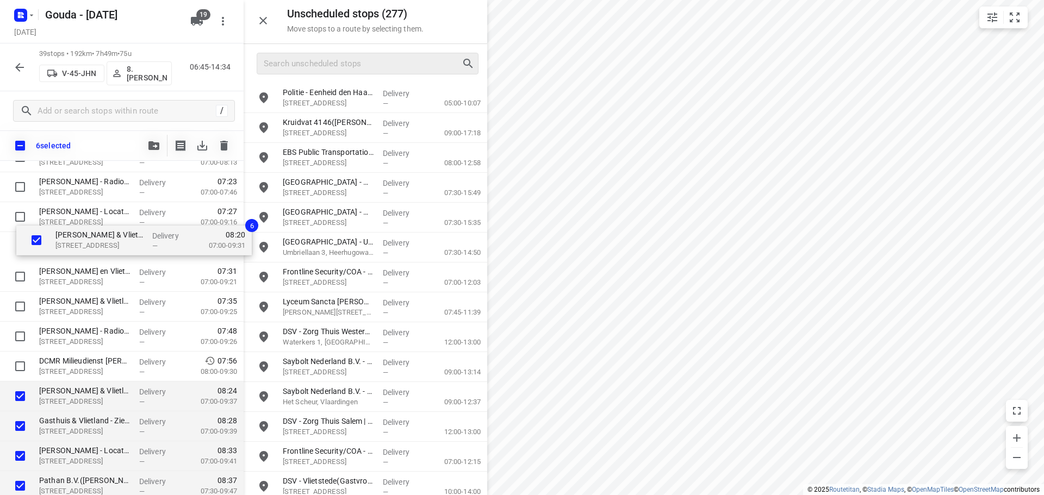
drag, startPoint x: 57, startPoint y: 319, endPoint x: 73, endPoint y: 249, distance: 71.6
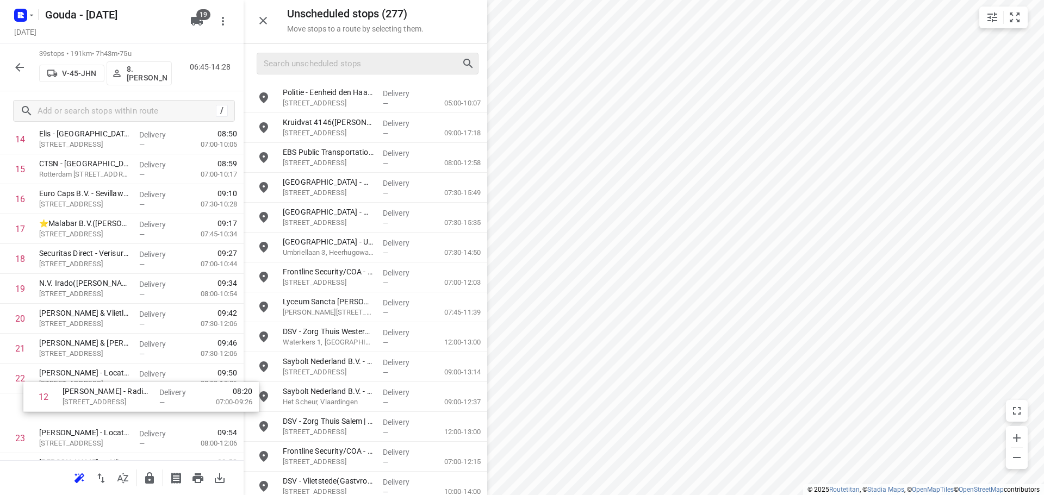
scroll to position [453, 0]
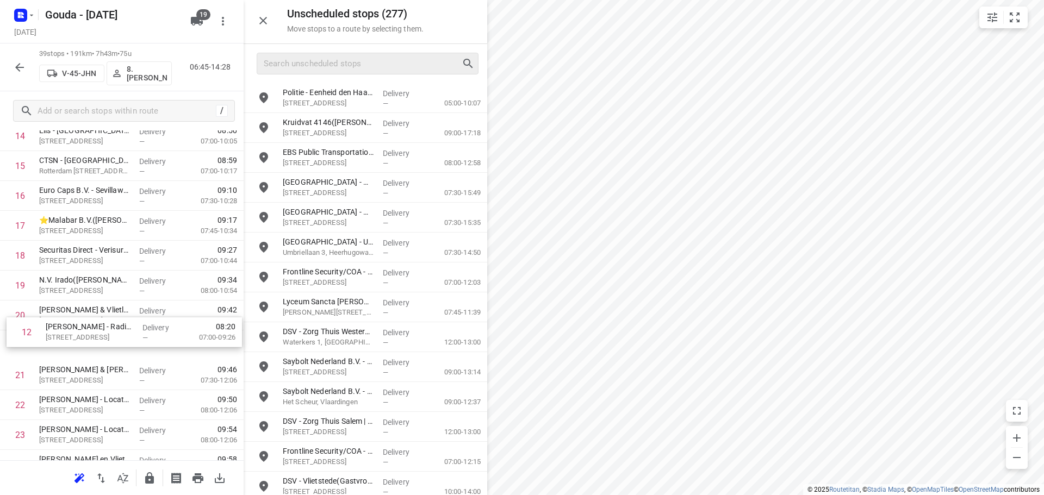
drag, startPoint x: 96, startPoint y: 348, endPoint x: 103, endPoint y: 336, distance: 13.7
click at [103, 336] on div "1 ⭐Gemeente [GEOGRAPHIC_DATA] - [GEOGRAPHIC_DATA] Inclusief - [GEOGRAPHIC_DATA]…" at bounding box center [122, 345] width 244 height 1166
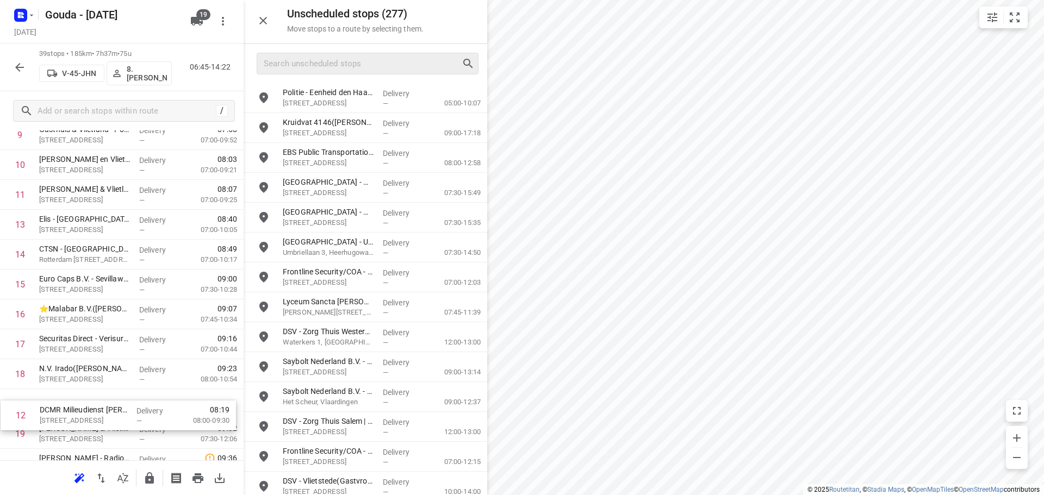
scroll to position [346, 0]
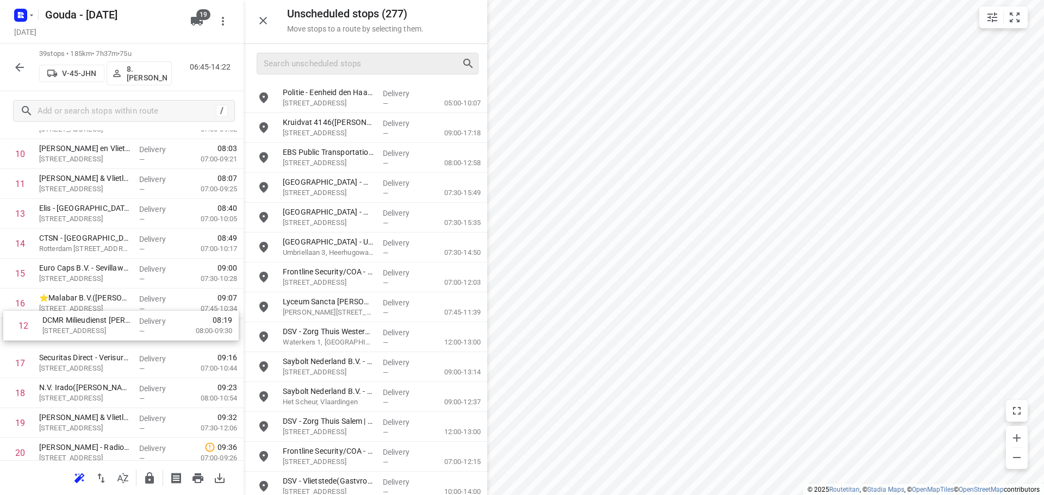
drag, startPoint x: 80, startPoint y: 326, endPoint x: 89, endPoint y: 328, distance: 9.0
click at [89, 328] on div "1 ⭐Gemeente [GEOGRAPHIC_DATA] - [GEOGRAPHIC_DATA] Inclusief - [GEOGRAPHIC_DATA]…" at bounding box center [122, 453] width 244 height 1166
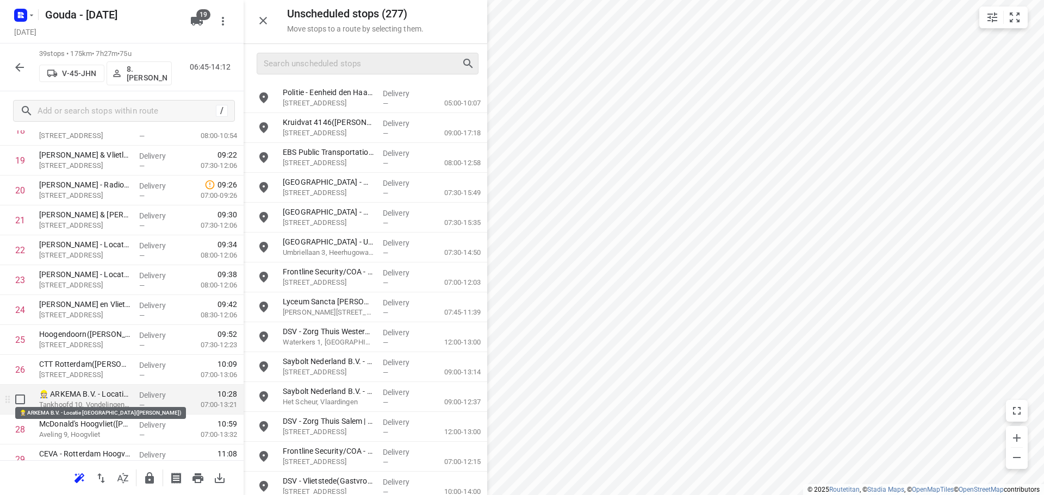
scroll to position [618, 0]
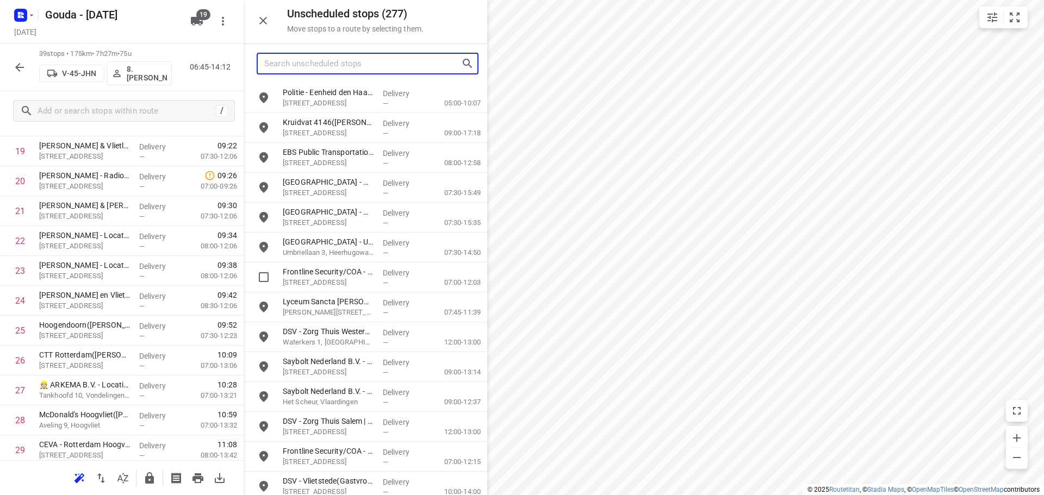
click at [381, 57] on input "Search unscheduled stops" at bounding box center [362, 63] width 197 height 17
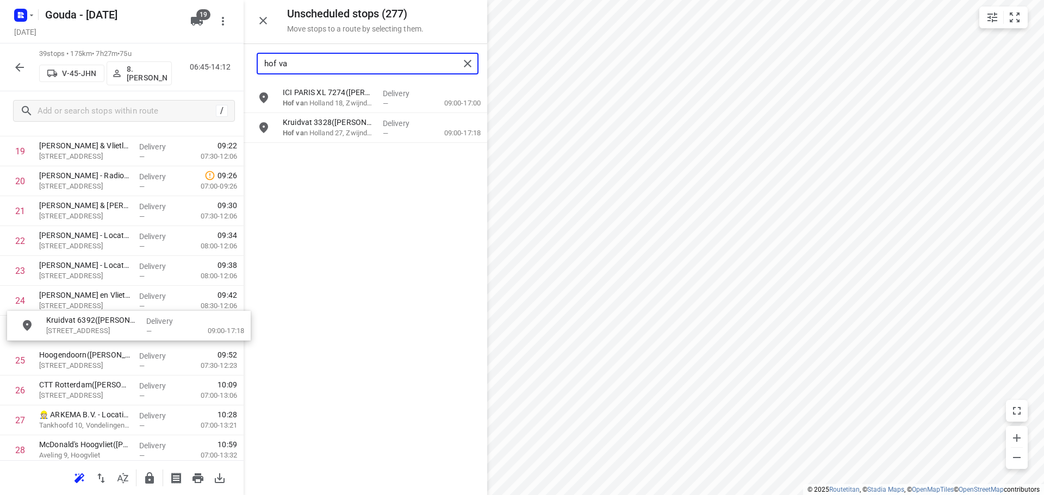
drag, startPoint x: 332, startPoint y: 165, endPoint x: 93, endPoint y: 336, distance: 293.4
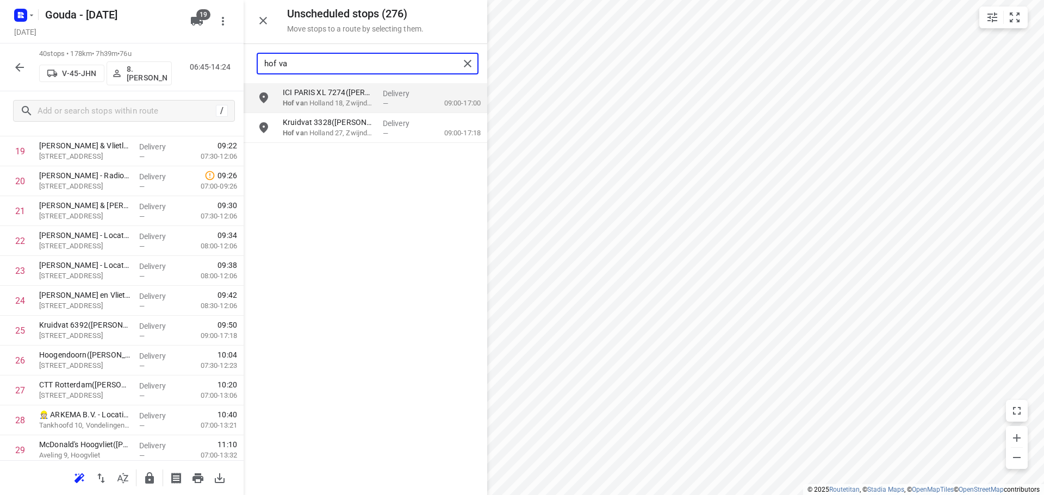
click at [319, 71] on input "hof va" at bounding box center [361, 63] width 195 height 17
click at [319, 65] on input "hof va" at bounding box center [361, 63] width 195 height 17
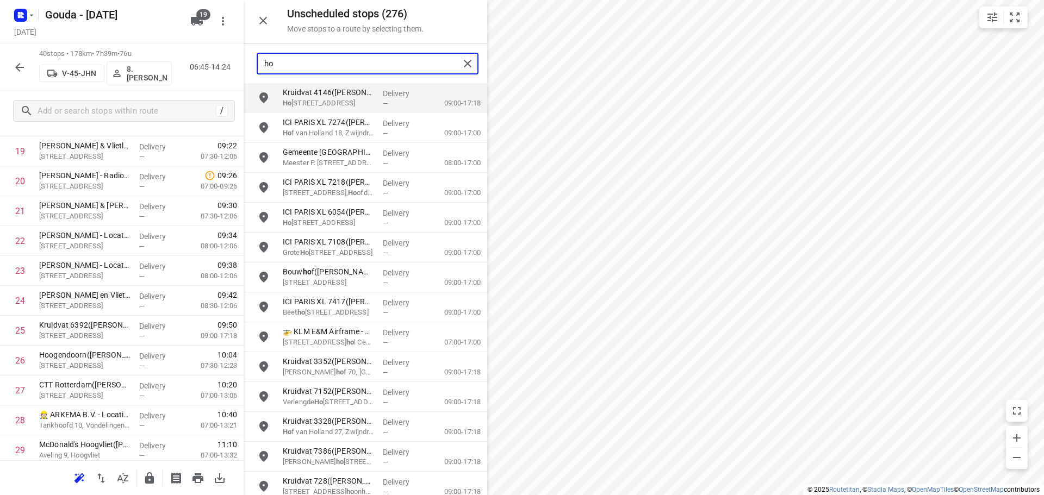
type input "h"
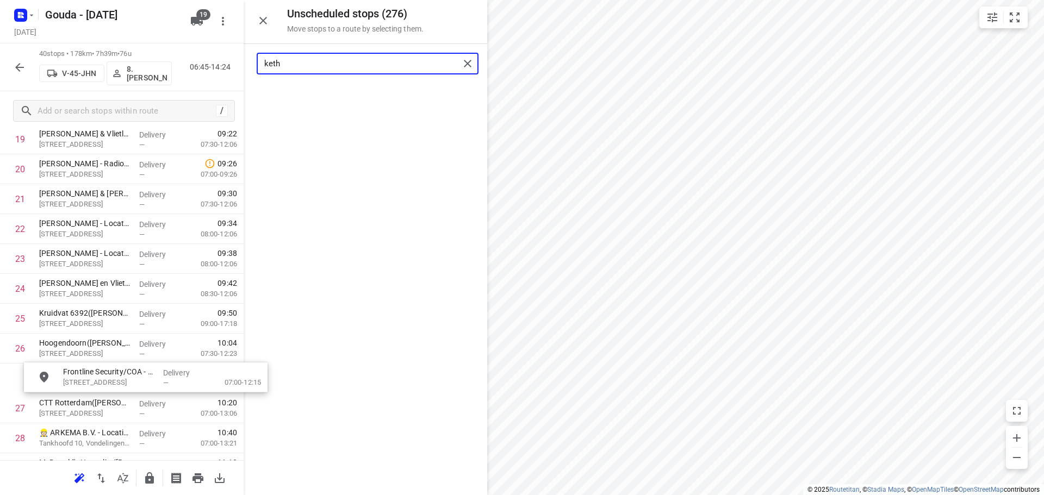
scroll to position [631, 0]
drag, startPoint x: 307, startPoint y: 103, endPoint x: 88, endPoint y: 388, distance: 359.3
click at [346, 67] on input "keth" at bounding box center [361, 63] width 195 height 17
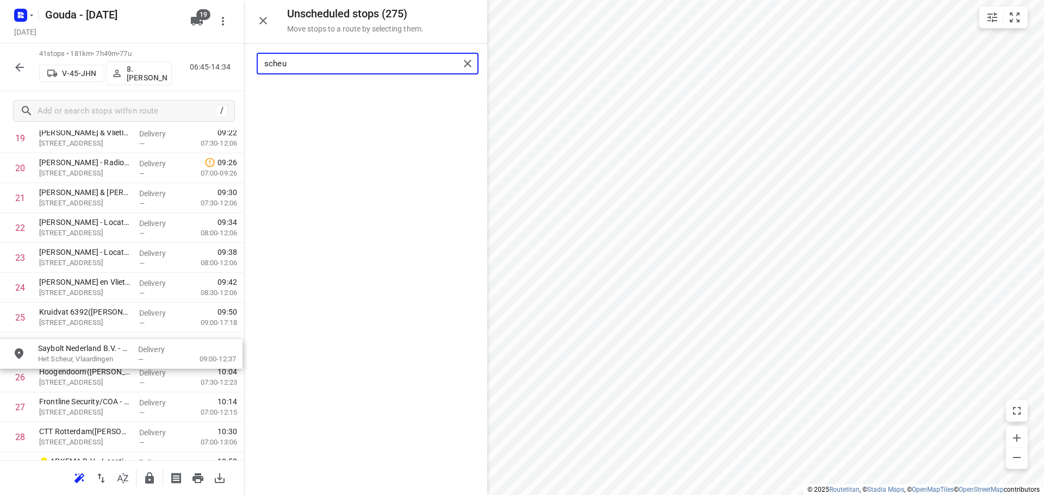
drag, startPoint x: 297, startPoint y: 134, endPoint x: 79, endPoint y: 362, distance: 316.0
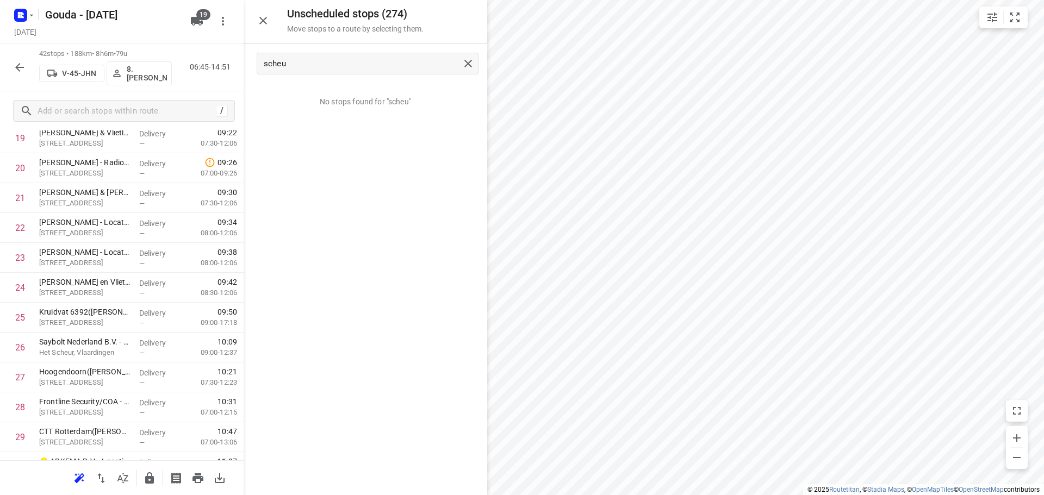
click at [1043, 252] on html "i © 2025 Routetitan , © Stadia Maps , © OpenMapTiles © OpenStreetMap contributo…" at bounding box center [522, 247] width 1044 height 495
click at [315, 58] on input "scheu" at bounding box center [361, 63] width 195 height 17
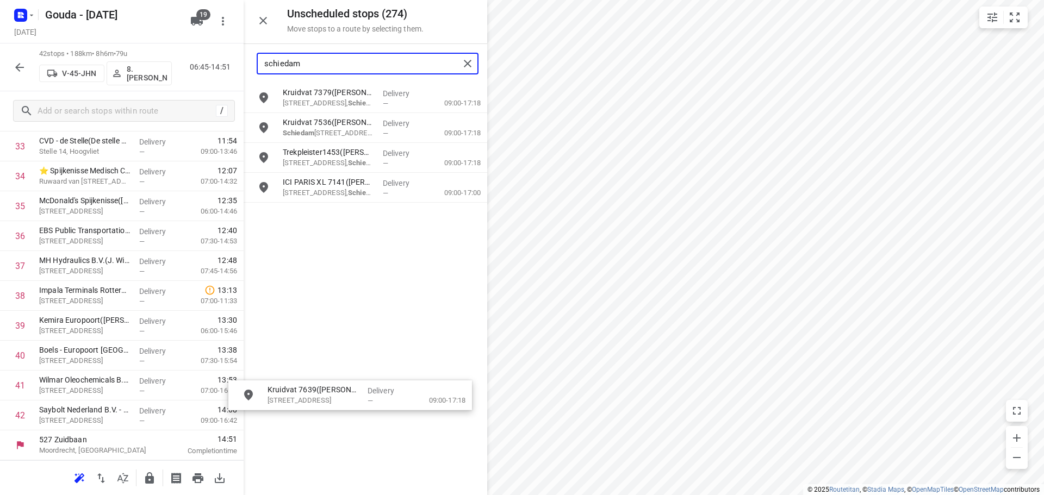
scroll to position [1041, 0]
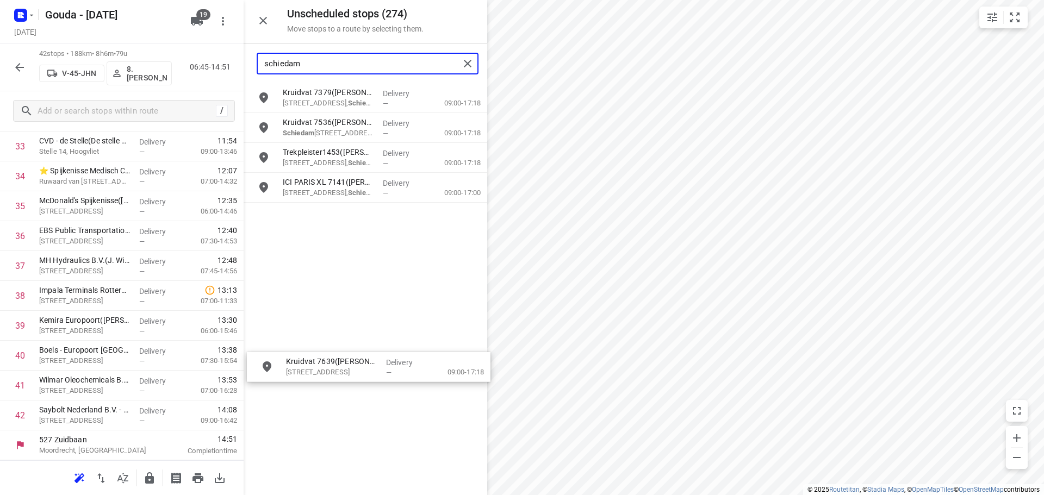
drag, startPoint x: 312, startPoint y: 96, endPoint x: 311, endPoint y: 368, distance: 272.3
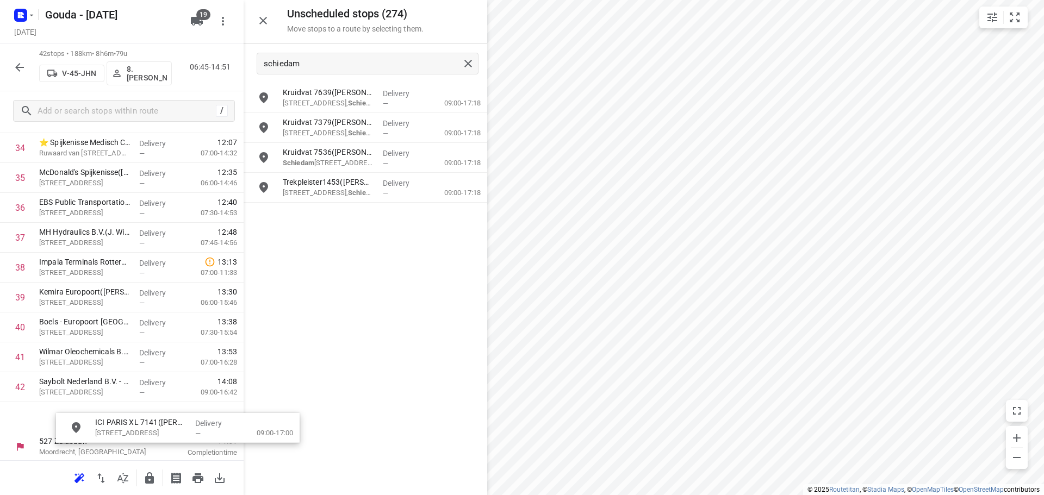
scroll to position [1079, 0]
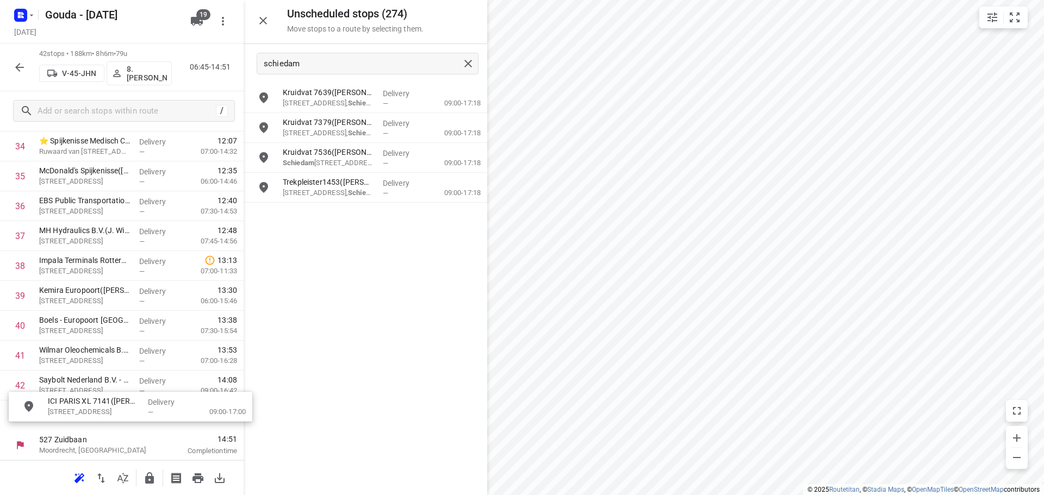
drag, startPoint x: 307, startPoint y: 223, endPoint x: 65, endPoint y: 416, distance: 308.7
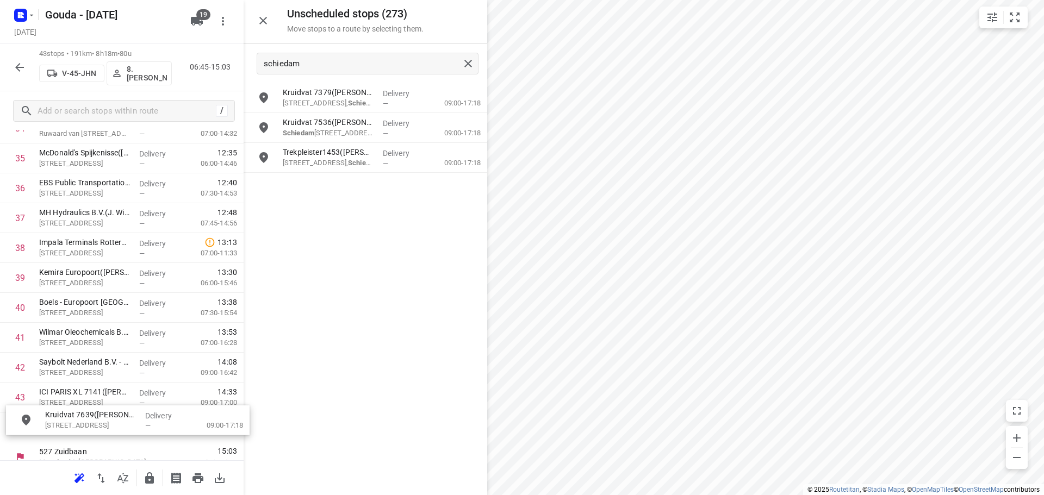
scroll to position [1108, 0]
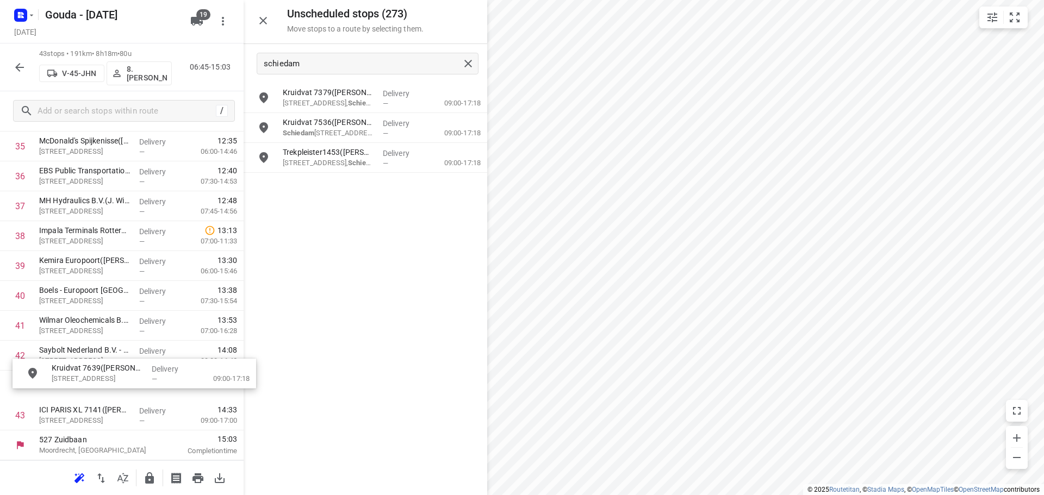
drag, startPoint x: 335, startPoint y: 106, endPoint x: 104, endPoint y: 383, distance: 360.9
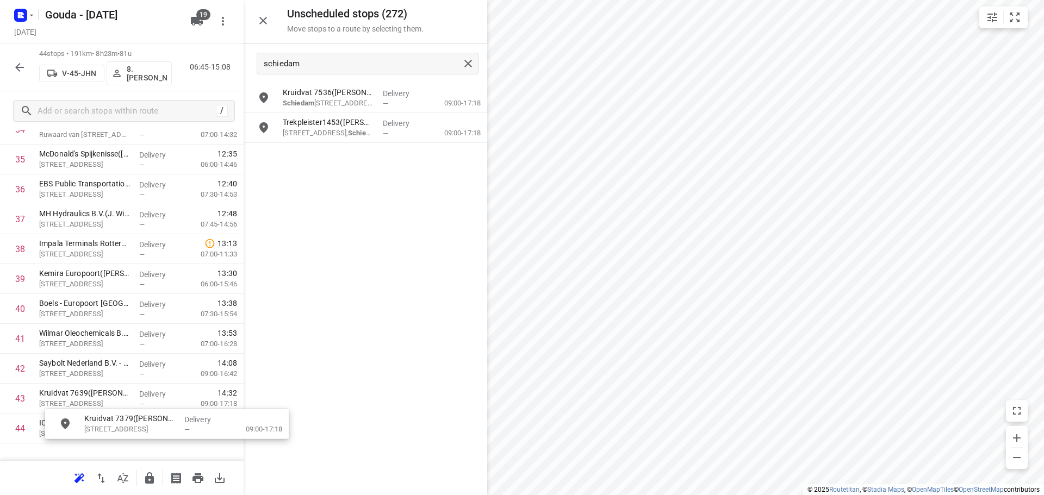
scroll to position [1138, 3]
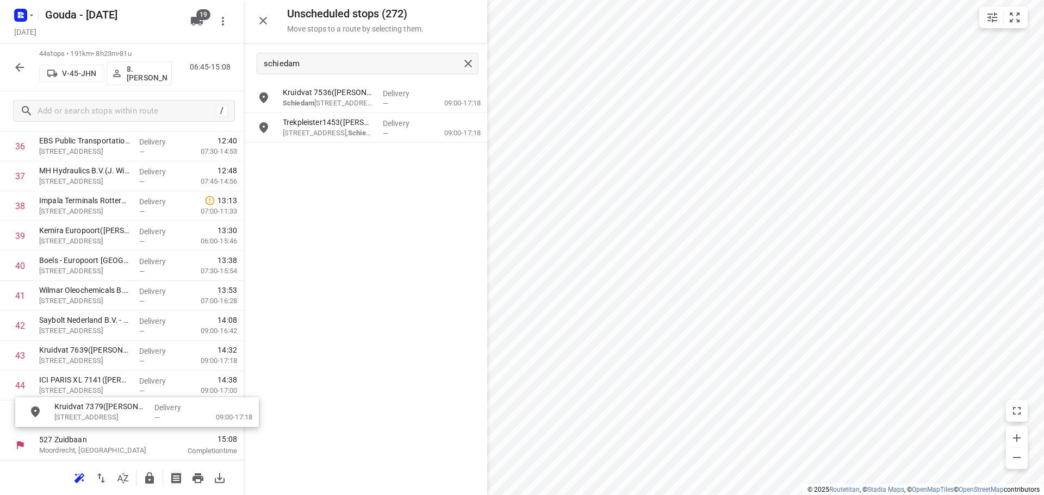
drag, startPoint x: 350, startPoint y: 106, endPoint x: 118, endPoint y: 427, distance: 396.4
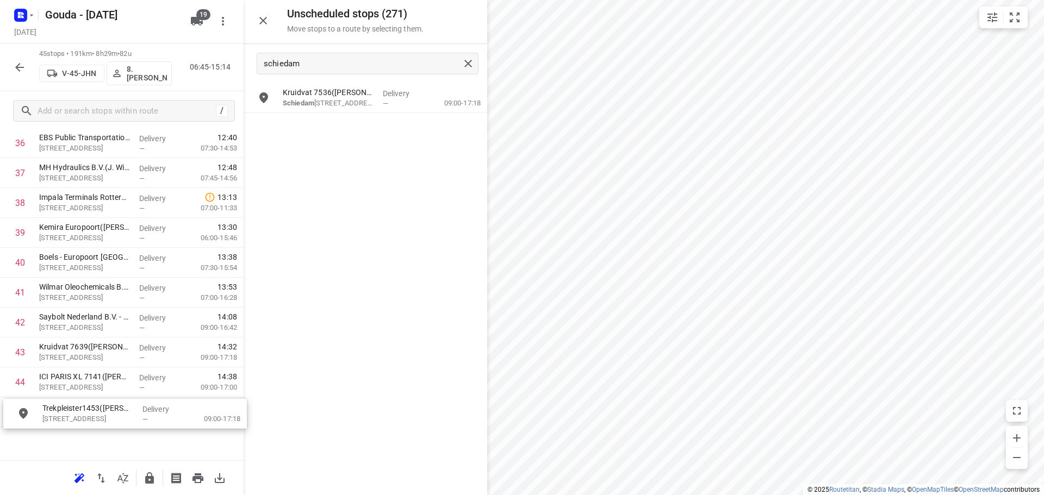
scroll to position [1163, 0]
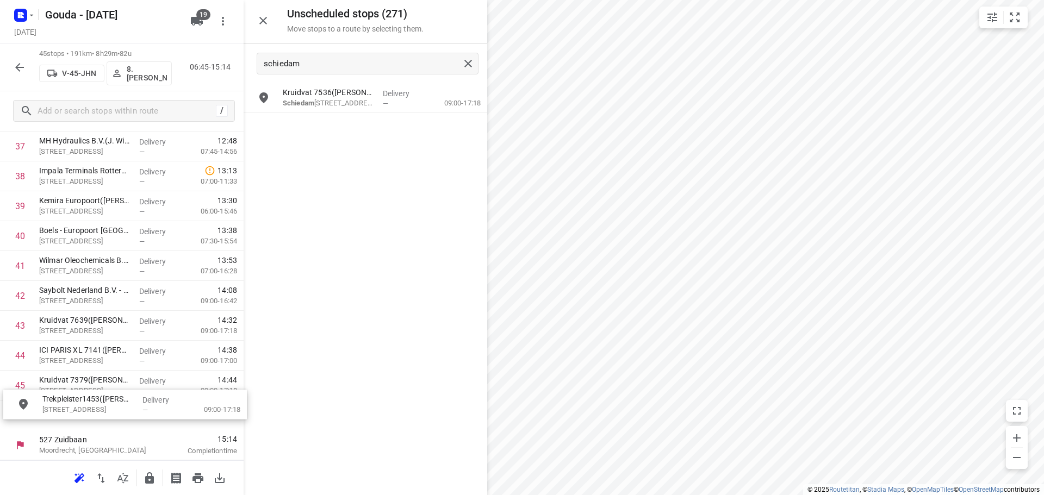
drag, startPoint x: 324, startPoint y: 136, endPoint x: 81, endPoint y: 418, distance: 372.3
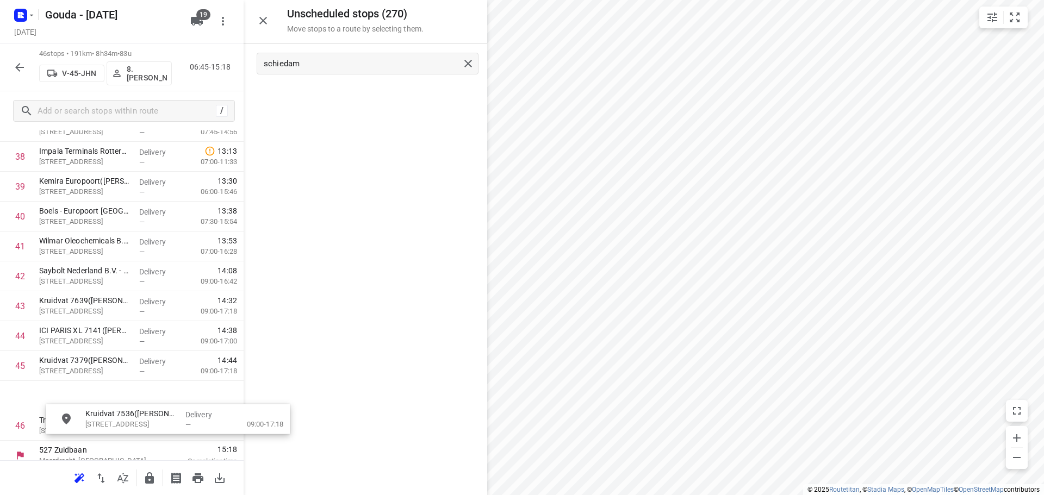
scroll to position [1199, 5]
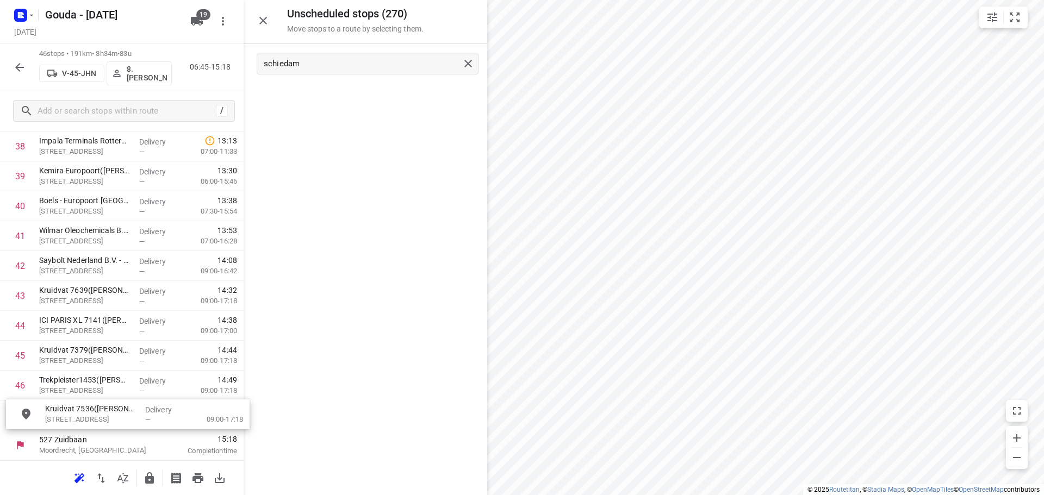
drag, startPoint x: 348, startPoint y: 105, endPoint x: 108, endPoint y: 427, distance: 401.5
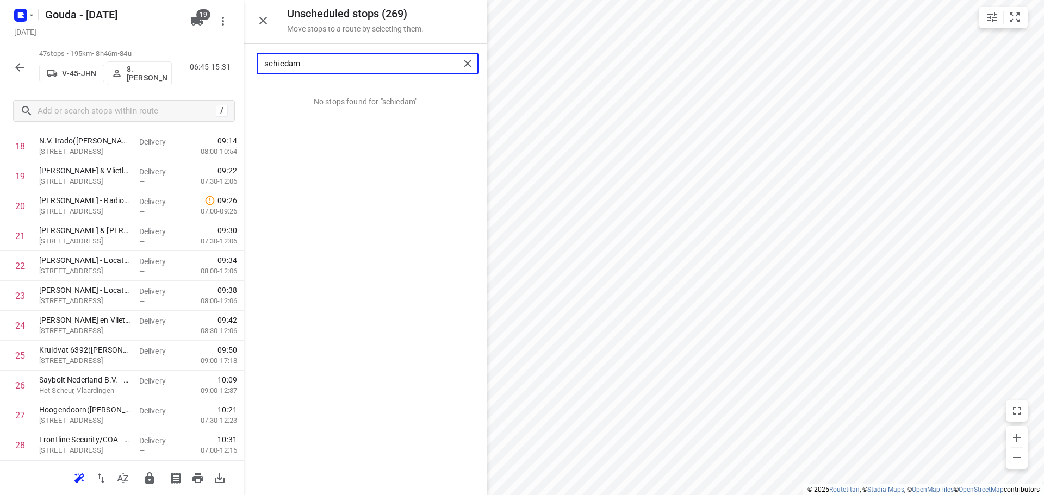
click at [345, 59] on input "schiedam" at bounding box center [361, 63] width 195 height 17
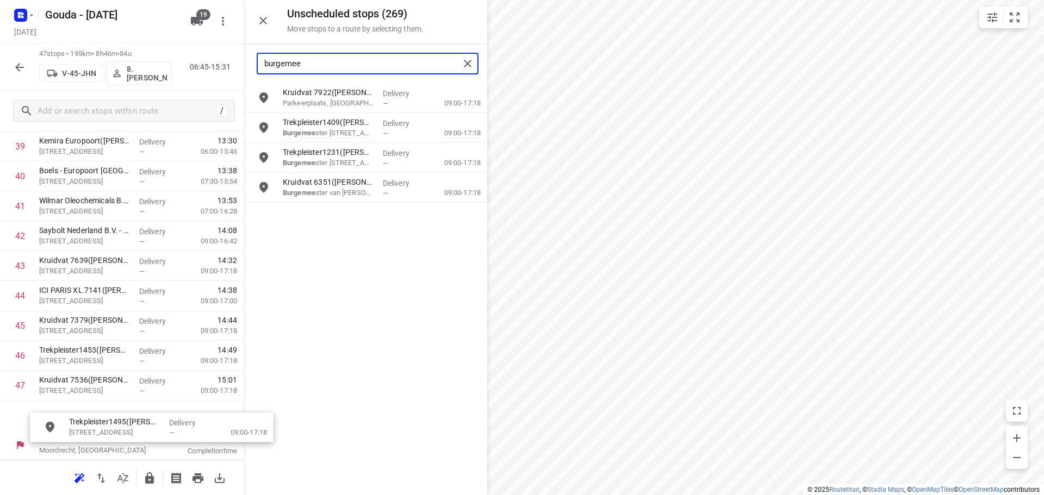
scroll to position [1229, 0]
drag, startPoint x: 344, startPoint y: 191, endPoint x: 110, endPoint y: 413, distance: 323.0
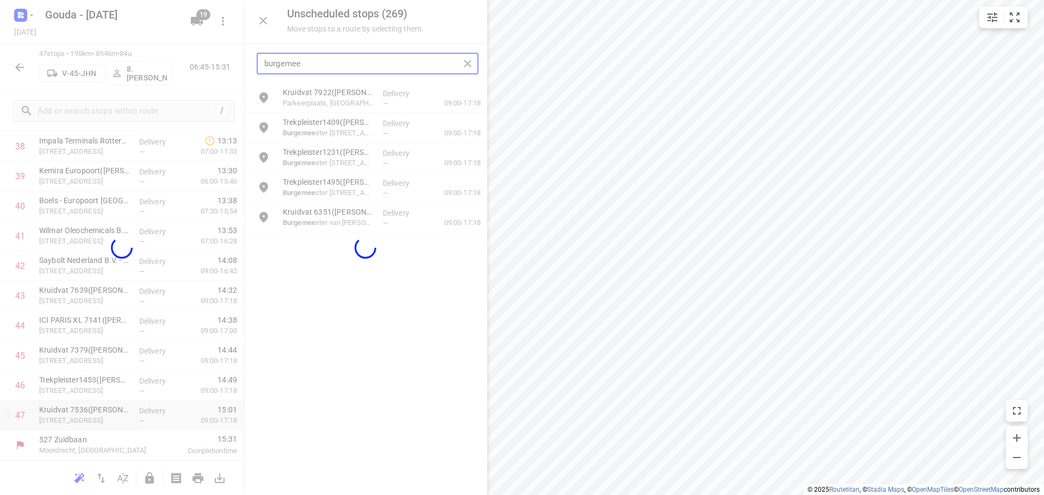
scroll to position [1190, 0]
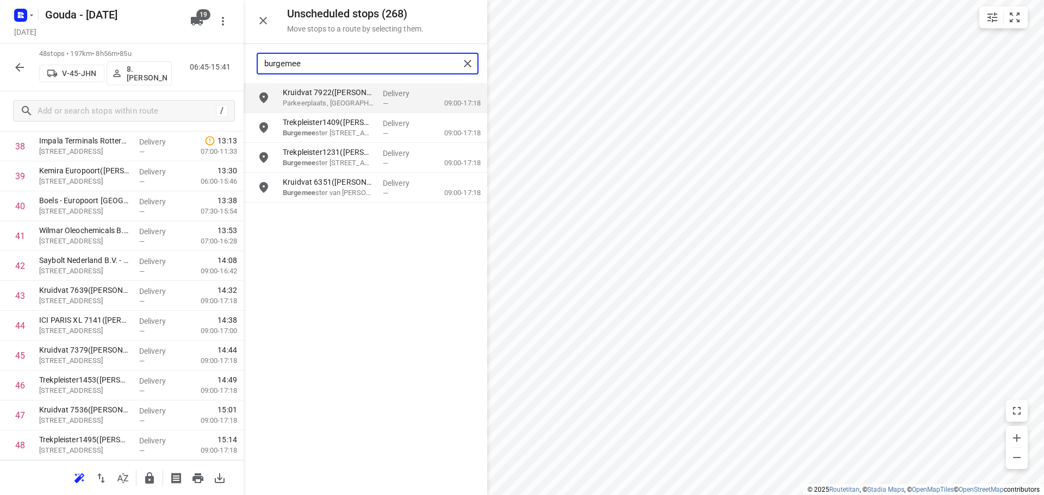
click at [367, 61] on input "burgemee" at bounding box center [361, 63] width 195 height 17
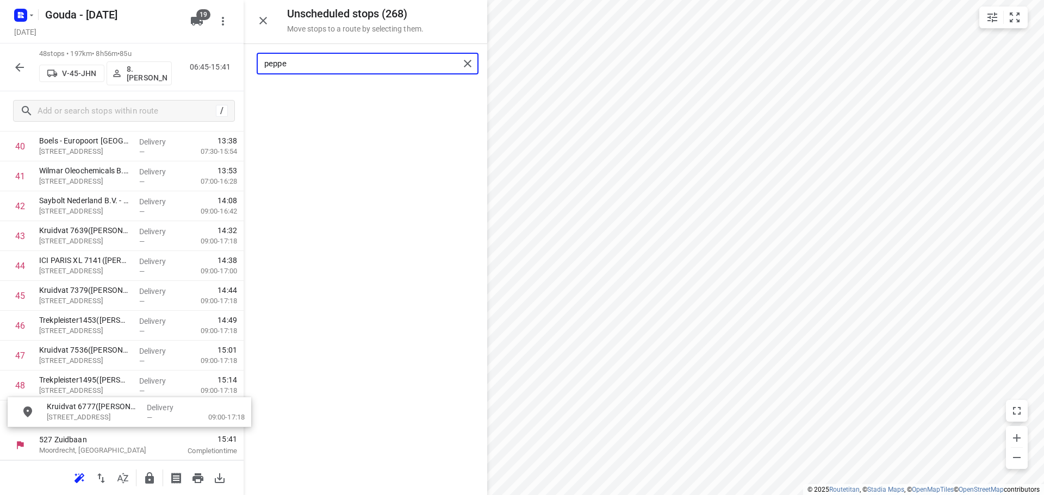
drag, startPoint x: 339, startPoint y: 91, endPoint x: 101, endPoint y: 407, distance: 395.9
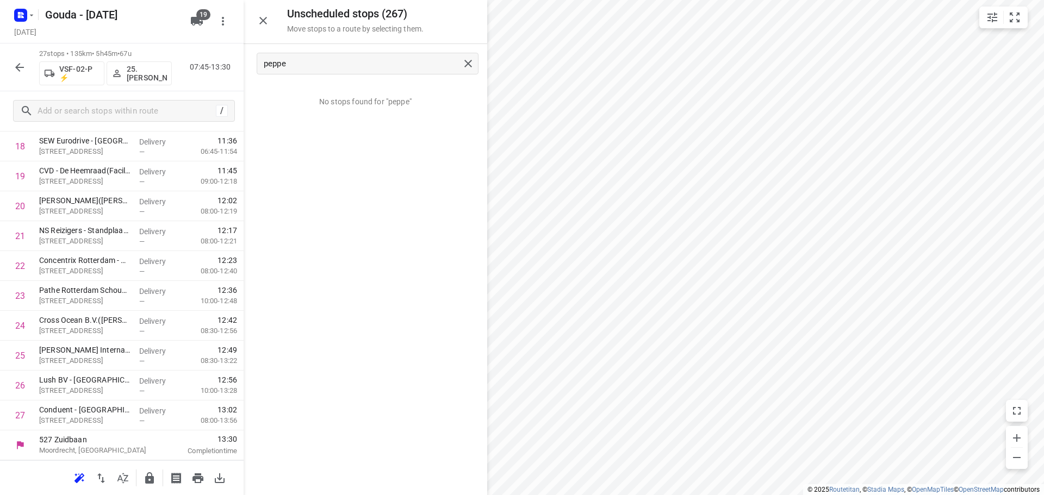
scroll to position [593, 0]
click at [321, 60] on input "peppe" at bounding box center [361, 63] width 195 height 17
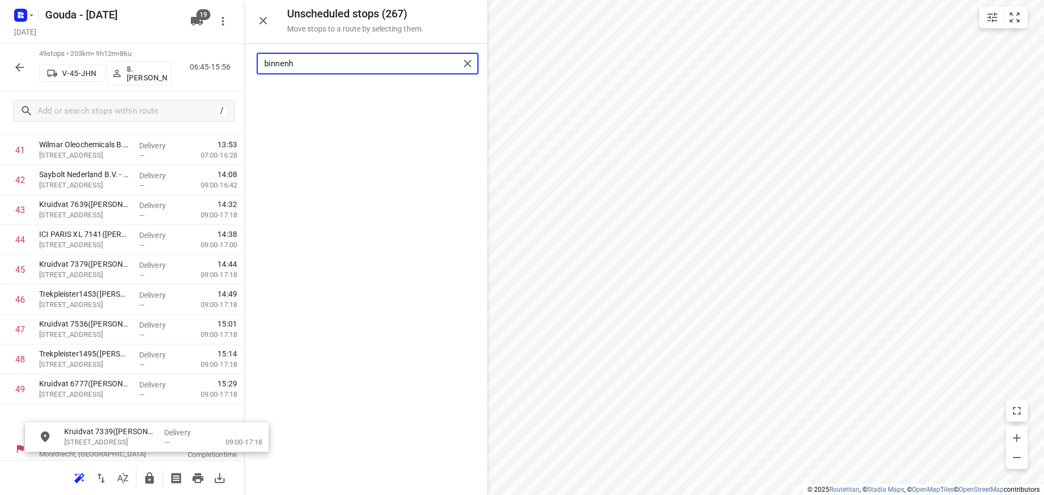
scroll to position [1288, 0]
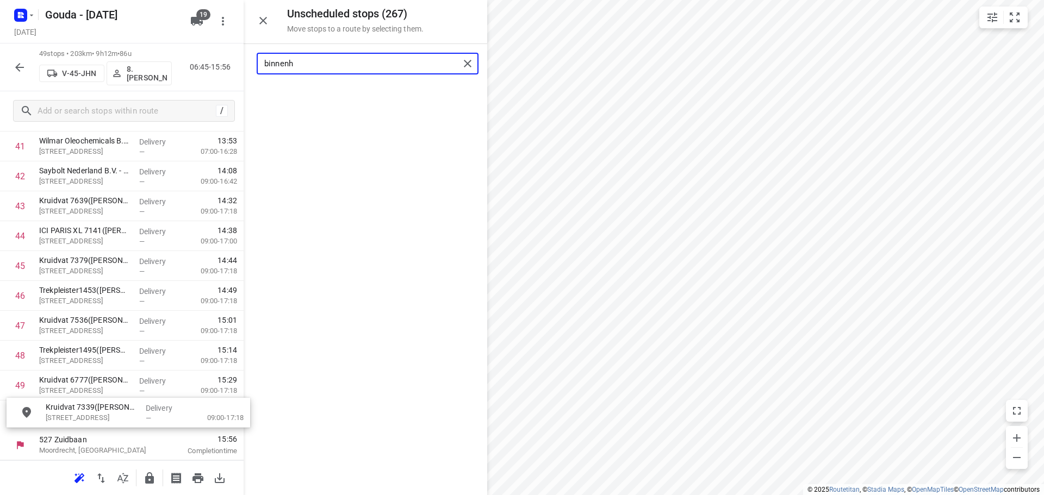
drag, startPoint x: 320, startPoint y: 94, endPoint x: 83, endPoint y: 410, distance: 395.3
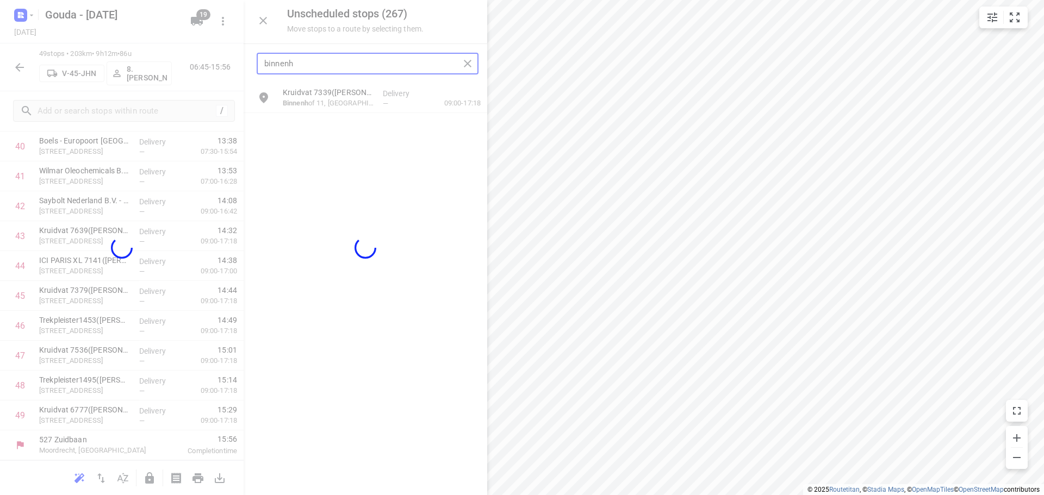
scroll to position [1250, 0]
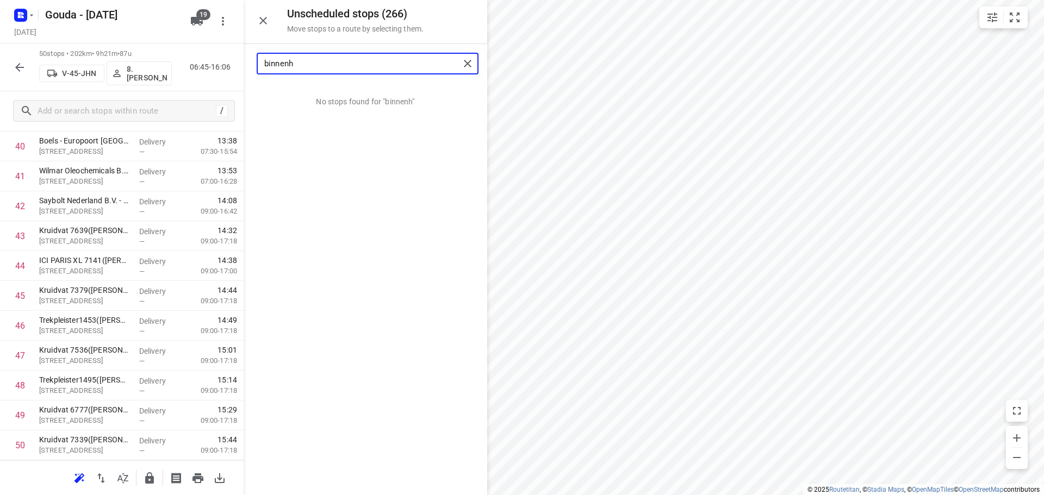
click at [369, 66] on input "binnenh" at bounding box center [361, 63] width 195 height 17
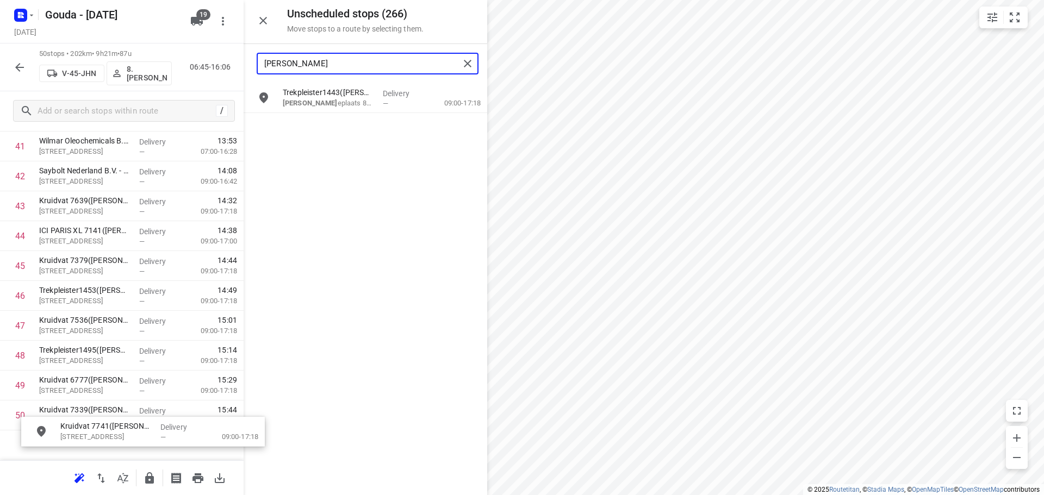
scroll to position [1318, 0]
drag, startPoint x: 316, startPoint y: 102, endPoint x: 80, endPoint y: 412, distance: 389.4
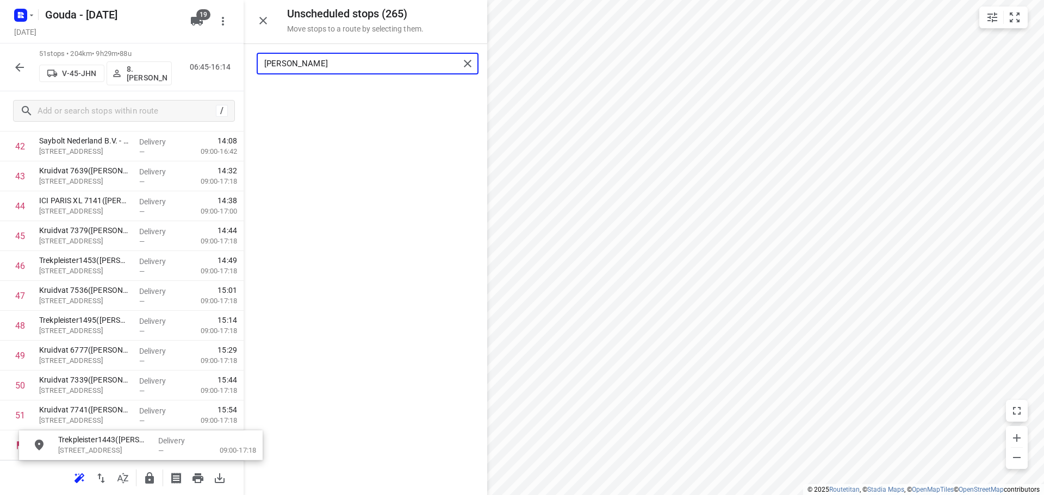
scroll to position [1347, 0]
drag, startPoint x: 333, startPoint y: 108, endPoint x: 88, endPoint y: 415, distance: 392.2
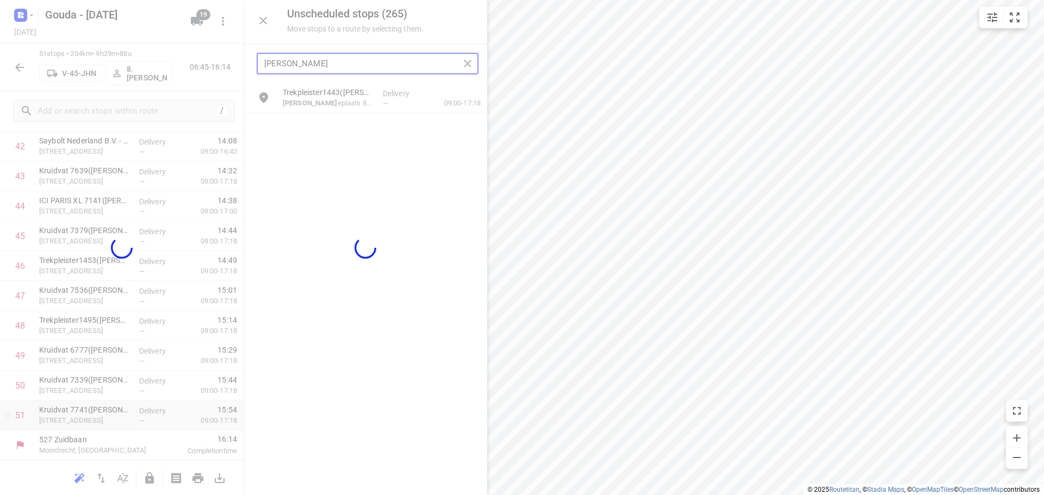
scroll to position [1310, 0]
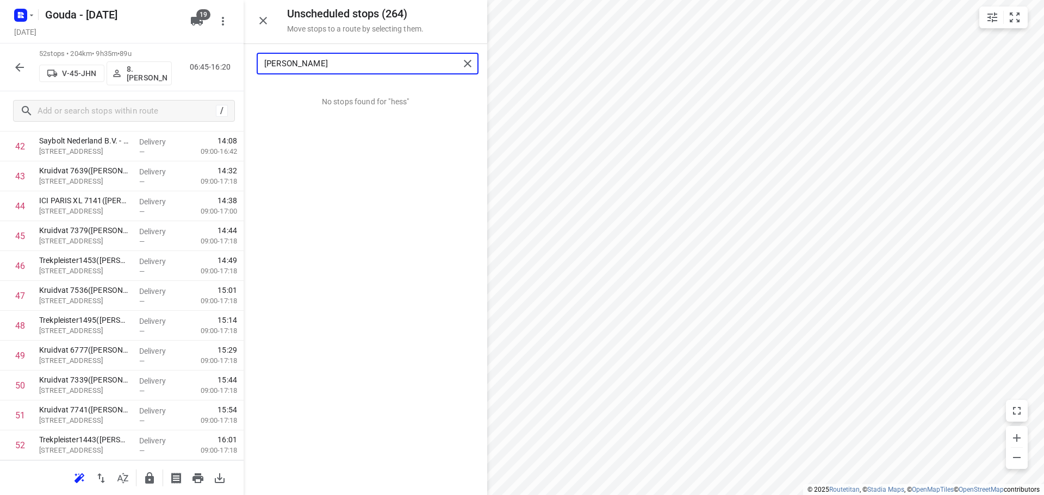
click at [370, 64] on input "[PERSON_NAME]" at bounding box center [361, 63] width 195 height 17
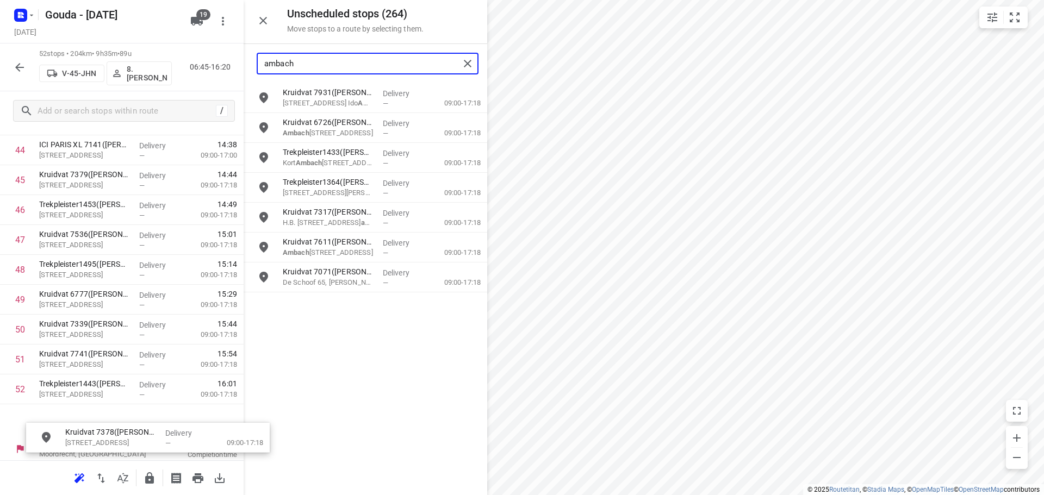
scroll to position [1377, 0]
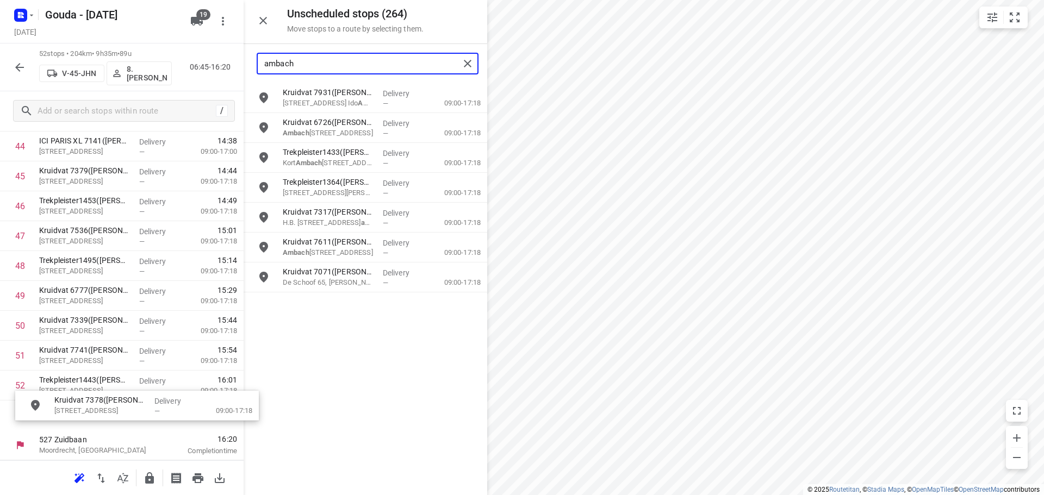
drag, startPoint x: 343, startPoint y: 126, endPoint x: 113, endPoint y: 406, distance: 362.7
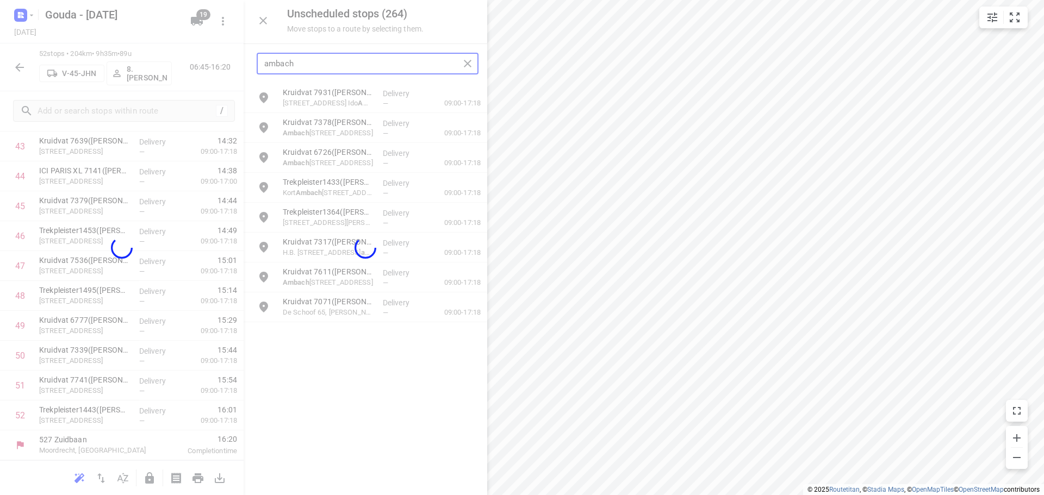
scroll to position [1340, 0]
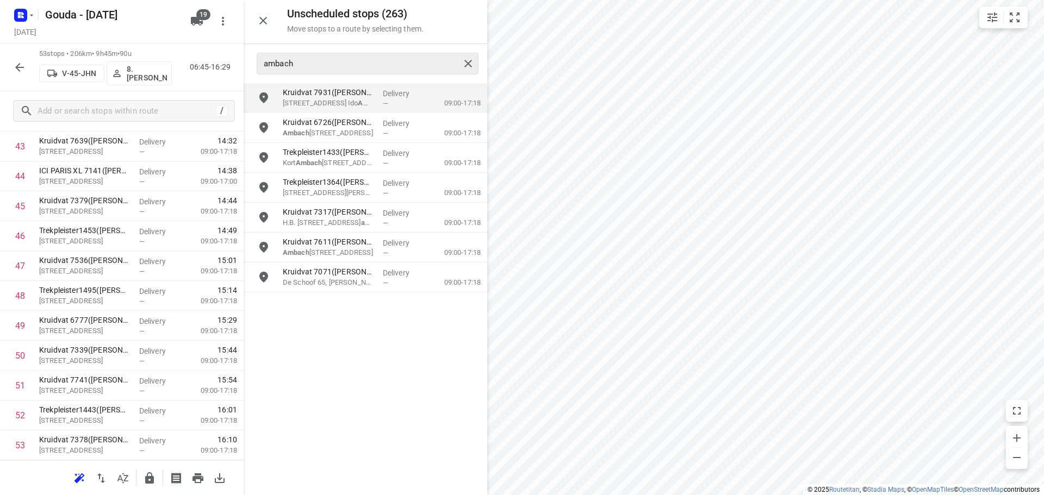
click at [359, 54] on div "ambach" at bounding box center [368, 64] width 222 height 22
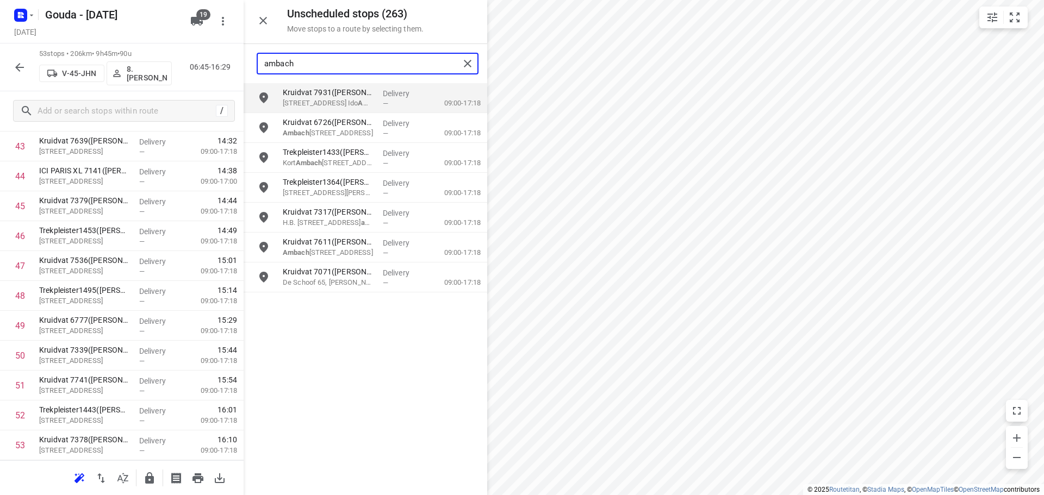
click at [351, 65] on input "ambach" at bounding box center [361, 63] width 195 height 17
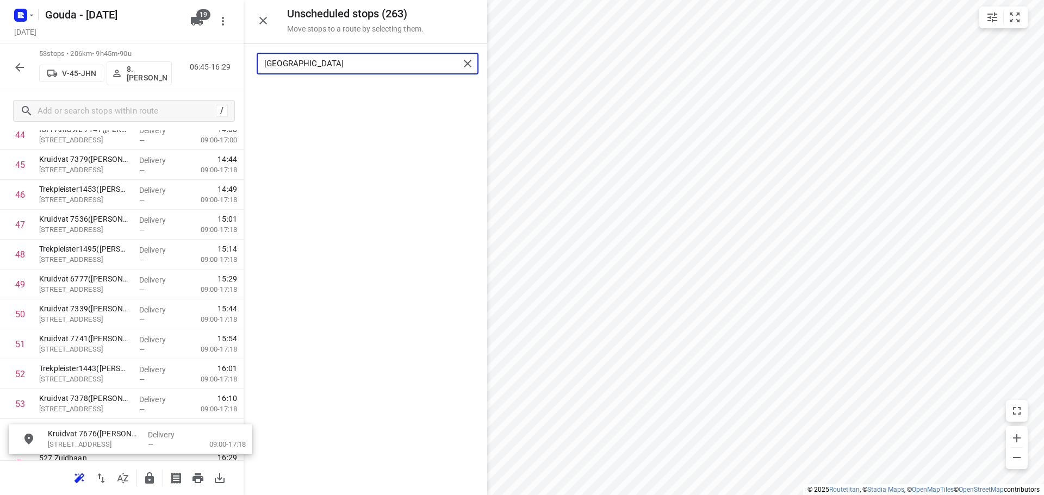
drag, startPoint x: 321, startPoint y: 101, endPoint x: 81, endPoint y: 448, distance: 422.4
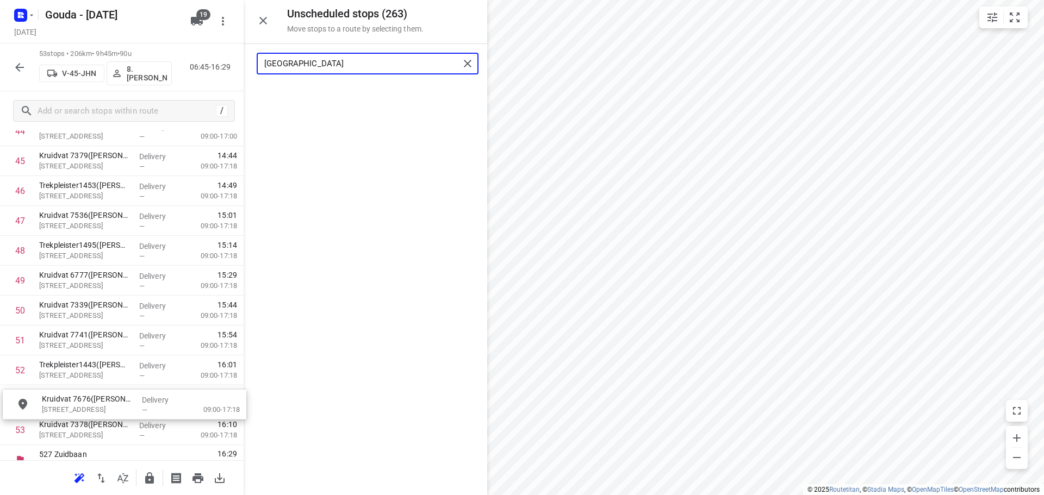
scroll to position [1408, 0]
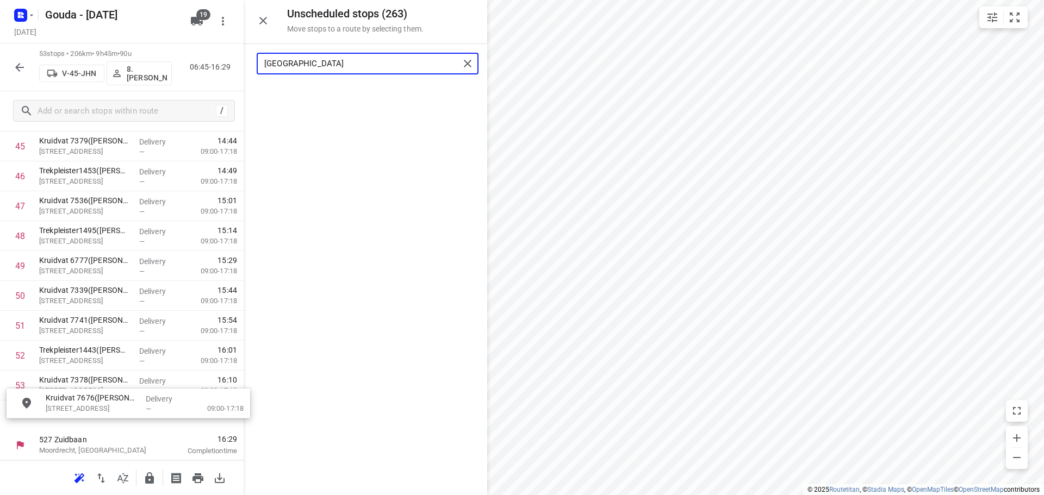
drag, startPoint x: 325, startPoint y: 105, endPoint x: 83, endPoint y: 422, distance: 399.1
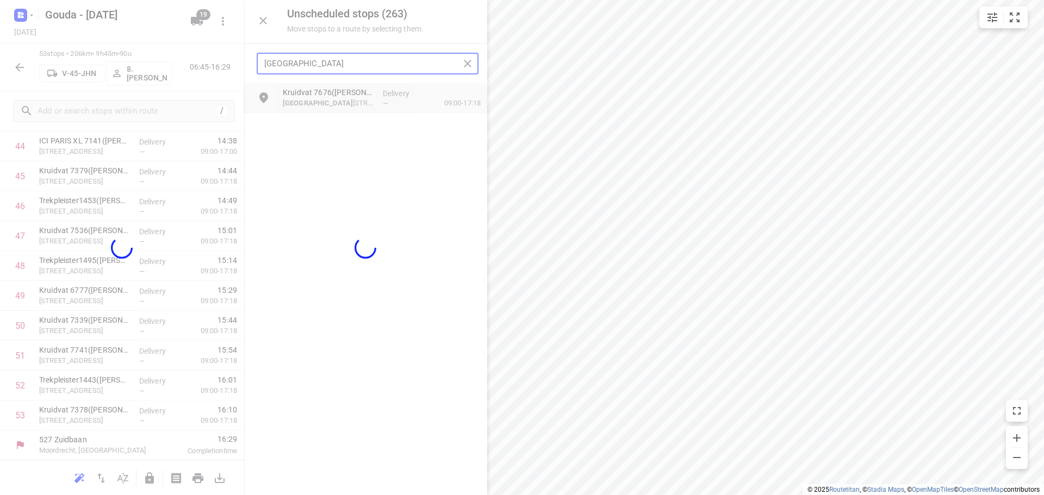
scroll to position [1370, 0]
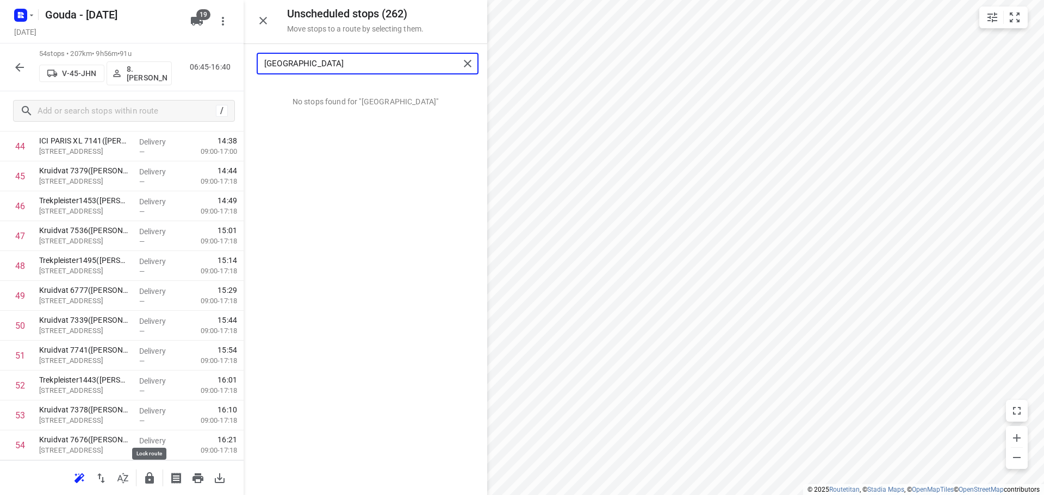
type input "[GEOGRAPHIC_DATA]"
click at [150, 477] on icon "button" at bounding box center [149, 477] width 9 height 11
click at [27, 70] on button "button" at bounding box center [20, 68] width 22 height 22
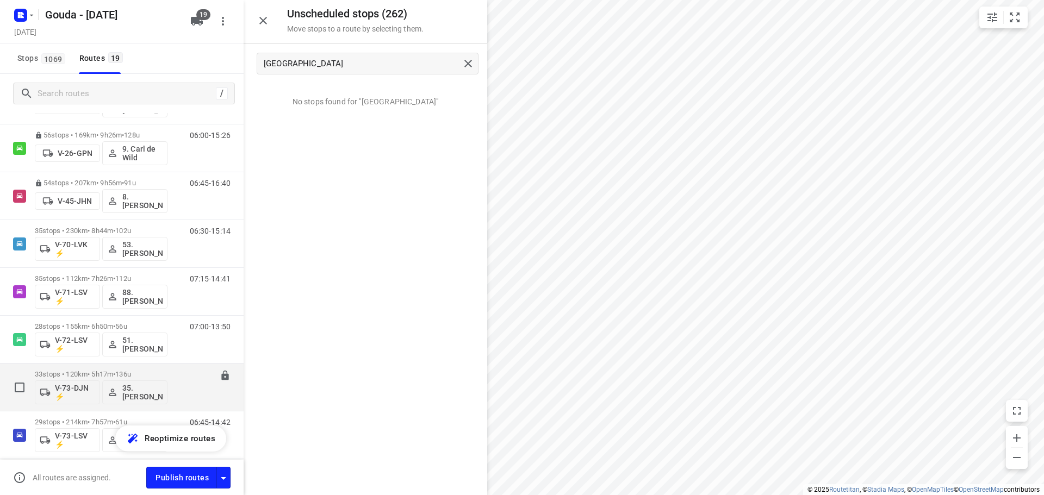
scroll to position [326, 0]
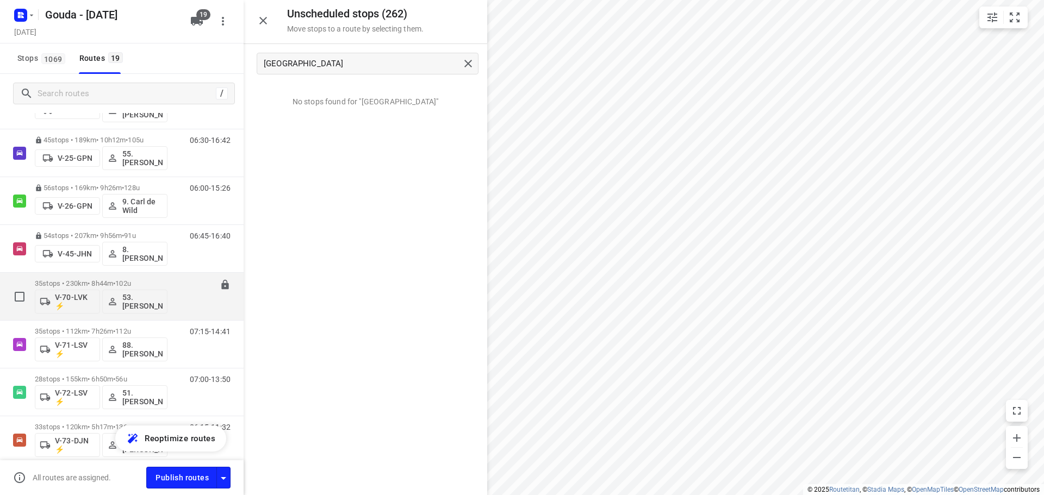
click at [91, 280] on p "35 stops • 230km • 8h44m • 102u" at bounding box center [101, 283] width 133 height 8
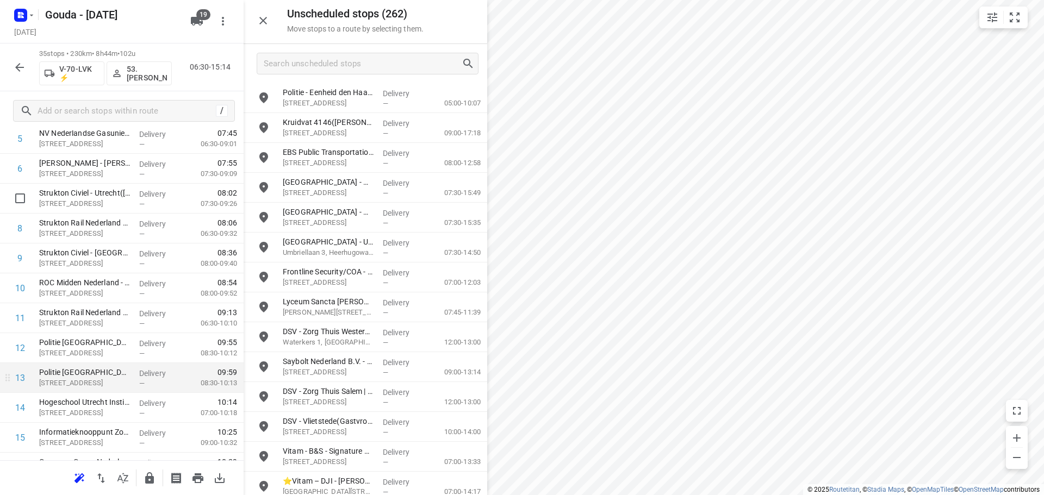
scroll to position [272, 0]
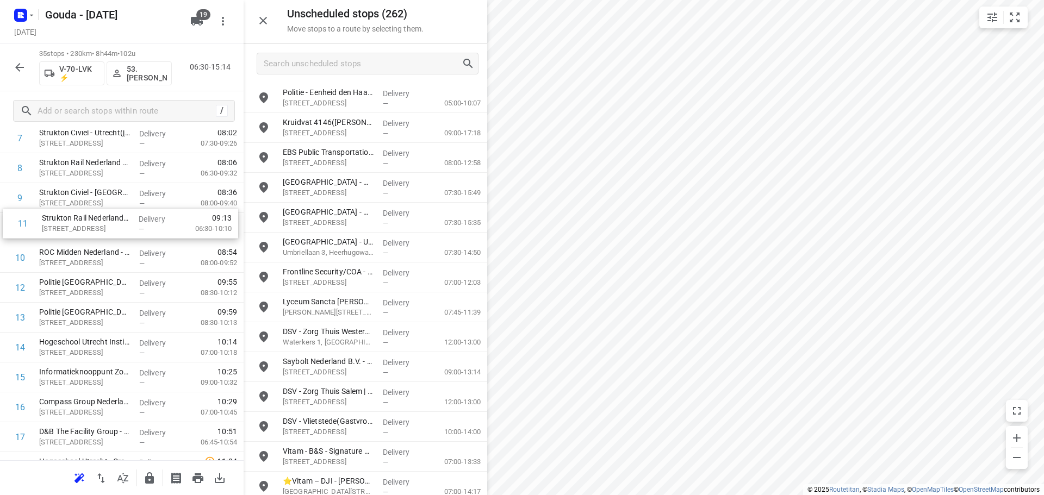
drag, startPoint x: 76, startPoint y: 263, endPoint x: 83, endPoint y: 225, distance: 38.6
click at [83, 225] on div "1 Keolis Nederland B.V. - [PERSON_NAME]([PERSON_NAME]) Tasveld 2, Montfoort Del…" at bounding box center [122, 467] width 244 height 1046
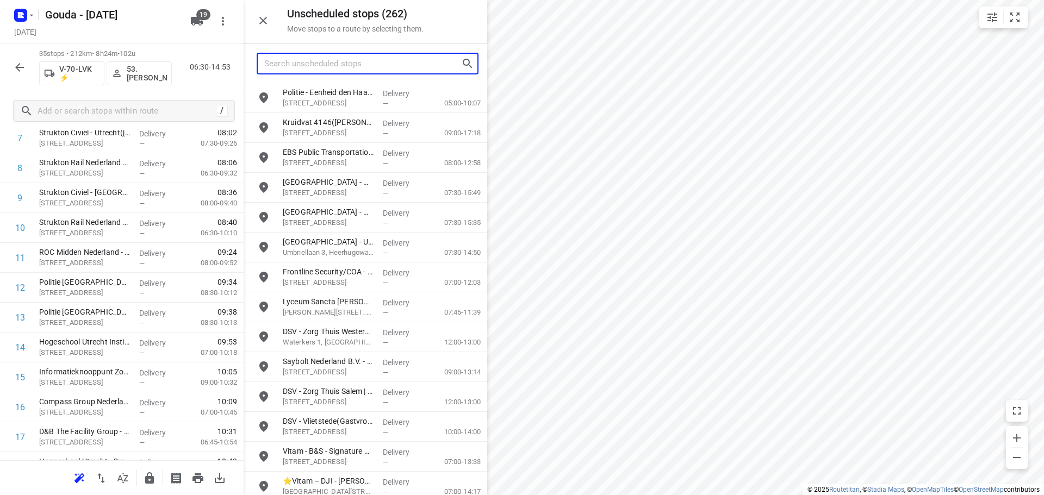
click at [289, 63] on input "Search unscheduled stops" at bounding box center [362, 63] width 197 height 17
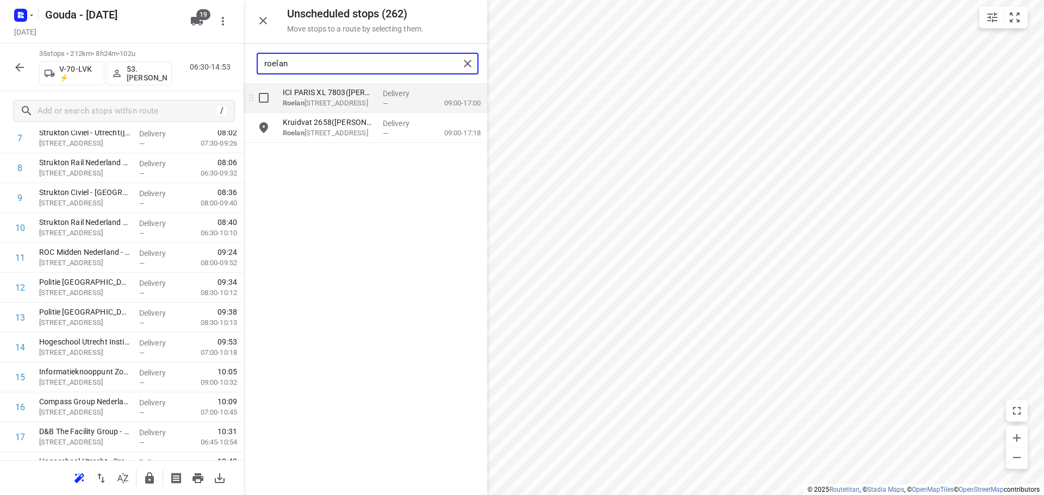
type input "roelan"
click at [269, 102] on input "grid" at bounding box center [264, 98] width 22 height 22
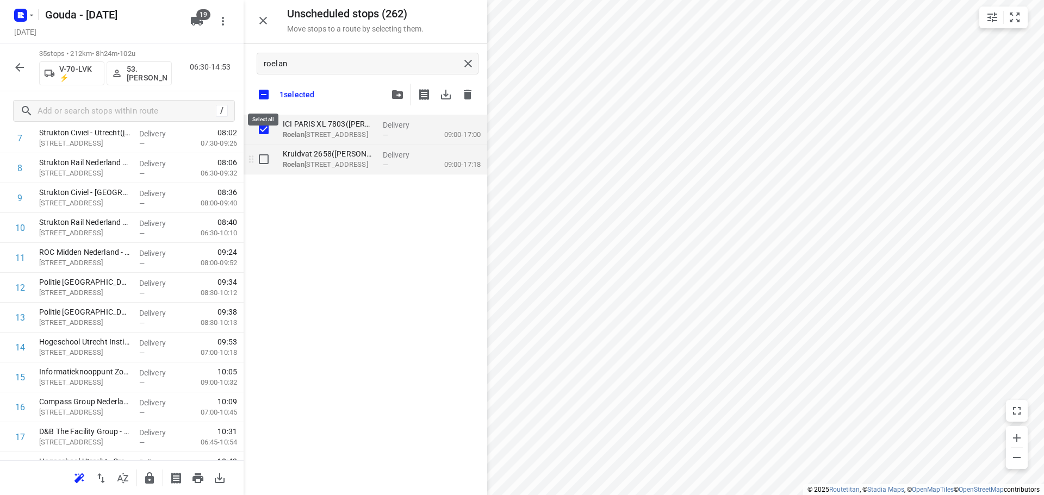
checkbox input "true"
click at [265, 161] on input "grid" at bounding box center [264, 159] width 22 height 22
checkbox input "true"
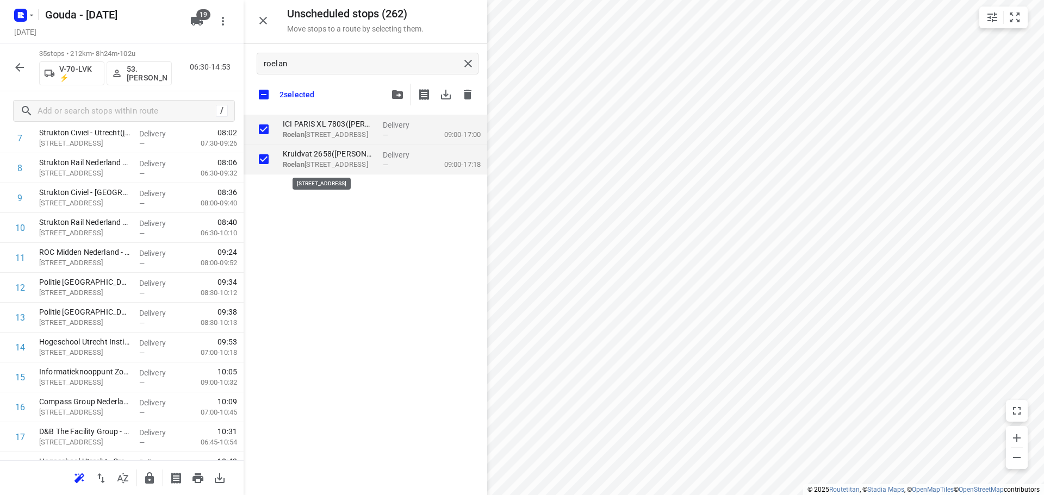
checkbox input "true"
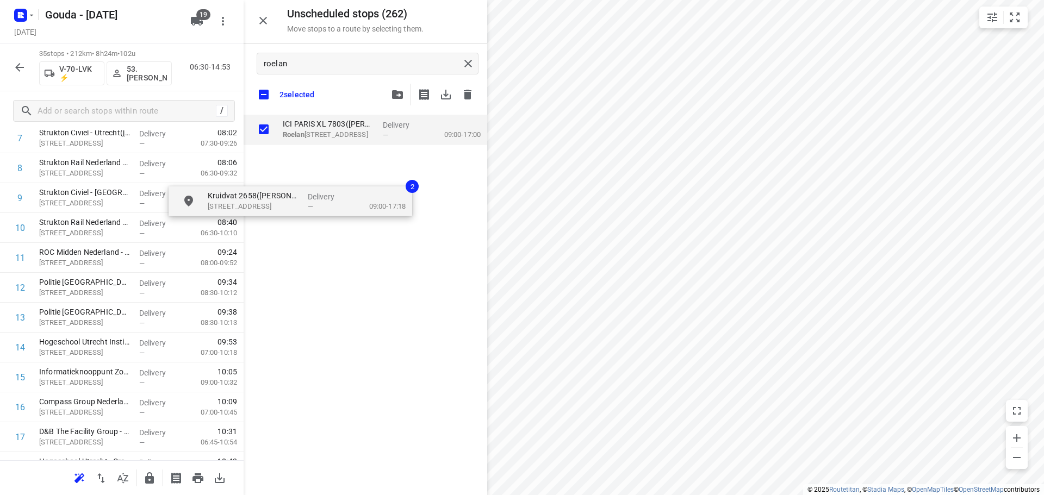
checkbox input "true"
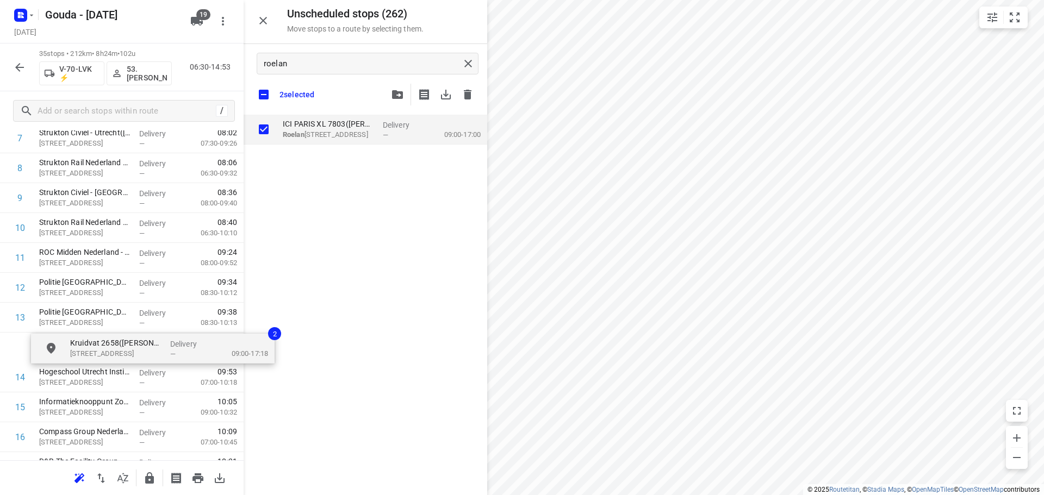
drag, startPoint x: 341, startPoint y: 162, endPoint x: 120, endPoint y: 354, distance: 292.9
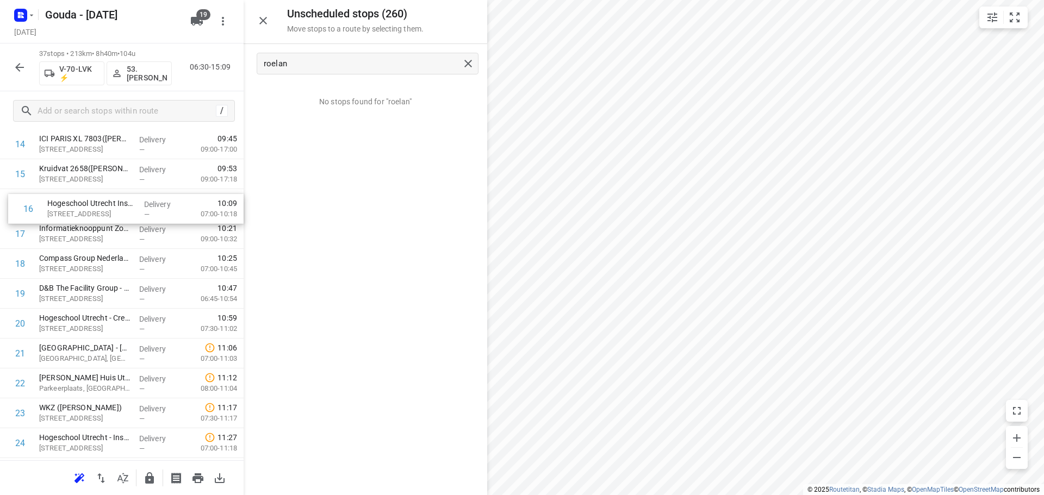
scroll to position [475, 0]
drag, startPoint x: 70, startPoint y: 197, endPoint x: 74, endPoint y: 301, distance: 103.9
click at [74, 301] on div "1 Keolis Nederland B.V. - [PERSON_NAME]([PERSON_NAME]) Tasveld 2, Montfoort Del…" at bounding box center [122, 294] width 244 height 1106
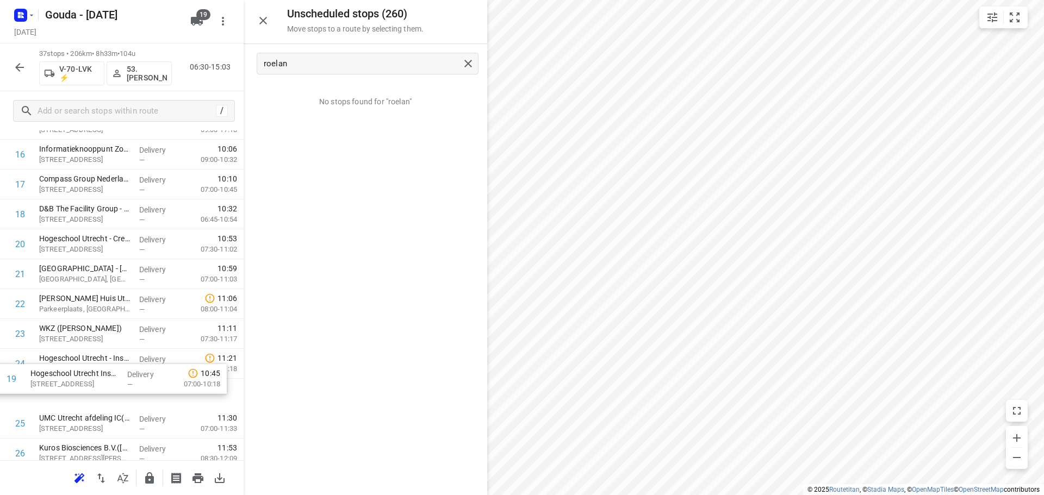
scroll to position [526, 0]
drag, startPoint x: 70, startPoint y: 300, endPoint x: 68, endPoint y: 375, distance: 75.0
click at [68, 375] on div "1 Keolis Nederland B.V. - [PERSON_NAME]([PERSON_NAME]) Tasveld 2, Montfoort Del…" at bounding box center [122, 243] width 244 height 1106
click at [23, 361] on input "checkbox" at bounding box center [20, 362] width 22 height 22
checkbox input "true"
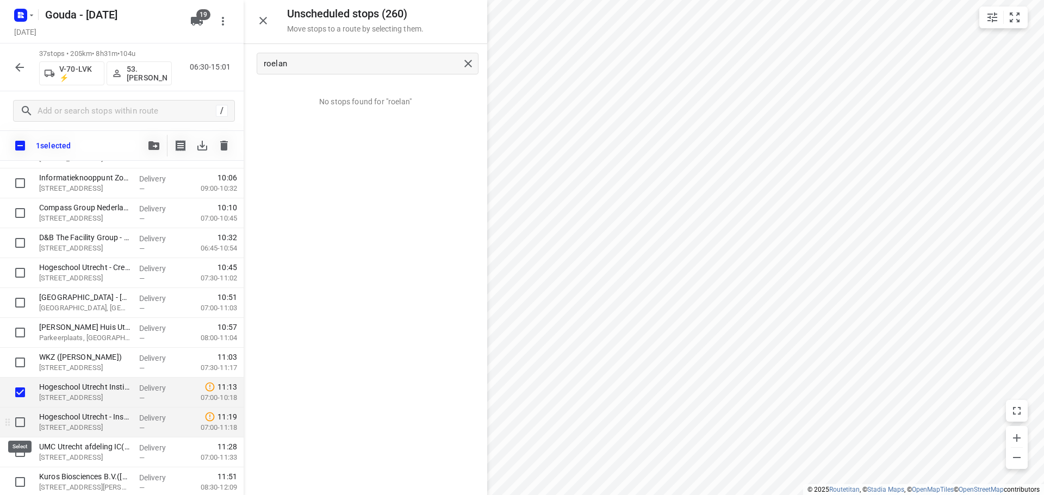
click at [20, 421] on input "checkbox" at bounding box center [20, 423] width 22 height 22
checkbox input "true"
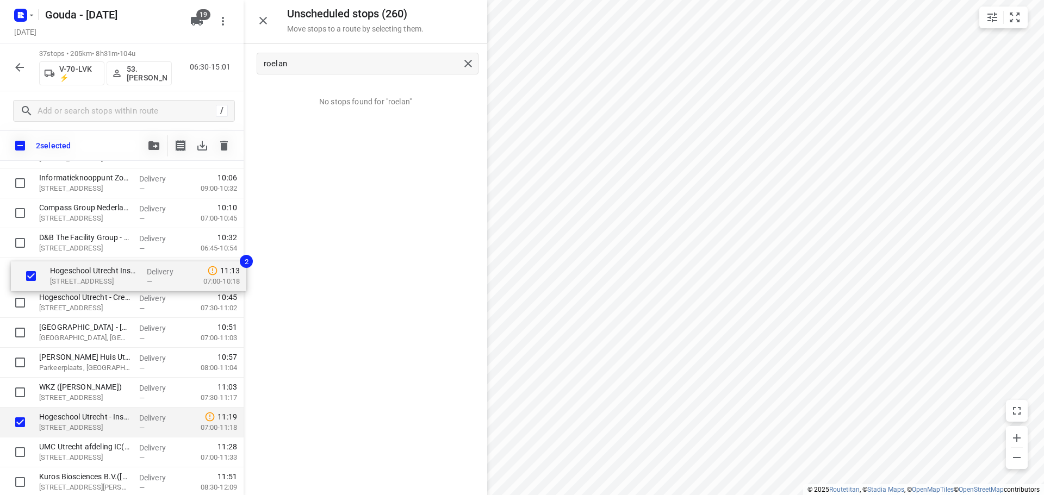
drag, startPoint x: 73, startPoint y: 397, endPoint x: 86, endPoint y: 277, distance: 120.3
click at [86, 277] on div "Keolis Nederland B.V. - Tasveld([PERSON_NAME]) Tasveld 2, Montfoort Delivery — …" at bounding box center [122, 273] width 244 height 1106
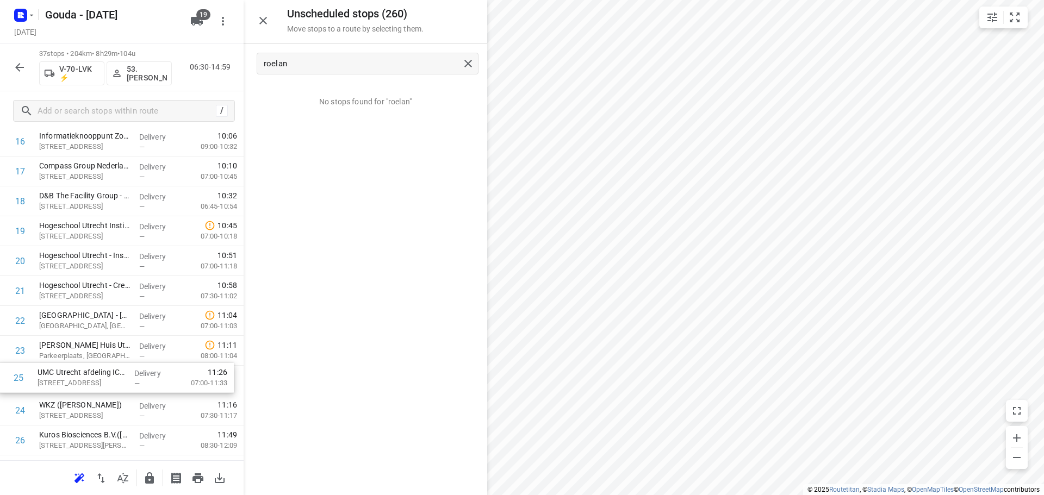
scroll to position [538, 0]
drag, startPoint x: 84, startPoint y: 422, endPoint x: 89, endPoint y: 340, distance: 82.7
click at [89, 340] on div "1 Keolis Nederland B.V. - [PERSON_NAME]([PERSON_NAME]) Tasveld 2, Montfoort Del…" at bounding box center [122, 231] width 244 height 1106
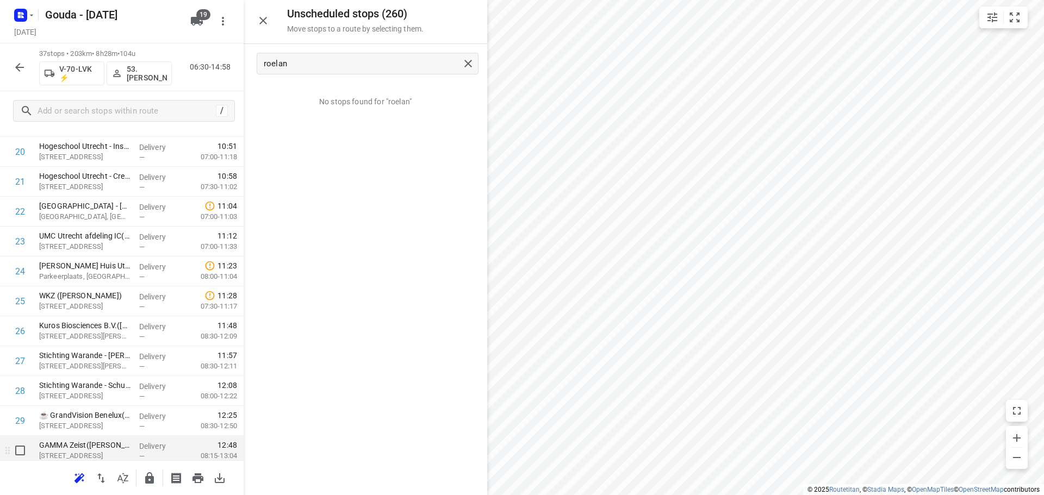
scroll to position [892, 0]
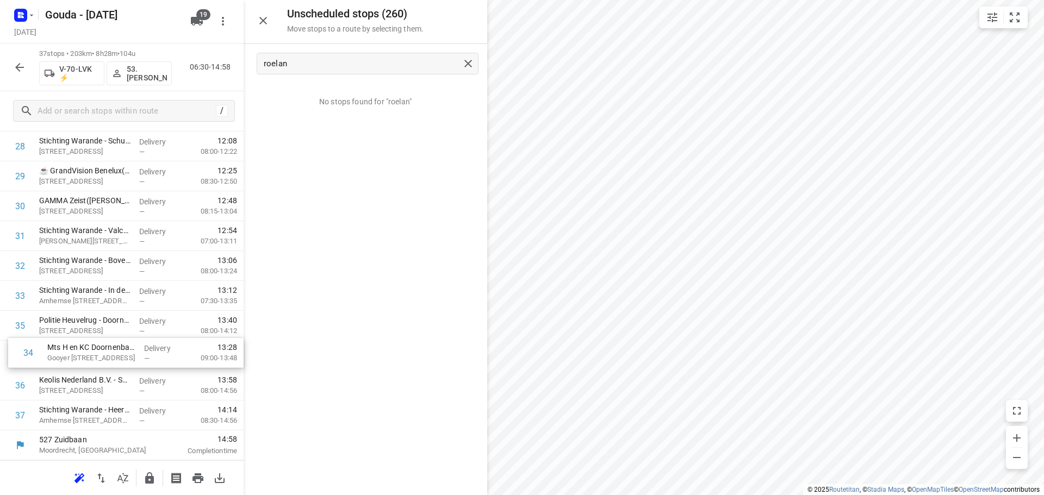
drag, startPoint x: 62, startPoint y: 327, endPoint x: 73, endPoint y: 356, distance: 31.0
drag, startPoint x: 74, startPoint y: 416, endPoint x: 89, endPoint y: 291, distance: 126.0
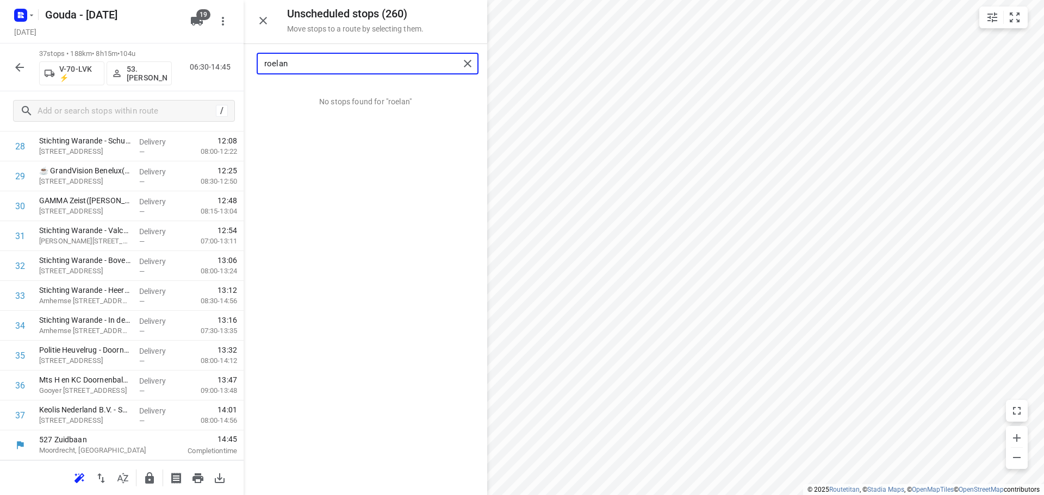
click at [310, 64] on input "roelan" at bounding box center [361, 63] width 195 height 17
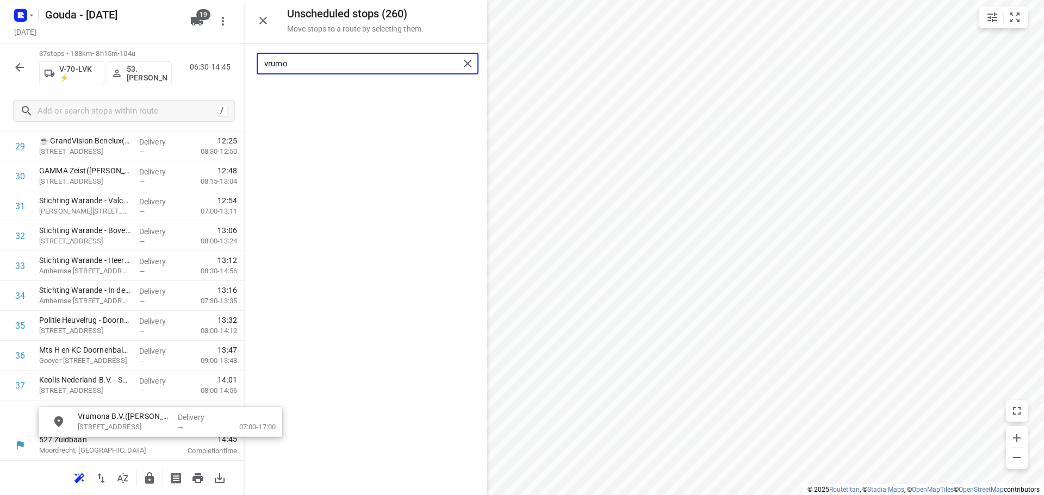
scroll to position [930, 0]
drag, startPoint x: 312, startPoint y: 108, endPoint x: 76, endPoint y: 422, distance: 392.9
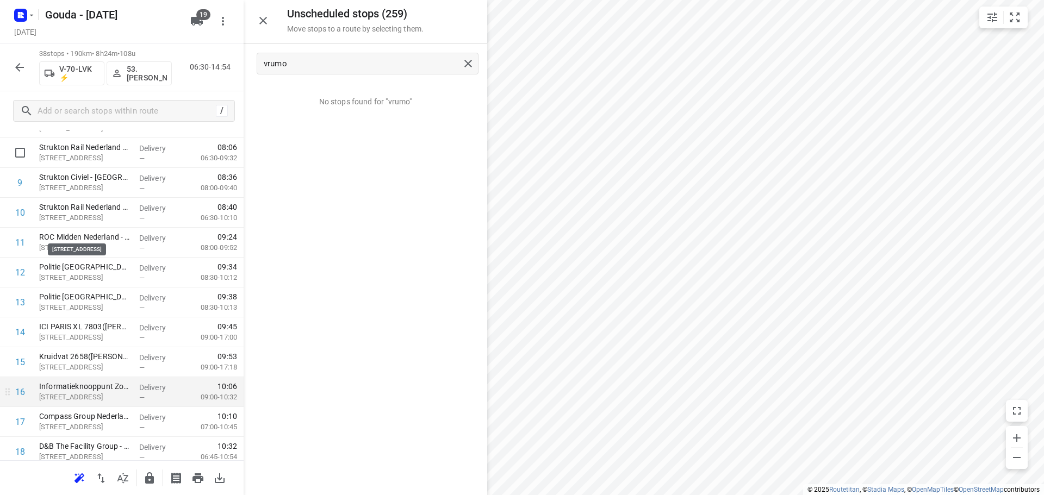
scroll to position [215, 0]
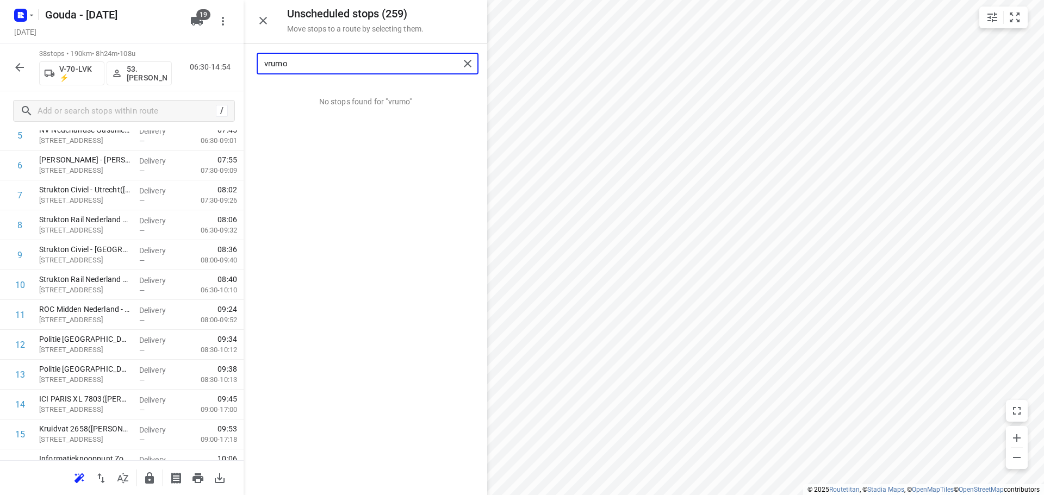
click at [345, 61] on input "vrumo" at bounding box center [361, 63] width 195 height 17
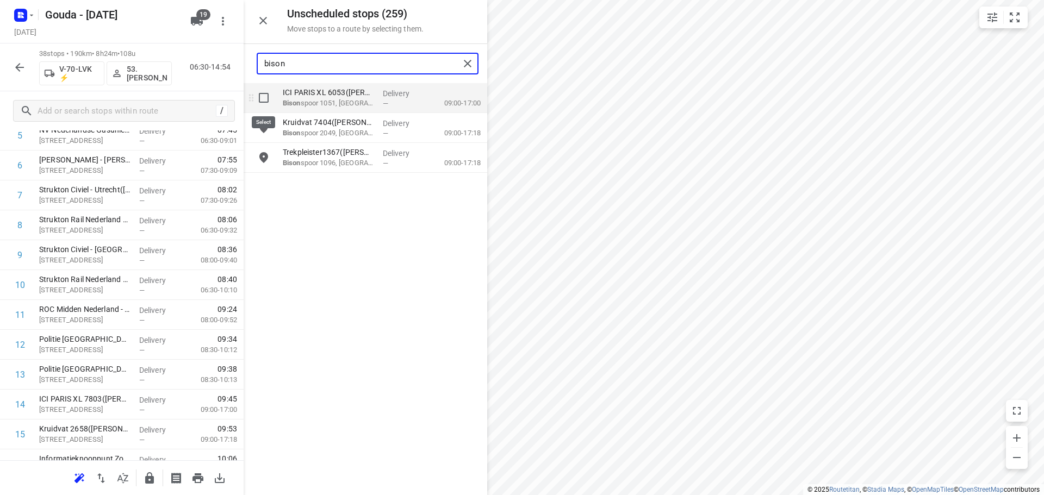
type input "bison"
click at [260, 97] on input "grid" at bounding box center [264, 98] width 22 height 22
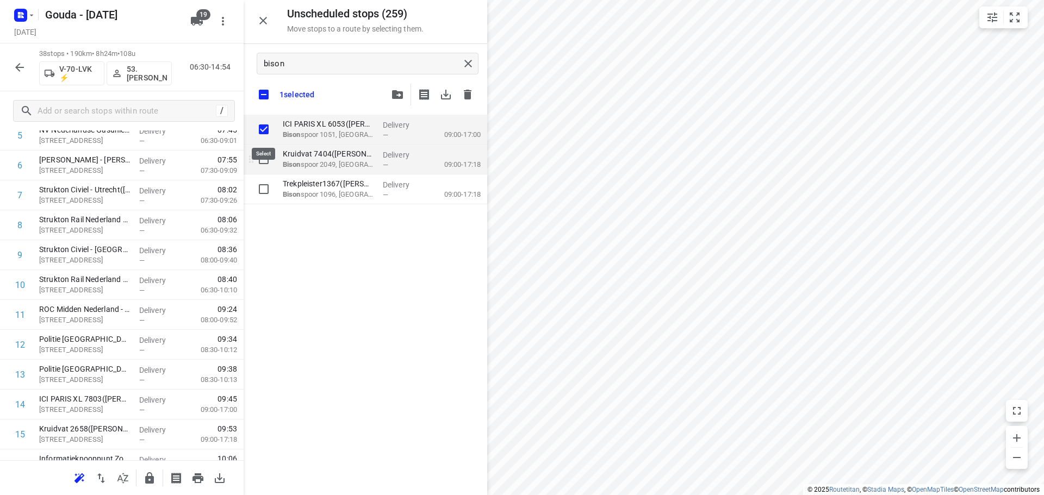
checkbox input "true"
click at [265, 155] on input "grid" at bounding box center [264, 159] width 22 height 22
checkbox input "true"
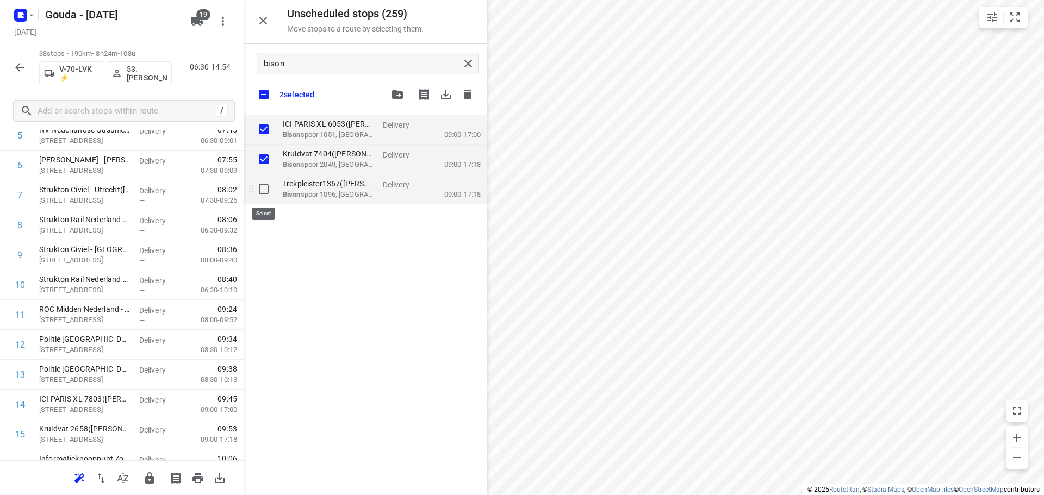
click at [260, 183] on input "grid" at bounding box center [264, 189] width 22 height 22
checkbox input "true"
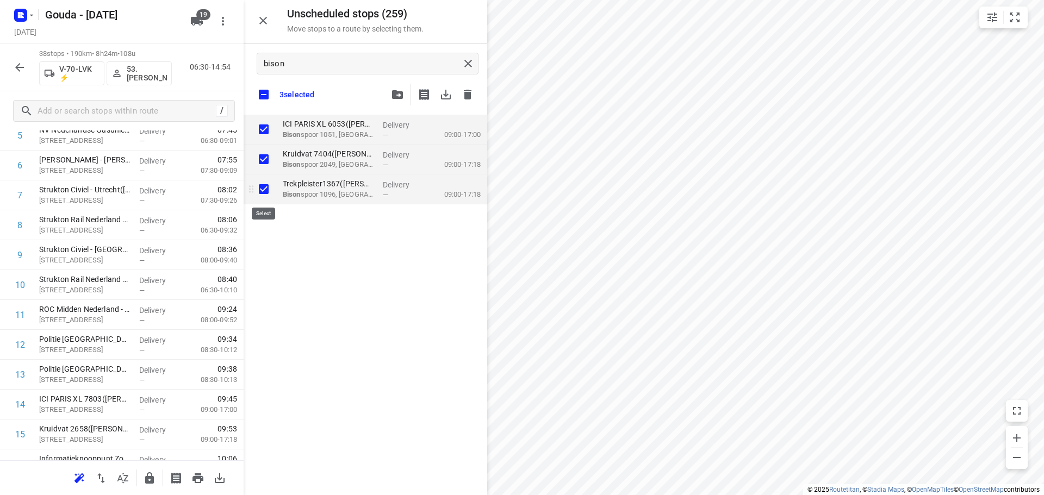
checkbox input "true"
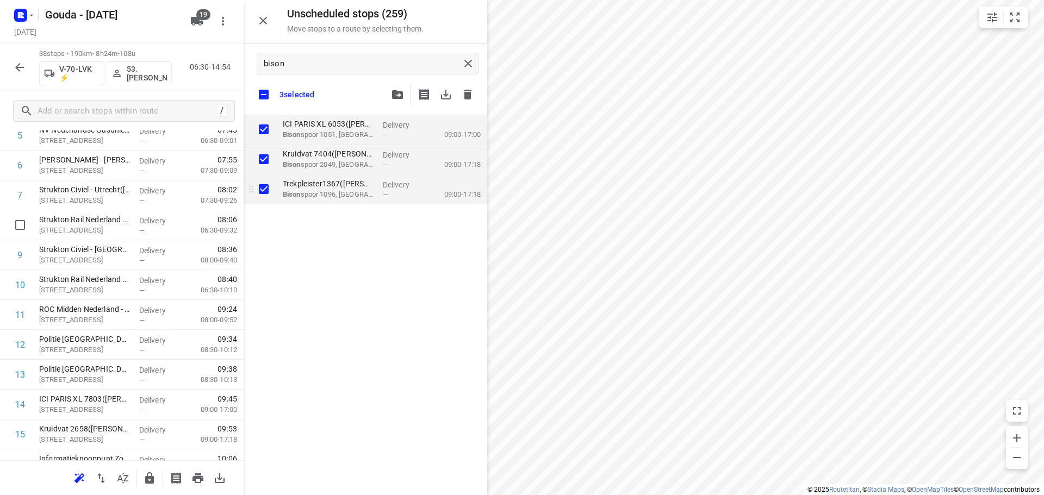
checkbox input "true"
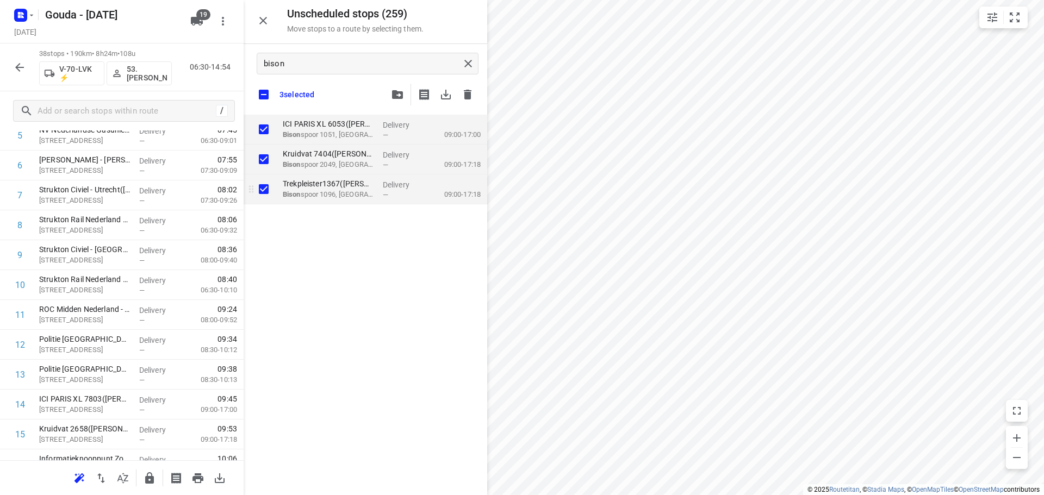
checkbox input "true"
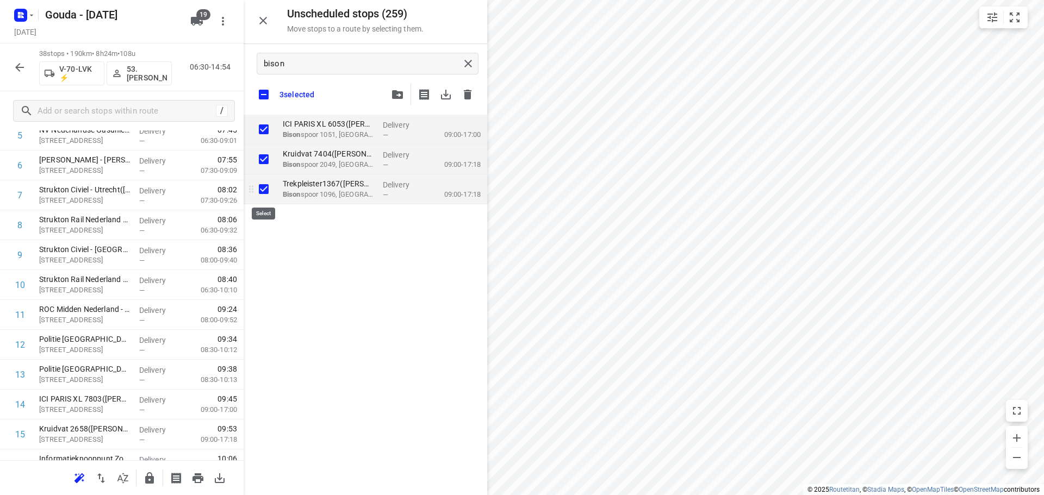
checkbox input "true"
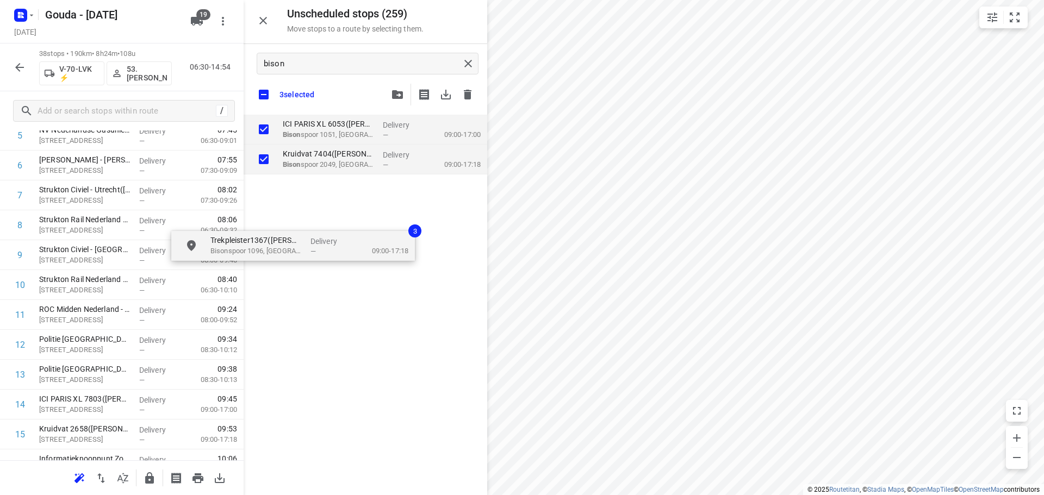
checkbox input "true"
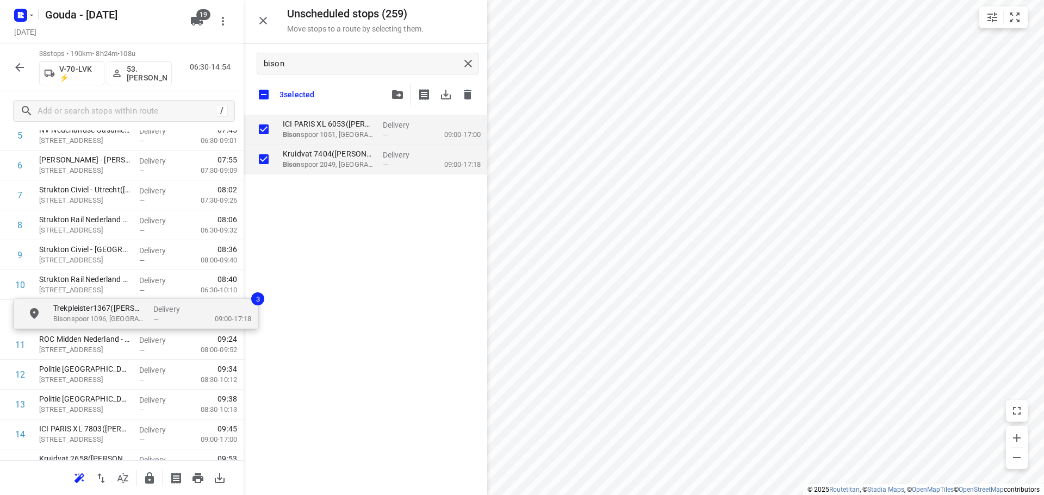
drag, startPoint x: 297, startPoint y: 203, endPoint x: 74, endPoint y: 318, distance: 250.2
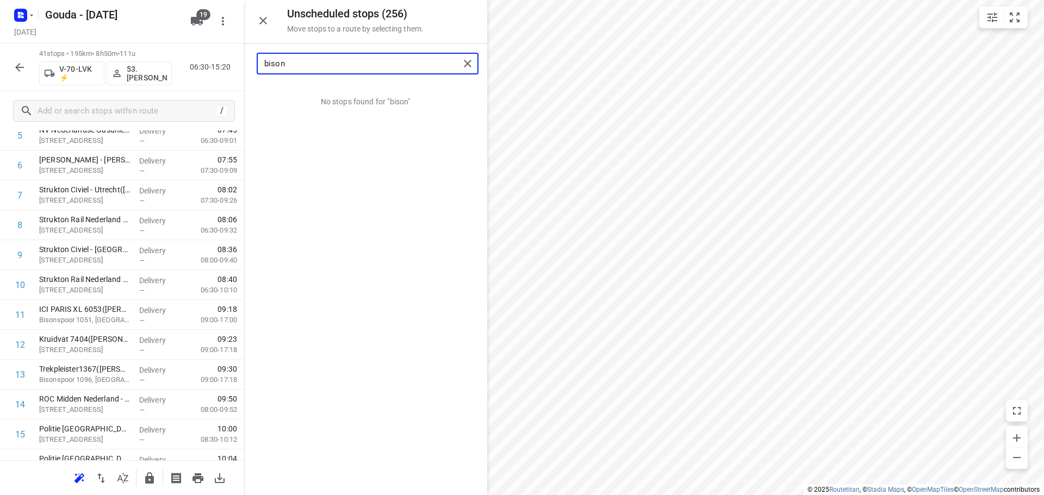
click at [285, 69] on input "bison" at bounding box center [361, 63] width 195 height 17
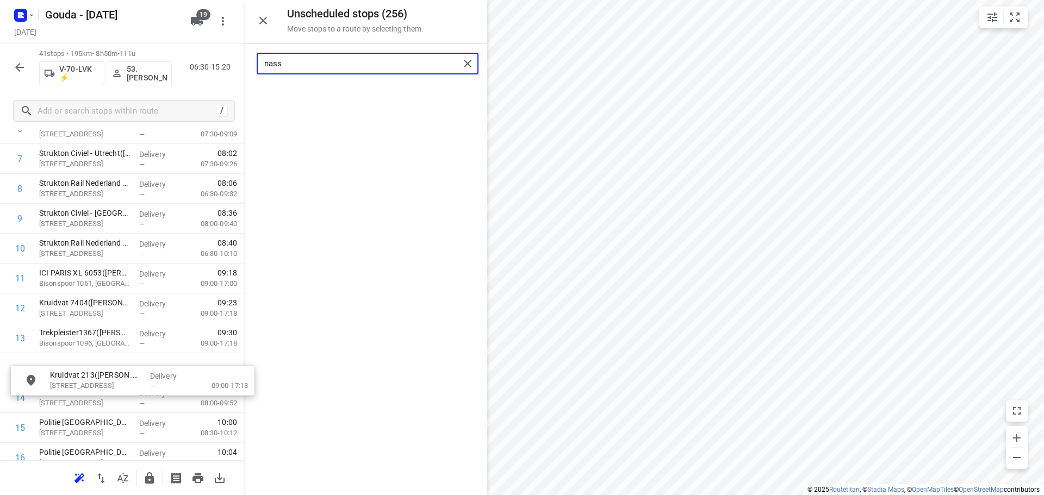
scroll to position [254, 0]
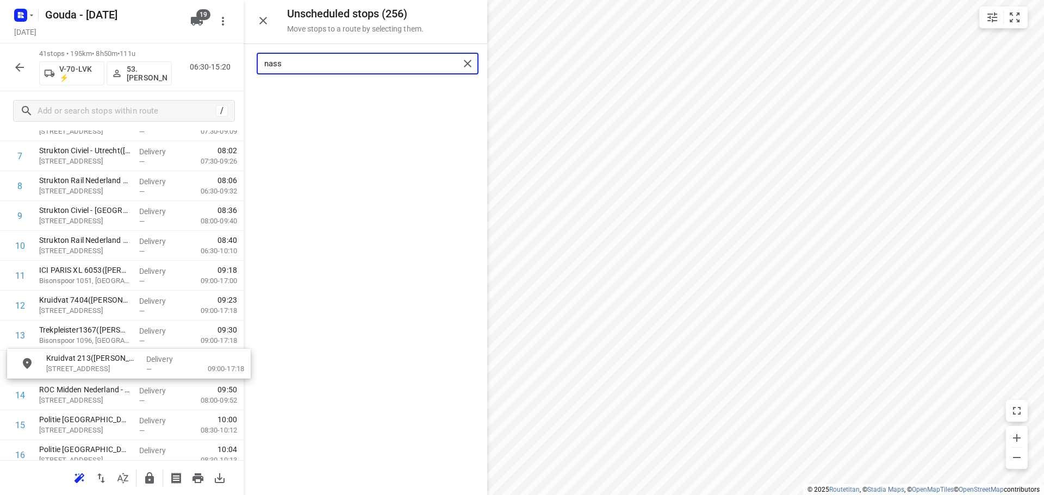
drag, startPoint x: 320, startPoint y: 97, endPoint x: 82, endPoint y: 367, distance: 360.1
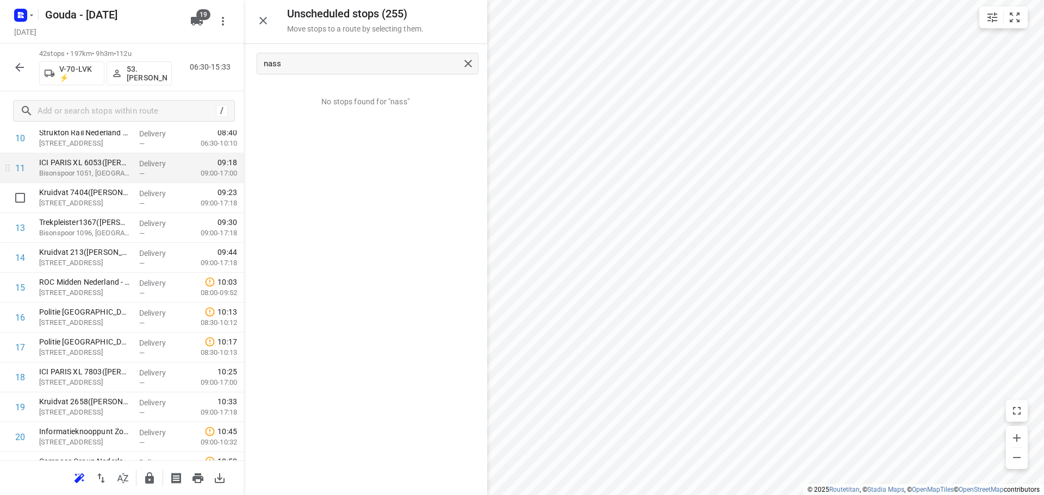
scroll to position [363, 0]
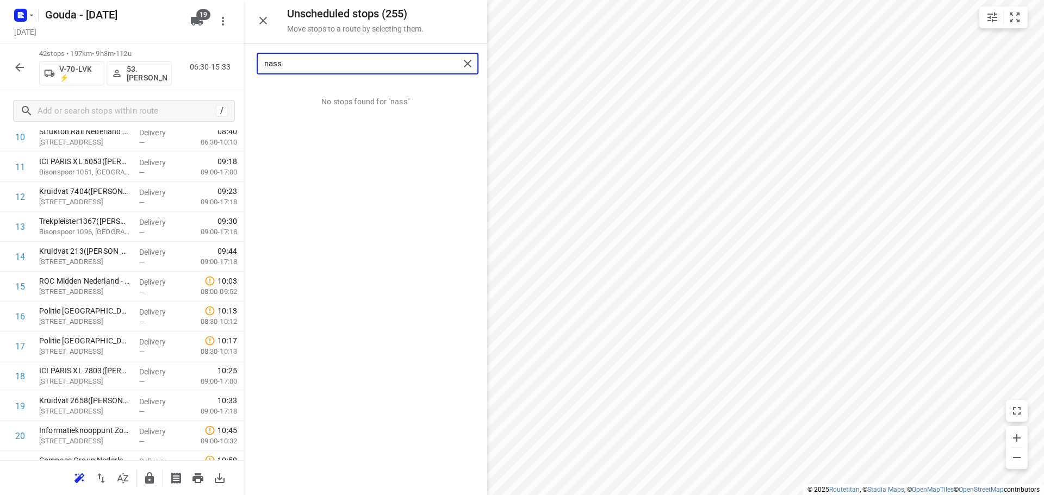
click at [285, 66] on input "nass" at bounding box center [361, 63] width 195 height 17
drag, startPoint x: 316, startPoint y: 104, endPoint x: 76, endPoint y: 380, distance: 366.0
type input "doorn"
click at [150, 478] on icon "button" at bounding box center [149, 477] width 9 height 11
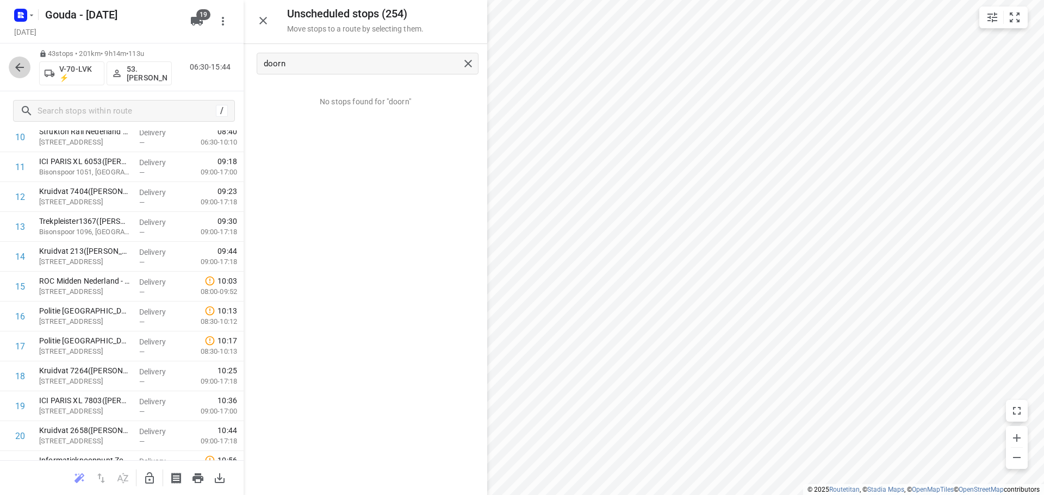
click at [12, 70] on button "button" at bounding box center [20, 68] width 22 height 22
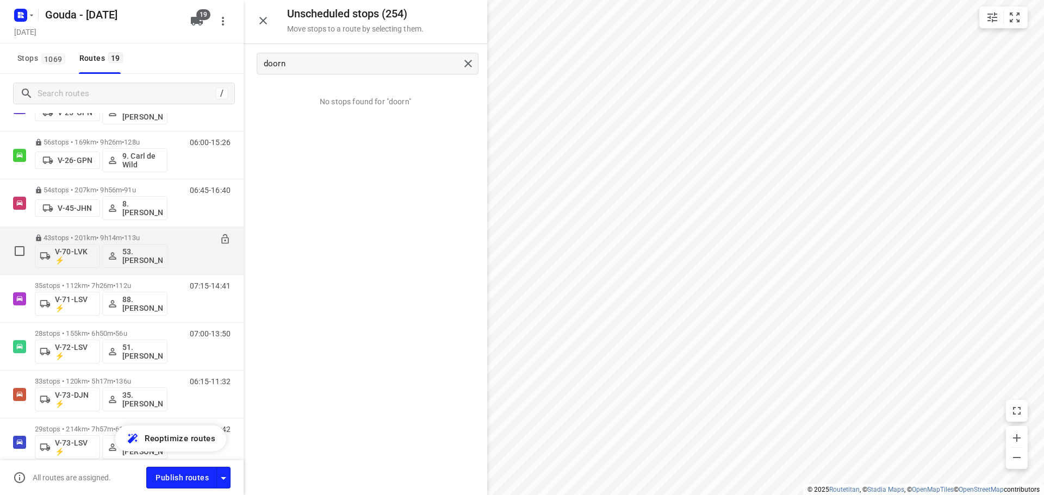
scroll to position [381, 0]
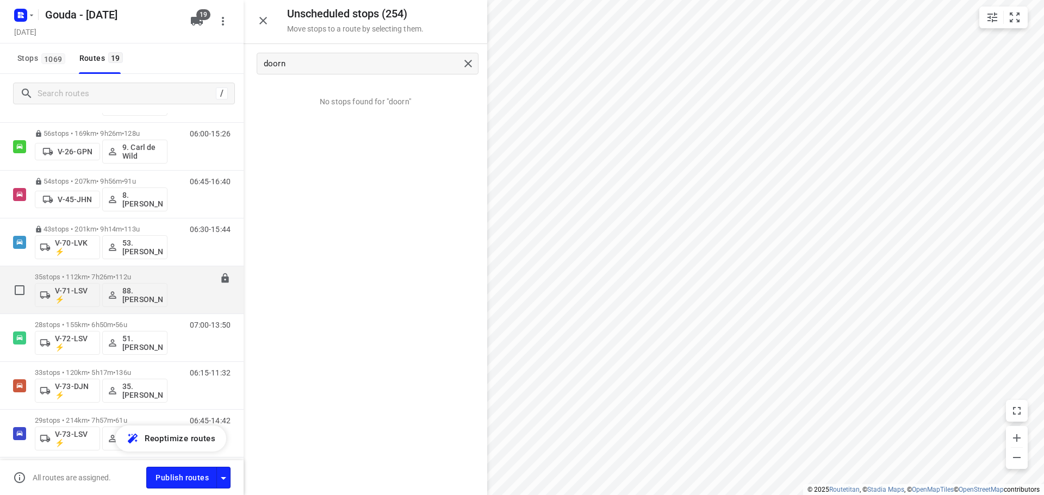
click at [95, 273] on p "35 stops • 112km • 7h26m • 112u" at bounding box center [101, 277] width 133 height 8
